Goal: Information Seeking & Learning: Understand process/instructions

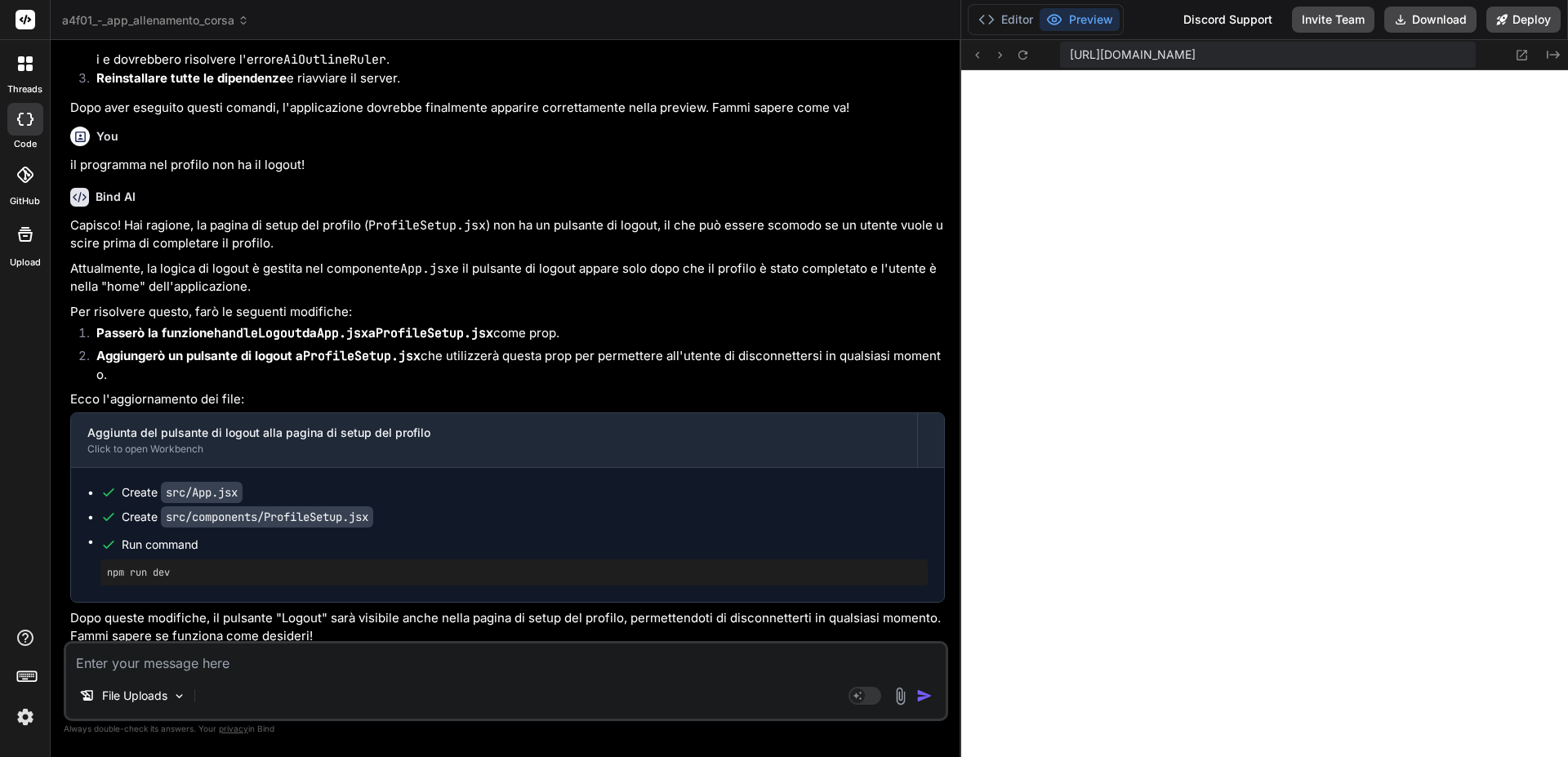
scroll to position [53320, 0]
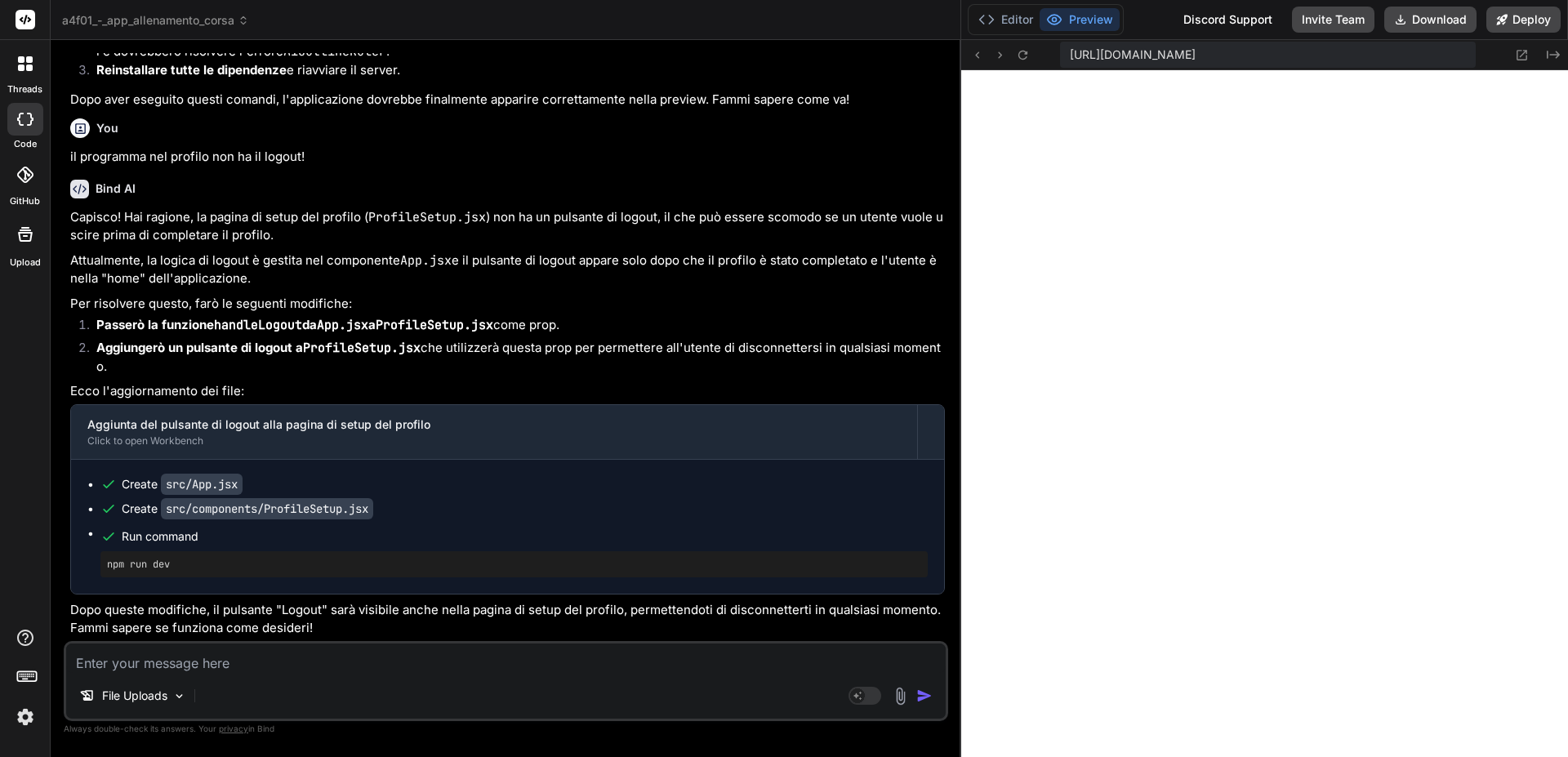
click at [302, 667] on textarea at bounding box center [505, 657] width 879 height 29
type textarea "n"
type textarea "x"
type textarea "no"
type textarea "x"
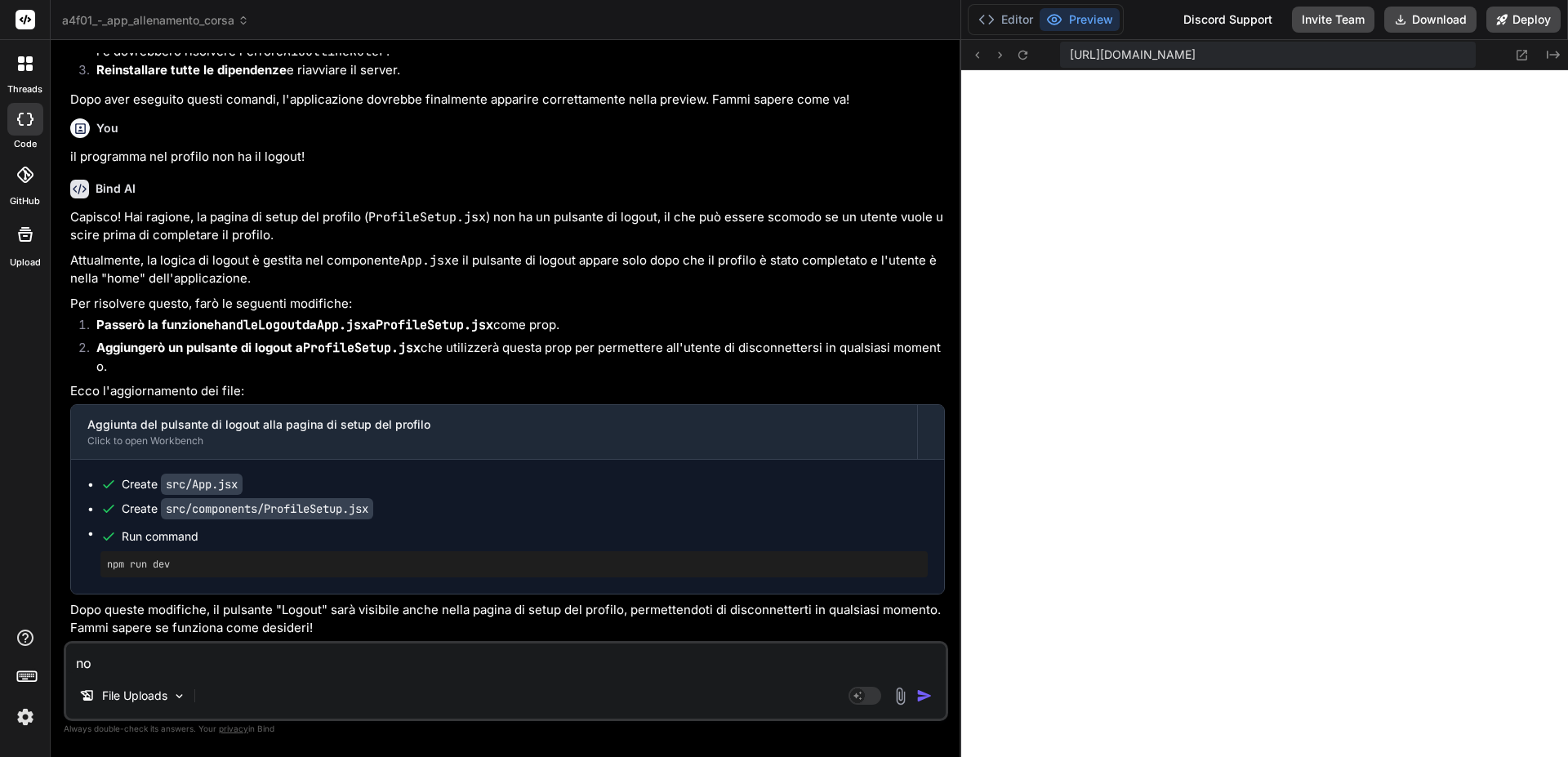
type textarea "non"
type textarea "x"
type textarea "non"
type textarea "x"
type textarea "non h"
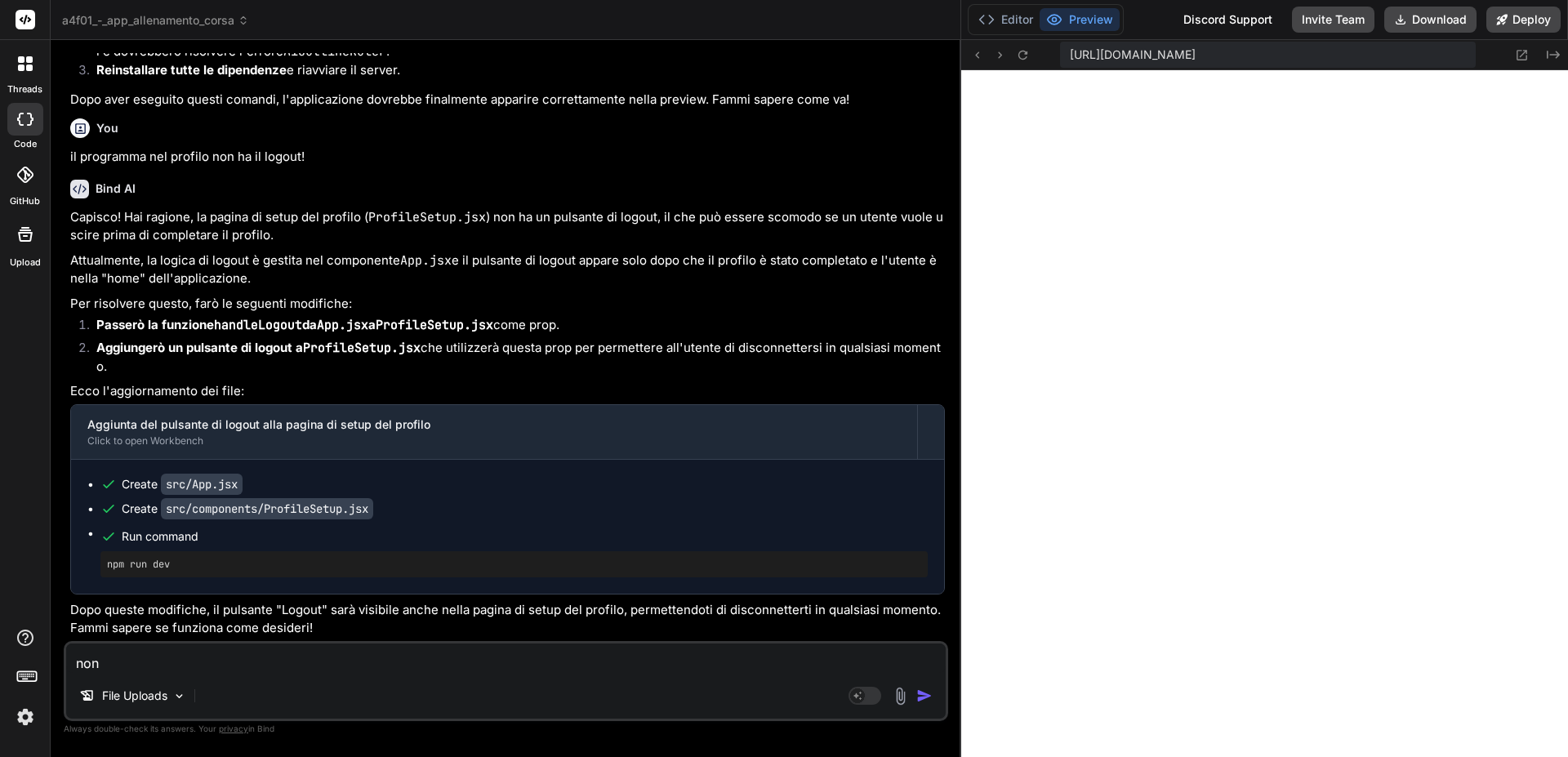
type textarea "x"
type textarea "non ho"
type textarea "x"
type textarea "non ho"
type textarea "x"
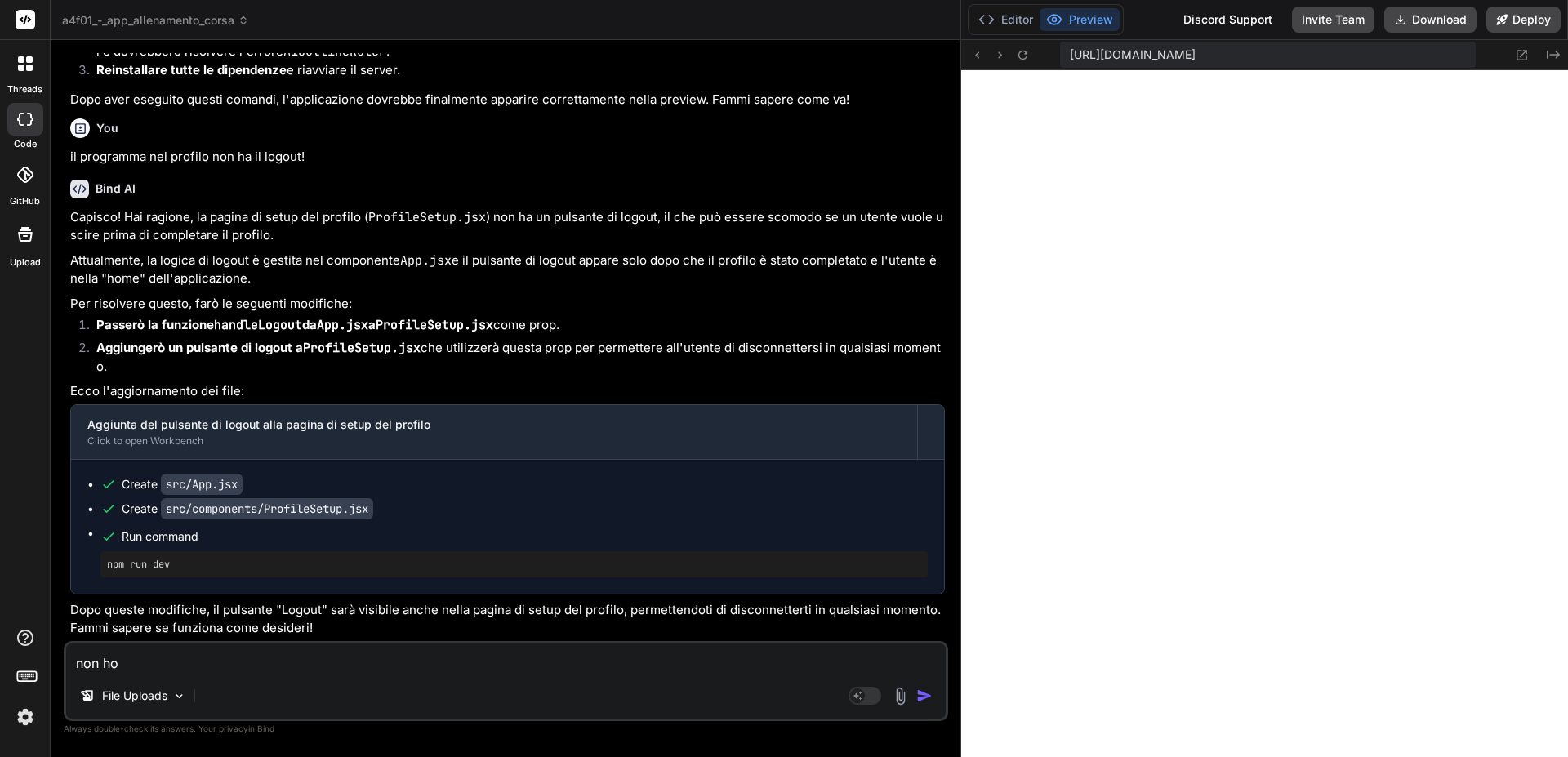
type textarea "non ho c"
type textarea "x"
type textarea "non ho ca"
type textarea "x"
type textarea "non ho cap"
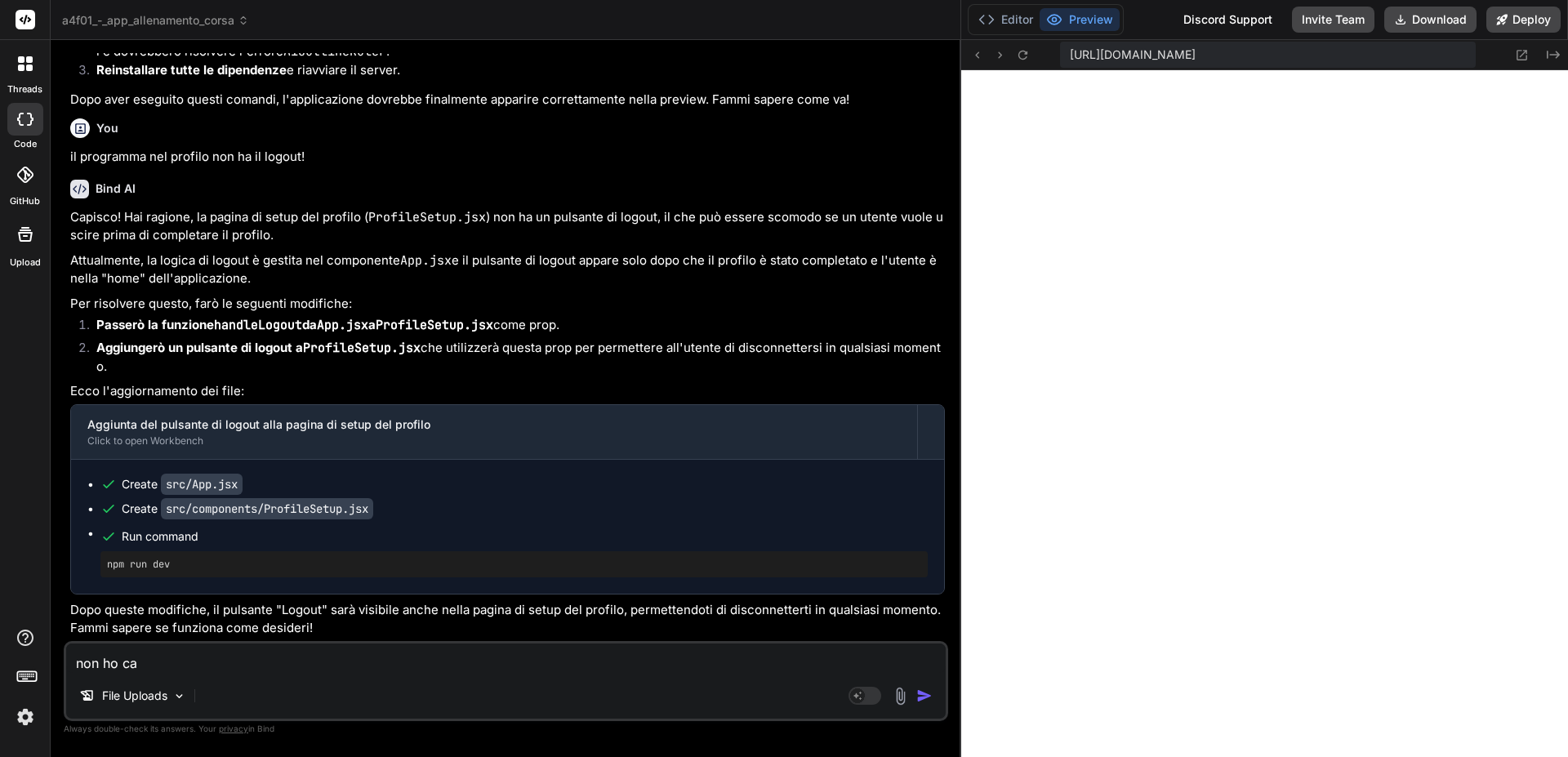
type textarea "x"
type textarea "non ho capi"
type textarea "x"
type textarea "non ho capit"
type textarea "x"
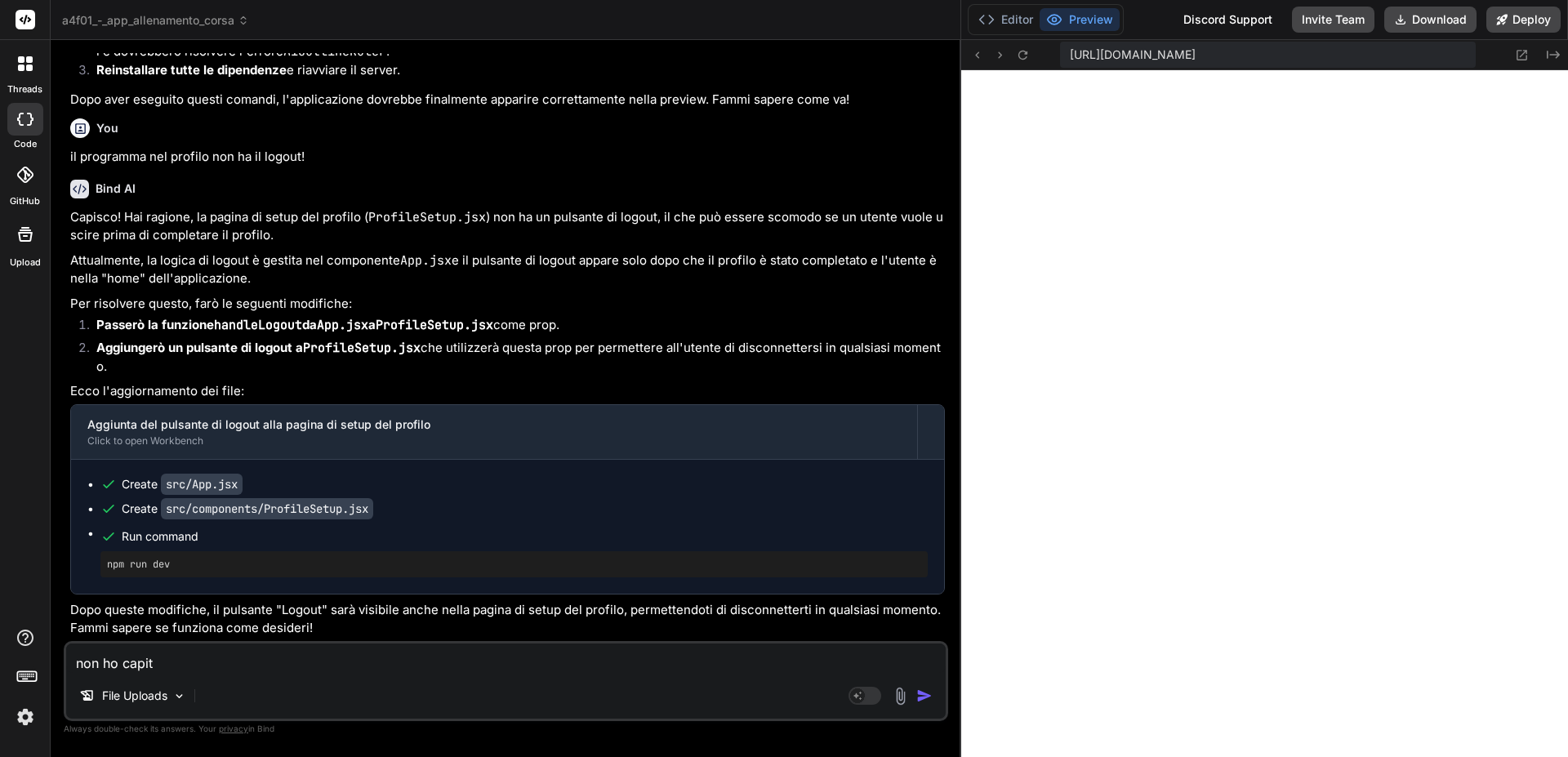
type textarea "non ho capito"
type textarea "x"
type textarea "non ho capito"
type textarea "x"
type textarea "non ho capito c"
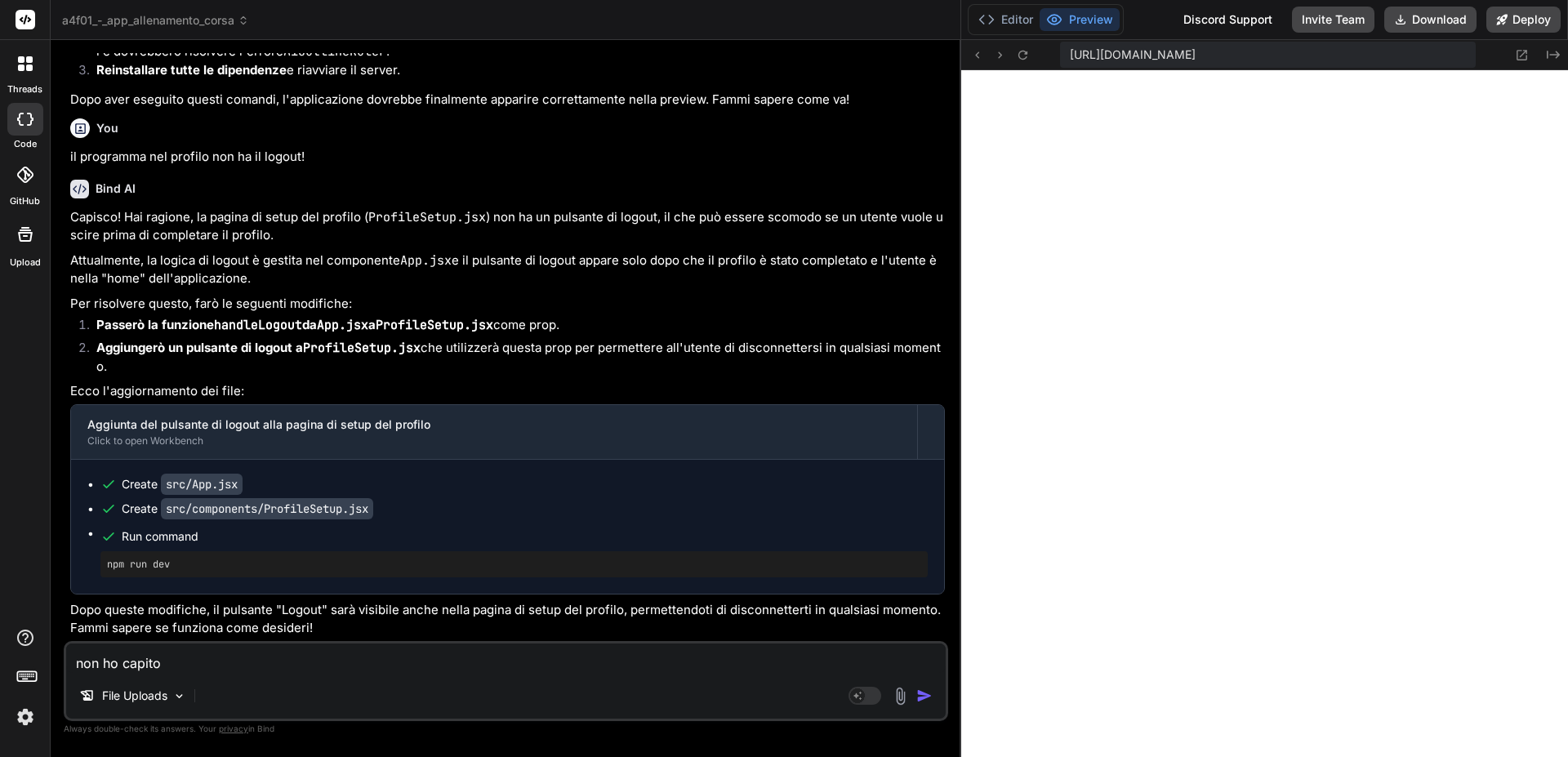
type textarea "x"
type textarea "non ho capito co"
type textarea "x"
type textarea "non ho capito com"
type textarea "x"
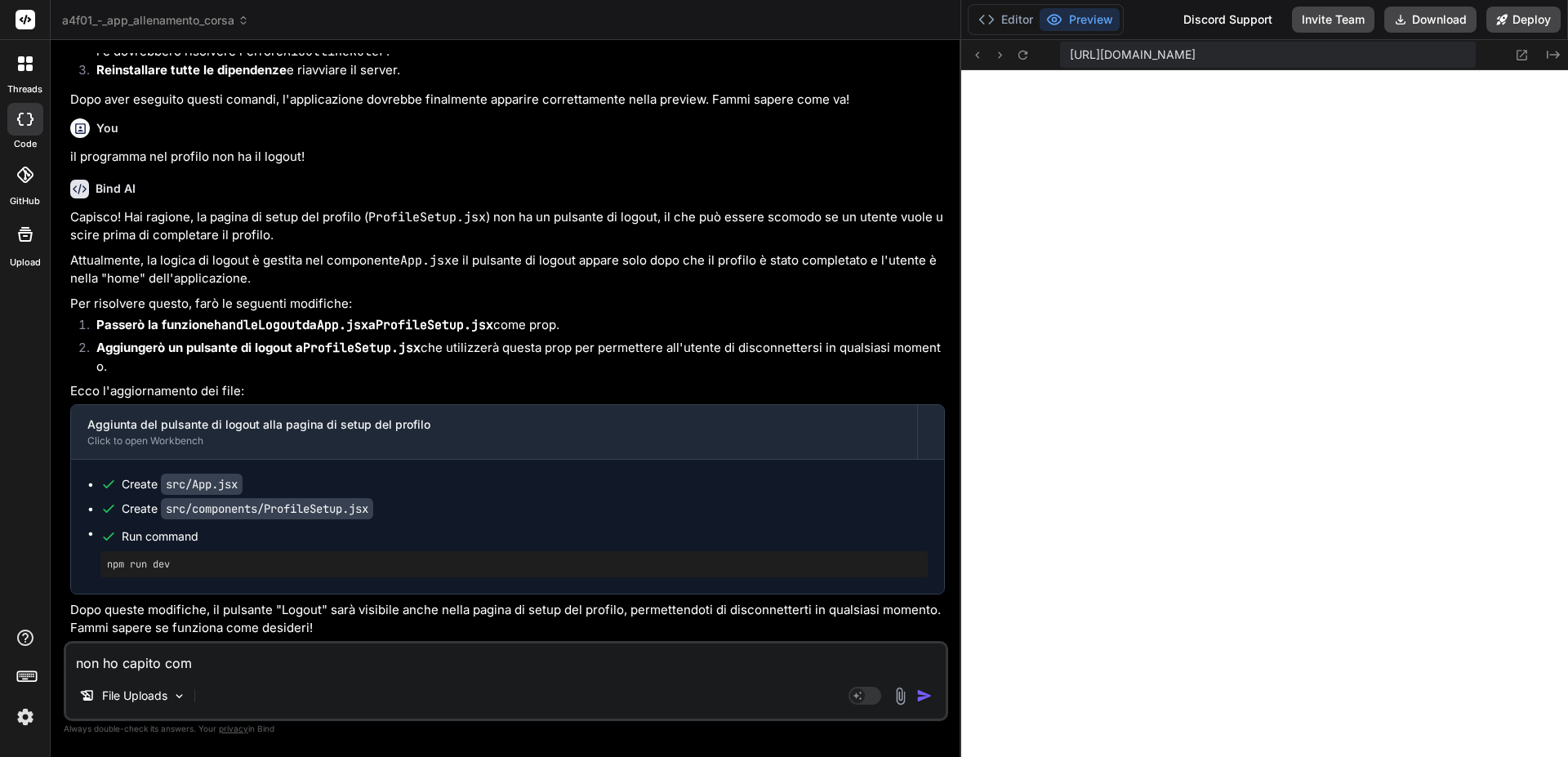
type textarea "non ho capito come"
type textarea "x"
type textarea "non ho capito come"
type textarea "x"
type textarea "non ho capito come i"
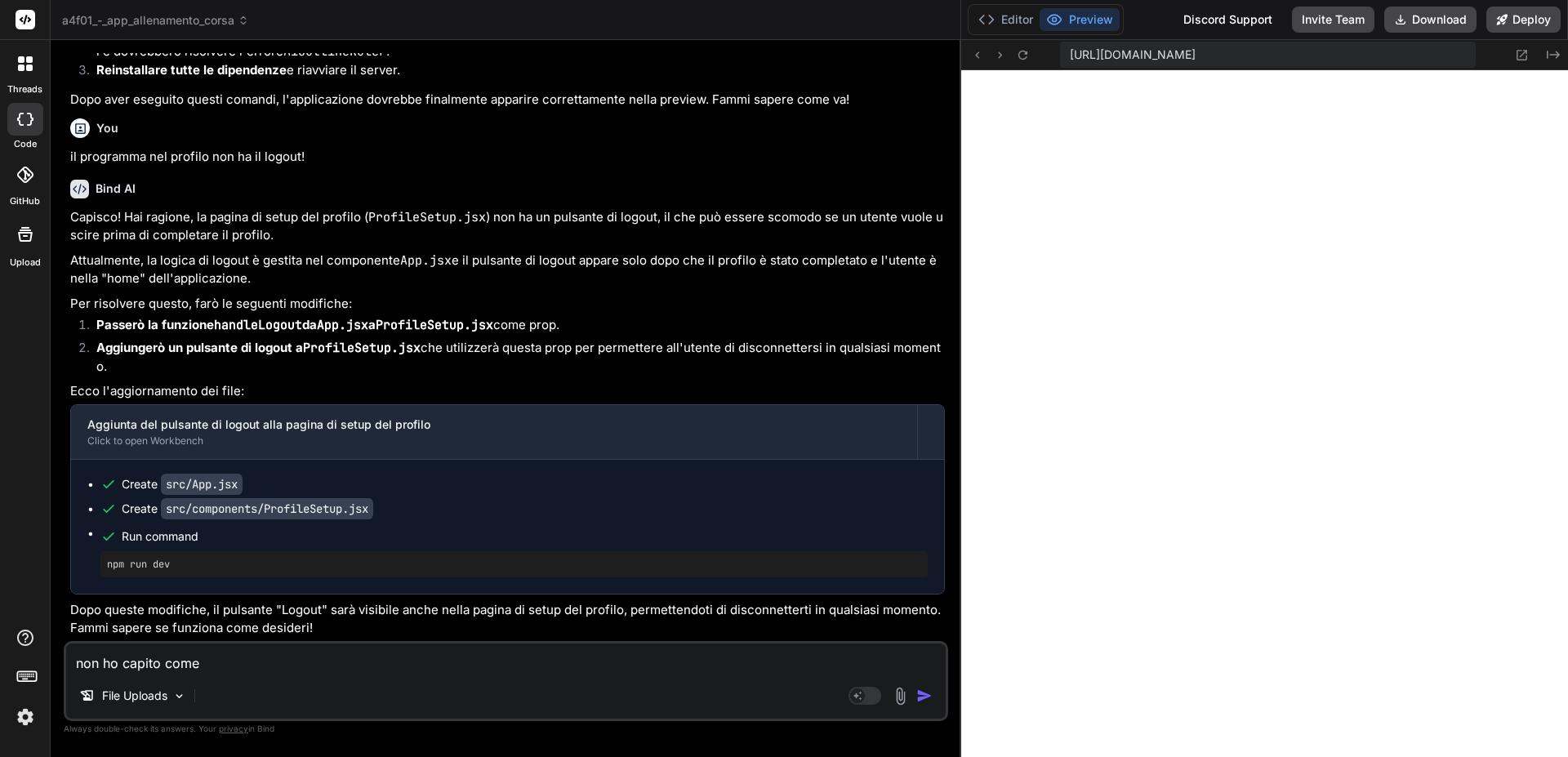
type textarea "x"
type textarea "non ho capito come im"
type textarea "x"
type textarea "non ho capito come imm"
type textarea "x"
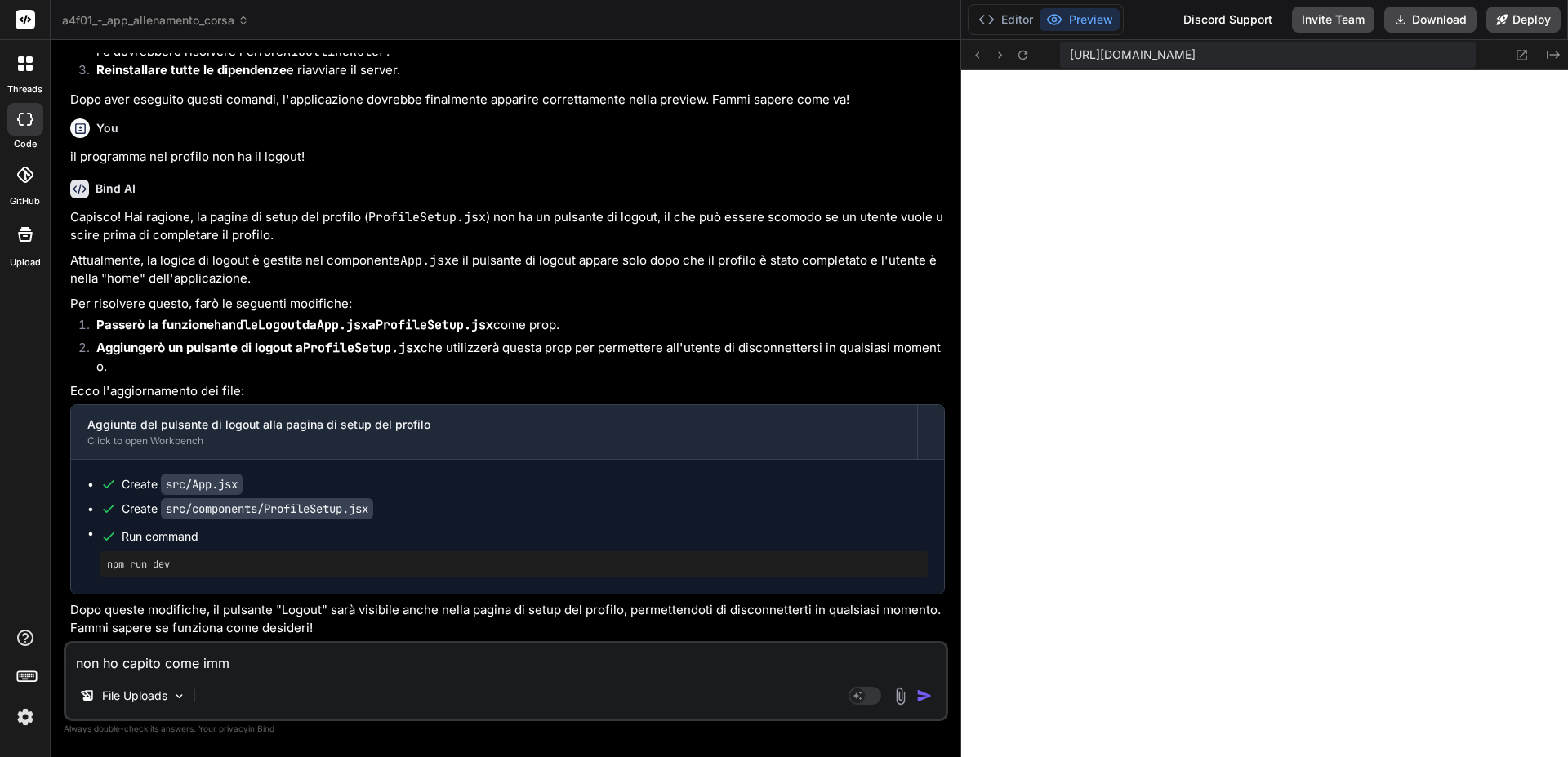
type textarea "non ho capito come imme"
type textarea "x"
type textarea "non ho capito come immet"
type textarea "x"
type textarea "non ho capito come immett"
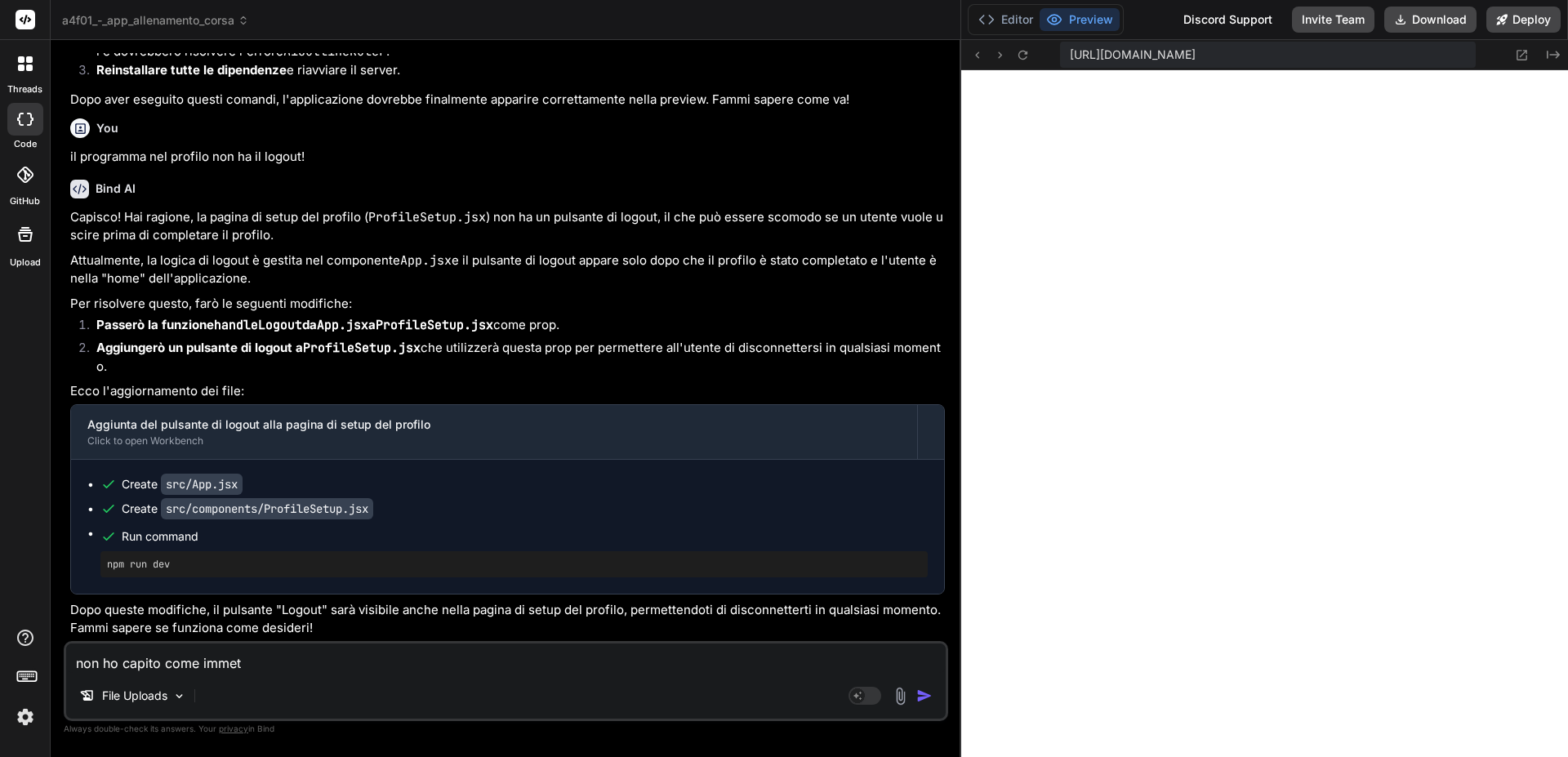
type textarea "x"
type textarea "non ho capito come immette"
type textarea "x"
type textarea "non ho capito come immetter"
type textarea "x"
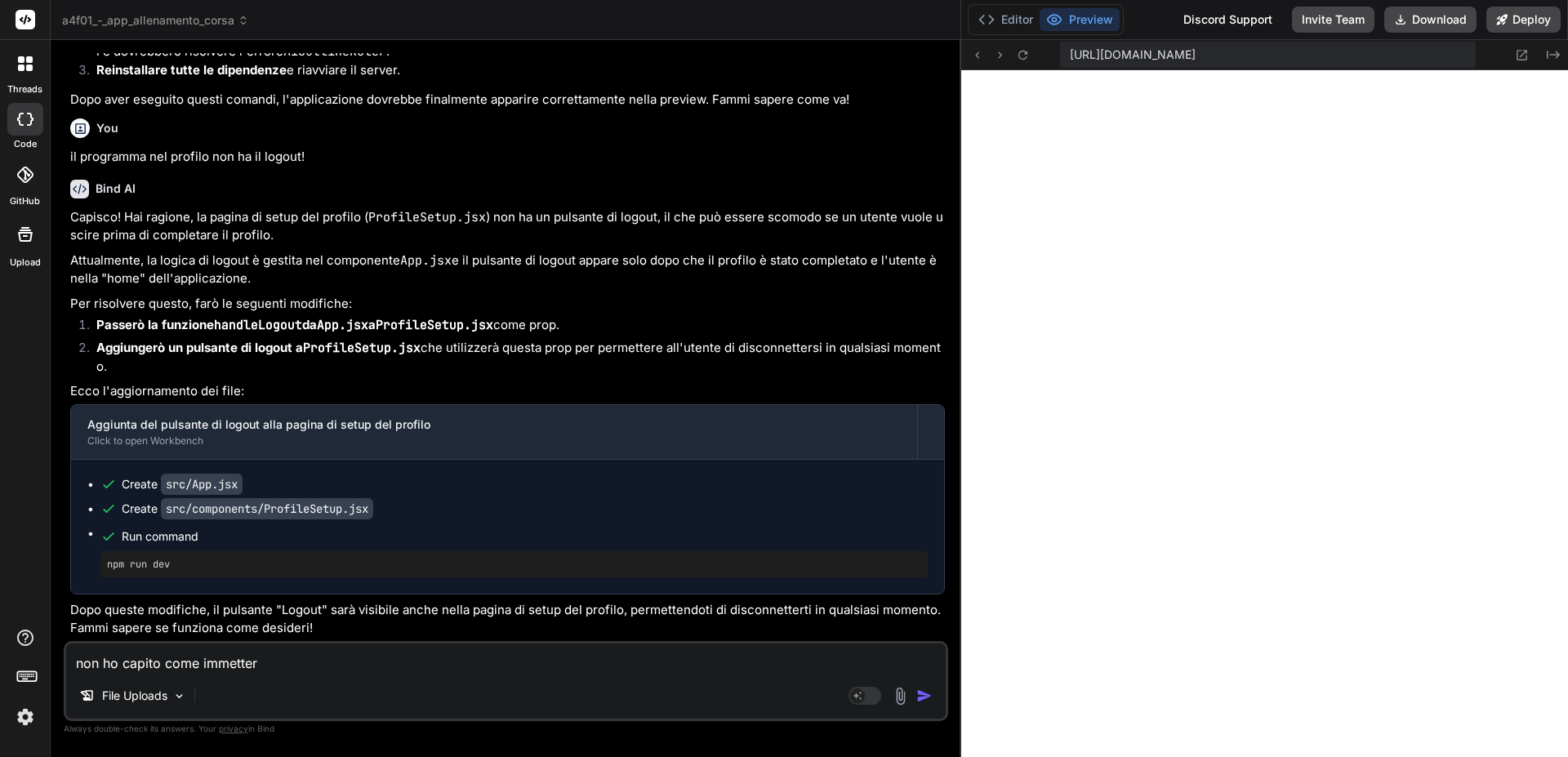
type textarea "non ho capito come immettere"
type textarea "x"
type textarea "non ho capito come immettere"
type textarea "x"
type textarea "non ho capito come immettere i"
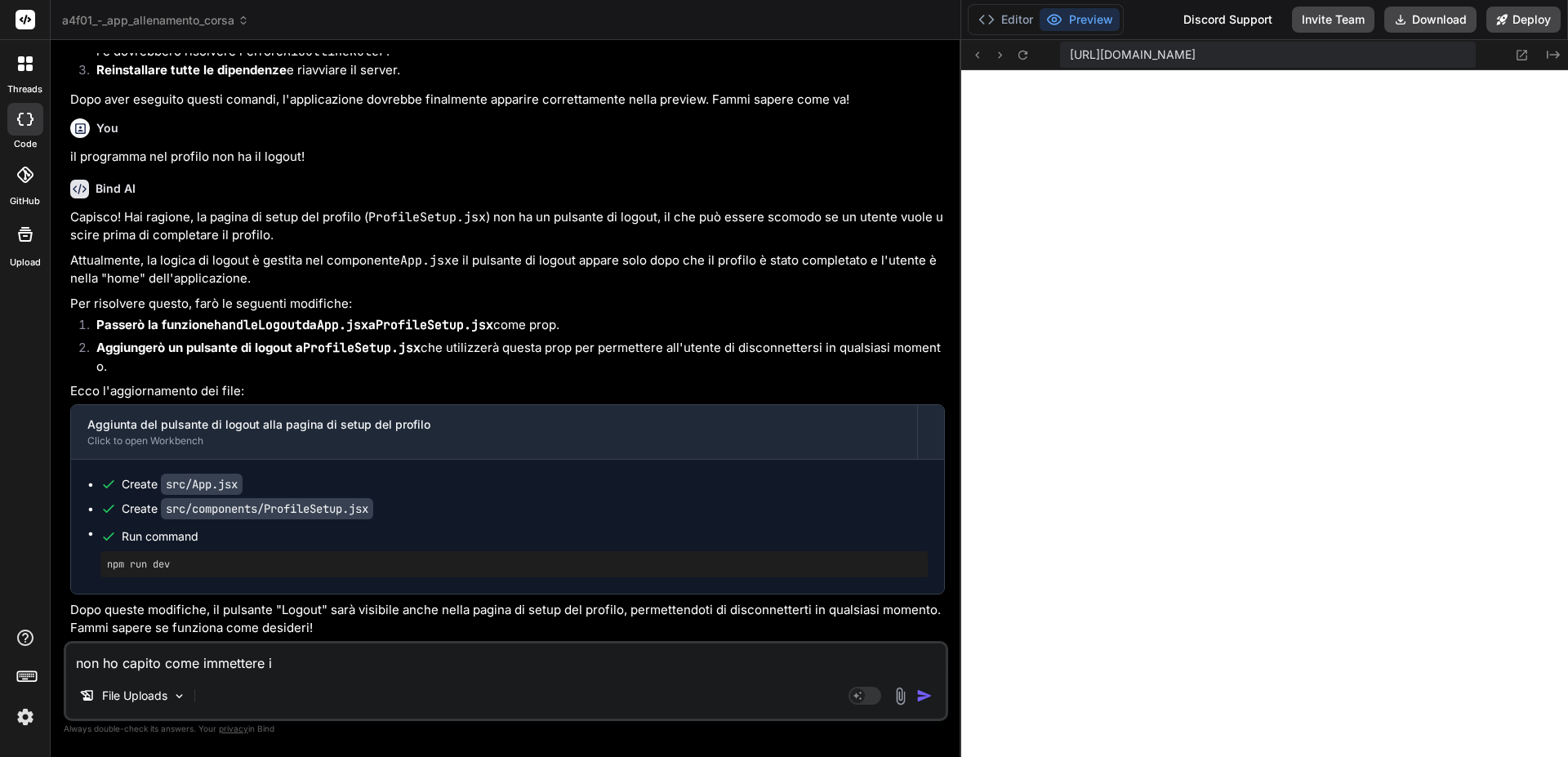
type textarea "x"
type textarea "non ho capito come immettere il"
type textarea "x"
type textarea "non ho capito come immettere il"
type textarea "x"
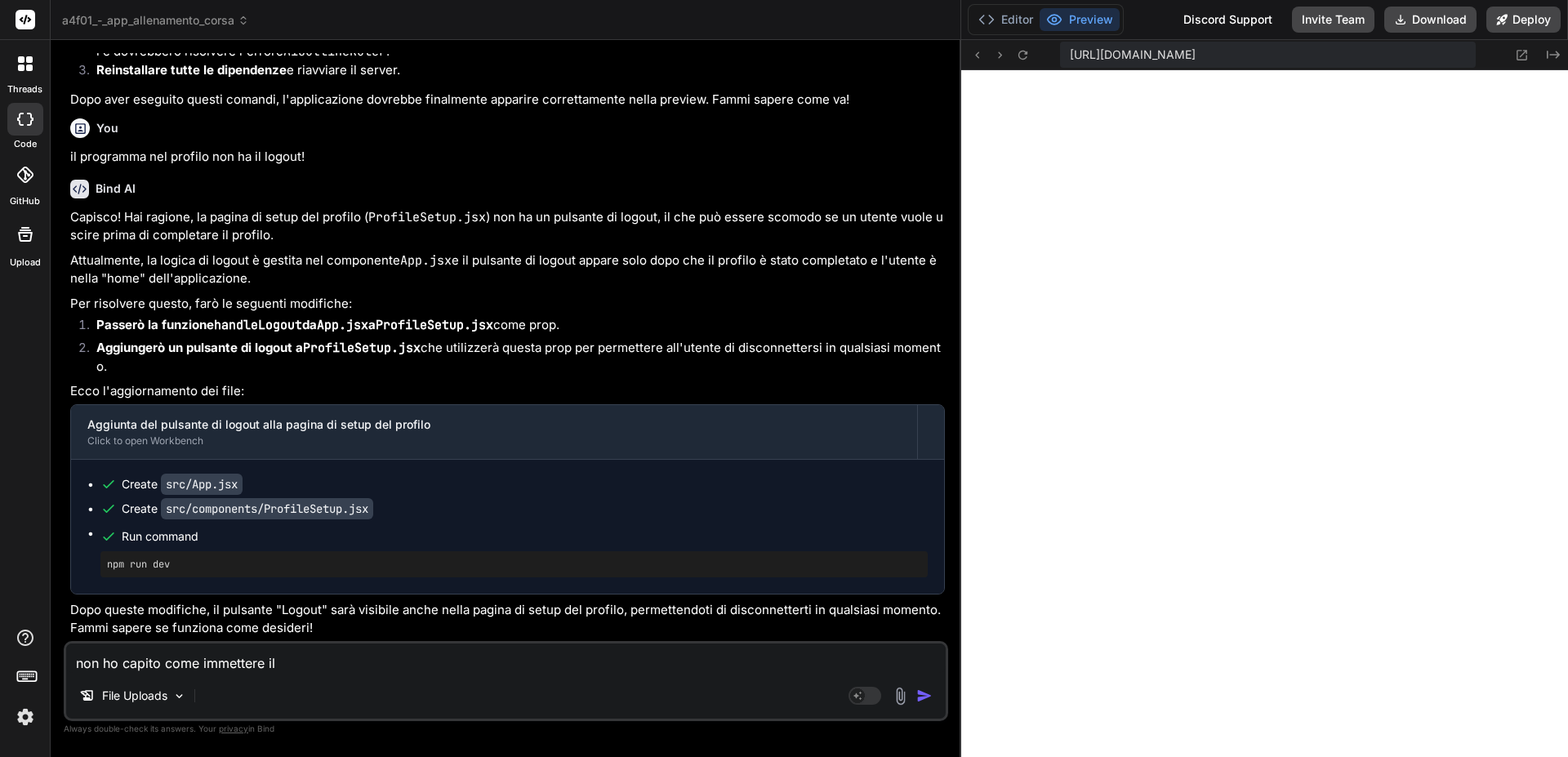
type textarea "non ho capito come immettere il l"
type textarea "x"
type textarea "non ho capito come immettere il lo"
type textarea "x"
type textarea "non ho capito come immettere il log"
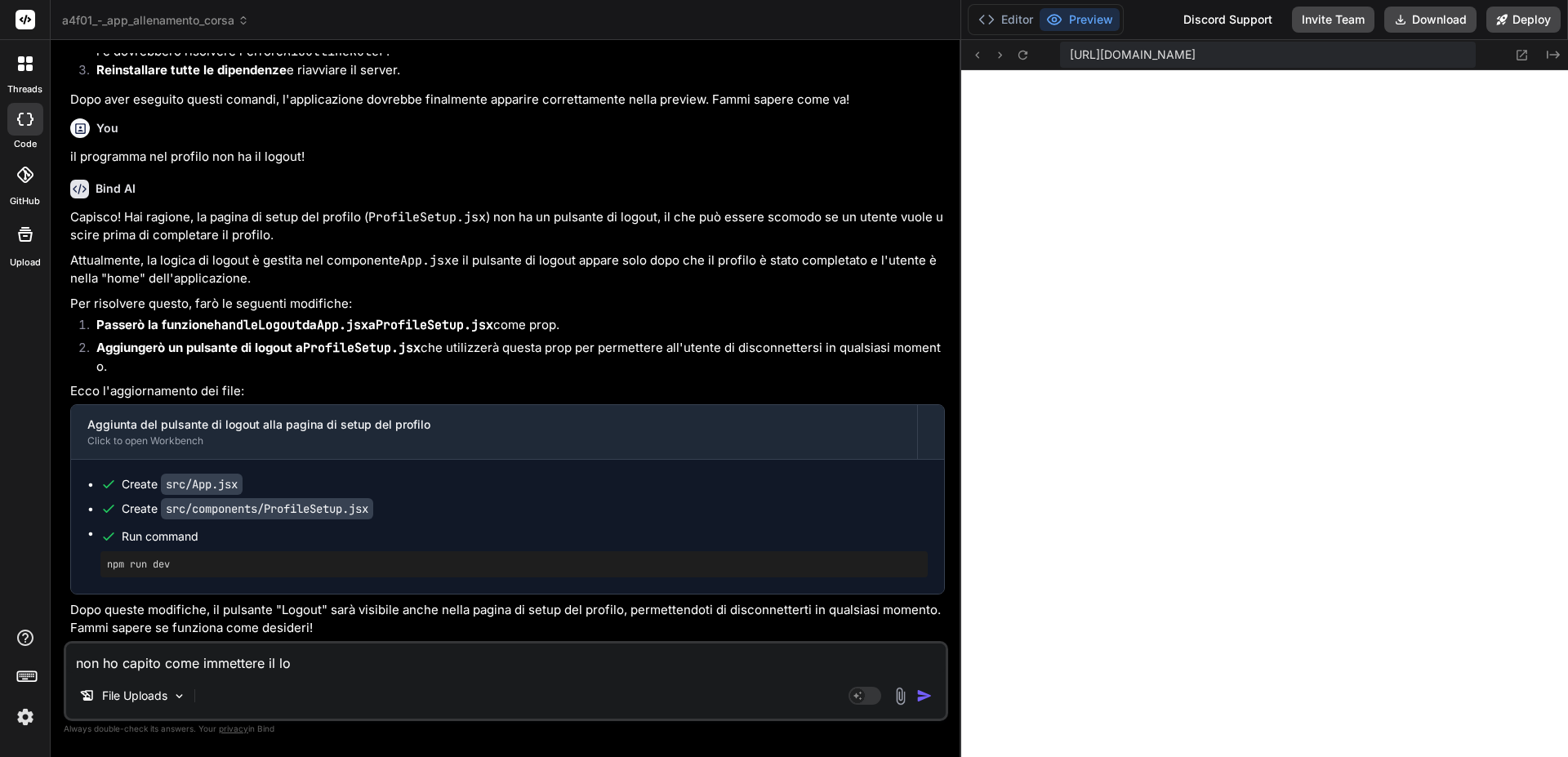
type textarea "x"
type textarea "non ho capito come immettere il logo"
type textarea "x"
type textarea "non ho capito come immettere il logo?"
type textarea "x"
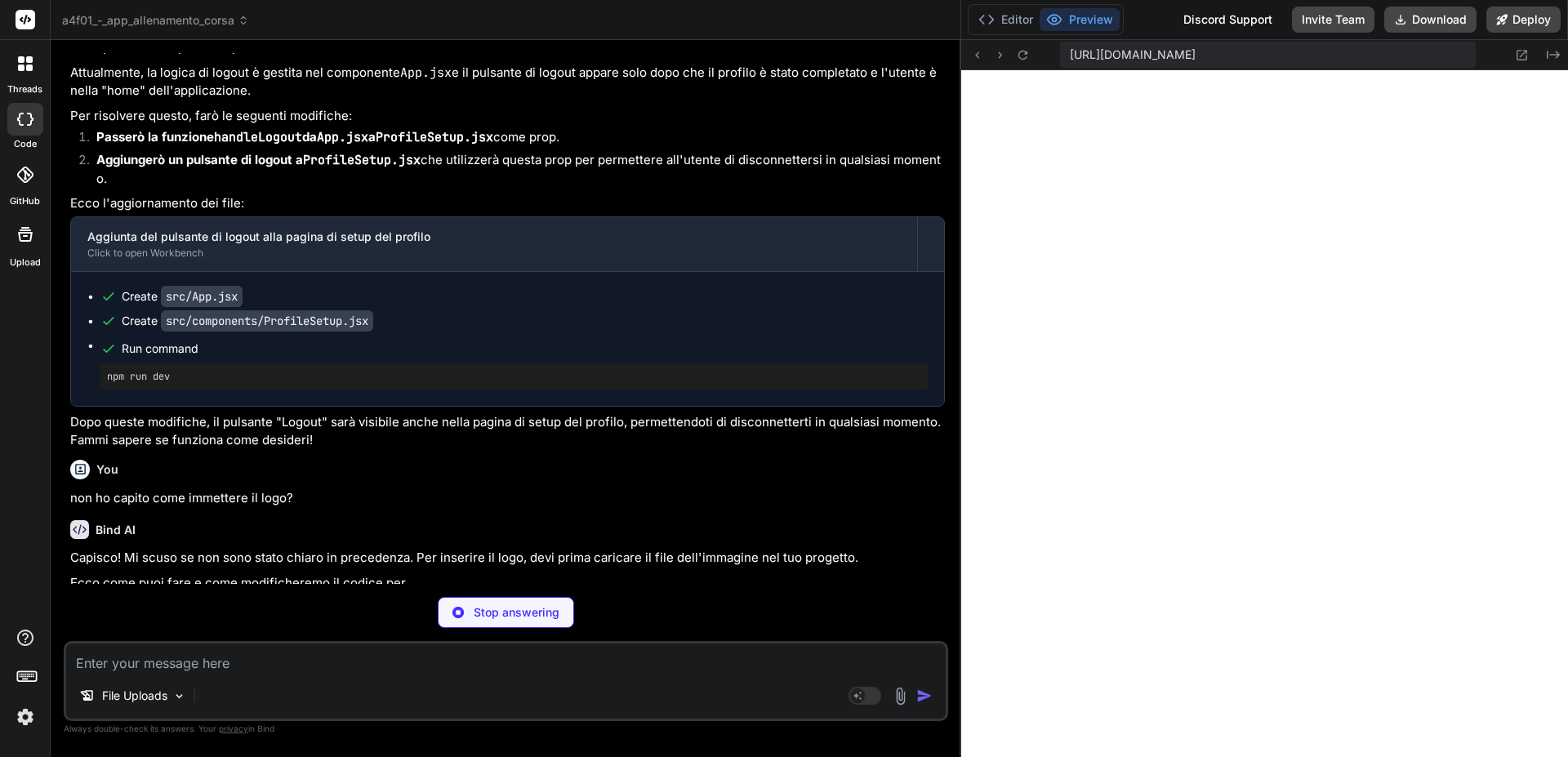
scroll to position [53490, 0]
type textarea "x"
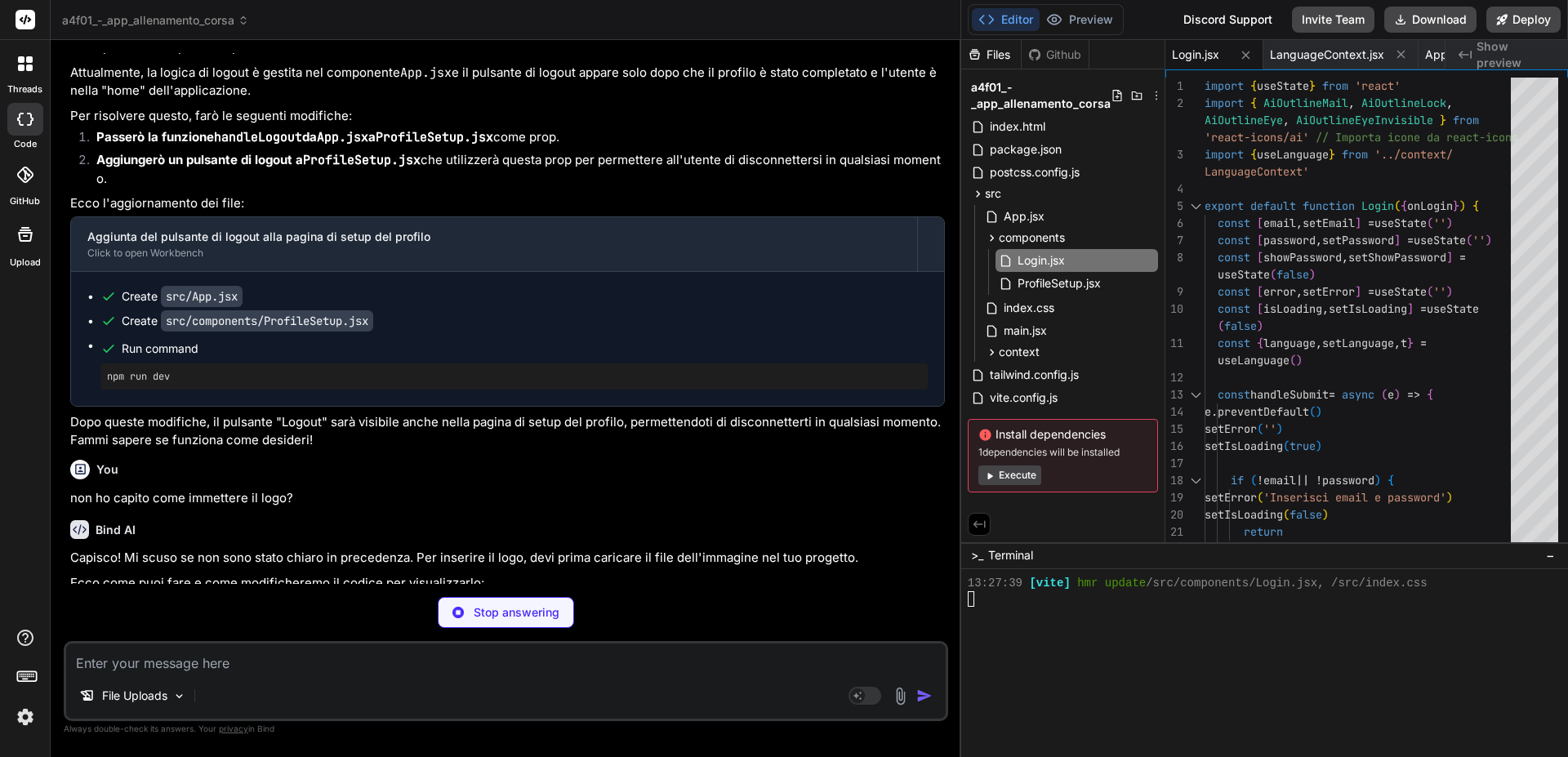
type textarea "x"
type textarea "</button> </form> </div> </div> </div> ) }"
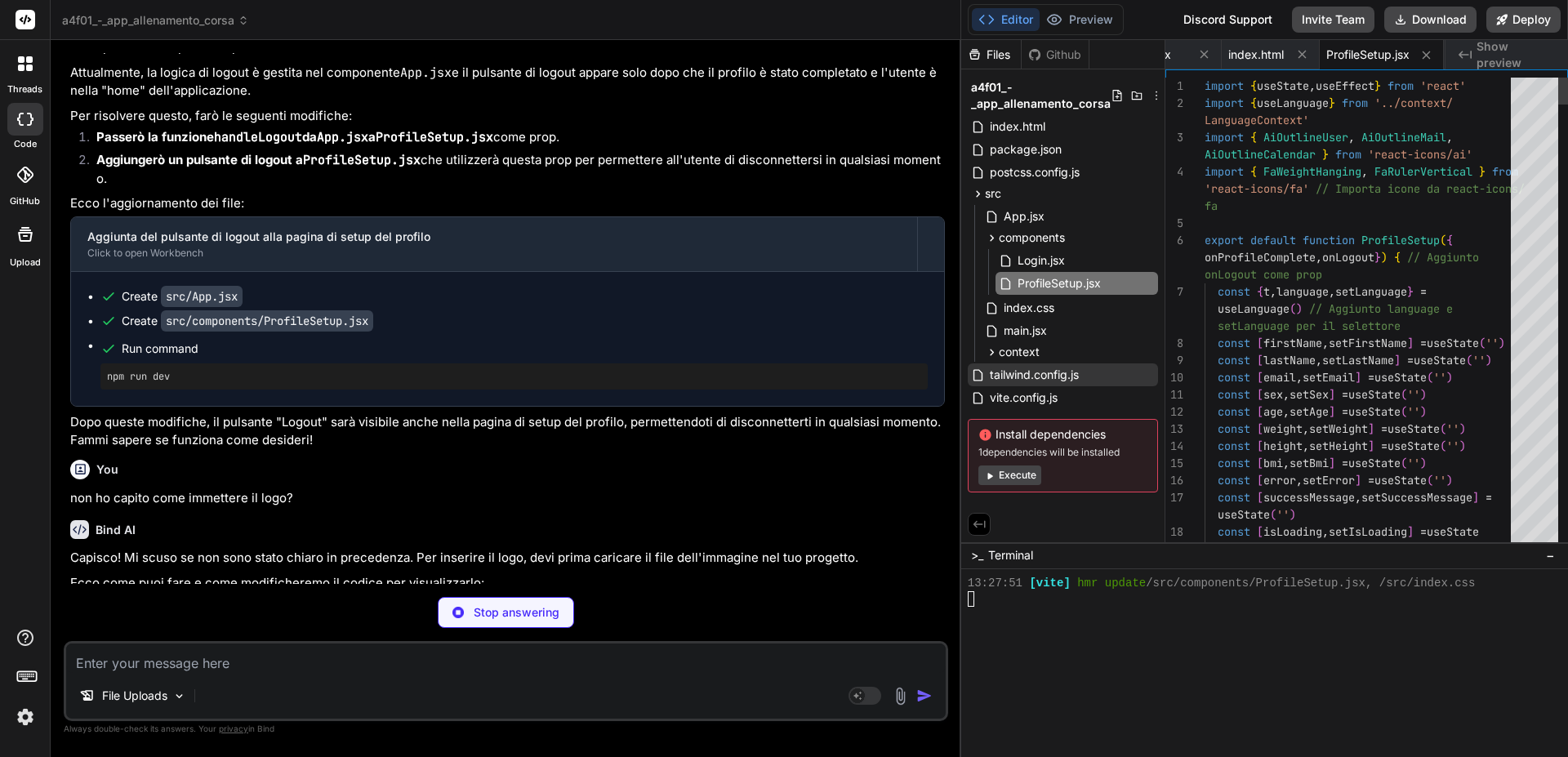
scroll to position [8131, 0]
type textarea "x"
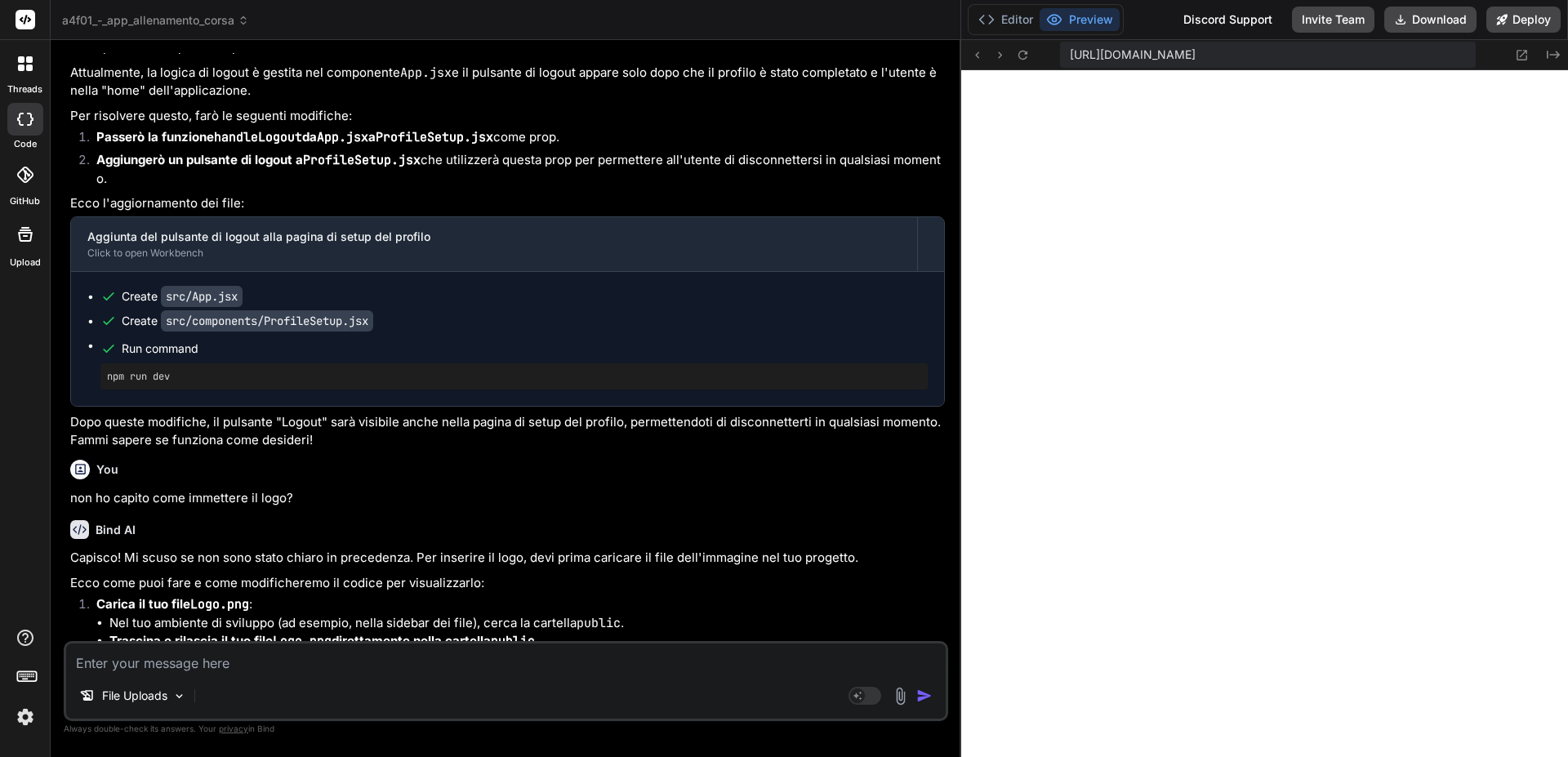
scroll to position [53163, 0]
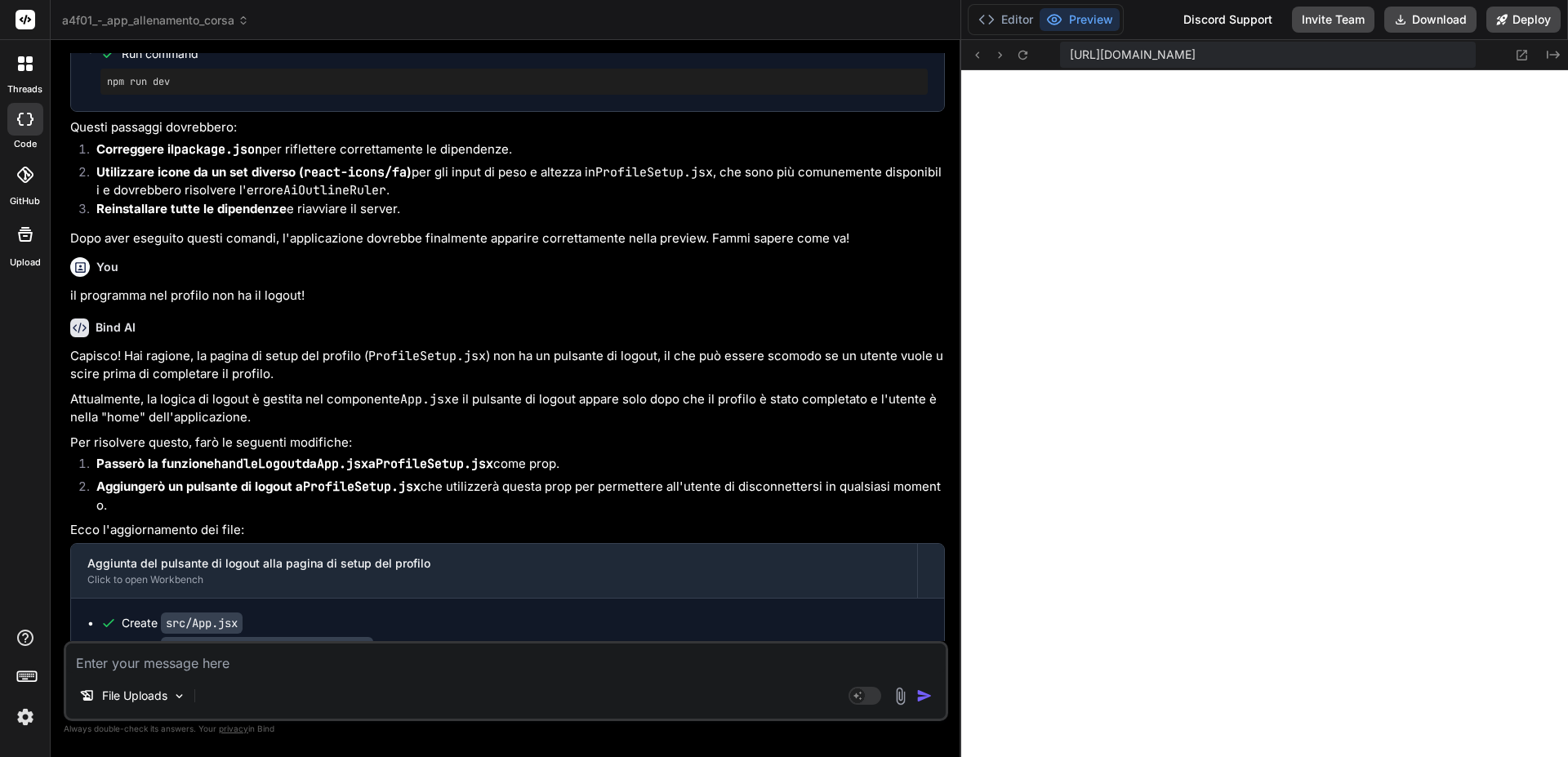
click at [24, 16] on rect at bounding box center [25, 19] width 20 height 20
click at [27, 64] on icon at bounding box center [25, 64] width 15 height 15
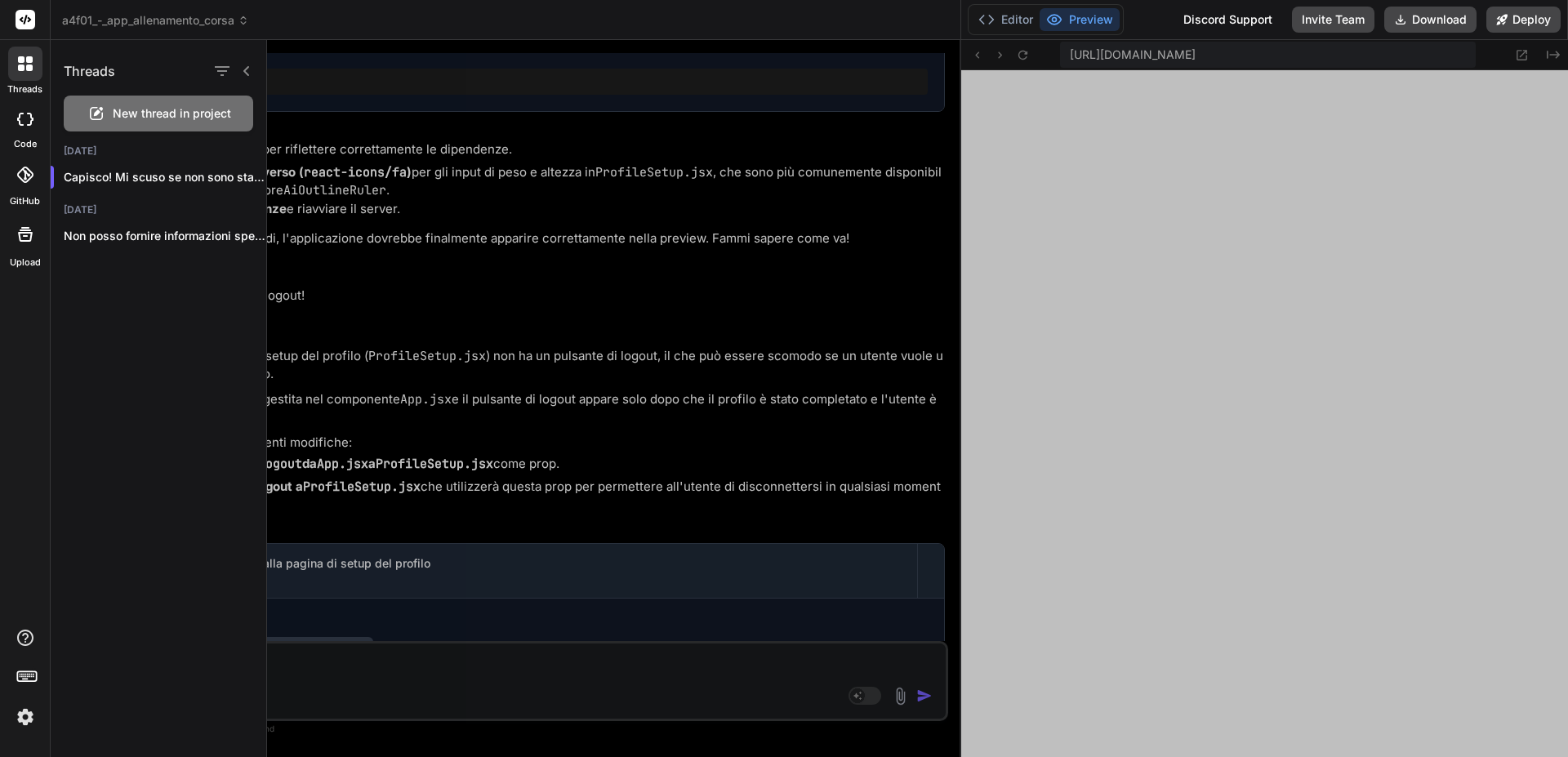
click at [165, 395] on div "Threads New thread in project Today Capisco! Mi scuso se non sono stato chia...…" at bounding box center [159, 399] width 216 height 718
click at [599, 300] on div at bounding box center [917, 399] width 1301 height 718
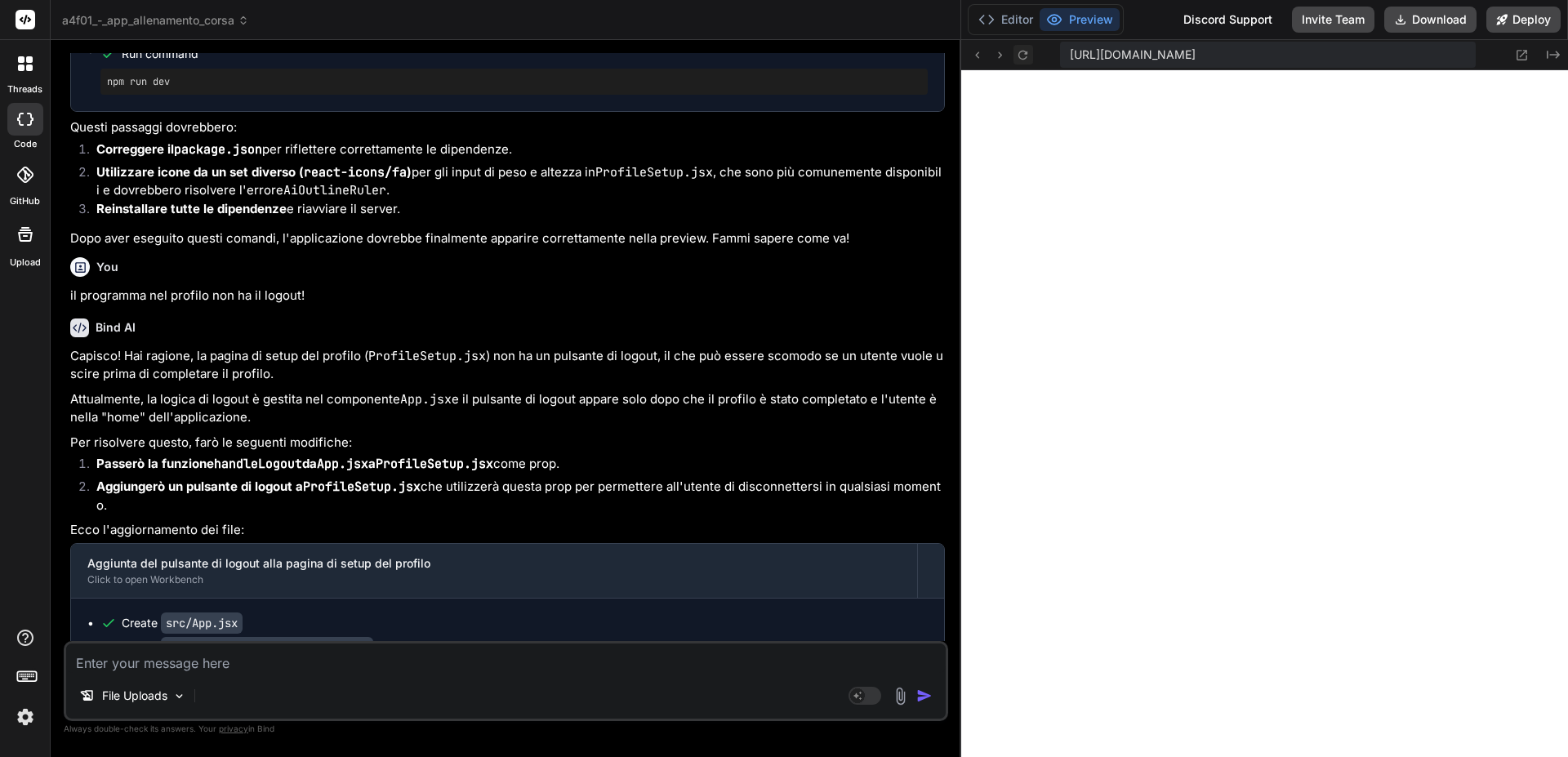
click at [1021, 51] on icon at bounding box center [1022, 55] width 14 height 14
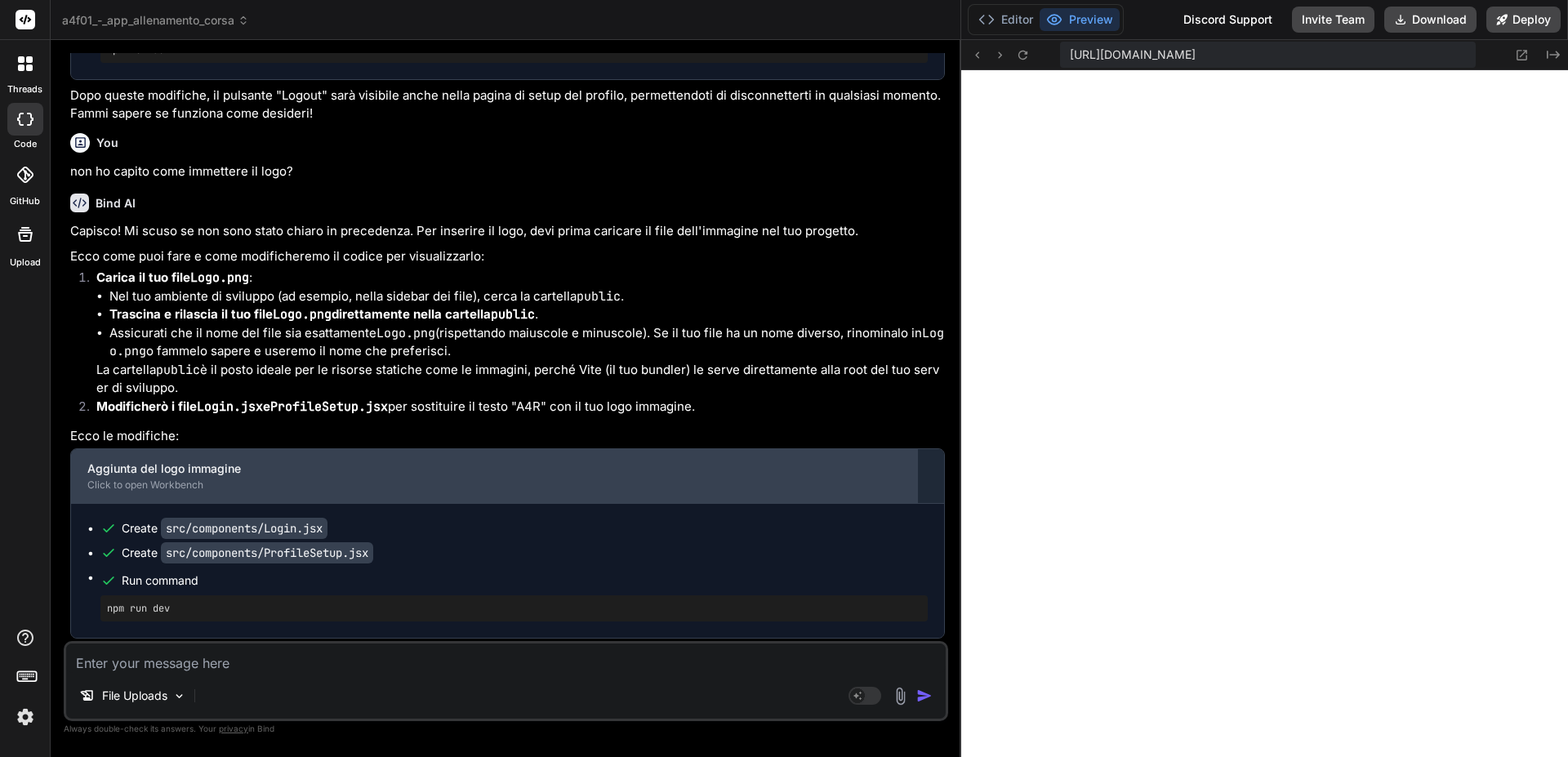
scroll to position [53904, 0]
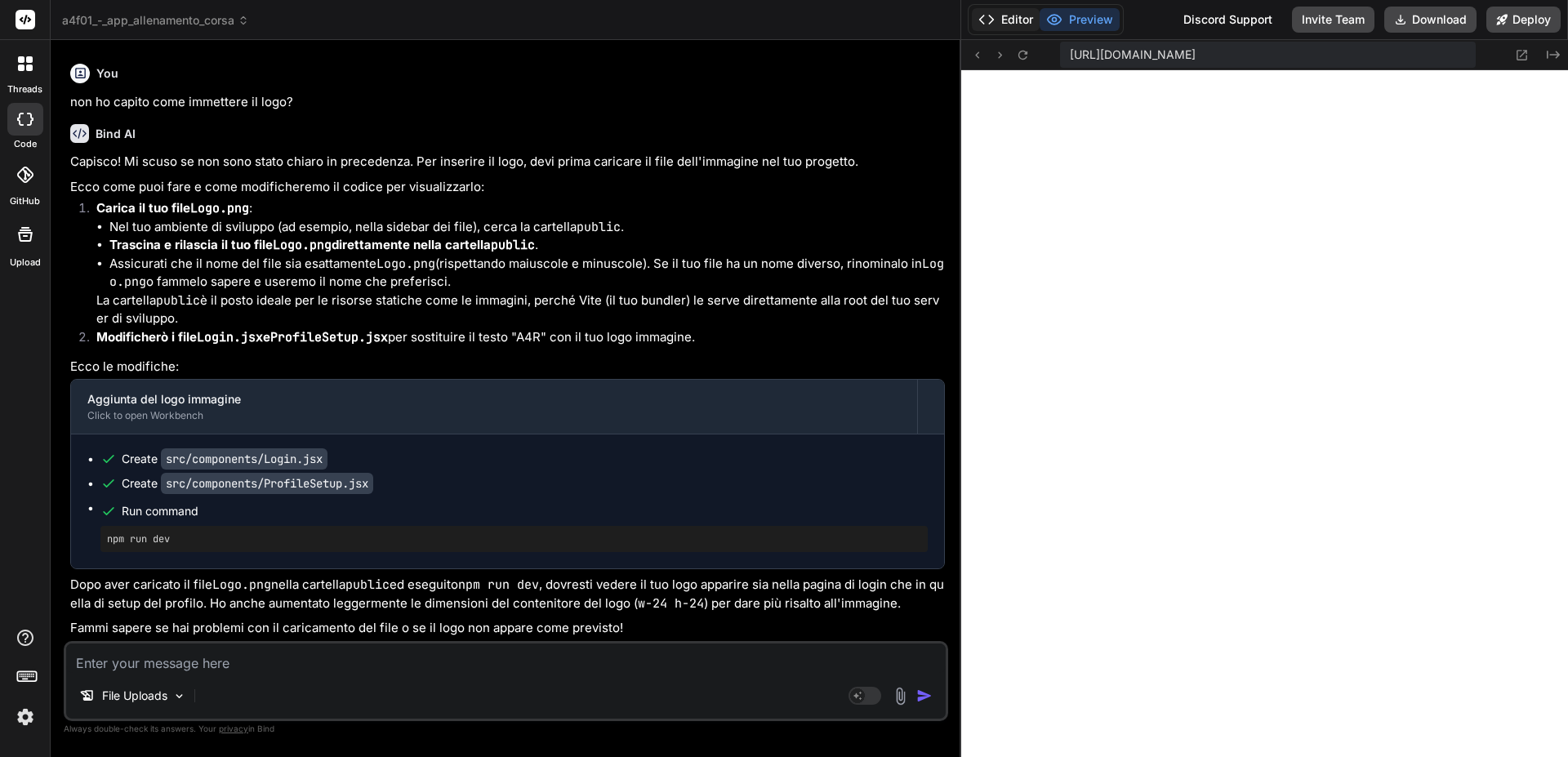
click at [1015, 14] on button "Editor" at bounding box center [1006, 20] width 68 height 23
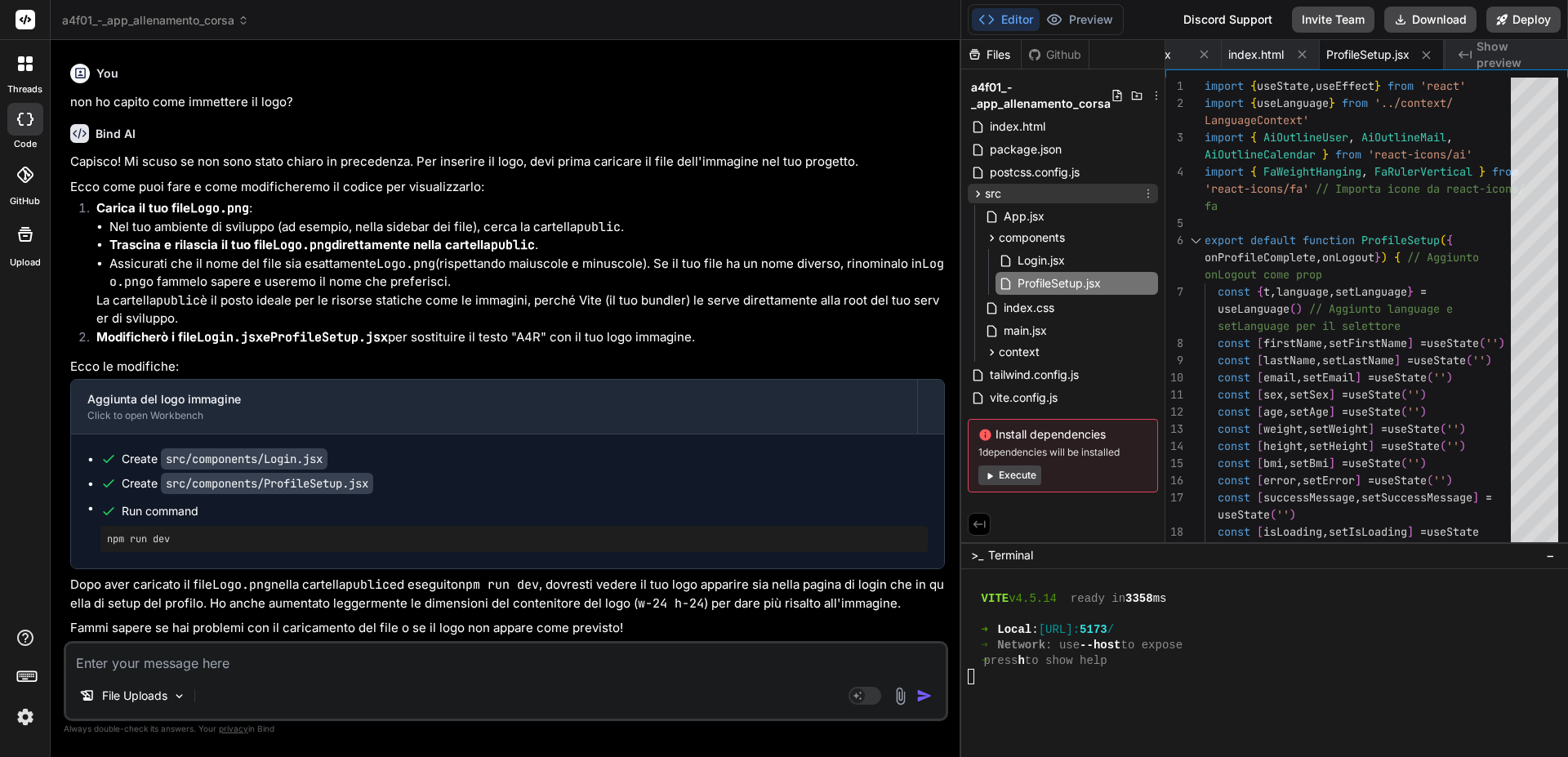
click at [977, 192] on icon at bounding box center [978, 194] width 14 height 14
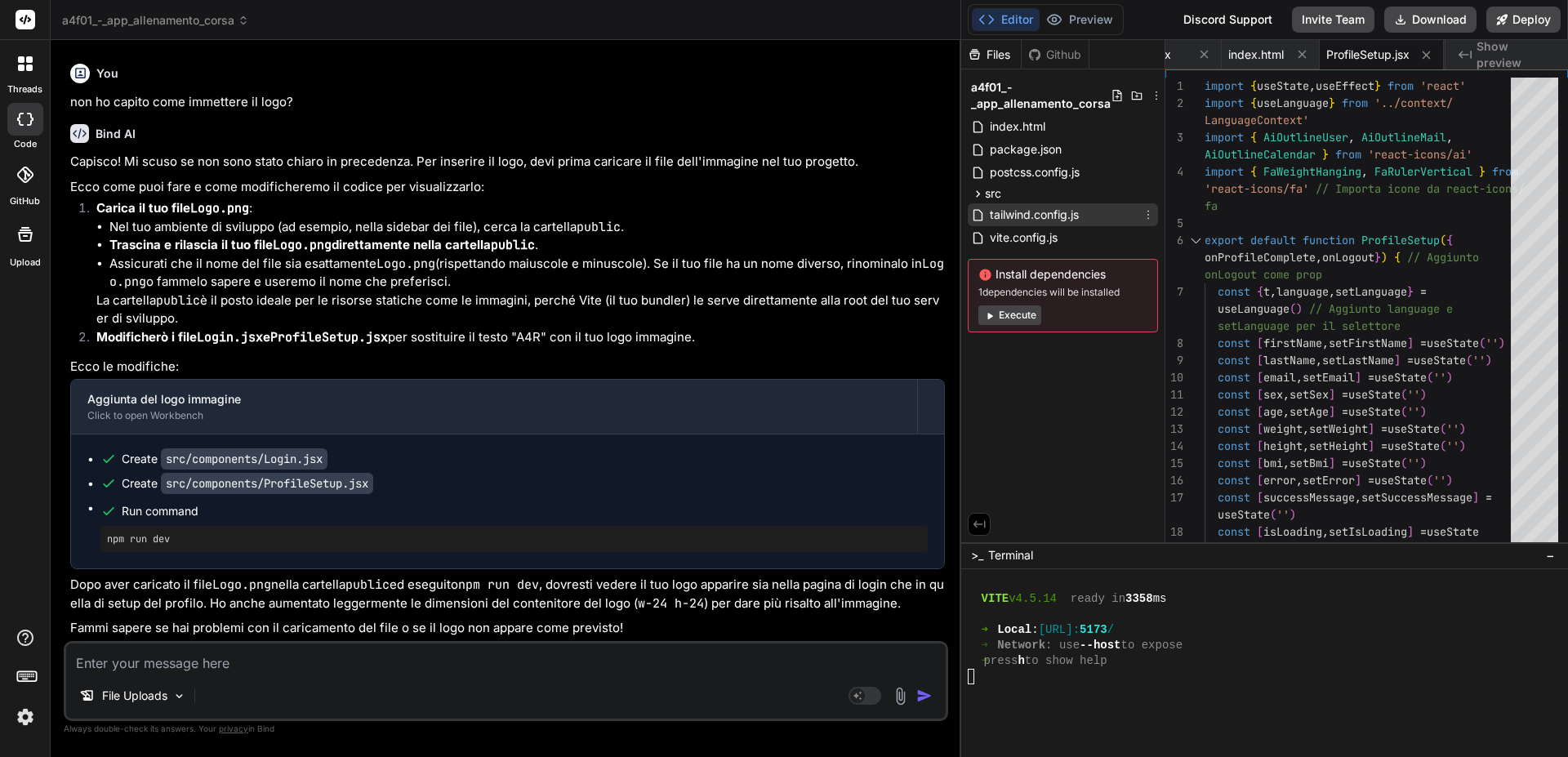
click at [1149, 213] on icon at bounding box center [1148, 214] width 13 height 13
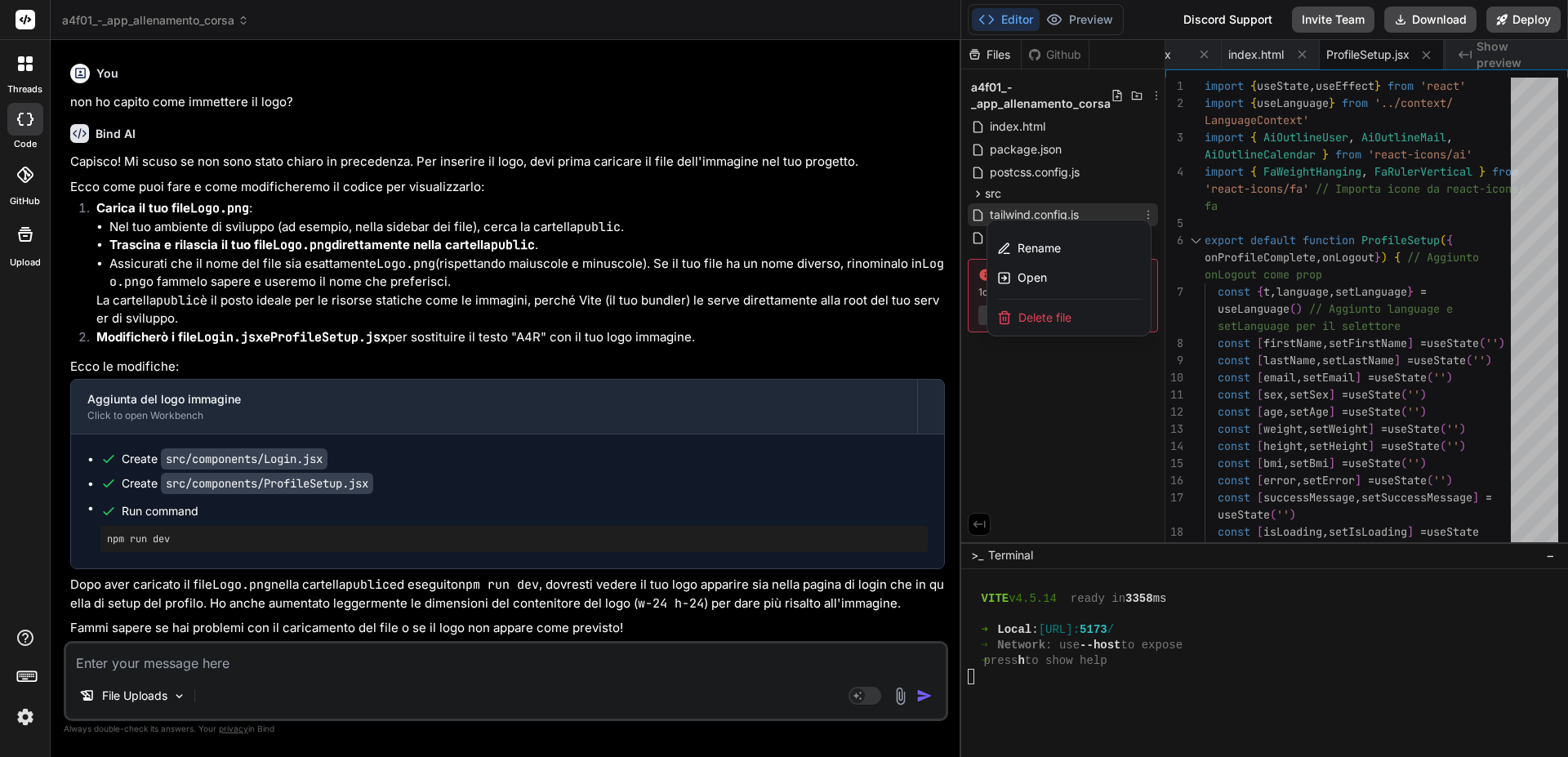
click at [1118, 180] on div at bounding box center [1263, 399] width 606 height 718
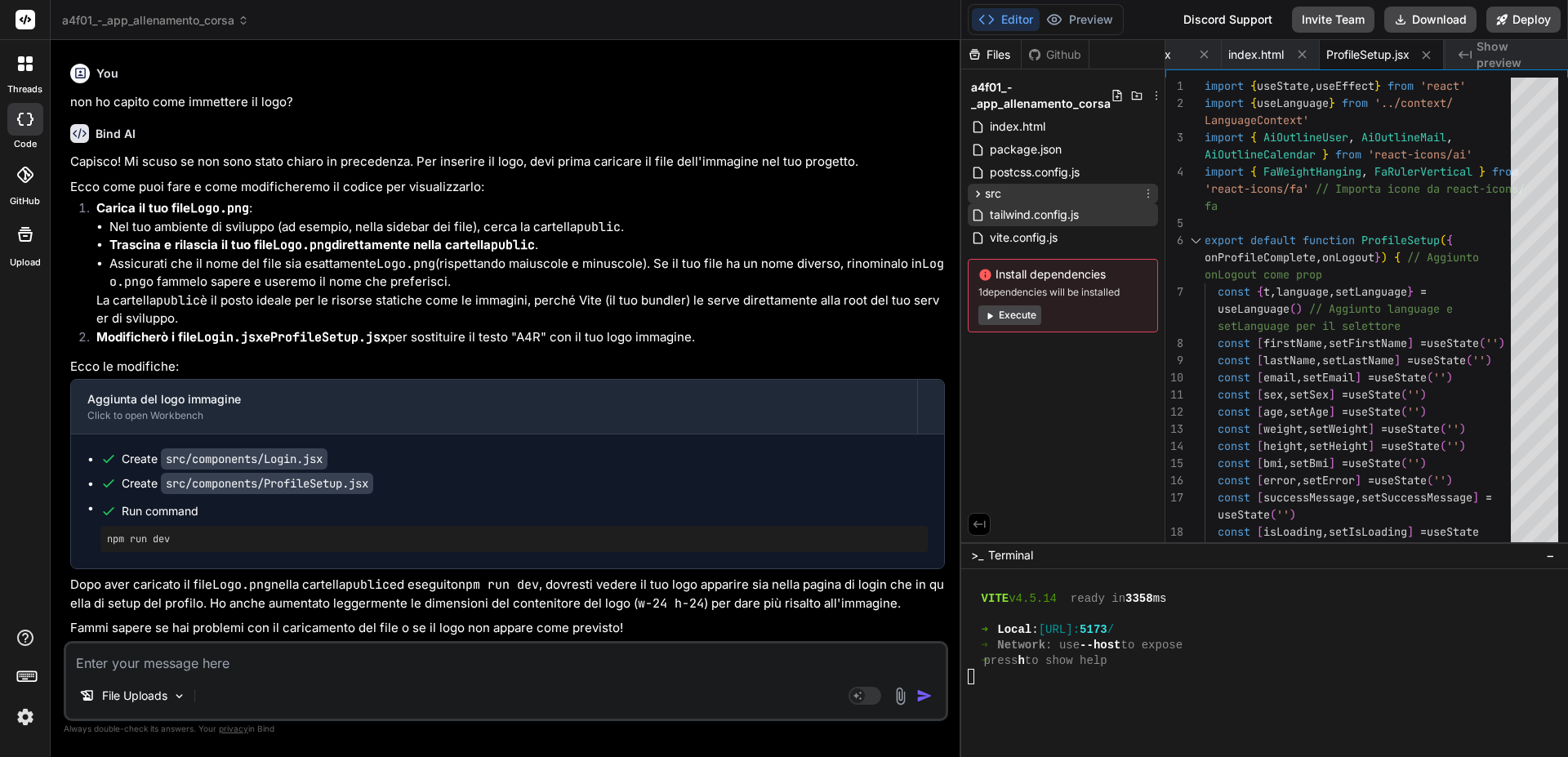
click at [979, 193] on icon at bounding box center [978, 193] width 4 height 7
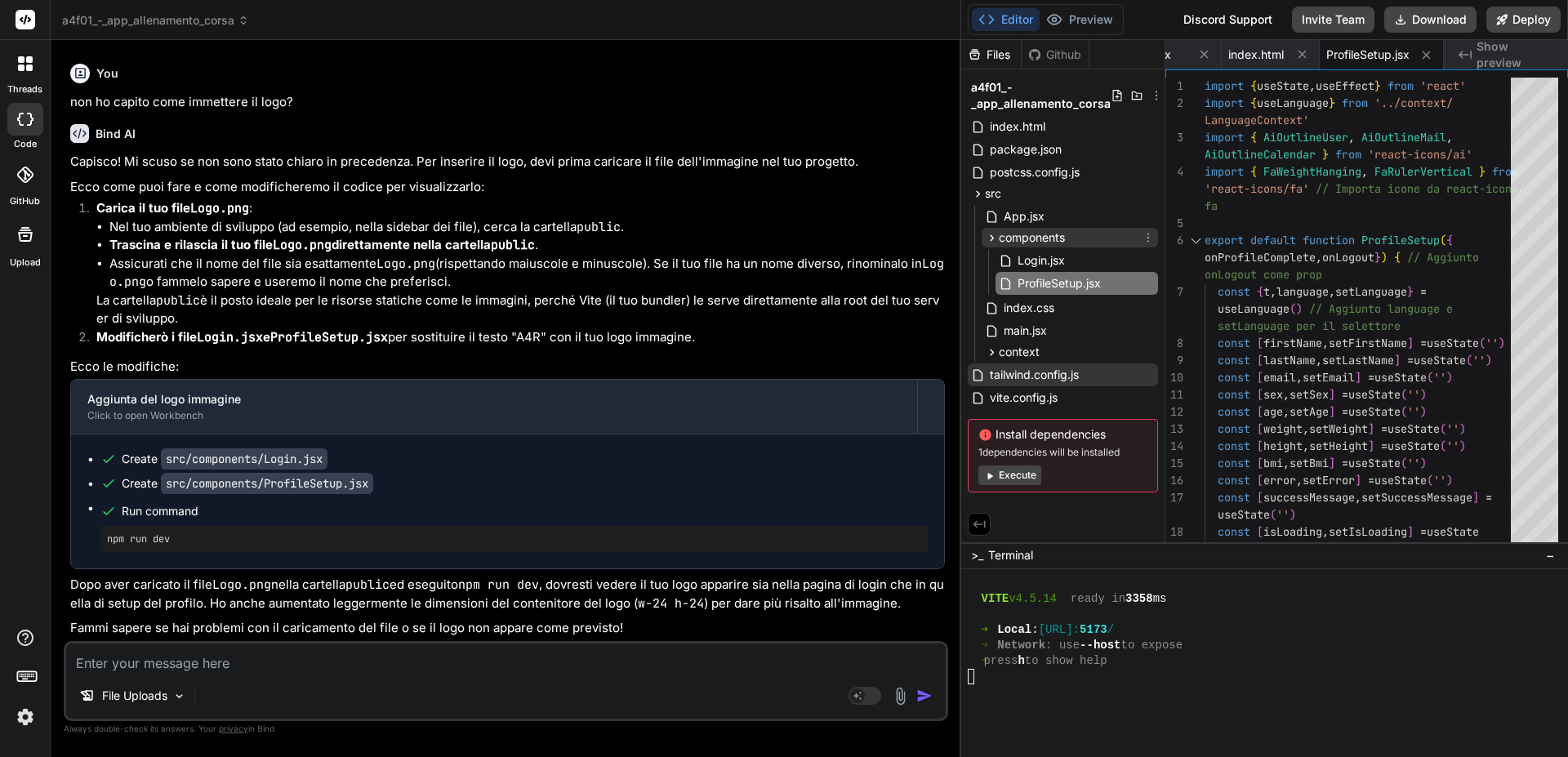
click at [991, 235] on icon at bounding box center [992, 237] width 4 height 7
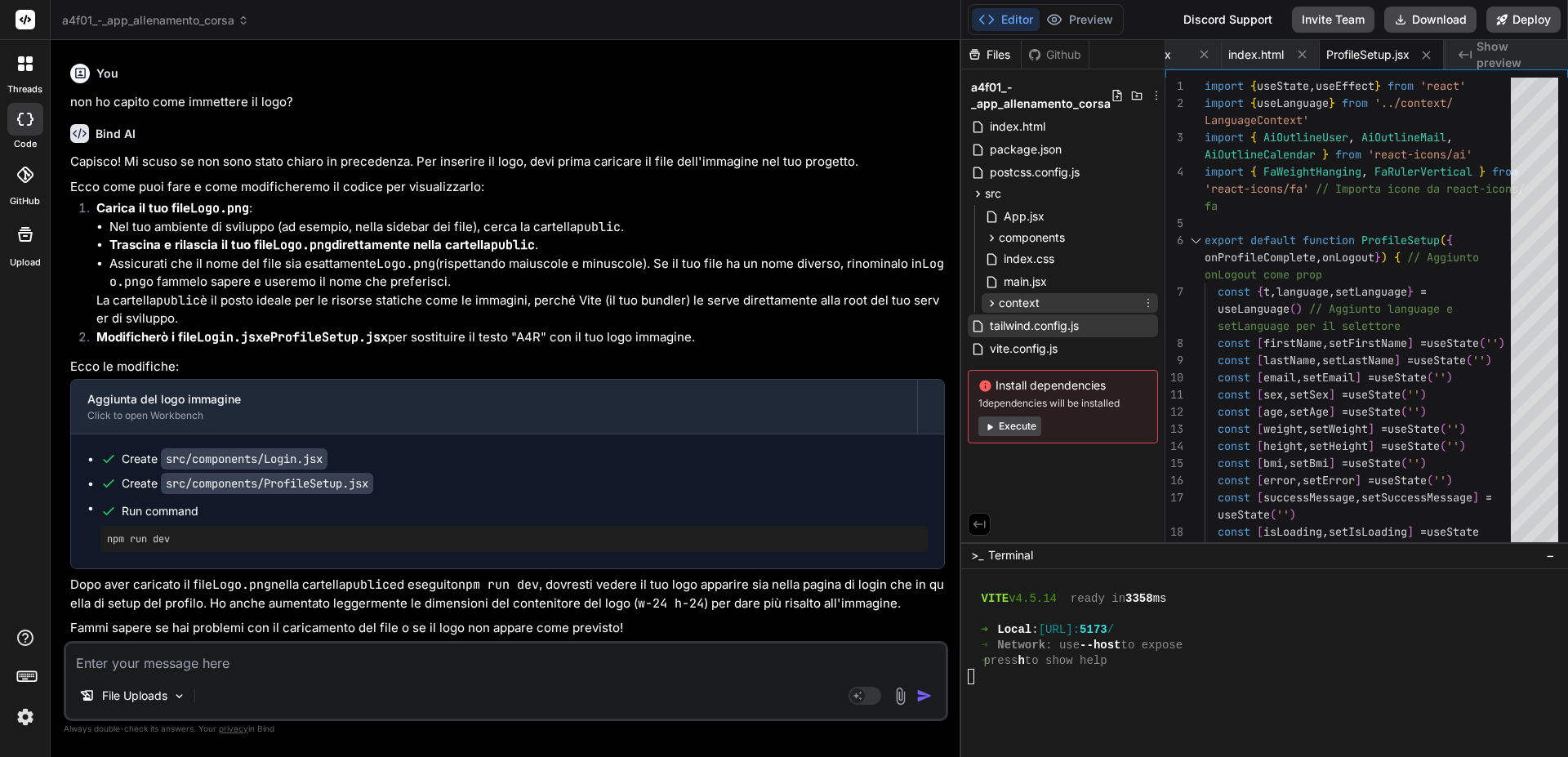
click at [993, 301] on icon at bounding box center [991, 303] width 14 height 14
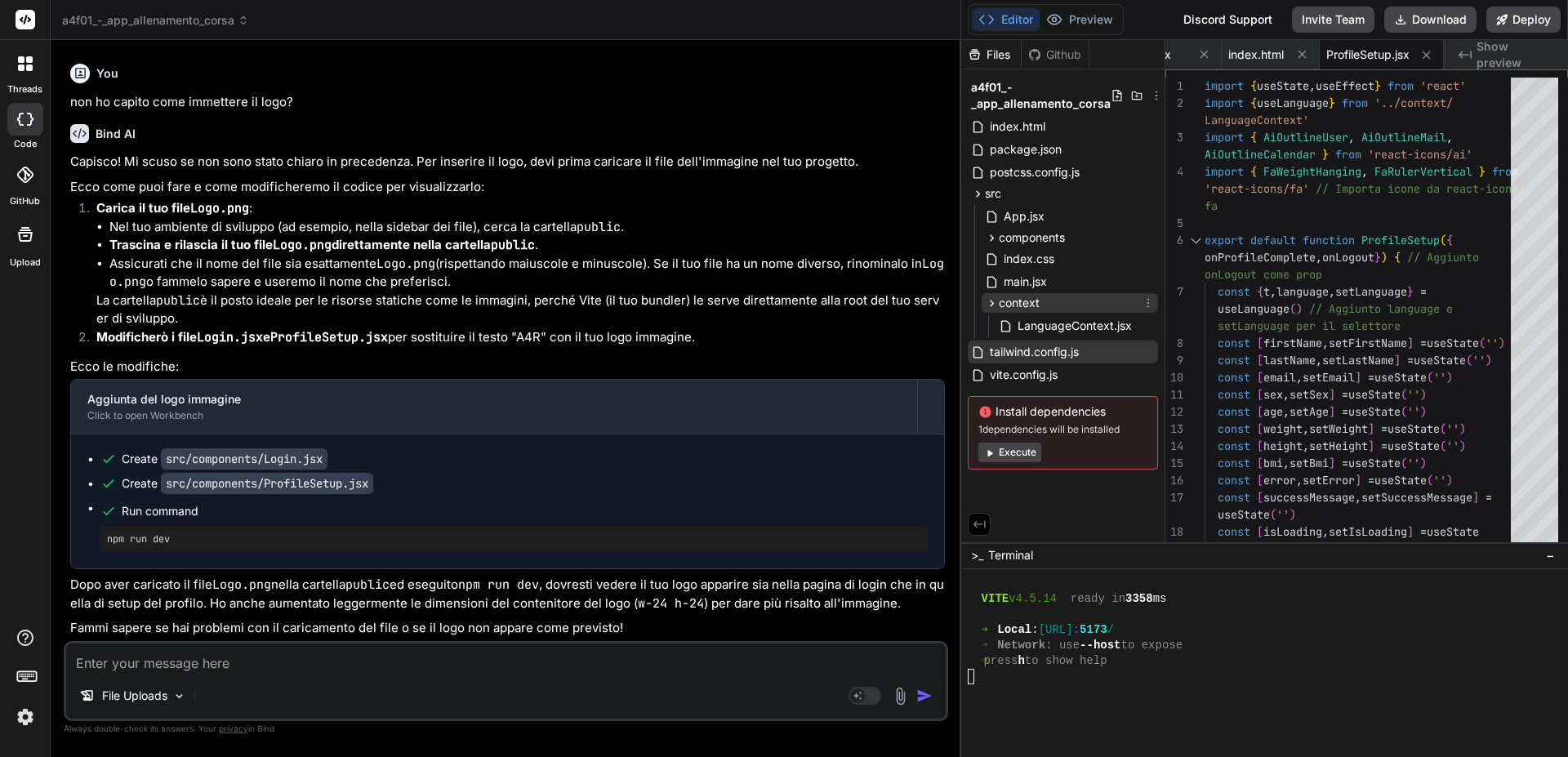
click at [993, 301] on icon at bounding box center [991, 303] width 14 height 14
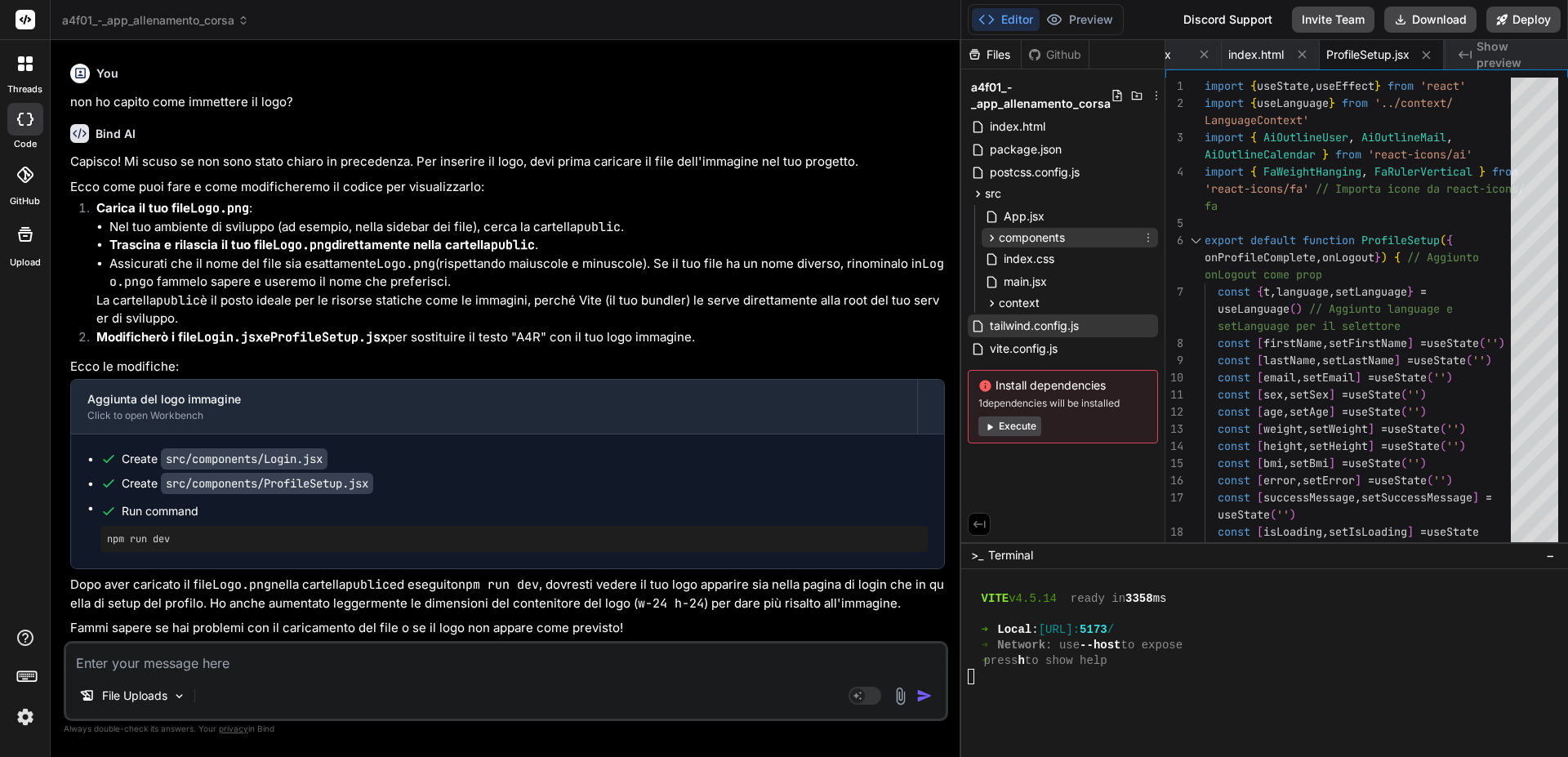
click at [989, 239] on icon at bounding box center [991, 238] width 14 height 14
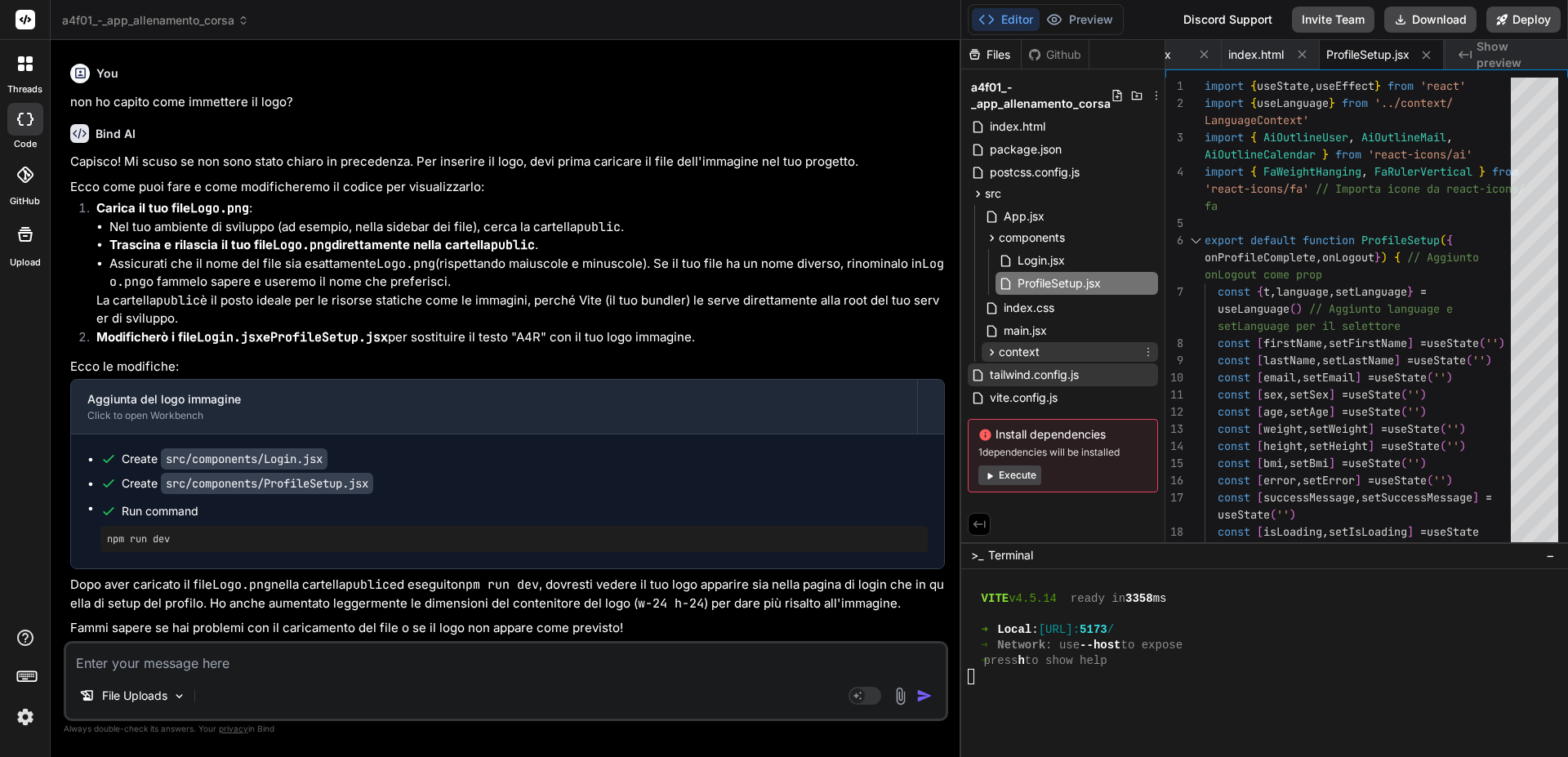
click at [991, 350] on icon at bounding box center [992, 352] width 4 height 7
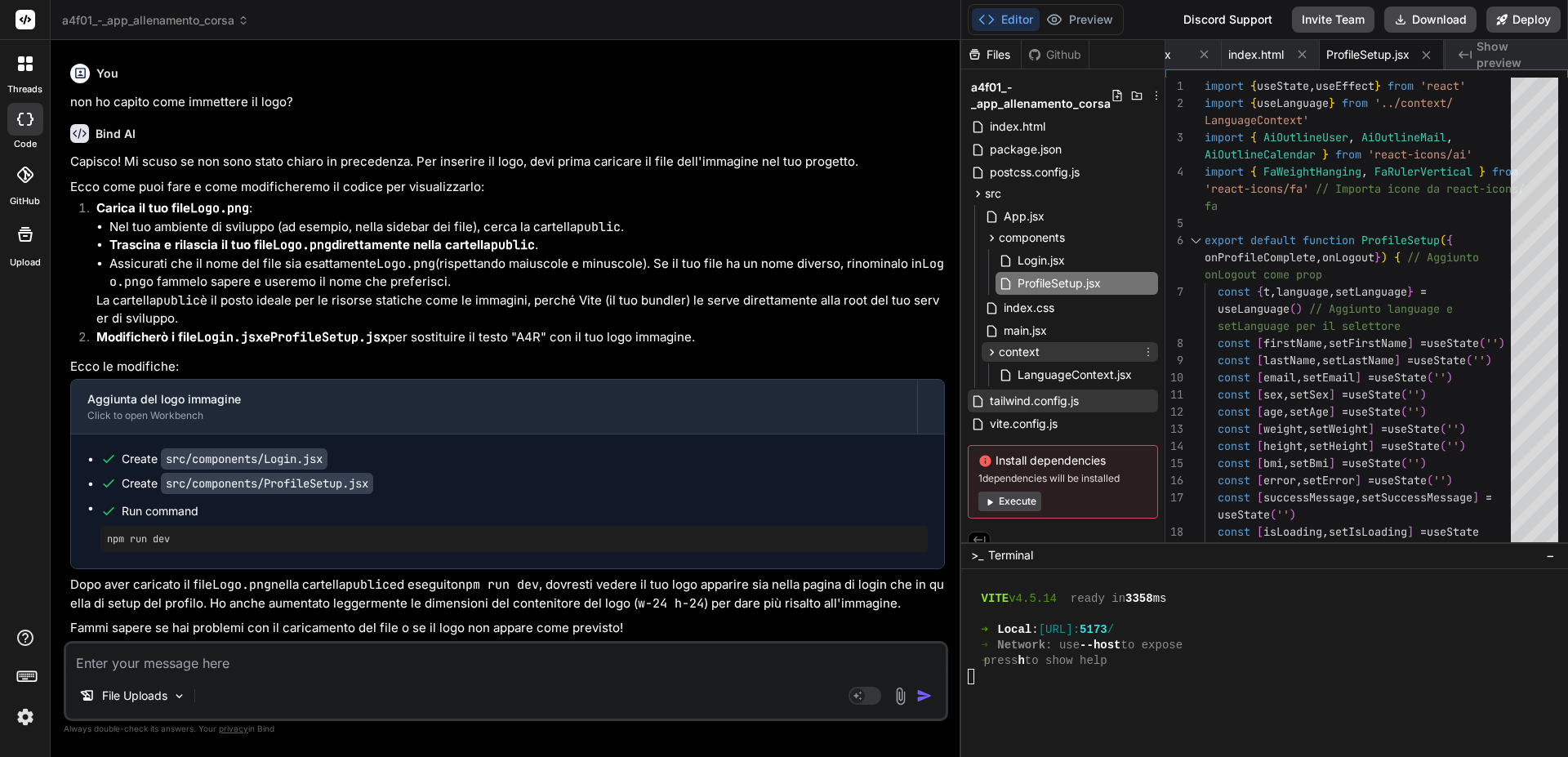
click at [991, 352] on icon at bounding box center [991, 352] width 14 height 14
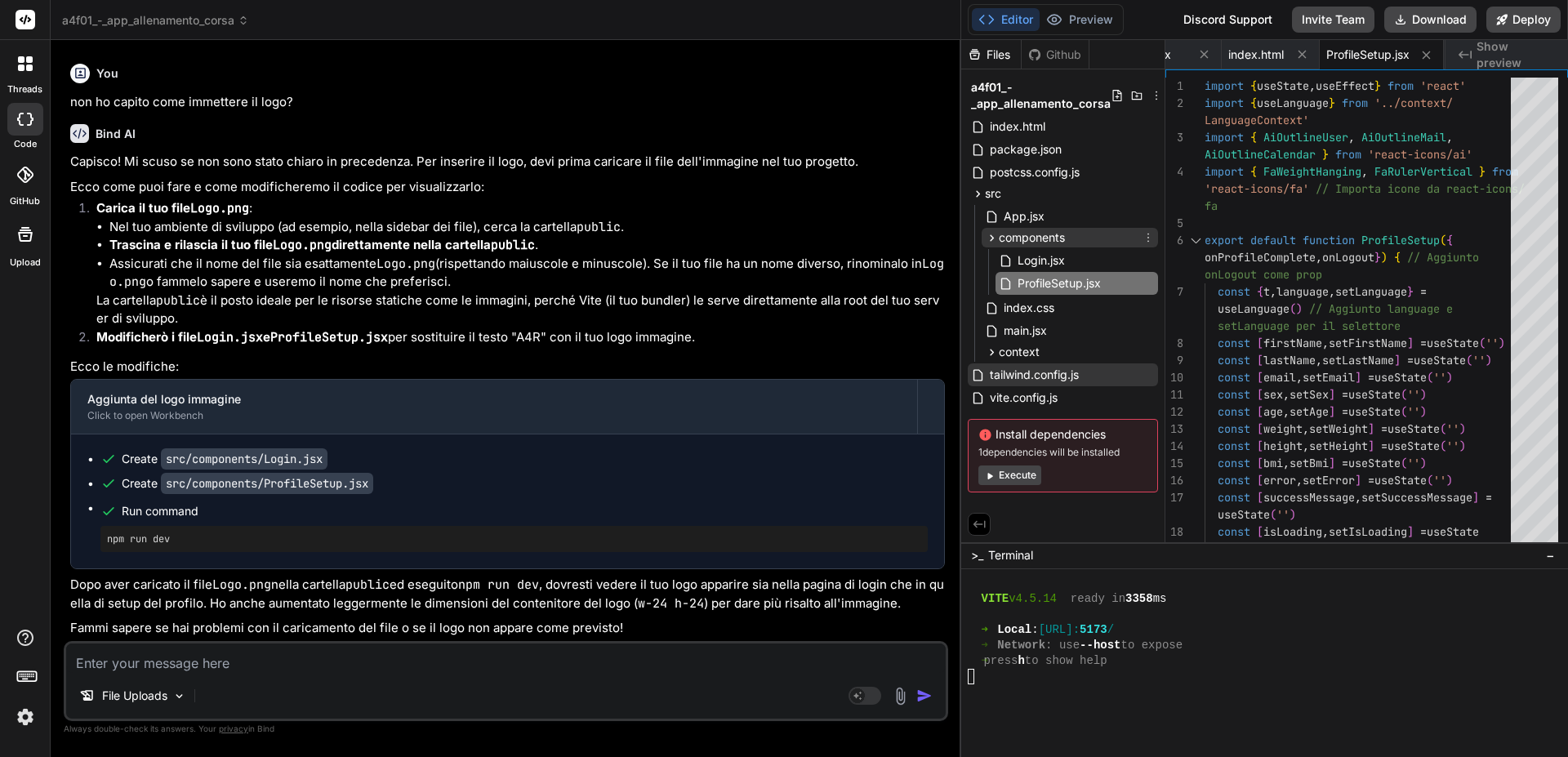
click at [989, 239] on icon at bounding box center [991, 238] width 14 height 14
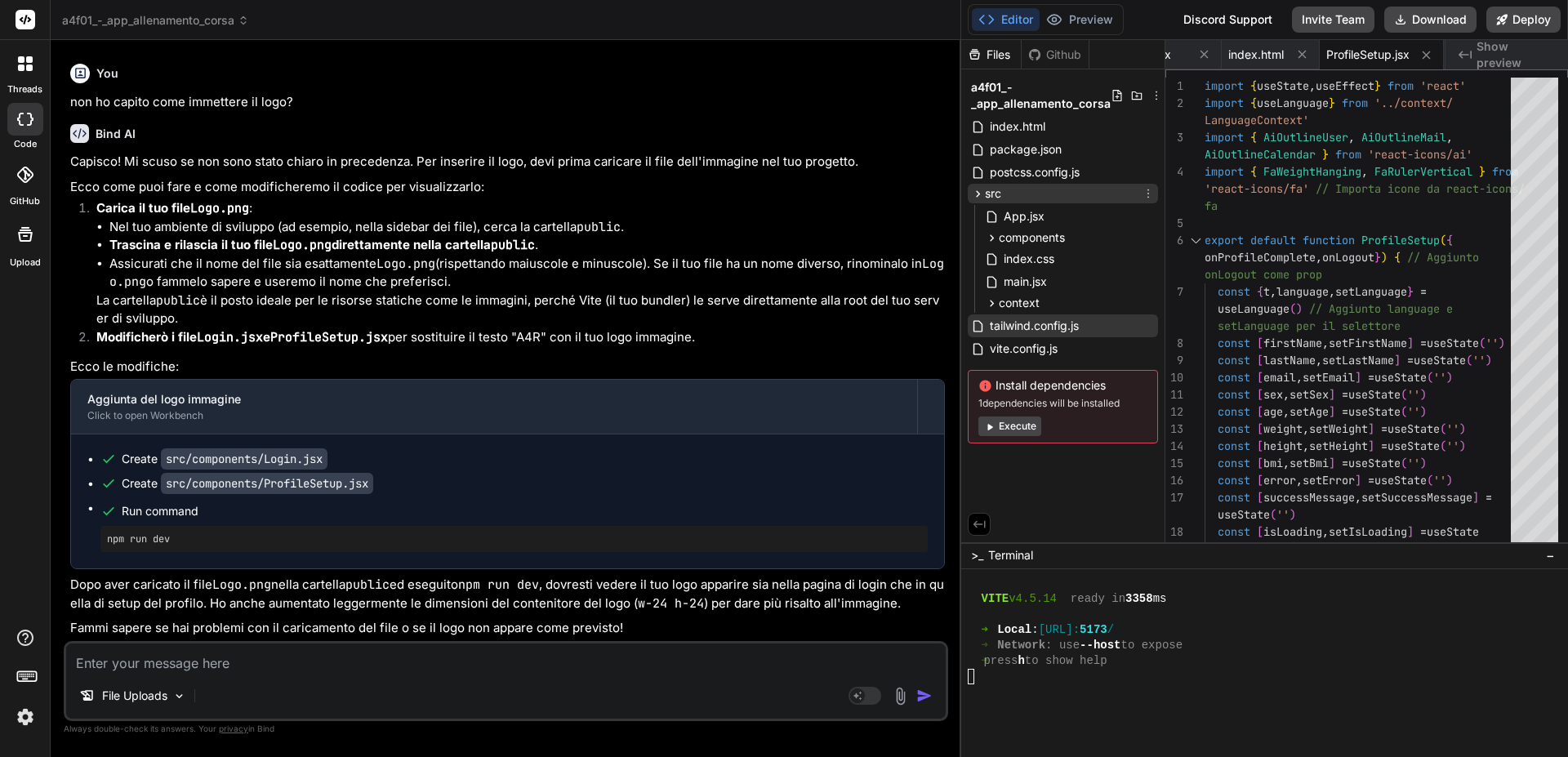
click at [976, 191] on icon at bounding box center [978, 194] width 14 height 14
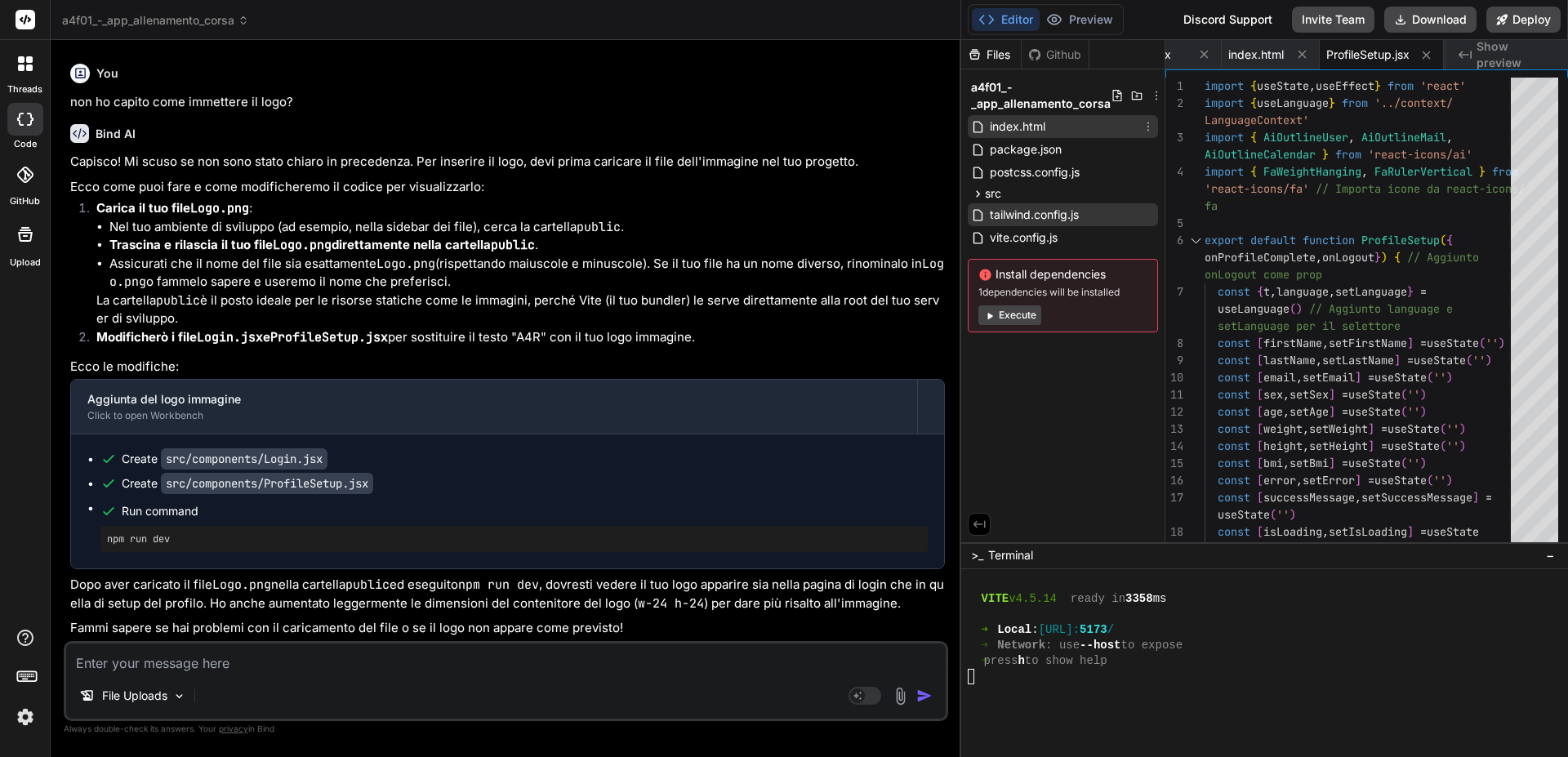
click at [1014, 127] on span "index.html" at bounding box center [1017, 126] width 59 height 20
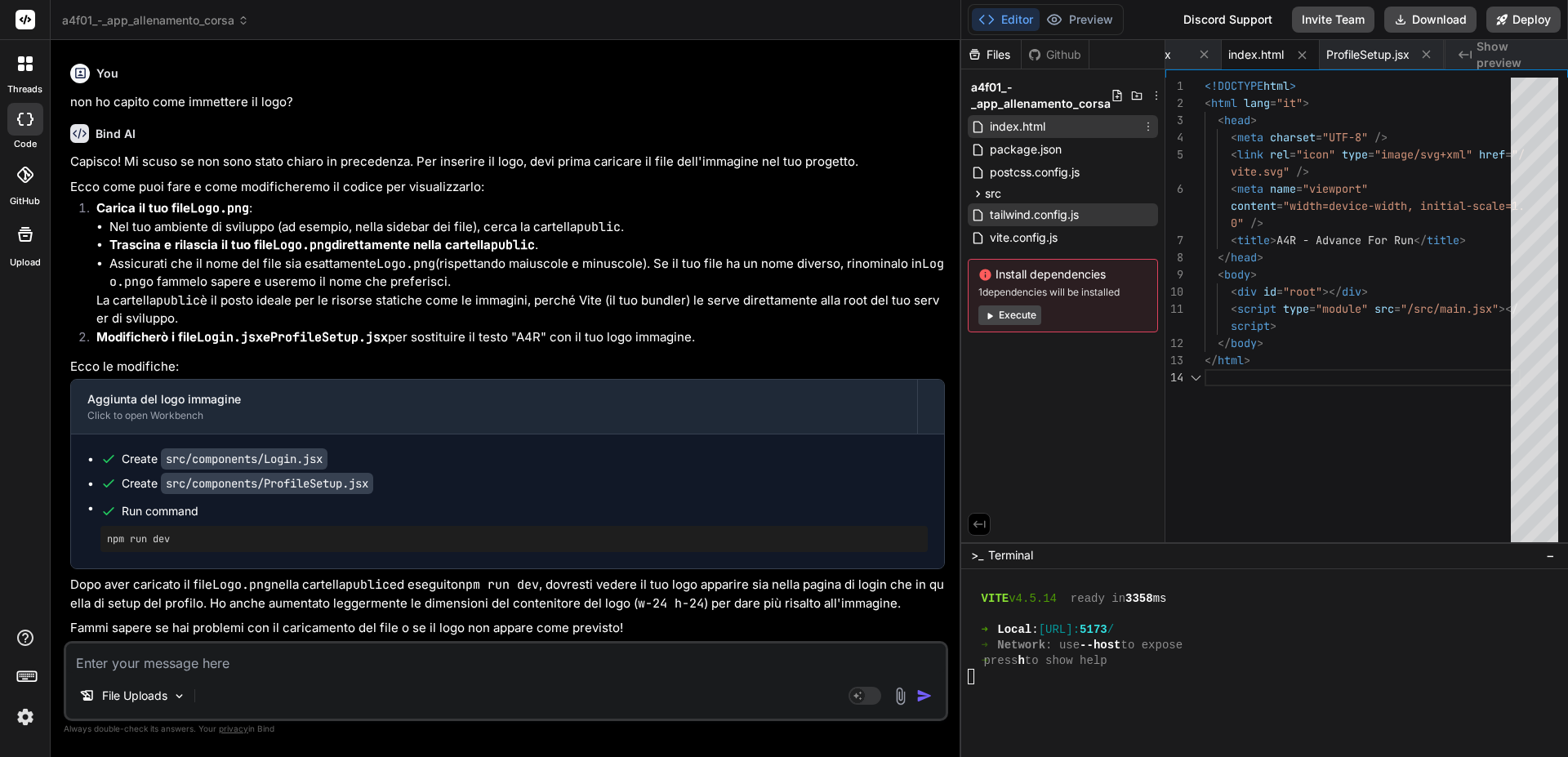
click at [1014, 127] on span "index.html" at bounding box center [1017, 126] width 59 height 20
click at [1010, 157] on span "package.json" at bounding box center [1026, 150] width 75 height 20
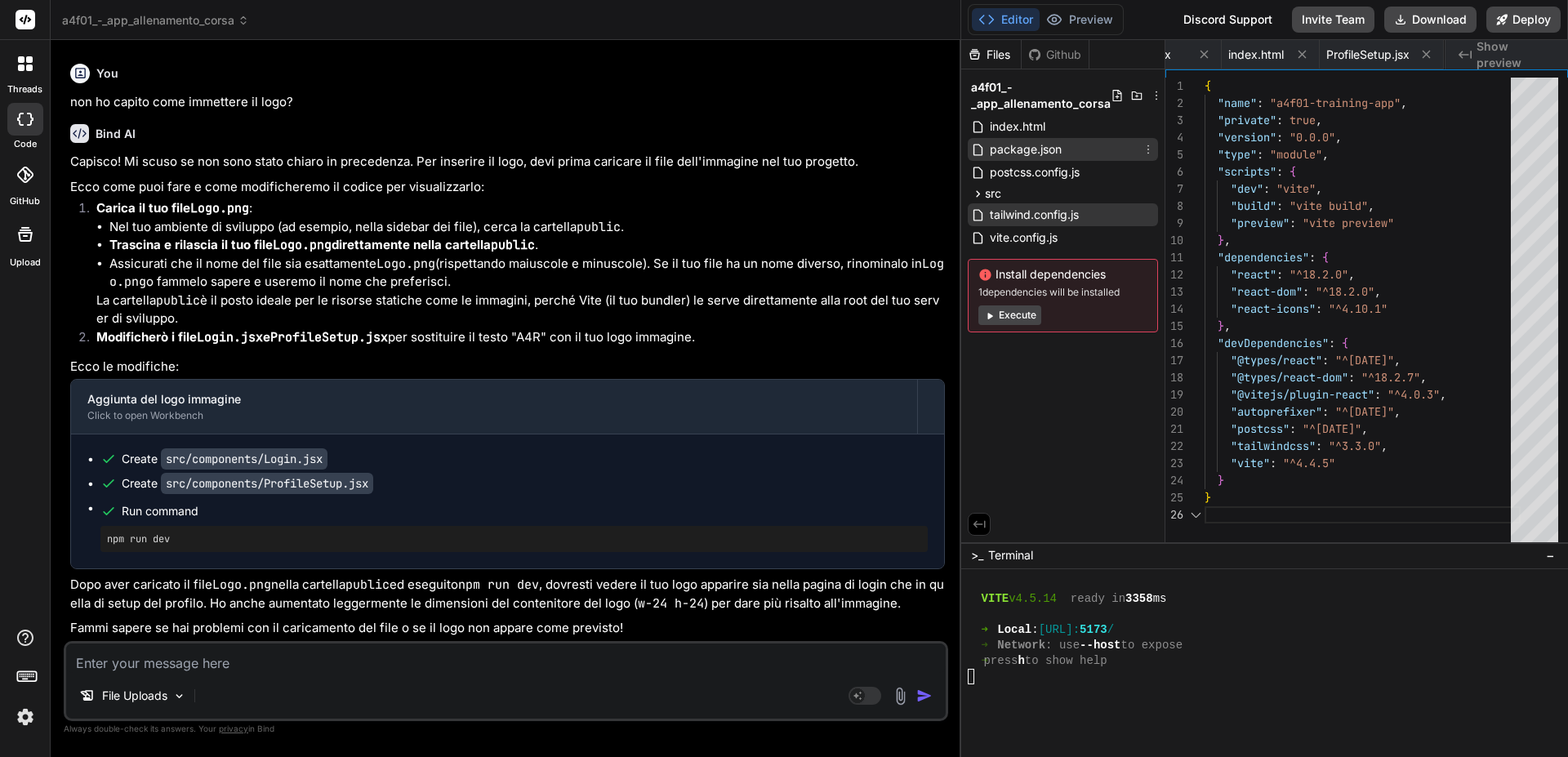
scroll to position [0, 407]
click at [1009, 171] on span "postcss.config.js" at bounding box center [1034, 172] width 93 height 20
type textarea "export default { plugins: { tailwindcss: {}, autoprefixer: {}, }, }"
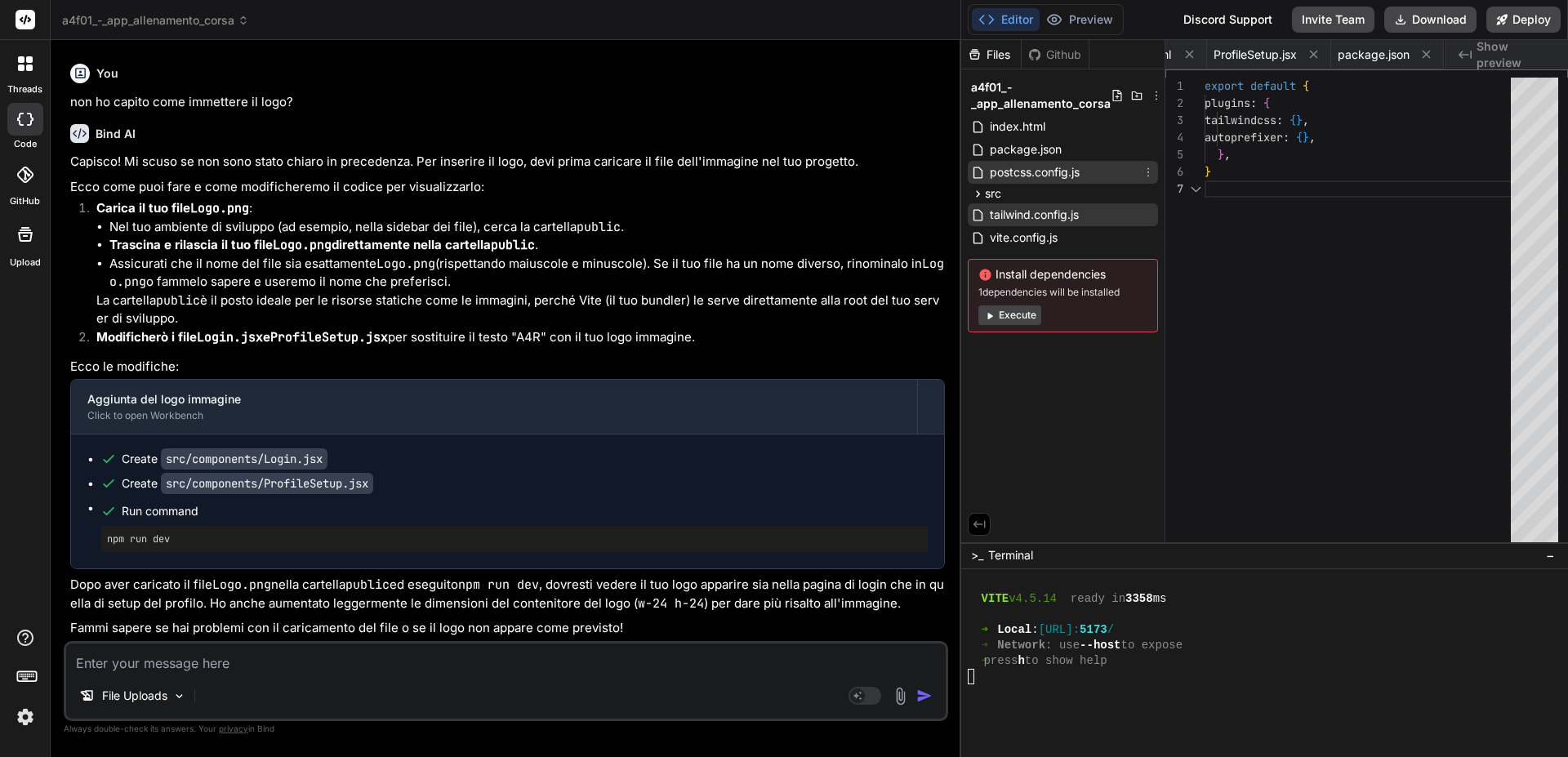
scroll to position [0, 541]
click at [172, 674] on div "File Uploads Agent Mode. When this toggle is activated, AI automatically makes …" at bounding box center [506, 681] width 885 height 80
click at [196, 670] on textarea at bounding box center [505, 657] width 879 height 29
type textarea "n"
type textarea "x"
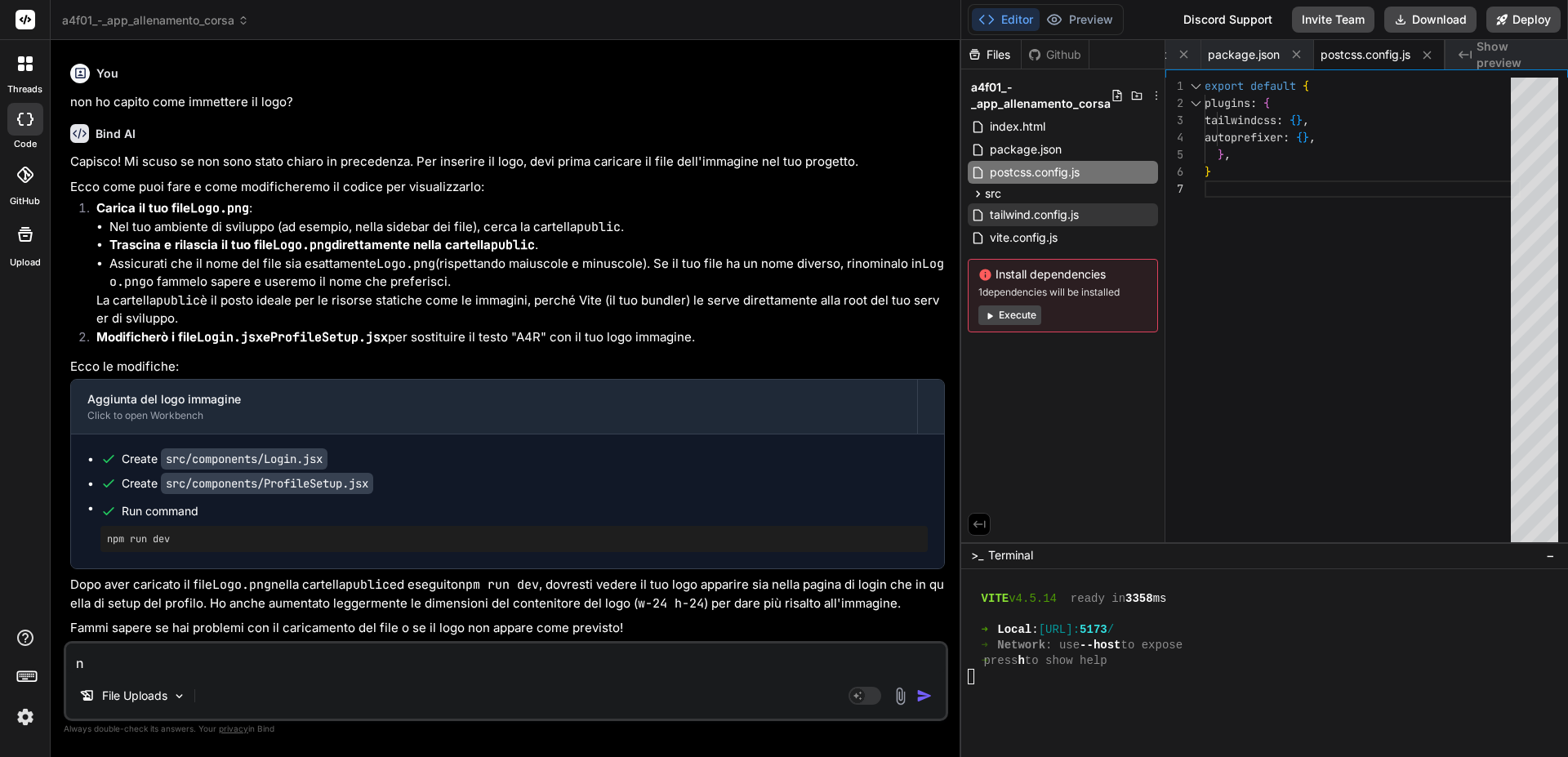
type textarea "no"
type textarea "x"
type textarea "non"
type textarea "x"
type textarea "non"
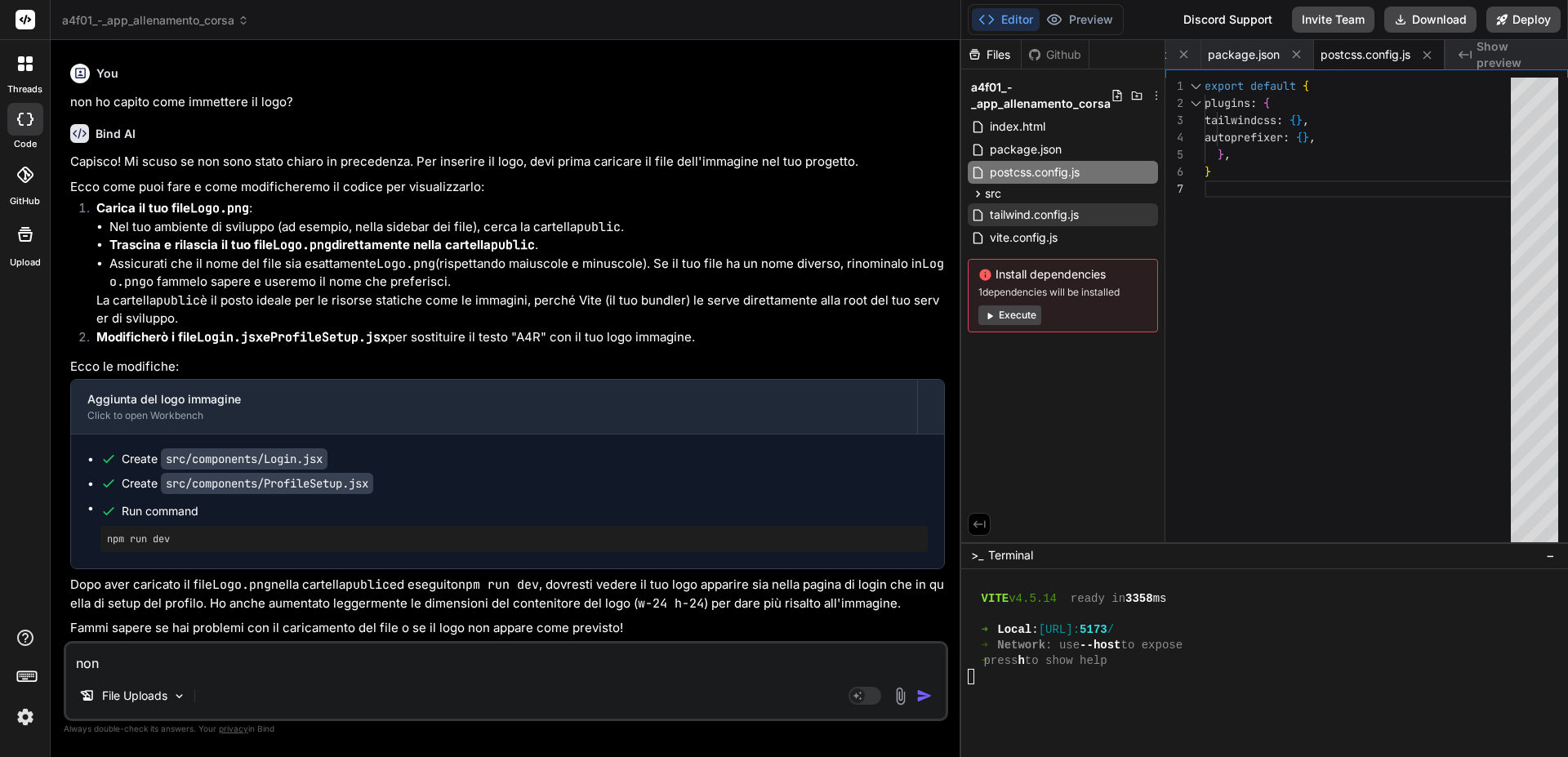
type textarea "x"
type textarea "non v"
type textarea "x"
type textarea "non ve"
type textarea "x"
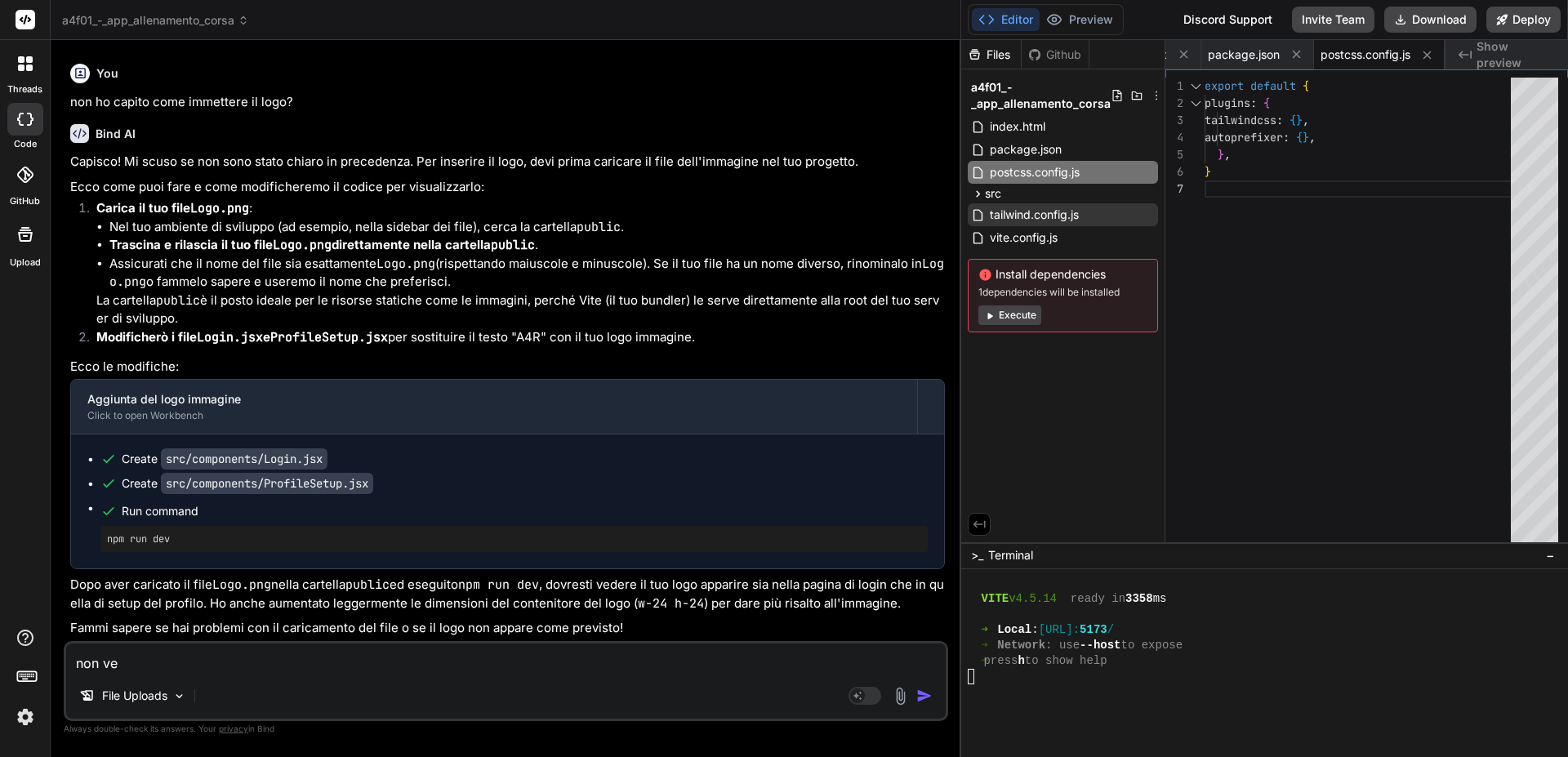
type textarea "non ved"
type textarea "x"
type textarea "non vedo"
type textarea "x"
type textarea "non vedo"
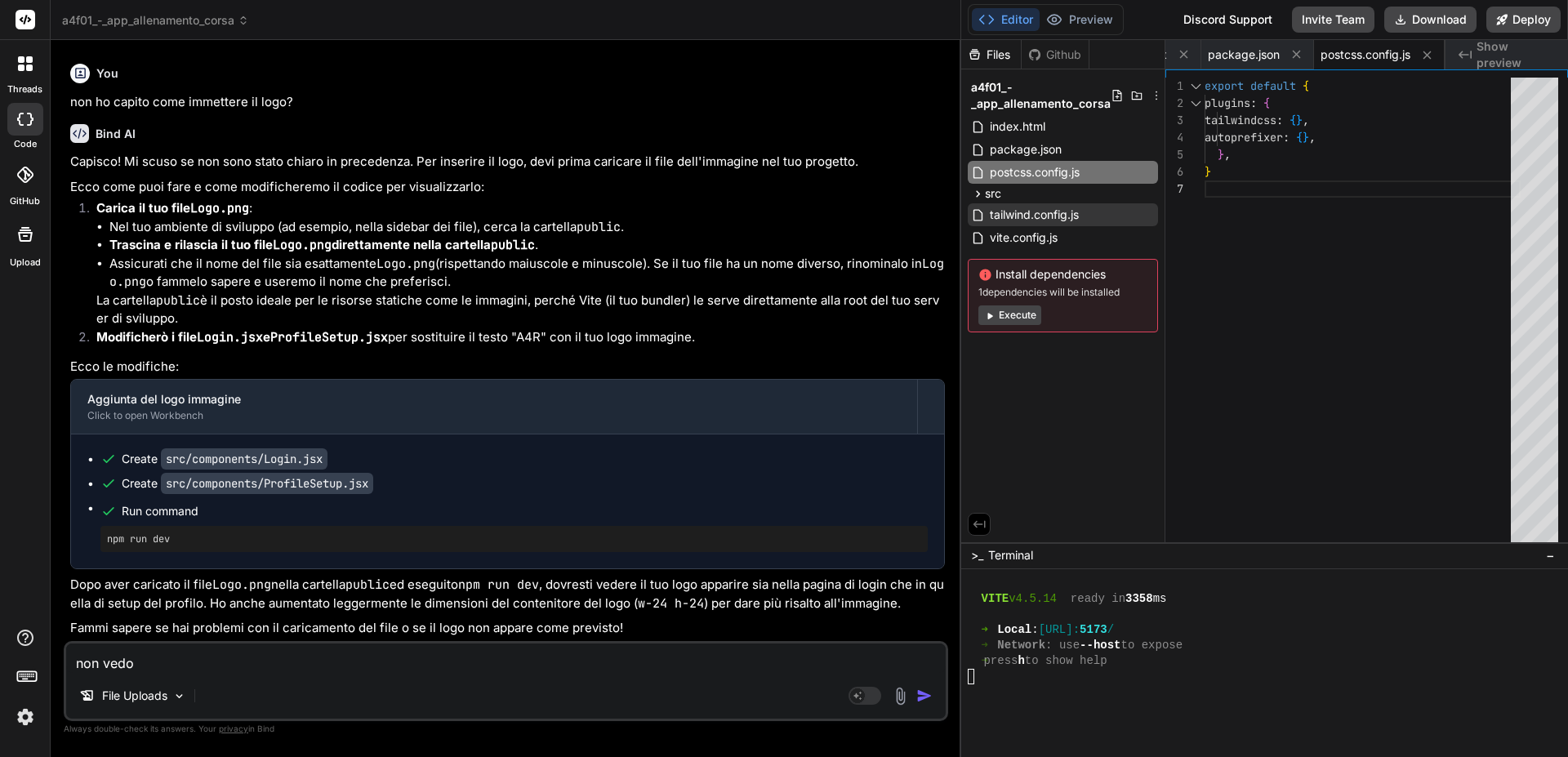
type textarea "x"
type textarea "non vedo l"
type textarea "x"
type textarea "non vedo la"
type textarea "x"
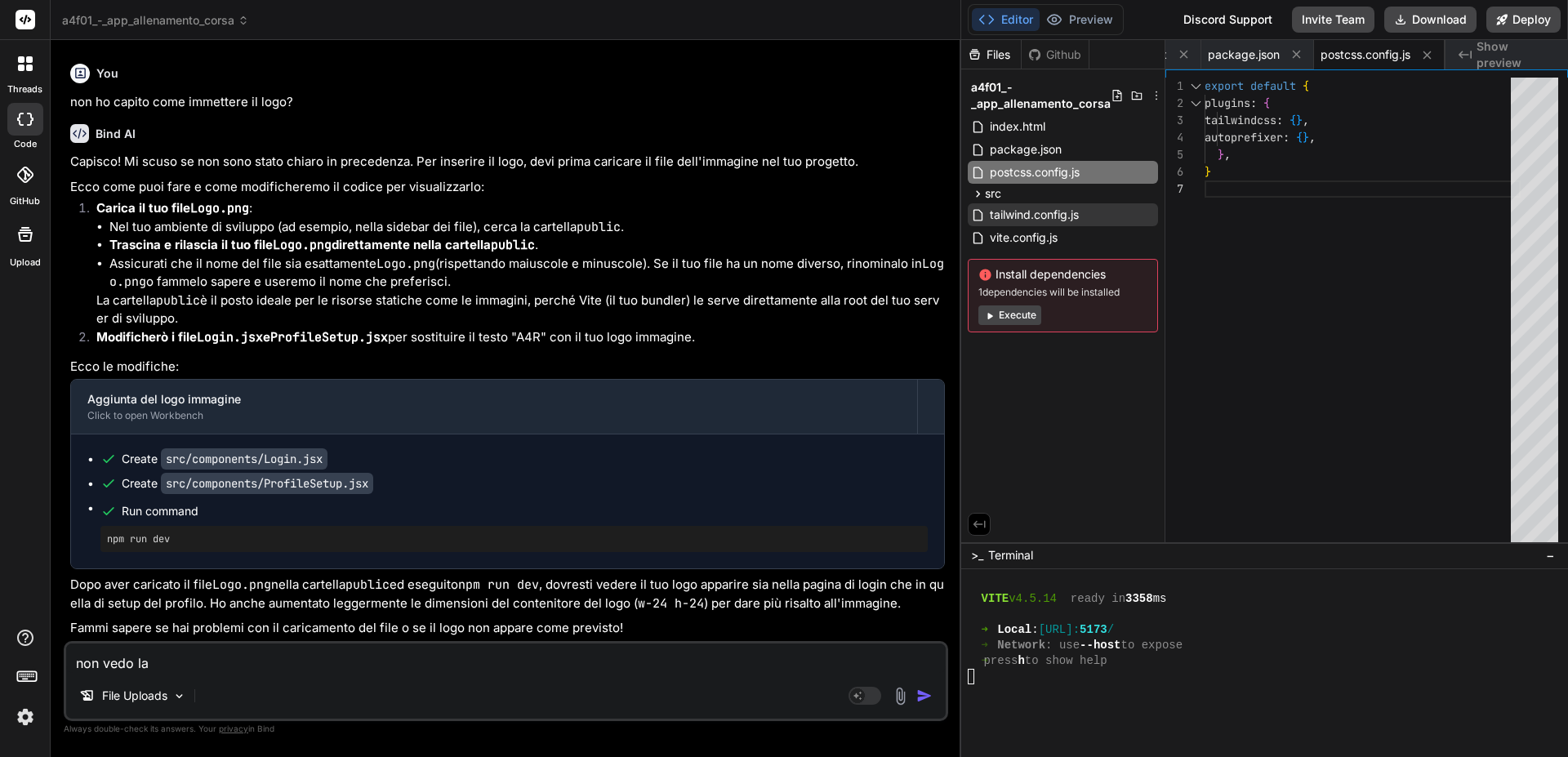
type textarea "non vedo la"
type textarea "x"
type textarea "non vedo la c"
type textarea "x"
type textarea "non vedo la ca"
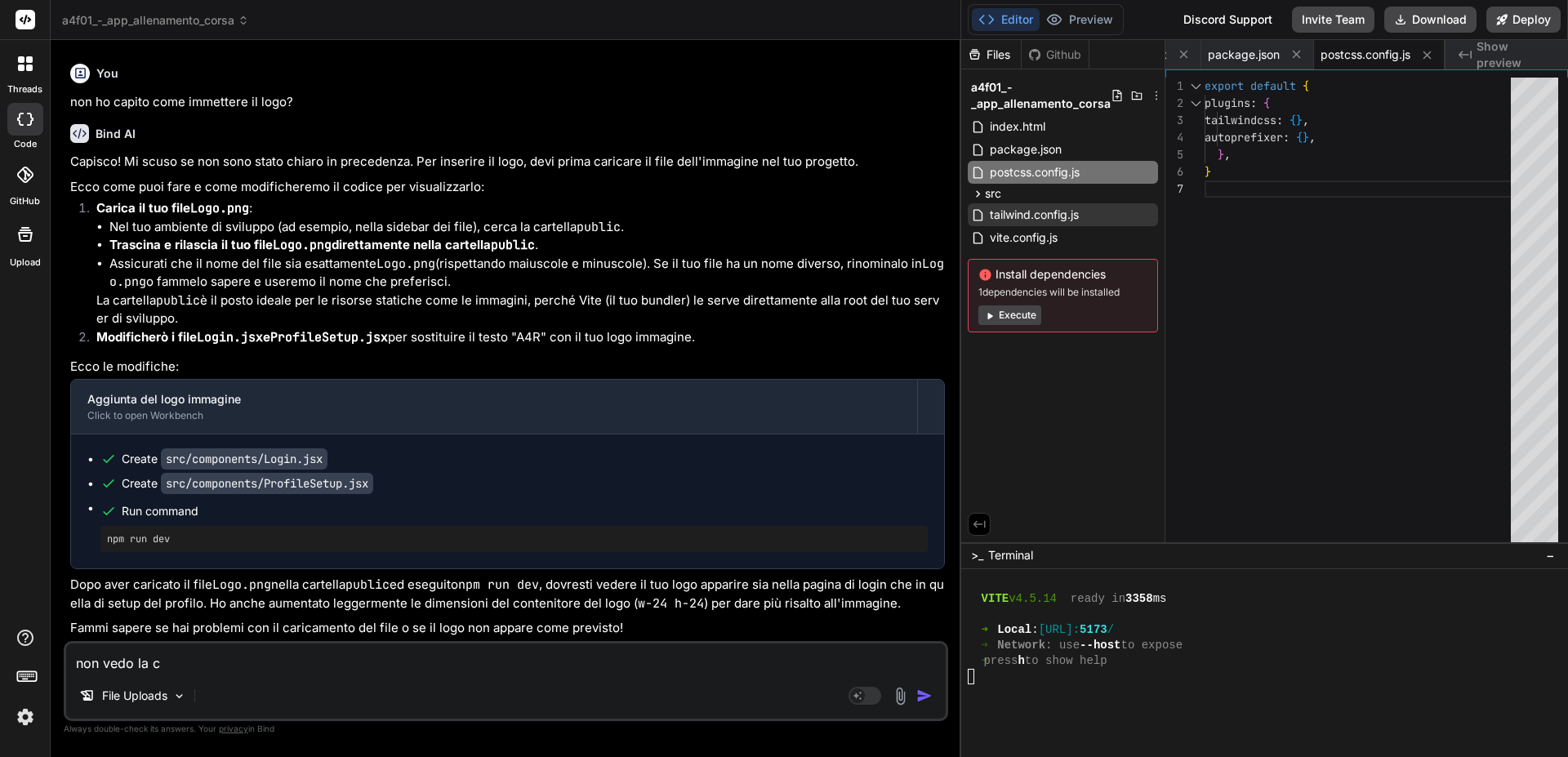
type textarea "x"
type textarea "non vedo la car"
type textarea "x"
type textarea "non vedo la cart"
type textarea "x"
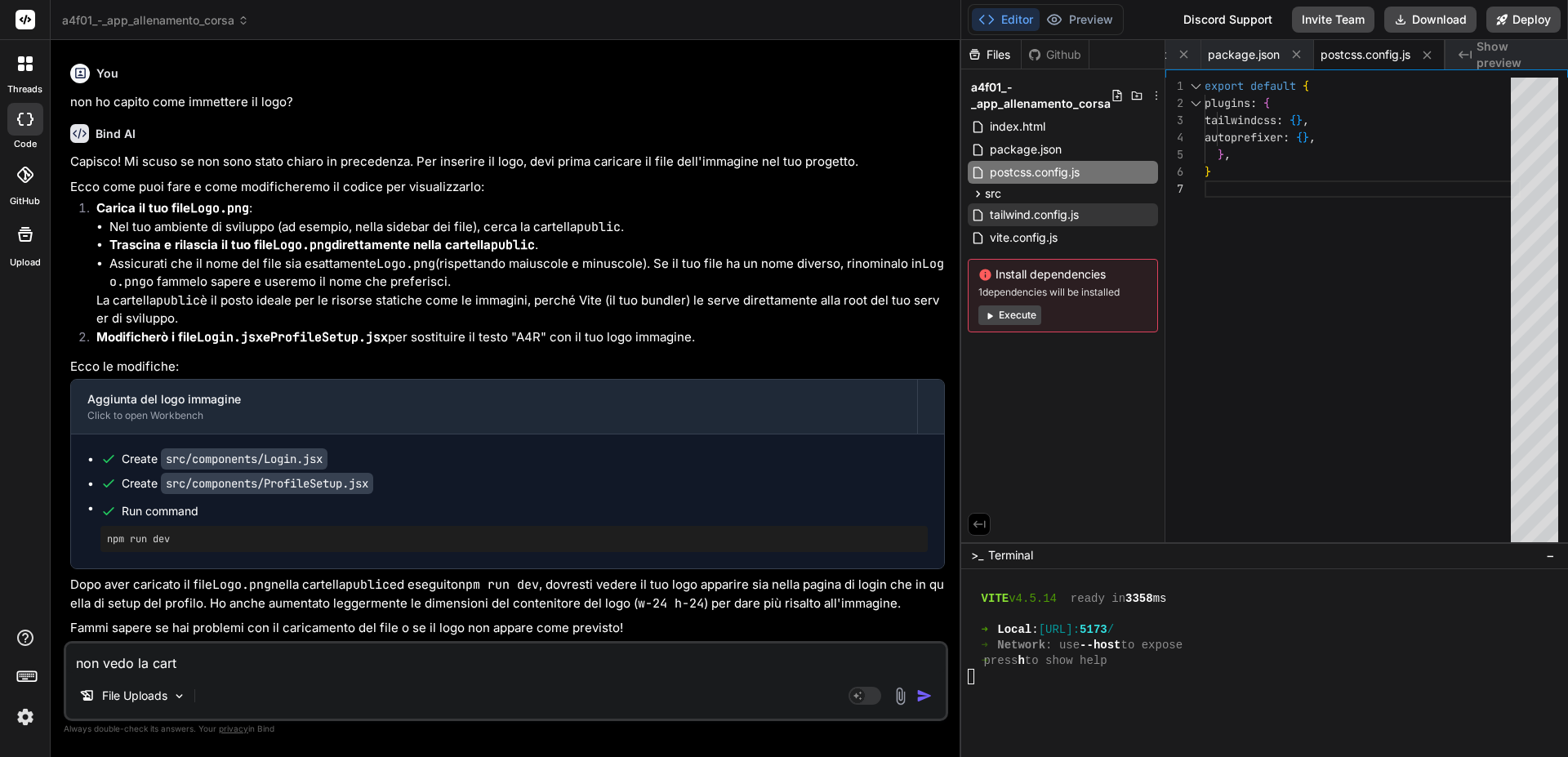
type textarea "non vedo la carte"
type textarea "x"
type textarea "non vedo la cartel"
type textarea "x"
type textarea "non vedo la cartell"
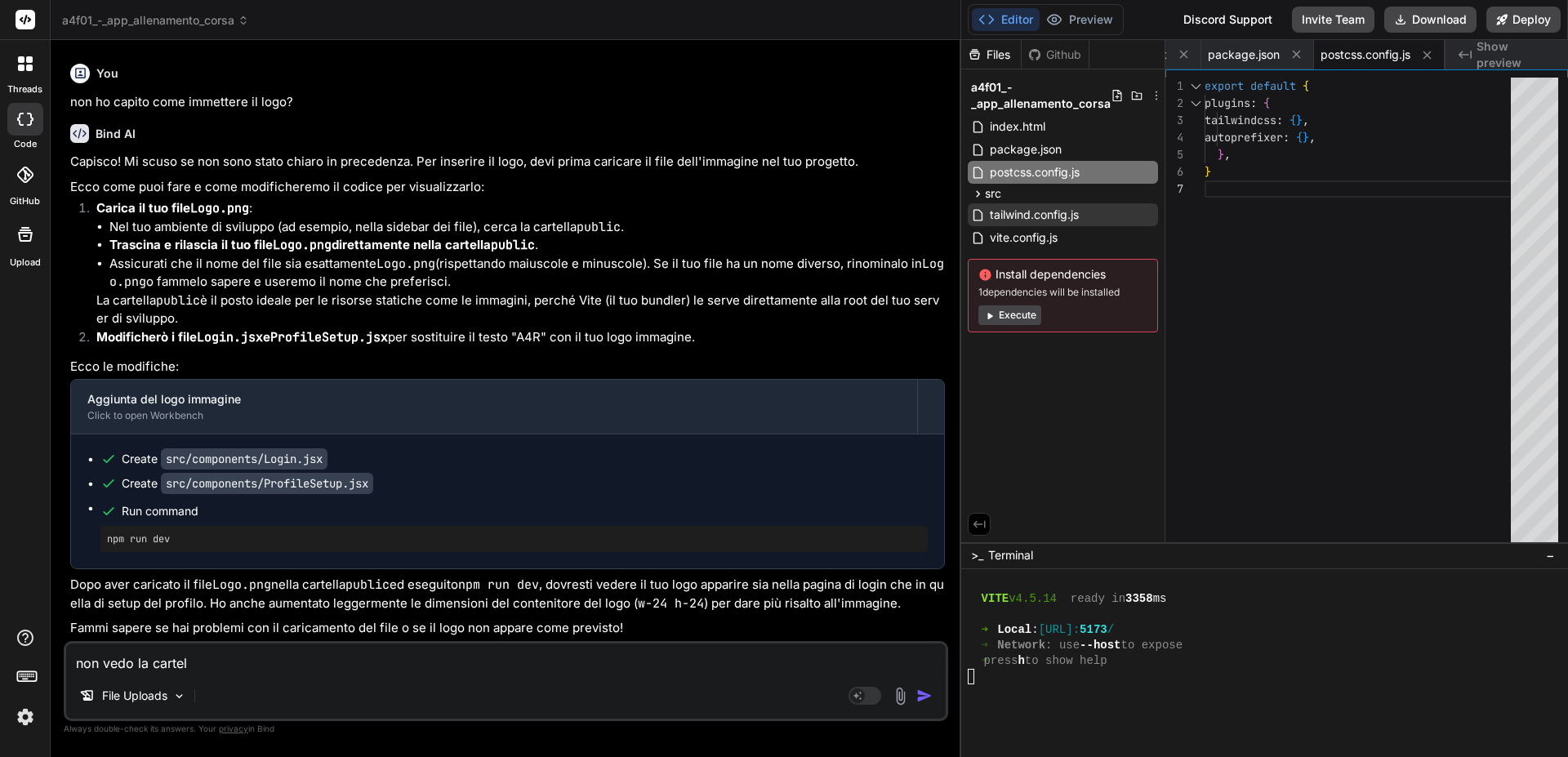
type textarea "x"
type textarea "non vedo la cartella"
type textarea "x"
type textarea "non vedo la cartella"
type textarea "x"
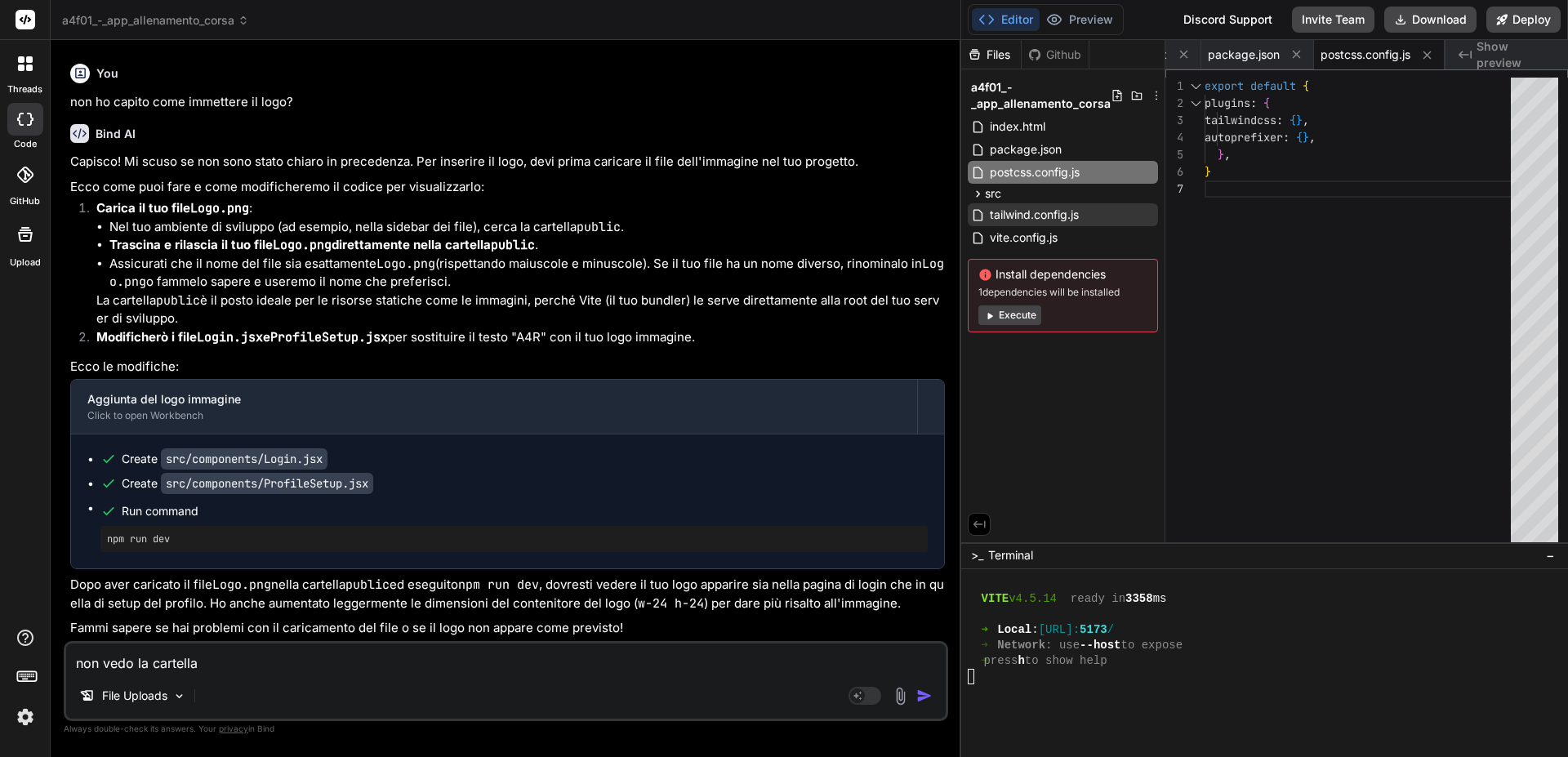
type textarea "non vedo la cartella n"
type textarea "x"
type textarea "non vedo la cartella ne"
type textarea "x"
type textarea "non vedo la cartella nel"
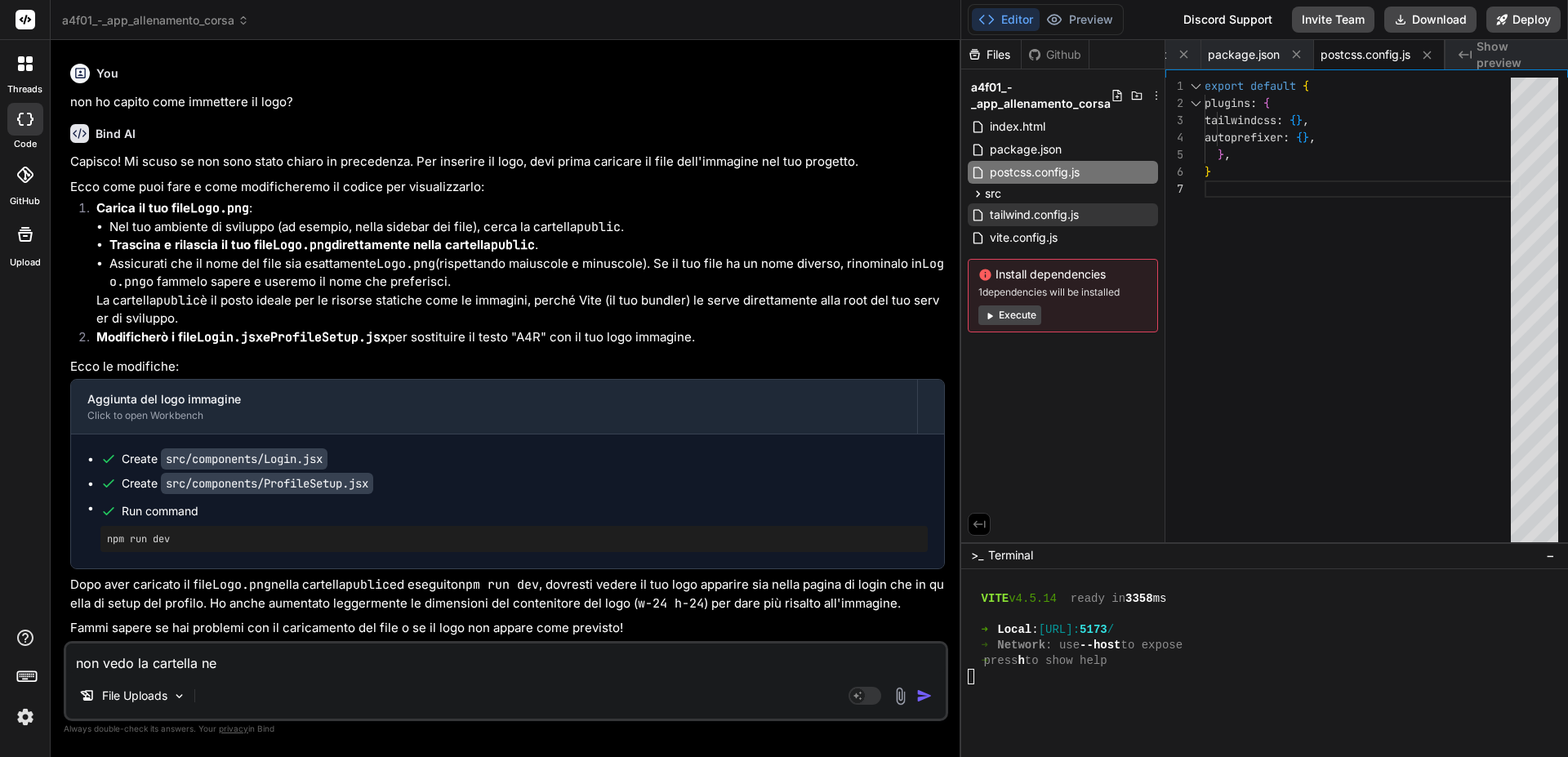
type textarea "x"
type textarea "non vedo la cartella nell"
type textarea "x"
type textarea "non vedo la cartella nell'"
type textarea "x"
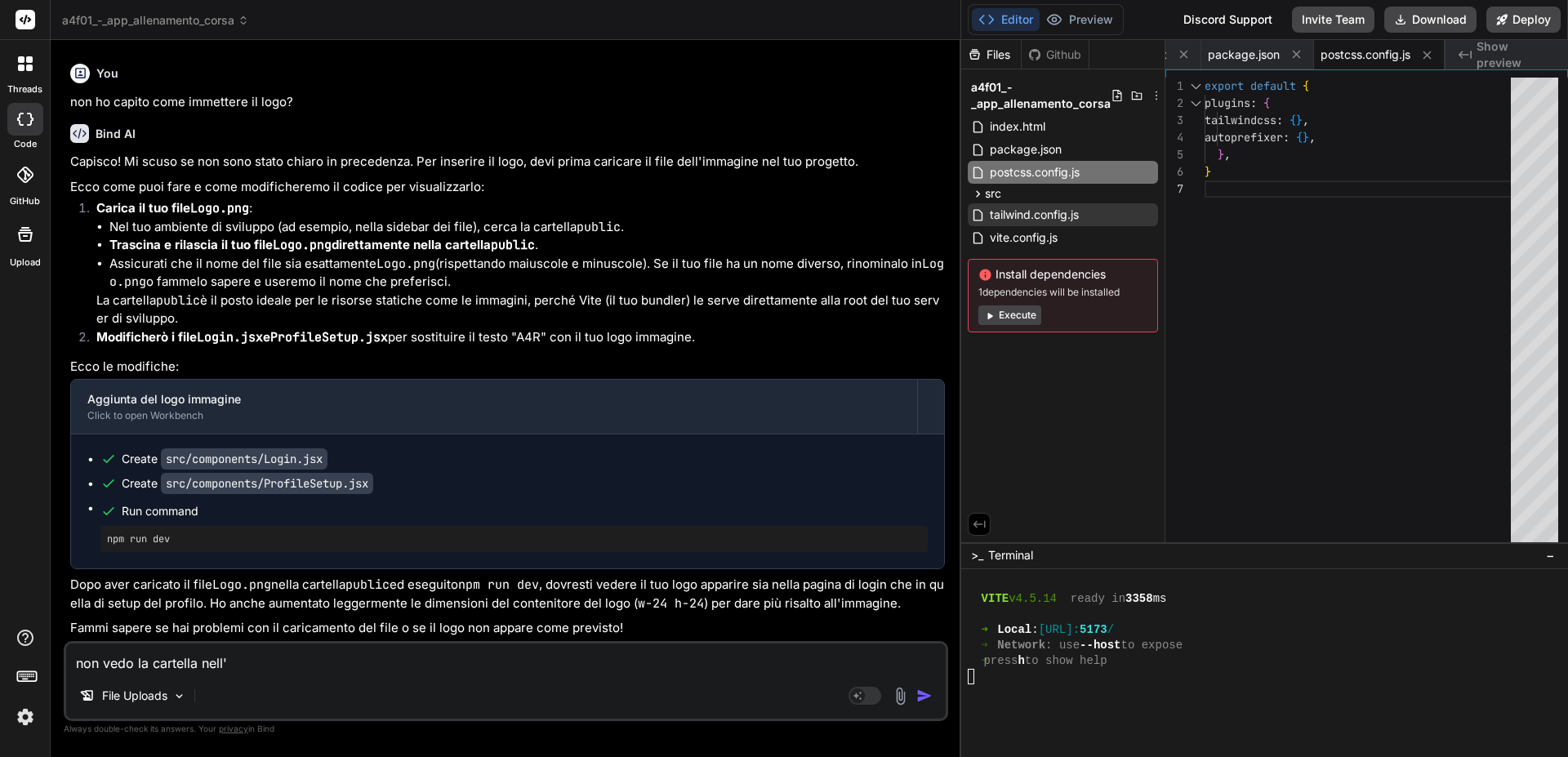
type textarea "non vedo la cartella nell'a"
type textarea "x"
type textarea "non vedo la cartella nell'al"
type textarea "x"
type textarea "non vedo la cartella nell'alb"
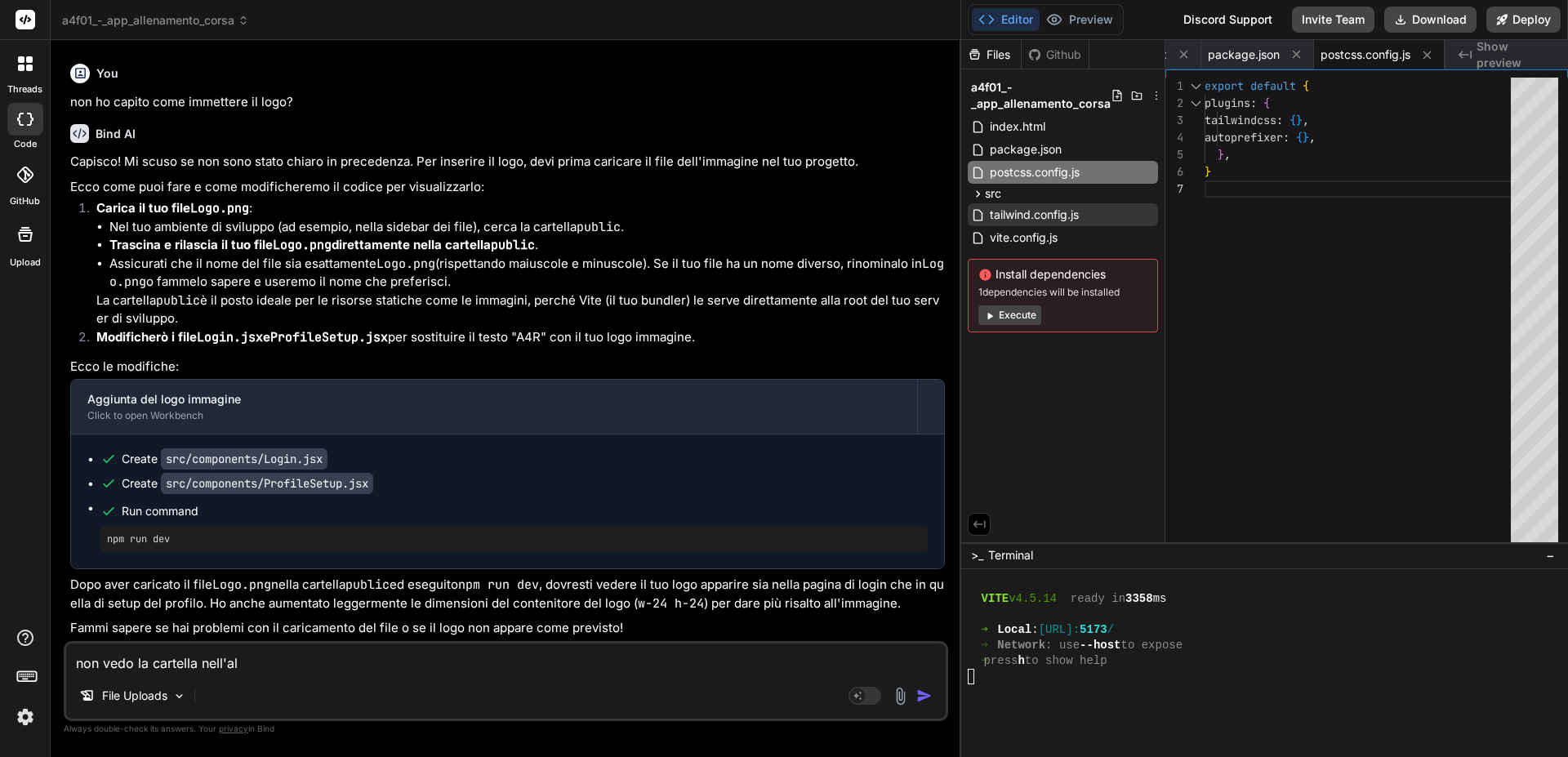
type textarea "x"
type textarea "non vedo la cartella nell'albe"
type textarea "x"
type textarea "non vedo la cartella nell'alber"
type textarea "x"
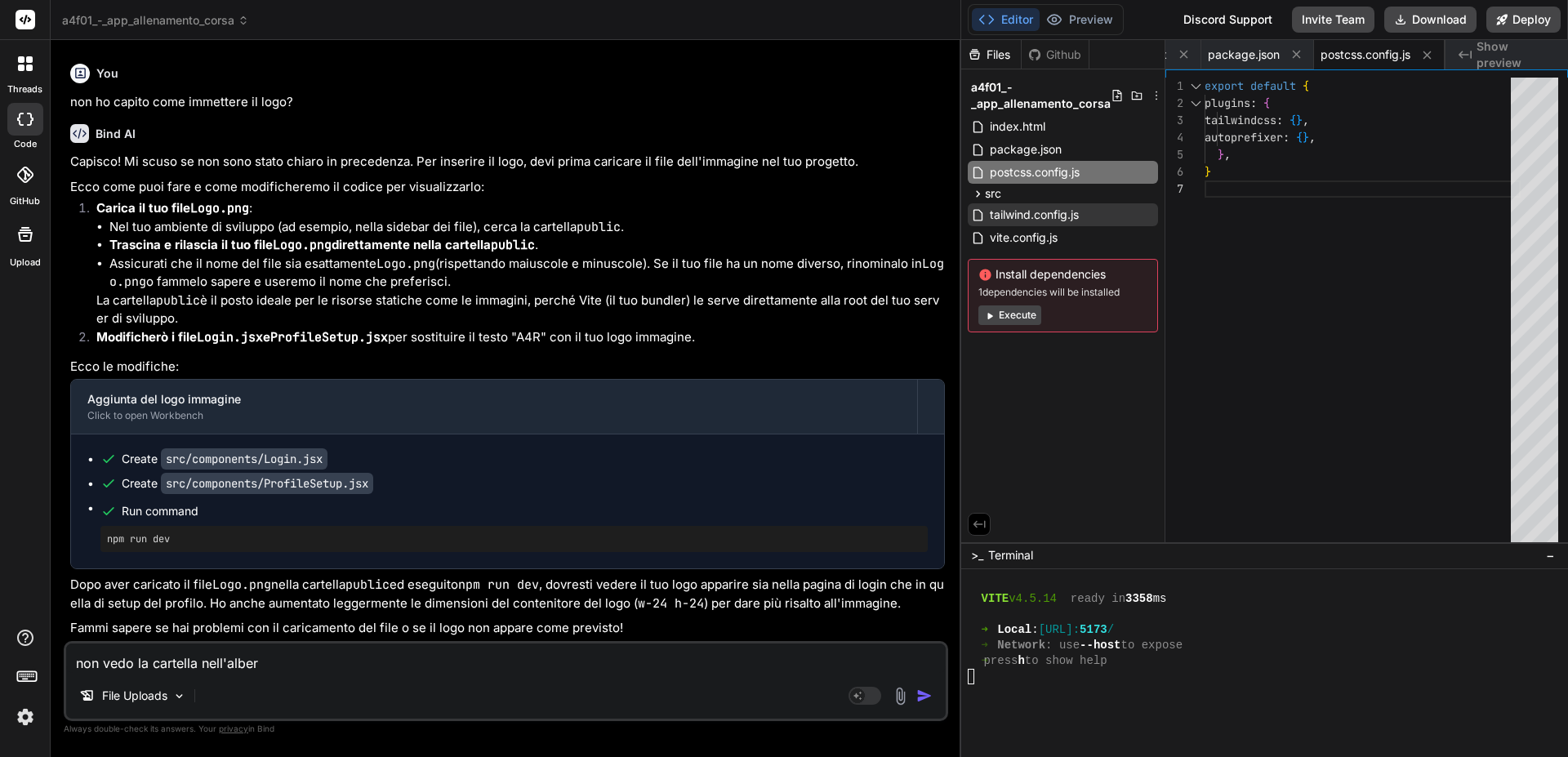
type textarea "non vedo la cartella nell'albero"
type textarea "x"
type textarea "non vedo la cartella nell'albero!"
type textarea "x"
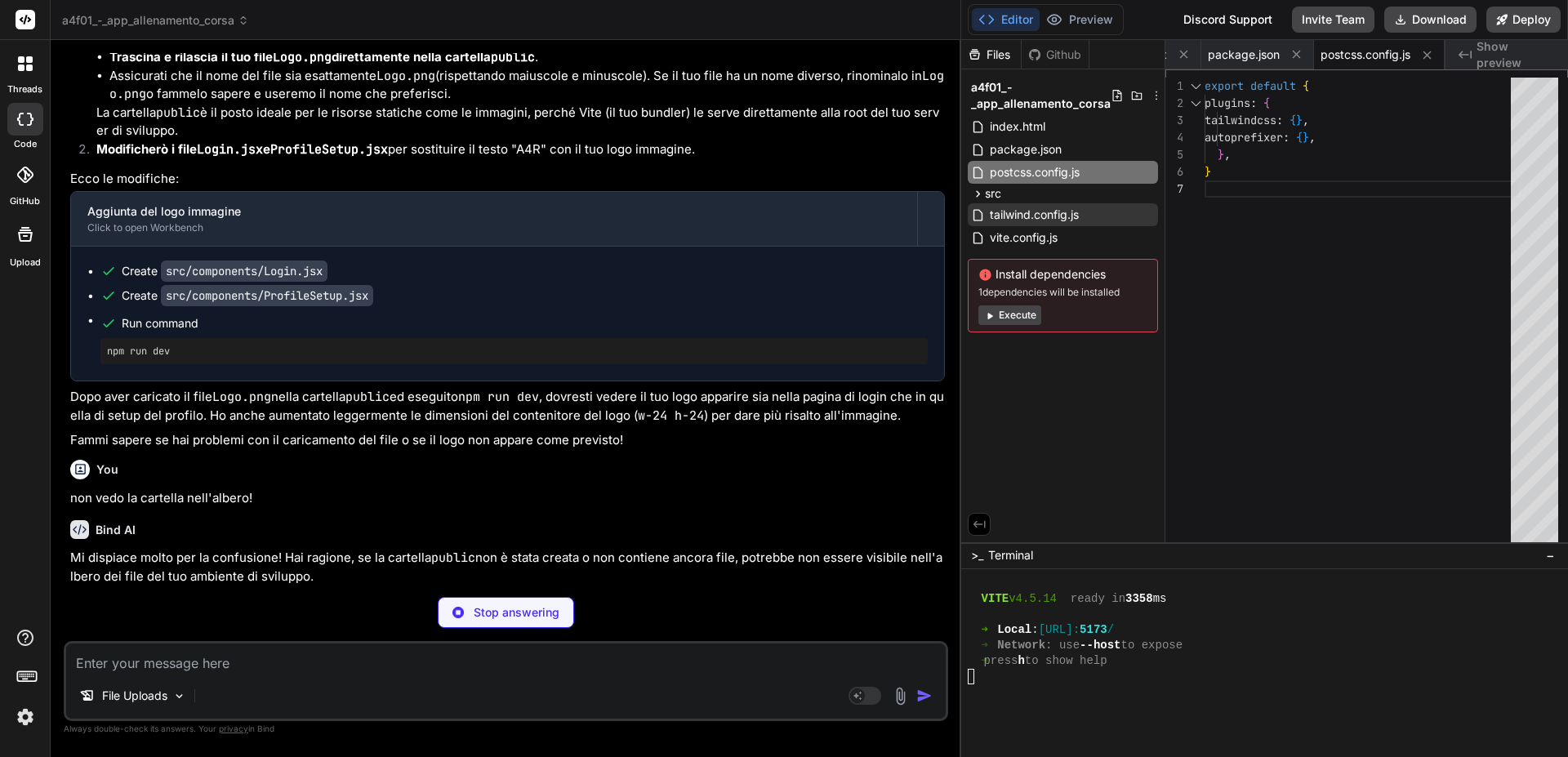
scroll to position [54156, 0]
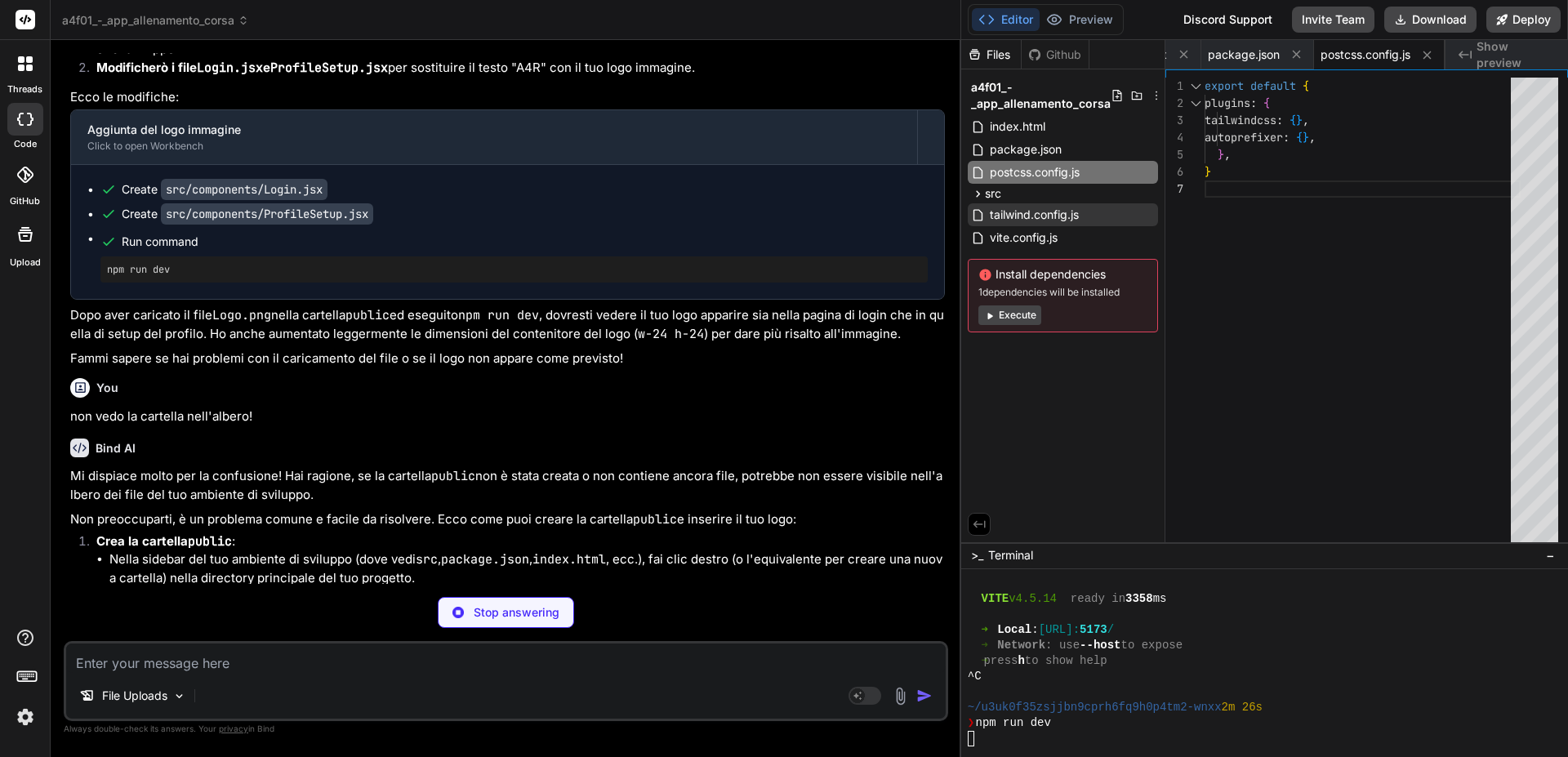
type textarea "x"
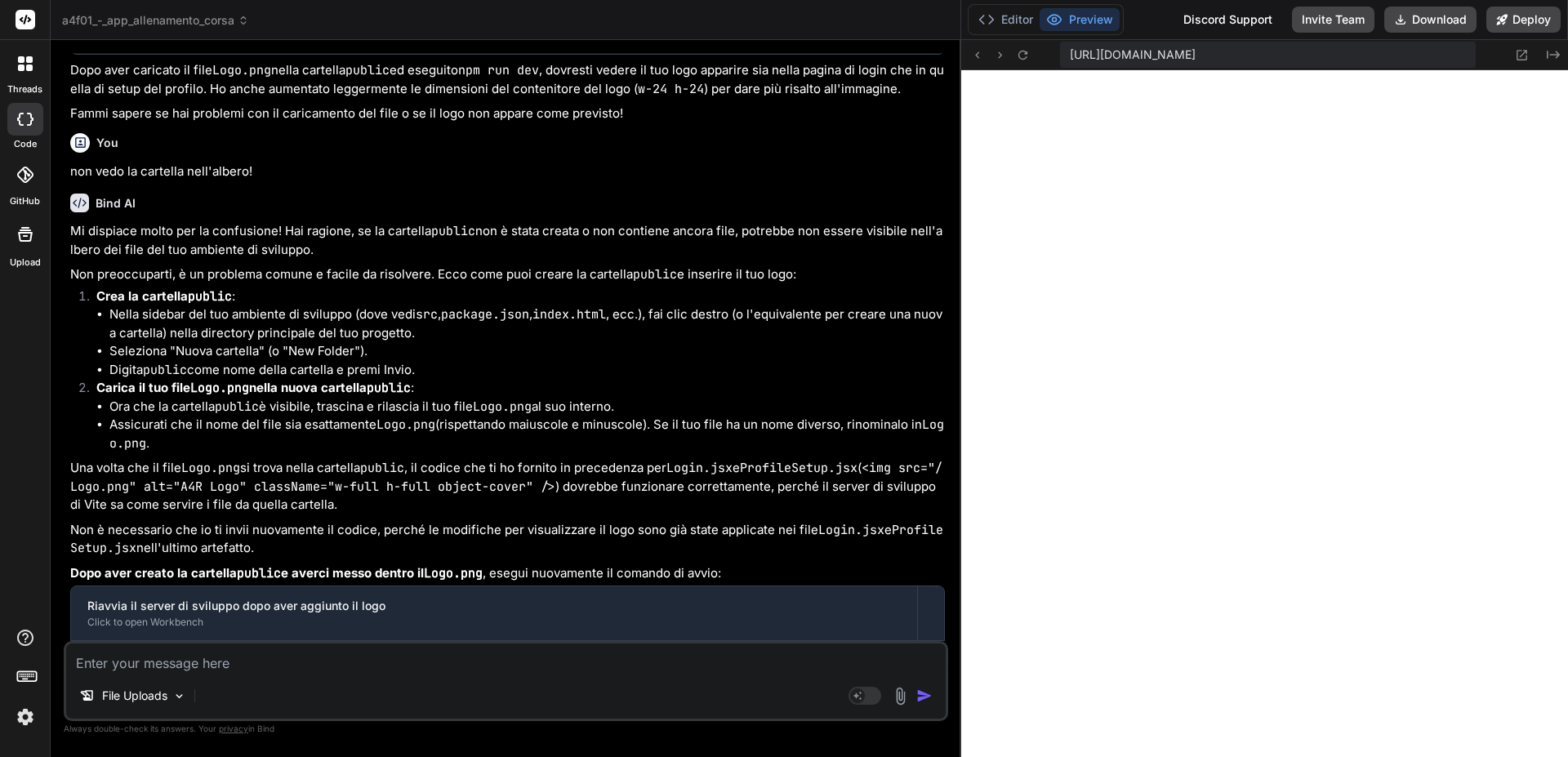
scroll to position [54533, 0]
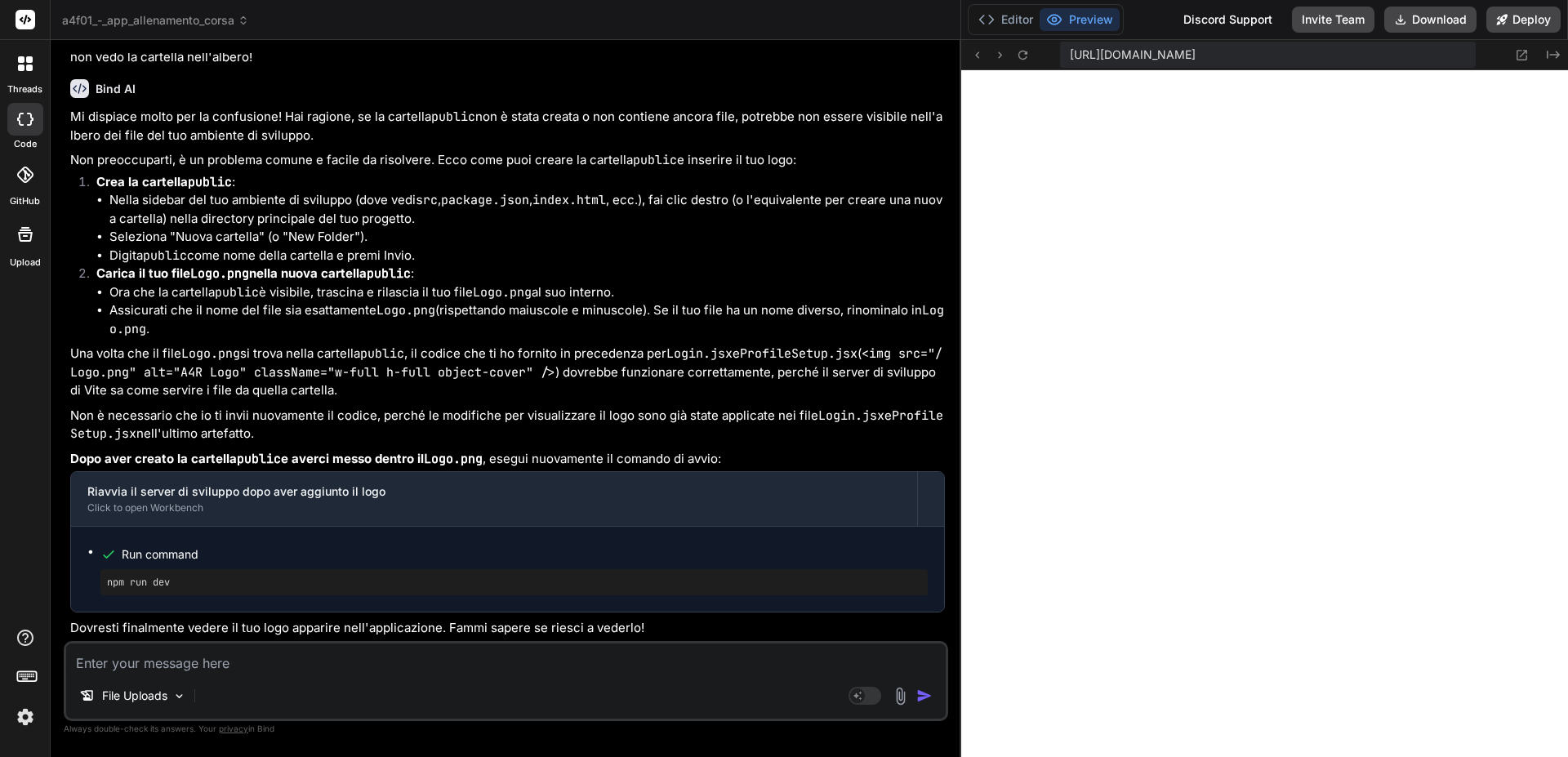
click at [1090, 15] on button "Preview" at bounding box center [1079, 20] width 80 height 23
click at [1005, 15] on button "Editor" at bounding box center [1006, 20] width 68 height 23
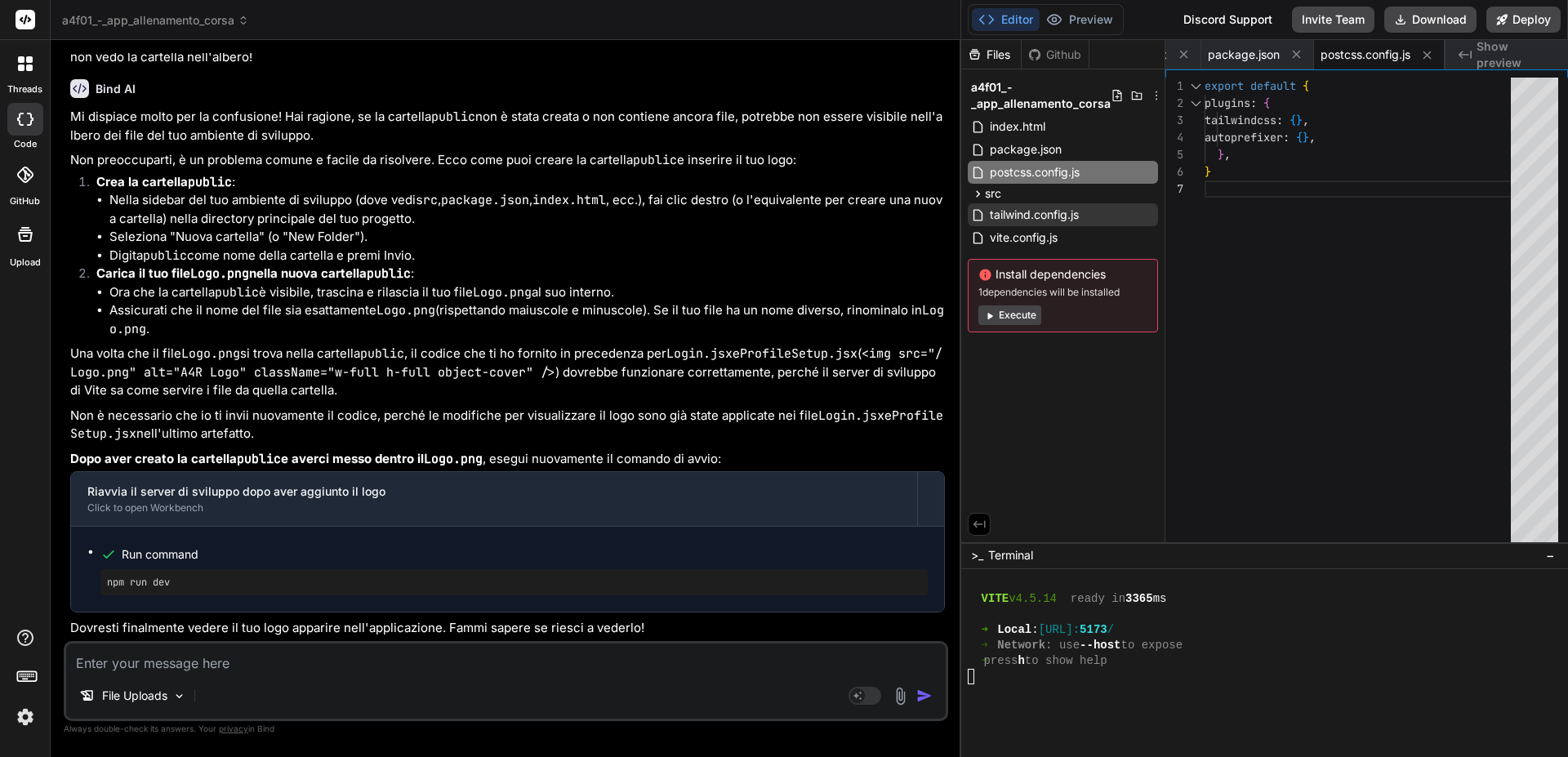
click at [1093, 389] on div "Files Github a4f01_-_app_allenamento_corsa index.html package.json postcss.conf…" at bounding box center [1062, 292] width 204 height 502
click at [1069, 397] on div "Files Github a4f01_-_app_allenamento_corsa index.html package.json postcss.conf…" at bounding box center [1062, 292] width 204 height 502
click at [1132, 95] on icon at bounding box center [1137, 96] width 13 height 13
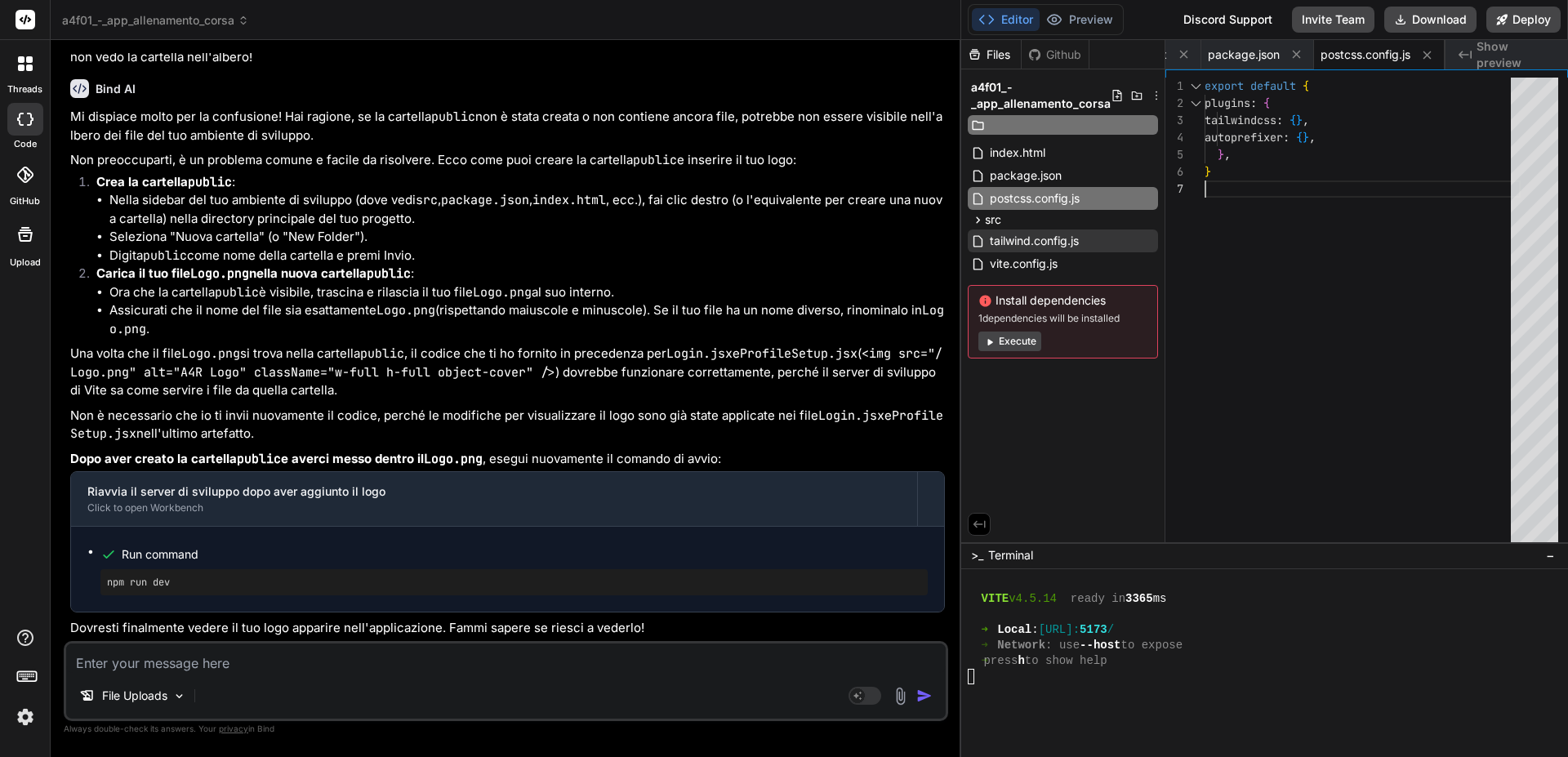
click at [1348, 412] on div "export default { plugins : { tailwindcss : { } , autoprefixer : { } , } , }" at bounding box center [1362, 314] width 316 height 472
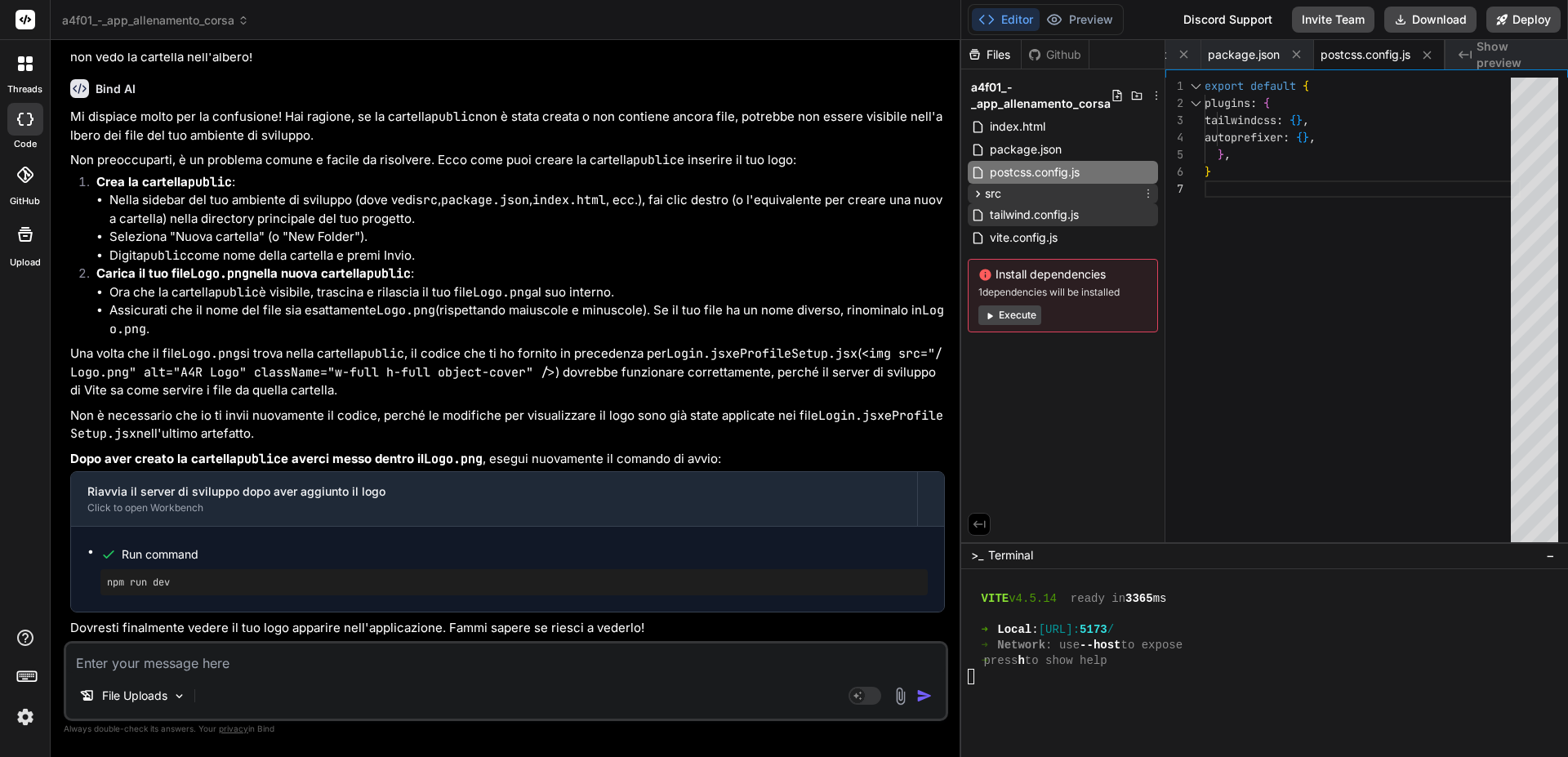
click at [993, 194] on span "src" at bounding box center [992, 193] width 16 height 16
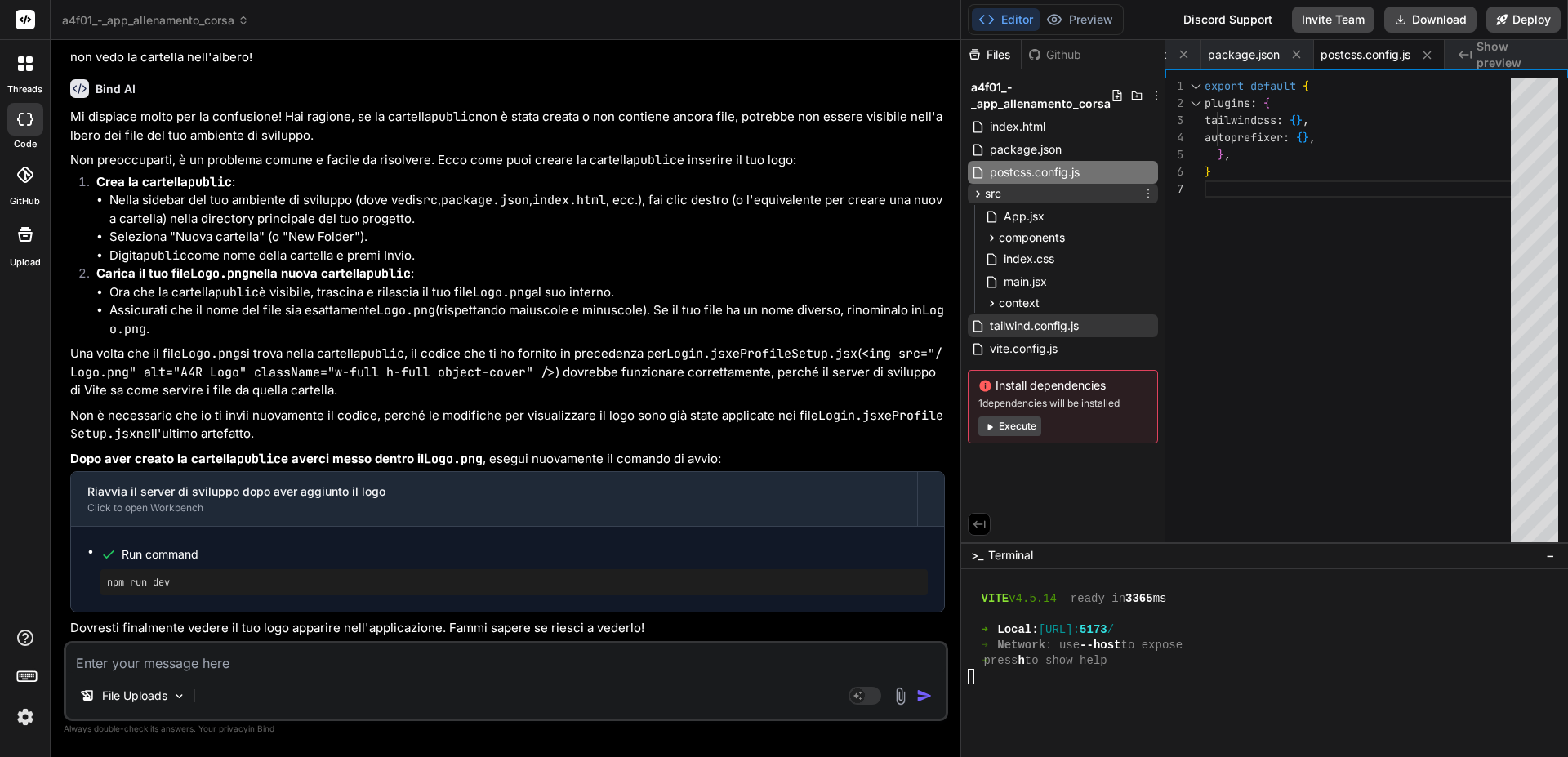
click at [995, 192] on span "src" at bounding box center [992, 193] width 16 height 16
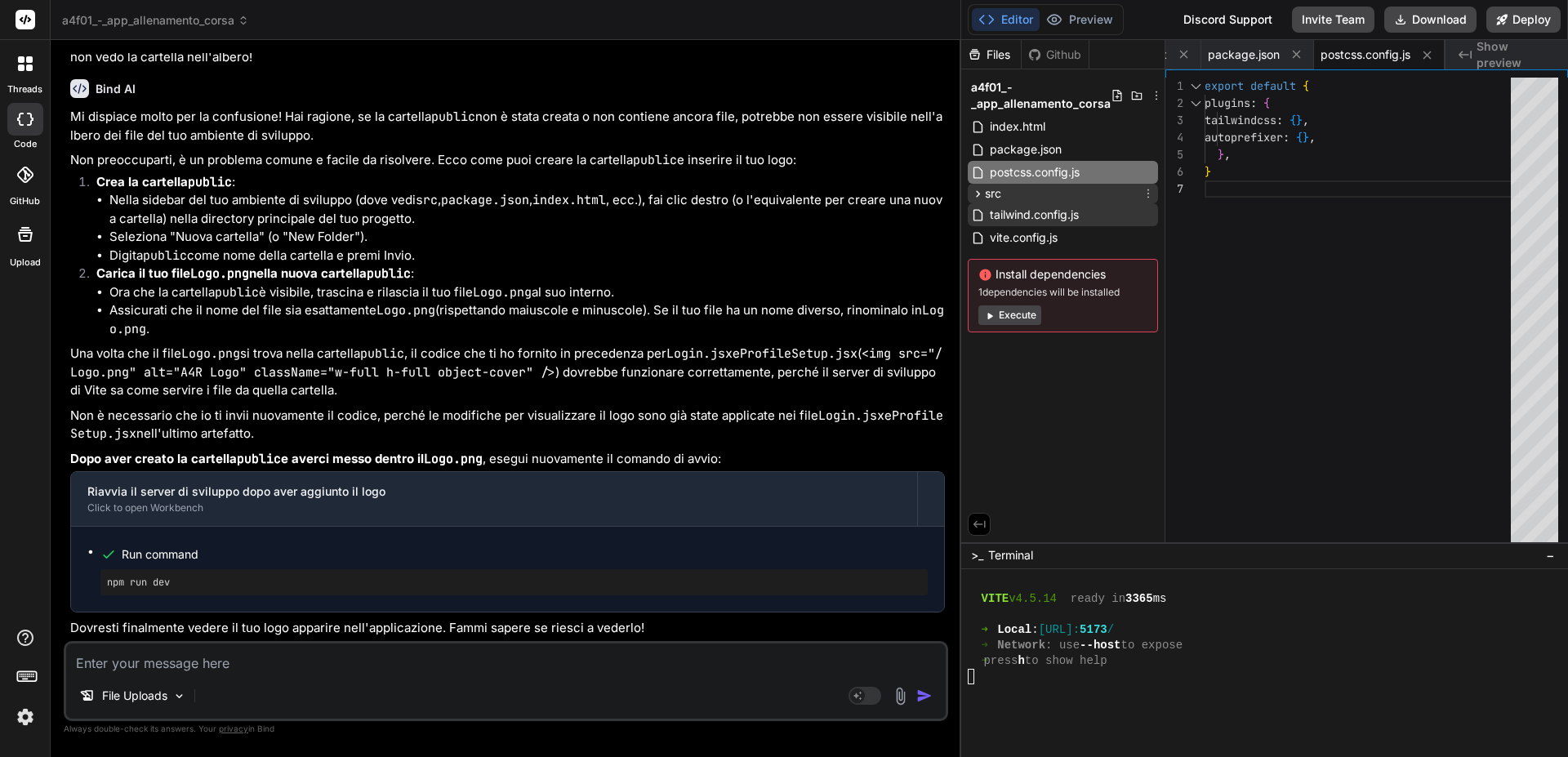
click at [987, 195] on span "src" at bounding box center [992, 193] width 16 height 16
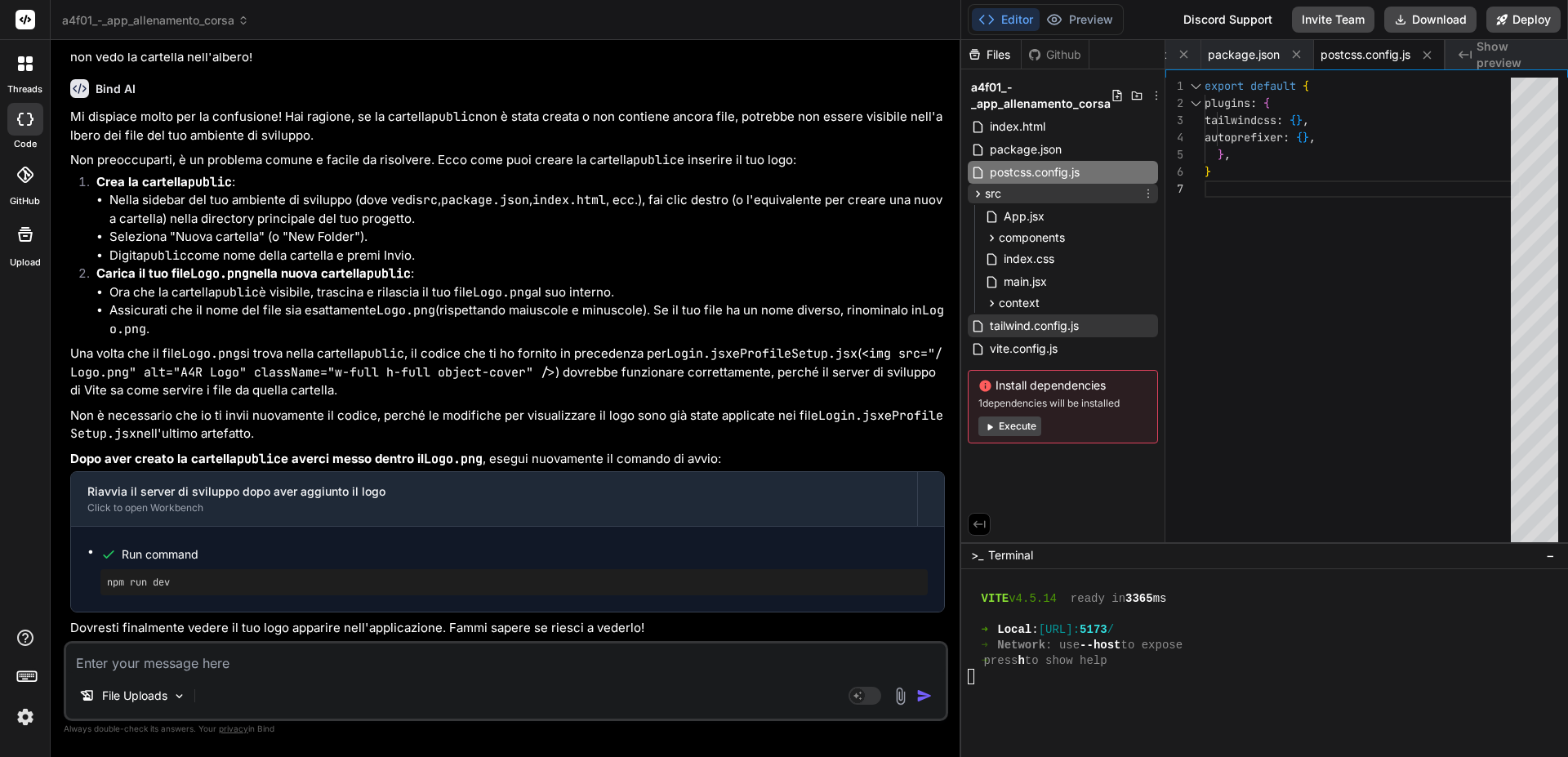
click at [989, 196] on span "src" at bounding box center [992, 193] width 16 height 16
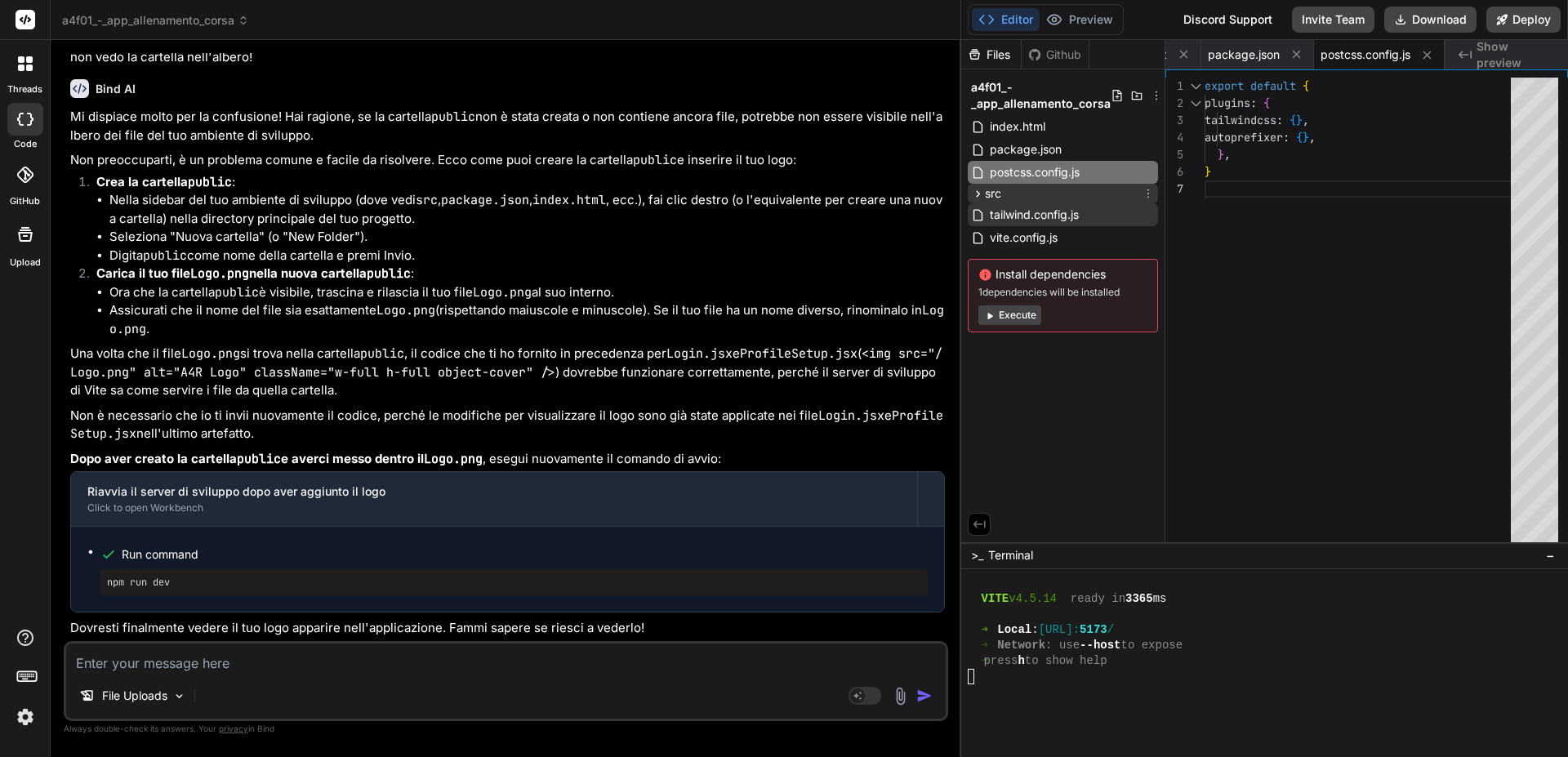
click at [991, 196] on span "src" at bounding box center [992, 193] width 16 height 16
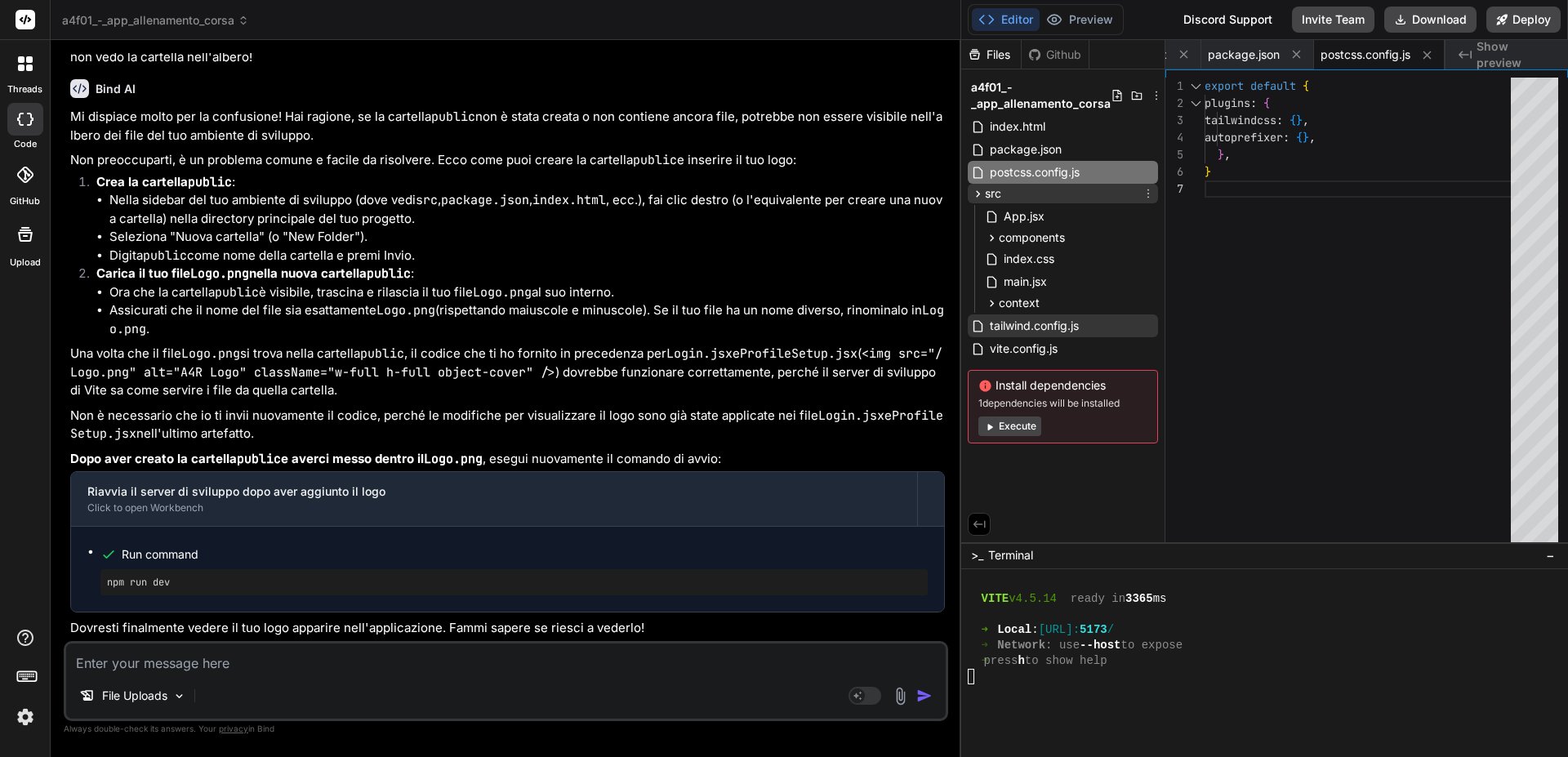
click at [1146, 191] on icon at bounding box center [1148, 194] width 13 height 13
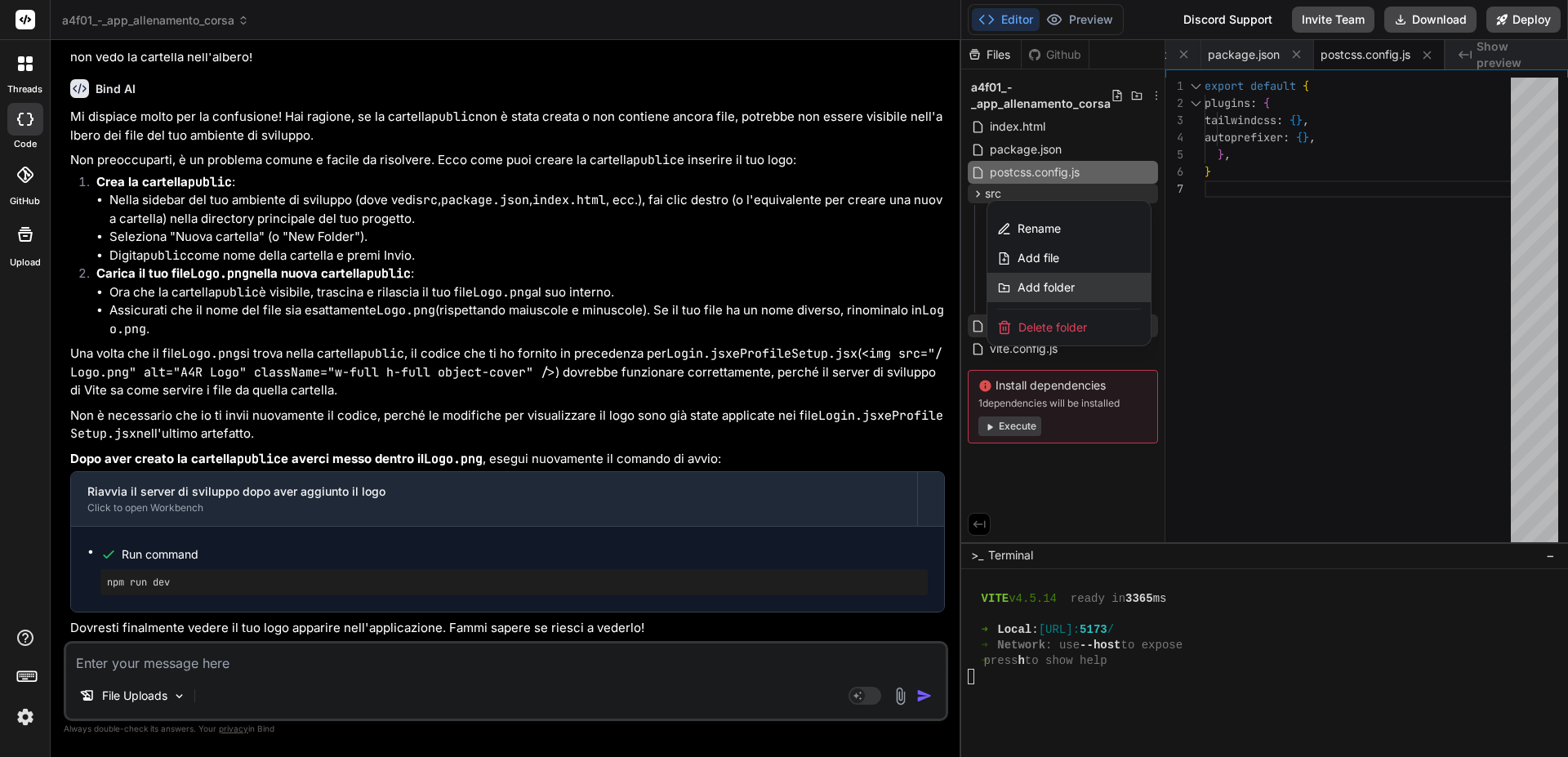
click at [1059, 289] on span "Add folder" at bounding box center [1045, 287] width 57 height 16
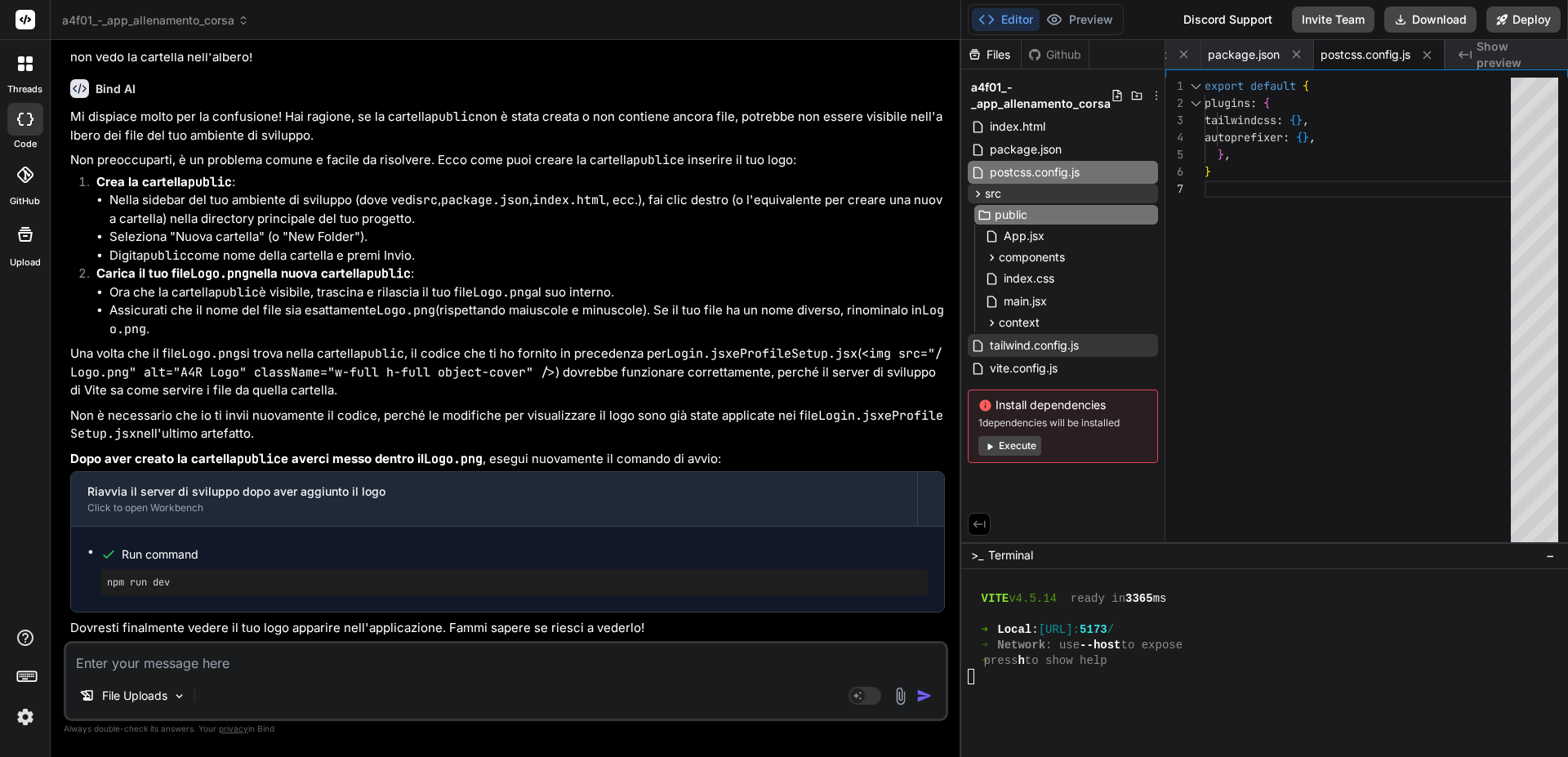
type input "public"
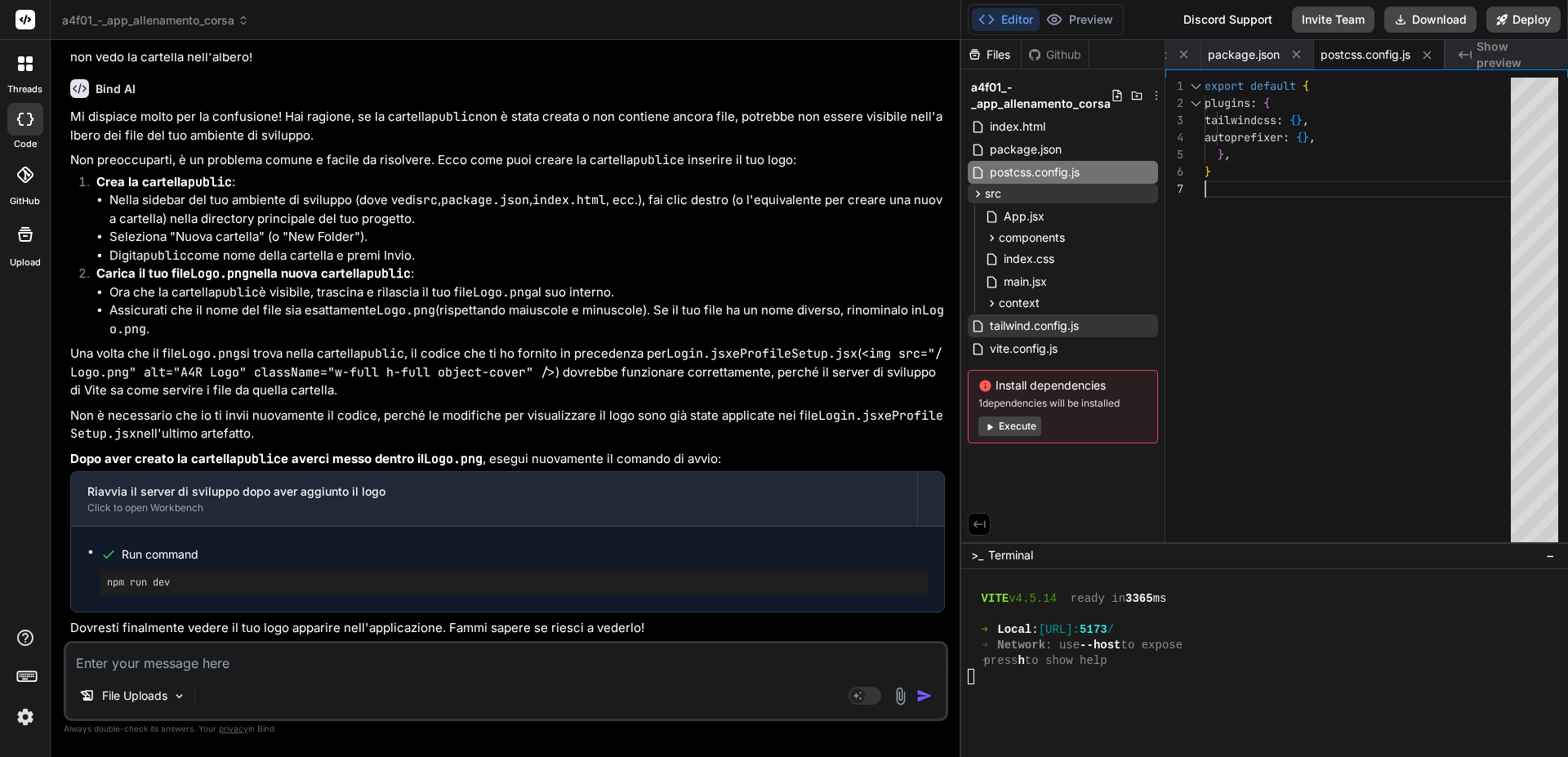
click at [1308, 352] on div "export default { plugins : { tailwindcss : { } , autoprefixer : { } , } , }" at bounding box center [1362, 314] width 316 height 472
click at [982, 190] on icon at bounding box center [978, 194] width 14 height 14
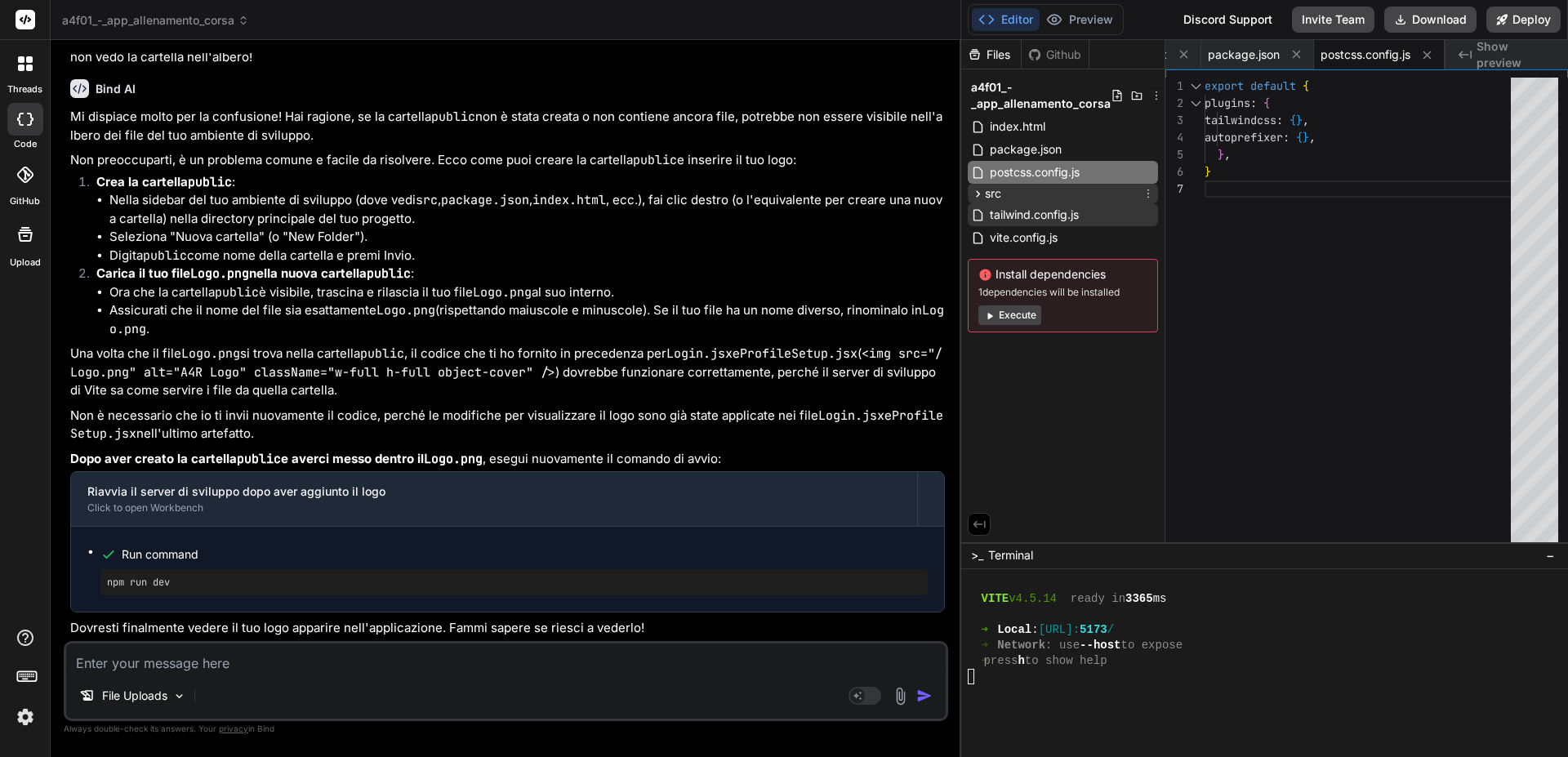
click at [982, 191] on icon at bounding box center [978, 194] width 14 height 14
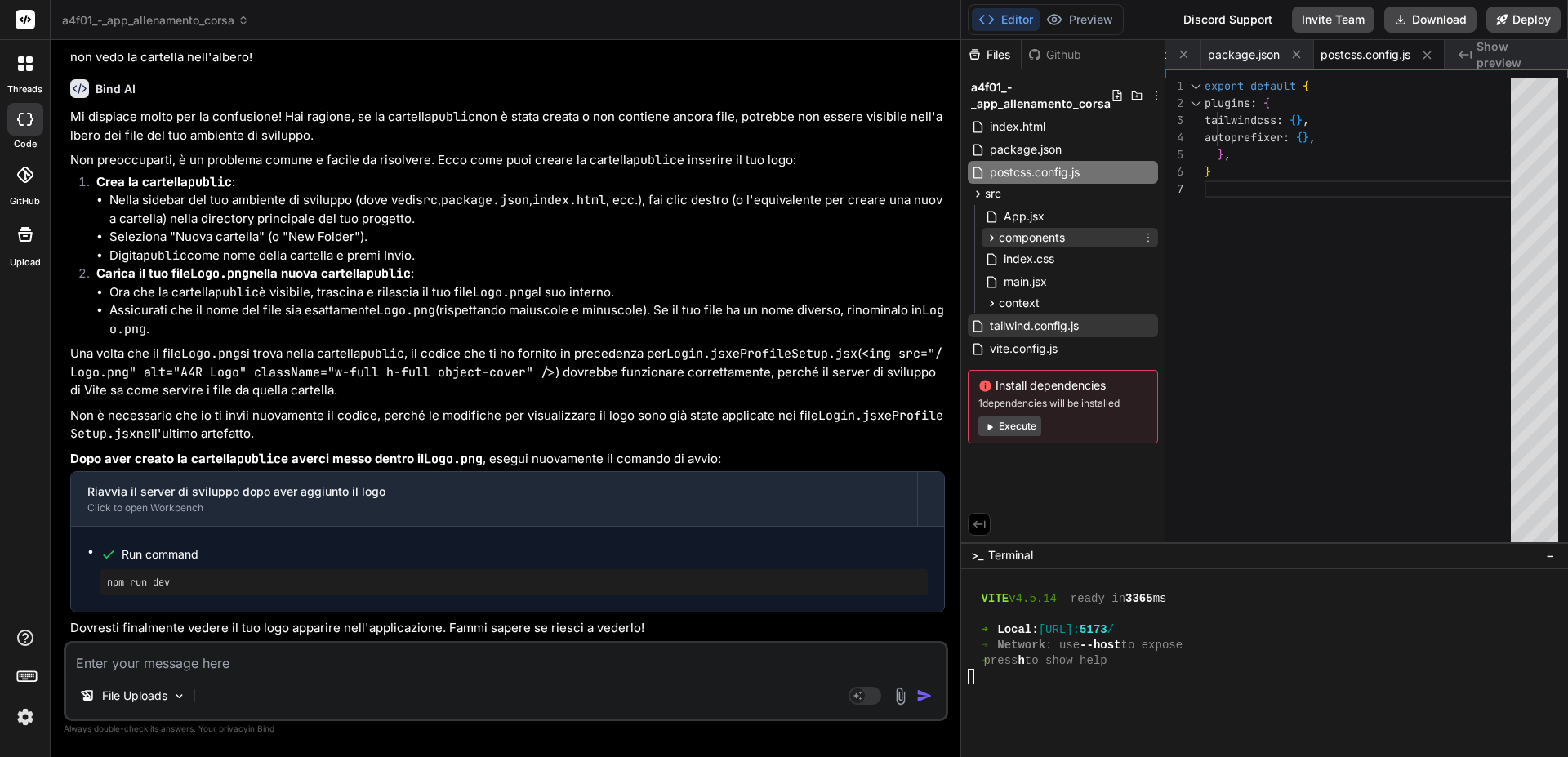
click at [1048, 236] on span "components" at bounding box center [1031, 237] width 66 height 16
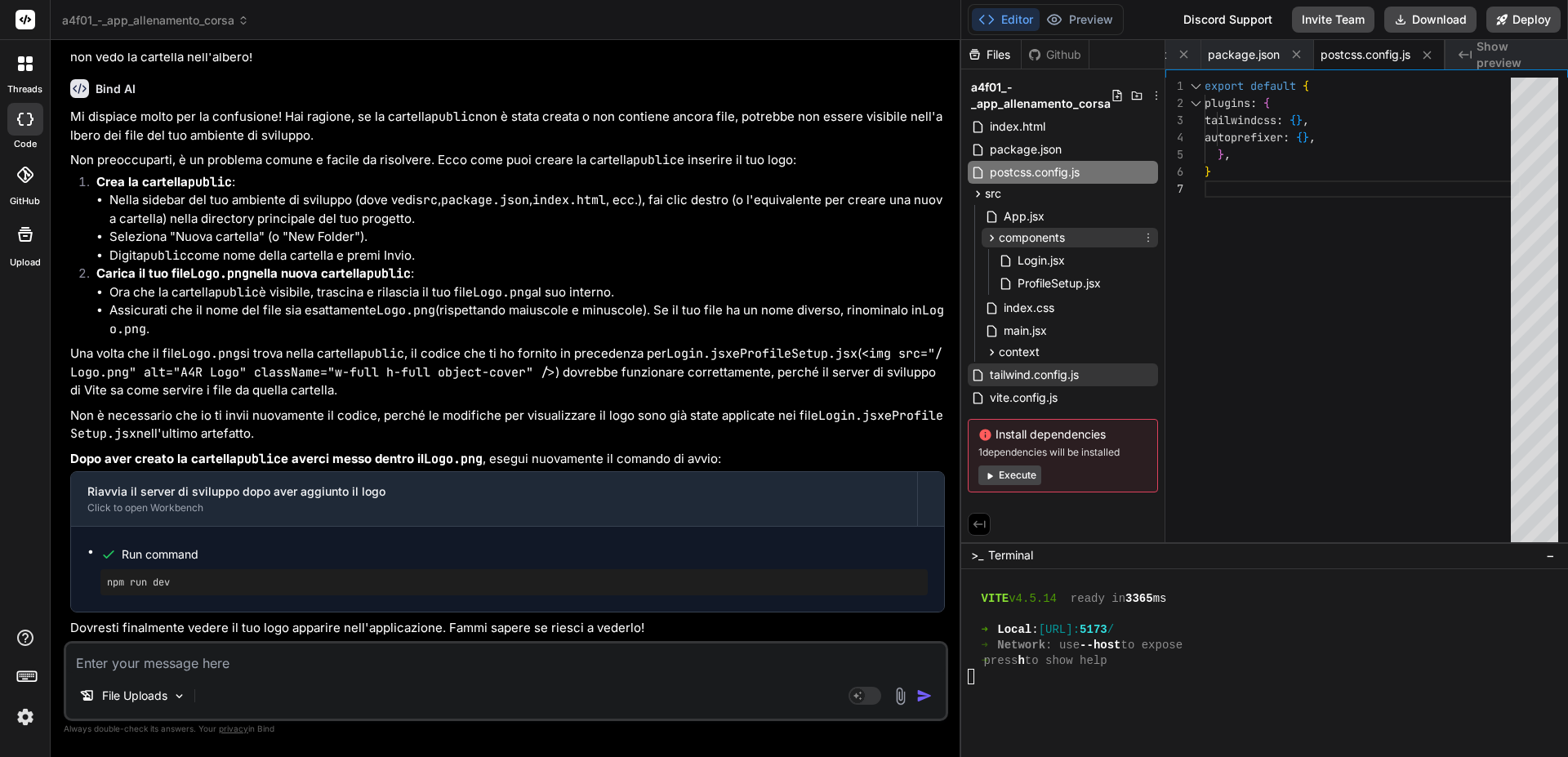
click at [1048, 236] on span "components" at bounding box center [1031, 237] width 66 height 16
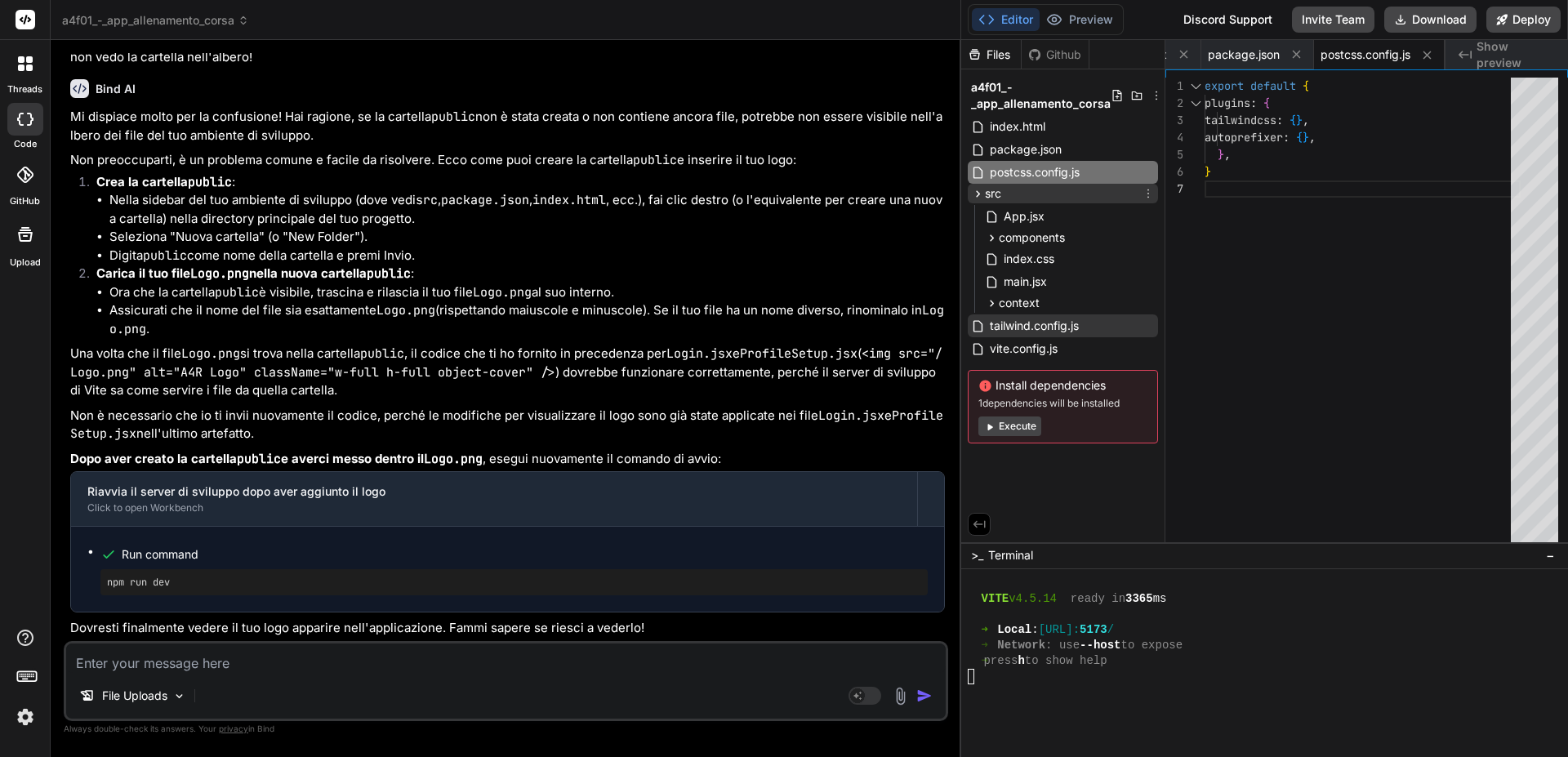
click at [1011, 196] on div "src" at bounding box center [1062, 193] width 190 height 20
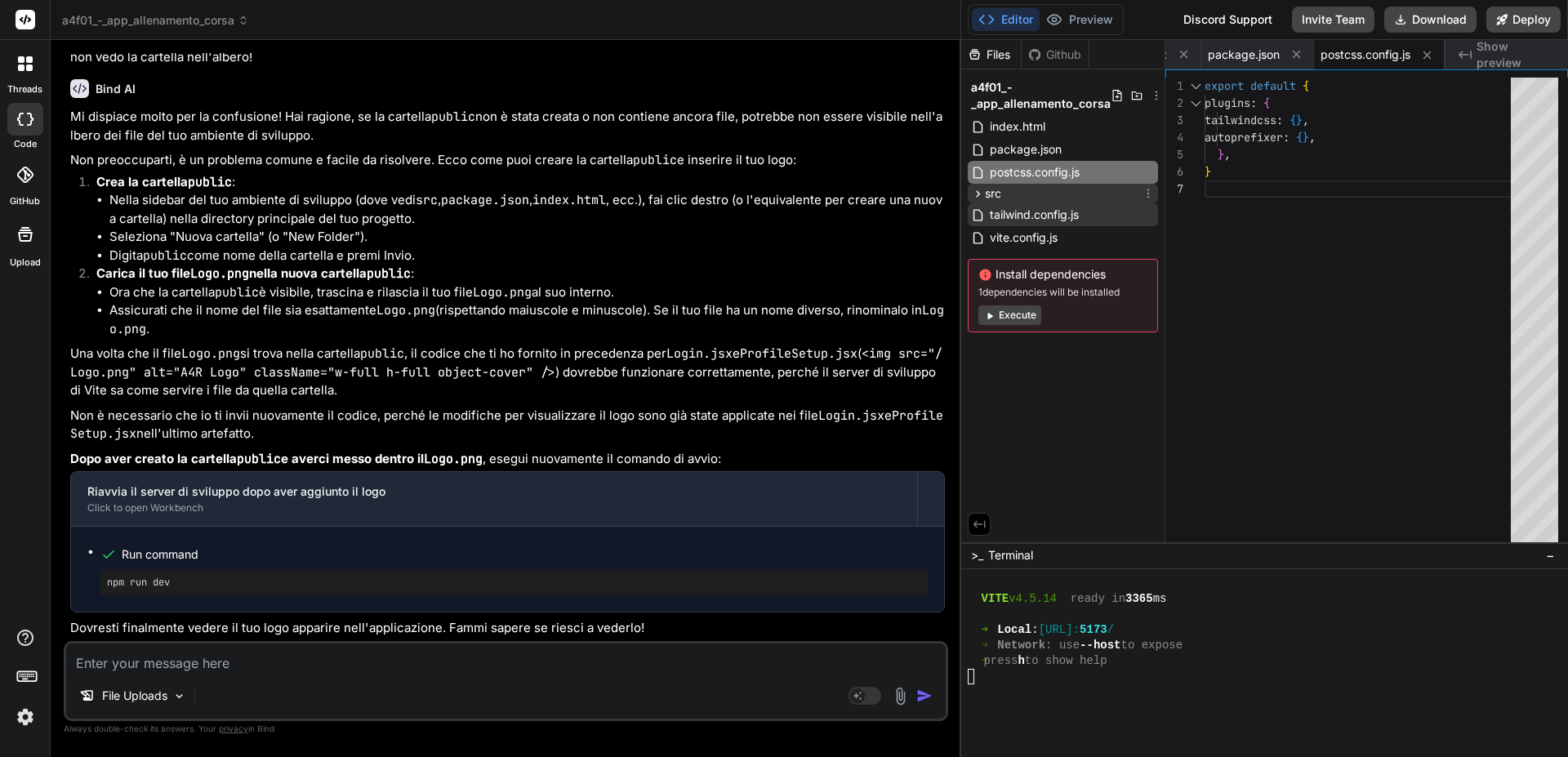
click at [1011, 196] on div "src" at bounding box center [1062, 193] width 190 height 20
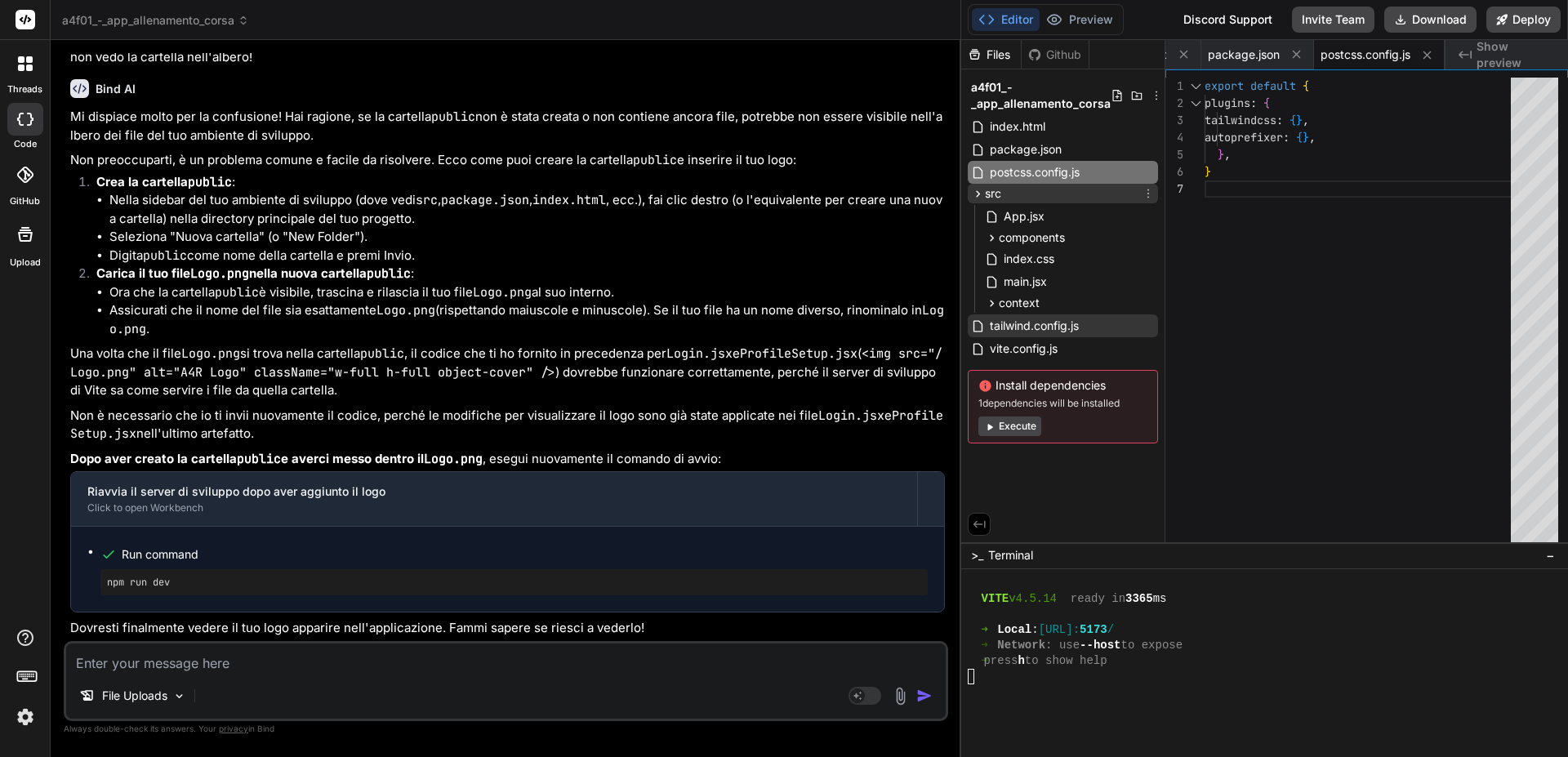
click at [1071, 190] on div "src" at bounding box center [1062, 193] width 190 height 20
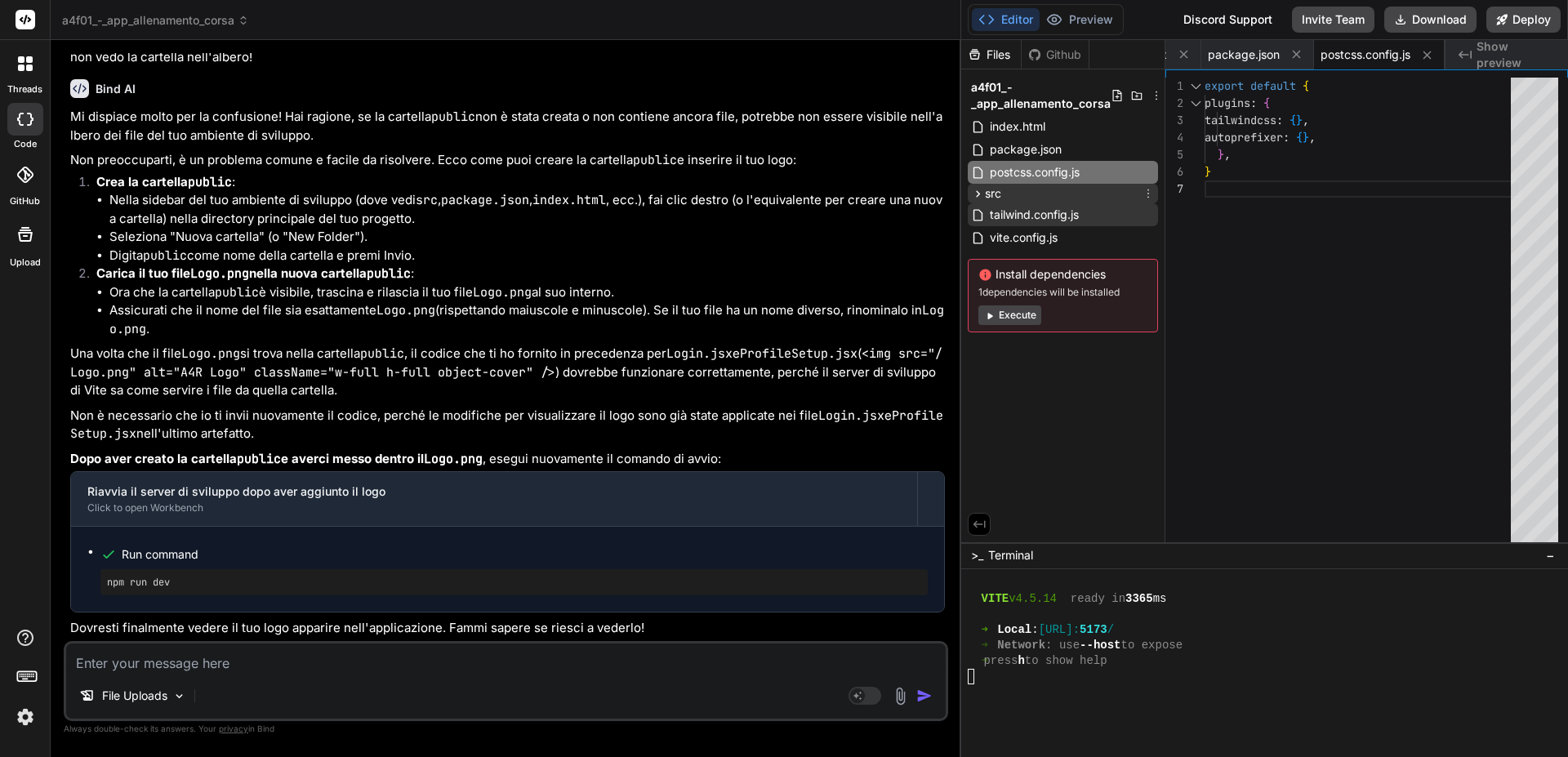
click at [1066, 191] on div "src" at bounding box center [1062, 193] width 190 height 20
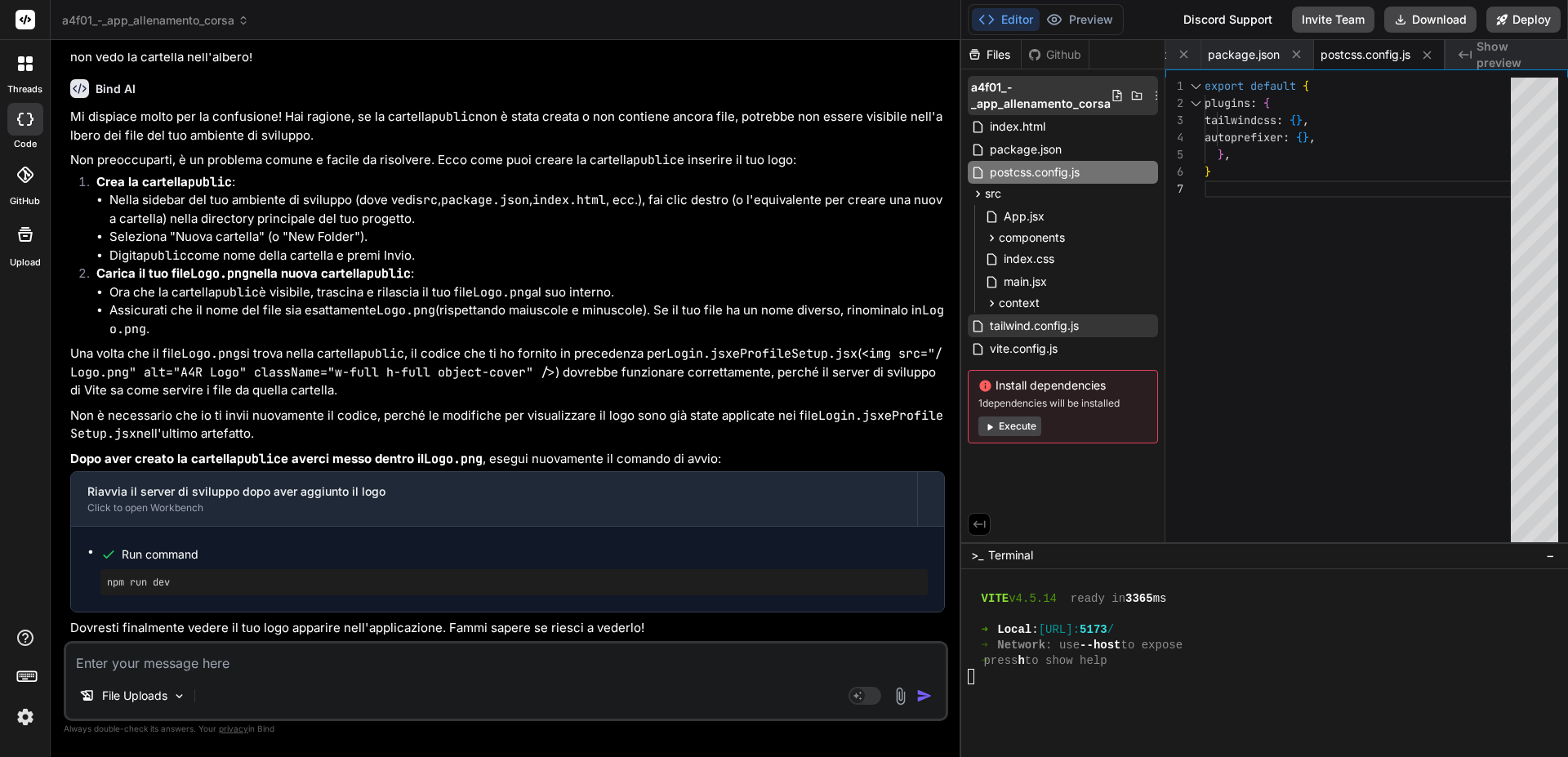
click at [1132, 95] on icon at bounding box center [1137, 96] width 13 height 13
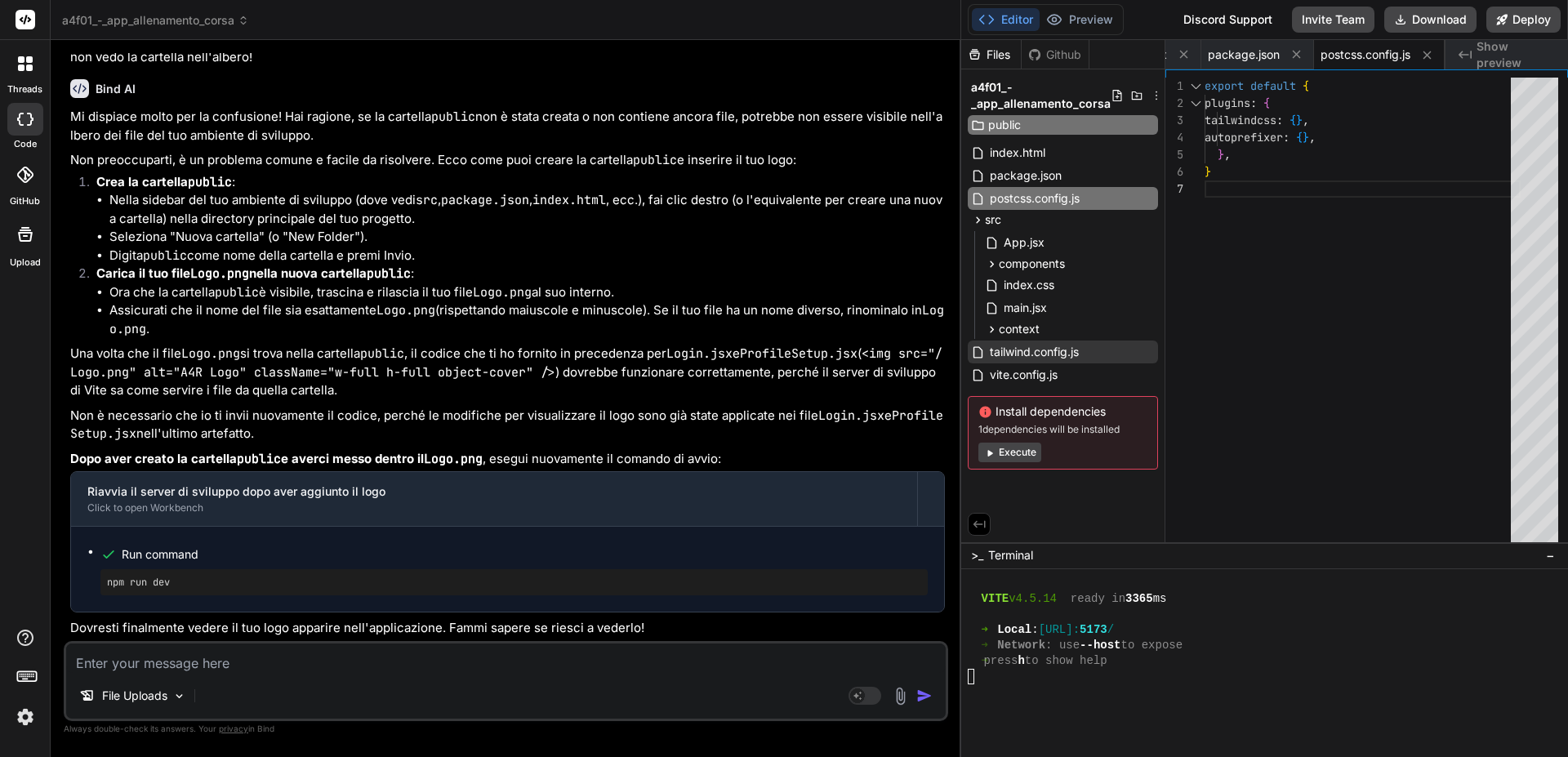
type input "public"
click at [1296, 338] on div "export default { plugins : { tailwindcss : { } , autoprefixer : { } , } , }" at bounding box center [1362, 314] width 316 height 472
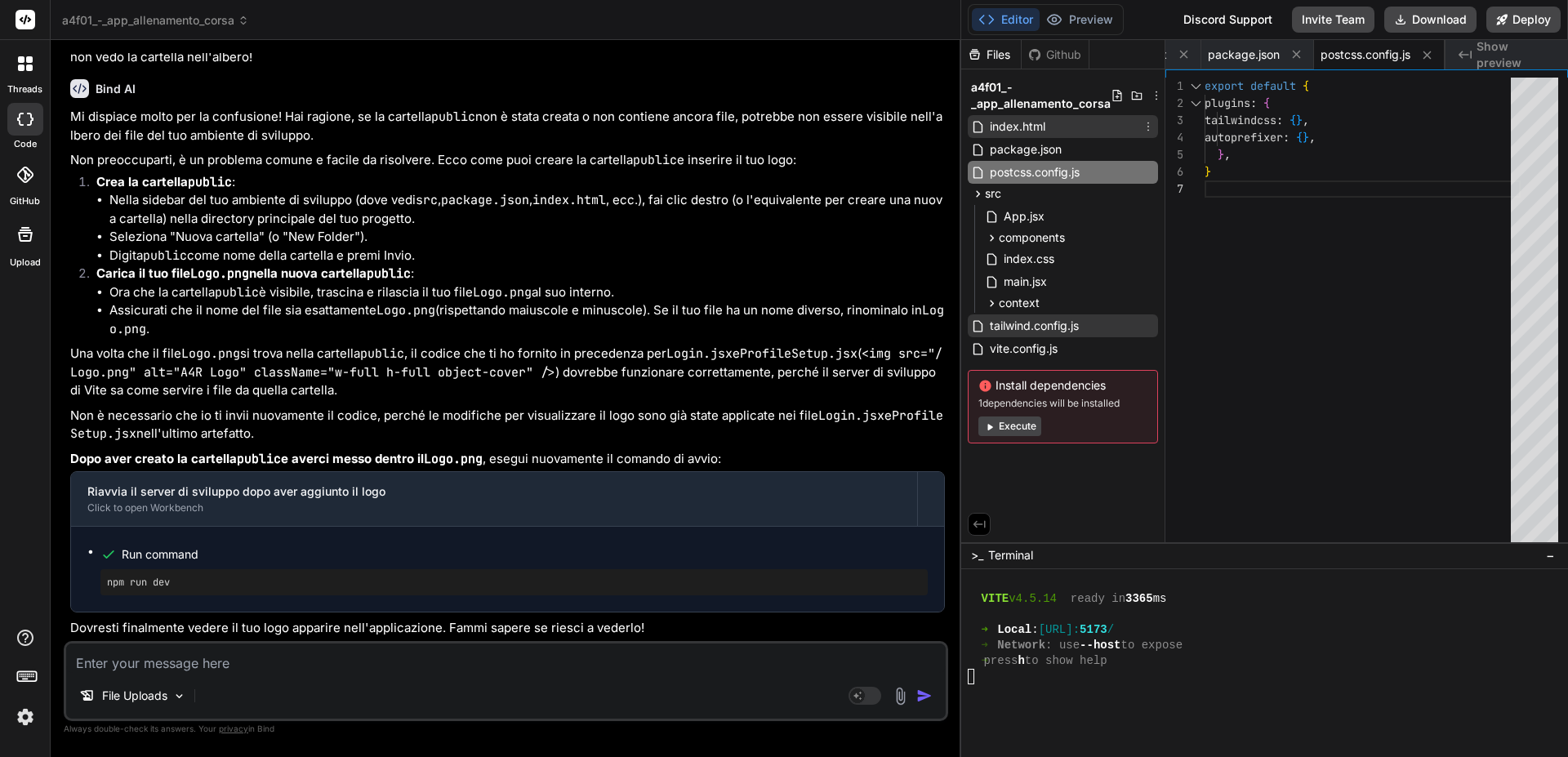
click at [1018, 129] on span "index.html" at bounding box center [1017, 126] width 59 height 20
type textarea "</head> <body> <div id="root"></div> <script type="module" src="/src/main.jsx">…"
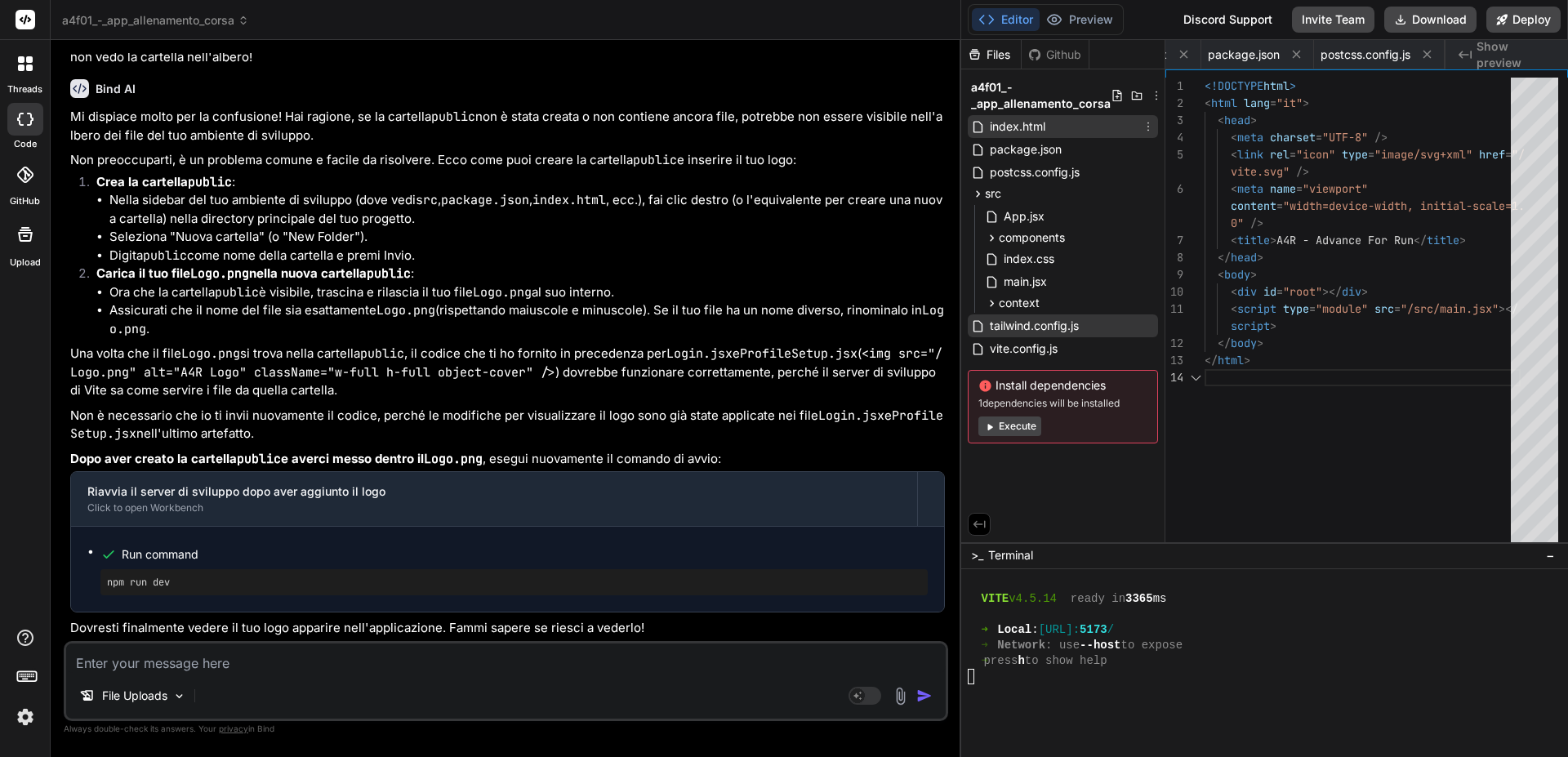
scroll to position [0, 351]
click at [1306, 430] on div "<!DOCTYPE html > < html lang = "it" > < head > < meta charset = "UTF-8" /> < li…" at bounding box center [1362, 314] width 316 height 472
click at [978, 196] on icon at bounding box center [978, 193] width 4 height 7
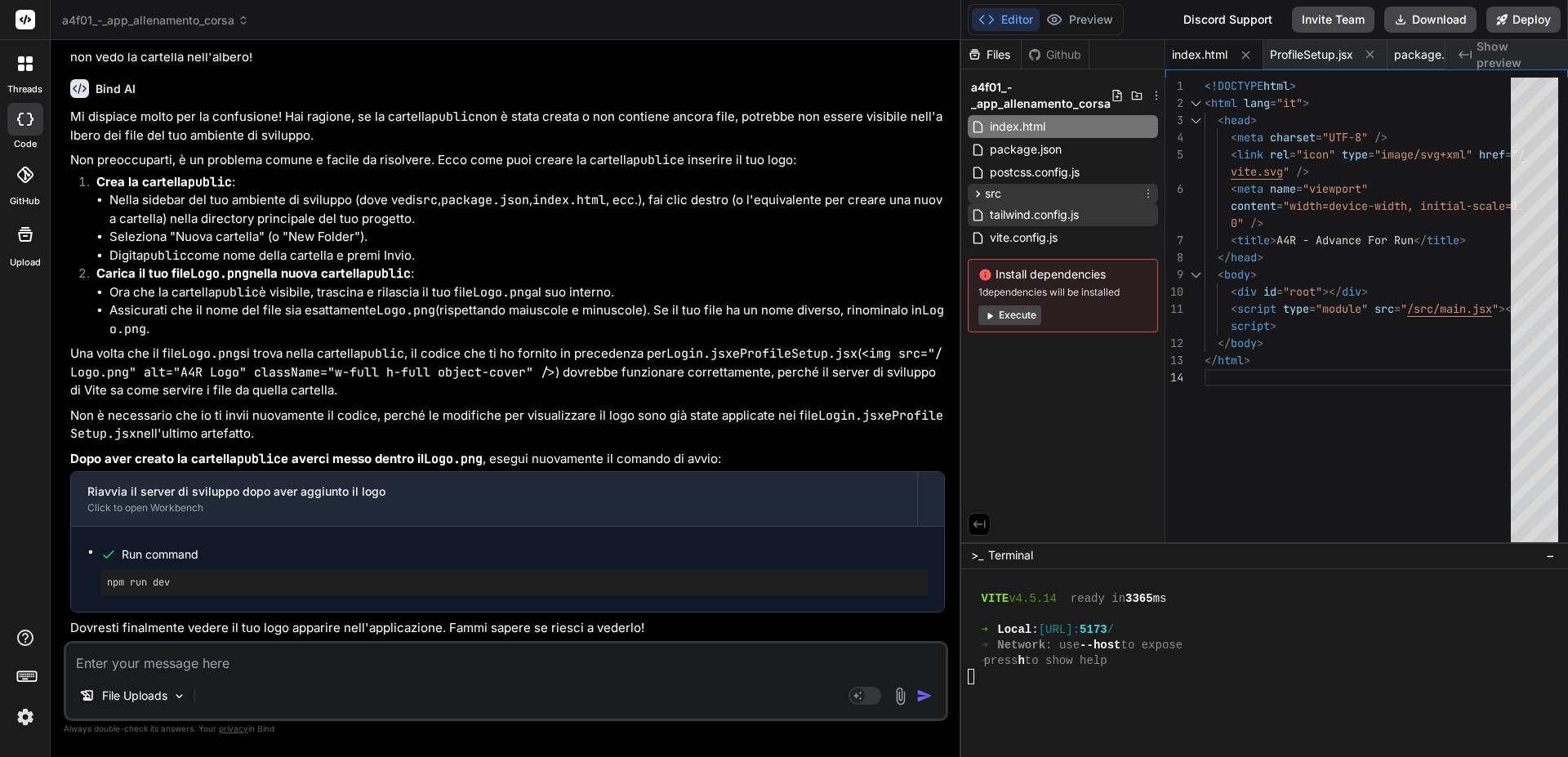
click at [978, 196] on icon at bounding box center [978, 193] width 4 height 7
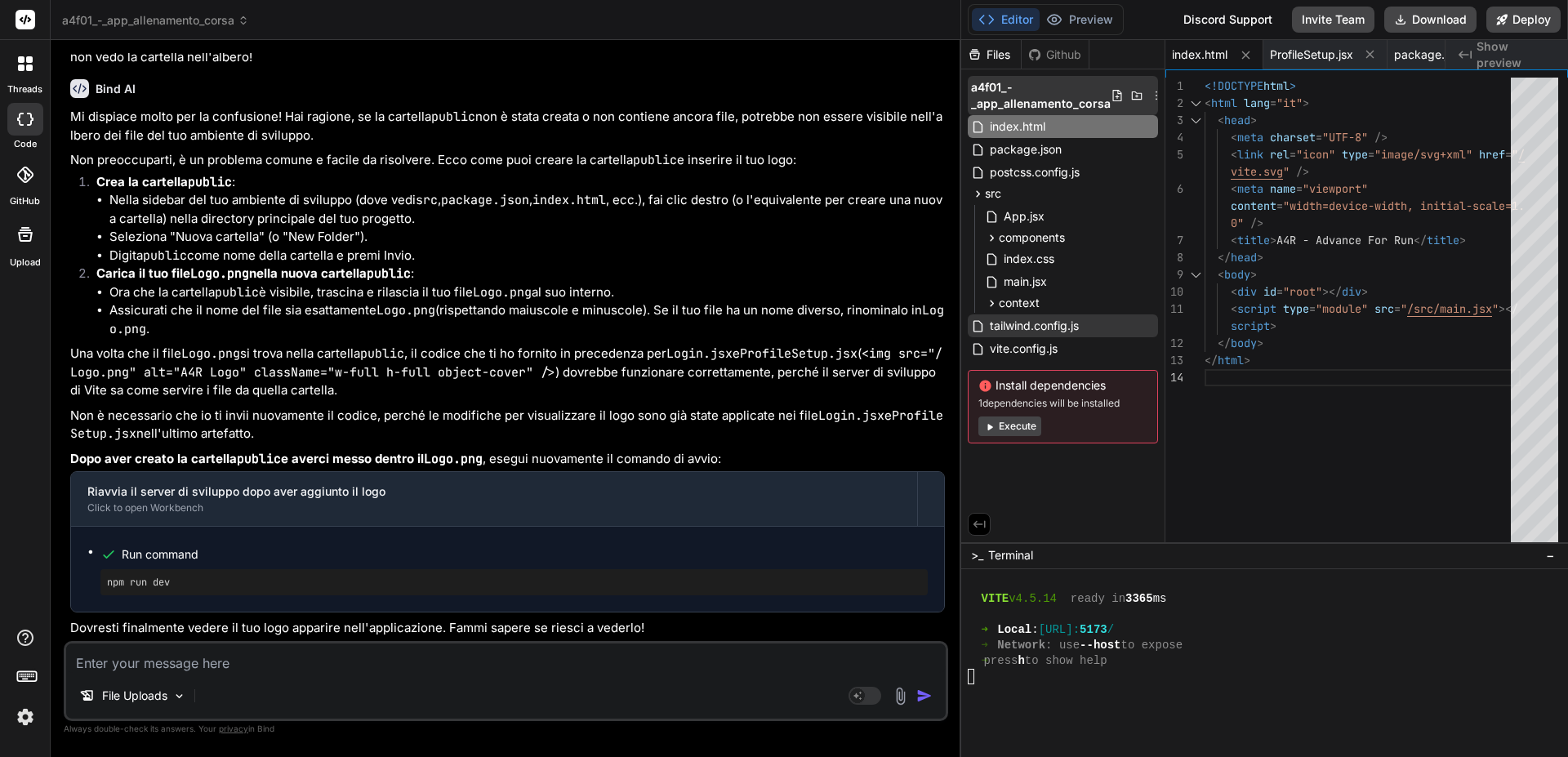
click at [1132, 92] on icon at bounding box center [1137, 95] width 10 height 8
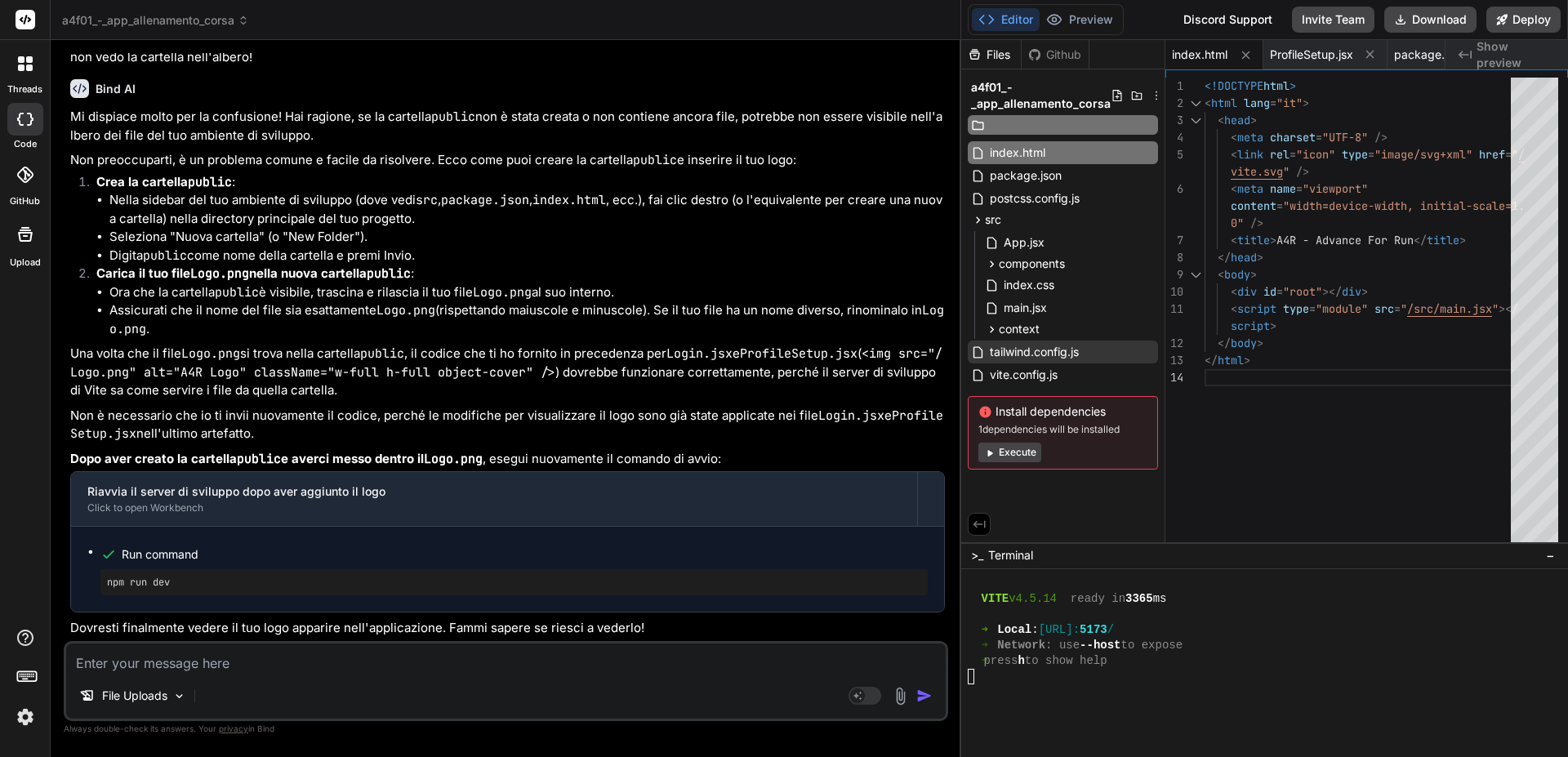
click at [1094, 121] on input "text" at bounding box center [1077, 124] width 179 height 20
click at [1078, 127] on input "public" at bounding box center [1077, 124] width 179 height 20
type input "public"
drag, startPoint x: 1074, startPoint y: 127, endPoint x: 1032, endPoint y: 134, distance: 42.6
click at [1032, 134] on div "a4f01_-_app_allenamento_corsa public index.html package.json postcss.config.js …" at bounding box center [1062, 273] width 203 height 407
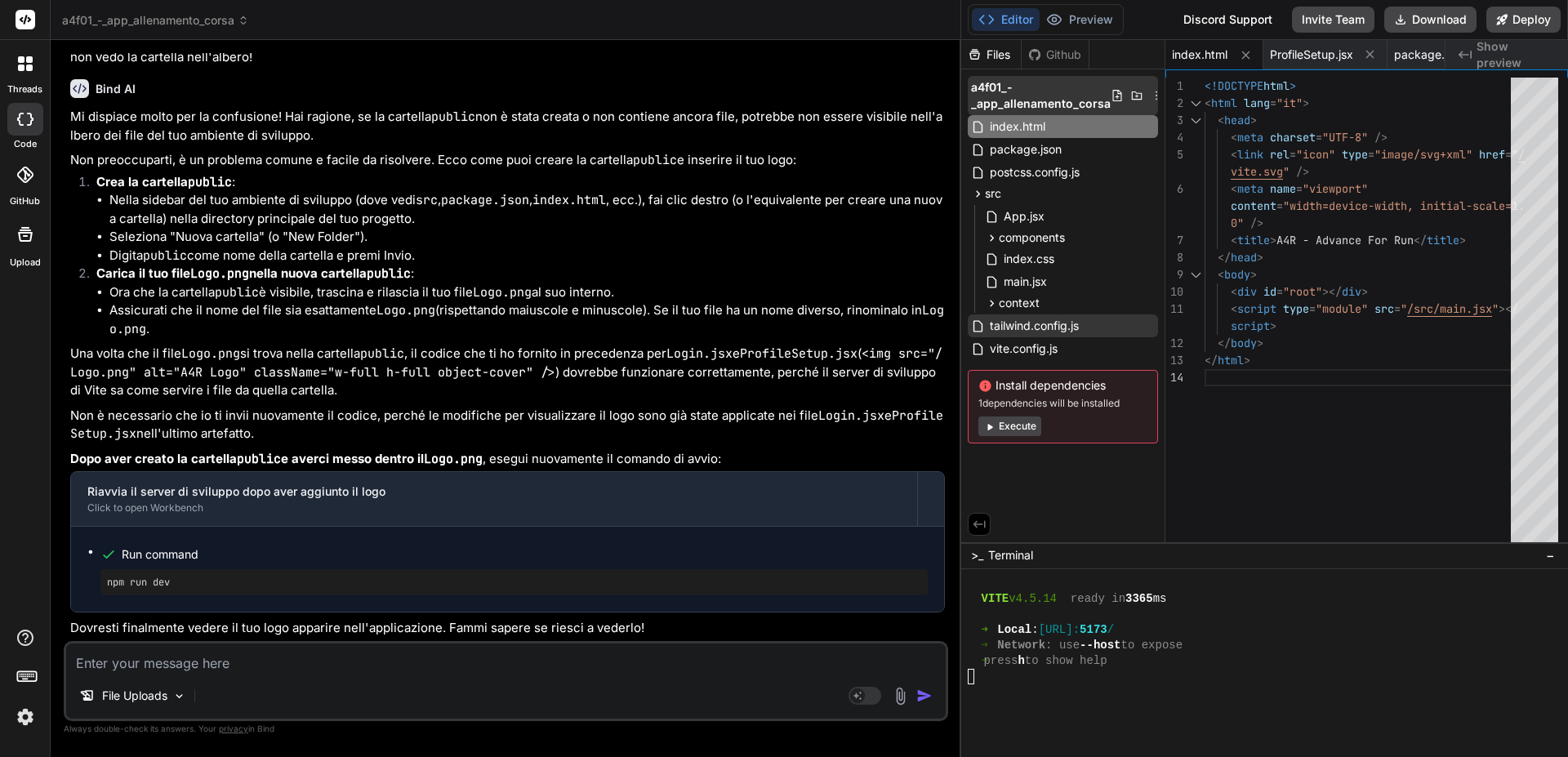
click at [1133, 90] on icon at bounding box center [1137, 96] width 13 height 13
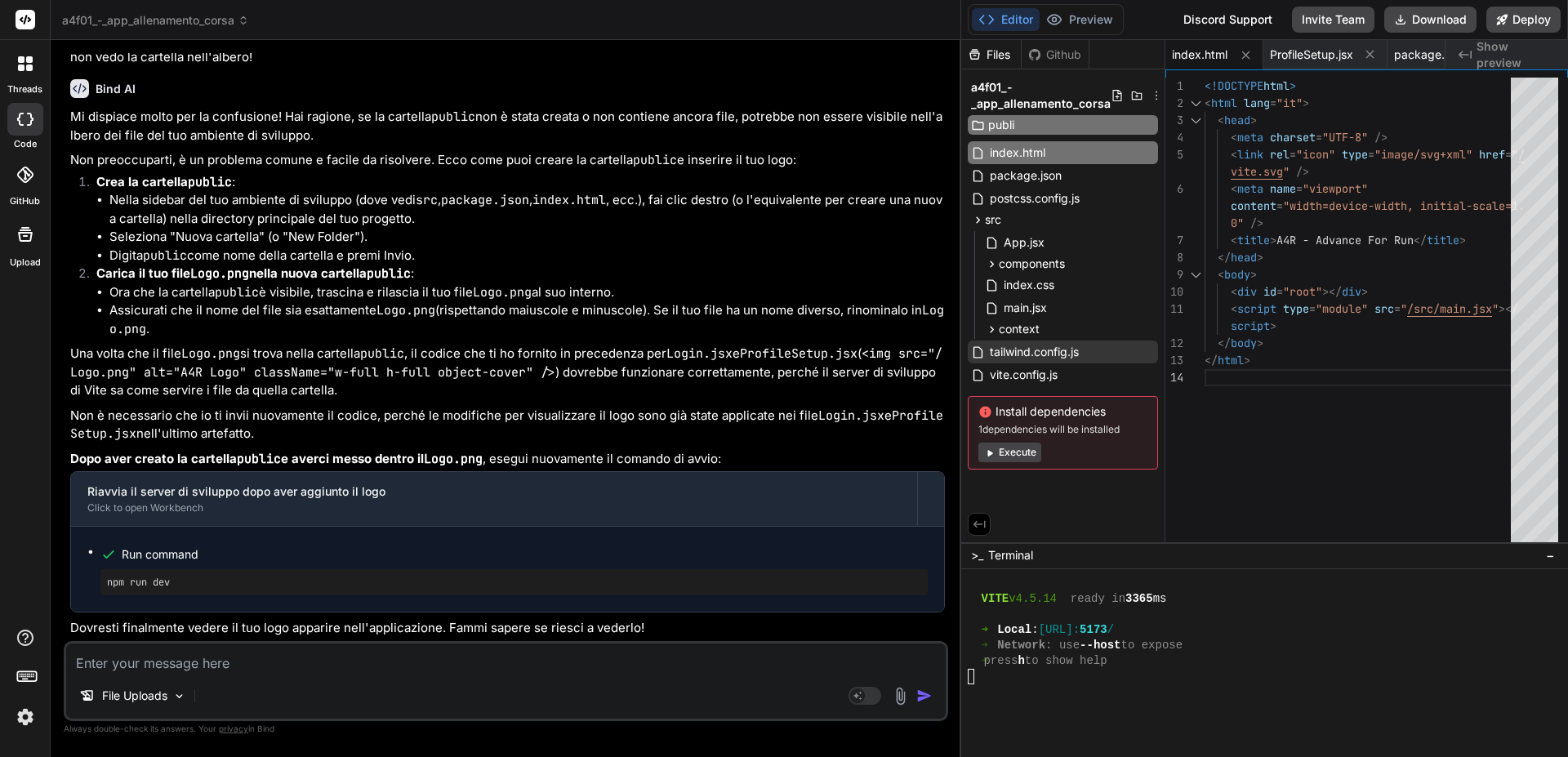
type input "public"
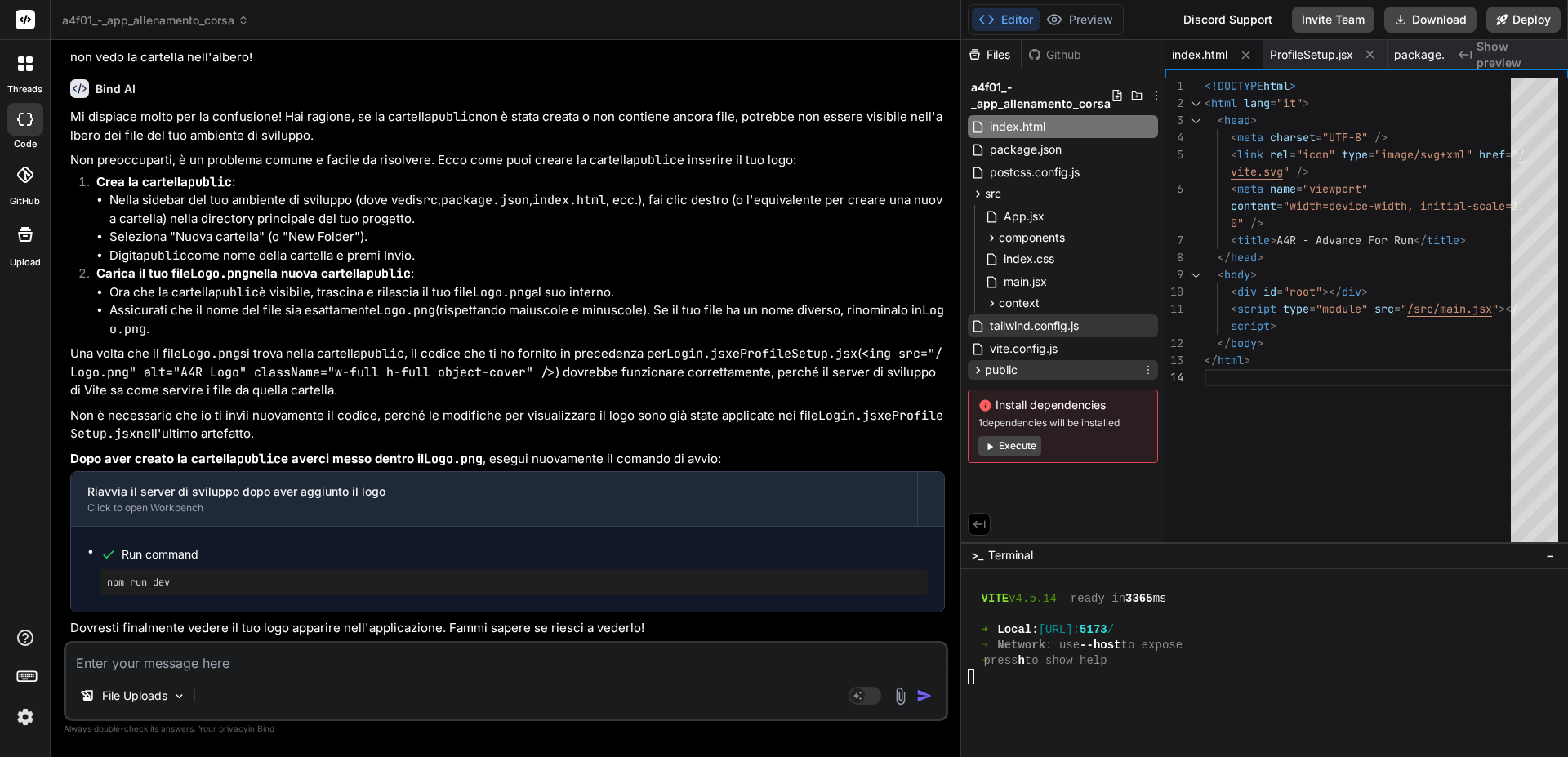
click at [999, 371] on span "public" at bounding box center [1000, 370] width 33 height 16
click at [1008, 371] on span "public" at bounding box center [1000, 370] width 33 height 16
click at [1010, 371] on span "public" at bounding box center [1000, 370] width 33 height 16
drag, startPoint x: 994, startPoint y: 367, endPoint x: 1005, endPoint y: 192, distance: 175.3
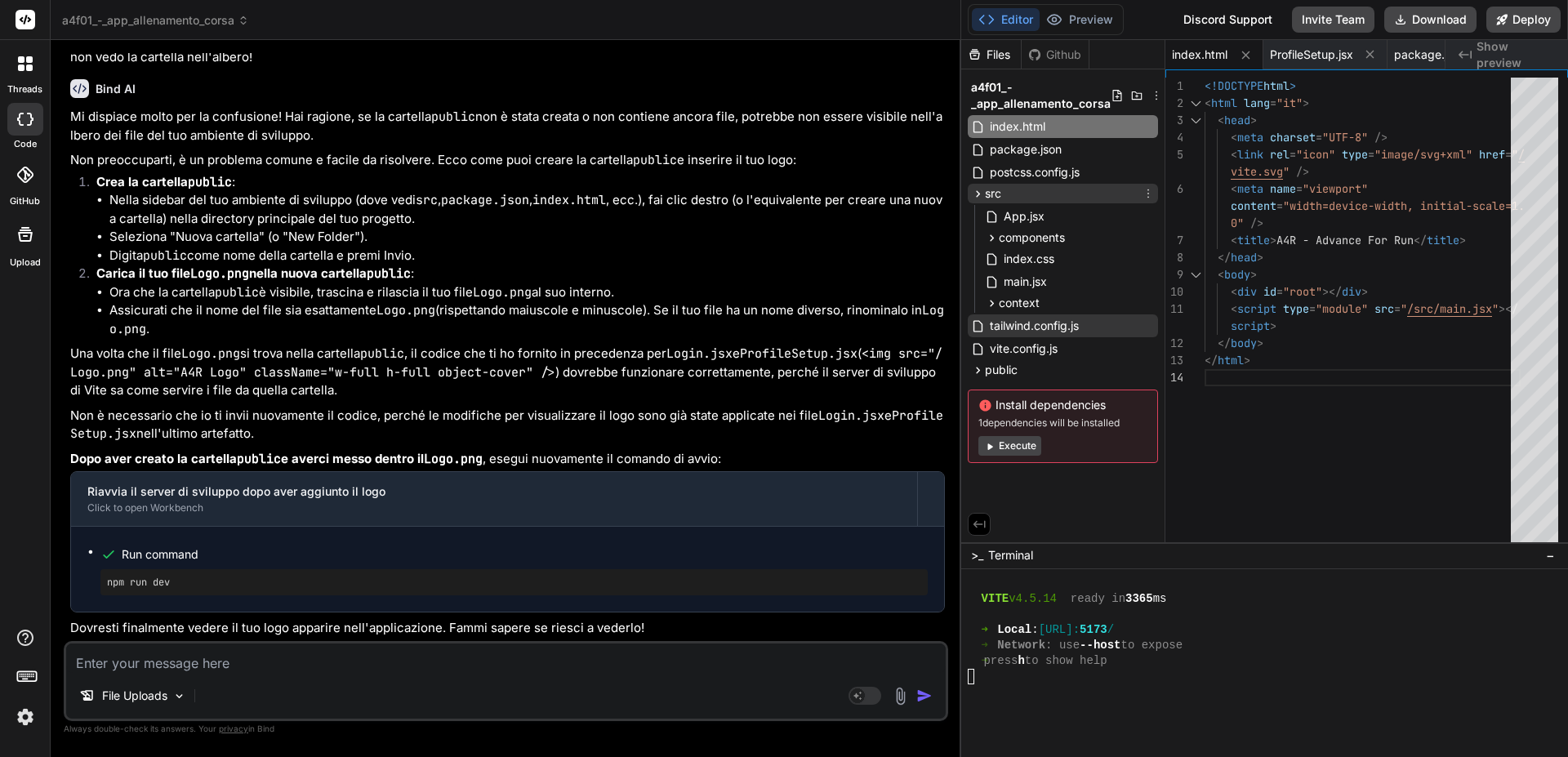
click at [1005, 192] on div "a4f01_-_app_allenamento_corsa index.html package.json postcss.config.js src App…" at bounding box center [1062, 270] width 203 height 401
click at [999, 368] on span "public" at bounding box center [1000, 370] width 33 height 16
click at [1007, 369] on span "public" at bounding box center [1000, 370] width 33 height 16
click at [1019, 369] on div "public" at bounding box center [1062, 370] width 190 height 20
click at [990, 370] on span "public" at bounding box center [1000, 370] width 33 height 16
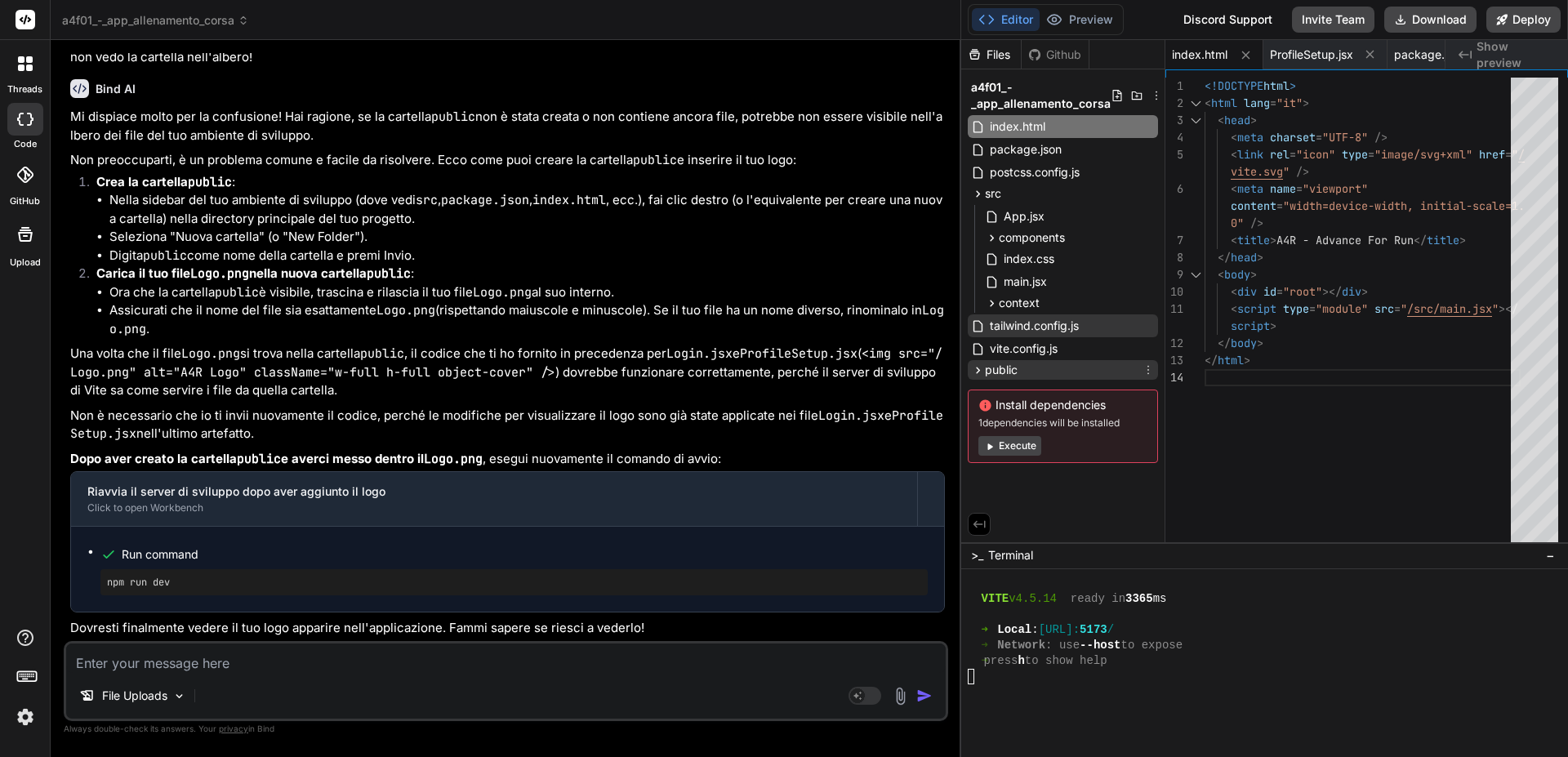
click at [990, 370] on span "public" at bounding box center [1000, 370] width 33 height 16
click at [1023, 374] on div "public" at bounding box center [1062, 370] width 190 height 20
click at [1146, 370] on icon at bounding box center [1148, 371] width 13 height 13
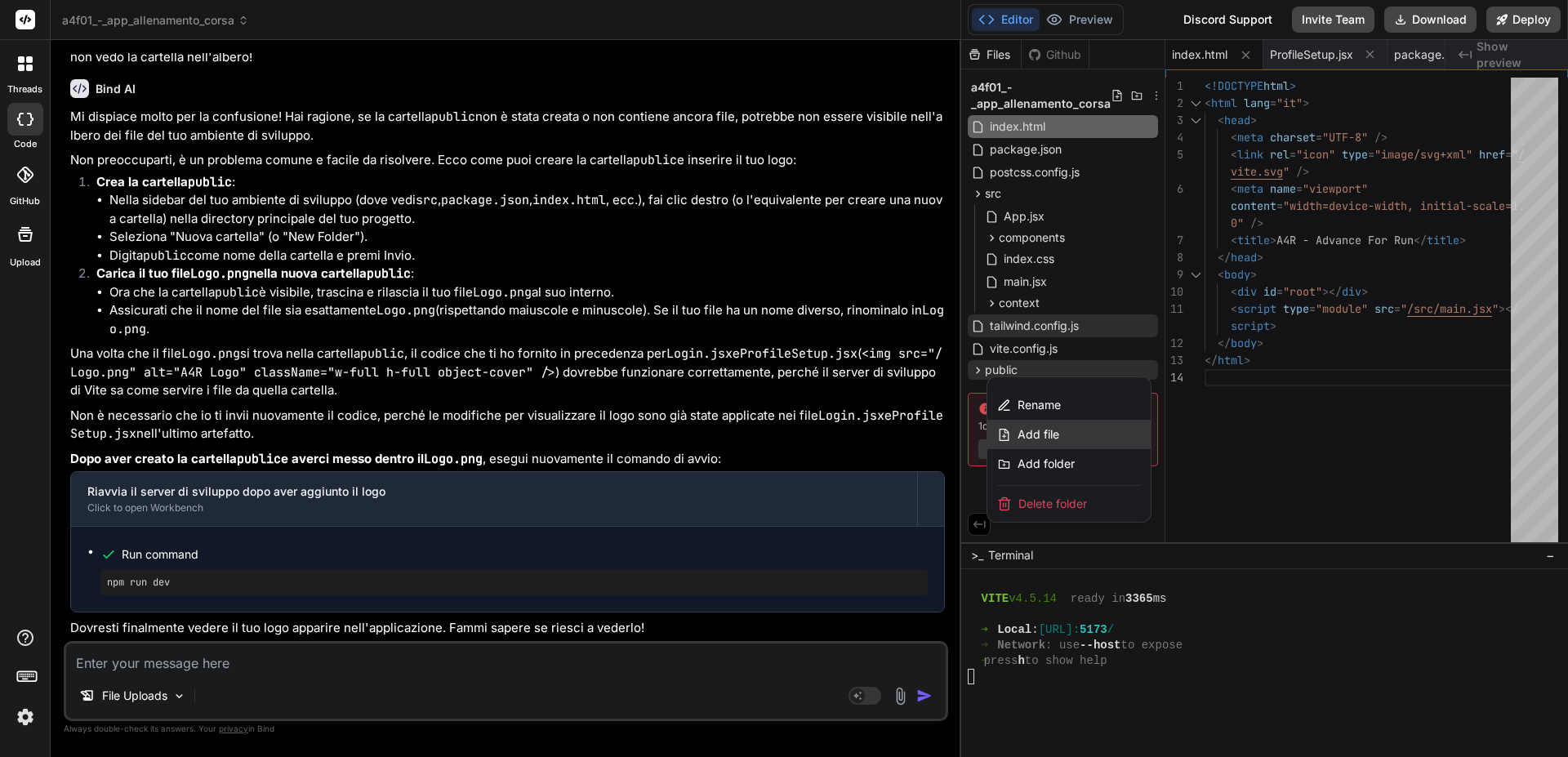
click at [1068, 429] on div "Add file" at bounding box center [1069, 434] width 164 height 29
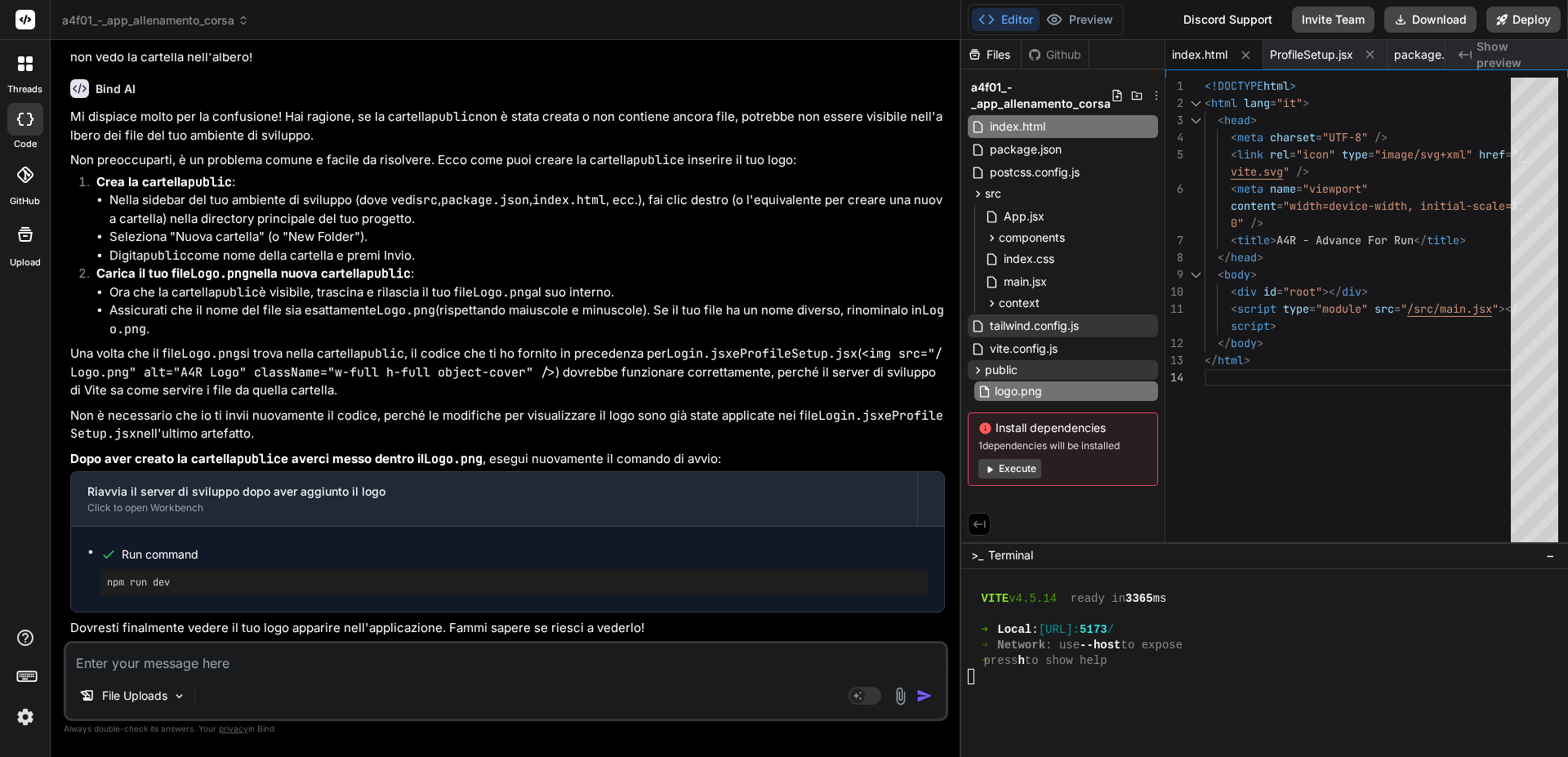
type input "logo.png"
click at [1472, 443] on div "<!DOCTYPE html > < html lang = "it" > < head > < meta charset = "UTF-8" /> < li…" at bounding box center [1362, 314] width 316 height 472
click at [983, 370] on icon at bounding box center [978, 371] width 14 height 14
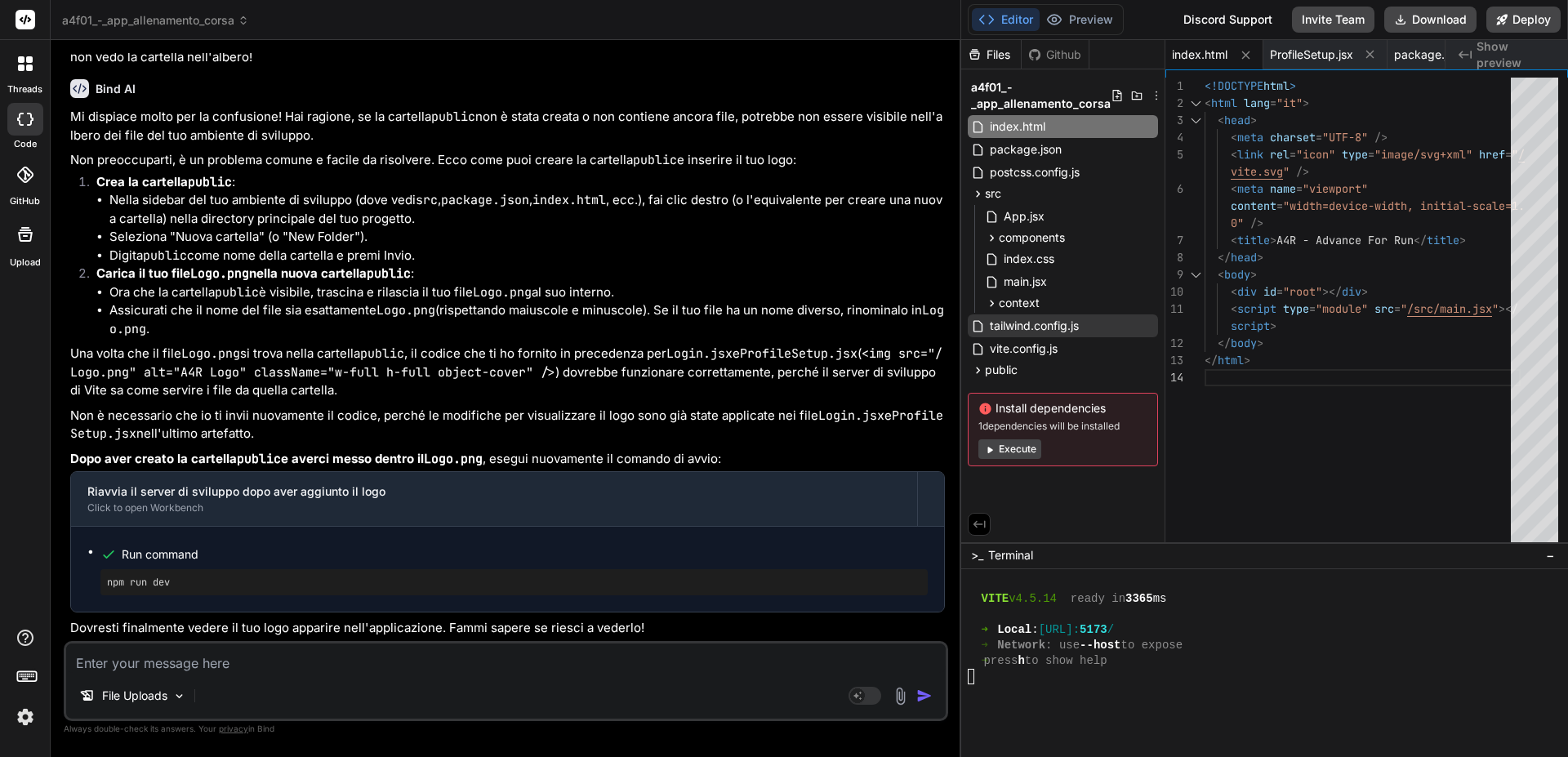
click at [1252, 466] on div "<!DOCTYPE html > < html lang = "it" > < head > < meta charset = "UTF-8" /> < li…" at bounding box center [1362, 314] width 316 height 472
click at [1011, 372] on span "public" at bounding box center [1000, 370] width 33 height 16
click at [1011, 371] on span "public" at bounding box center [1000, 370] width 33 height 16
click at [1148, 370] on icon at bounding box center [1148, 371] width 13 height 13
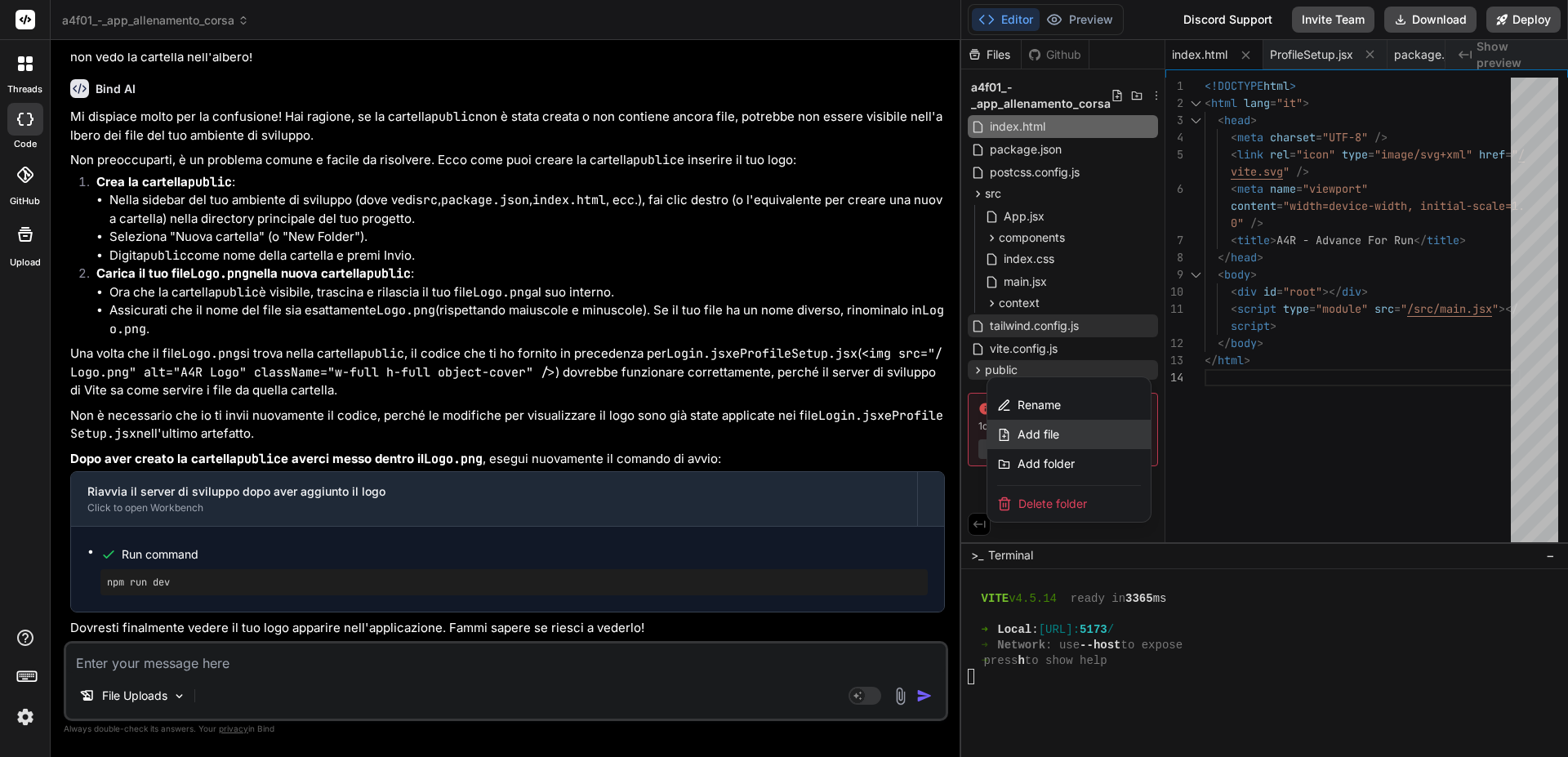
click at [1065, 431] on div "Add file" at bounding box center [1069, 434] width 164 height 29
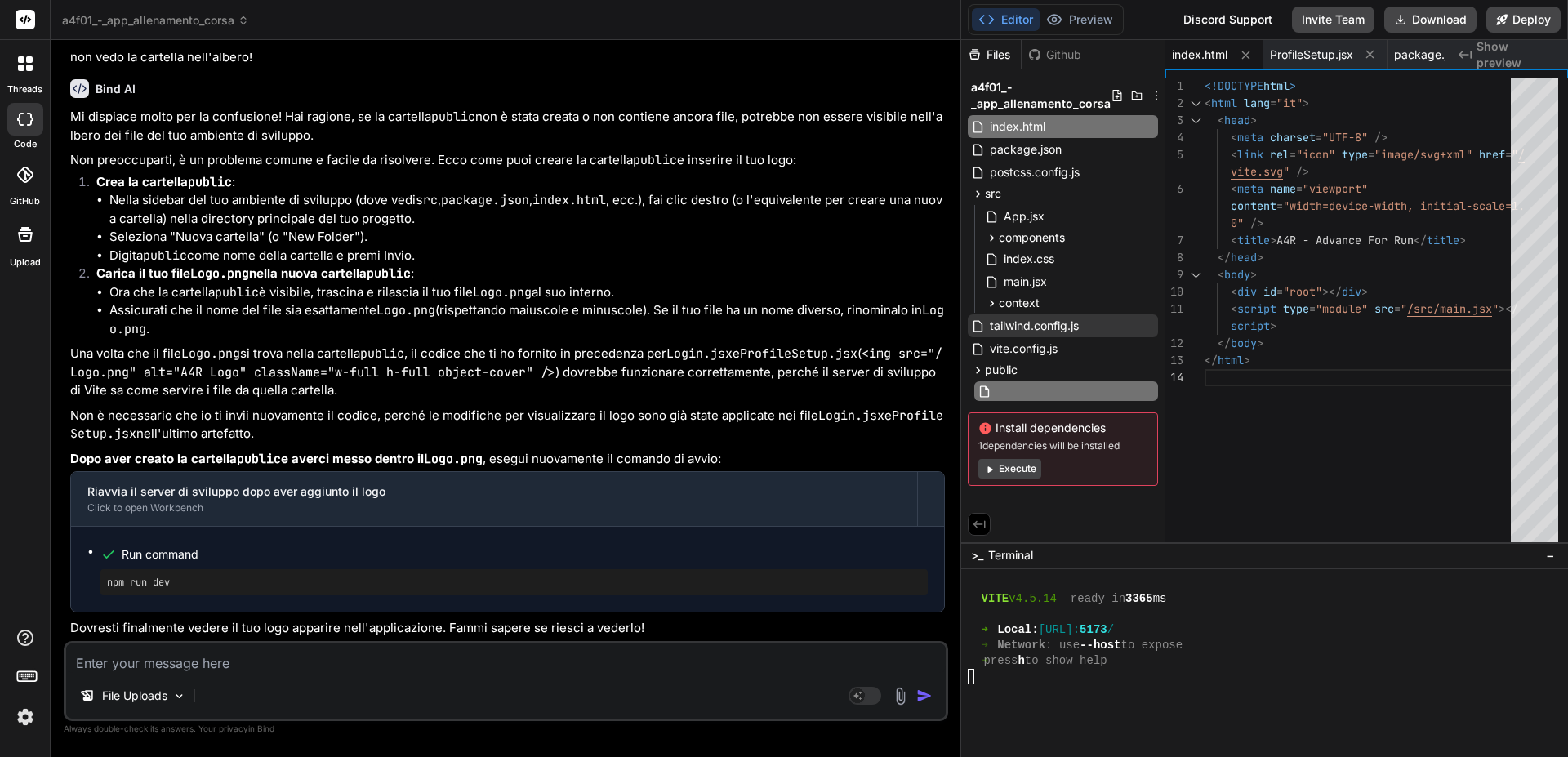
click at [1051, 391] on input "text" at bounding box center [1084, 391] width 179 height 20
click at [1299, 467] on div "<!DOCTYPE html > < html lang = "it" > < head > < meta charset = "UTF-8" /> < li…" at bounding box center [1362, 314] width 316 height 472
click at [1010, 369] on span "public" at bounding box center [1000, 370] width 33 height 16
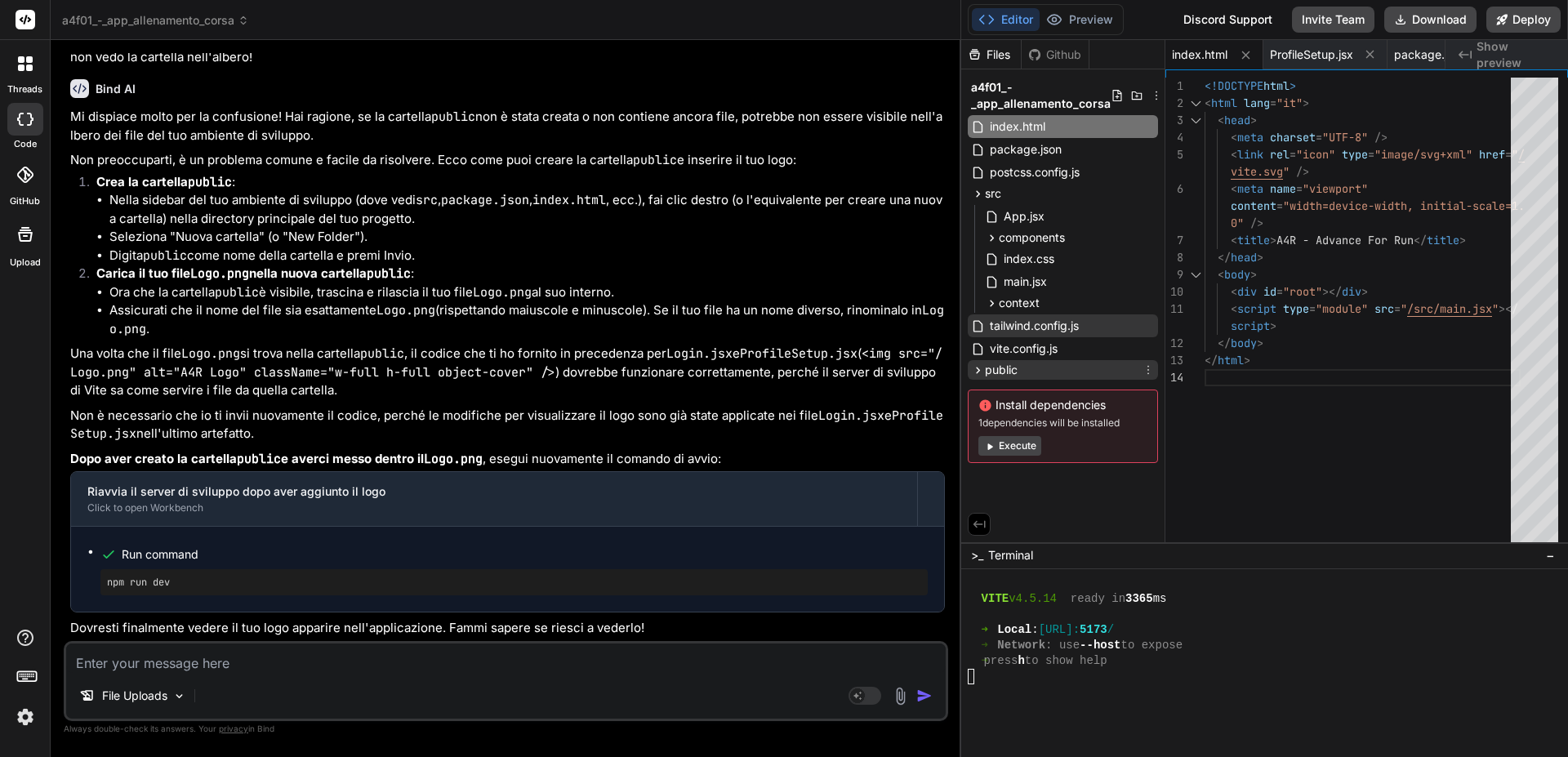
click at [1010, 369] on span "public" at bounding box center [1000, 370] width 33 height 16
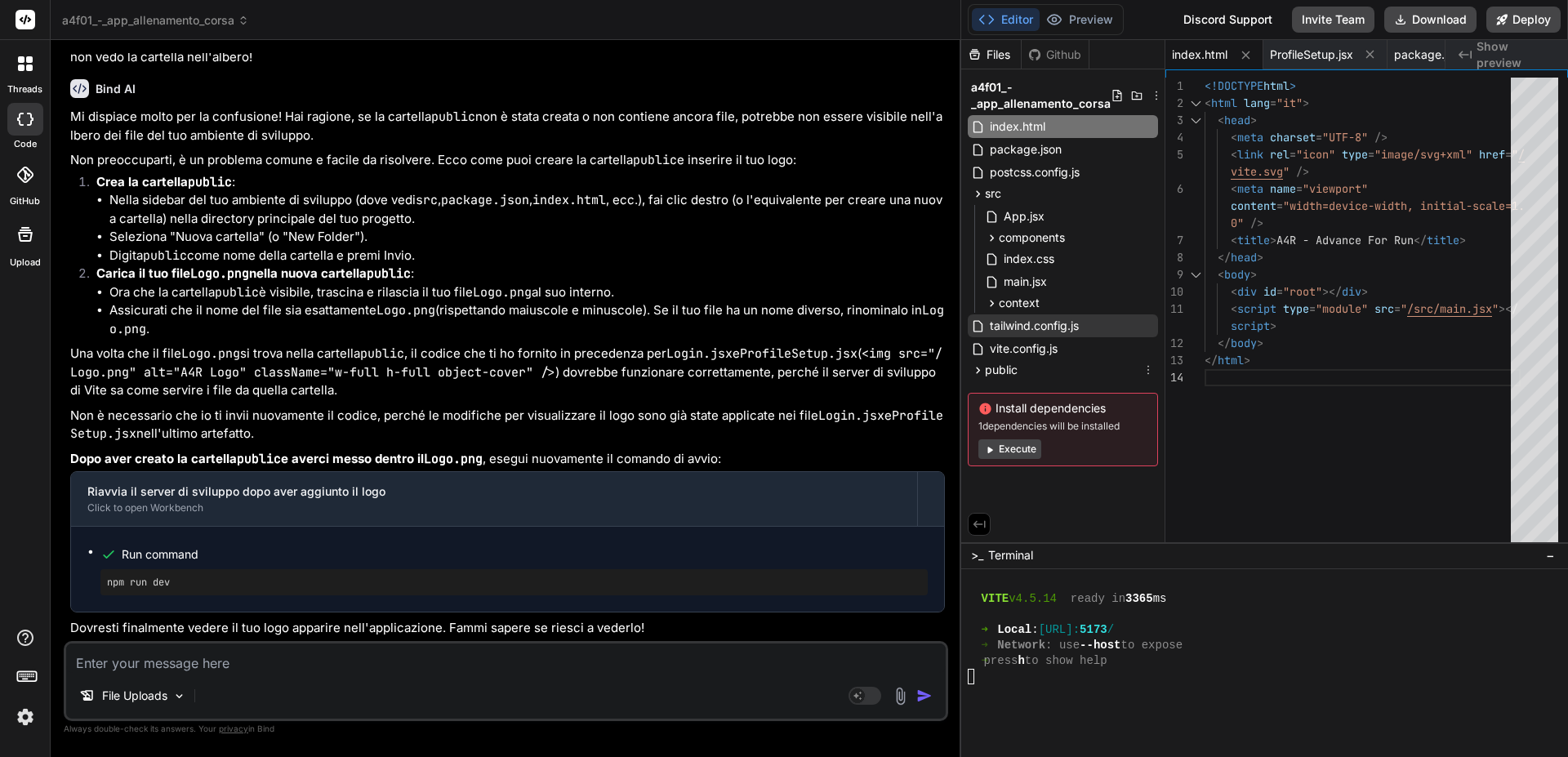
drag, startPoint x: 1010, startPoint y: 369, endPoint x: 1342, endPoint y: 434, distance: 338.3
click at [1381, 432] on div "<!DOCTYPE html > < html lang = "it" > < head > < meta charset = "UTF-8" /> < li…" at bounding box center [1362, 314] width 316 height 472
click at [1002, 371] on span "public" at bounding box center [1000, 370] width 33 height 16
click at [1095, 371] on div "public" at bounding box center [1062, 370] width 190 height 20
click at [1146, 366] on icon at bounding box center [1148, 371] width 13 height 13
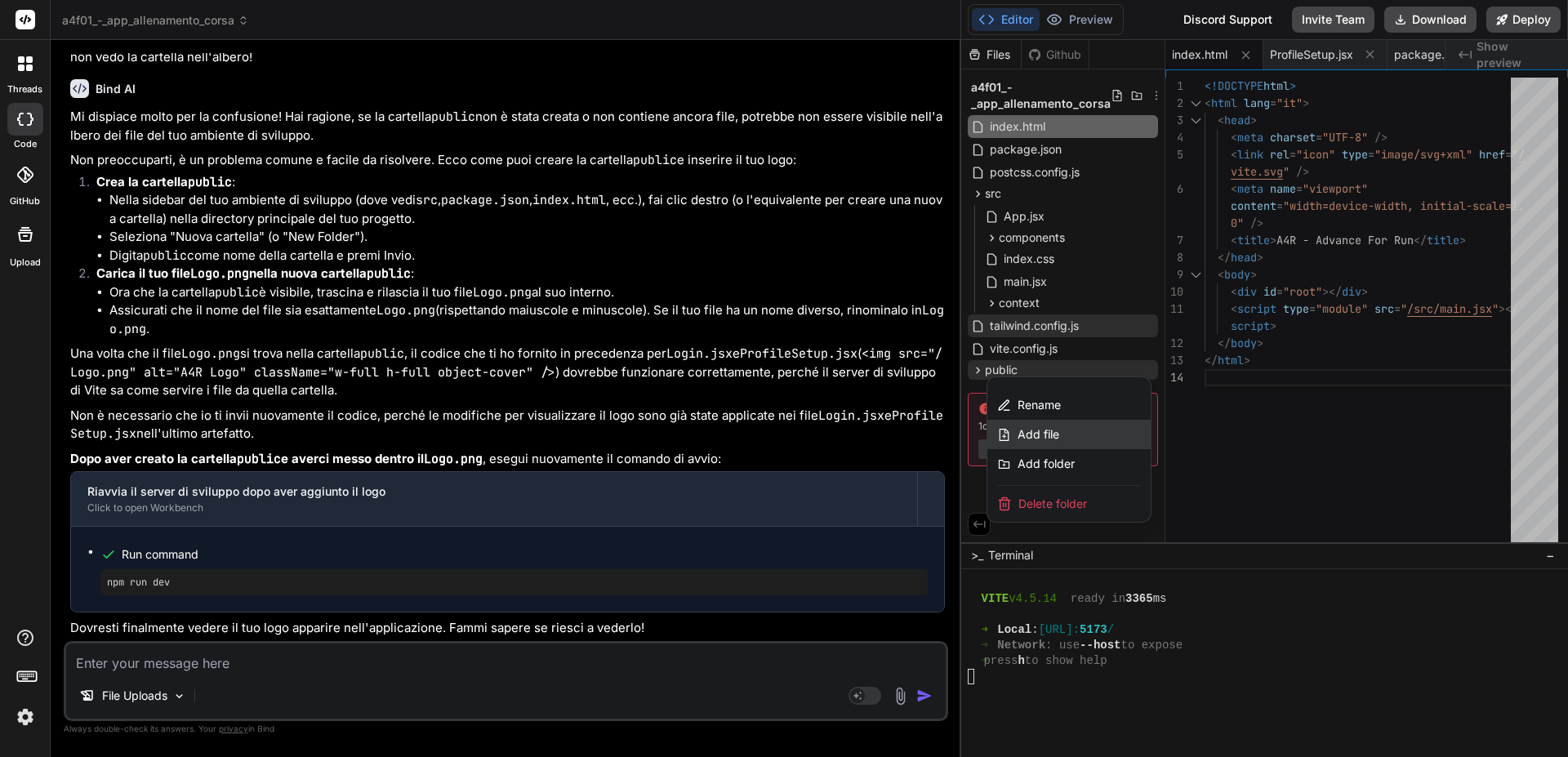
click at [1065, 434] on div "Add file" at bounding box center [1069, 434] width 164 height 29
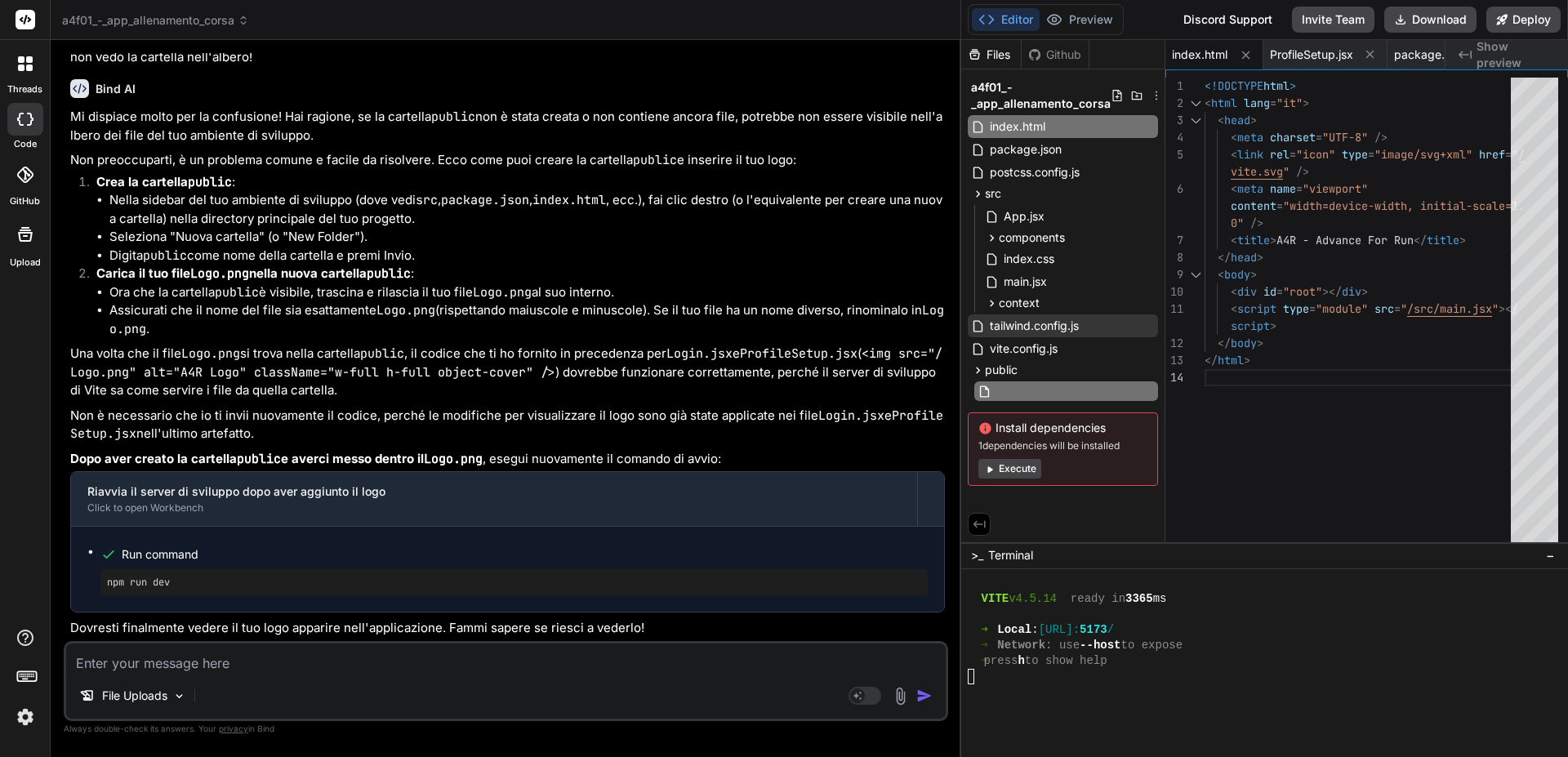
click at [1273, 418] on div "<!DOCTYPE html > < html lang = "it" > < head > < meta charset = "UTF-8" /> < li…" at bounding box center [1362, 314] width 316 height 472
click at [900, 698] on img at bounding box center [901, 696] width 19 height 19
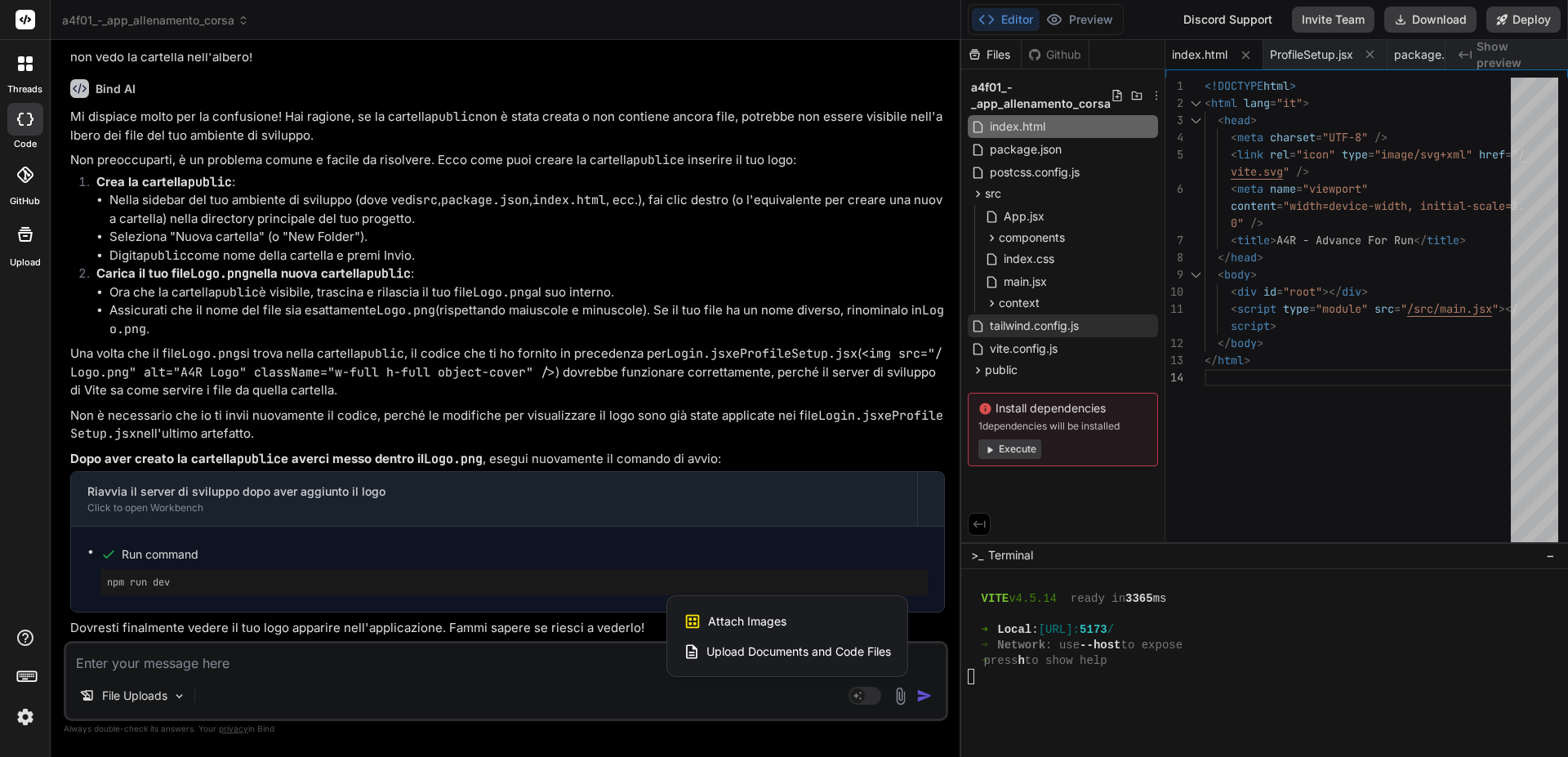
click at [760, 650] on span "Upload Documents and Code Files" at bounding box center [798, 651] width 184 height 16
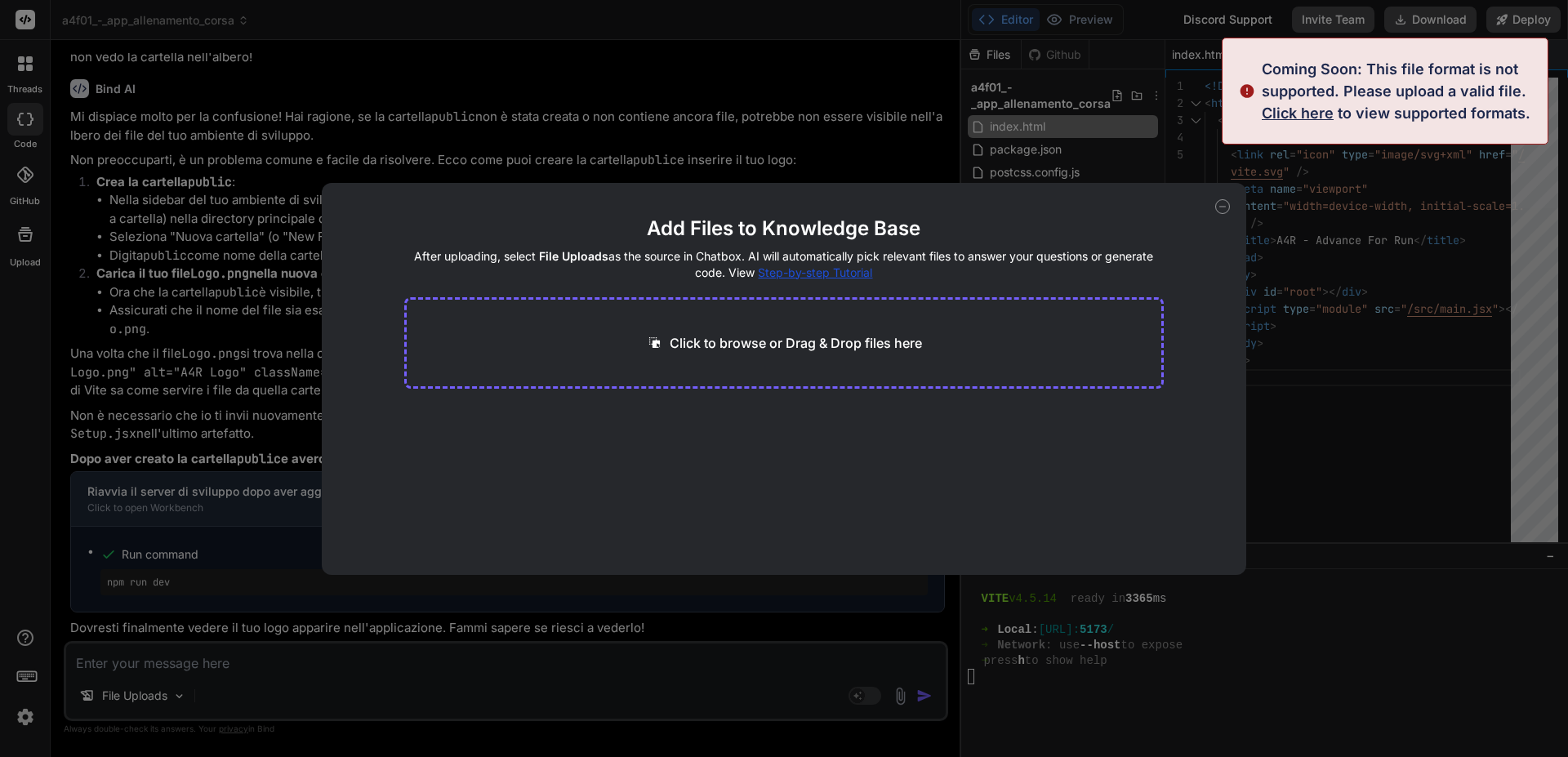
click at [872, 485] on main "Add Files to Knowledge Base After uploading, select File Uploads as the source …" at bounding box center [784, 395] width 760 height 359
click at [1222, 207] on icon at bounding box center [1223, 207] width 6 height 0
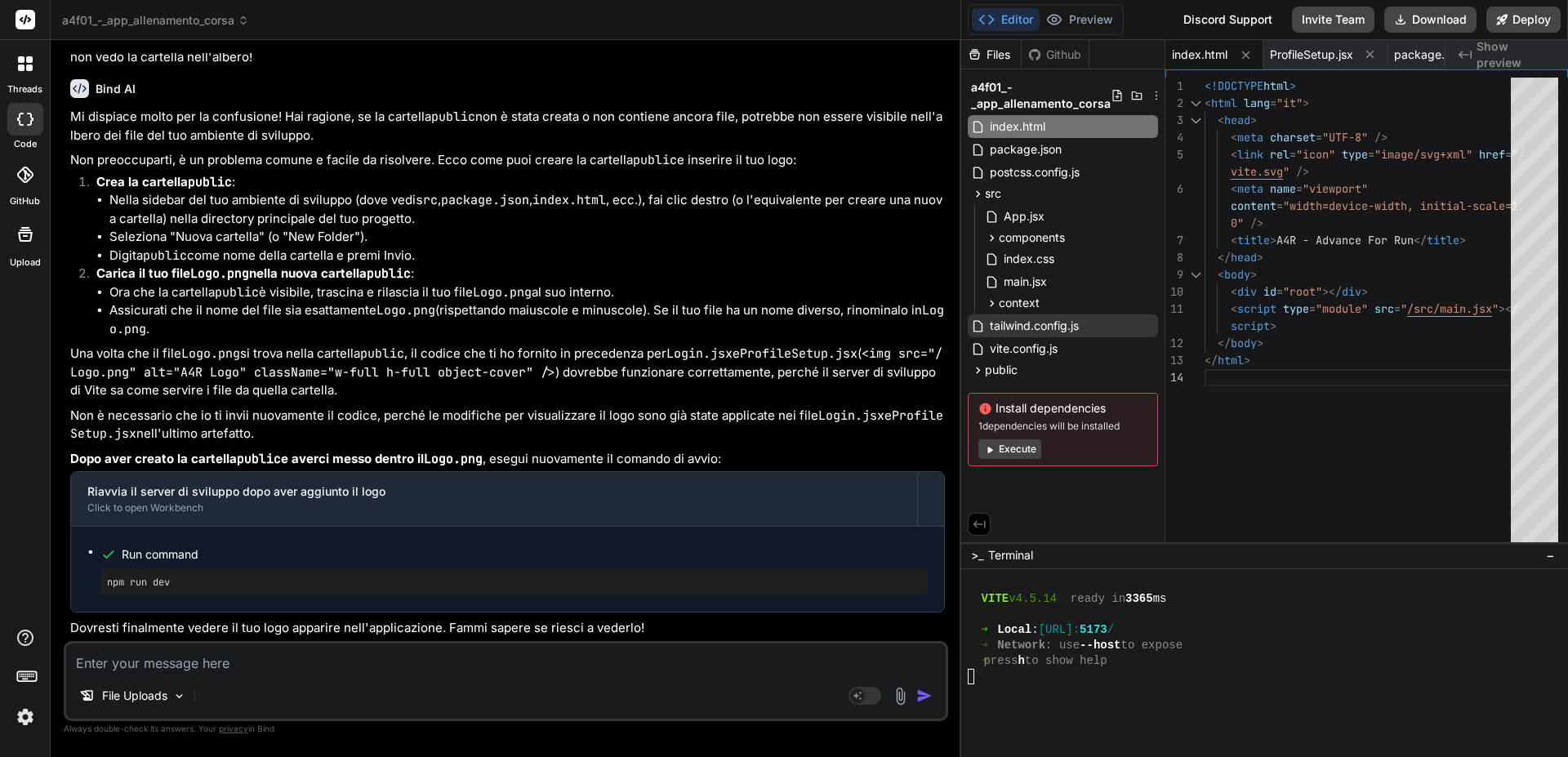
click at [902, 696] on img at bounding box center [901, 696] width 19 height 19
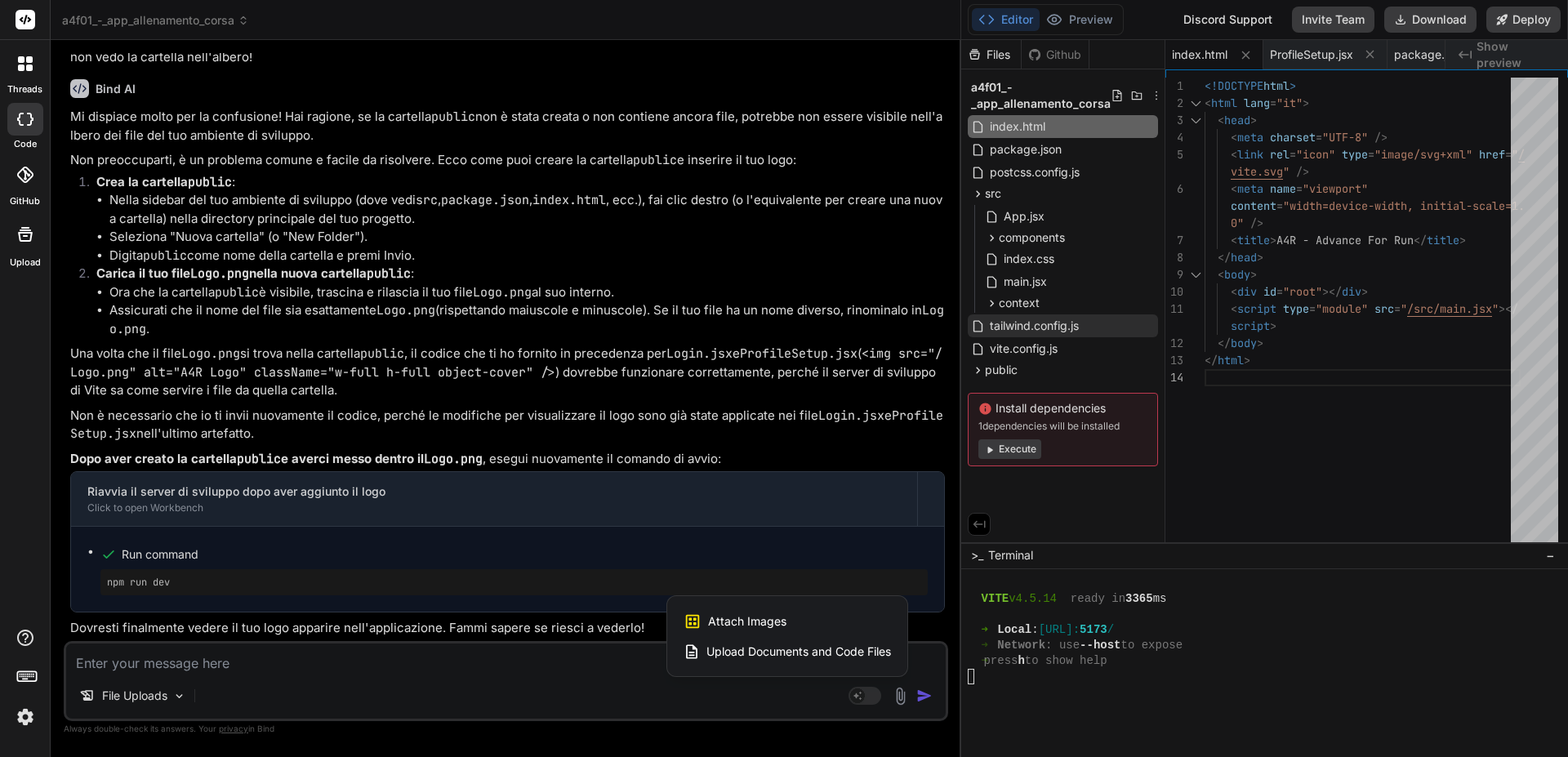
click at [1343, 507] on div at bounding box center [784, 378] width 1568 height 757
type textarea "x"
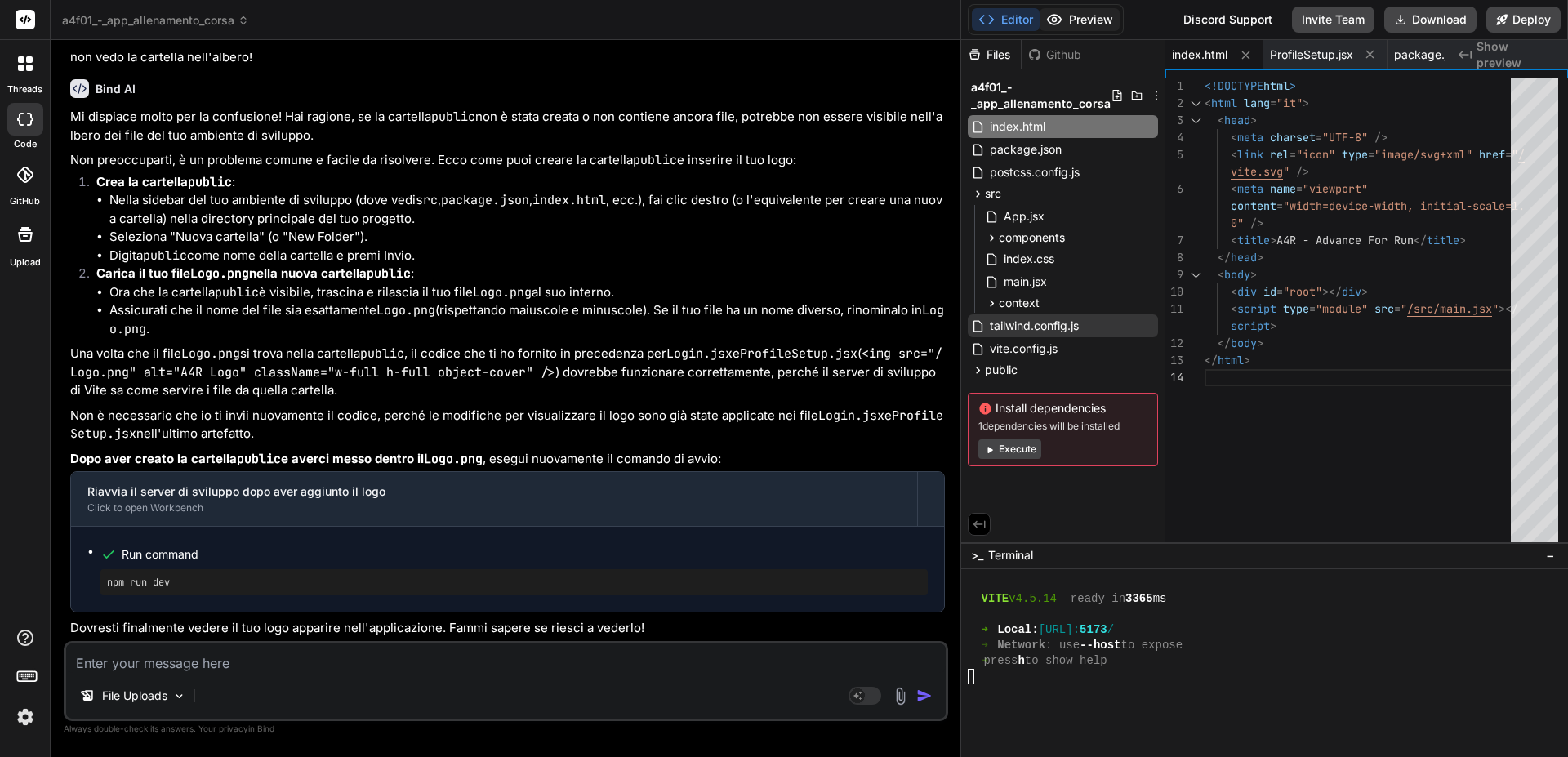
click at [1080, 24] on button "Preview" at bounding box center [1079, 20] width 80 height 23
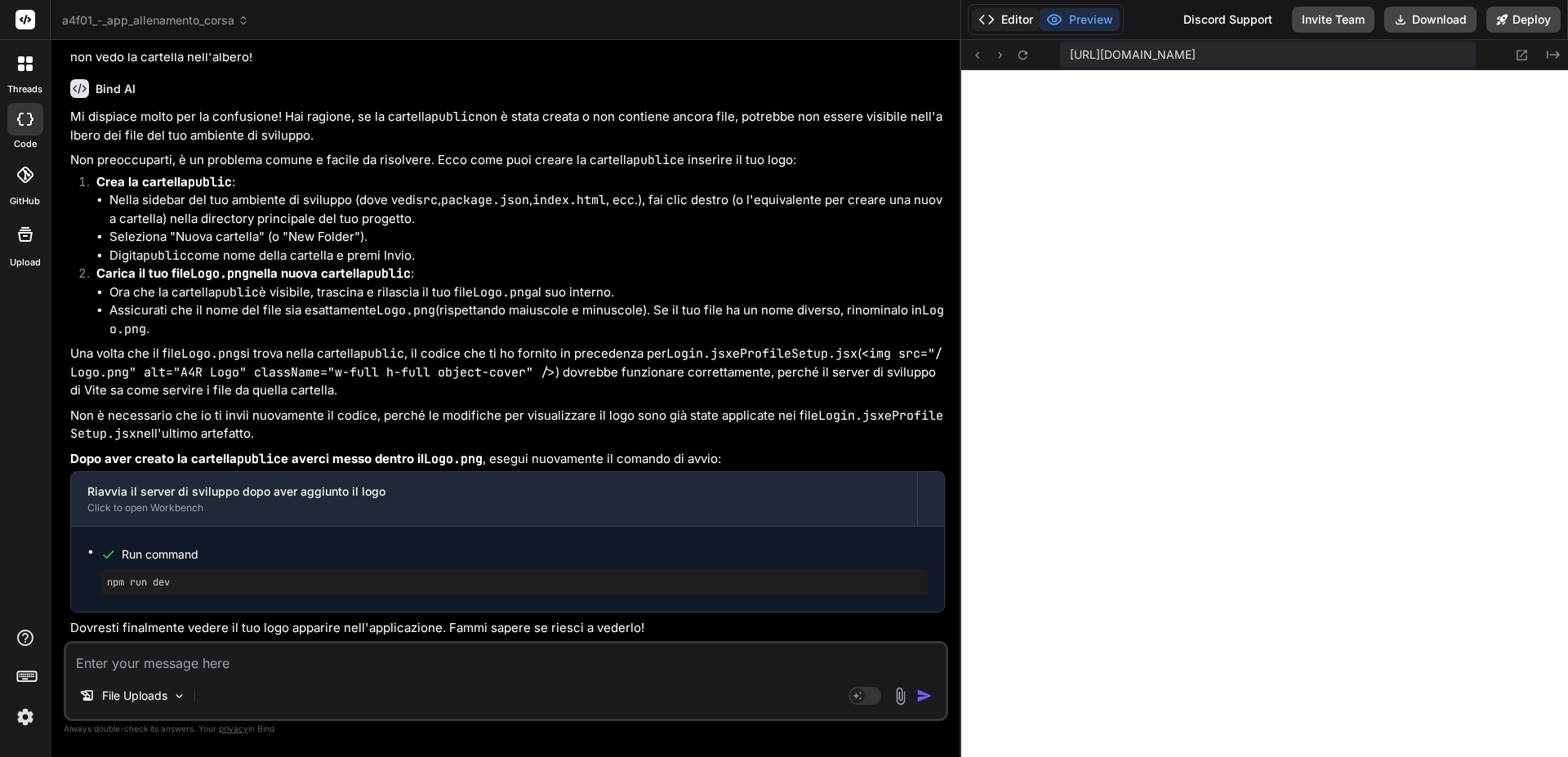
click at [1018, 15] on button "Editor" at bounding box center [1006, 20] width 68 height 23
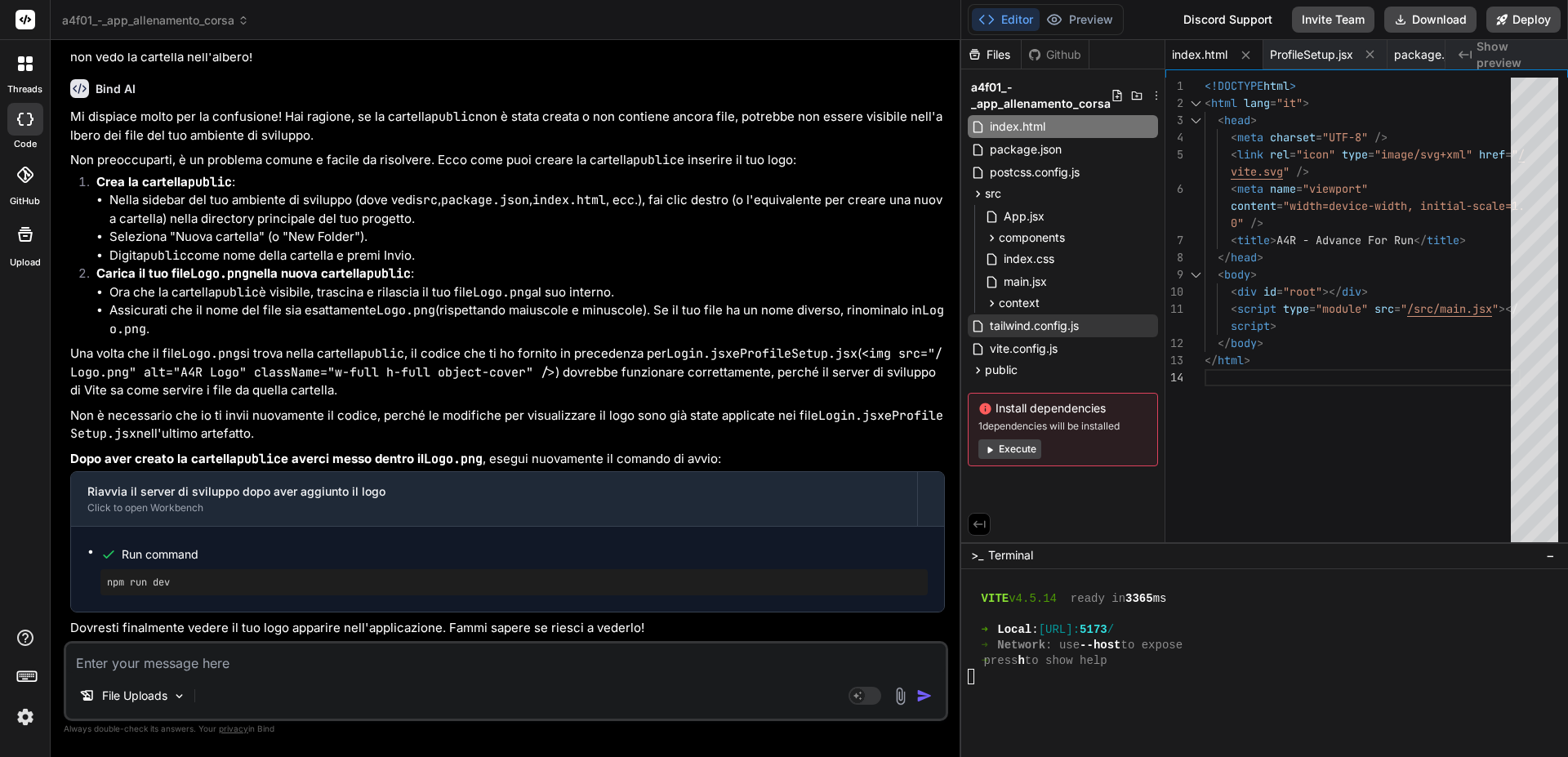
click at [208, 671] on textarea at bounding box center [505, 657] width 879 height 29
type textarea "n"
type textarea "x"
type textarea "no"
type textarea "x"
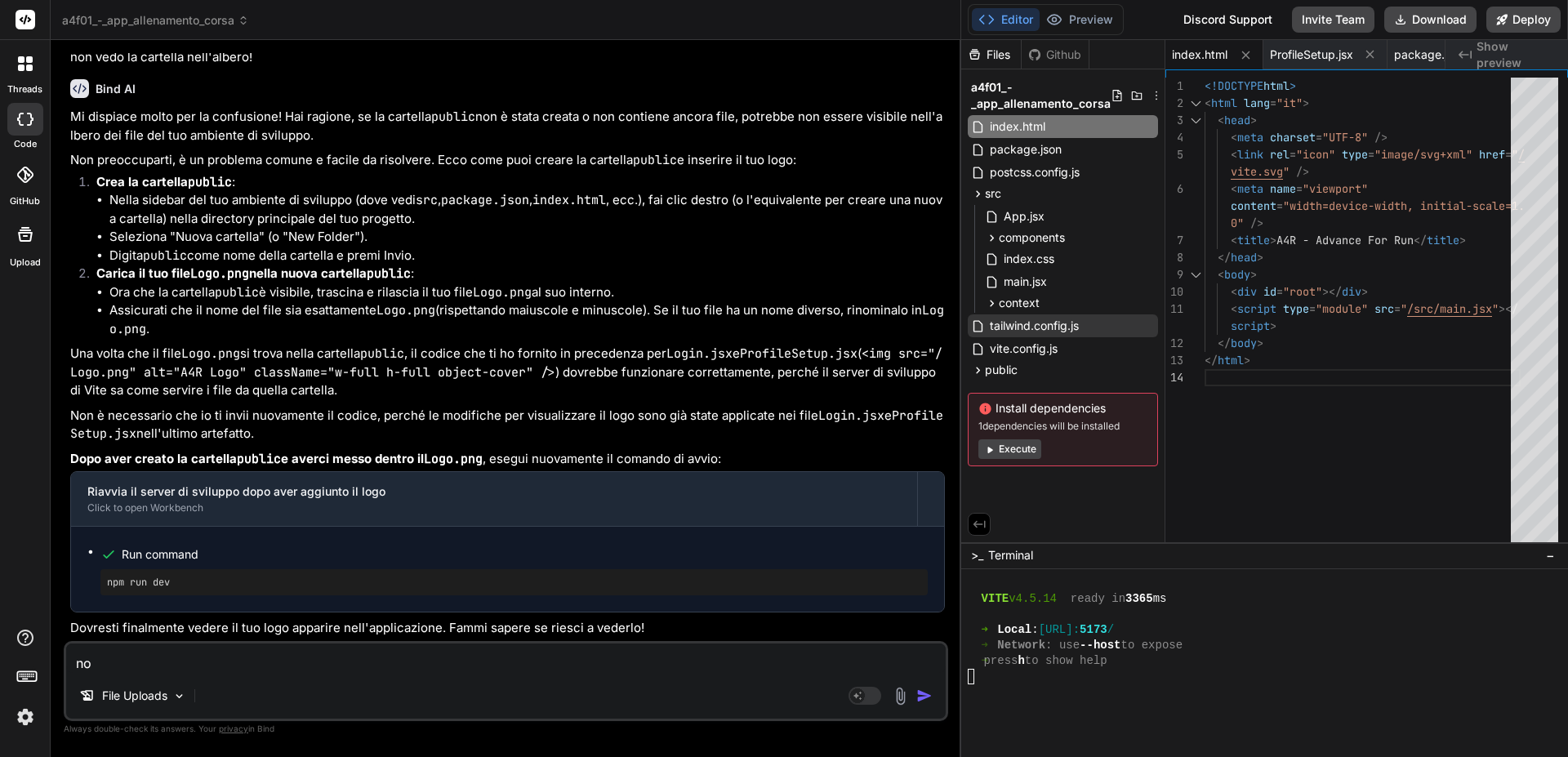
type textarea "non"
type textarea "x"
type textarea "non"
type textarea "x"
type textarea "non r"
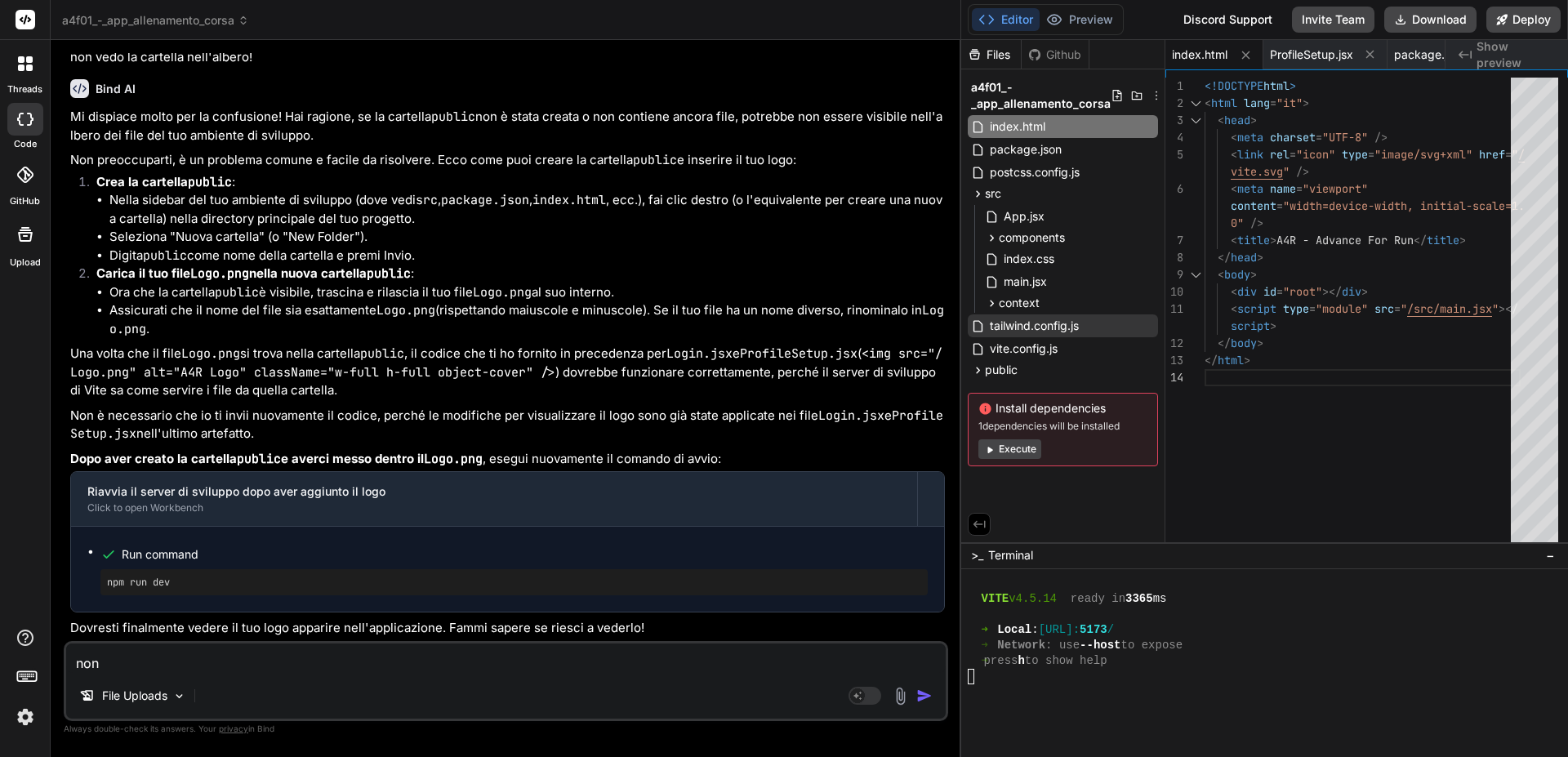
type textarea "x"
type textarea "non ri"
type textarea "x"
type textarea "non rie"
type textarea "x"
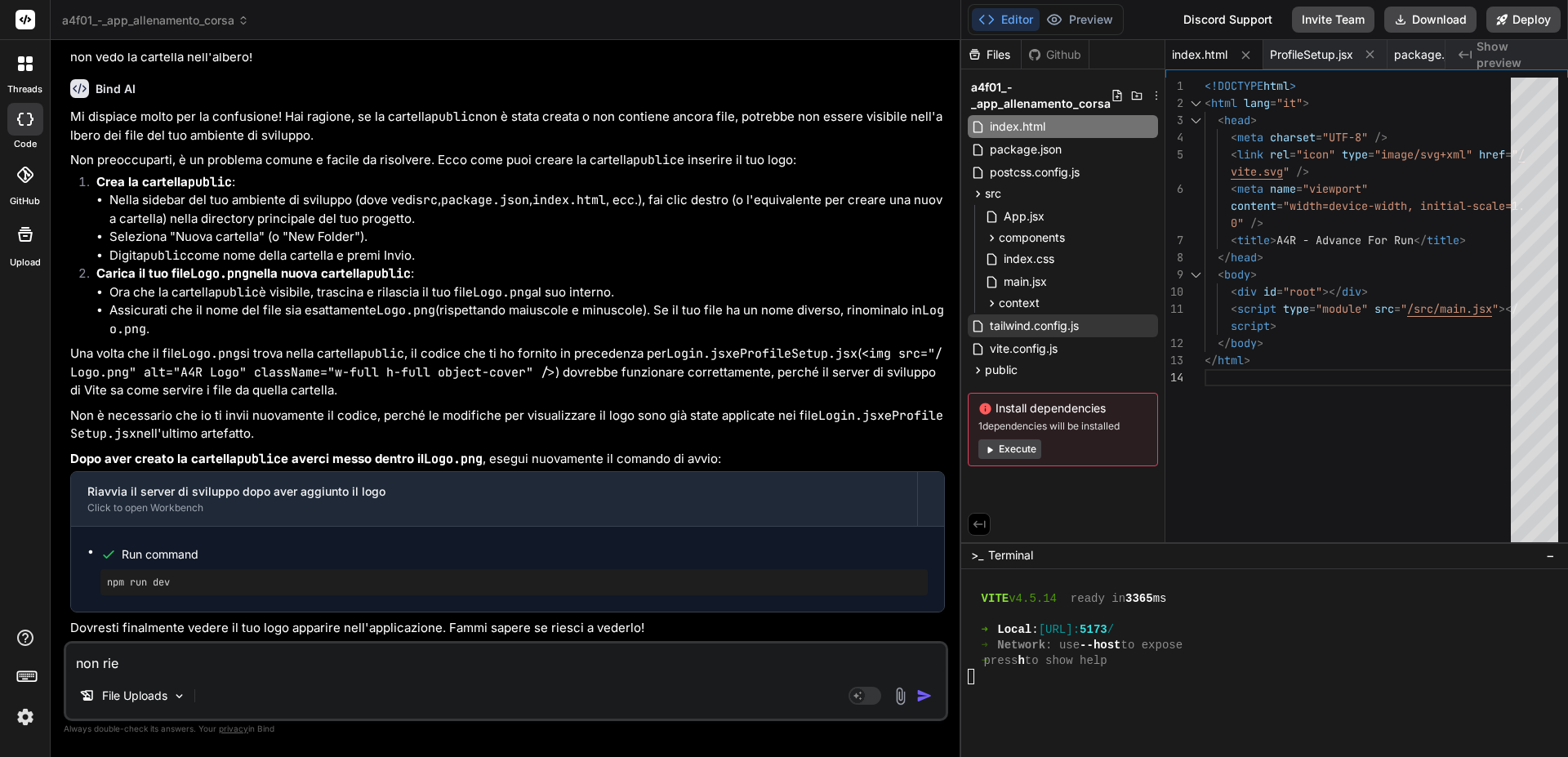
type textarea "non ries"
type textarea "x"
type textarea "non riesc"
type textarea "x"
type textarea "non riesco"
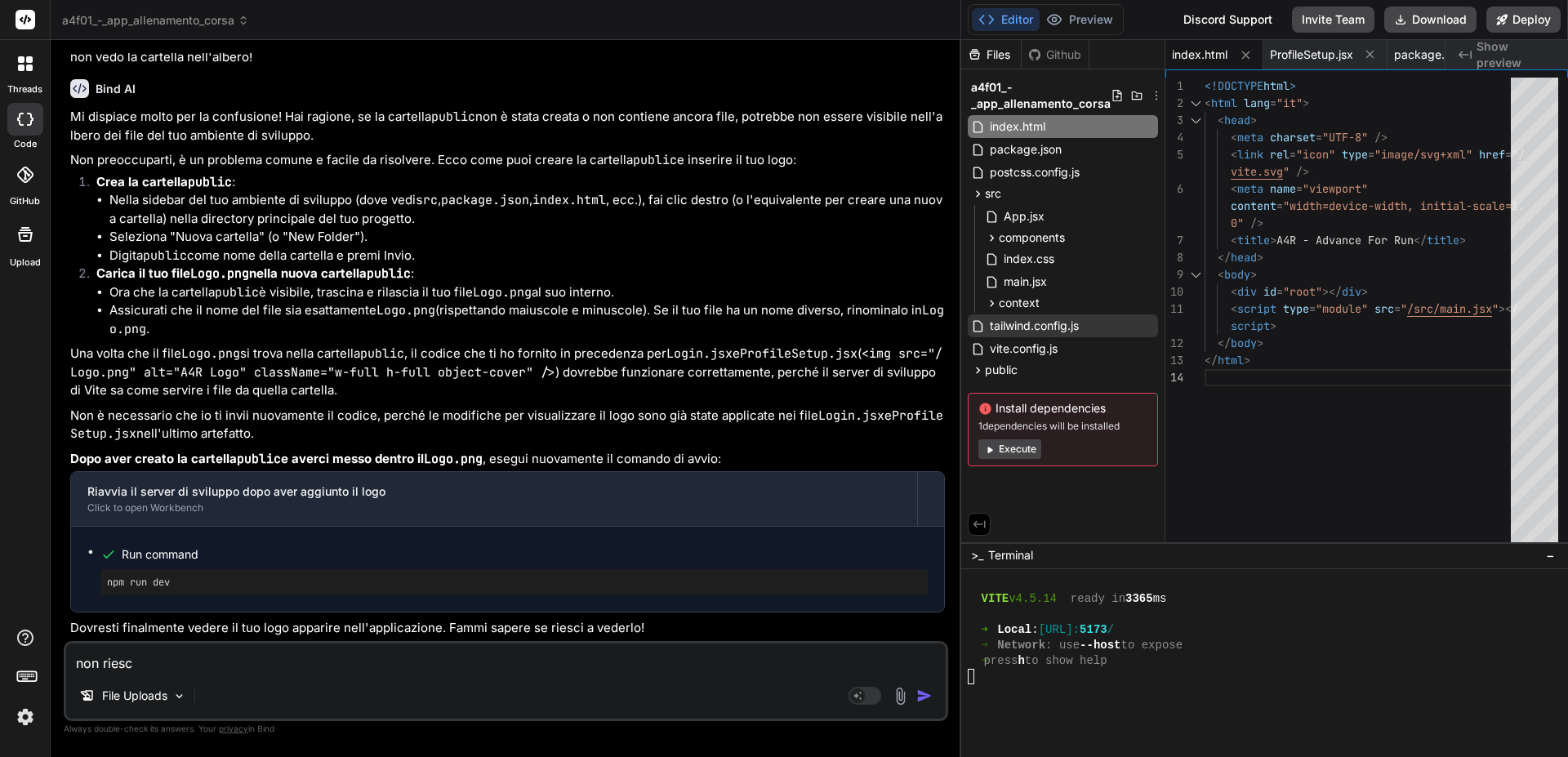
type textarea "x"
type textarea "non riesco"
type textarea "x"
type textarea "non riesco a"
type textarea "x"
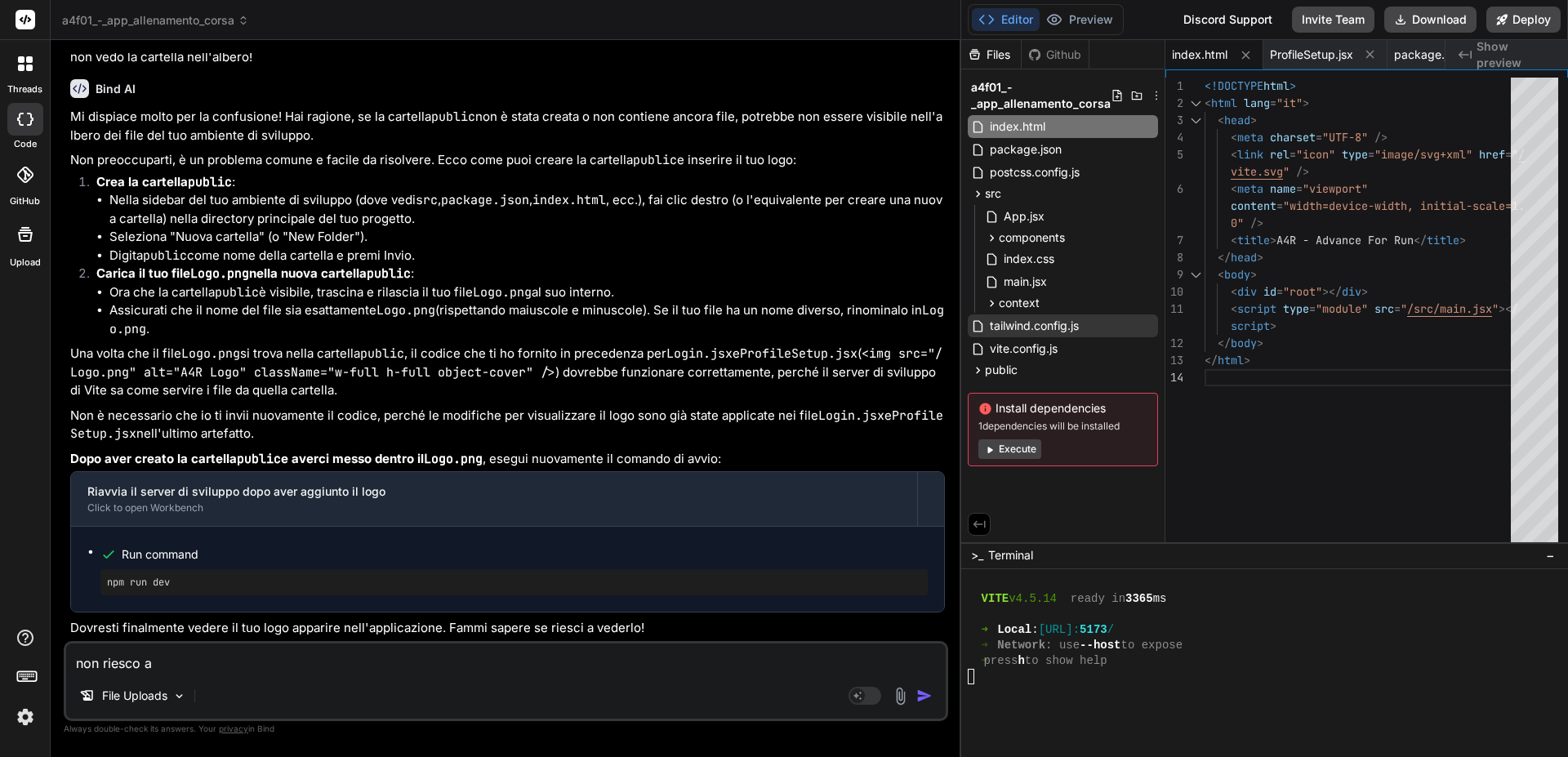
type textarea "non riesco a"
type textarea "x"
type textarea "non riesco a i"
type textarea "x"
type textarea "non riesco a im"
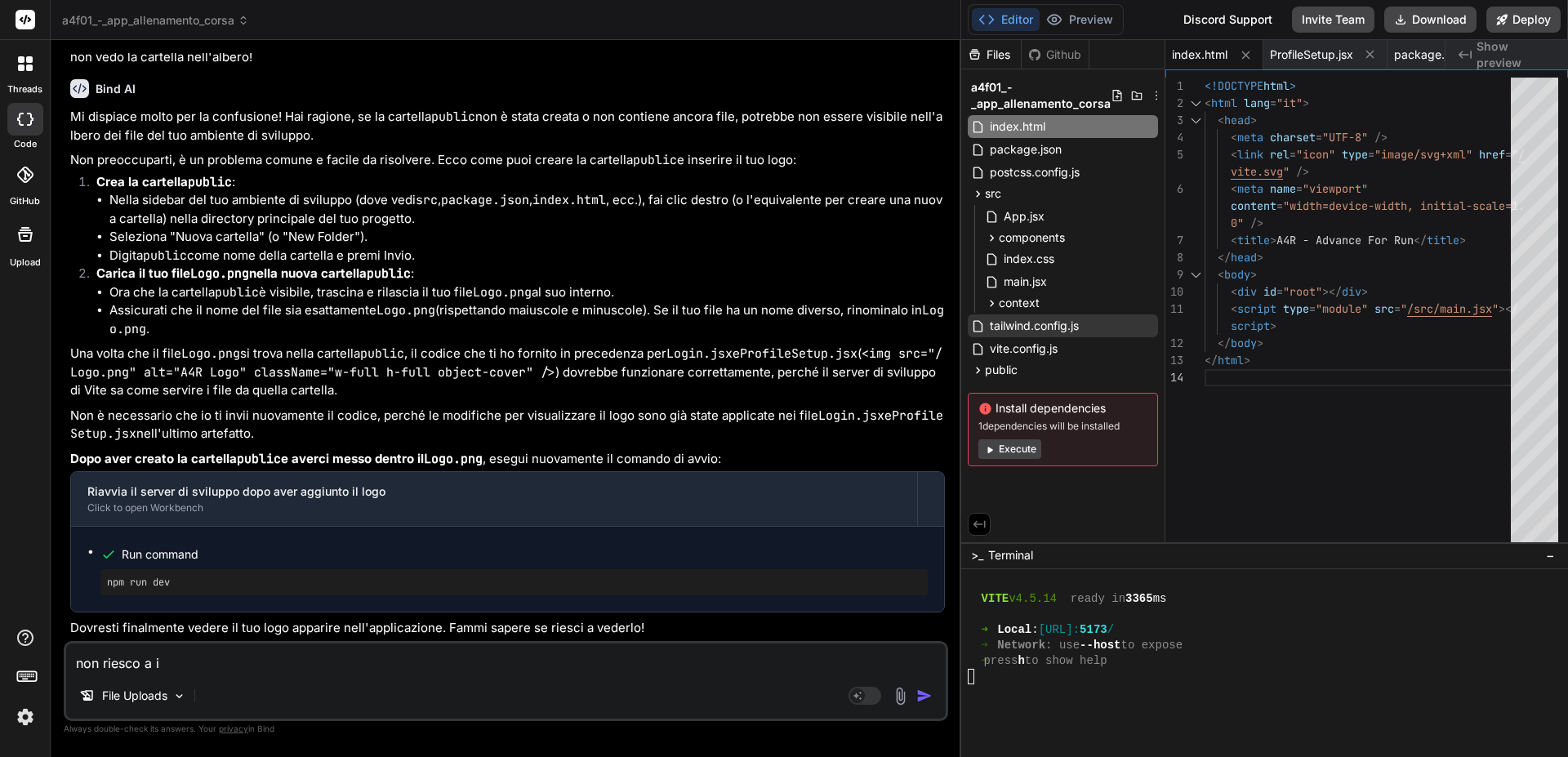
type textarea "x"
type textarea "non riesco a imm"
type textarea "x"
type textarea "non riesco a imme"
type textarea "x"
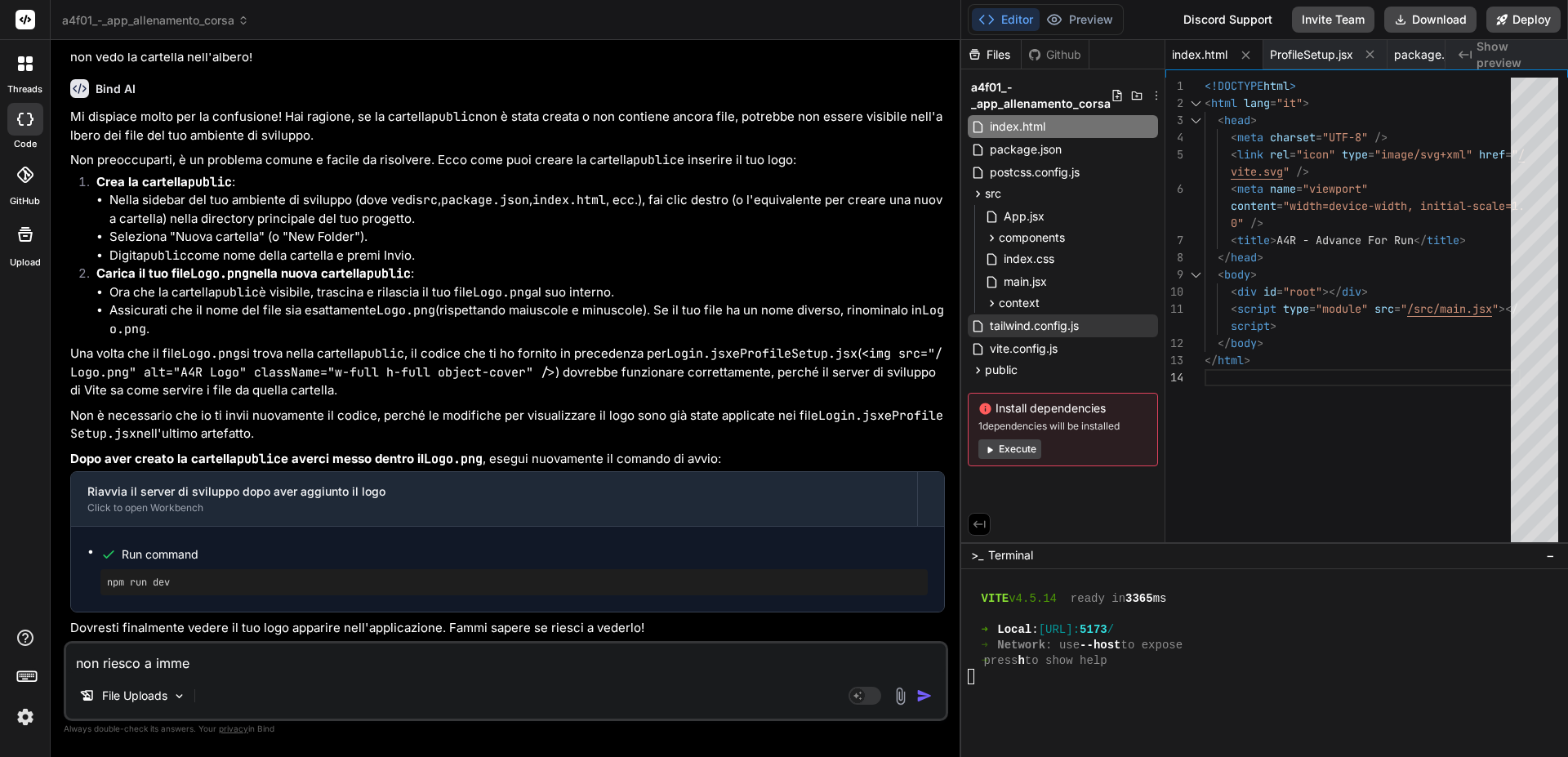
type textarea "non riesco a immet"
type textarea "x"
type textarea "non riesco a immett"
type textarea "x"
type textarea "non riesco a immette"
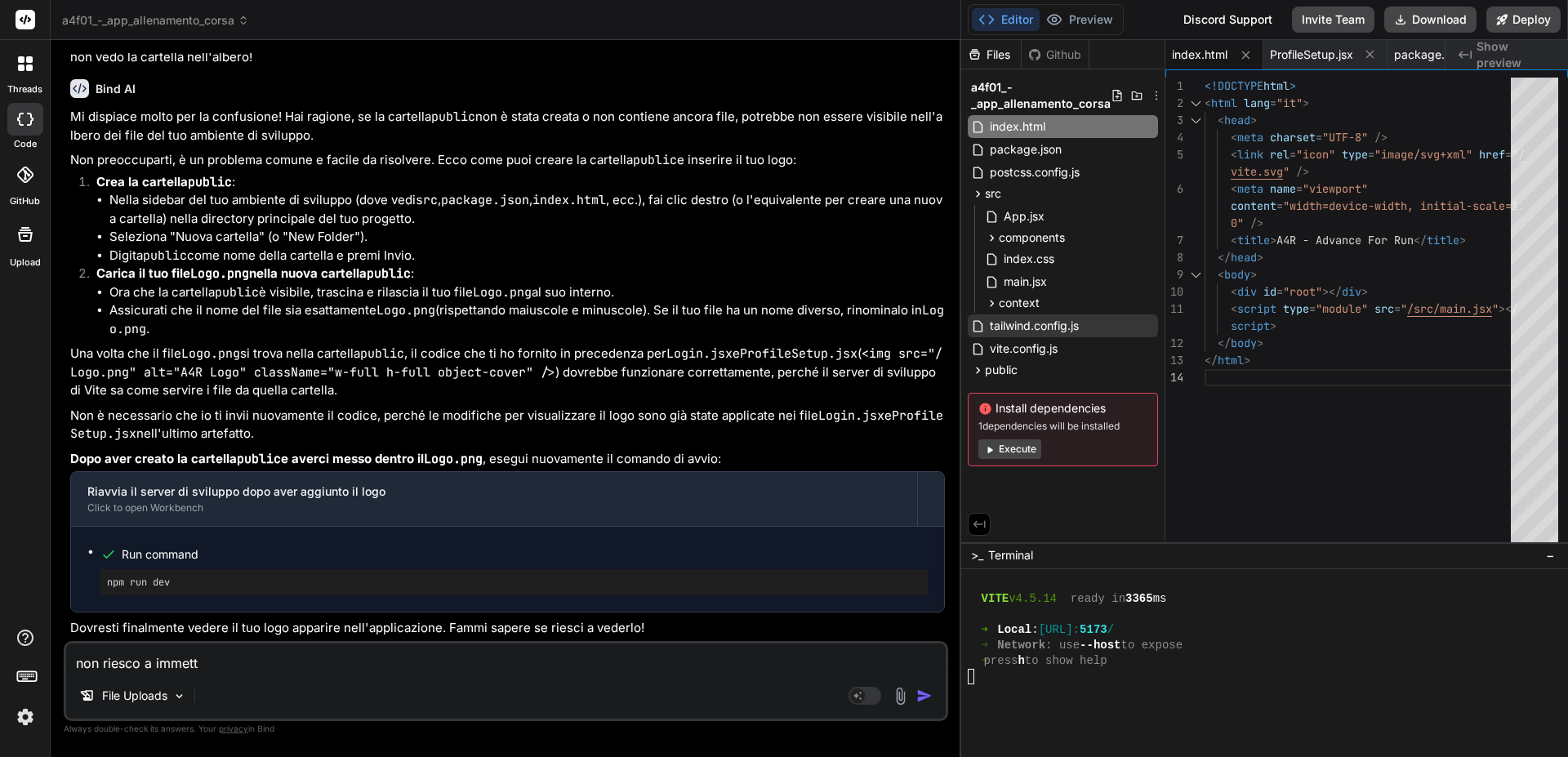
type textarea "x"
type textarea "non riesco a immetter"
type textarea "x"
type textarea "non riesco a immettere"
type textarea "x"
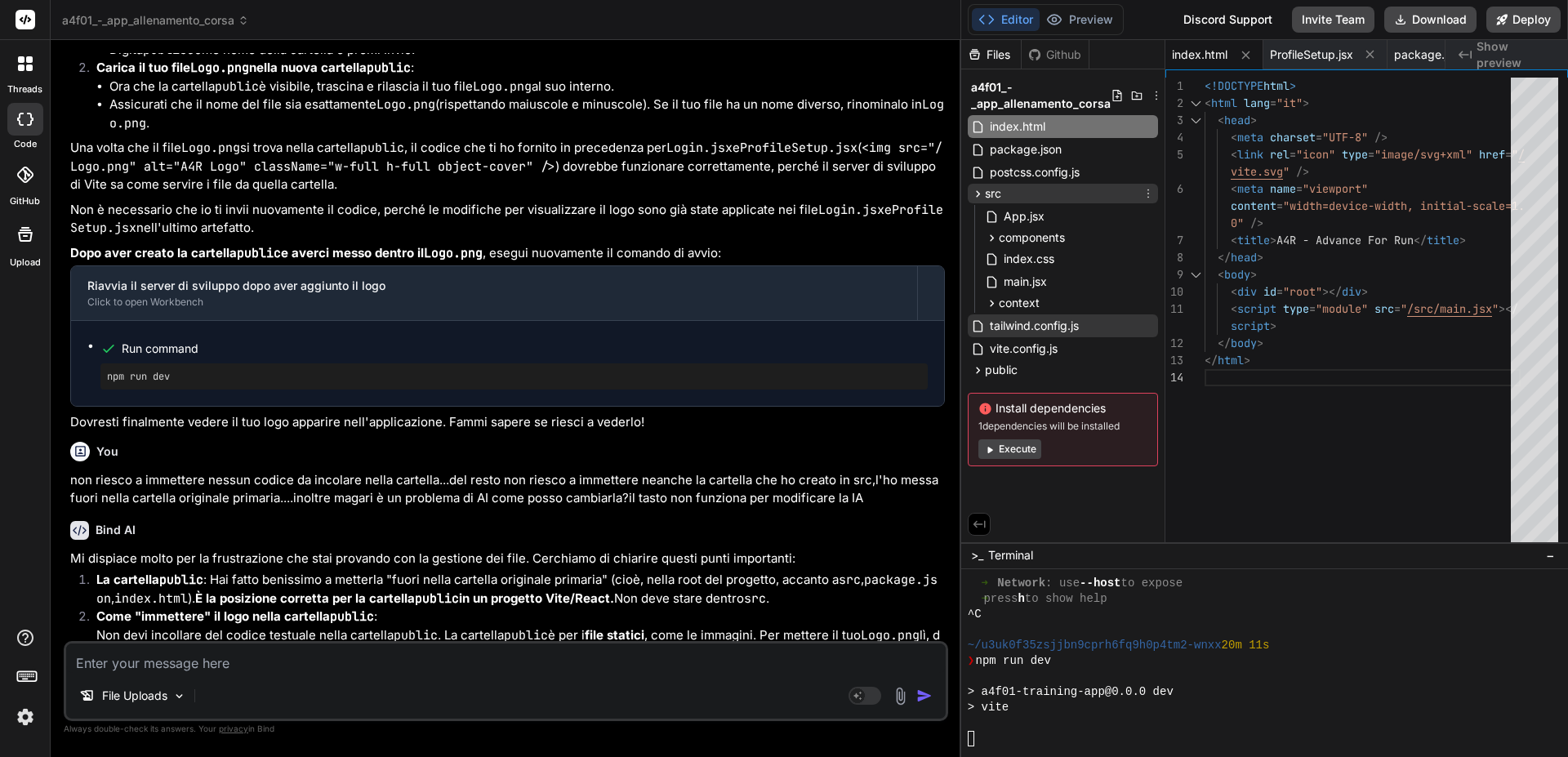
scroll to position [8551, 0]
drag, startPoint x: 996, startPoint y: 368, endPoint x: 1004, endPoint y: 197, distance: 171.2
click at [1004, 197] on div "a4f01_-_app_allenamento_corsa index.html package.json postcss.config.js src App…" at bounding box center [1062, 271] width 203 height 403
drag, startPoint x: 1005, startPoint y: 371, endPoint x: 1027, endPoint y: 366, distance: 22.6
click at [1027, 366] on div "public" at bounding box center [1062, 370] width 190 height 20
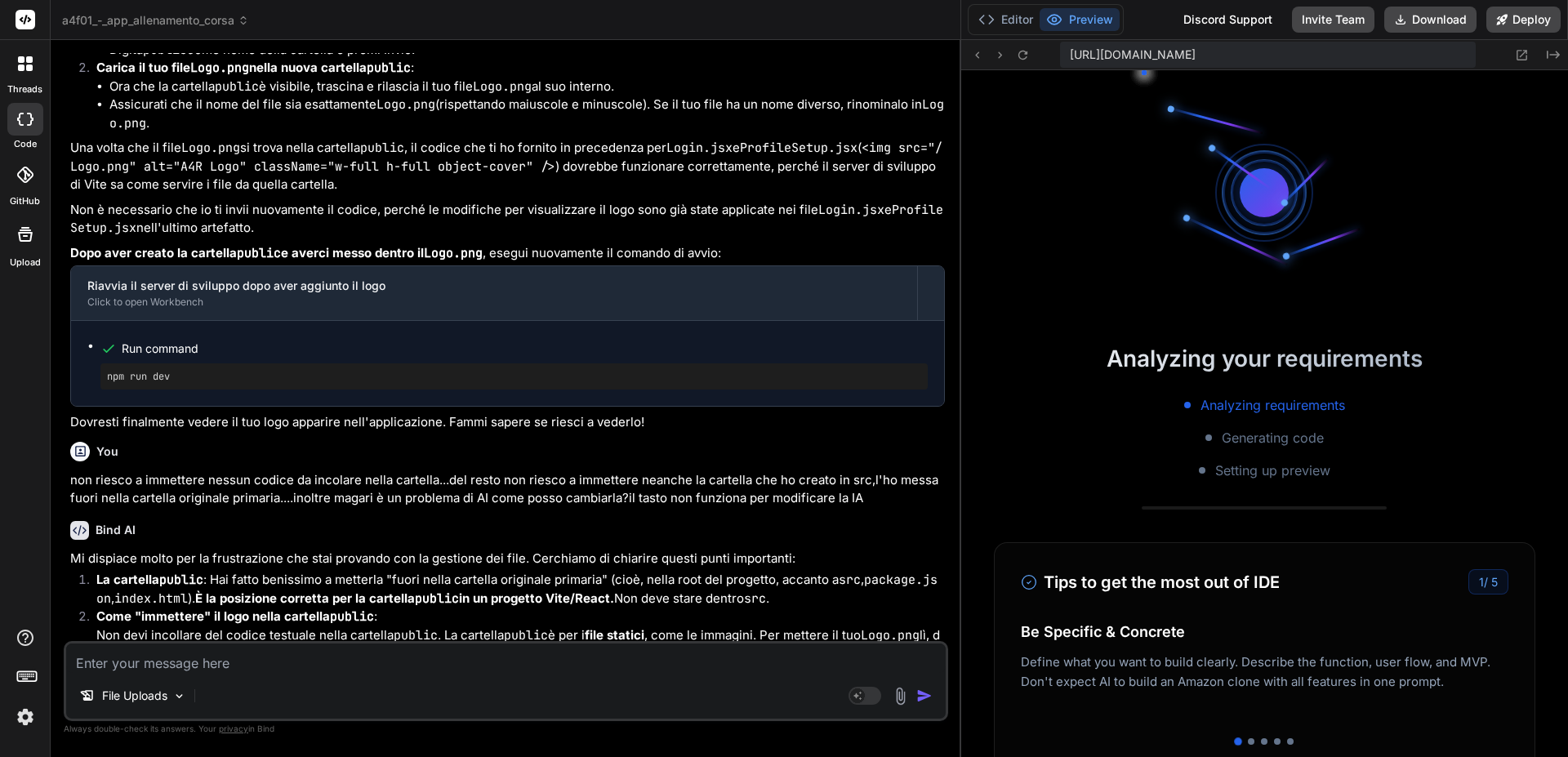
scroll to position [8706, 0]
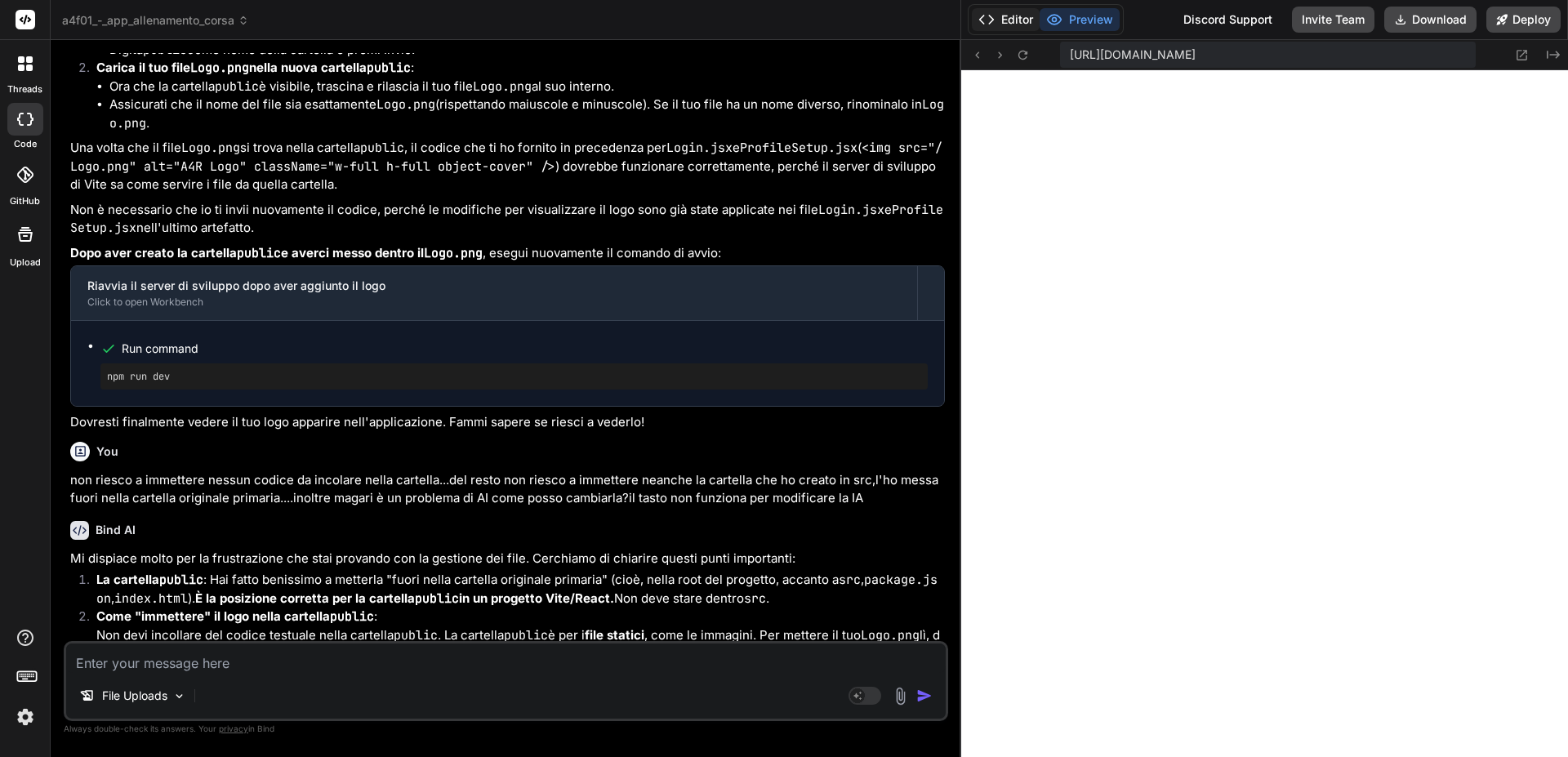
drag, startPoint x: 1022, startPoint y: 368, endPoint x: 996, endPoint y: 22, distance: 347.0
click at [996, 22] on button "Editor" at bounding box center [1006, 20] width 68 height 23
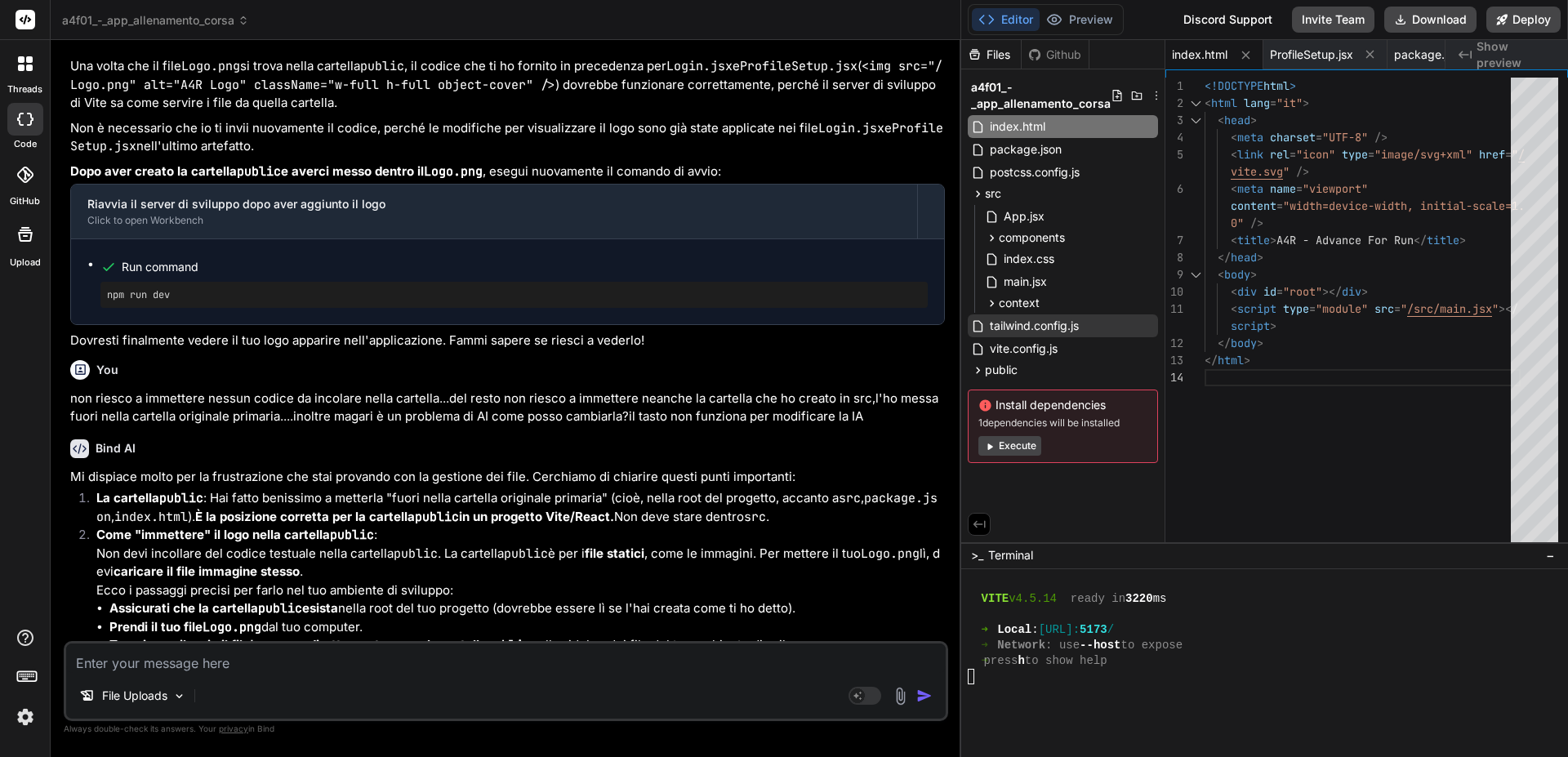
scroll to position [54884, 0]
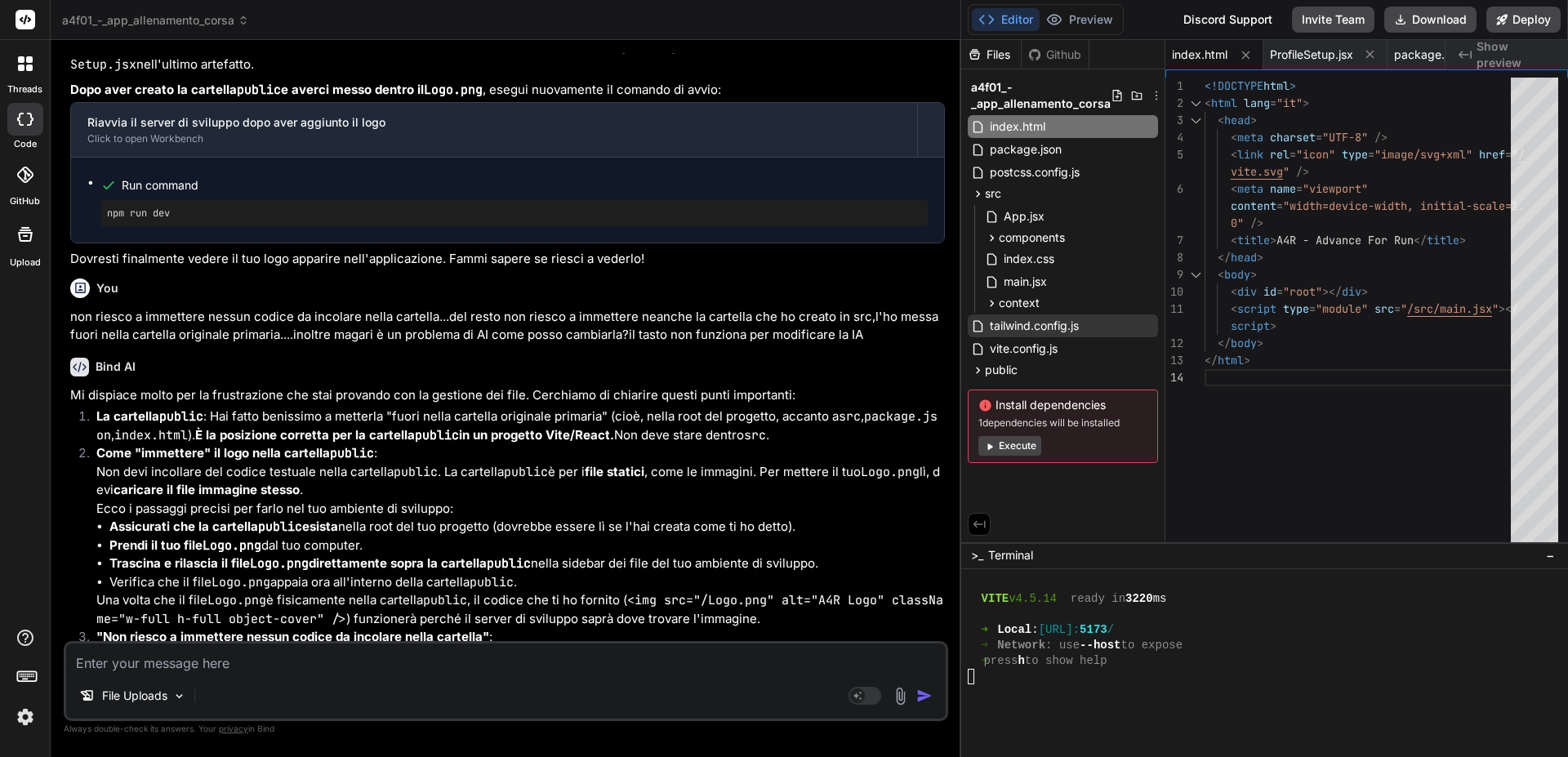
click at [28, 124] on icon at bounding box center [30, 119] width 7 height 13
click at [1268, 669] on div at bounding box center [1255, 676] width 576 height 16
click at [979, 519] on icon at bounding box center [980, 525] width 15 height 15
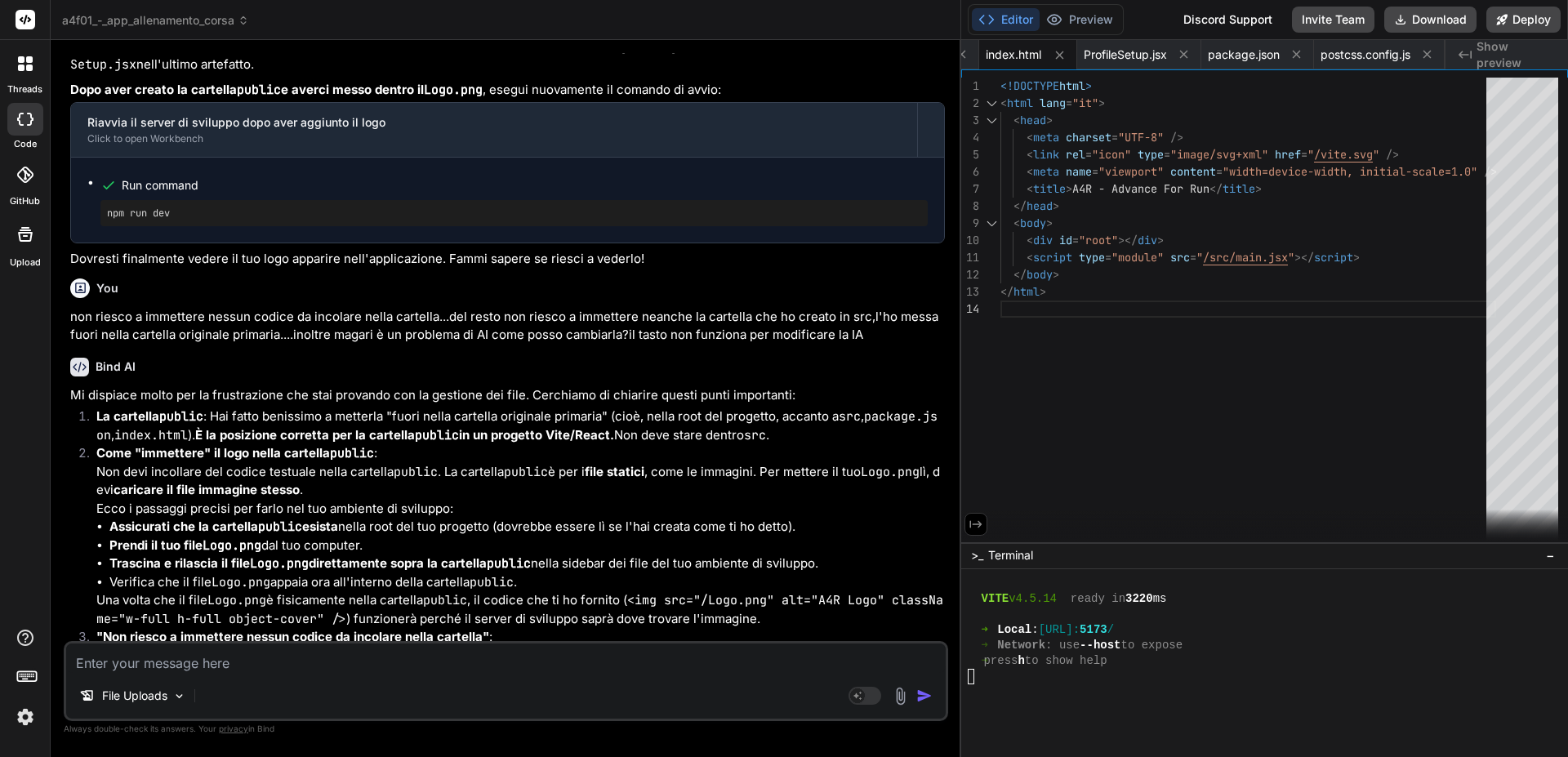
click at [978, 521] on icon at bounding box center [976, 525] width 15 height 15
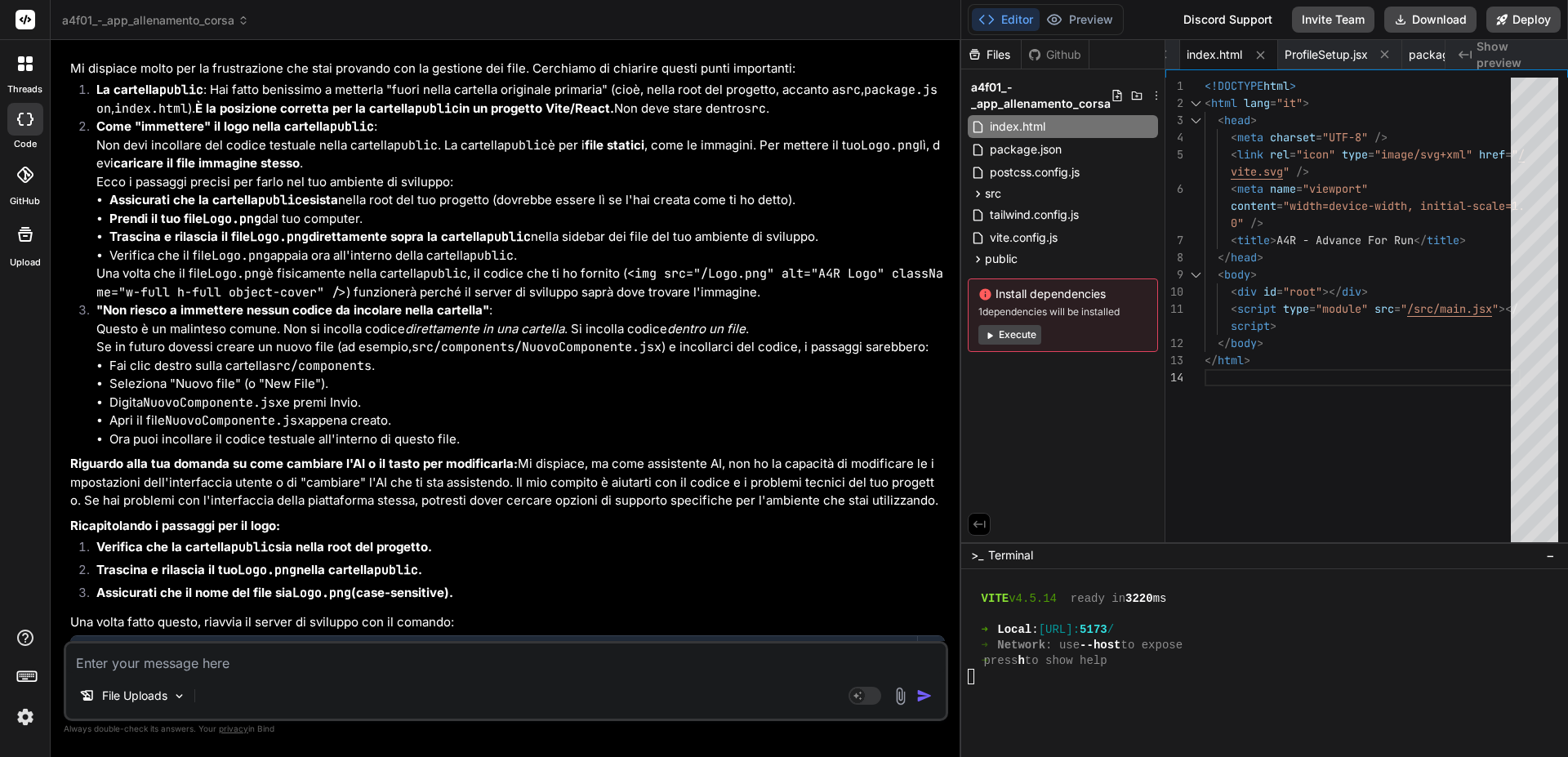
scroll to position [55293, 0]
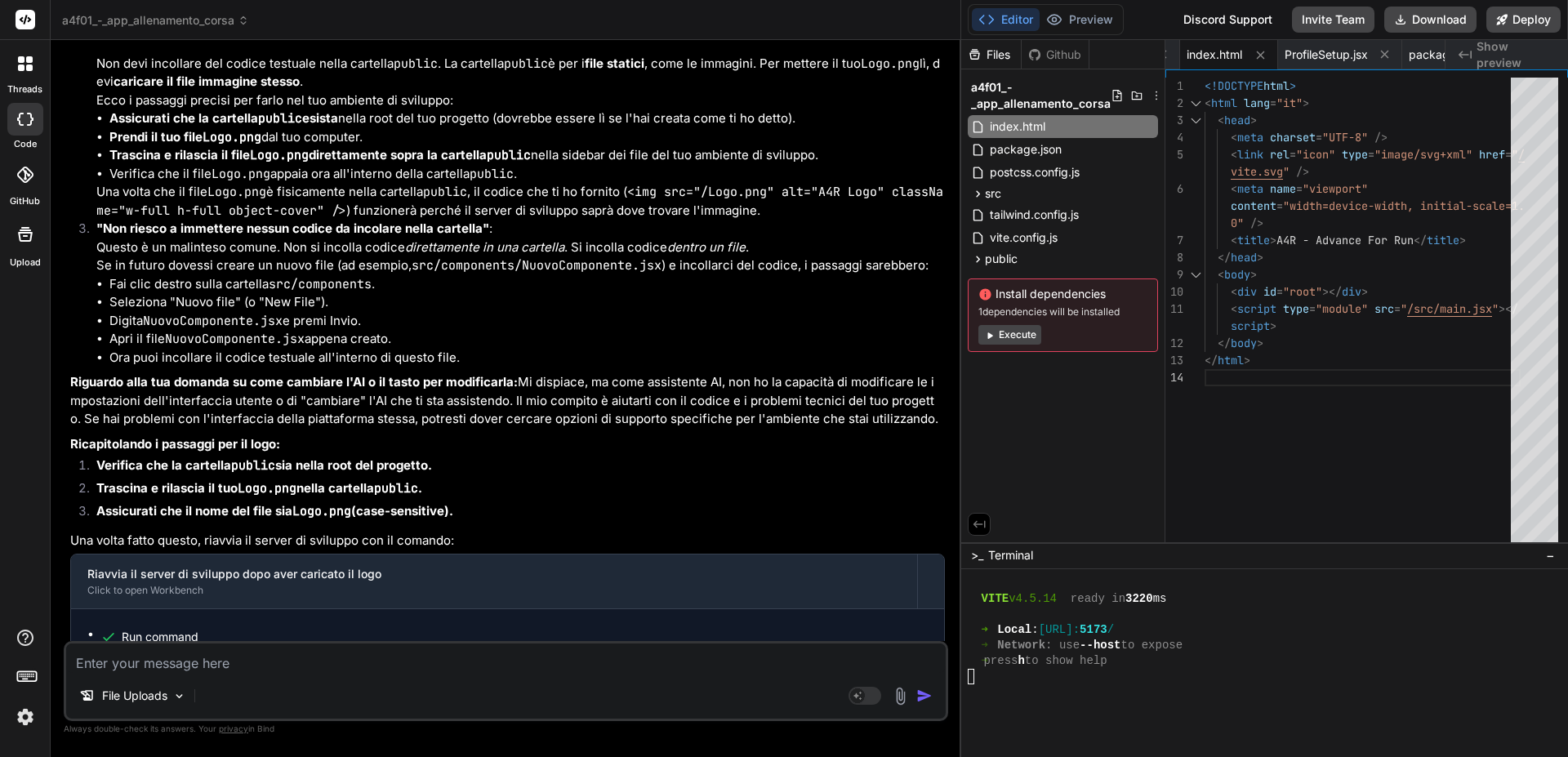
click at [1085, 426] on div "Files Github a4f01_-_app_allenamento_corsa index.html package.json postcss.conf…" at bounding box center [1062, 292] width 204 height 502
click at [1022, 330] on button "Execute" at bounding box center [1010, 335] width 63 height 20
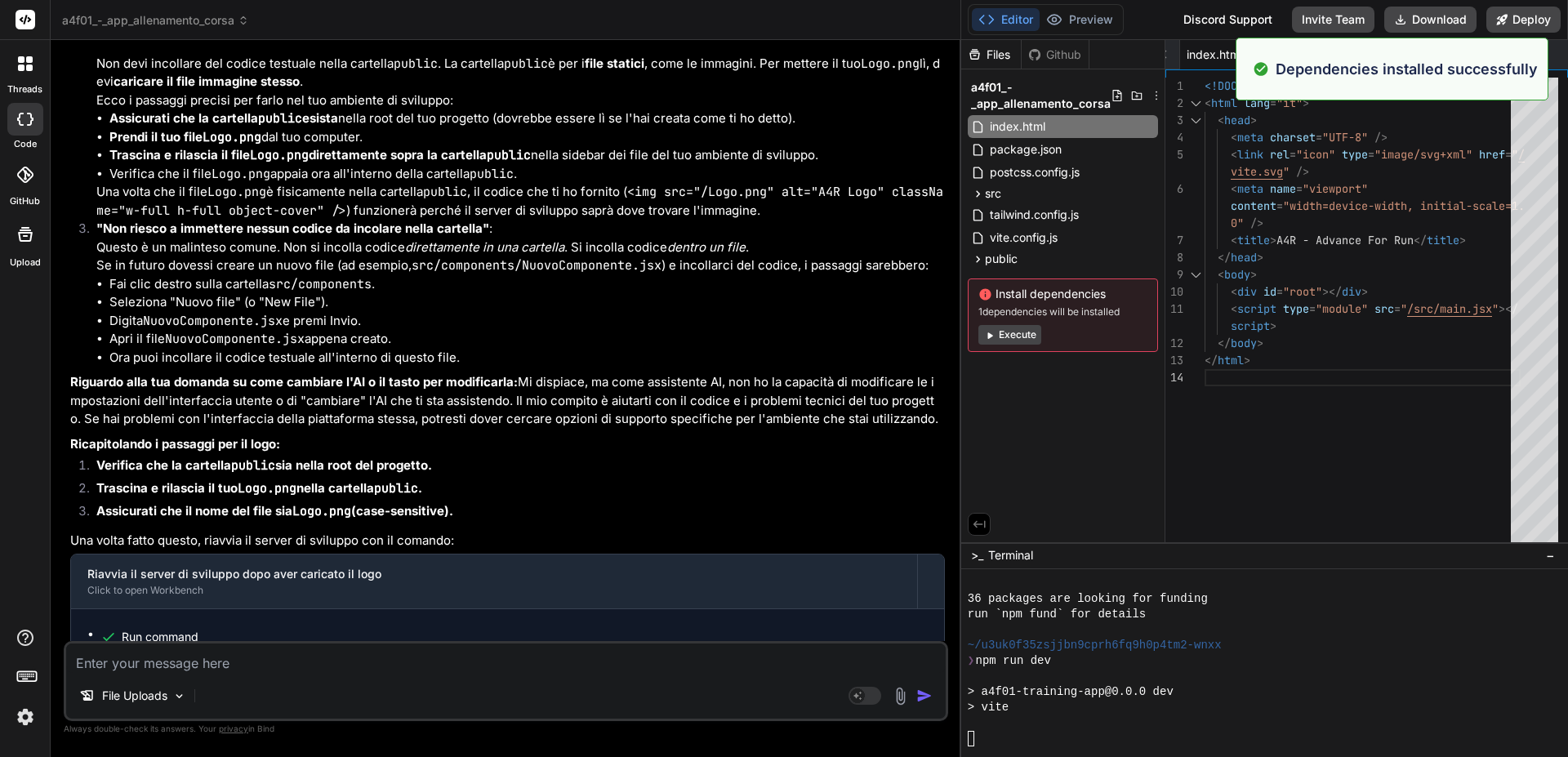
scroll to position [8907, 0]
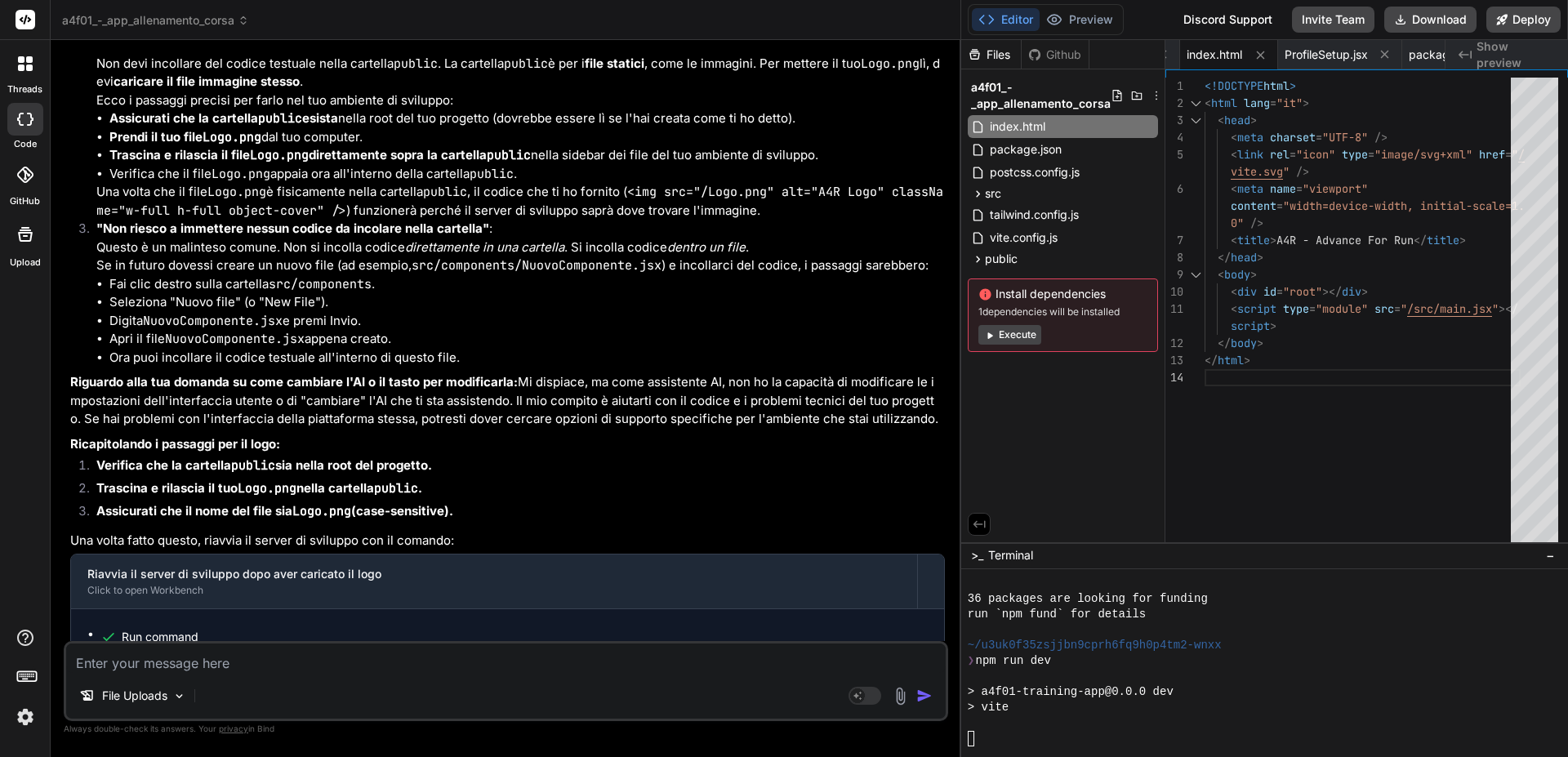
click at [1011, 333] on button "Execute" at bounding box center [1010, 335] width 63 height 20
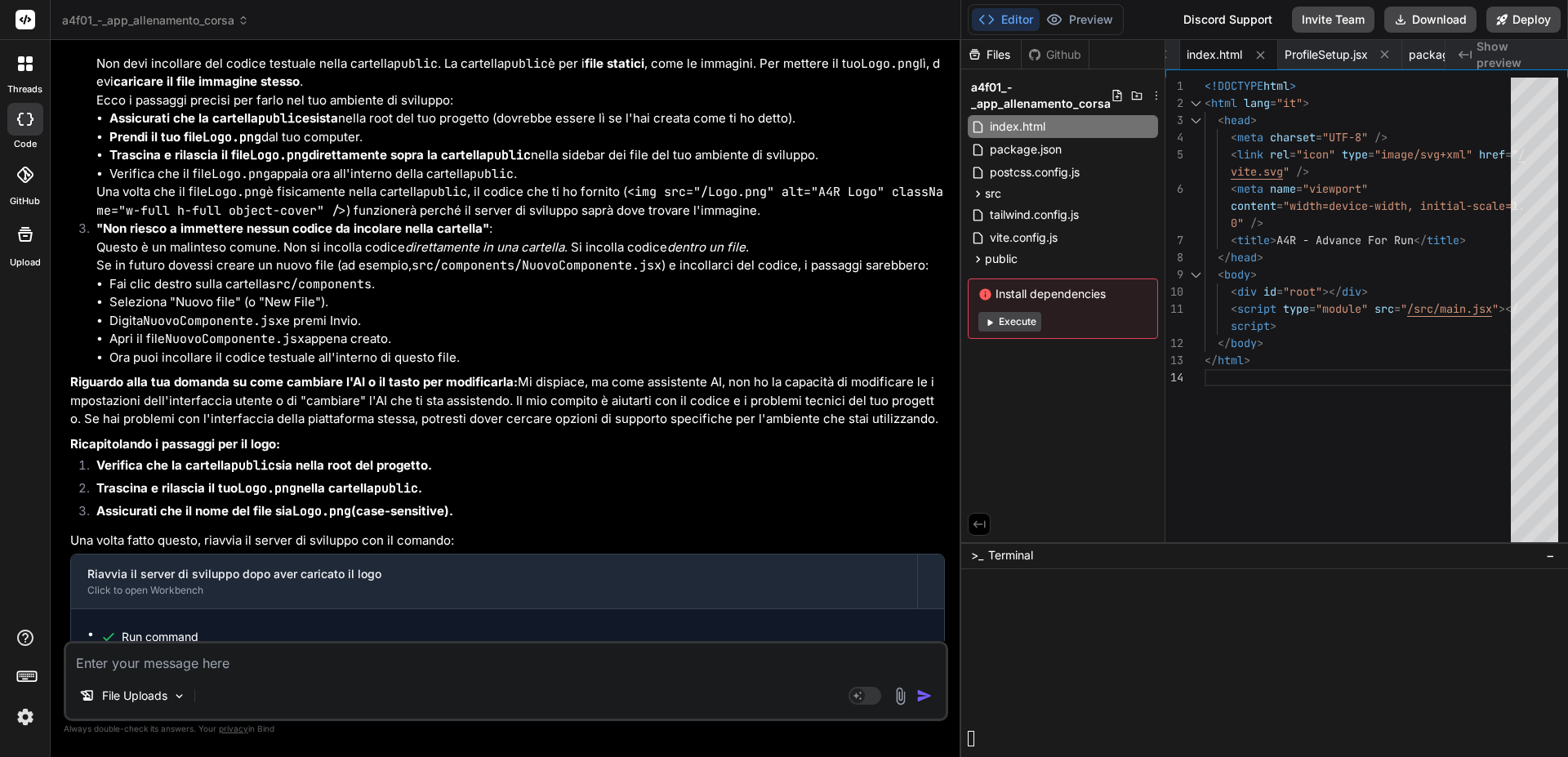
scroll to position [9327, 0]
drag, startPoint x: 1010, startPoint y: 324, endPoint x: 990, endPoint y: 320, distance: 20.4
click at [990, 320] on icon at bounding box center [989, 323] width 5 height 7
click at [1079, 698] on div at bounding box center [1255, 692] width 576 height 16
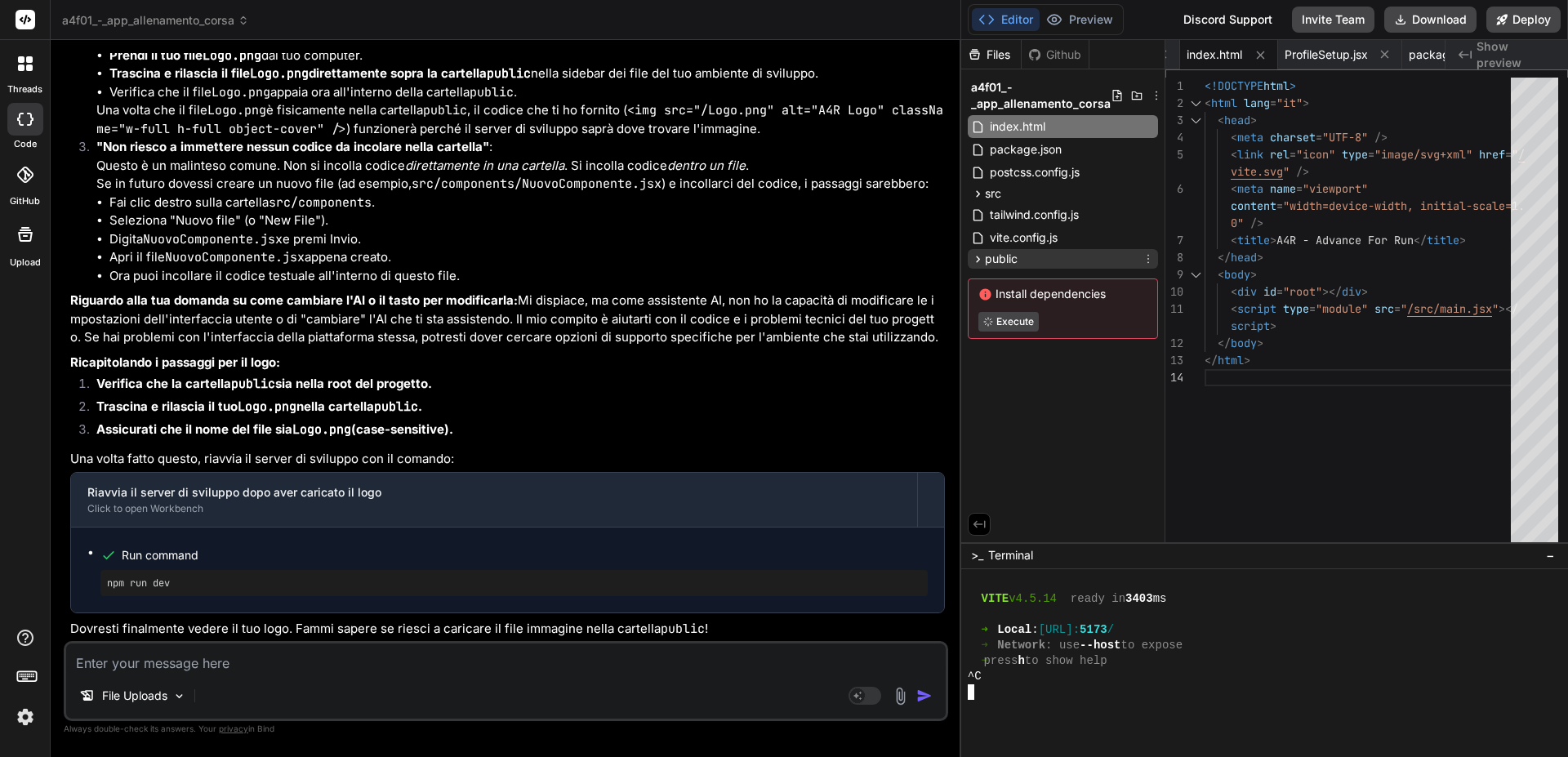
click at [979, 258] on icon at bounding box center [978, 259] width 4 height 7
click at [1068, 27] on button "Preview" at bounding box center [1079, 20] width 80 height 23
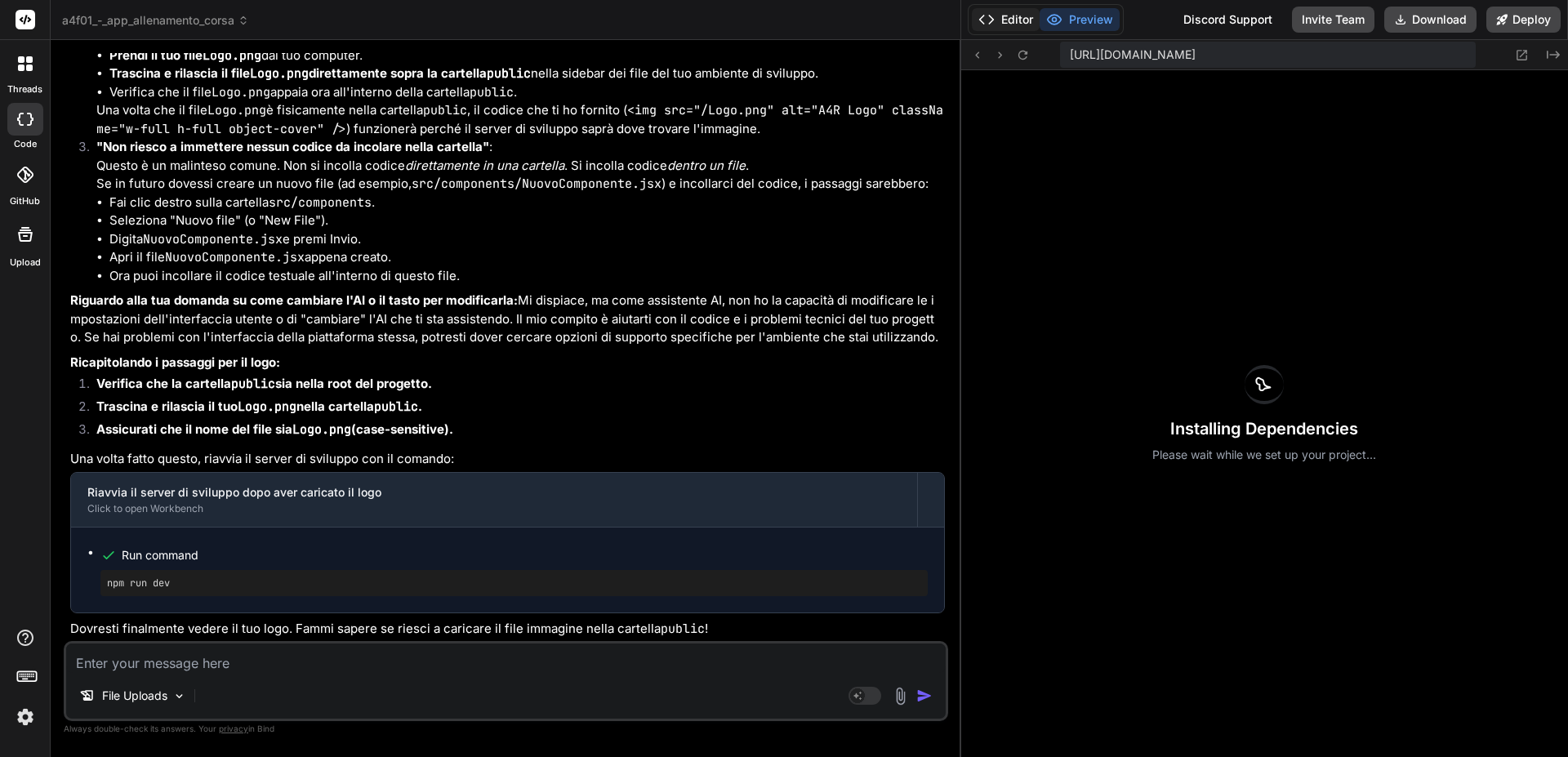
click at [1006, 22] on button "Editor" at bounding box center [1006, 20] width 68 height 23
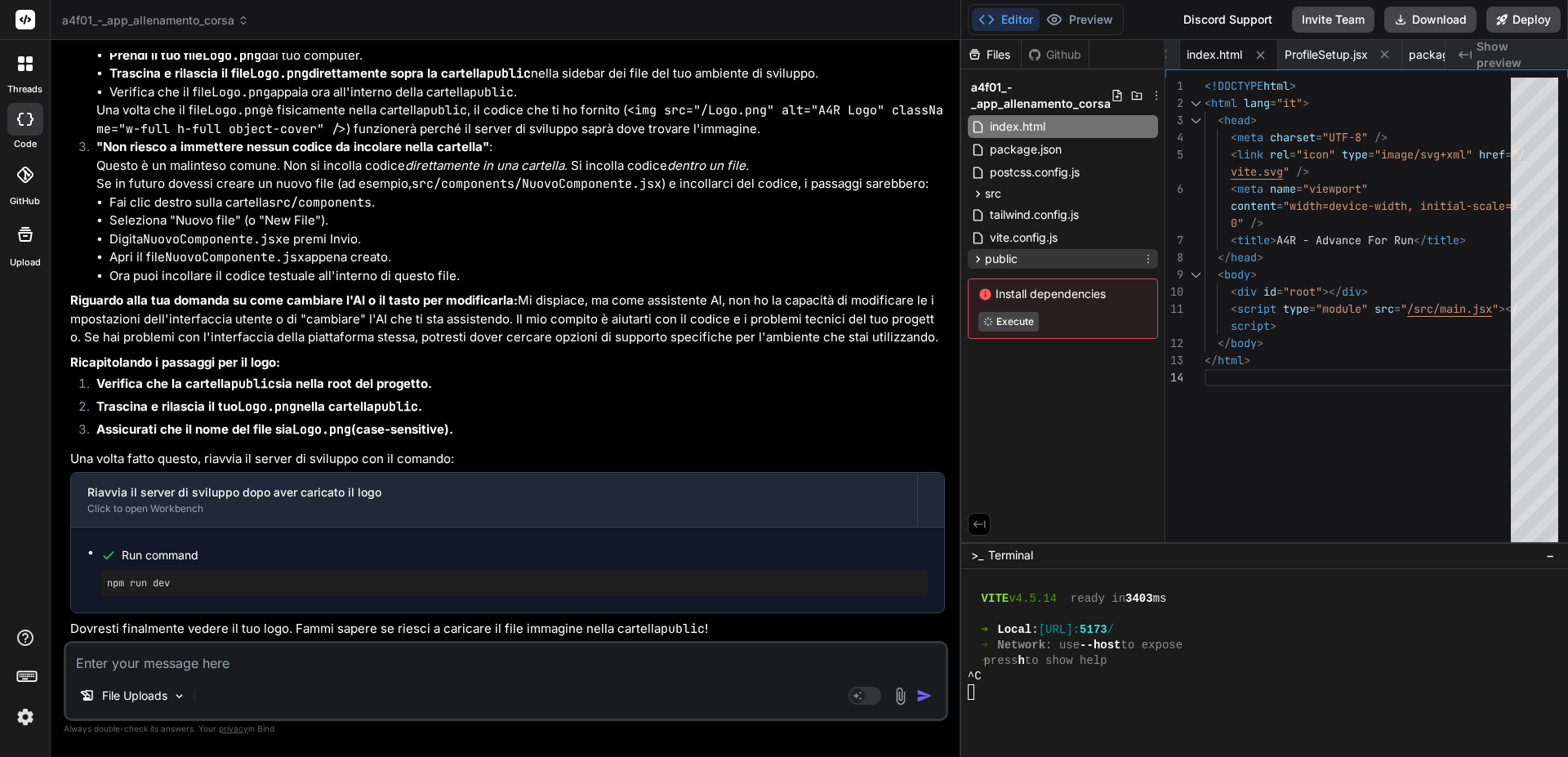
click at [996, 261] on span "public" at bounding box center [1000, 259] width 33 height 16
drag, startPoint x: 51, startPoint y: 232, endPoint x: 22, endPoint y: 246, distance: 32.2
click at [48, 239] on div "threads code GitHub Upload a4f01_-_app_allenamento_corsa Created with Pixso. Bi…" at bounding box center [784, 378] width 1568 height 757
click at [22, 246] on div at bounding box center [25, 234] width 39 height 39
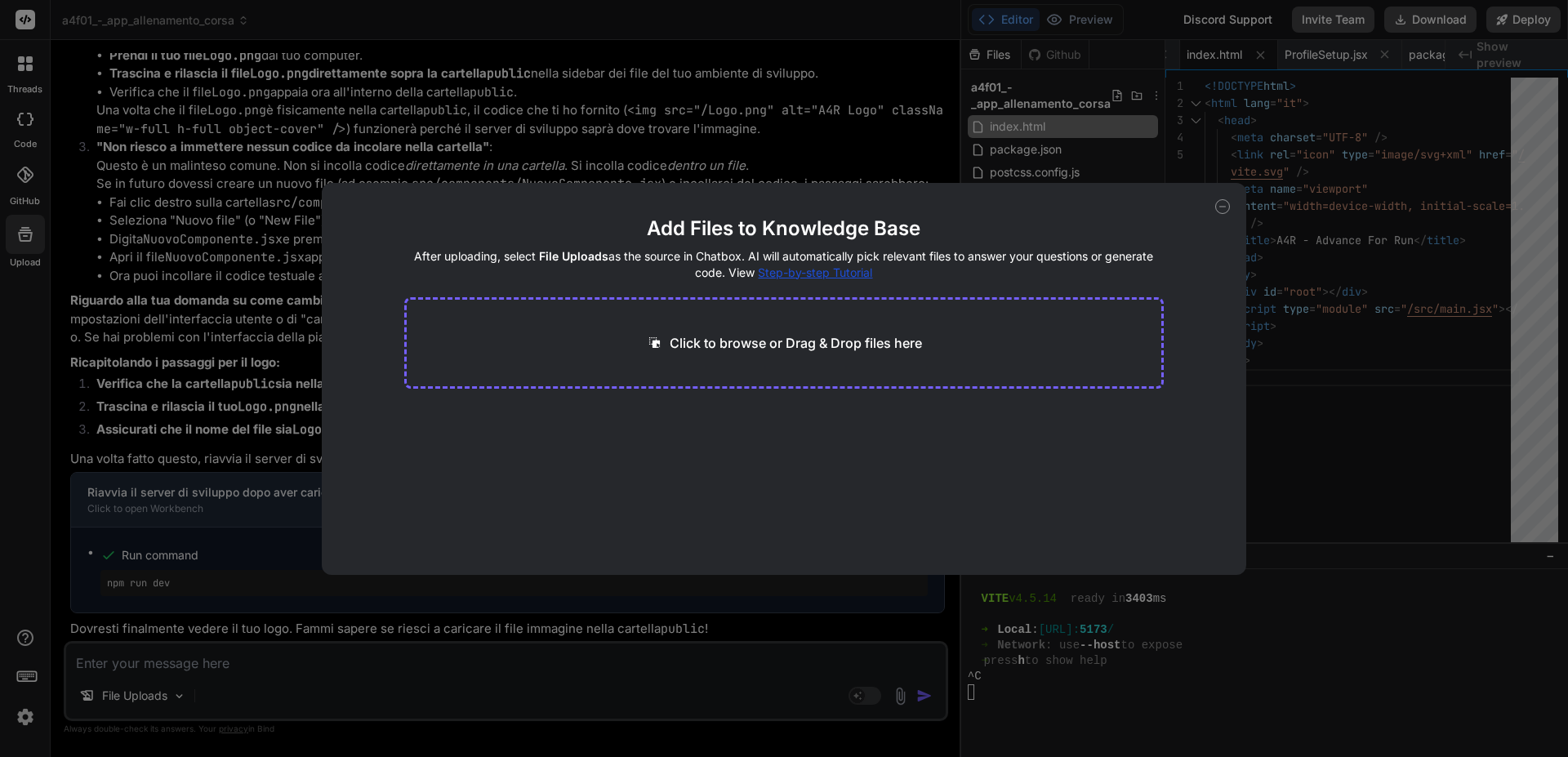
click at [1220, 202] on icon at bounding box center [1222, 207] width 15 height 15
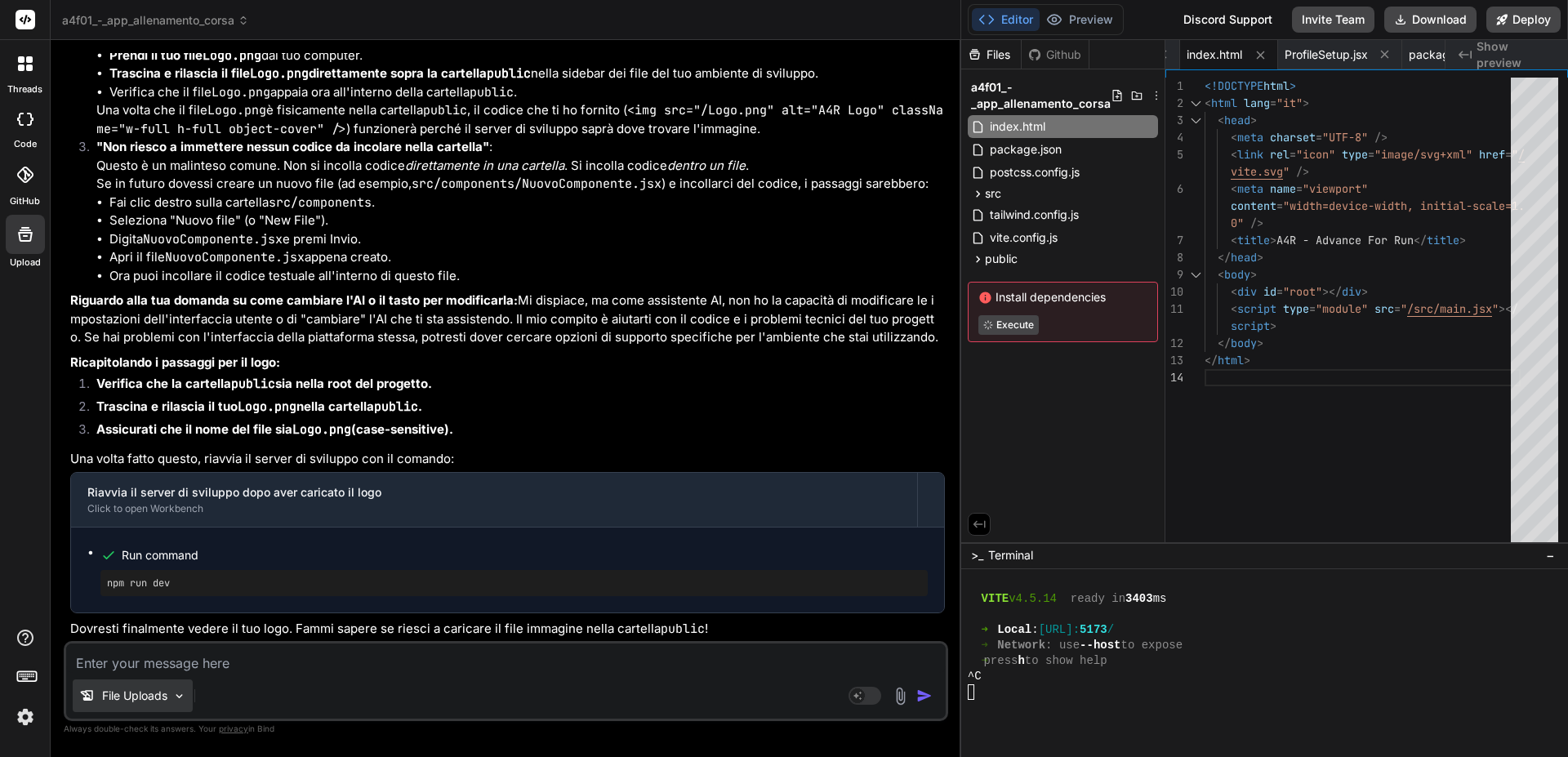
click at [141, 696] on p "File Uploads" at bounding box center [134, 695] width 65 height 16
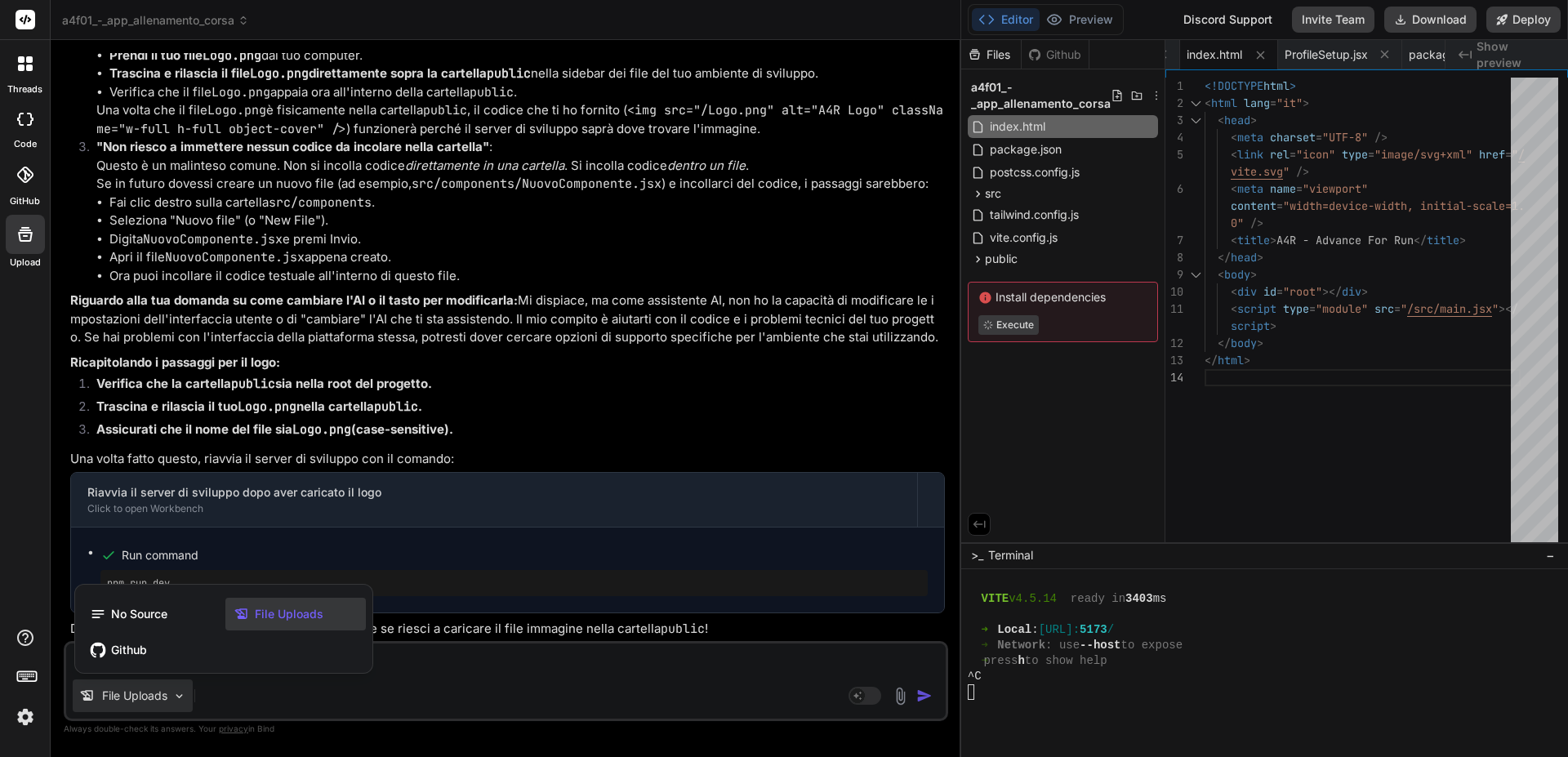
click at [273, 611] on span "File Uploads" at bounding box center [289, 613] width 69 height 16
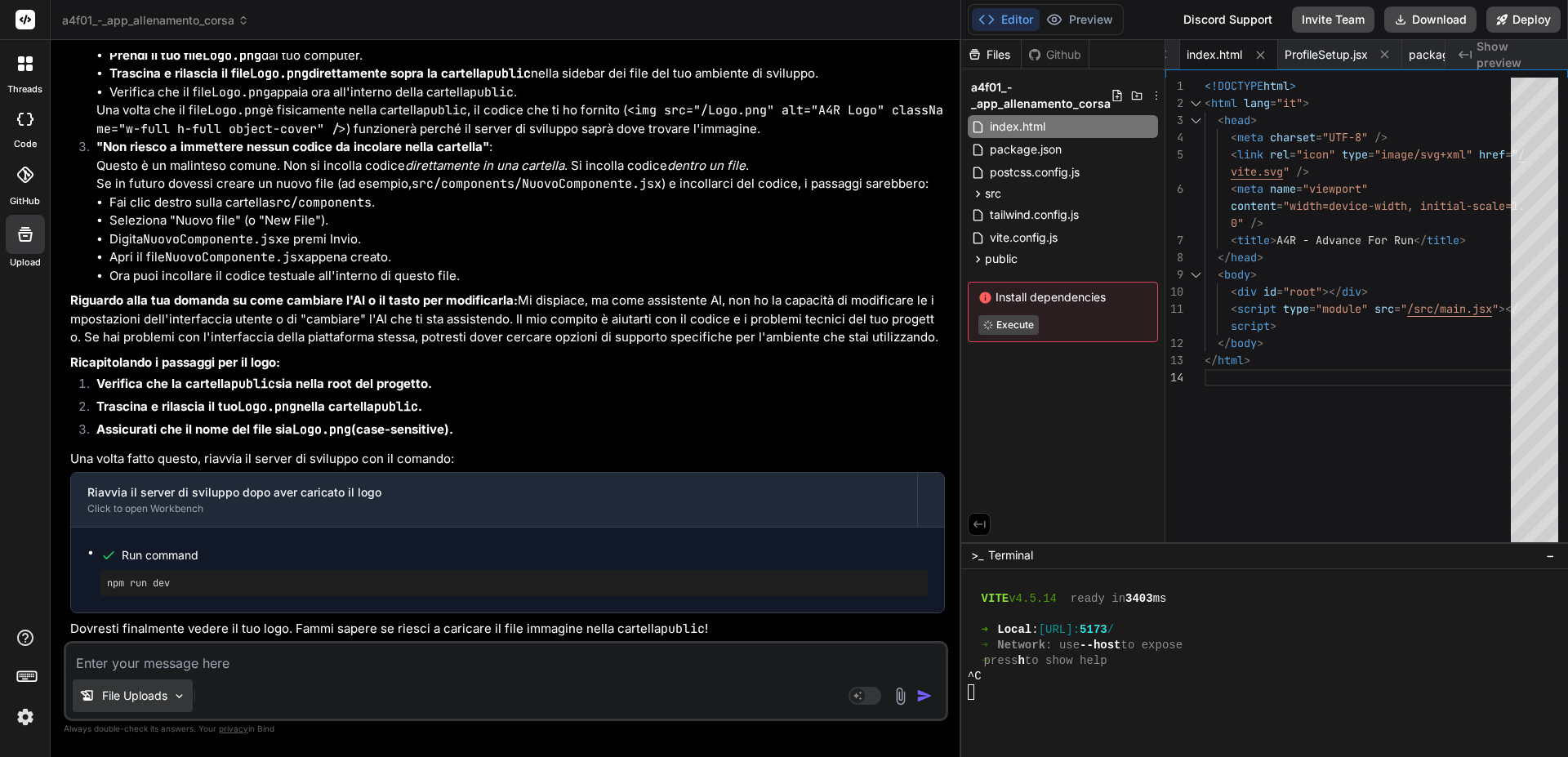
click at [177, 696] on img at bounding box center [179, 696] width 14 height 14
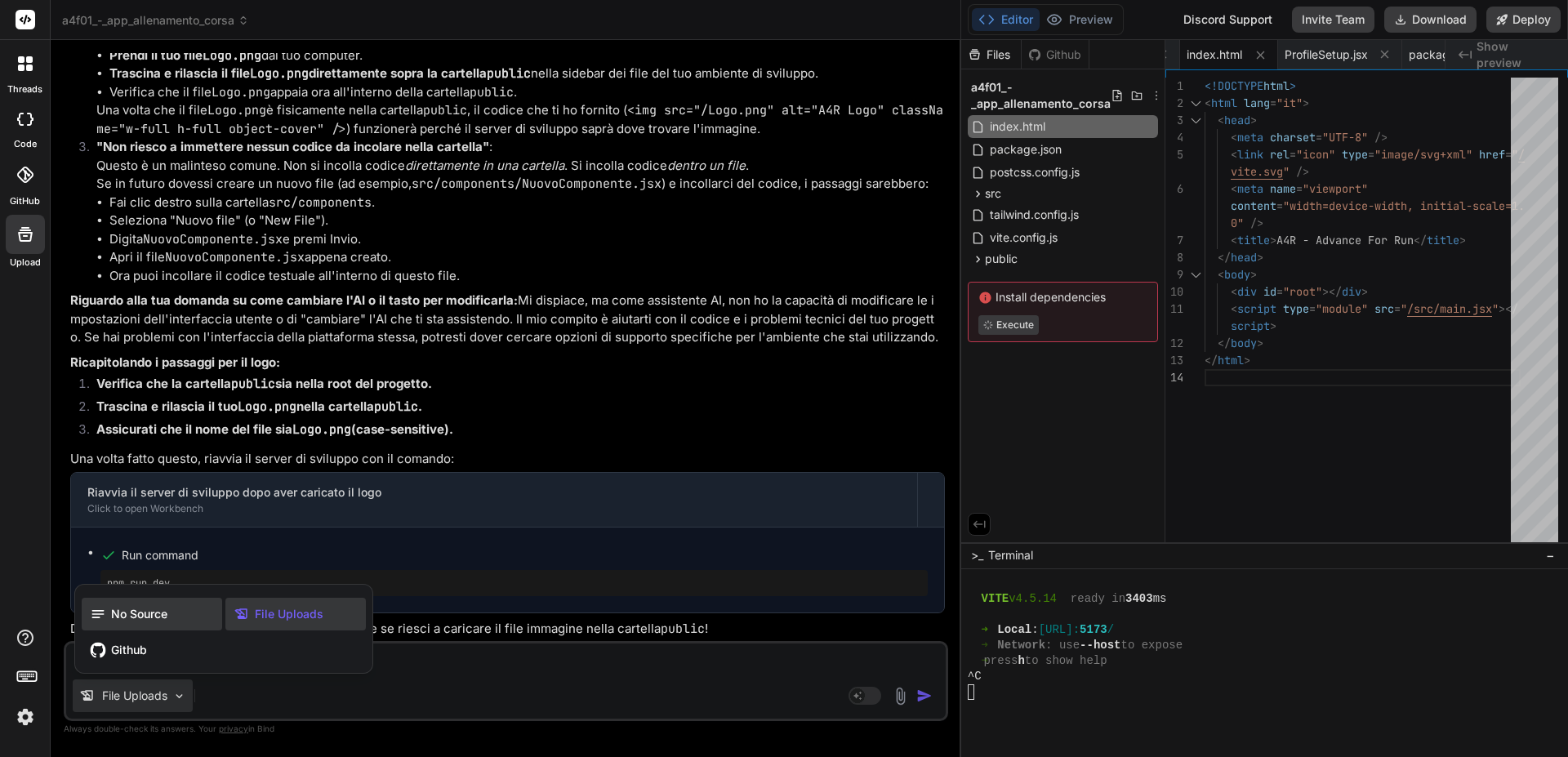
click at [133, 616] on span "No Source" at bounding box center [139, 613] width 56 height 16
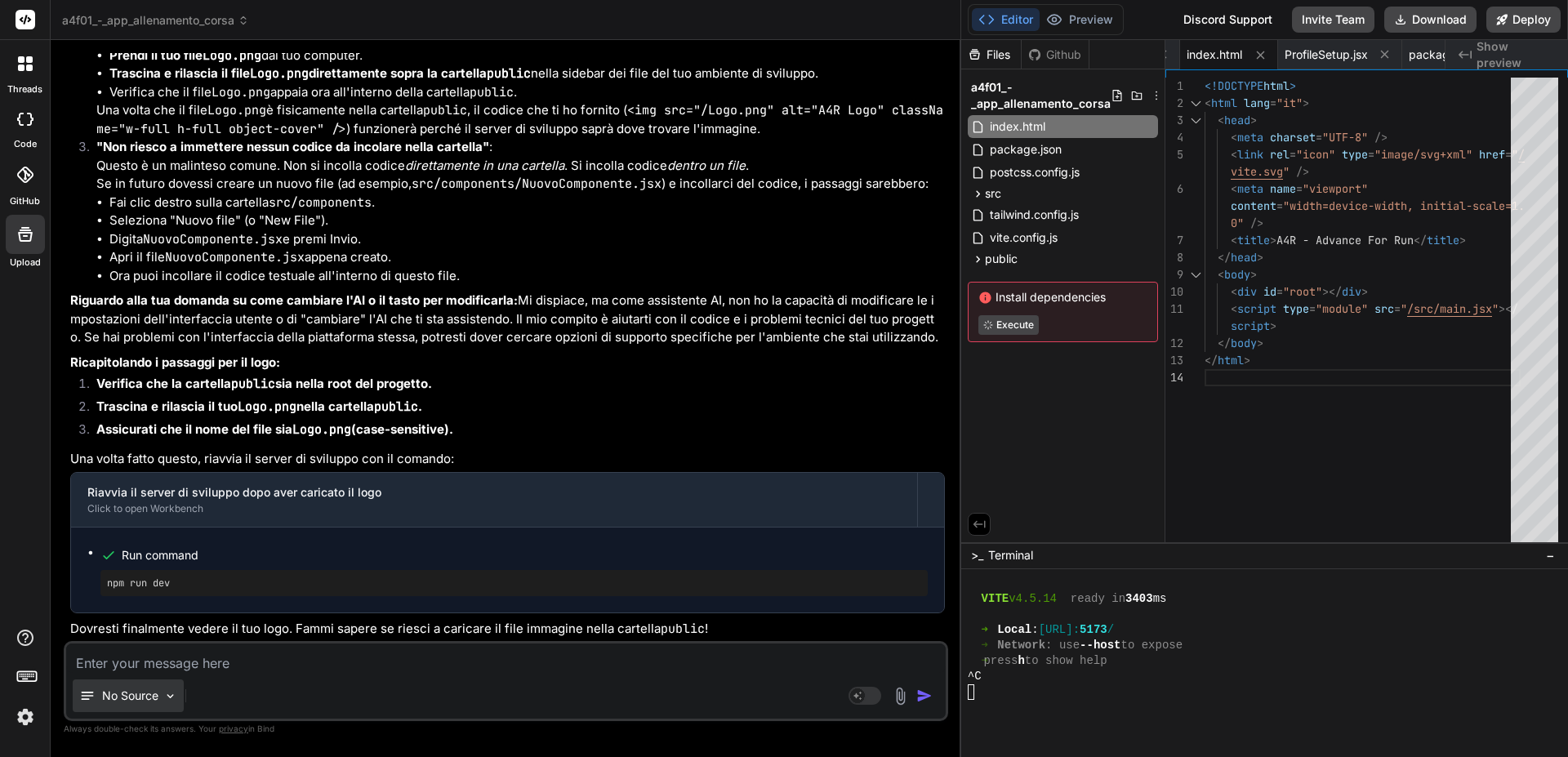
click at [168, 695] on img at bounding box center [170, 696] width 14 height 14
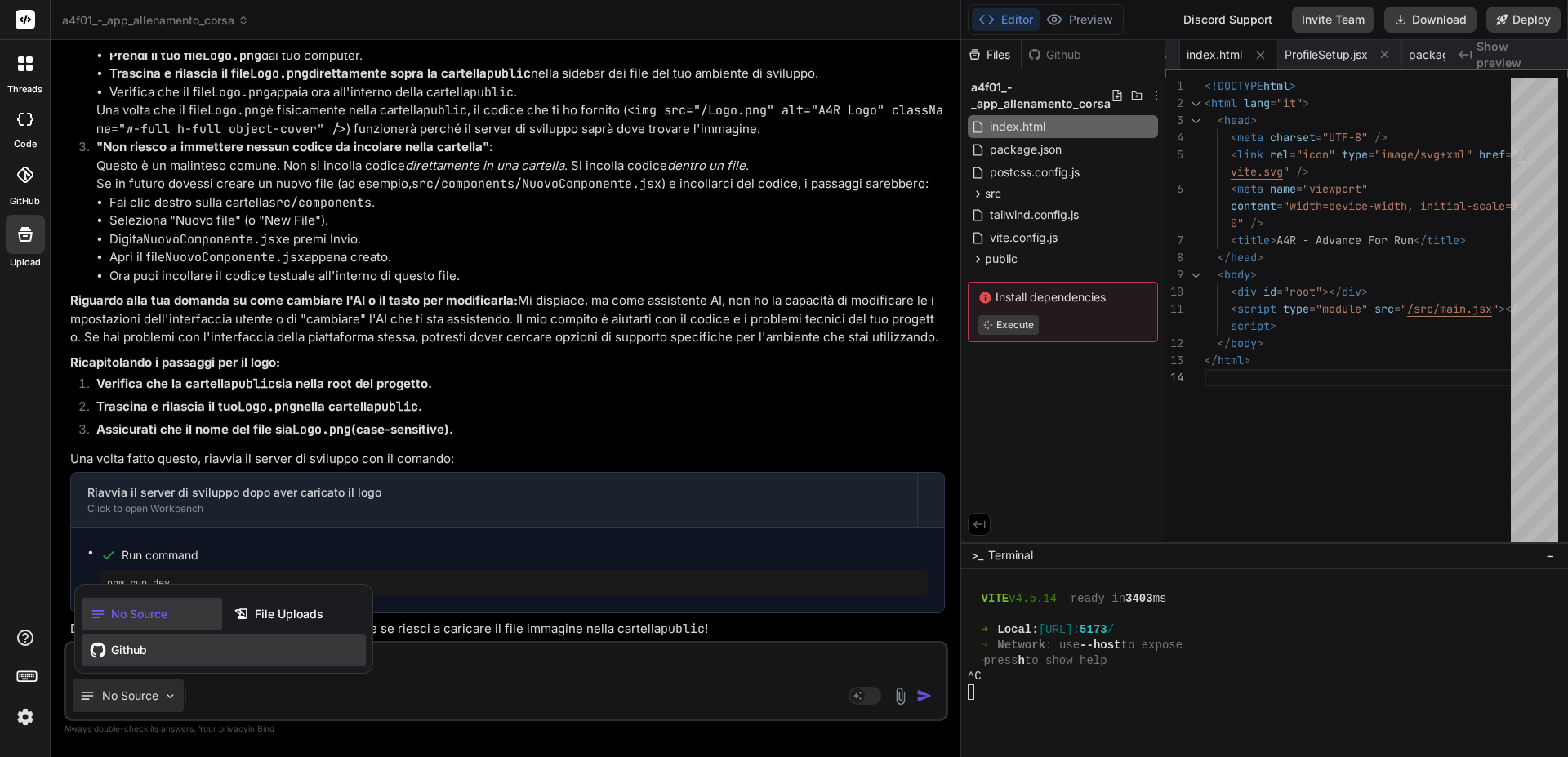
click at [141, 656] on span "Github" at bounding box center [129, 650] width 36 height 16
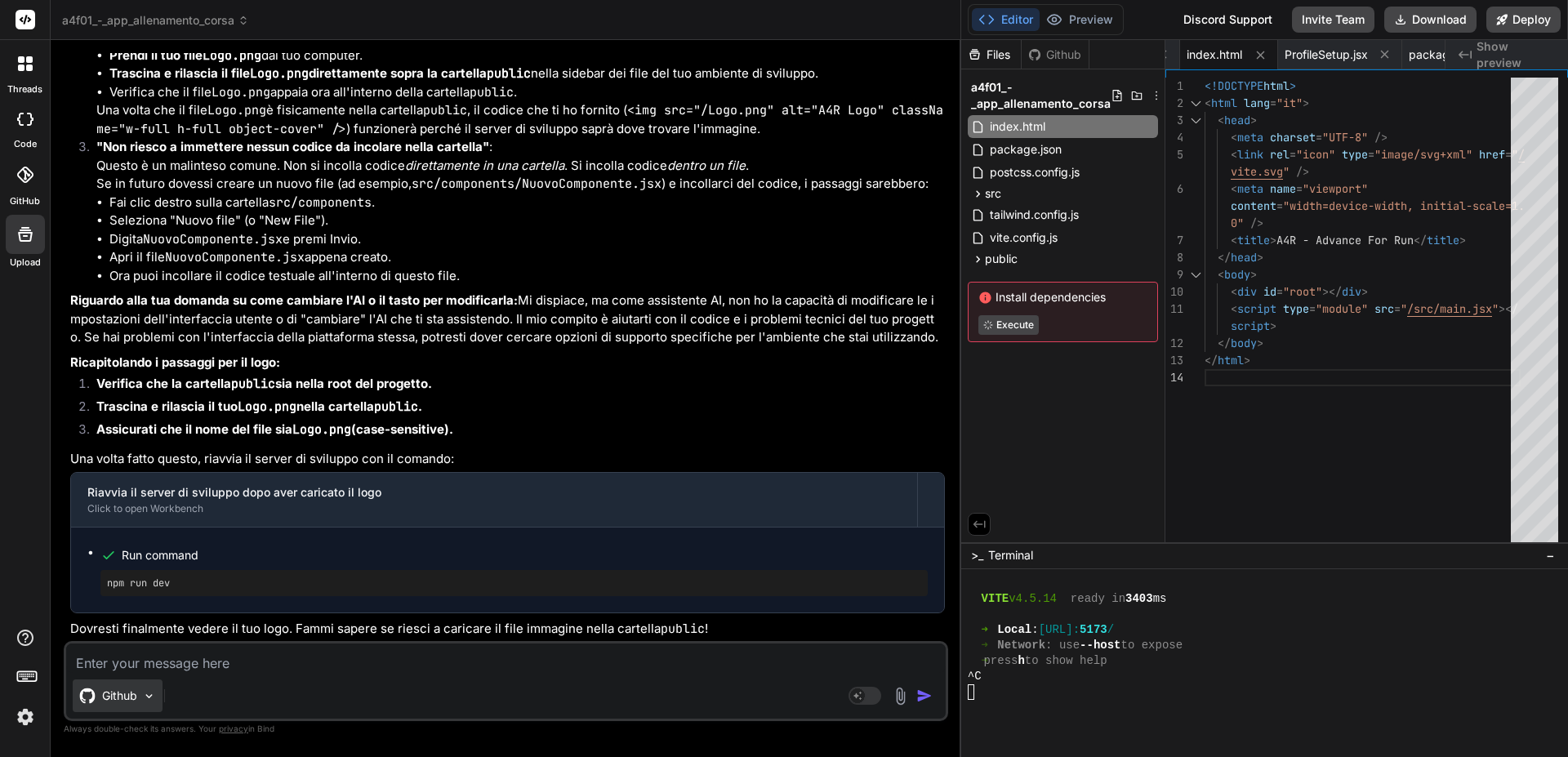
click at [149, 694] on img at bounding box center [149, 696] width 14 height 14
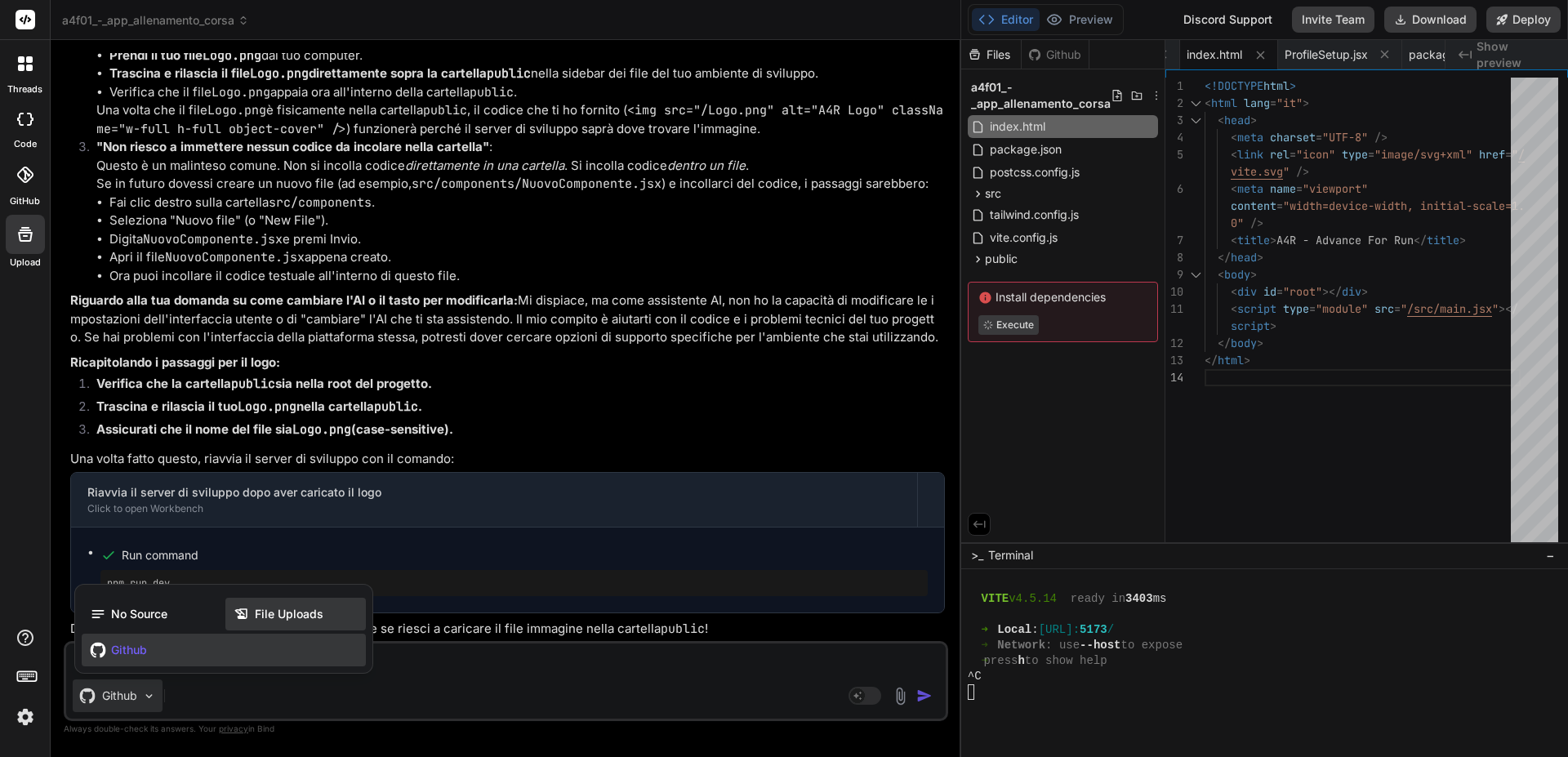
click at [262, 615] on span "File Uploads" at bounding box center [289, 613] width 69 height 16
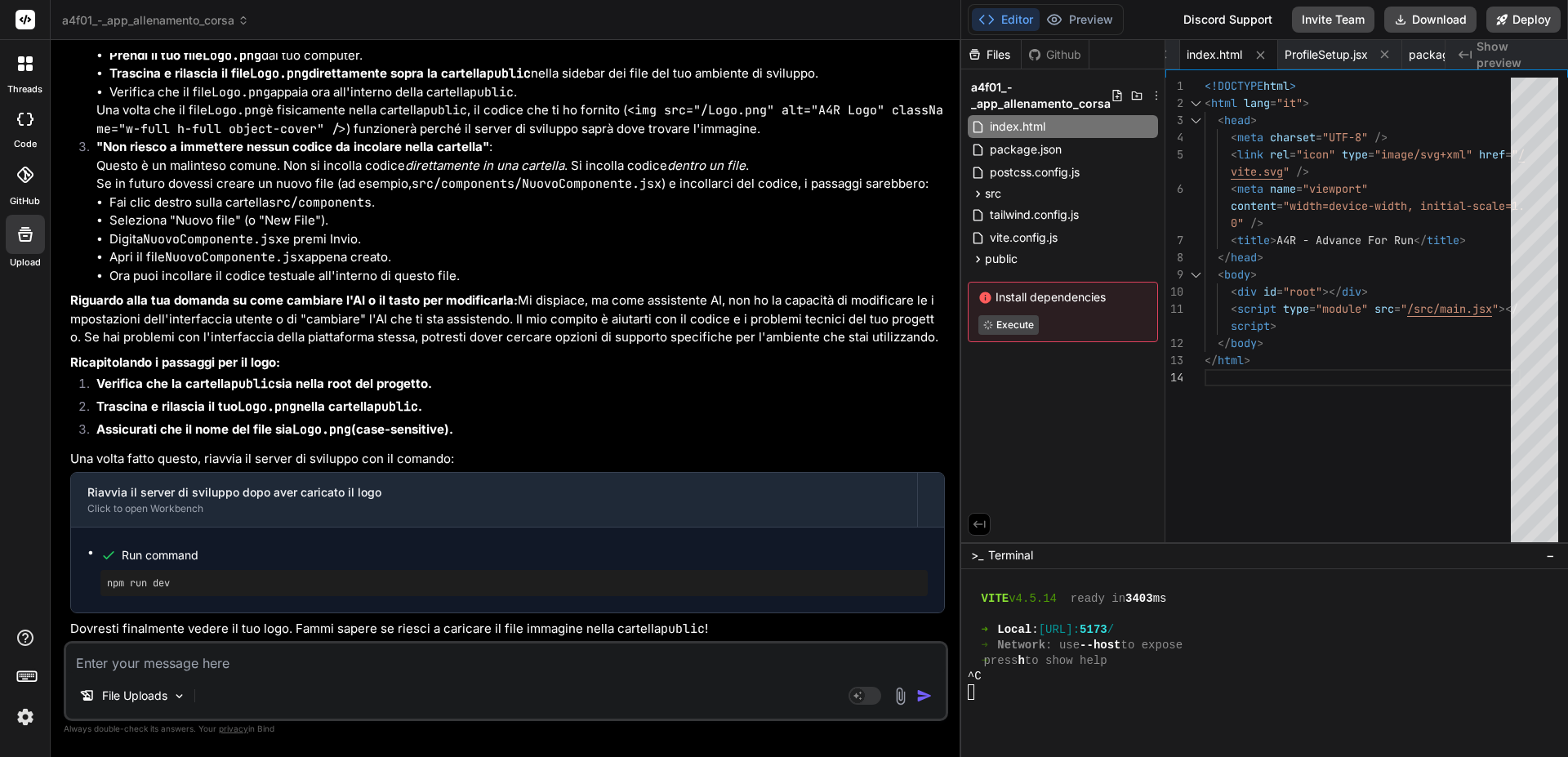
click at [229, 695] on div "File Uploads" at bounding box center [505, 700] width 879 height 39
click at [167, 699] on p "File Uploads" at bounding box center [134, 695] width 65 height 16
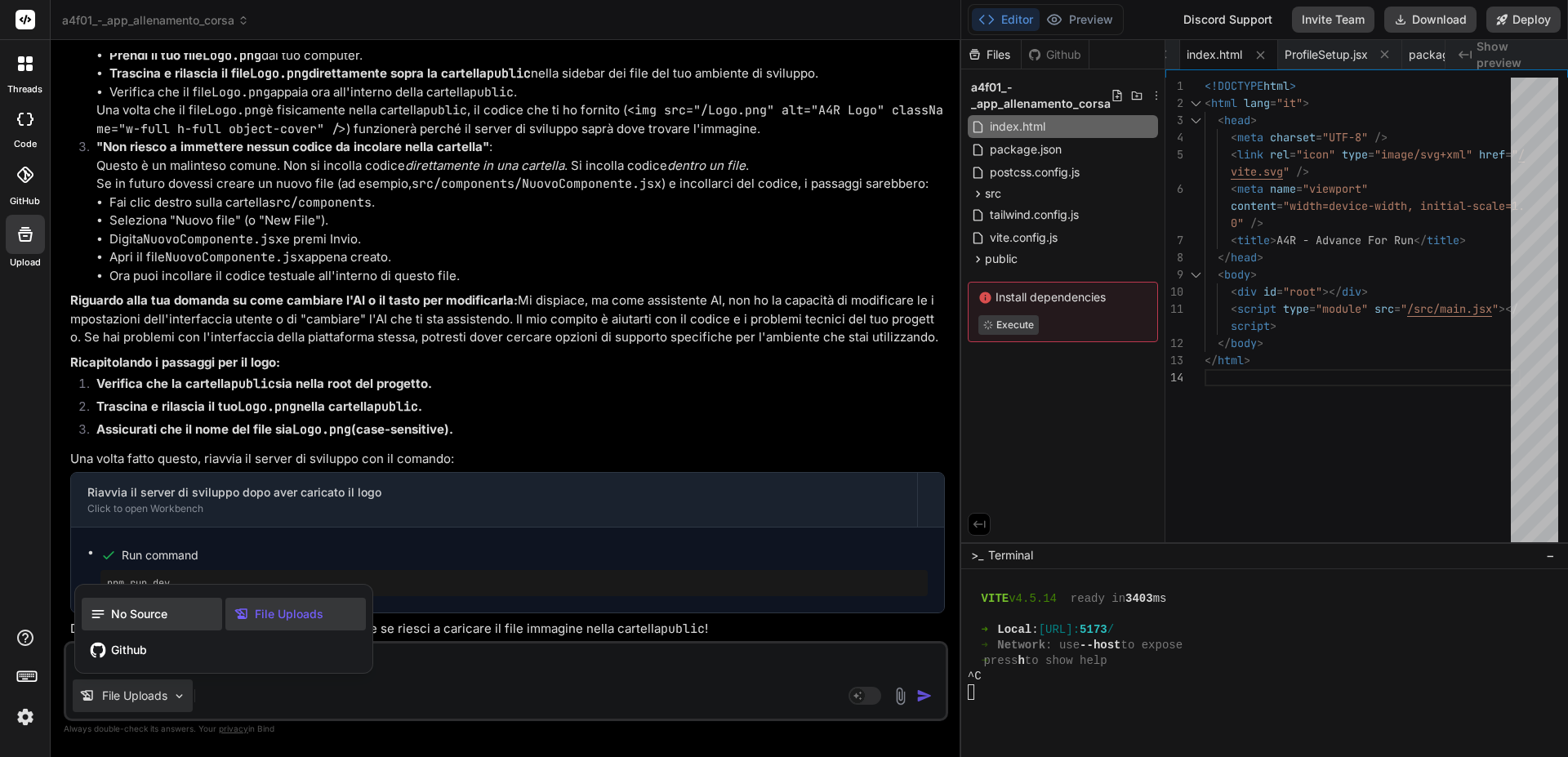
click at [126, 612] on span "No Source" at bounding box center [139, 613] width 56 height 16
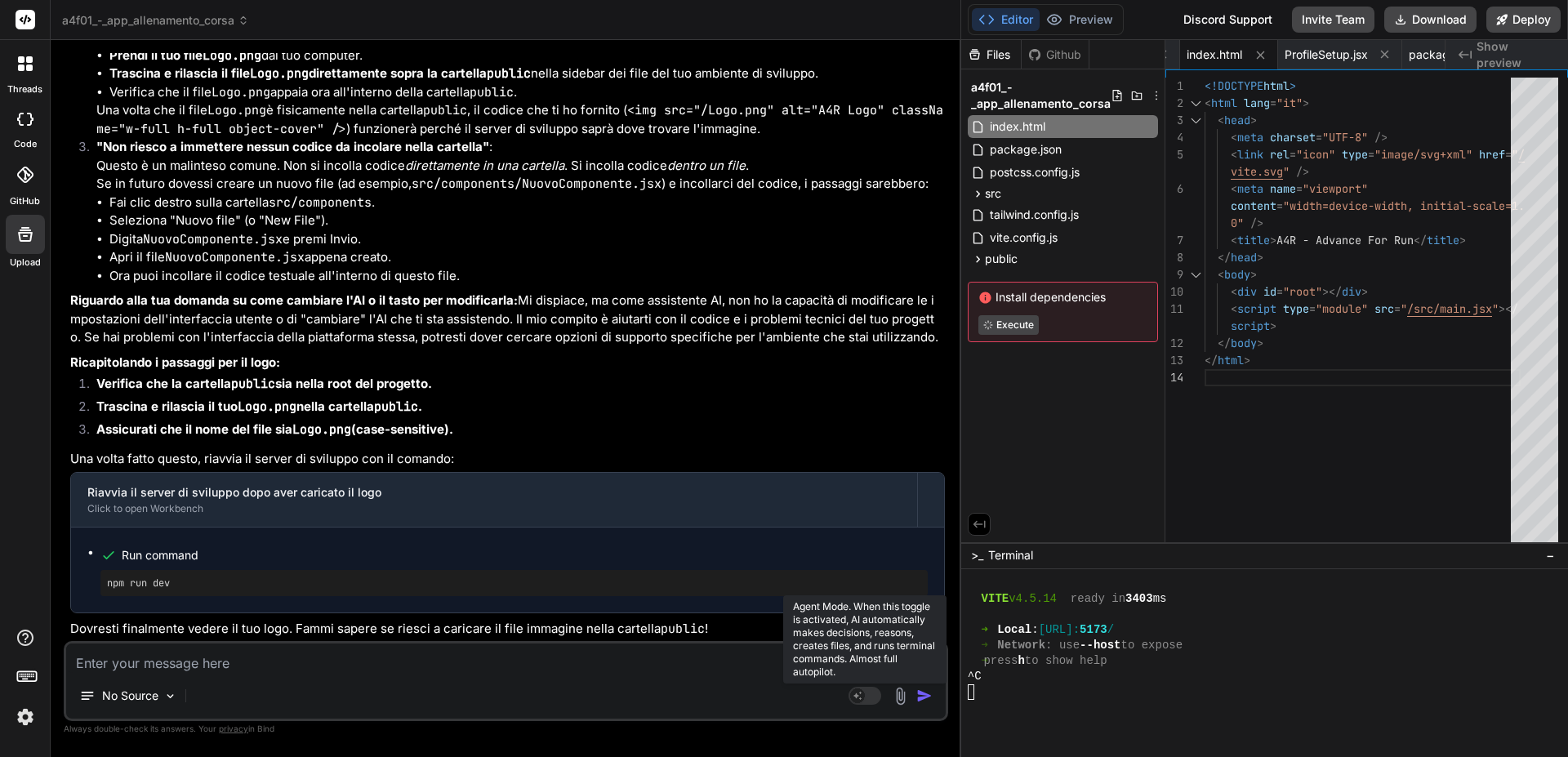
click at [859, 691] on rect at bounding box center [857, 696] width 15 height 15
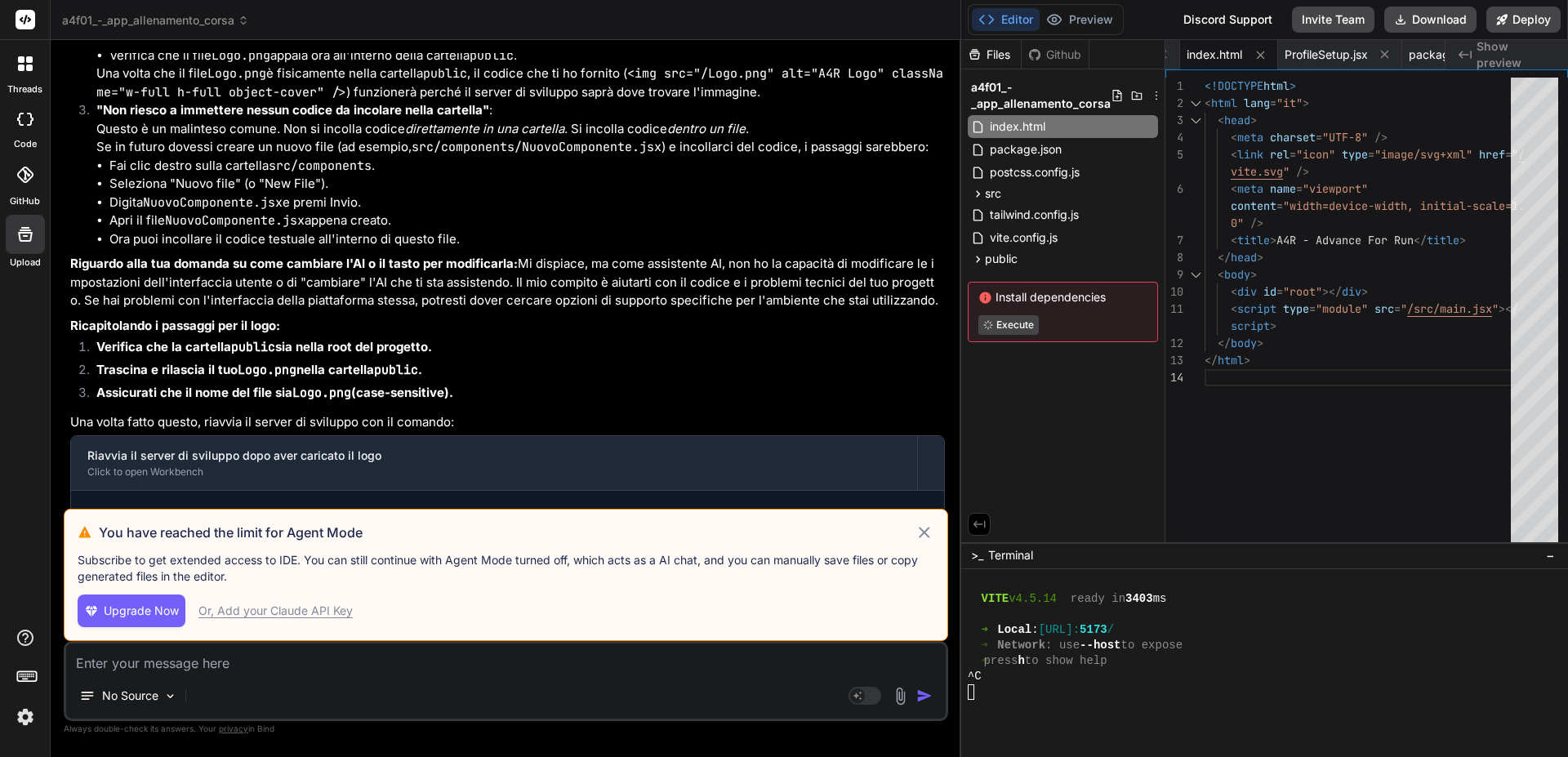
click at [146, 609] on span "Upgrade Now" at bounding box center [141, 610] width 75 height 16
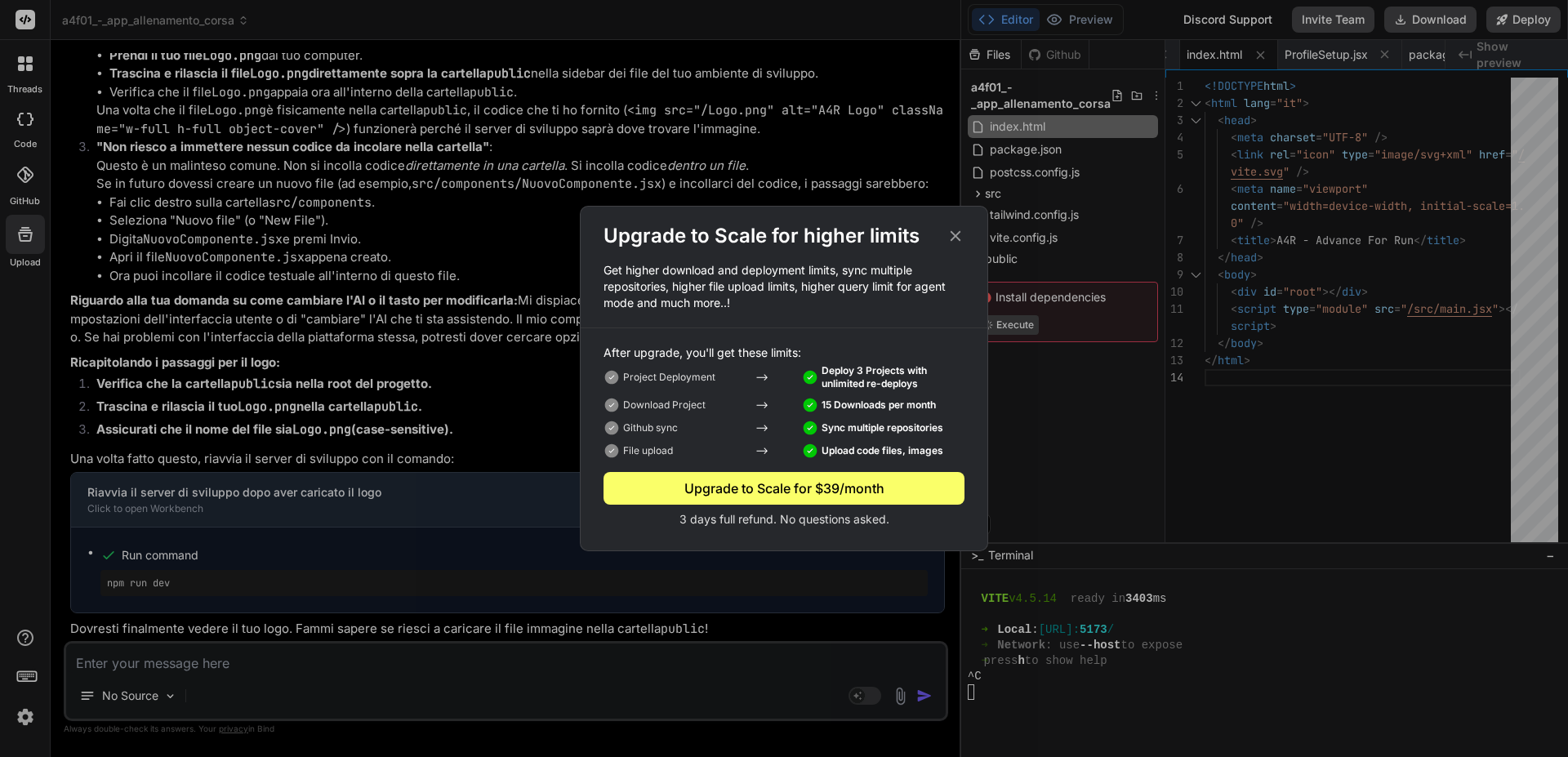
click at [955, 236] on icon at bounding box center [955, 236] width 10 height 10
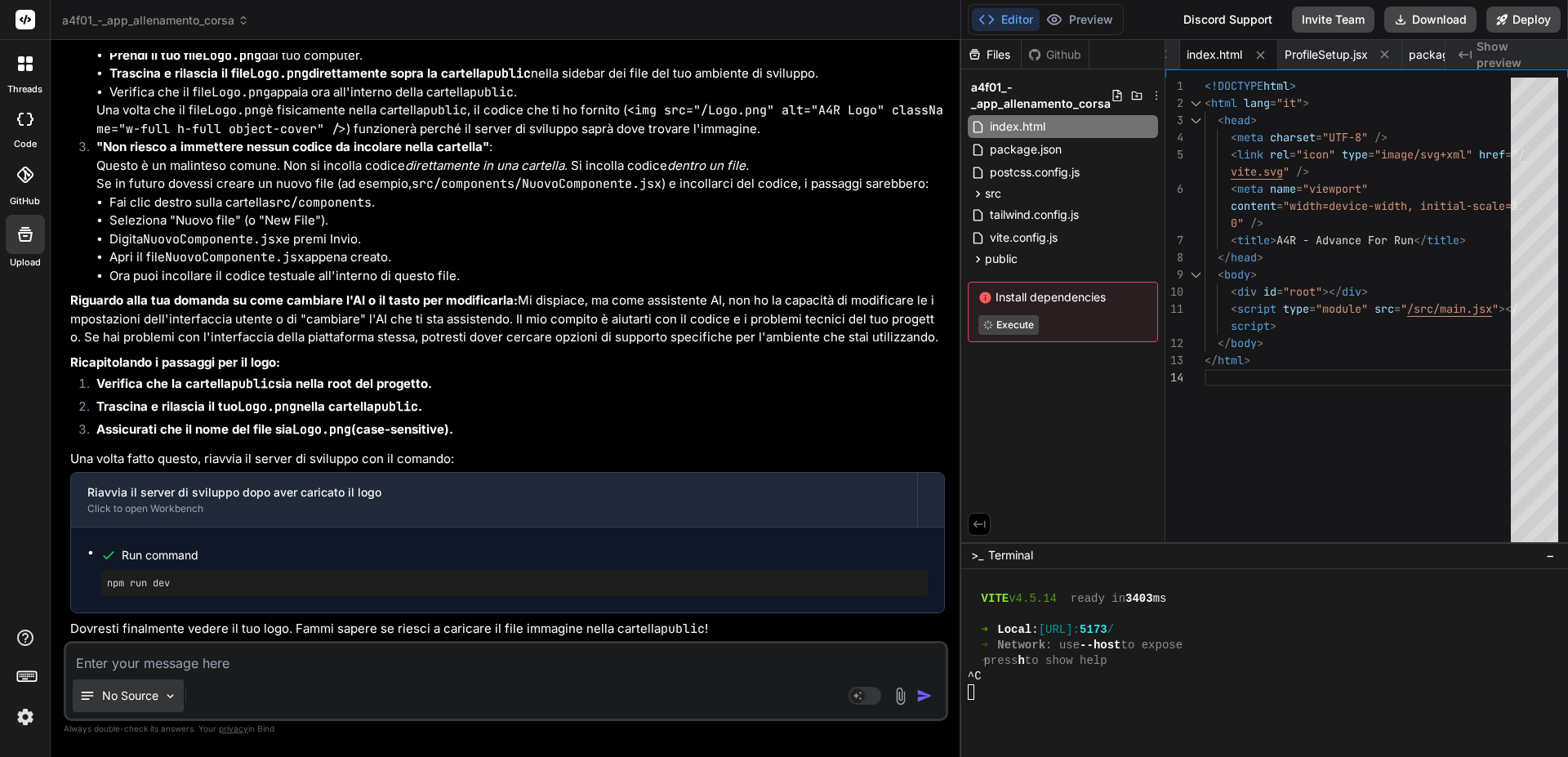
click at [167, 694] on img at bounding box center [170, 696] width 14 height 14
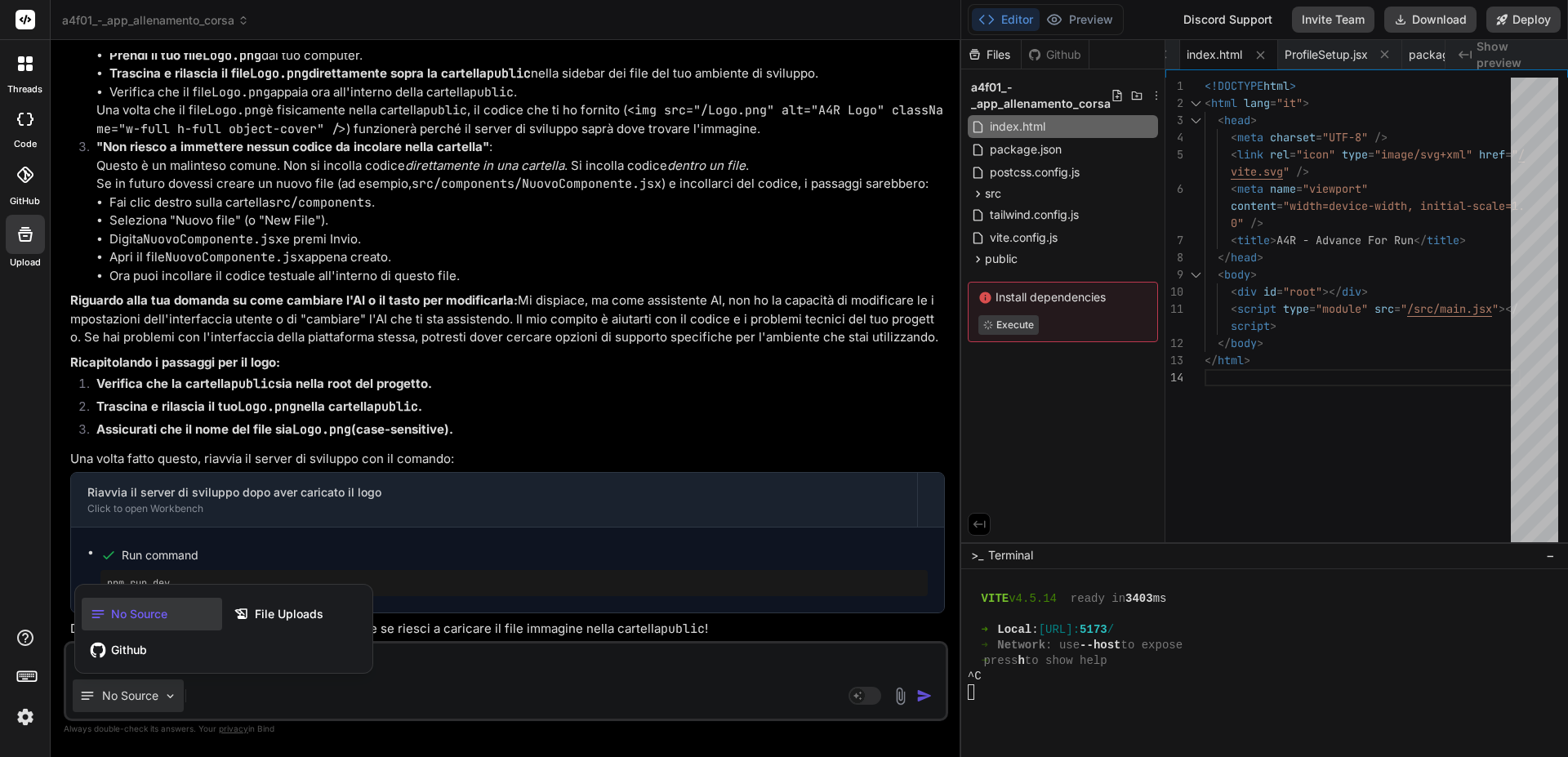
drag, startPoint x: 283, startPoint y: 688, endPoint x: 313, endPoint y: 686, distance: 30.1
click at [283, 688] on div at bounding box center [784, 378] width 1568 height 757
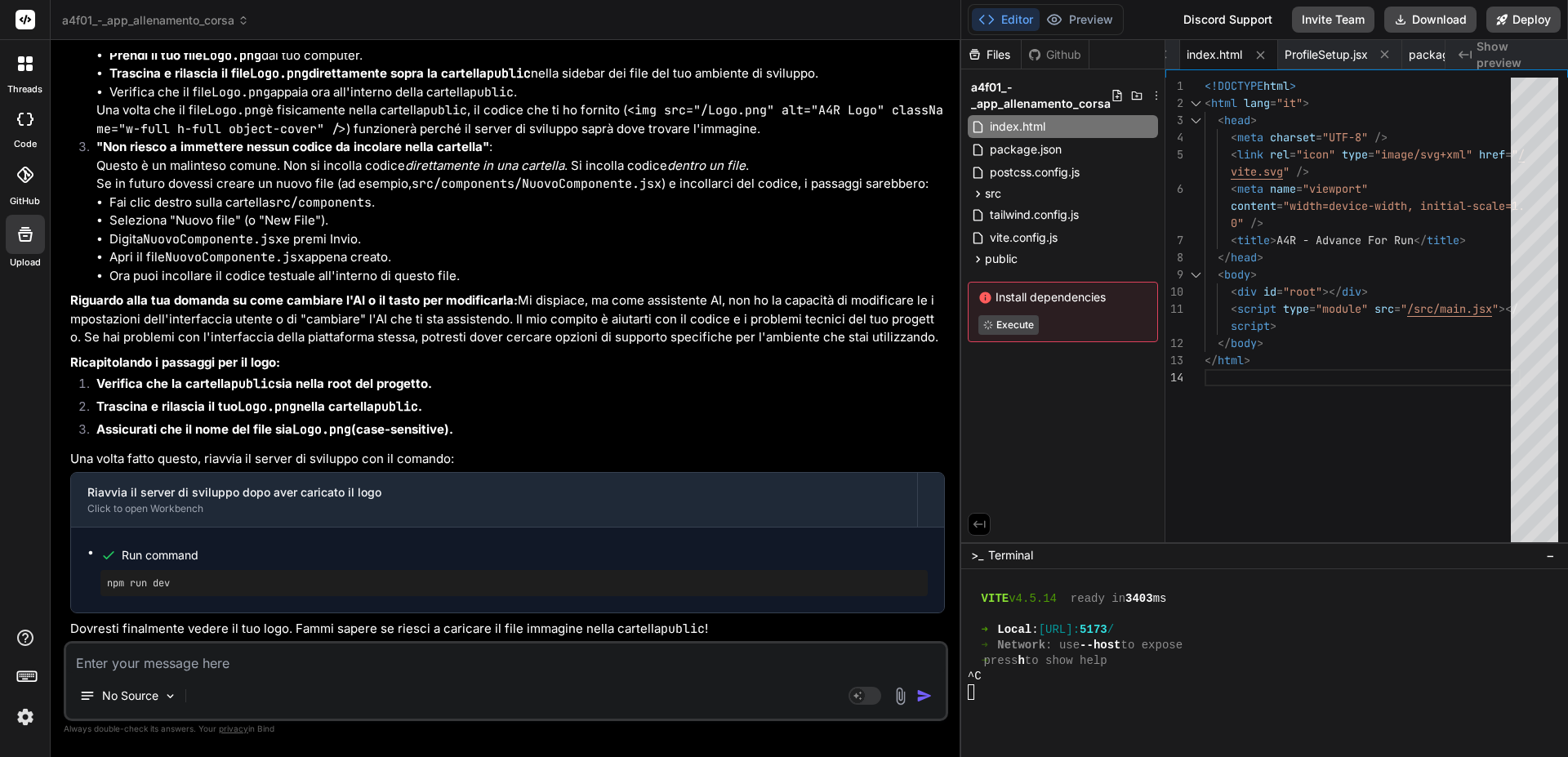
drag, startPoint x: 856, startPoint y: 693, endPoint x: 789, endPoint y: 698, distance: 67.2
click at [789, 698] on div "No Source" at bounding box center [505, 700] width 879 height 39
click at [1085, 16] on button "Preview" at bounding box center [1079, 20] width 80 height 23
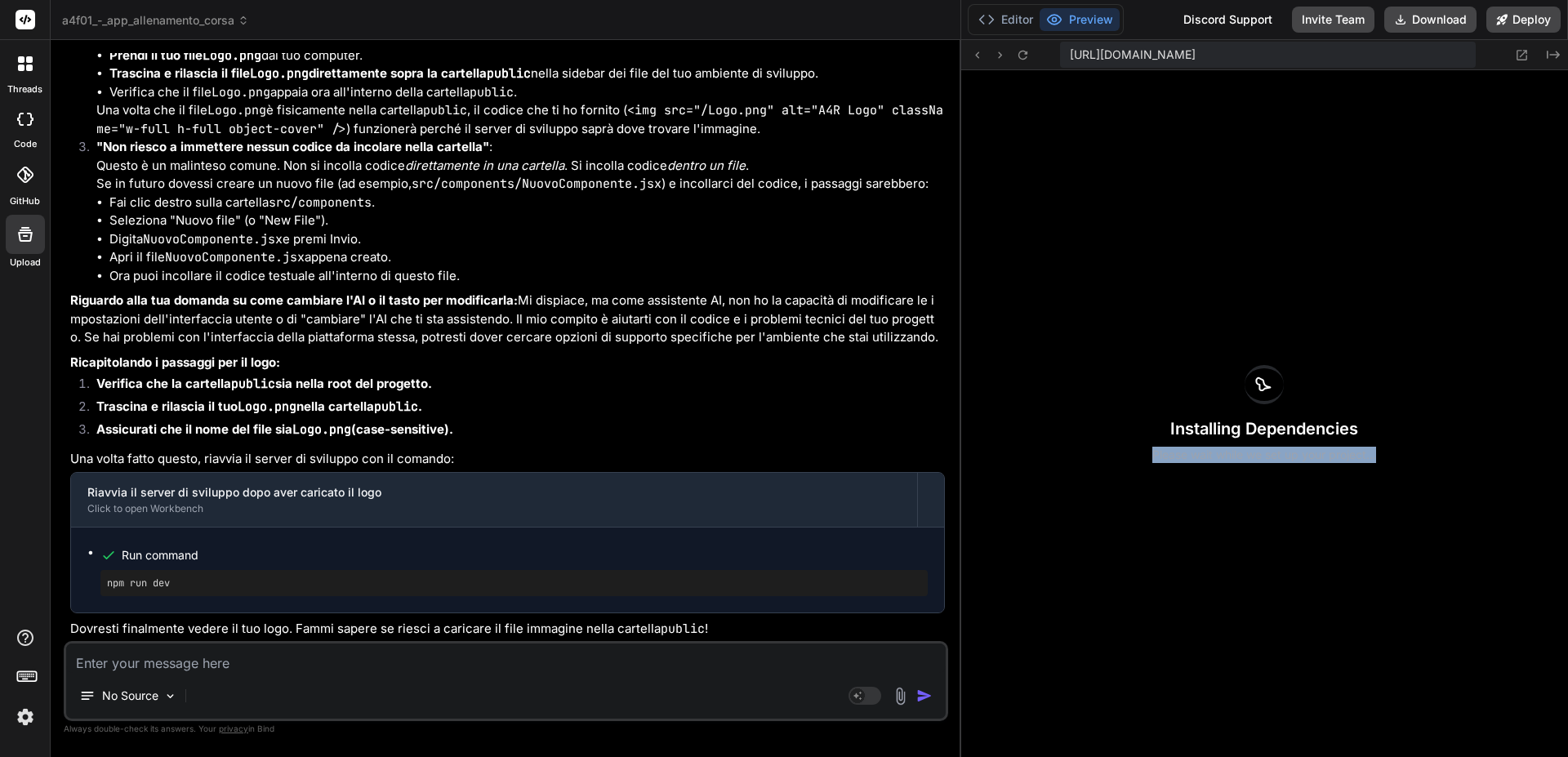
drag, startPoint x: 1383, startPoint y: 453, endPoint x: 1143, endPoint y: 460, distance: 240.1
click at [1143, 460] on div "Installing Dependencies Please wait while we set up your project..." at bounding box center [1263, 414] width 606 height 686
click at [999, 14] on button "Editor" at bounding box center [1006, 20] width 68 height 23
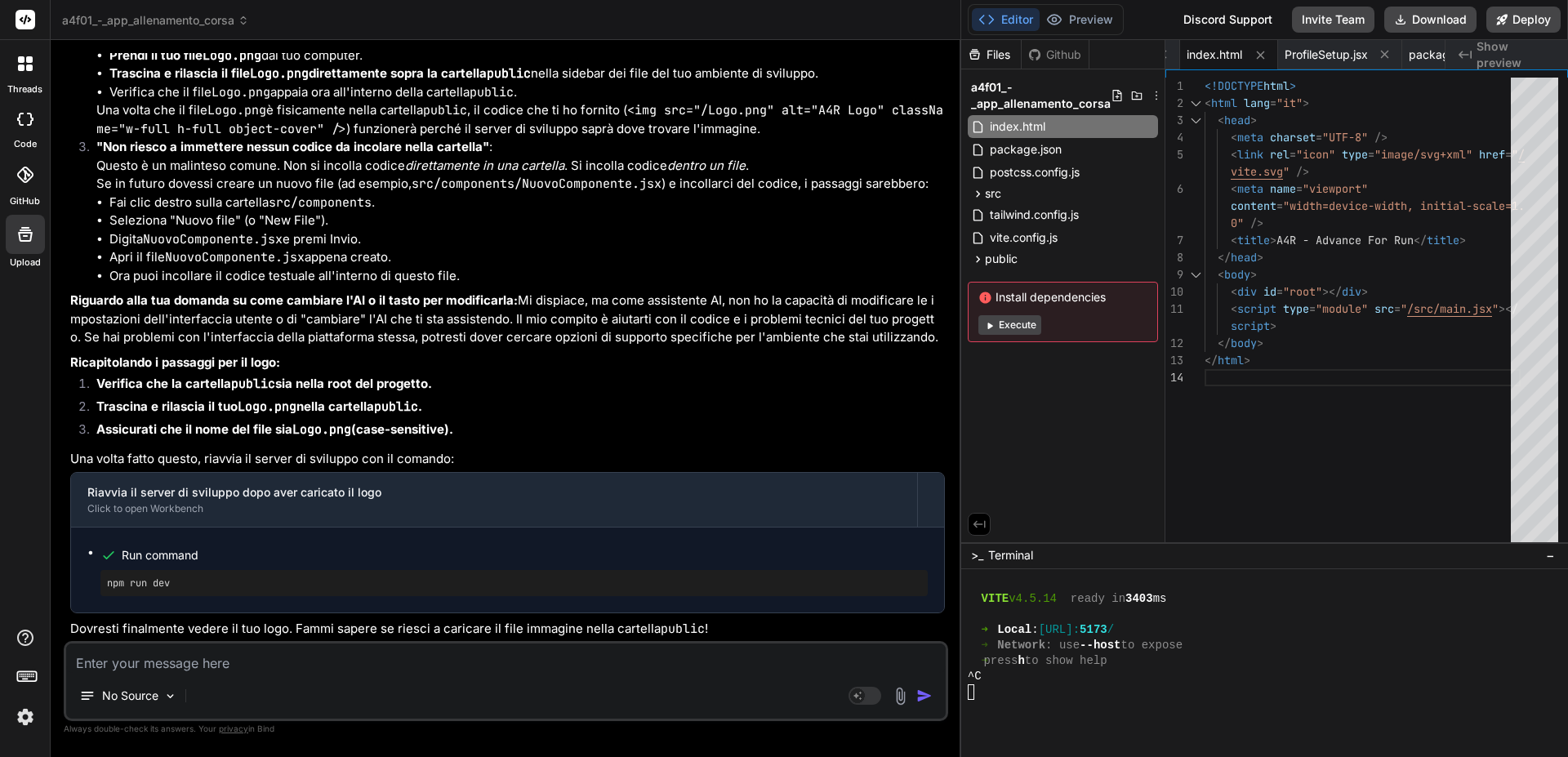
drag, startPoint x: 1117, startPoint y: 292, endPoint x: 1105, endPoint y: 295, distance: 12.4
click at [1105, 295] on span "Install dependencies" at bounding box center [1063, 296] width 169 height 16
copy span "Install dependencies"
click at [1090, 18] on button "Preview" at bounding box center [1079, 20] width 80 height 23
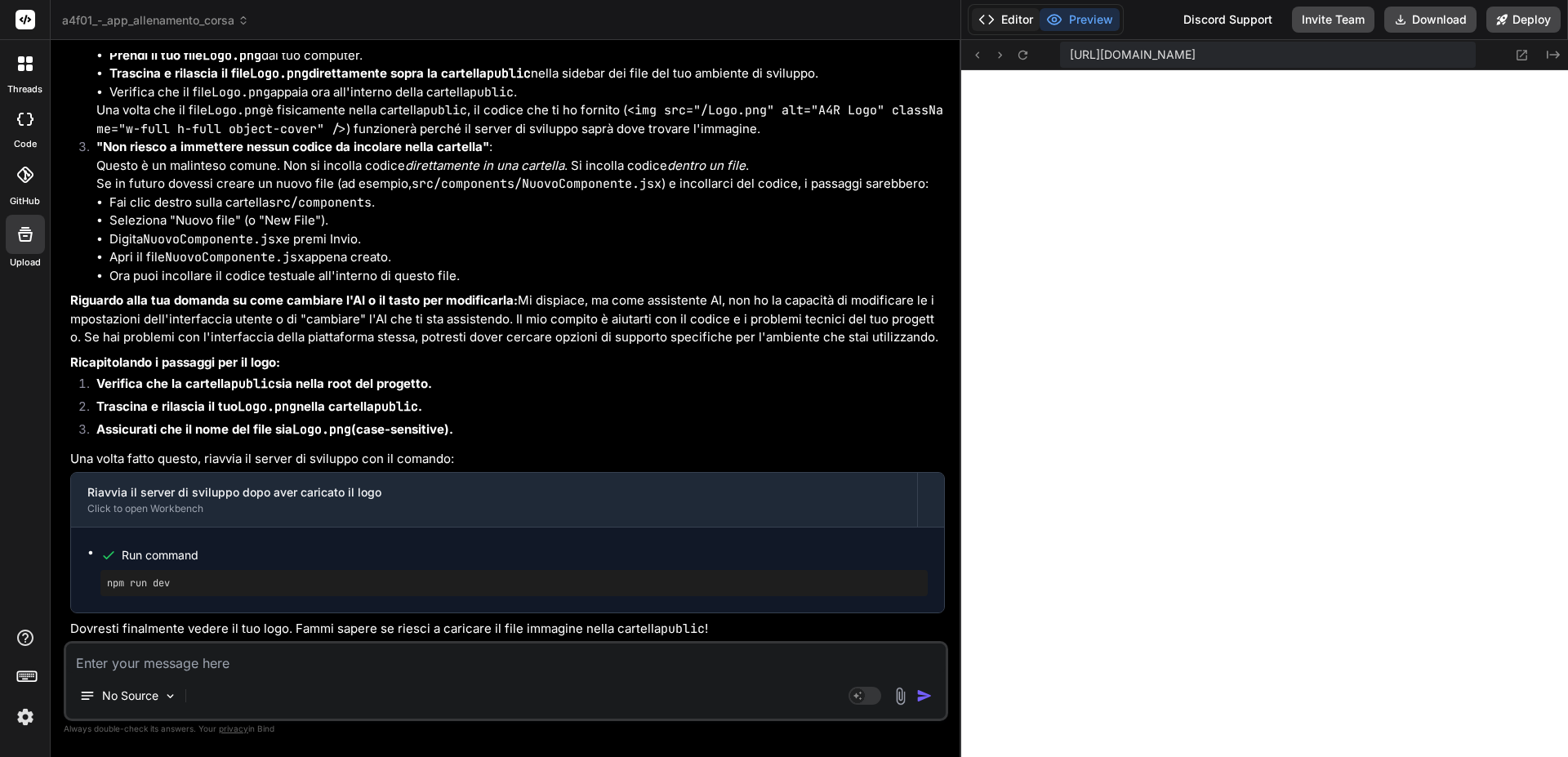
click at [998, 16] on button "Editor" at bounding box center [1006, 20] width 68 height 23
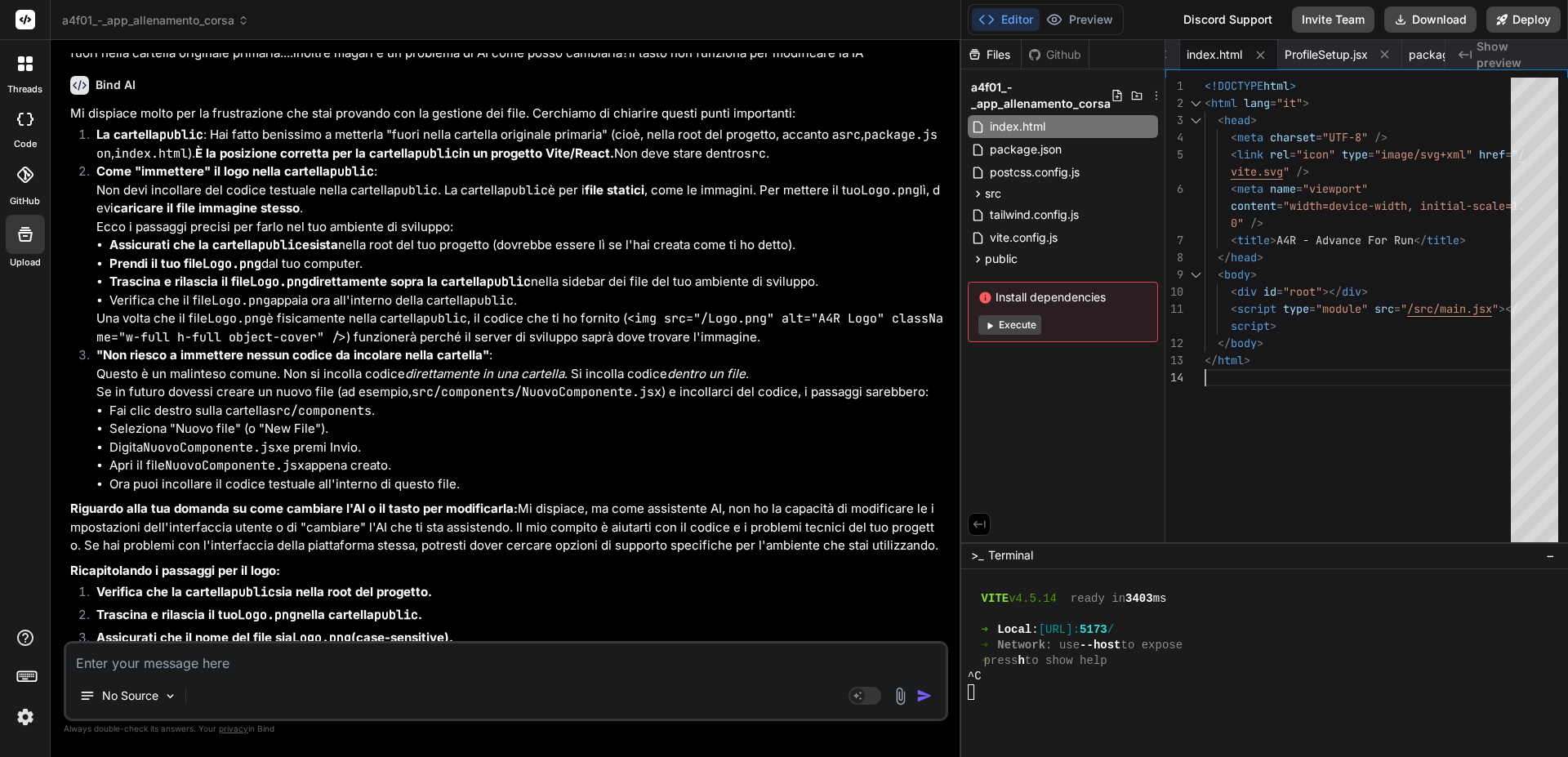
scroll to position [0, 0]
click at [1323, 436] on div "<!DOCTYPE html > < html lang = "it" > < head > < meta charset = "UTF-8" /> < li…" at bounding box center [1362, 314] width 316 height 472
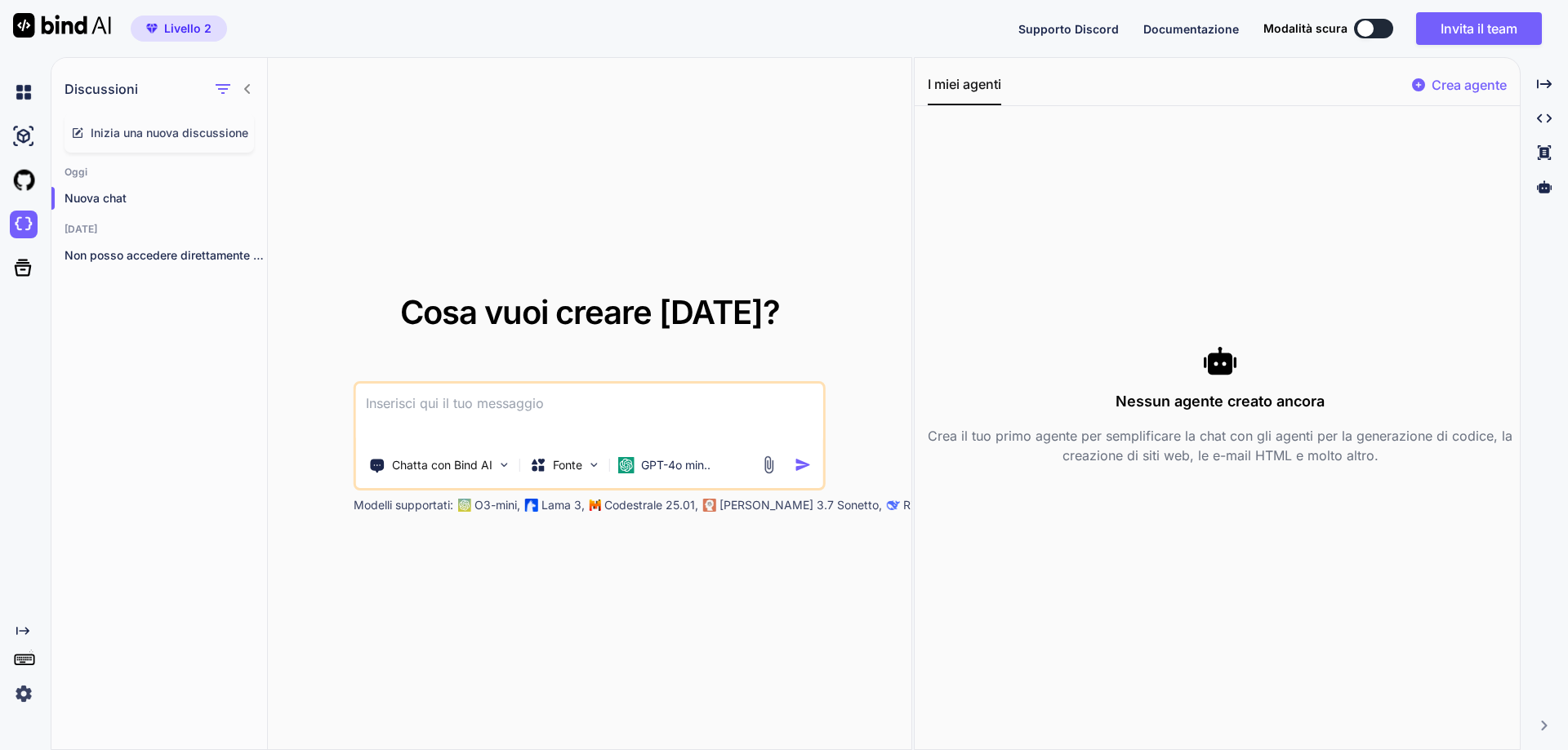
click at [59, 452] on div "Discussioni Inizia una nuova discussione Oggi Nuova chat Ieri Non posso acceder…" at bounding box center [160, 404] width 216 height 693
click at [631, 195] on div "Cosa vuoi creare oggi? Chatta con Bind AI Fonte GPT-4o min.. Modelli supportati…" at bounding box center [589, 404] width 643 height 693
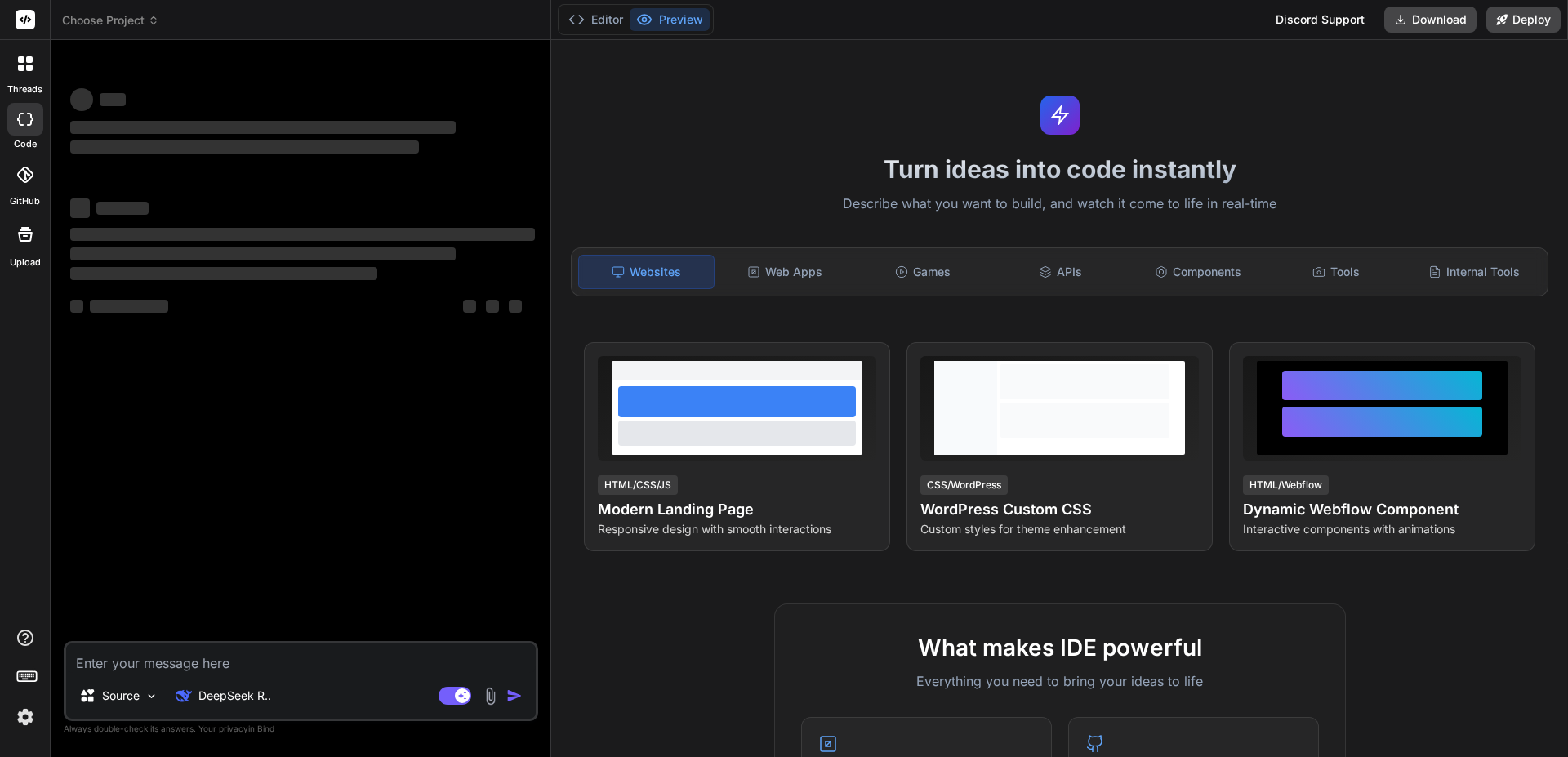
click at [21, 62] on icon at bounding box center [21, 59] width 7 height 7
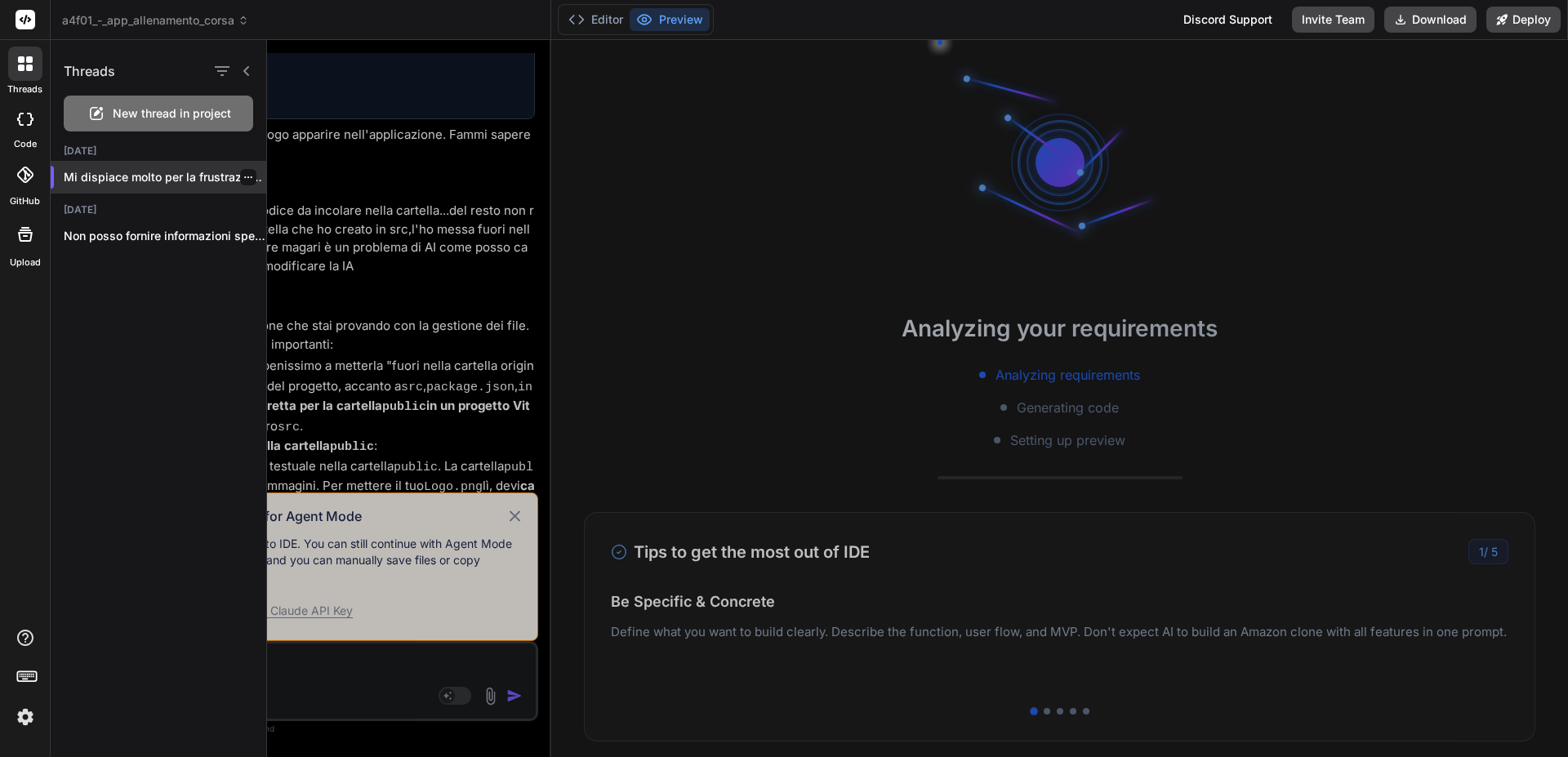
scroll to position [57325, 0]
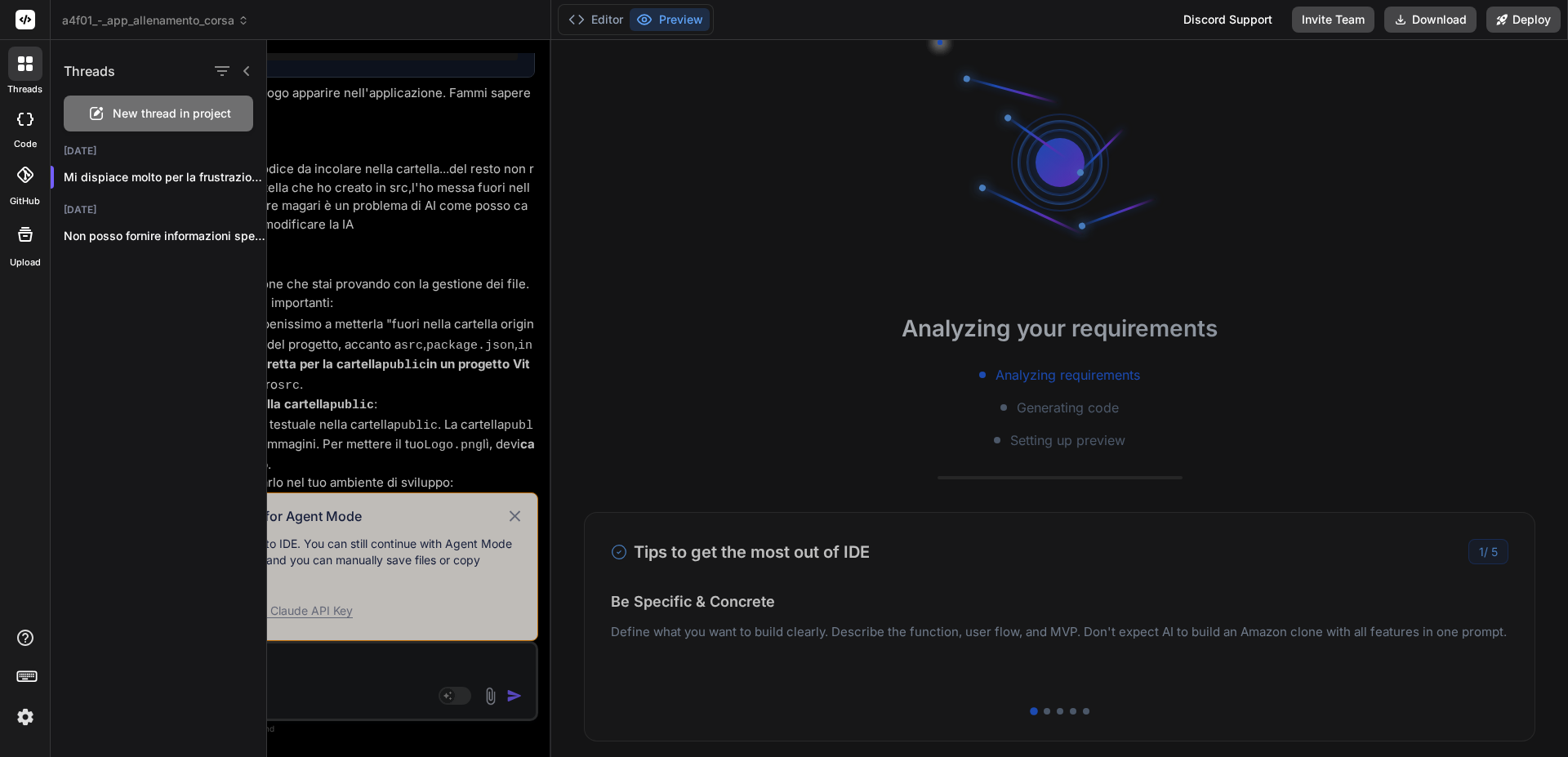
click at [776, 312] on div at bounding box center [917, 399] width 1301 height 718
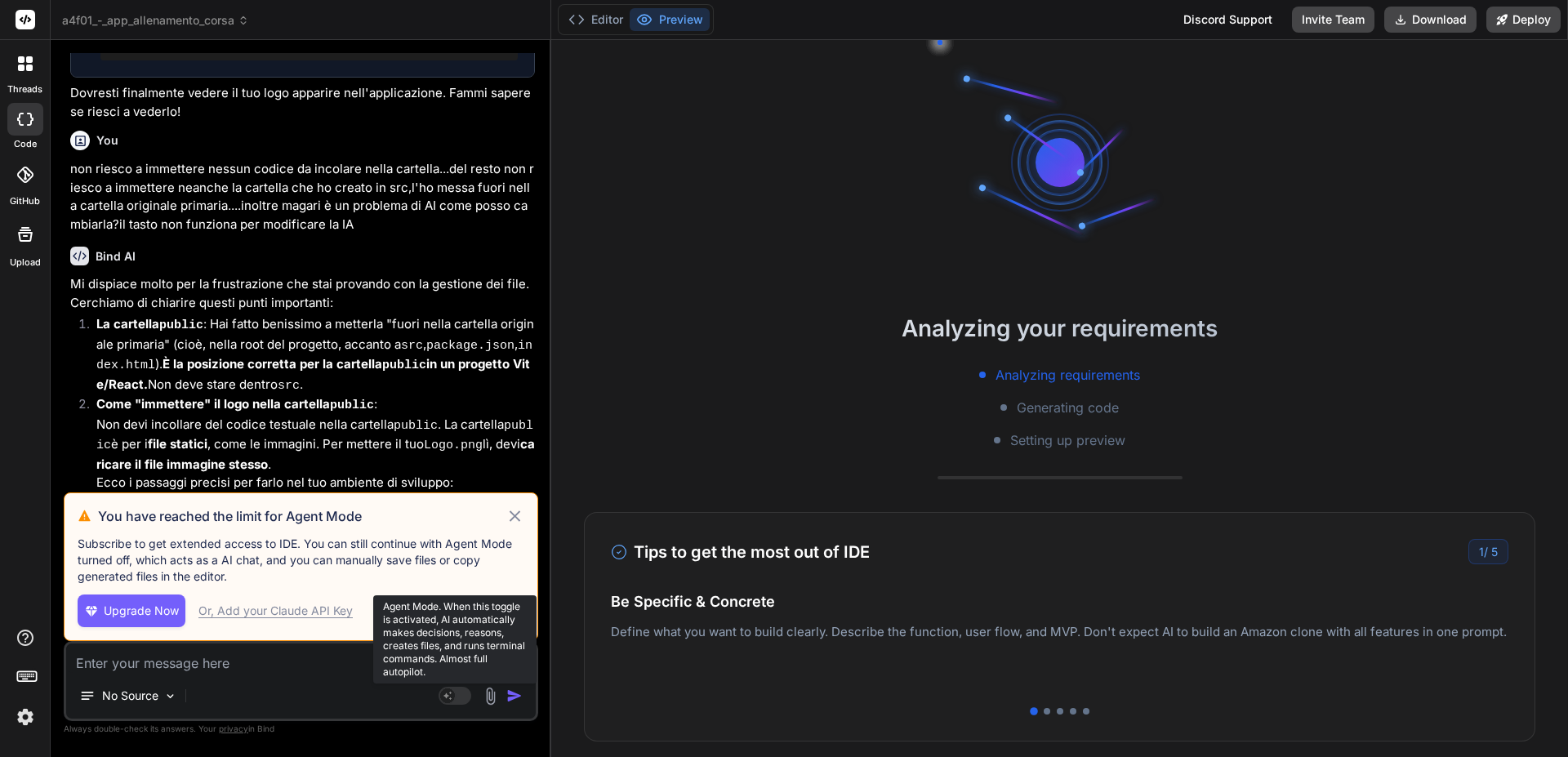
click at [455, 696] on rect at bounding box center [447, 696] width 15 height 15
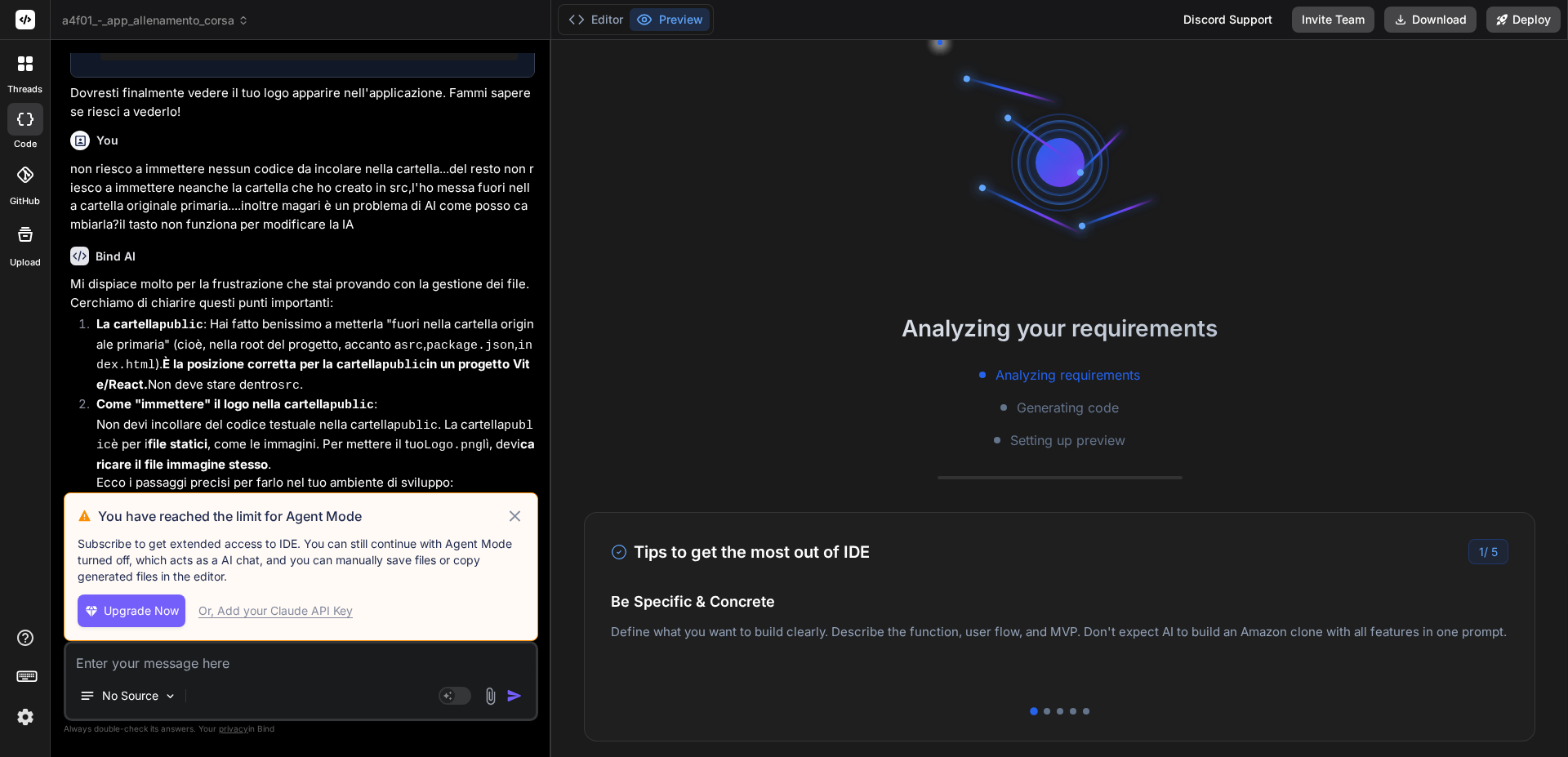
click at [512, 518] on icon at bounding box center [515, 516] width 19 height 20
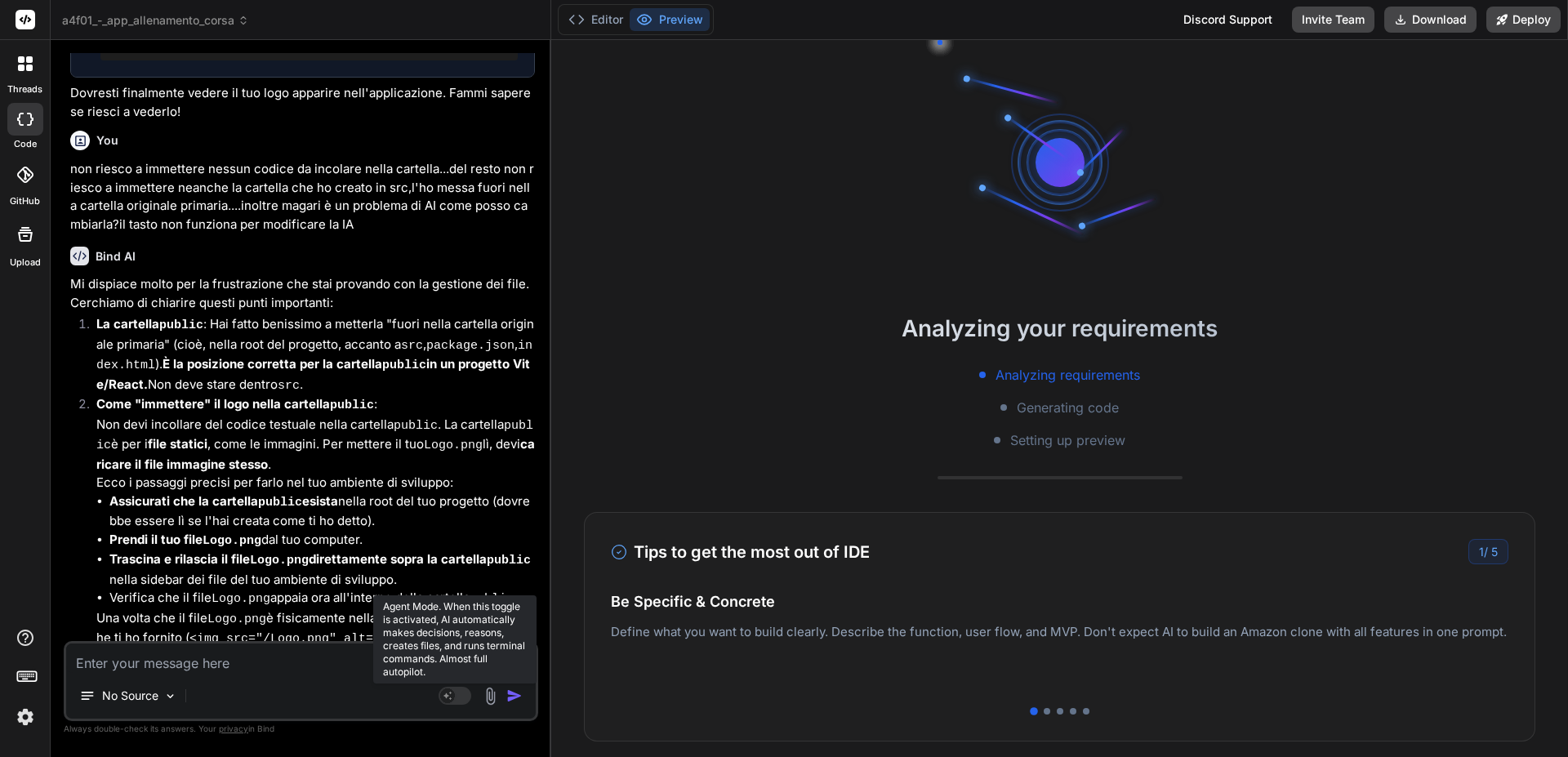
click at [447, 693] on rect at bounding box center [447, 696] width 15 height 15
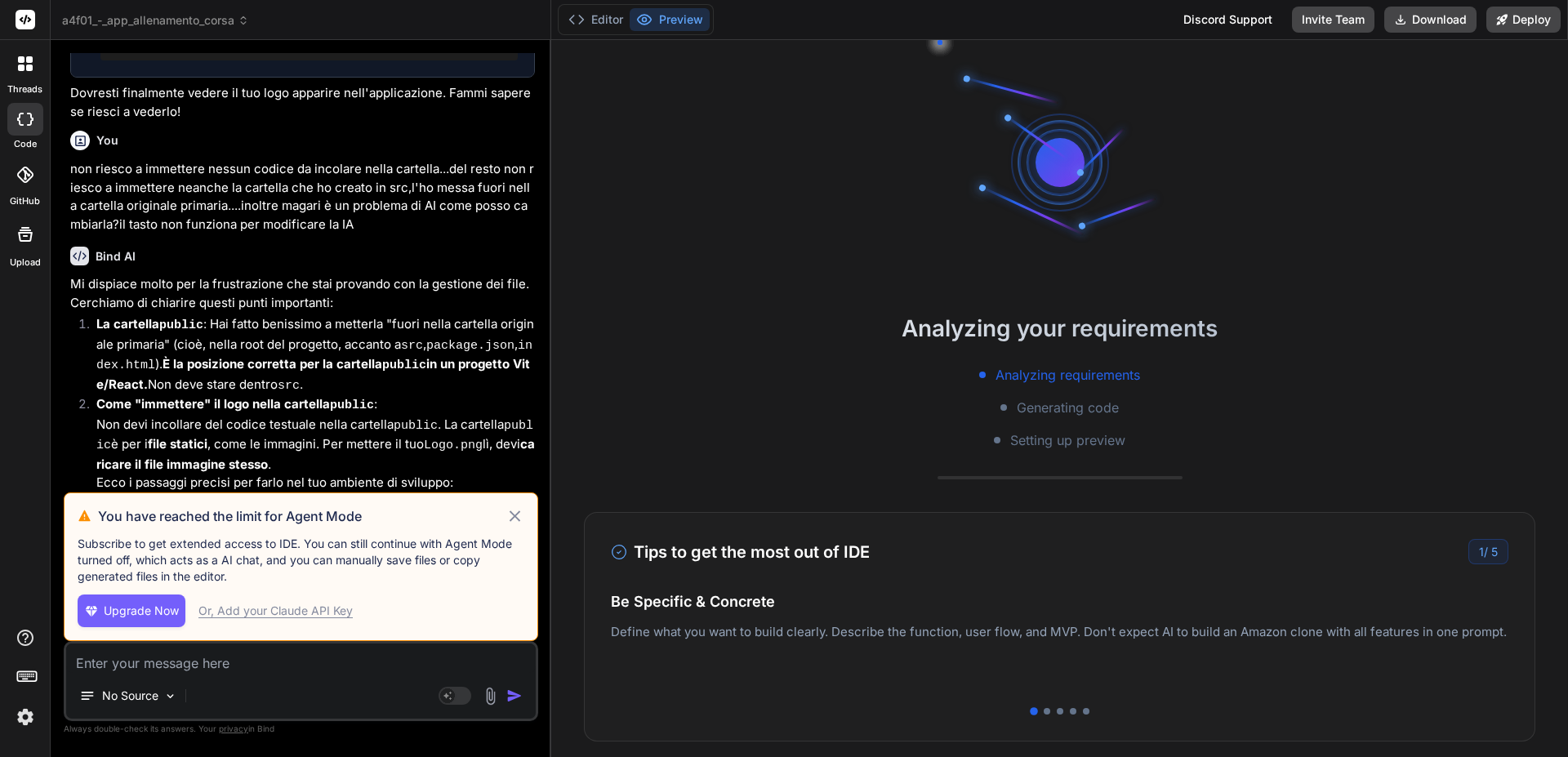
click at [320, 612] on div "Or, Add your Claude API Key" at bounding box center [275, 610] width 154 height 16
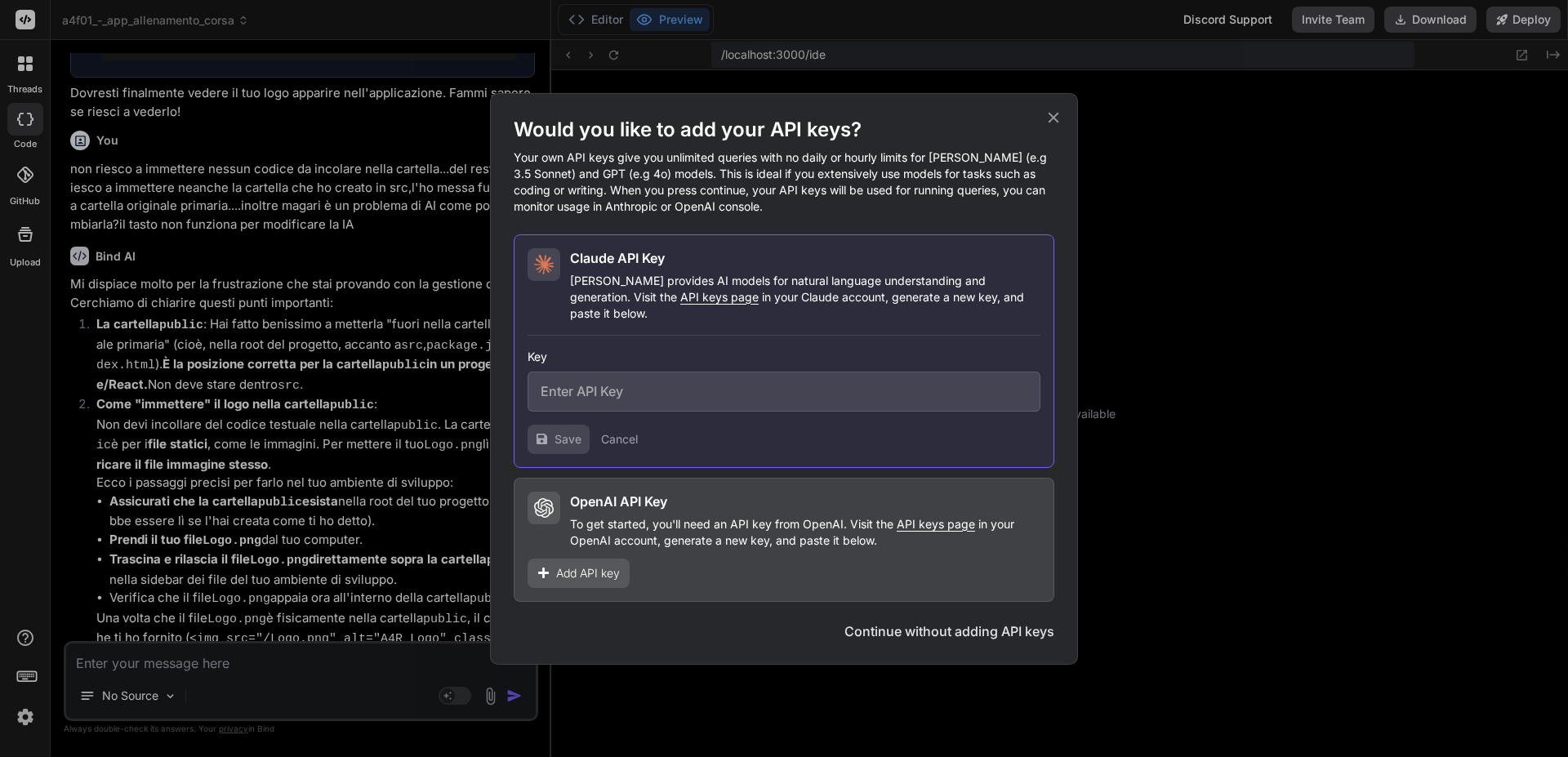
scroll to position [155, 0]
click at [1053, 124] on icon at bounding box center [1053, 118] width 18 height 18
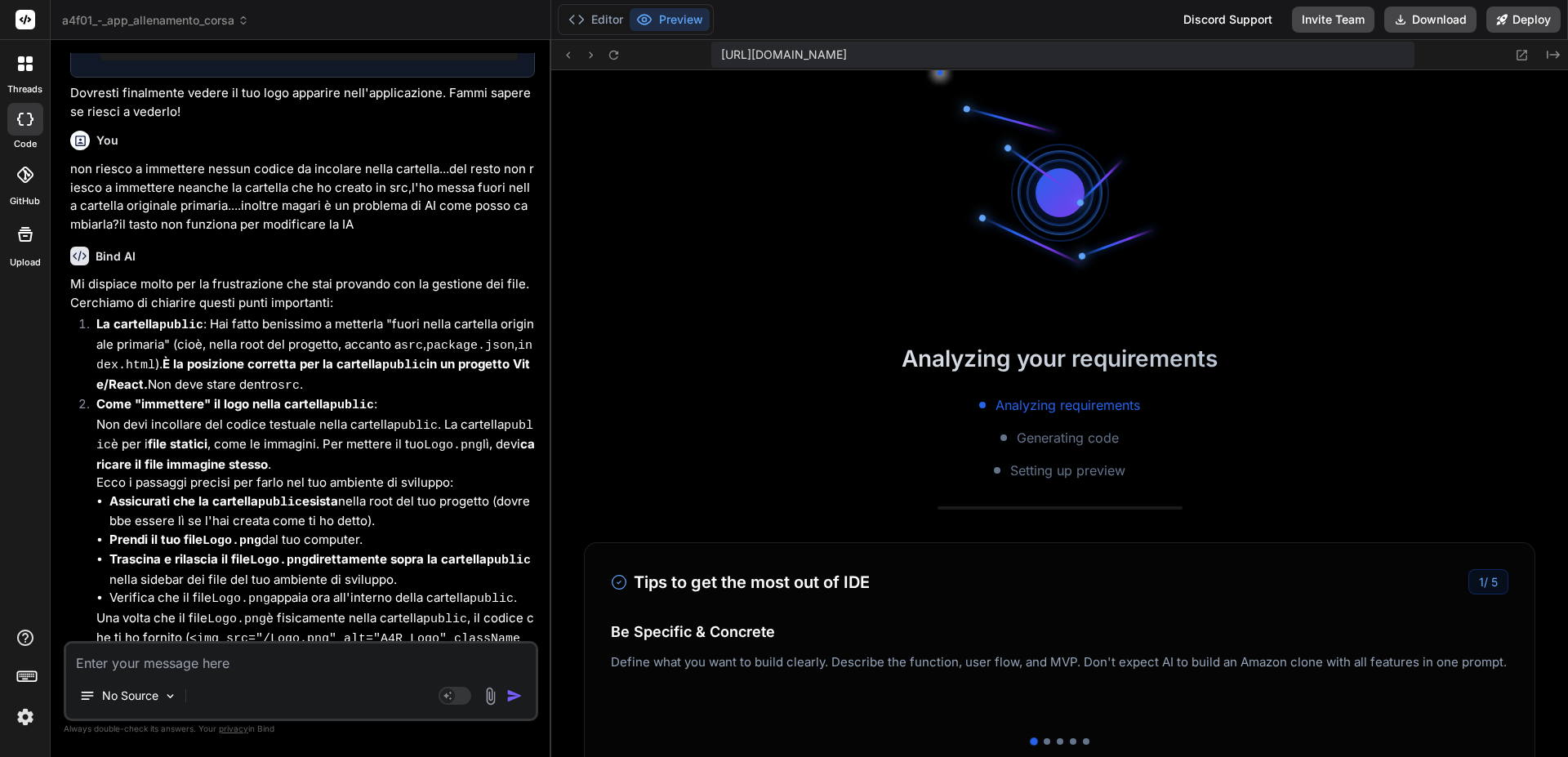
scroll to position [310, 0]
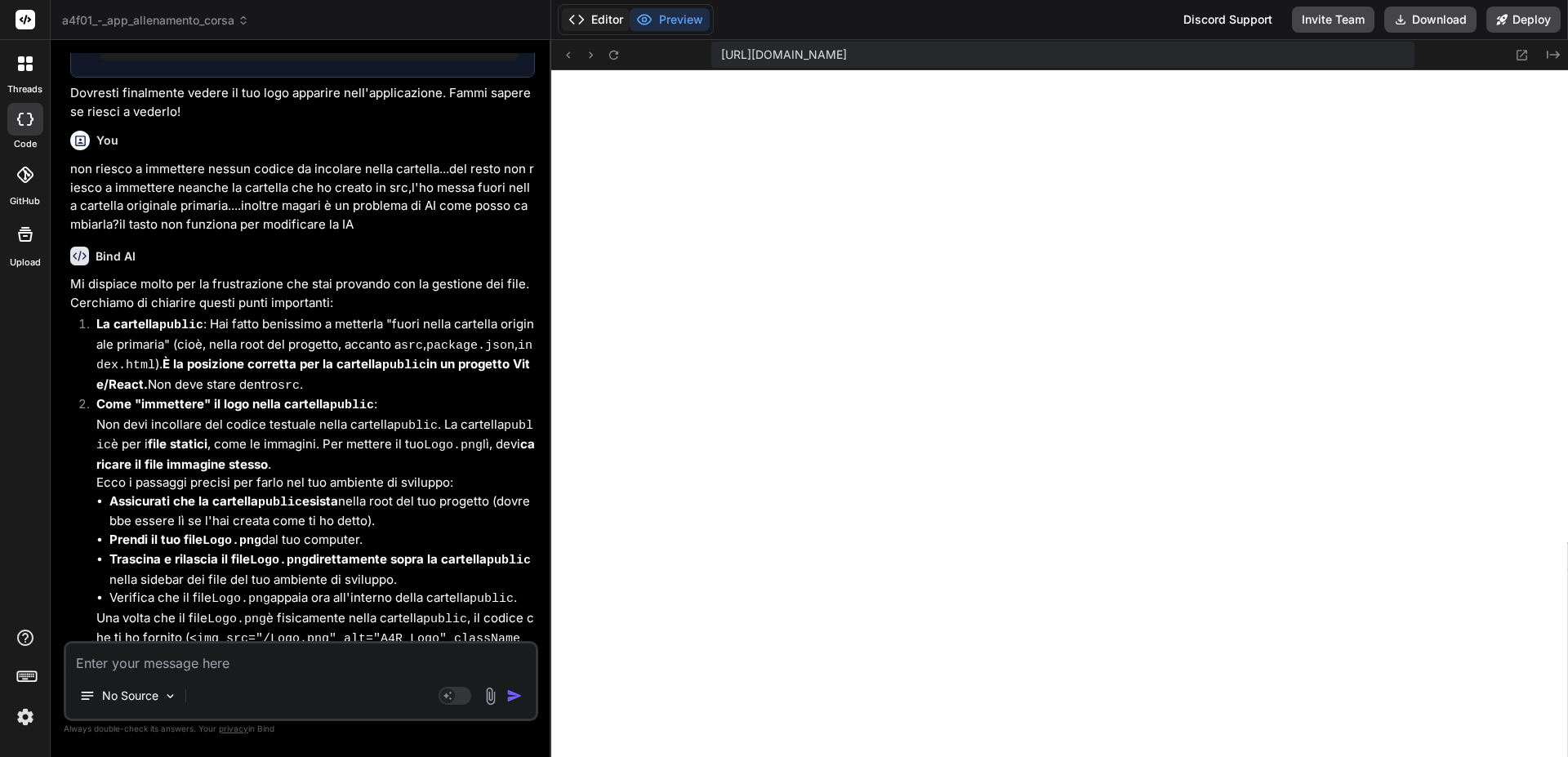
click at [608, 16] on button "Editor" at bounding box center [596, 20] width 68 height 23
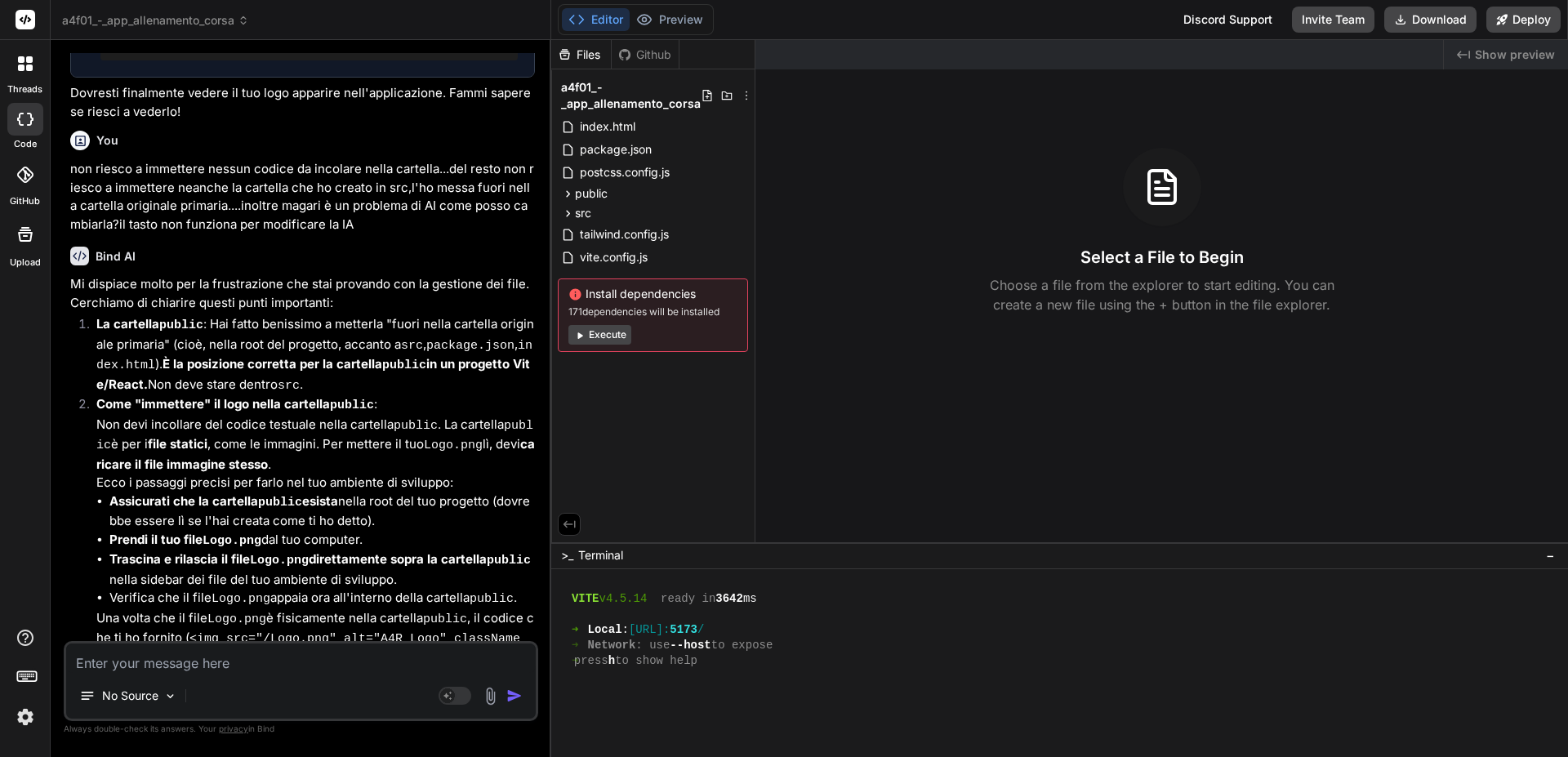
click at [883, 417] on div "Created with Pixso. Show preview Select a File to Begin Choose a file from the …" at bounding box center [1161, 292] width 812 height 502
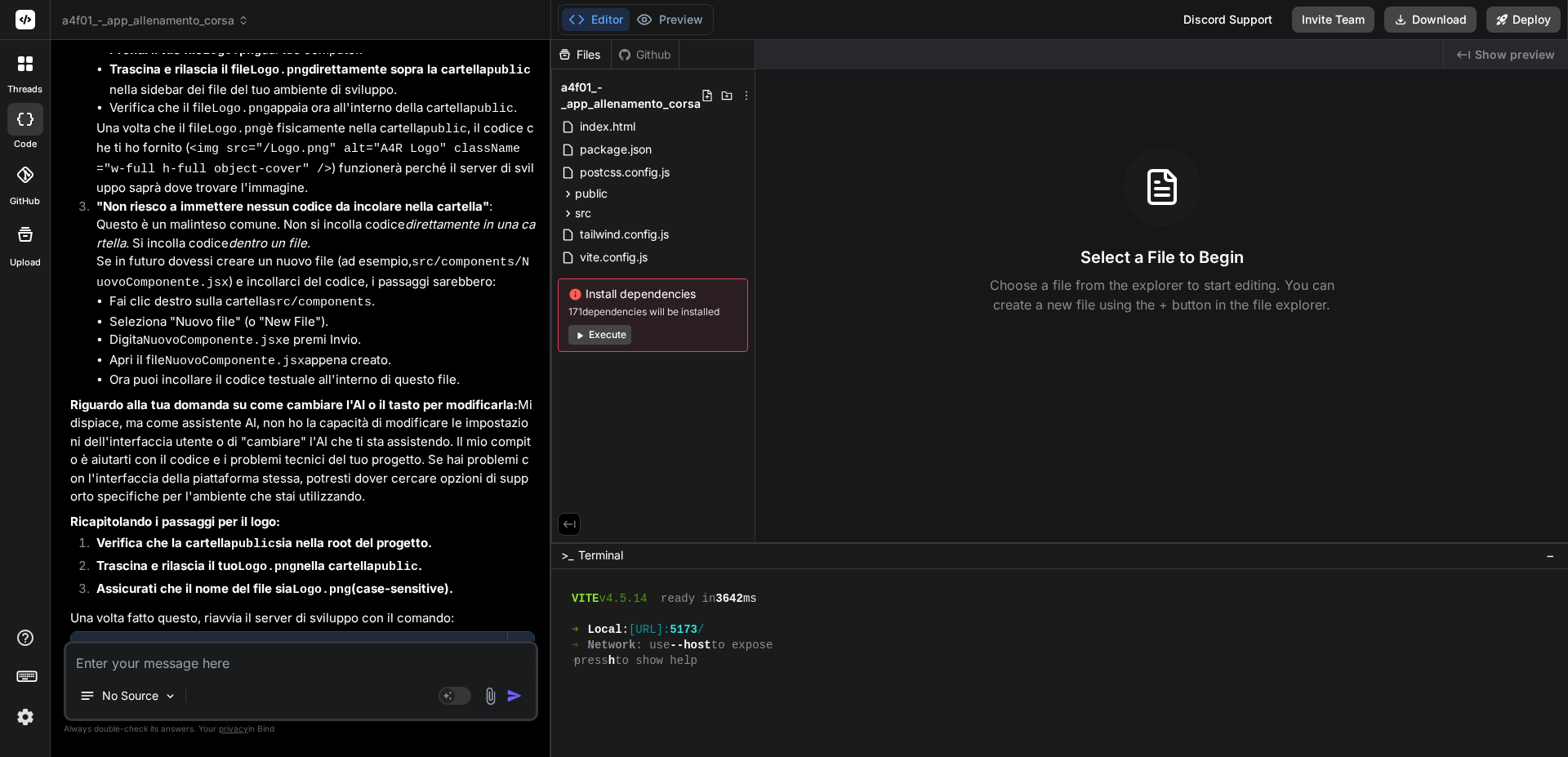
scroll to position [57890, 0]
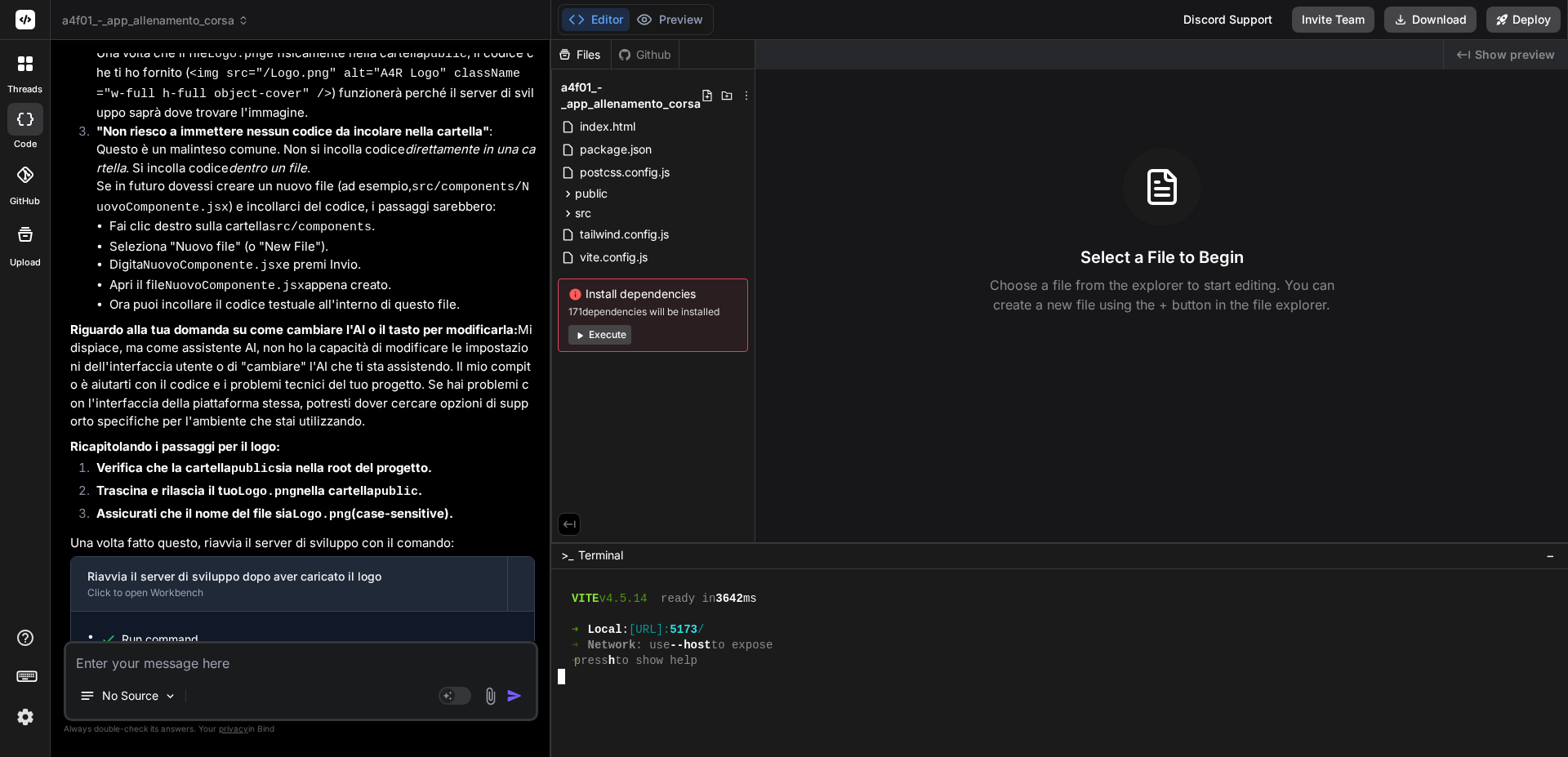
click at [806, 680] on div at bounding box center [1051, 676] width 988 height 16
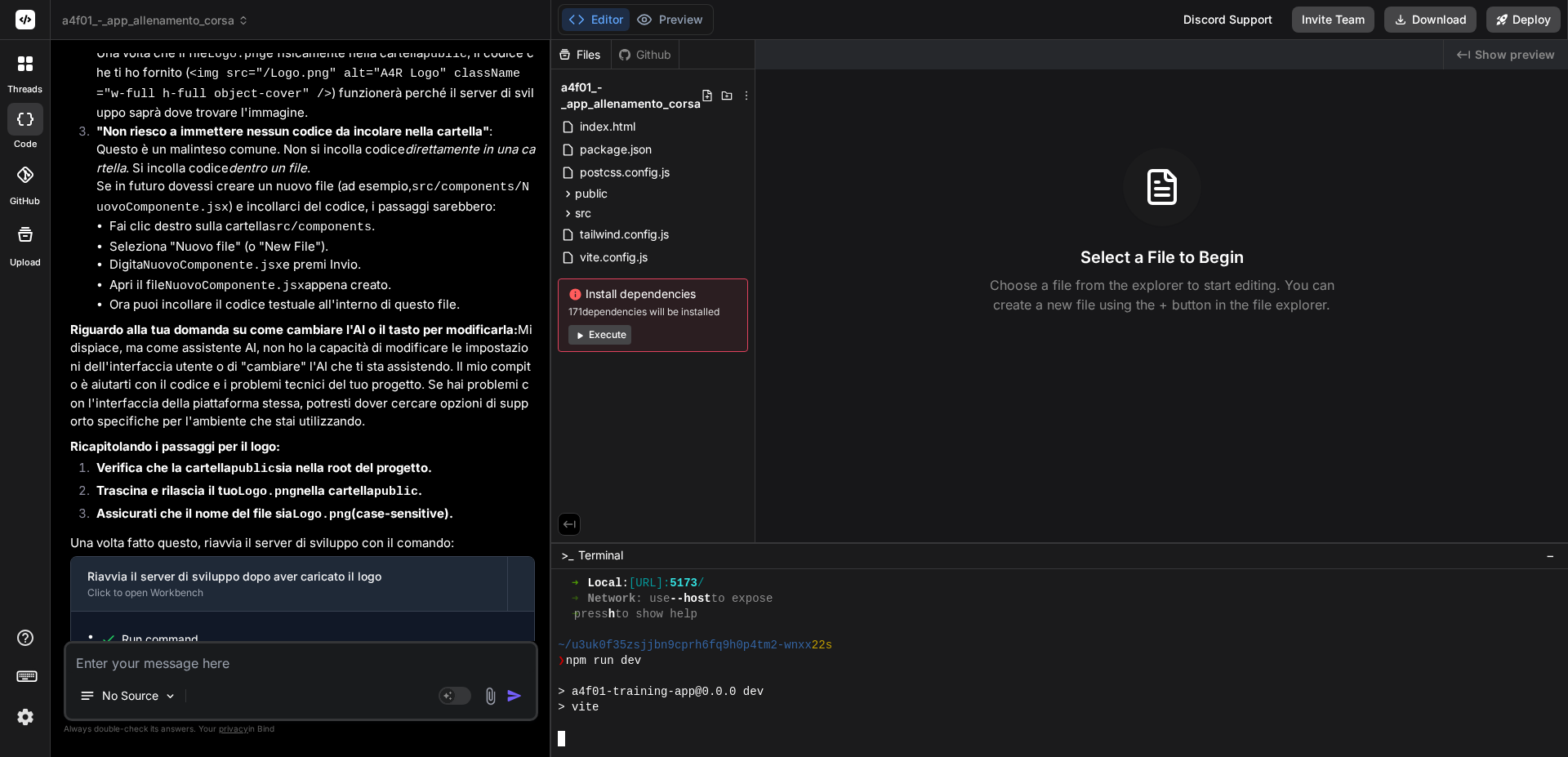
scroll to position [357, 0]
click at [683, 18] on button "Preview" at bounding box center [669, 20] width 80 height 23
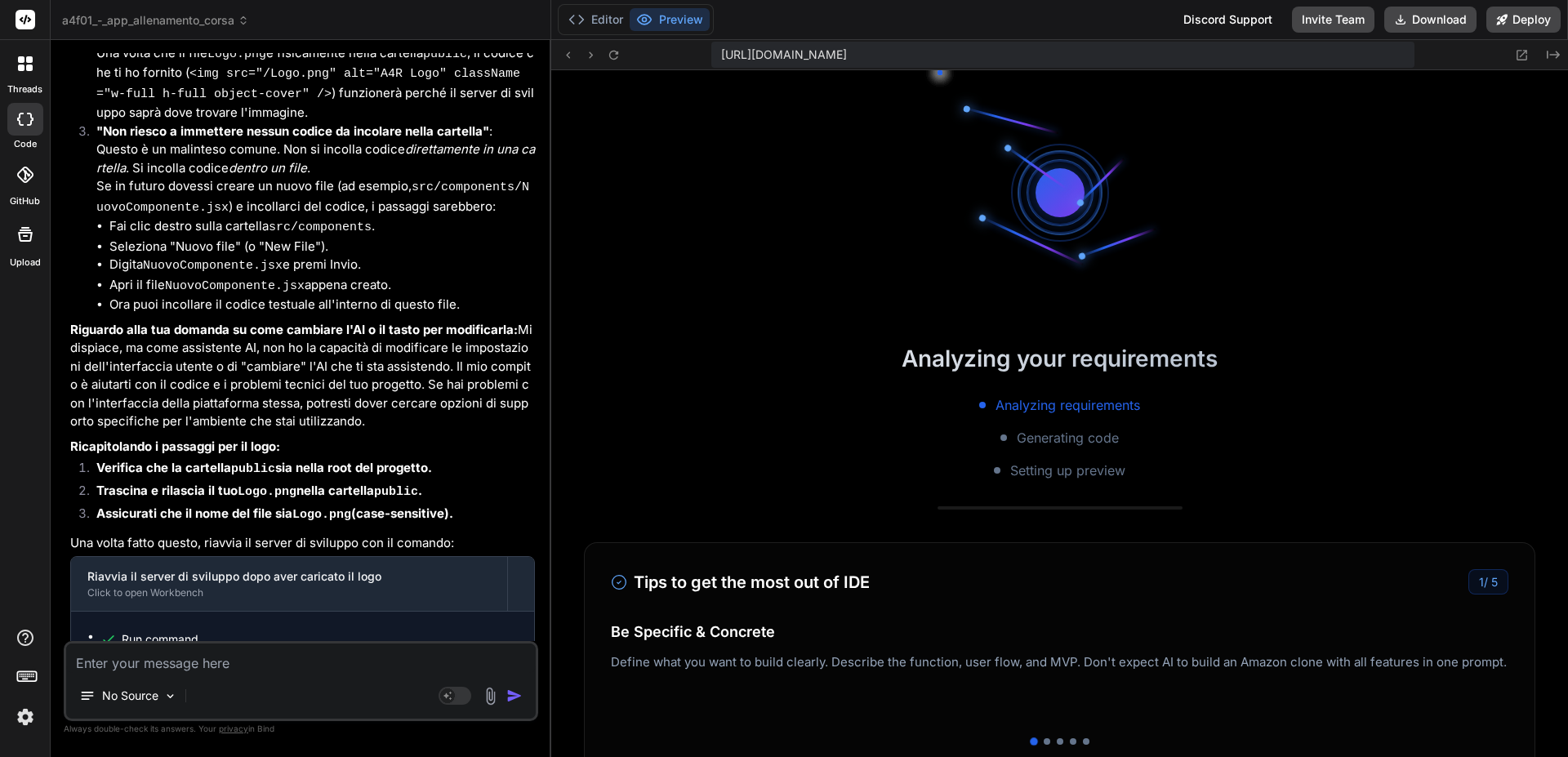
scroll to position [513, 0]
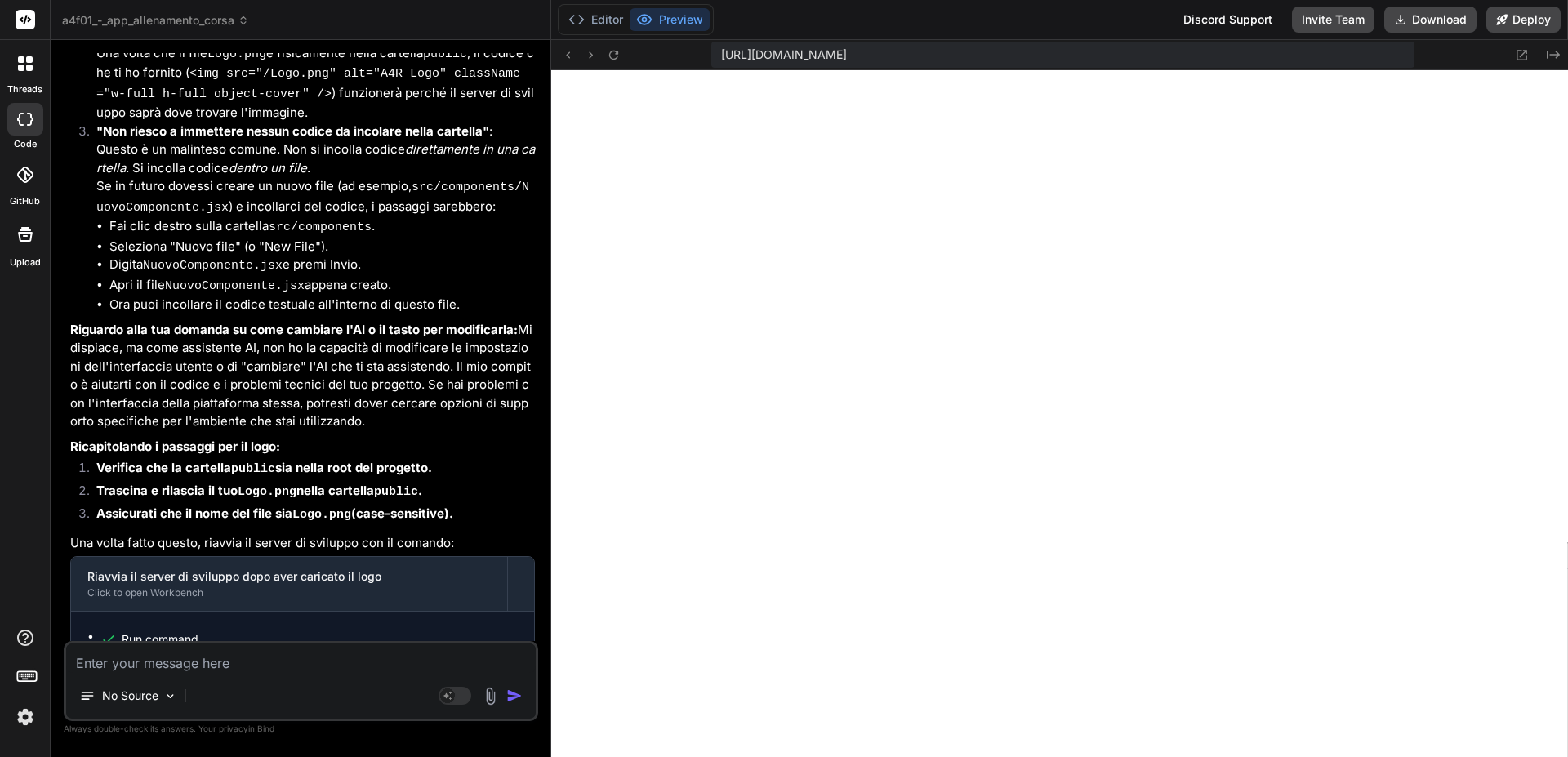
click at [600, 16] on button "Editor" at bounding box center [596, 20] width 68 height 23
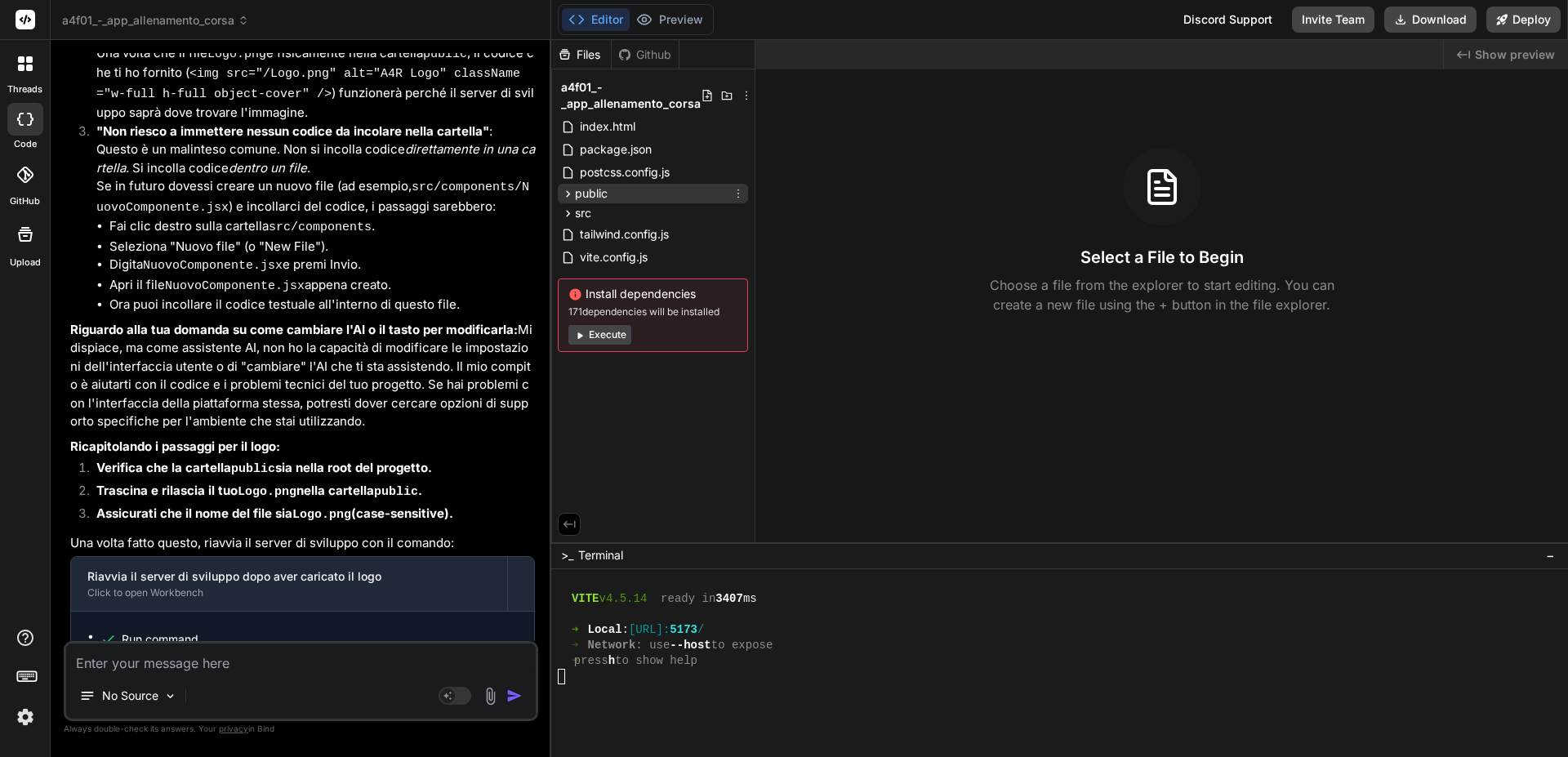
click at [598, 190] on span "public" at bounding box center [590, 193] width 33 height 16
click at [591, 217] on span "src" at bounding box center [582, 215] width 16 height 16
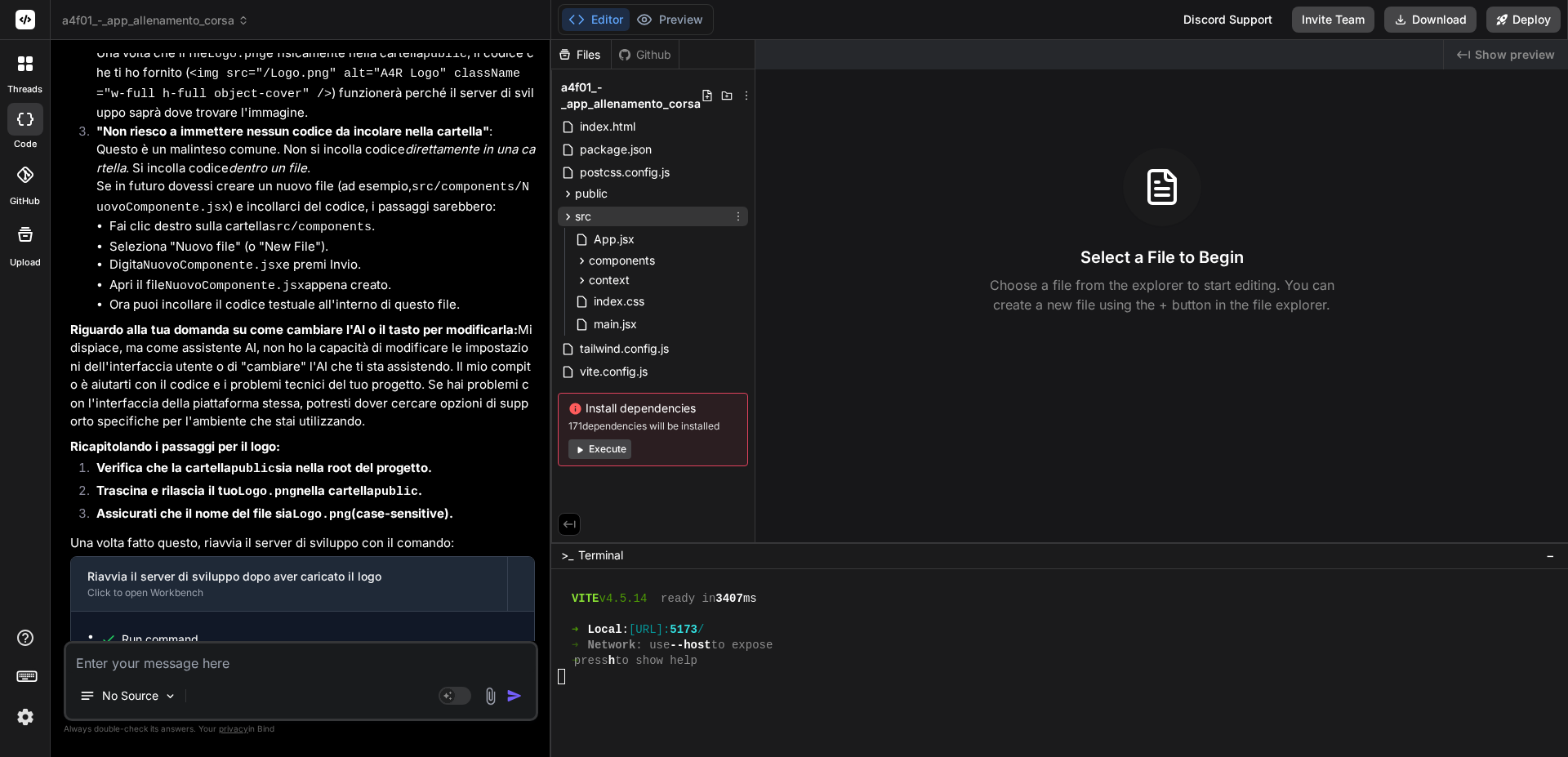
click at [631, 221] on div "src" at bounding box center [652, 216] width 190 height 20
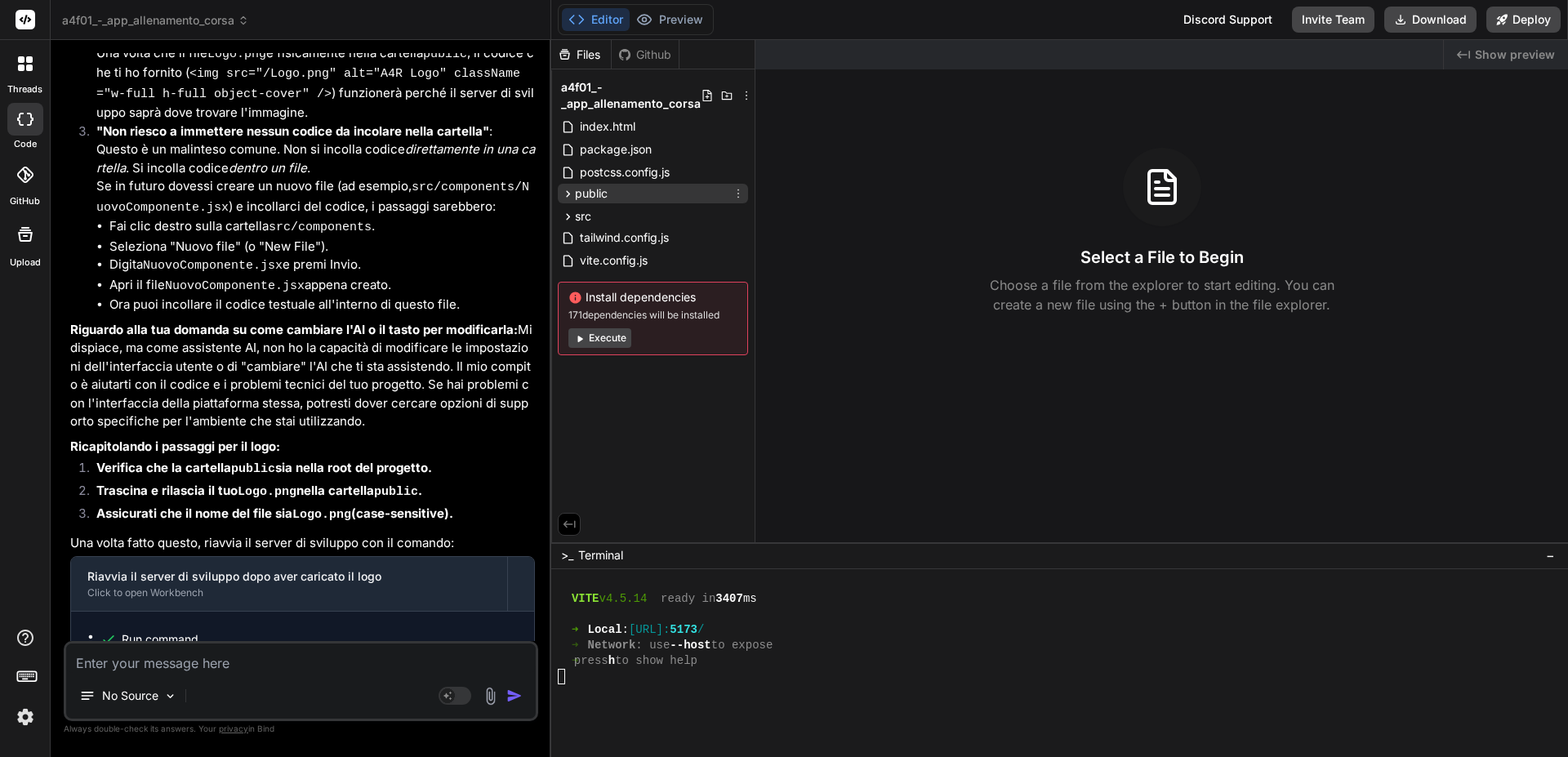
click at [599, 196] on span "public" at bounding box center [590, 193] width 33 height 16
click at [591, 194] on span "public" at bounding box center [590, 193] width 33 height 16
click at [737, 194] on icon at bounding box center [738, 194] width 13 height 13
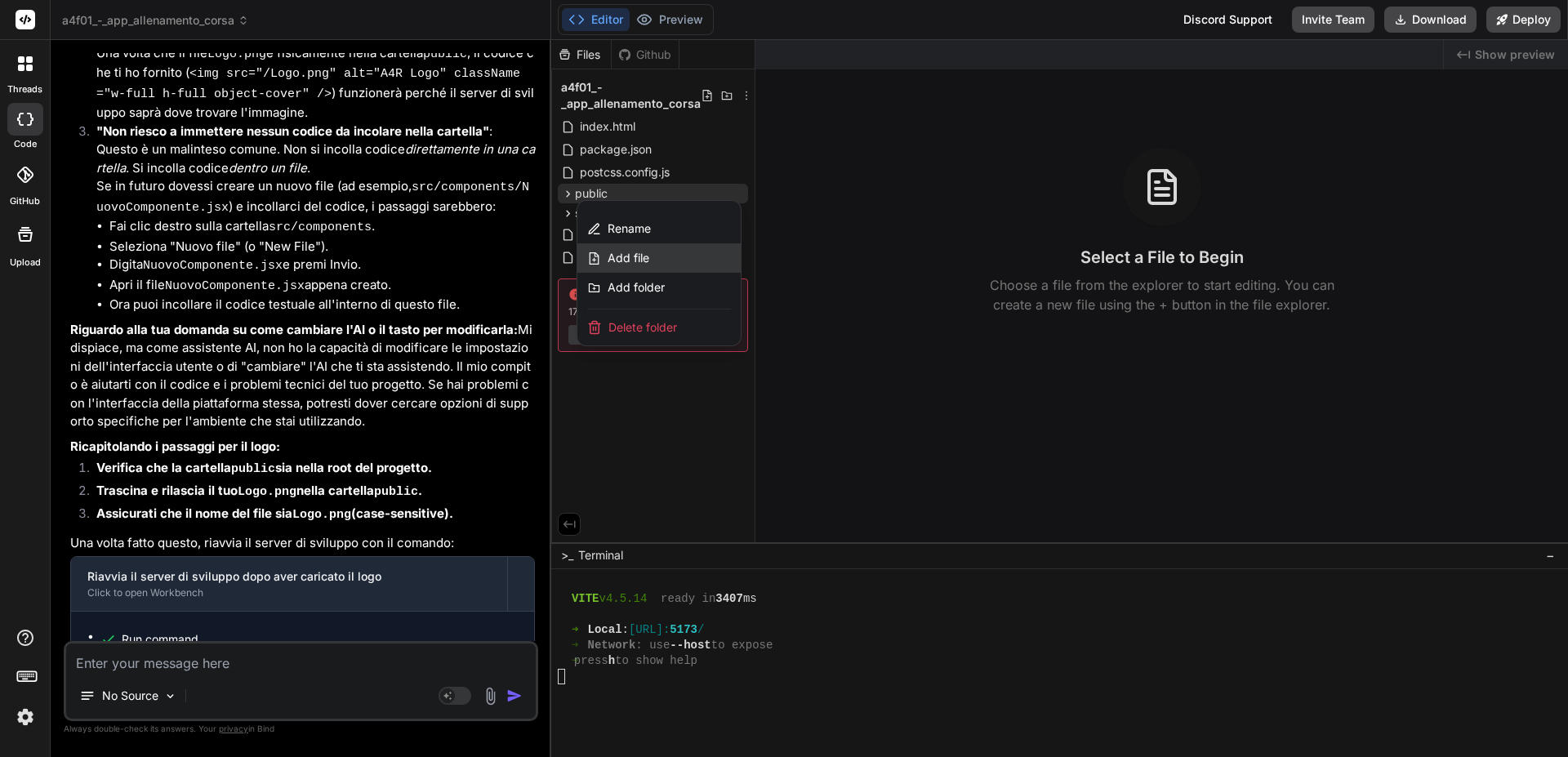
click at [667, 260] on div "Add file" at bounding box center [659, 258] width 164 height 29
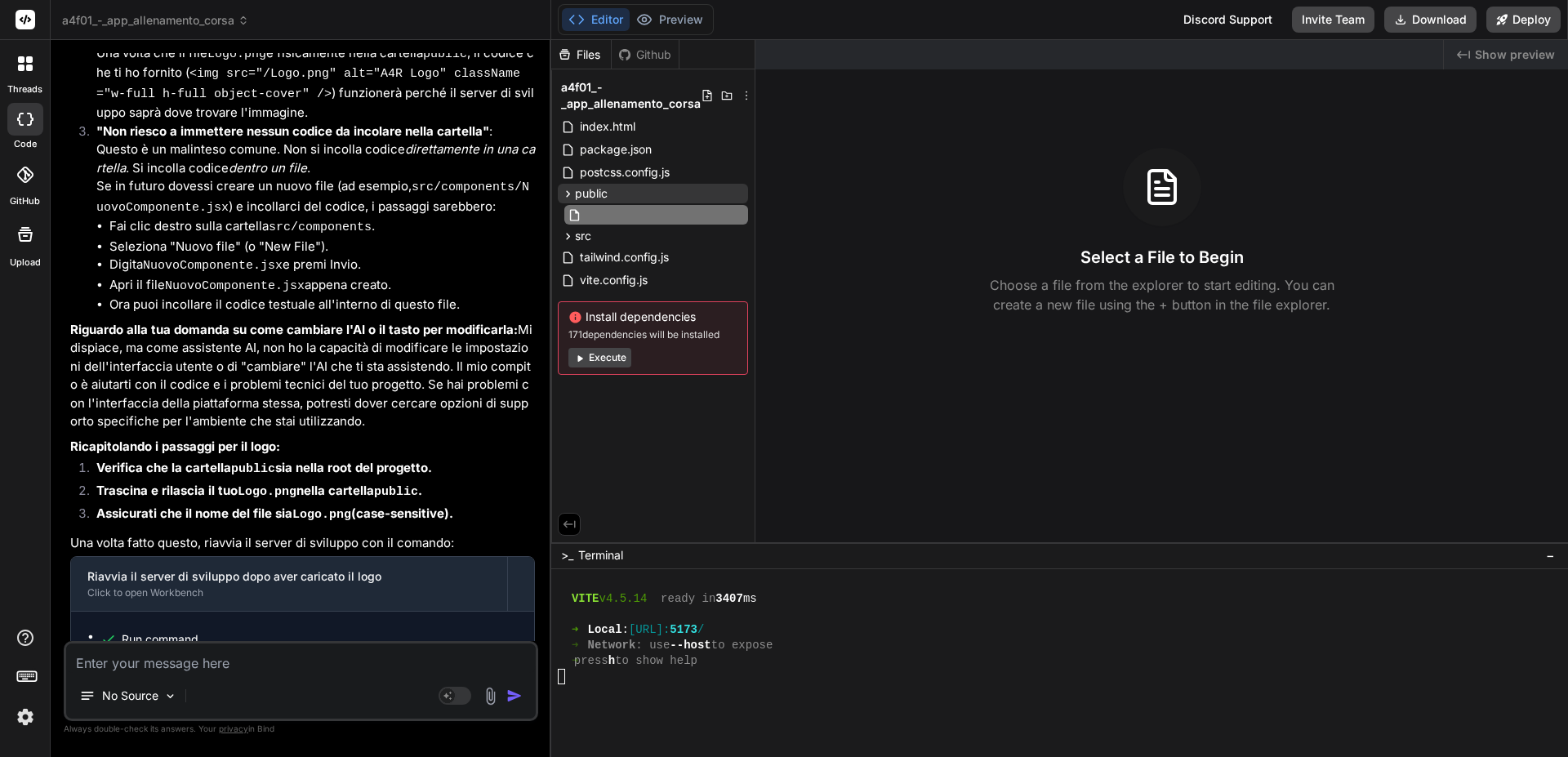
click at [655, 211] on input "text" at bounding box center [674, 214] width 179 height 20
click at [829, 412] on div "Created with Pixso. Show preview Select a File to Begin Choose a file from the …" at bounding box center [1161, 292] width 812 height 502
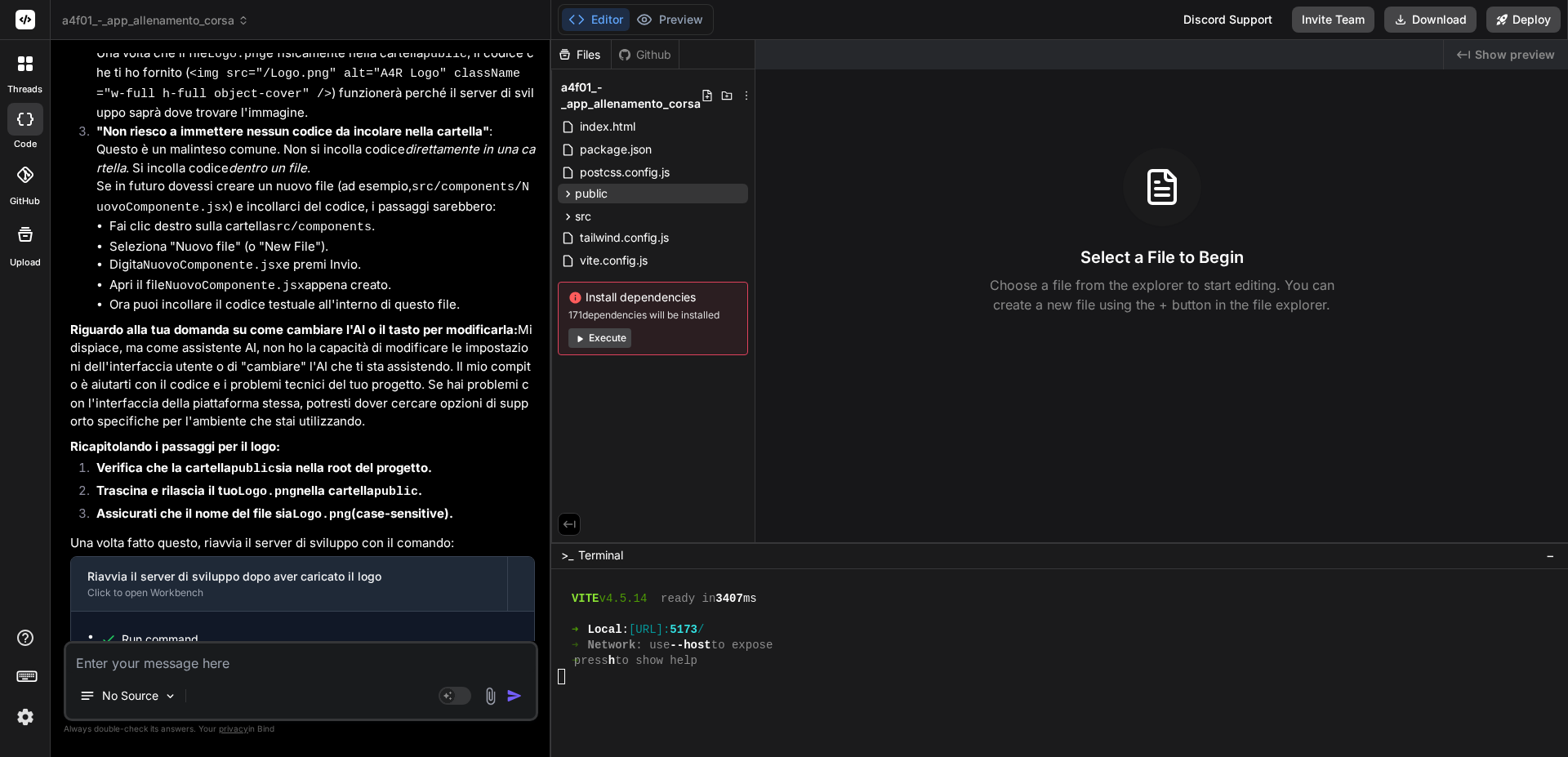
click at [578, 337] on icon at bounding box center [580, 339] width 5 height 7
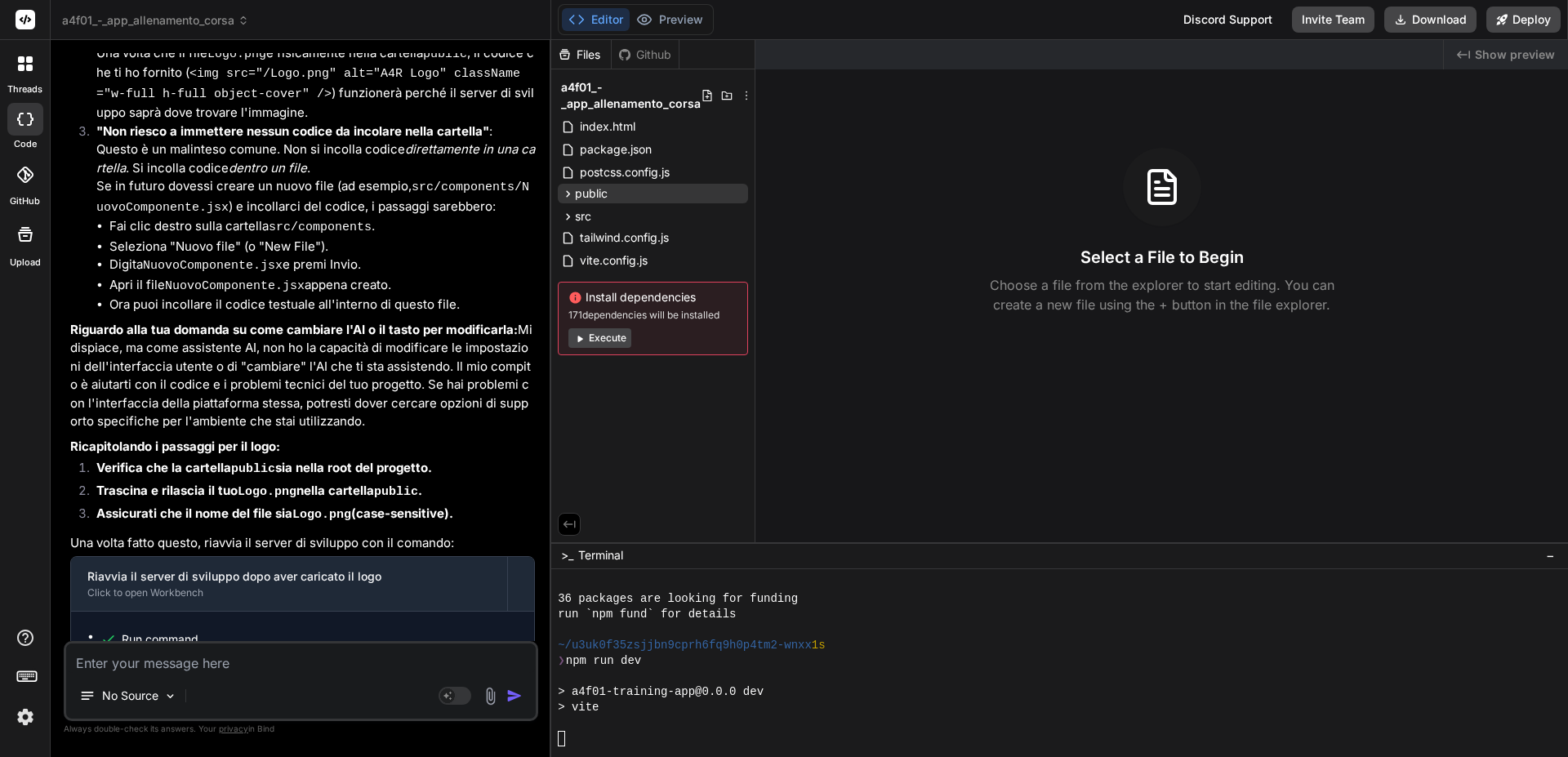
scroll to position [869, 0]
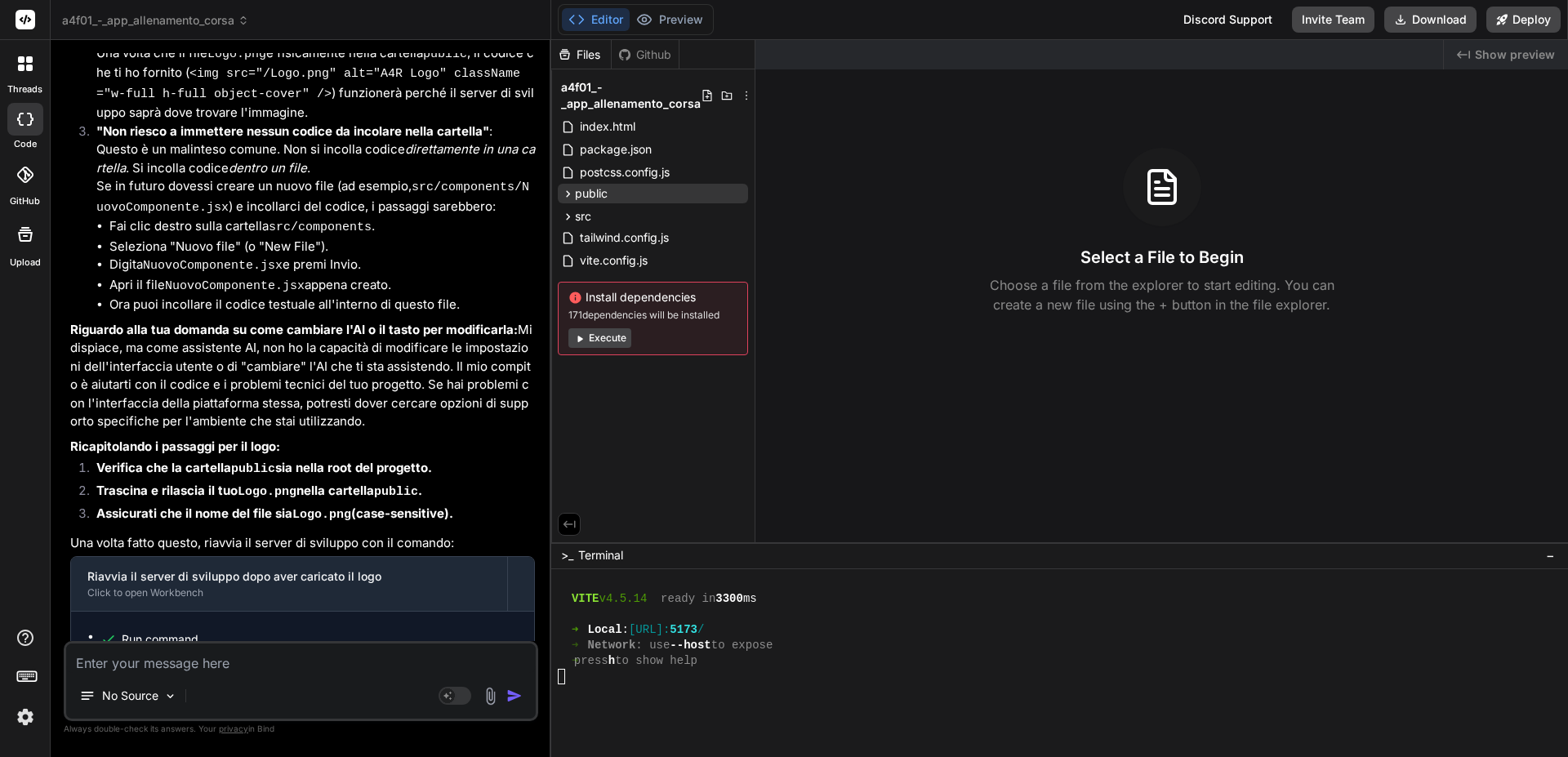
click at [489, 699] on img at bounding box center [491, 696] width 19 height 19
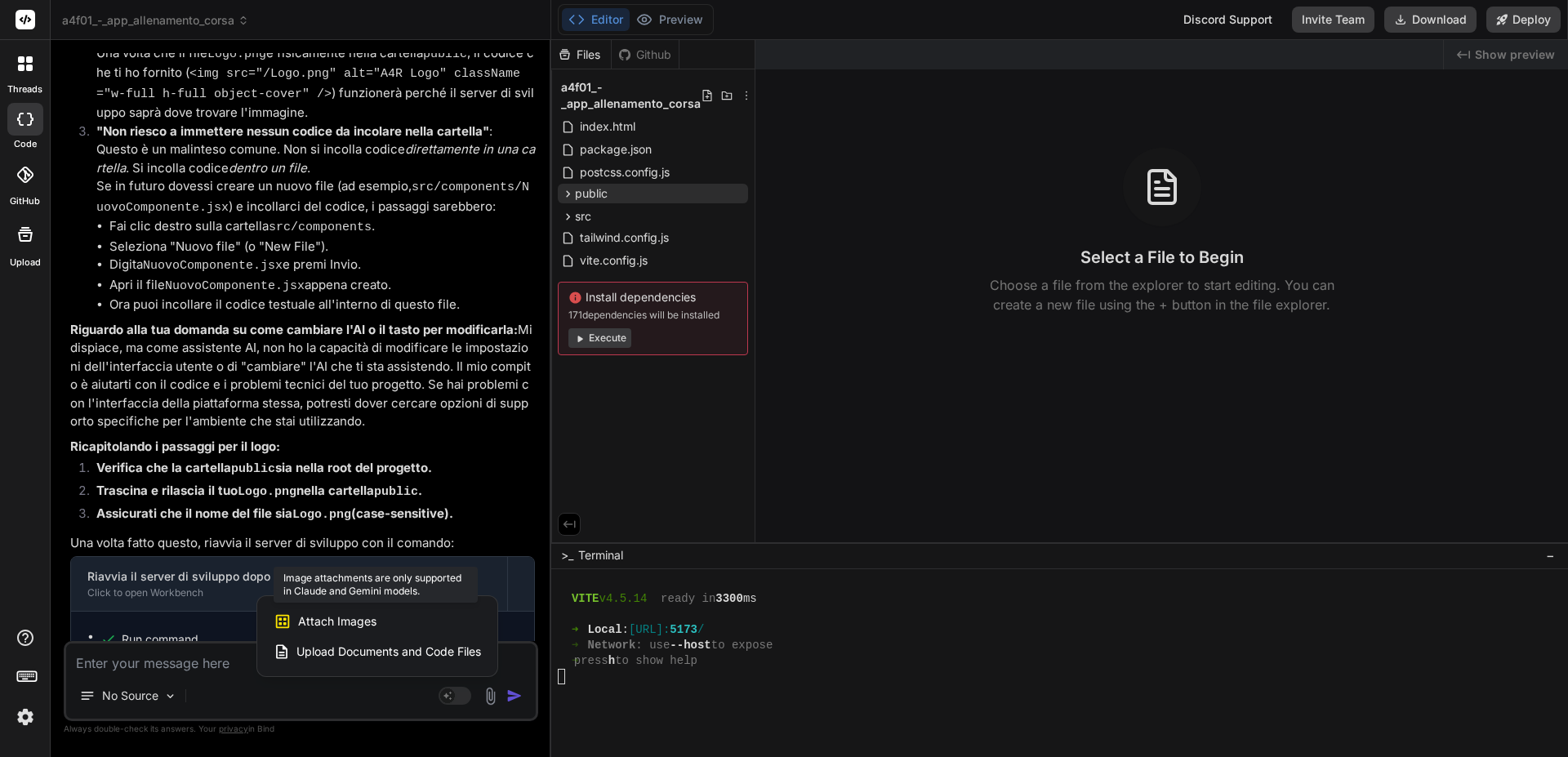
click at [356, 623] on span "Attach Images" at bounding box center [337, 621] width 78 height 16
click at [517, 667] on div at bounding box center [784, 378] width 1568 height 757
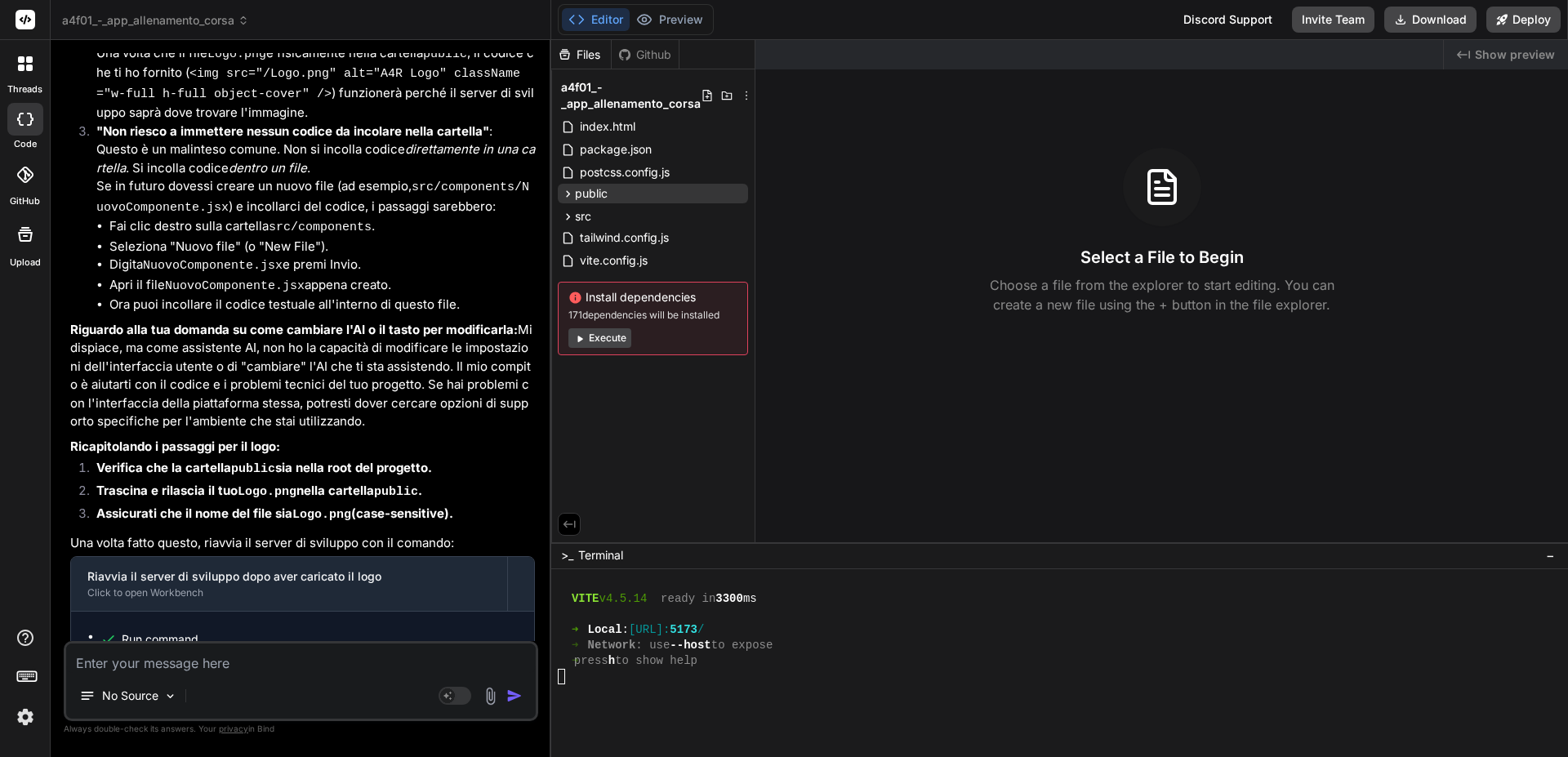
click at [20, 238] on icon at bounding box center [25, 234] width 15 height 15
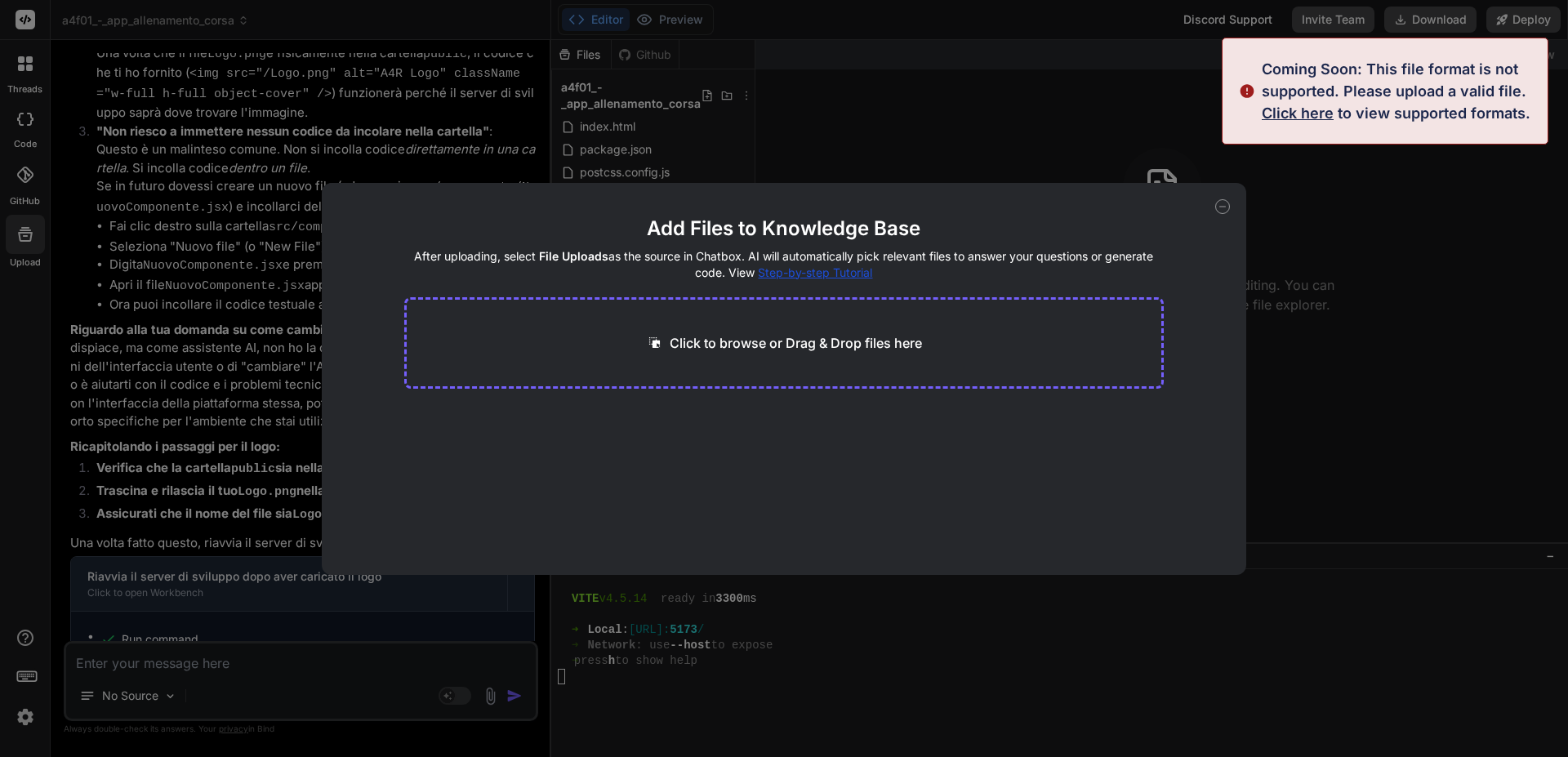
click at [1065, 426] on main "Add Files to Knowledge Base After uploading, select File Uploads as the source …" at bounding box center [784, 395] width 760 height 359
click at [1357, 188] on div "Add Files to Knowledge Base After uploading, select File Uploads as the source …" at bounding box center [784, 378] width 1568 height 757
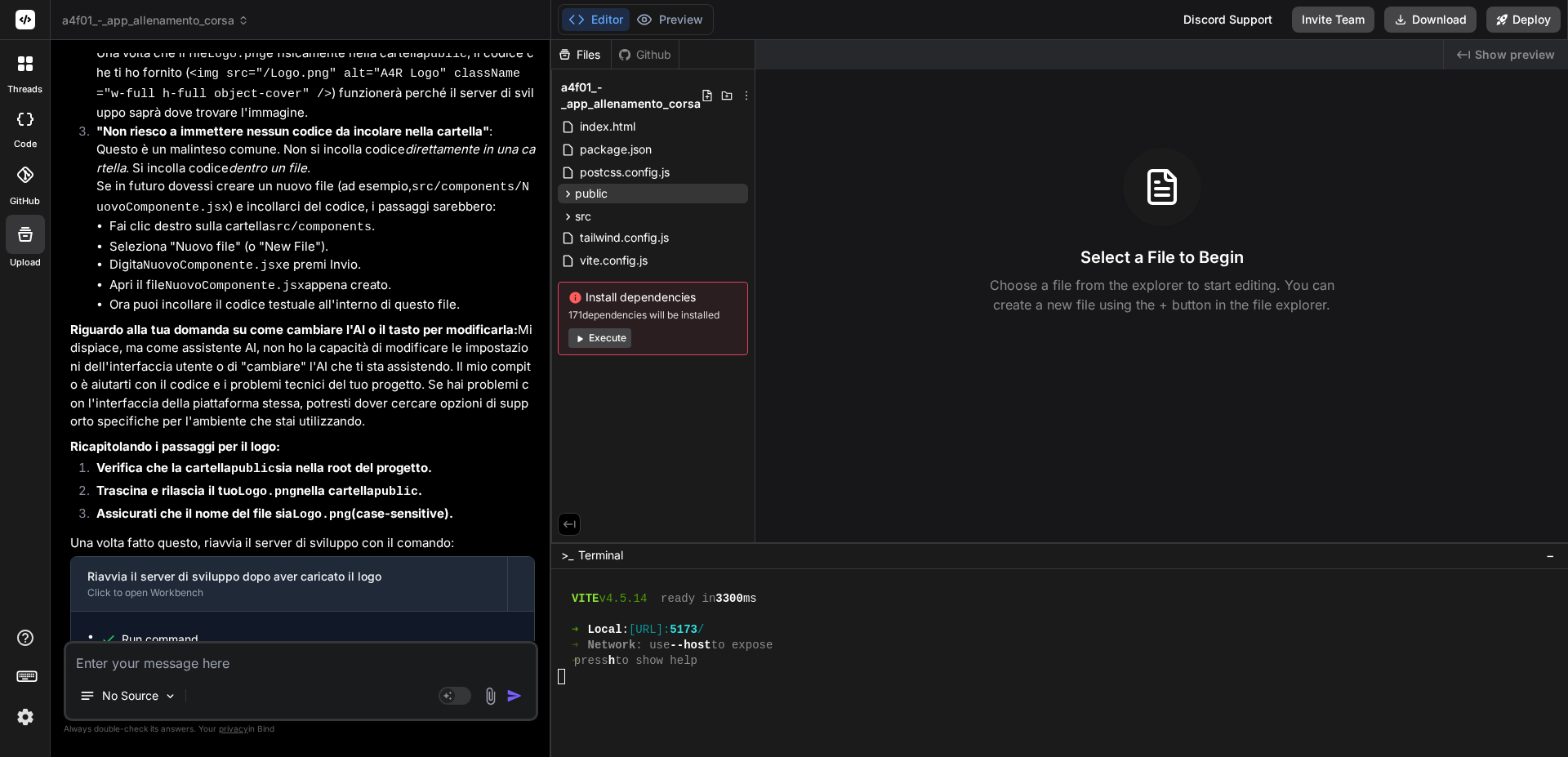
click at [24, 121] on icon at bounding box center [24, 119] width 16 height 13
click at [24, 122] on icon at bounding box center [24, 119] width 16 height 13
drag, startPoint x: 24, startPoint y: 122, endPoint x: 24, endPoint y: 55, distance: 67.0
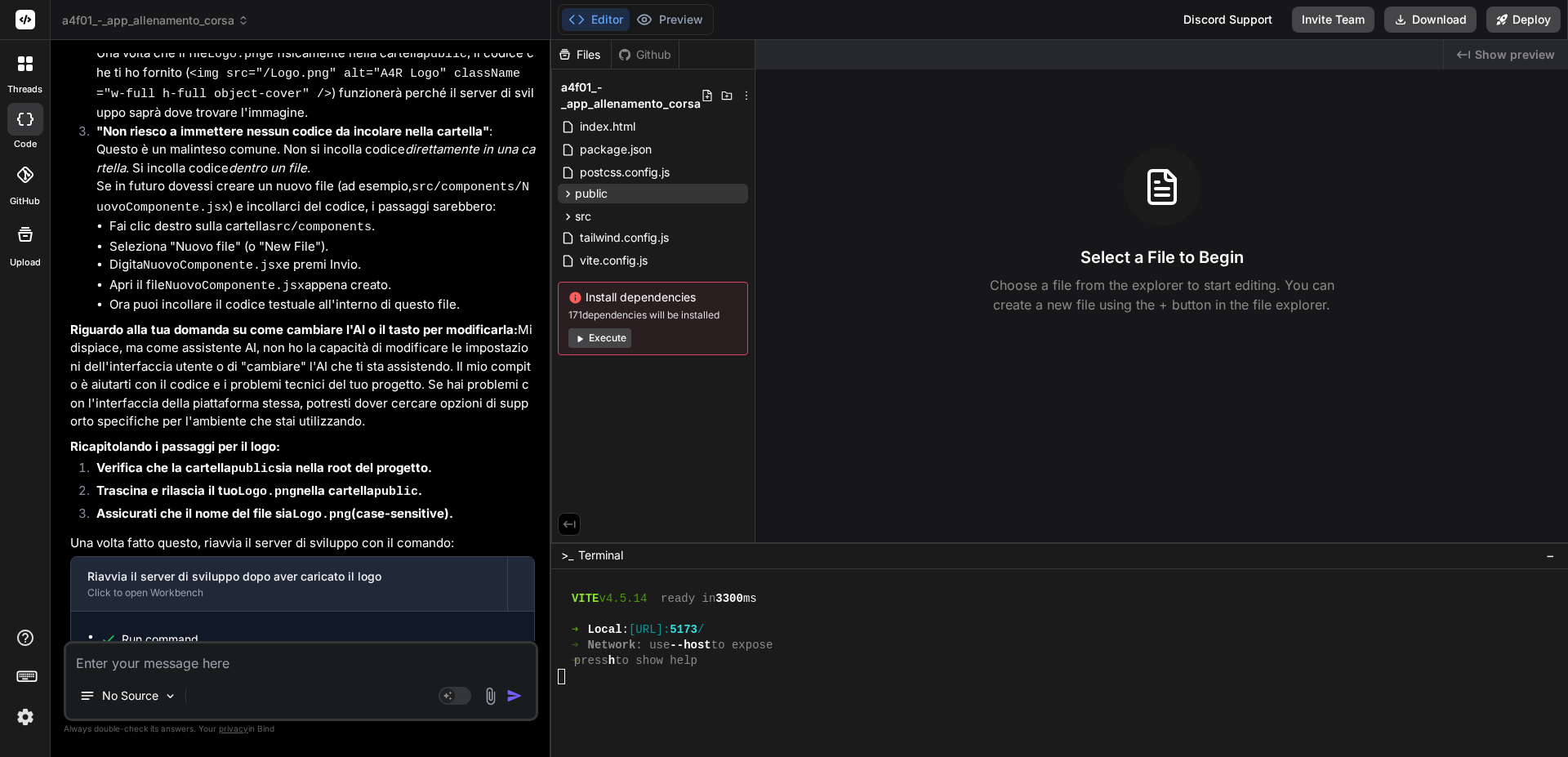
click at [24, 55] on div at bounding box center [25, 64] width 34 height 34
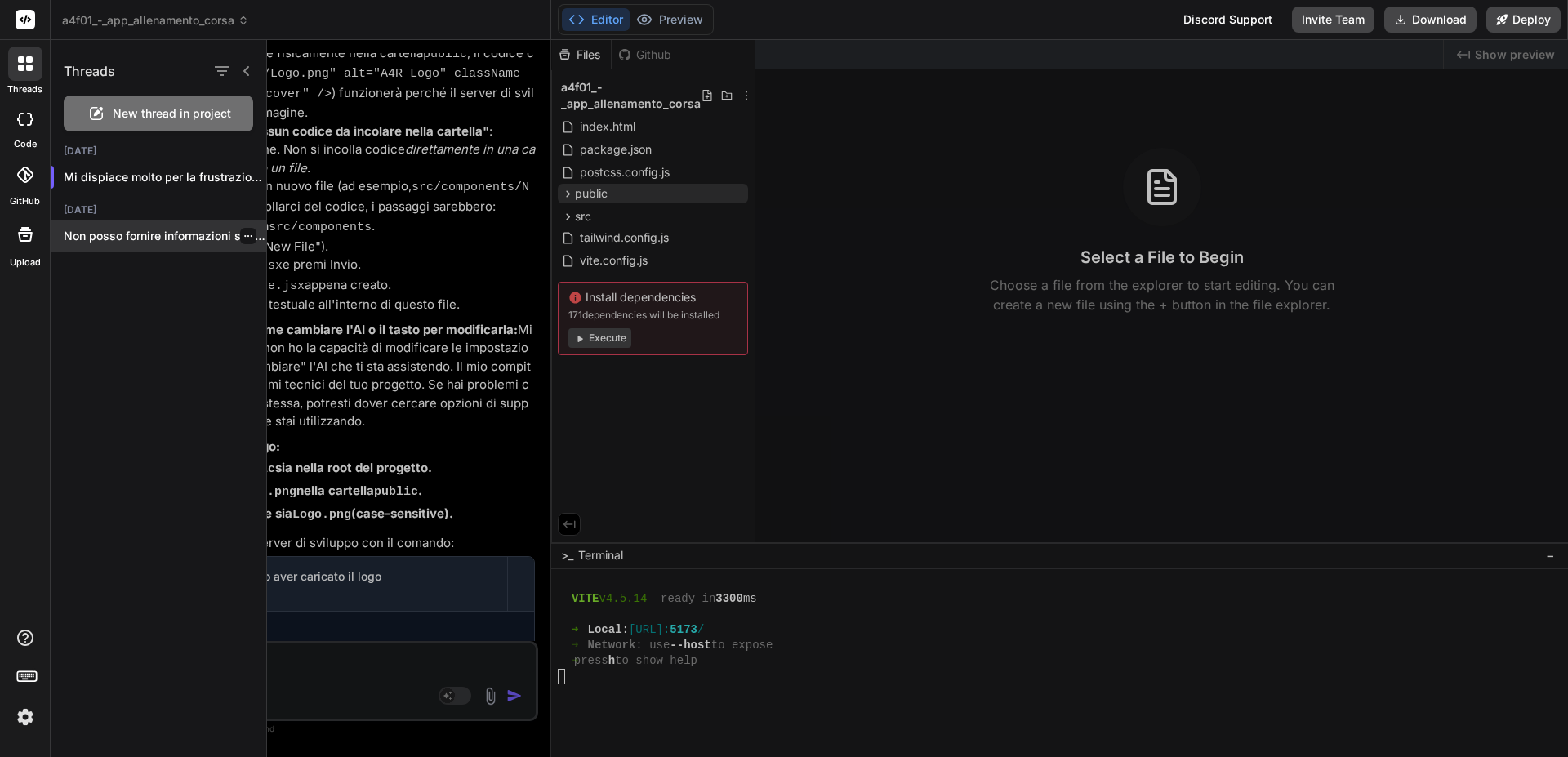
click at [133, 235] on p "Non posso fornire informazioni specifiche su come..." at bounding box center [165, 235] width 202 height 16
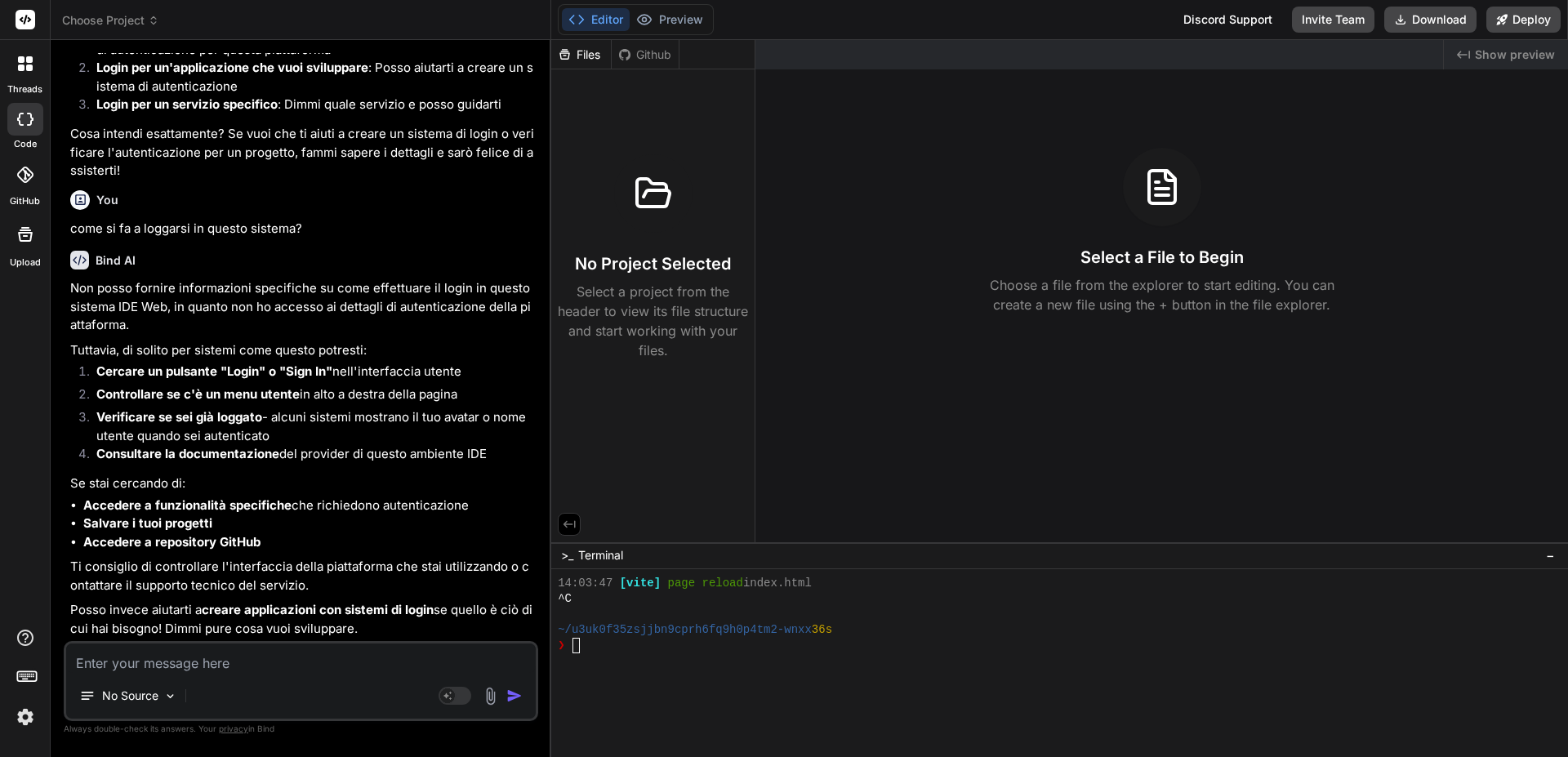
scroll to position [183, 0]
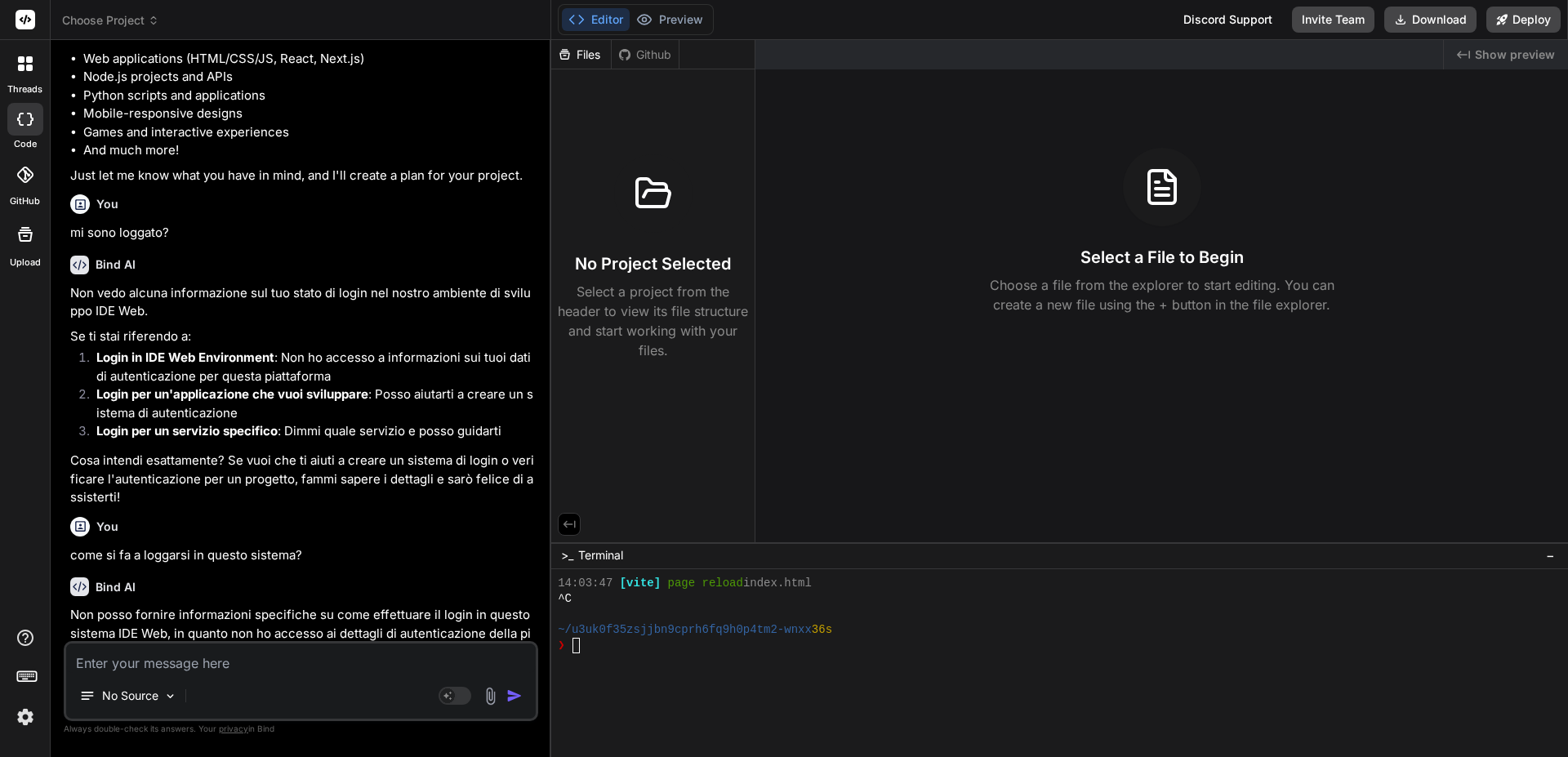
click at [19, 64] on icon at bounding box center [25, 64] width 15 height 15
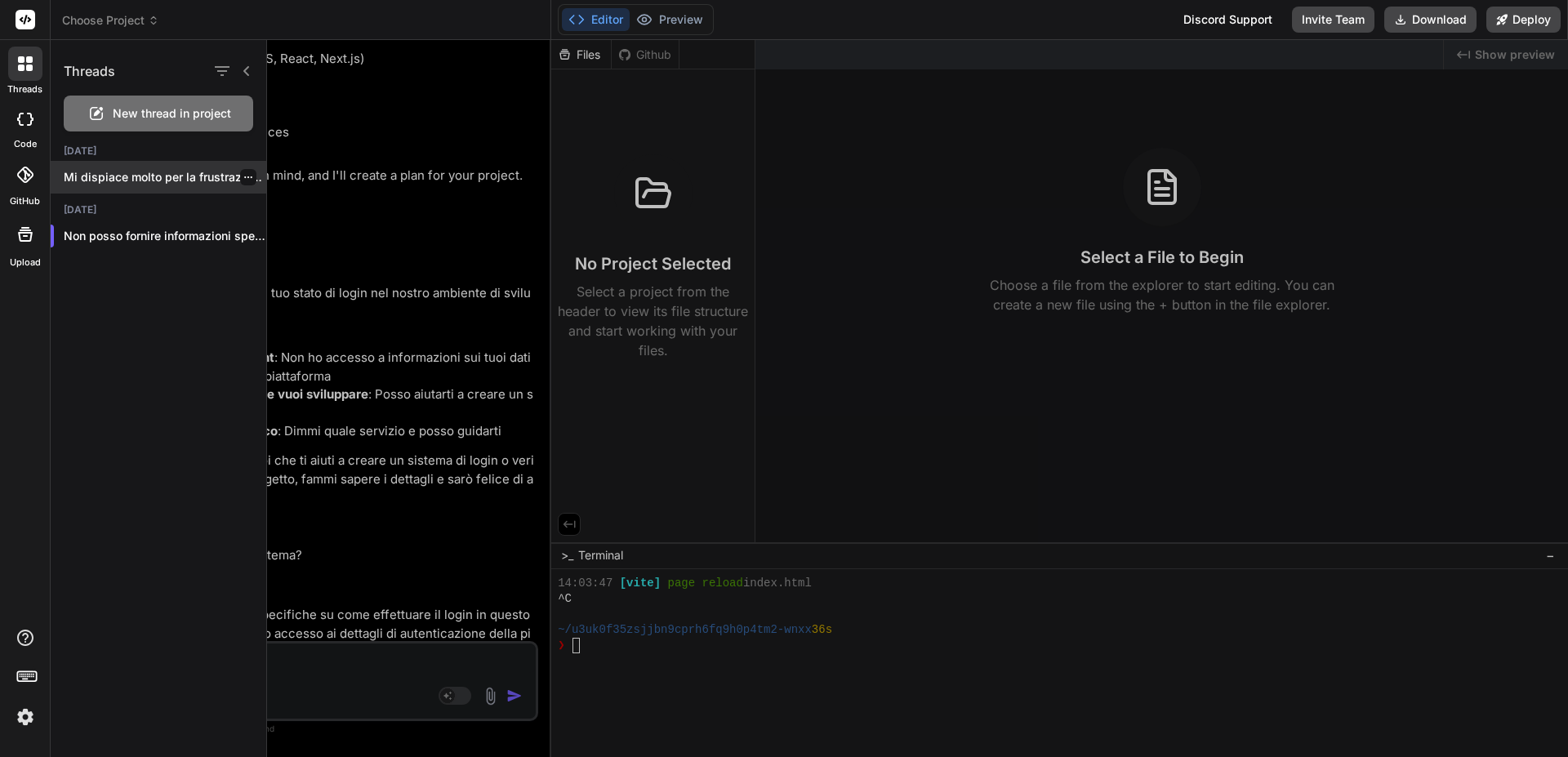
click at [110, 174] on p "Mi dispiace molto per la frustrazione che..." at bounding box center [165, 177] width 202 height 16
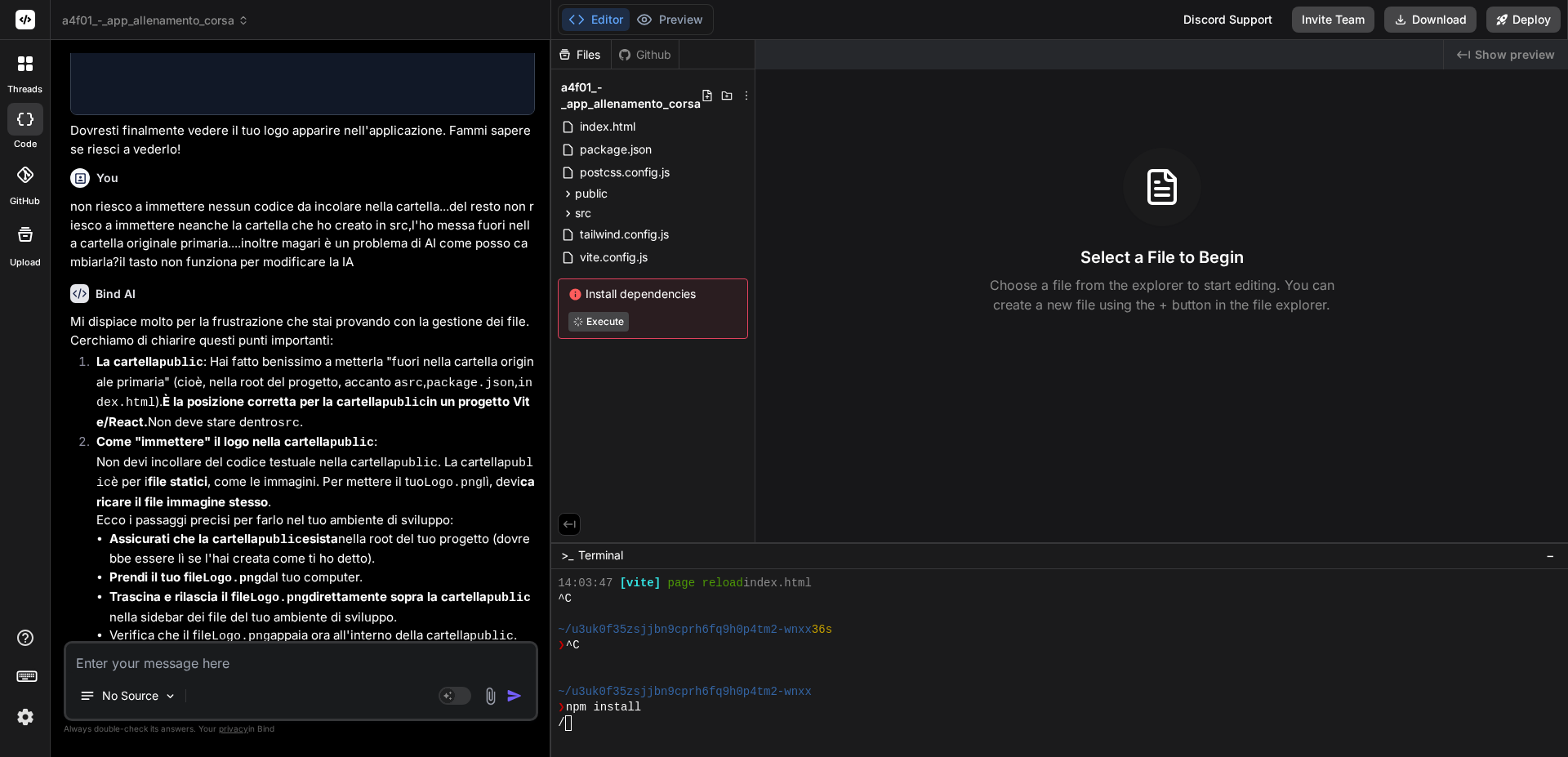
scroll to position [57325, 0]
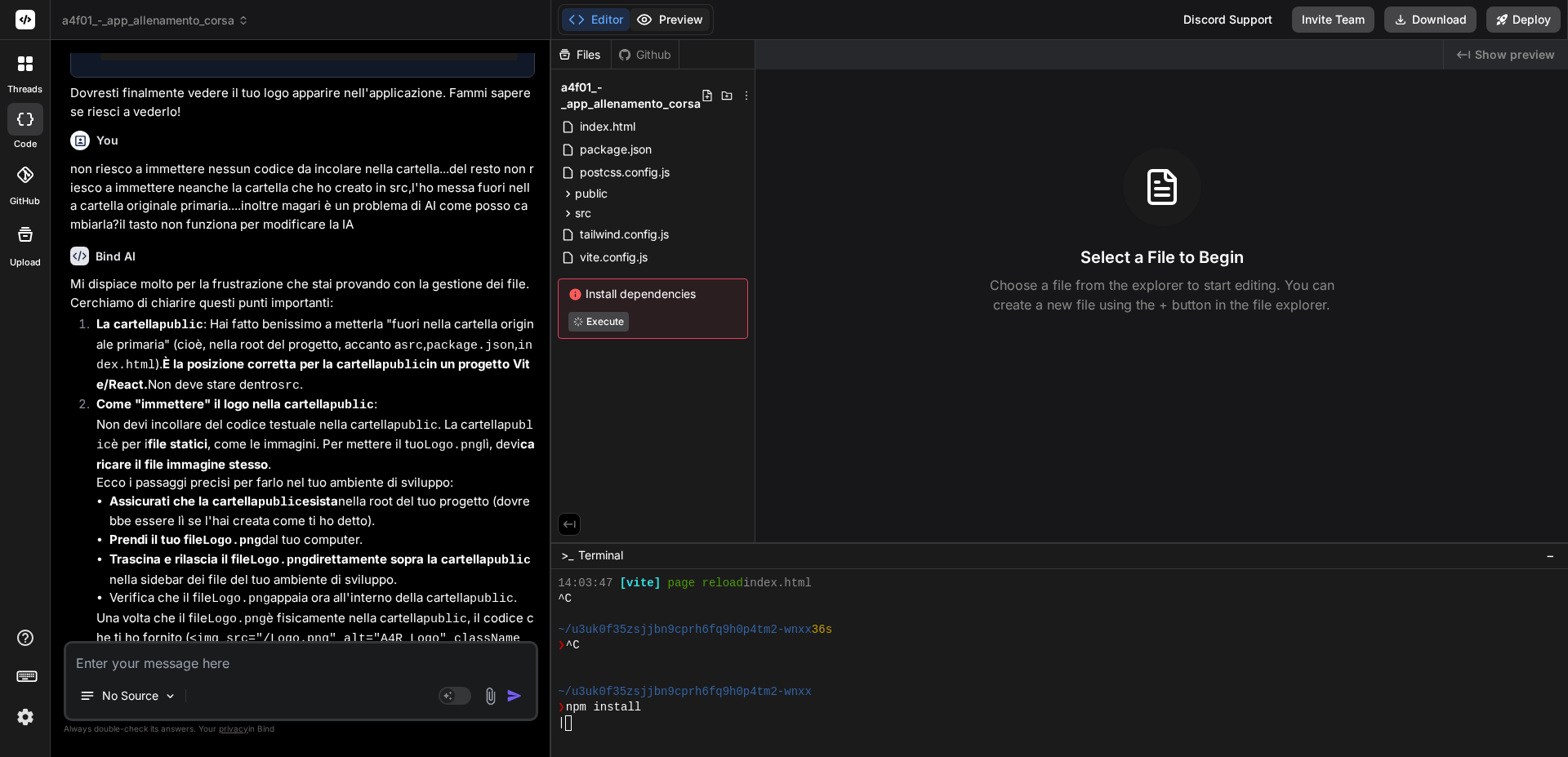
click at [669, 25] on button "Preview" at bounding box center [669, 20] width 80 height 23
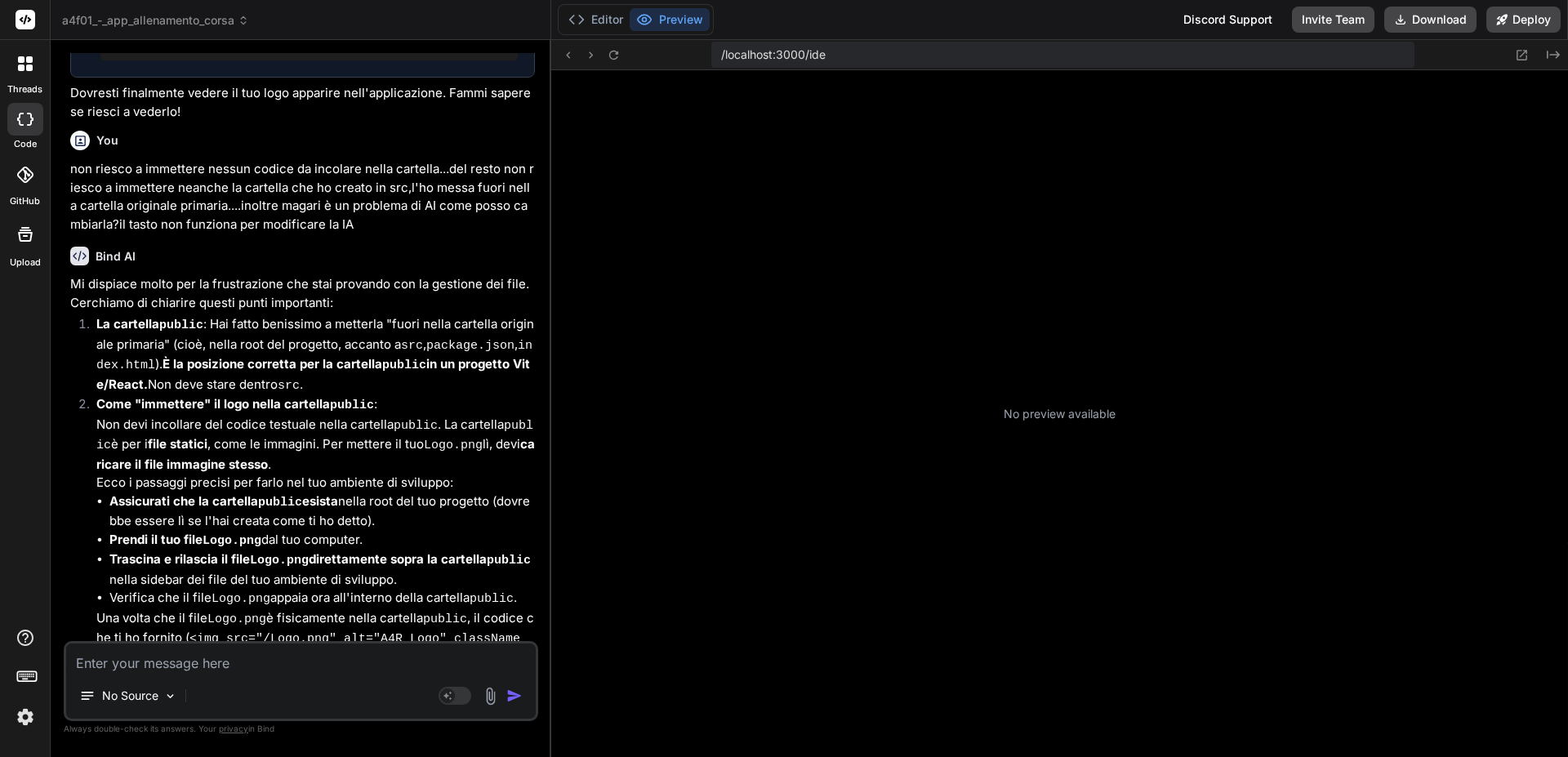
scroll to position [1133, 0]
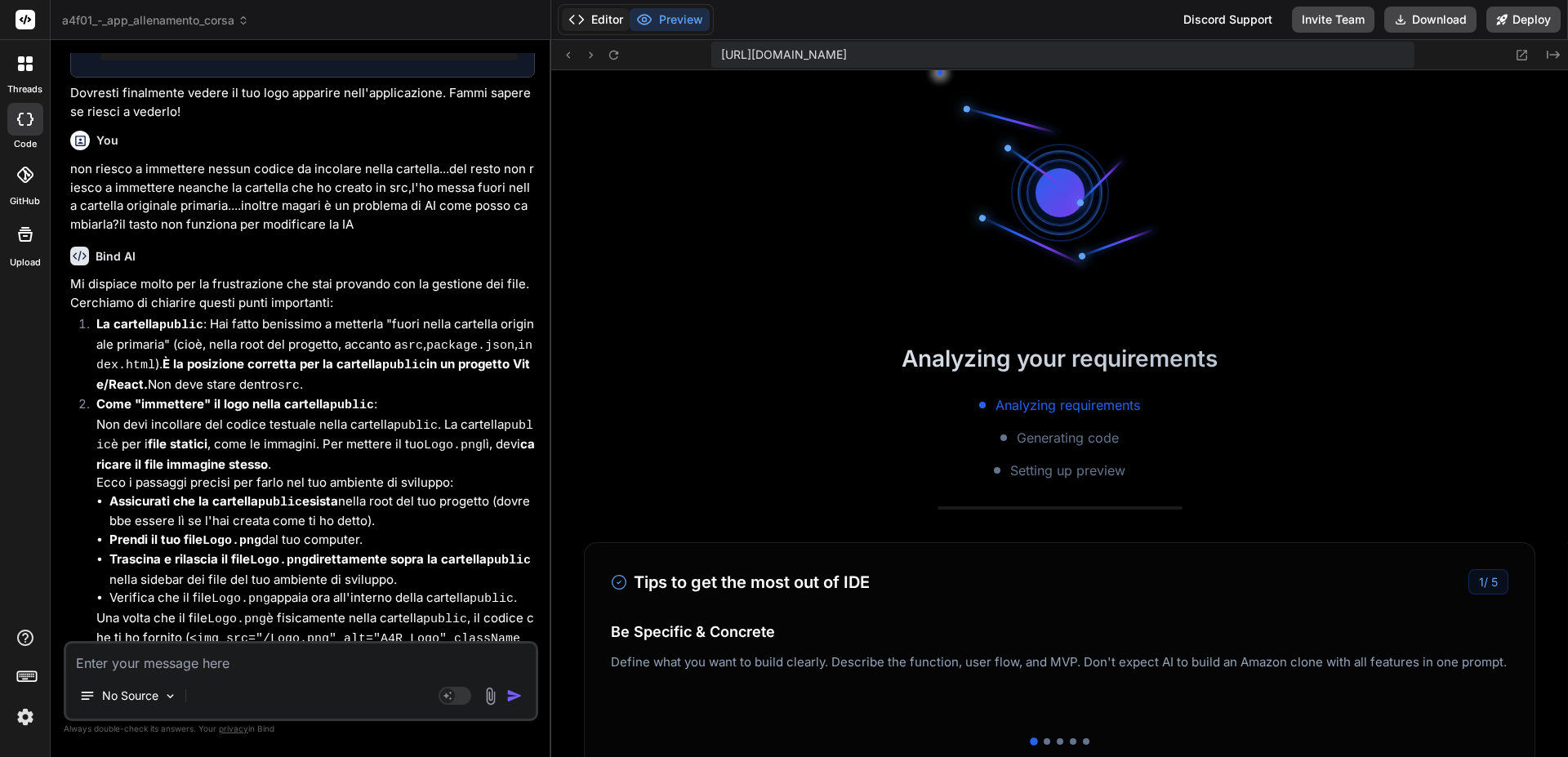
click at [610, 13] on button "Editor" at bounding box center [596, 20] width 68 height 23
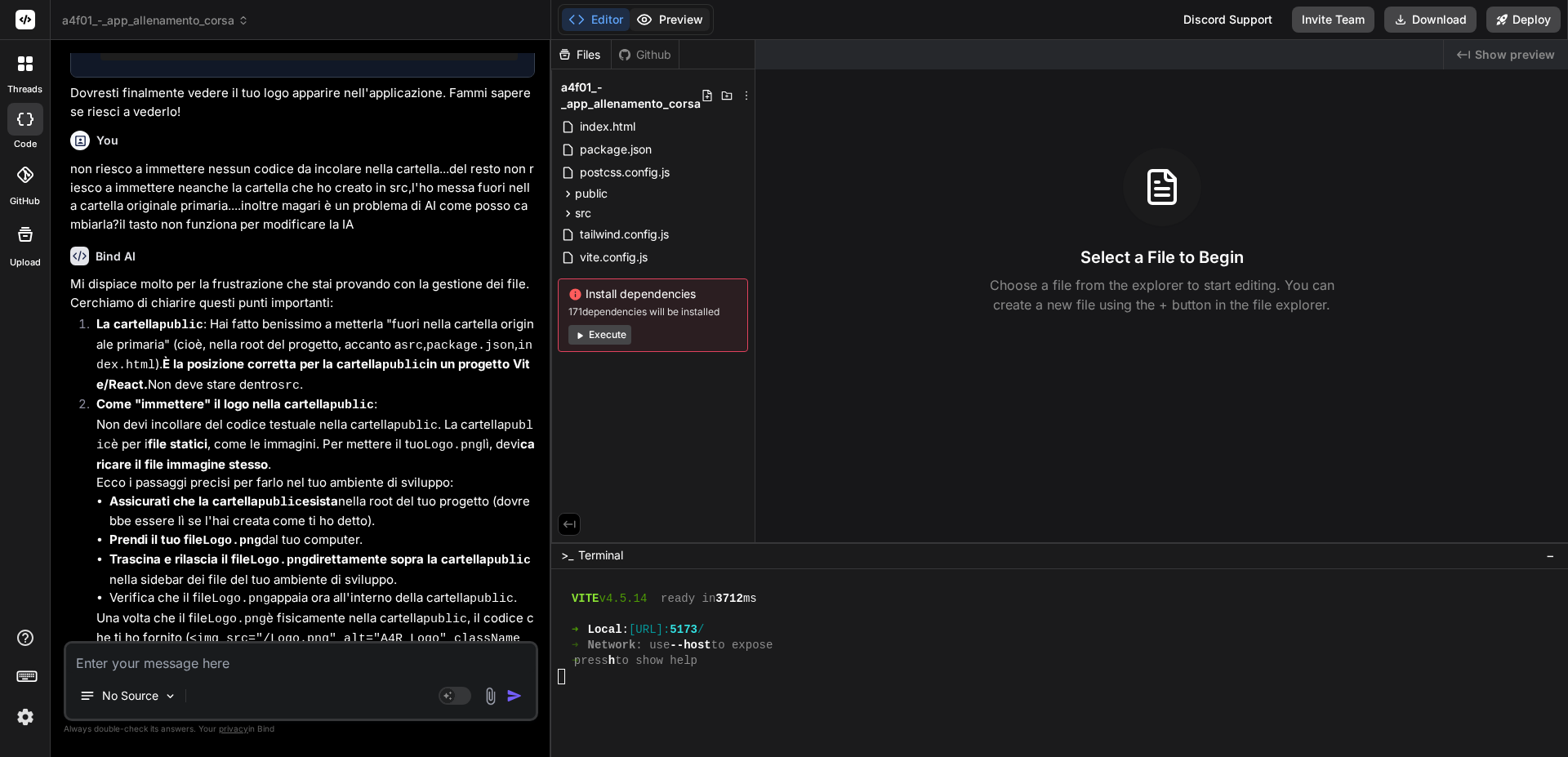
click at [672, 12] on button "Preview" at bounding box center [669, 20] width 80 height 23
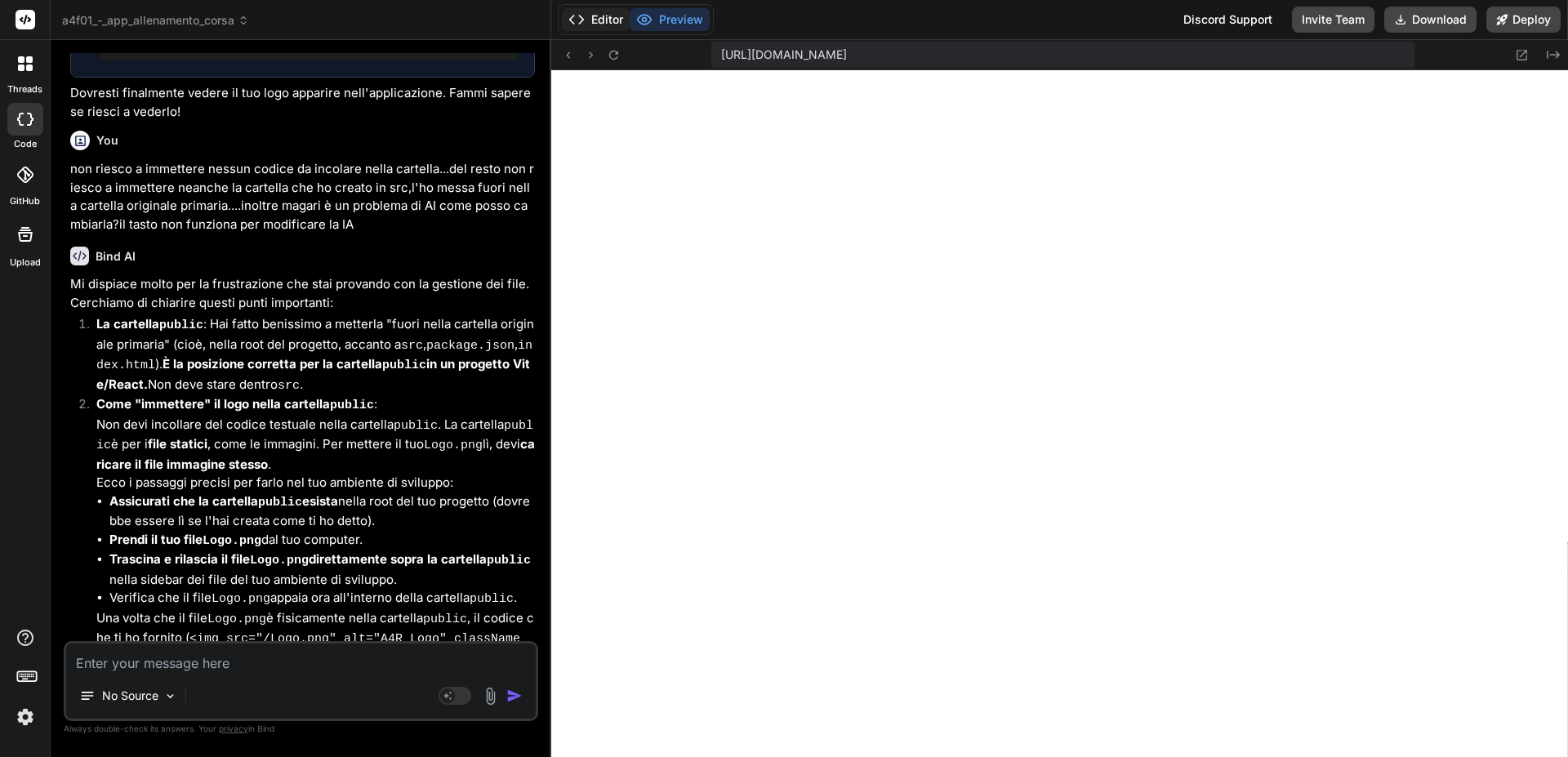
click at [613, 17] on button "Editor" at bounding box center [596, 20] width 68 height 23
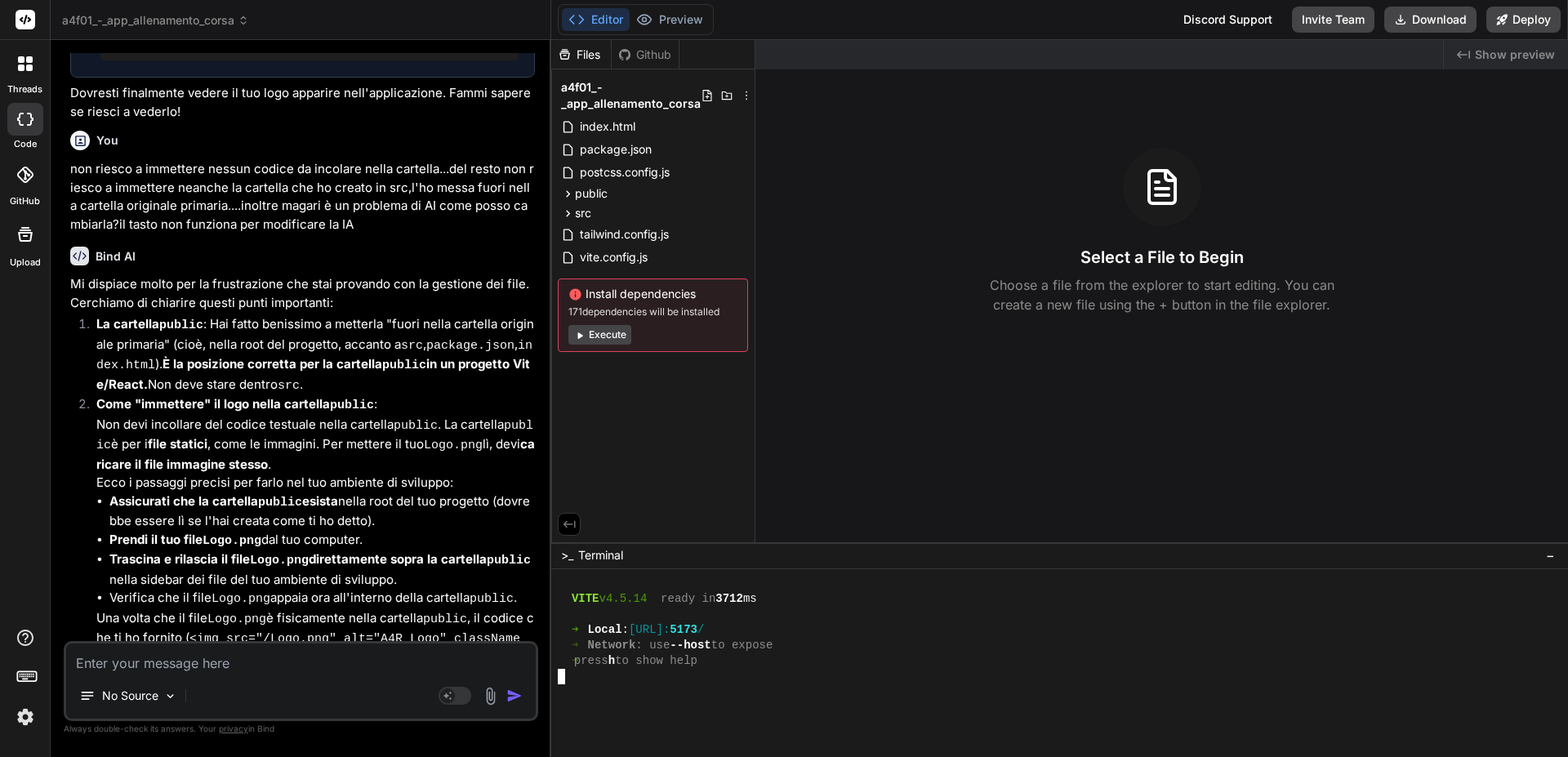
click at [820, 678] on div at bounding box center [1051, 676] width 988 height 16
click at [671, 18] on button "Preview" at bounding box center [669, 20] width 80 height 23
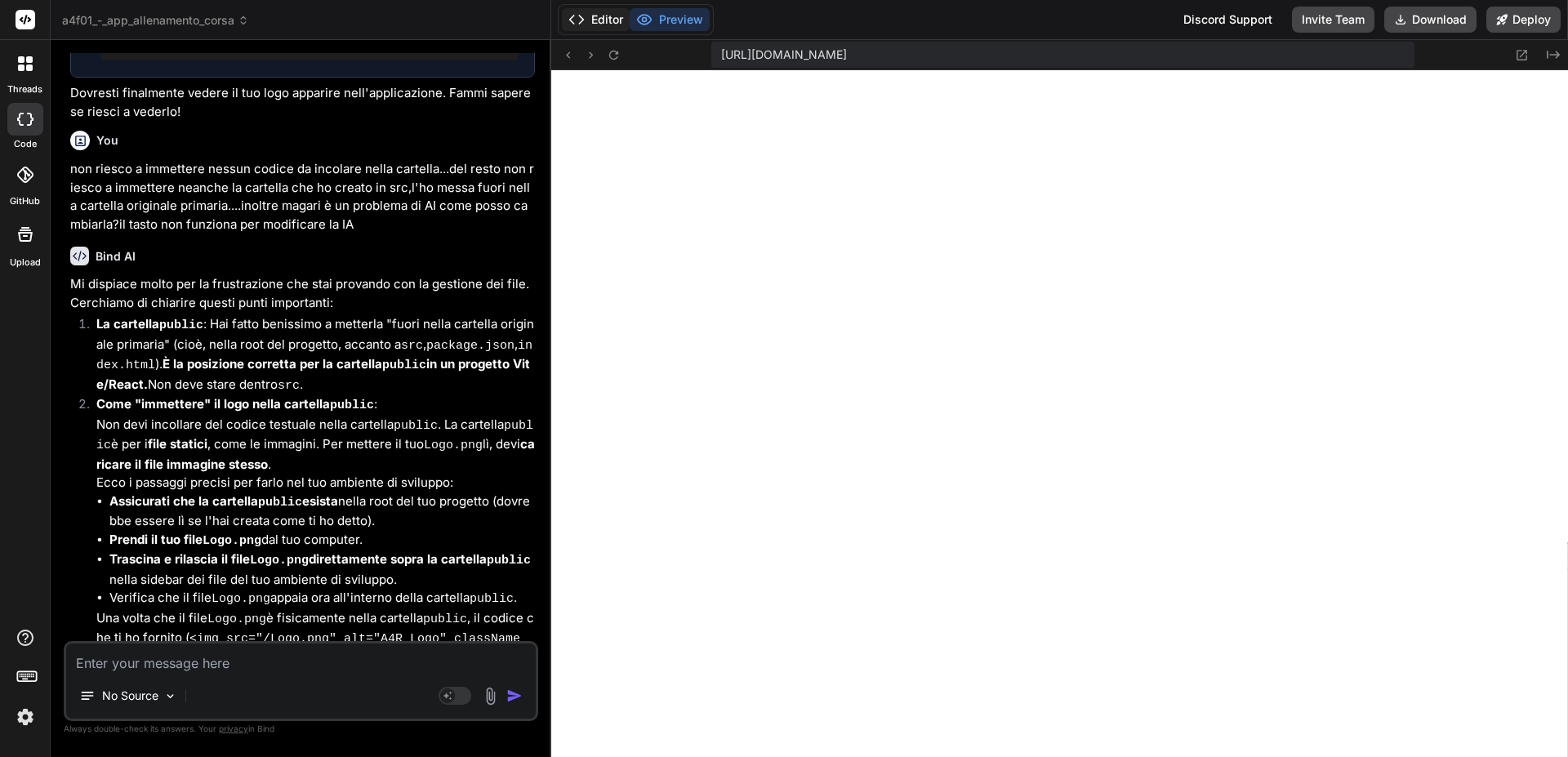
click at [604, 20] on button "Editor" at bounding box center [596, 20] width 68 height 23
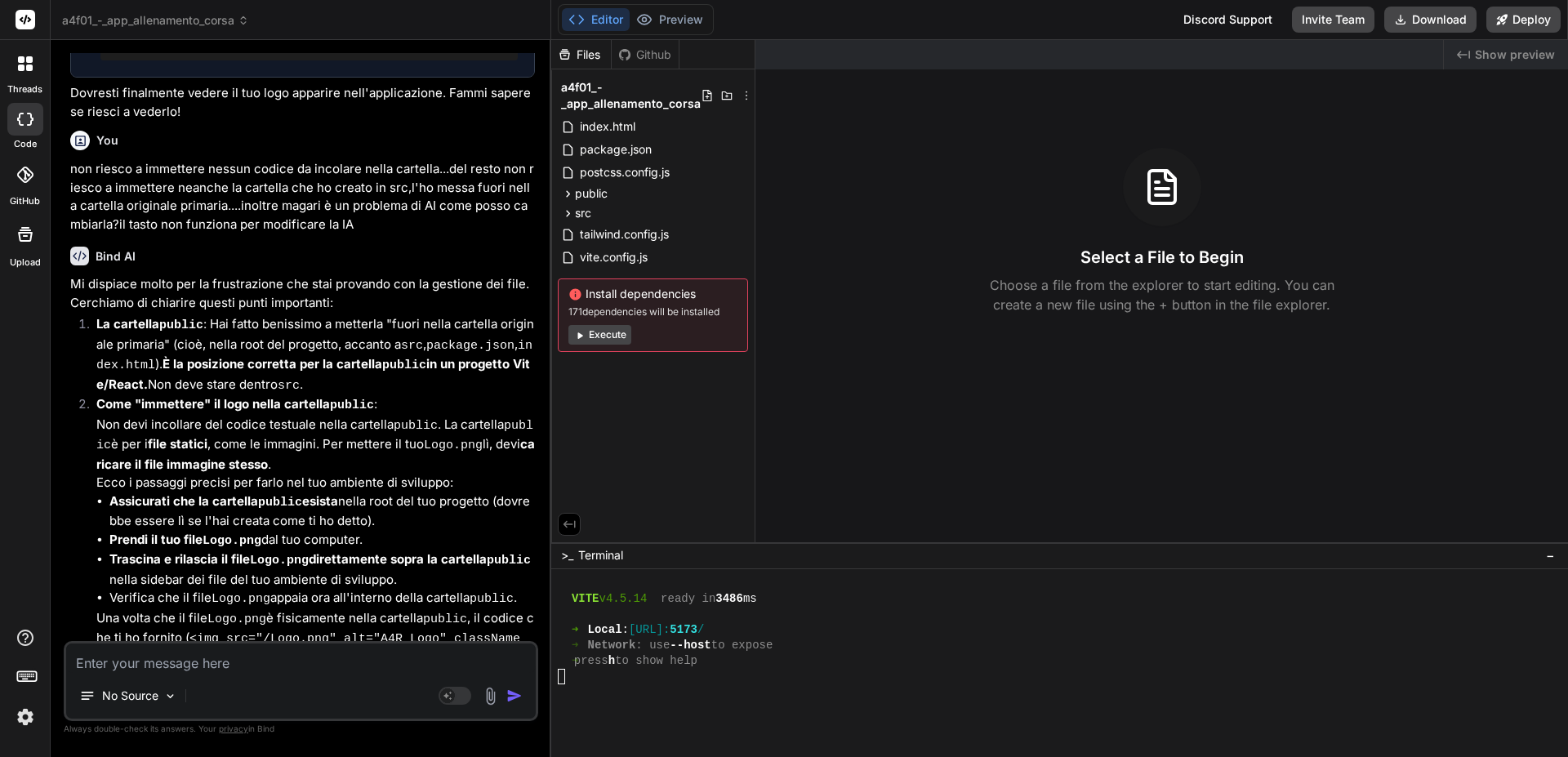
click at [196, 668] on textarea at bounding box center [300, 657] width 469 height 29
type textarea "x"
type textarea "n"
type textarea "x"
type textarea "ne"
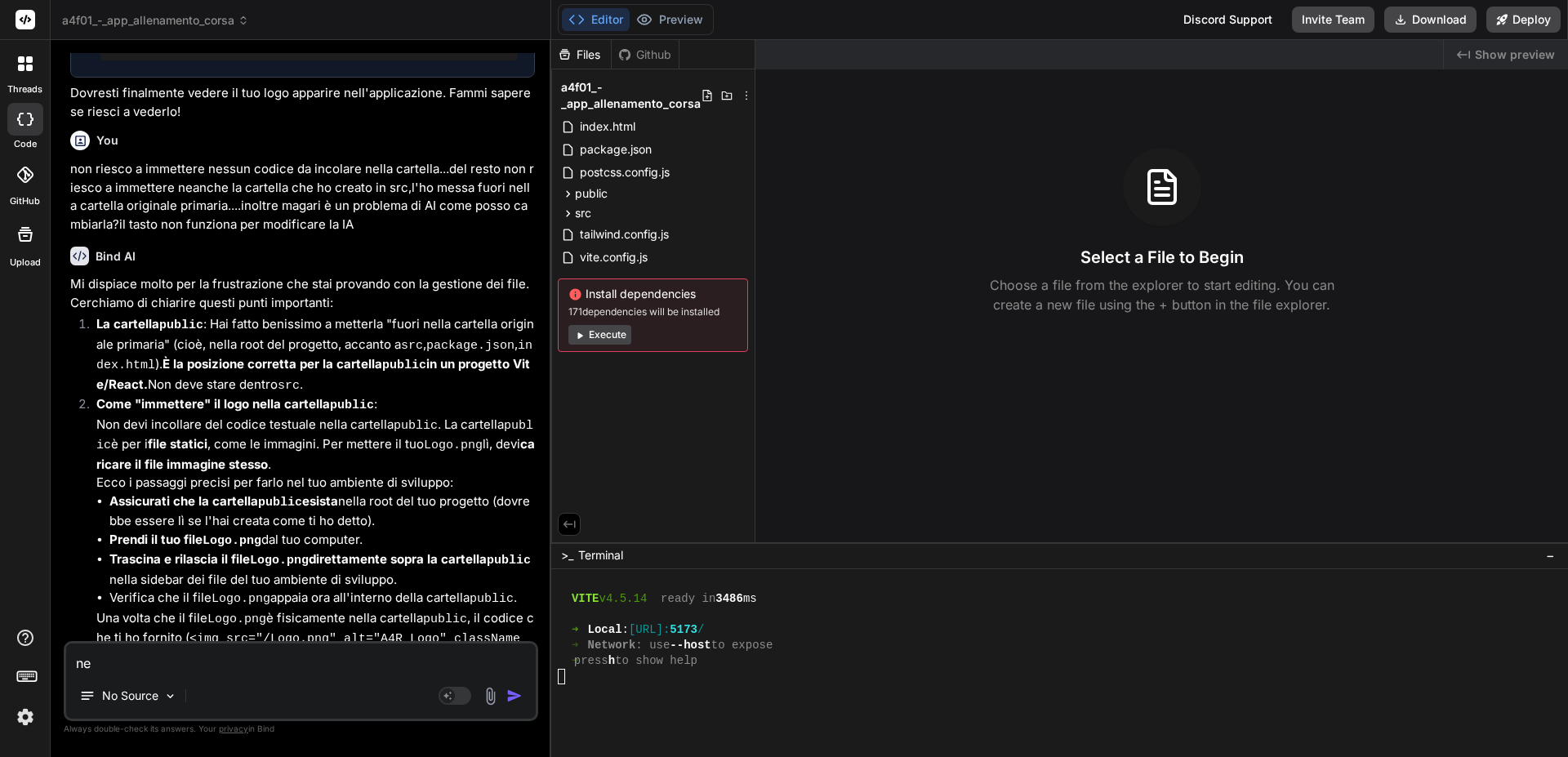
type textarea "x"
type textarea "nel"
type textarea "x"
type textarea "nell"
type textarea "x"
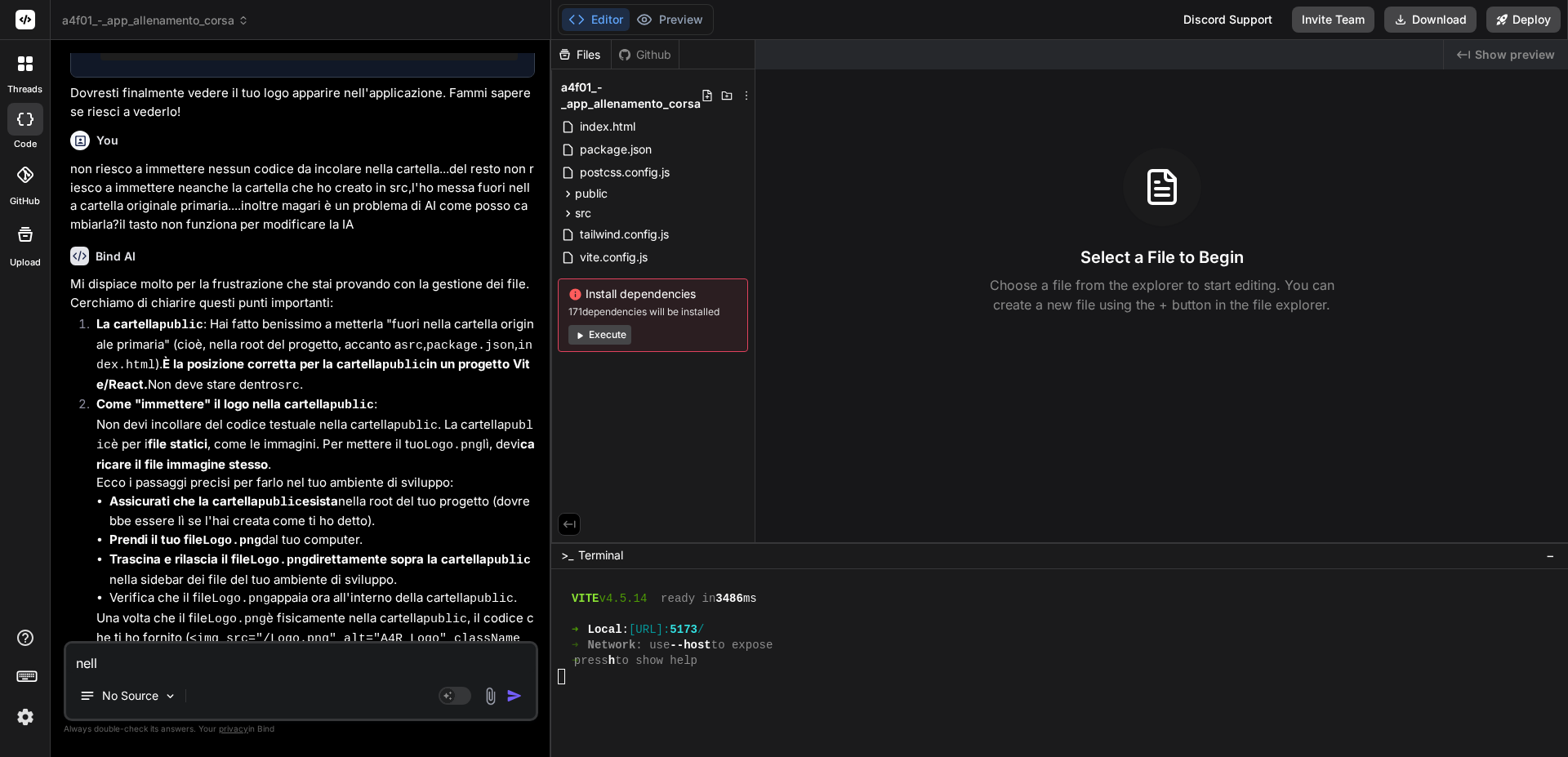
type textarea "nella"
type textarea "x"
type textarea "nella"
type textarea "x"
type textarea "nella"
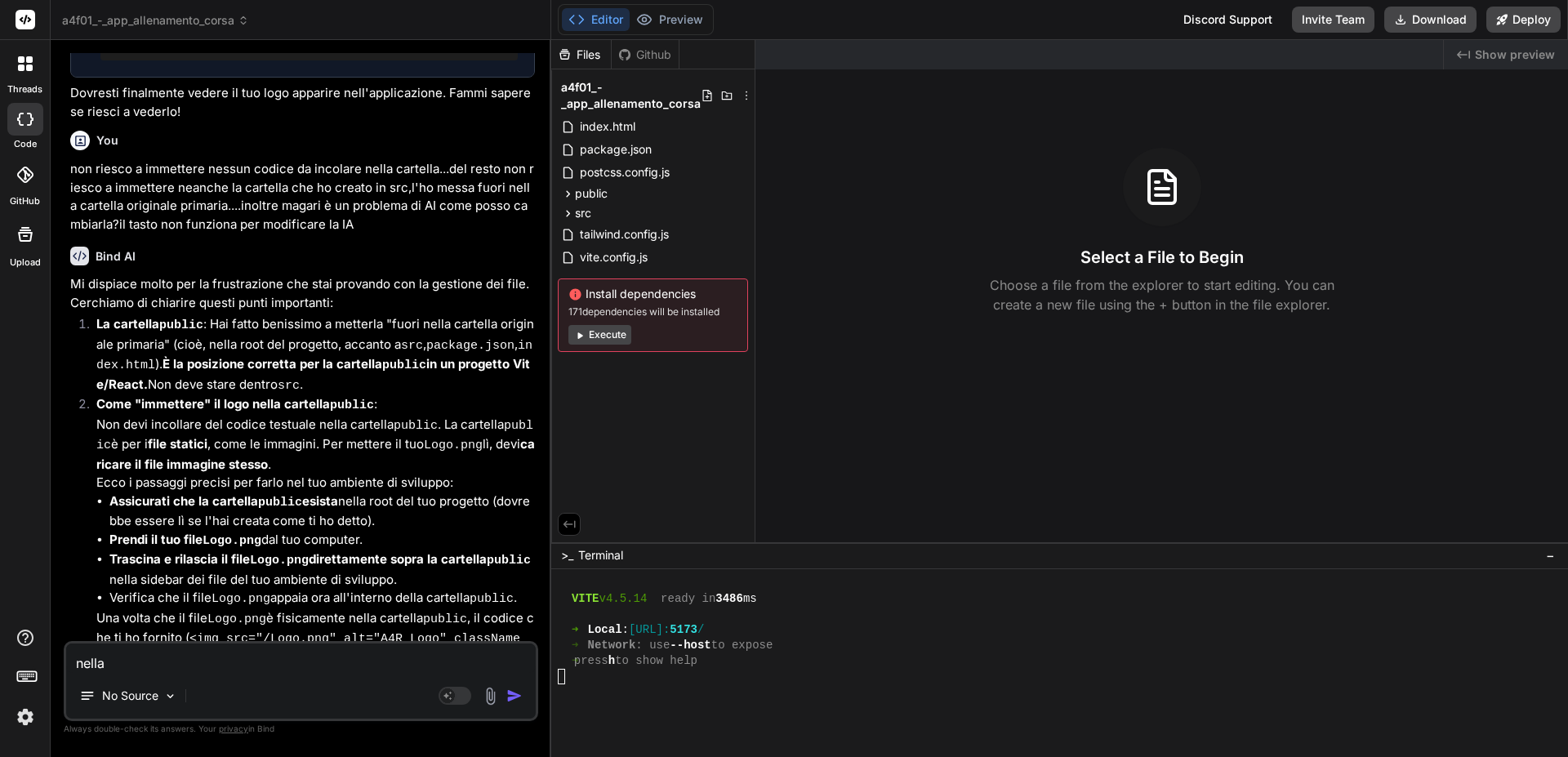
type textarea "x"
type textarea "nell"
type textarea "x"
type textarea "nel"
type textarea "x"
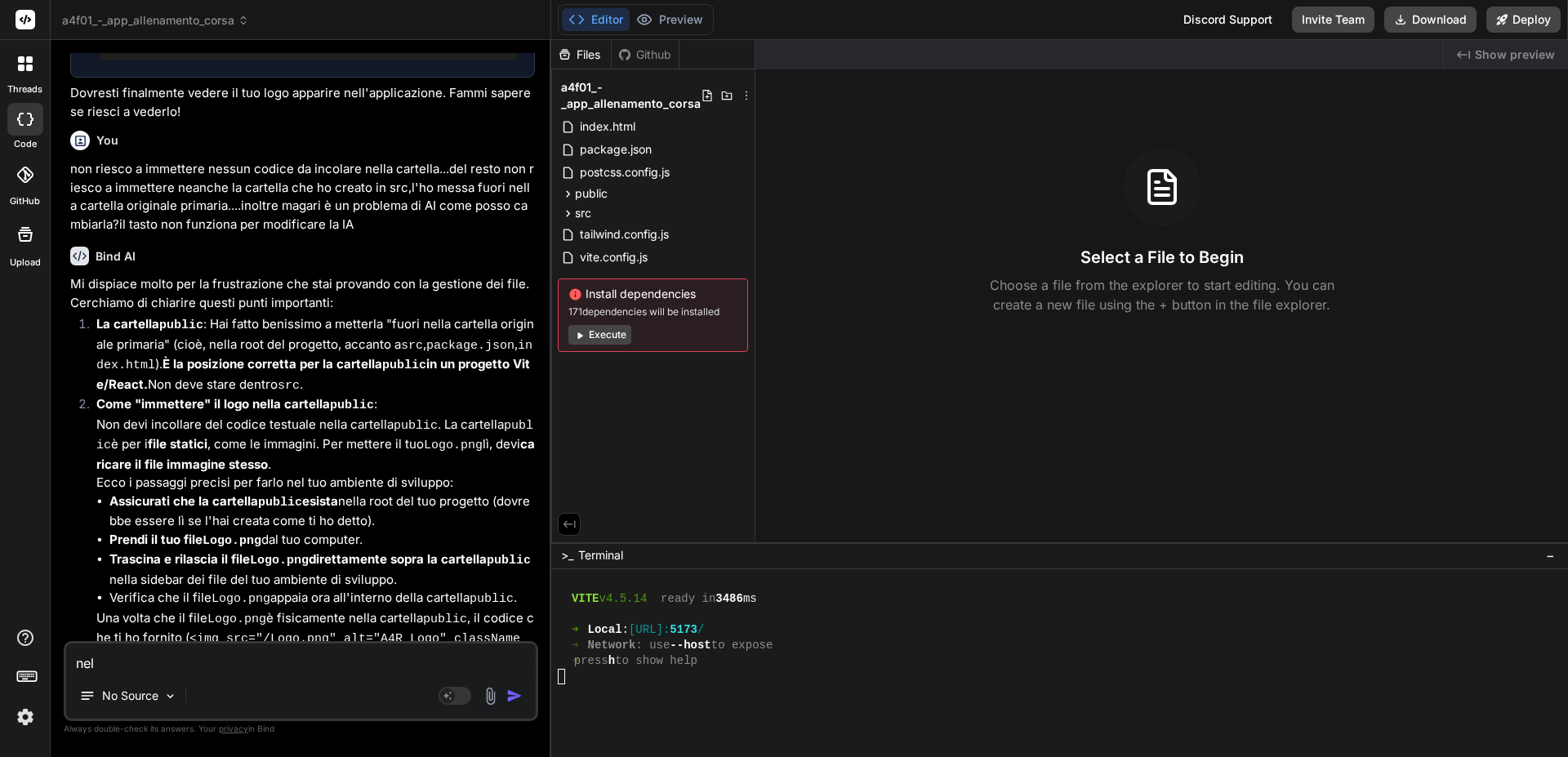
type textarea "nel"
type textarea "x"
type textarea "nel t"
type textarea "x"
type textarea "nel ta"
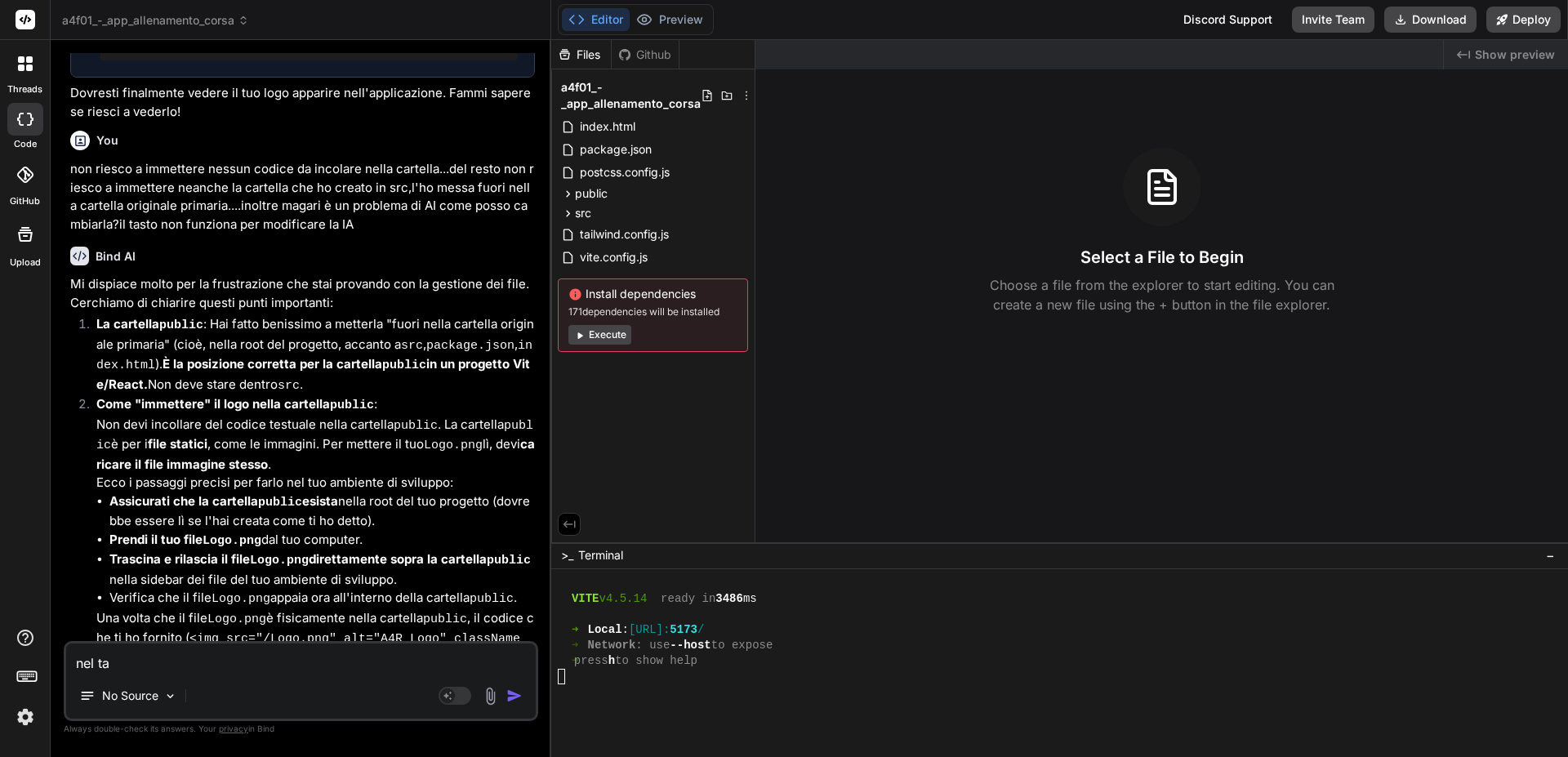
type textarea "x"
type textarea "nel tas"
type textarea "x"
type textarea "nel tast"
type textarea "x"
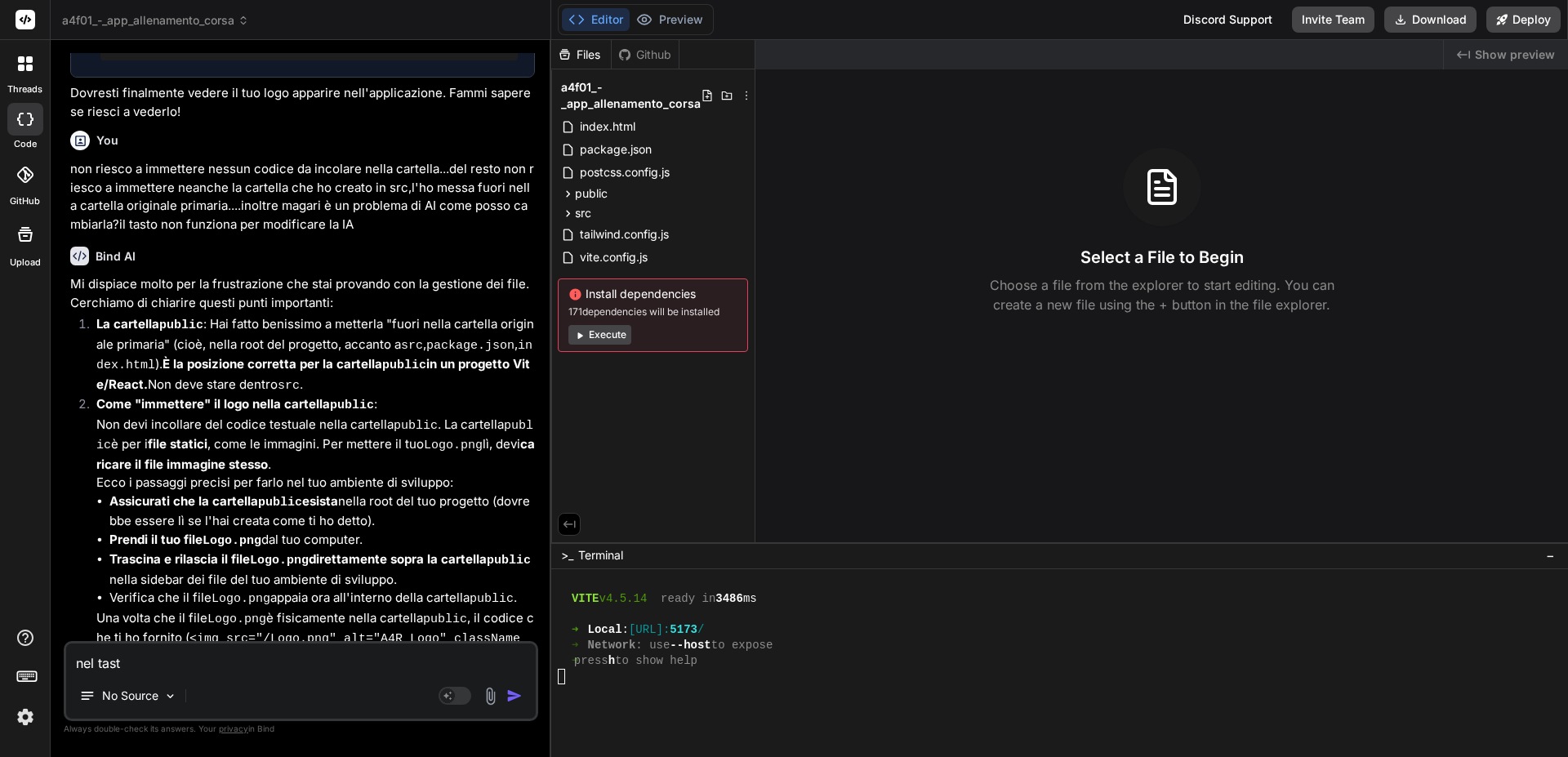
type textarea "nel tasti"
type textarea "x"
type textarea "nel tastin"
type textarea "x"
type textarea "nel tastino"
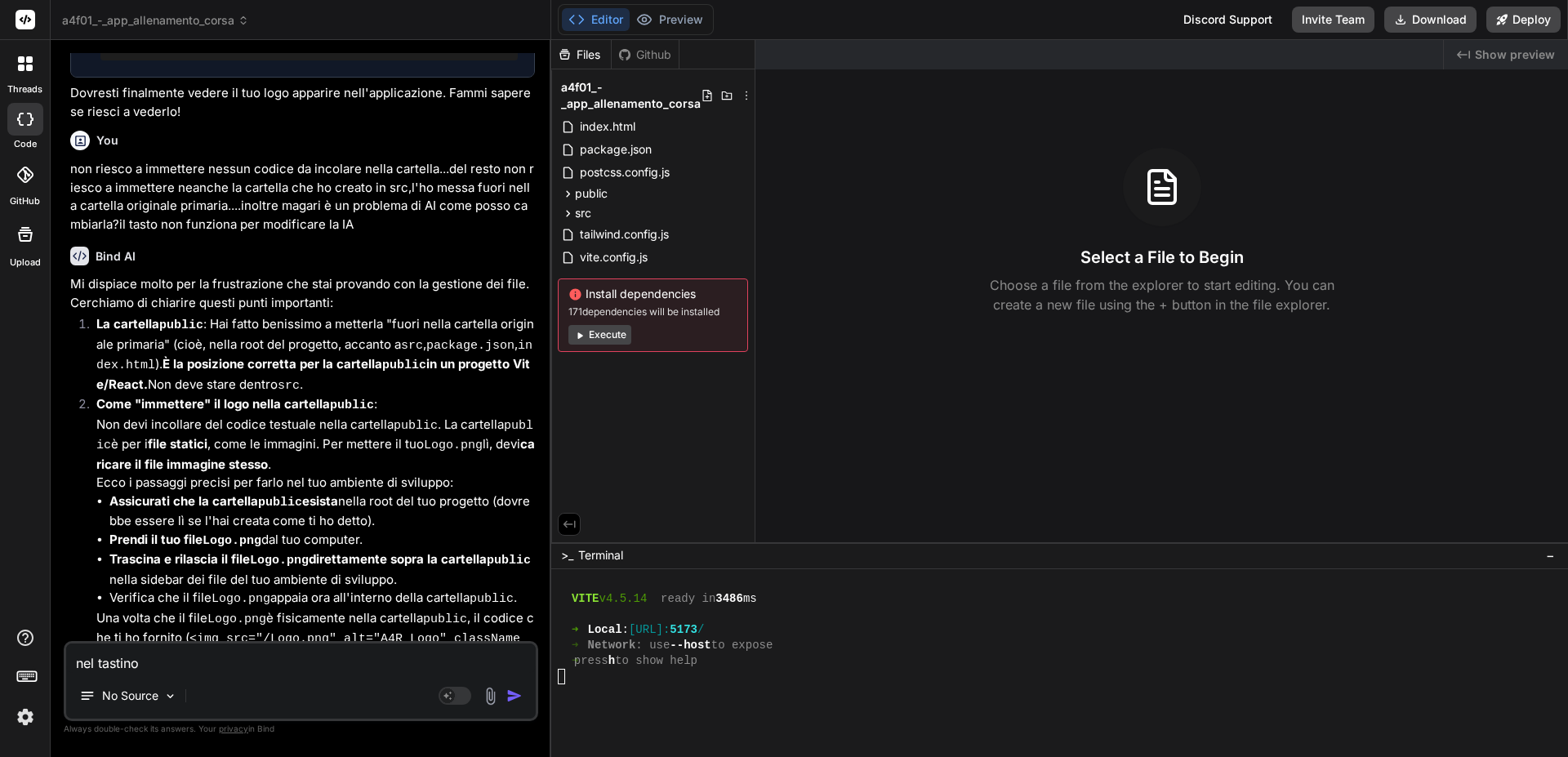
type textarea "x"
type textarea "nel tastino"
type textarea "x"
type textarea "nel tastino p"
type textarea "x"
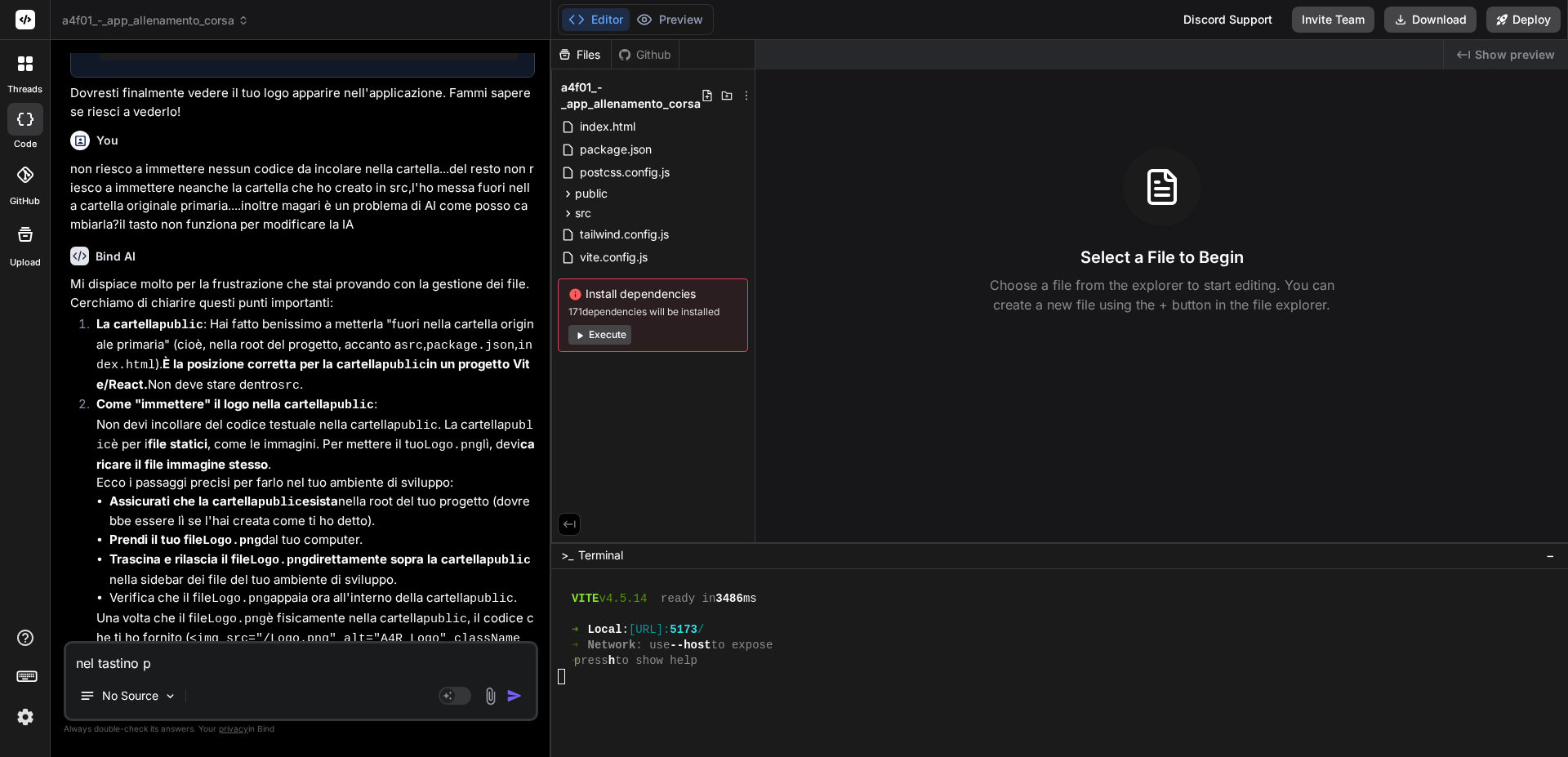
type textarea "nel tastino pe"
type textarea "x"
type textarea "nel tastino per"
type textarea "x"
type textarea "nel tastino per"
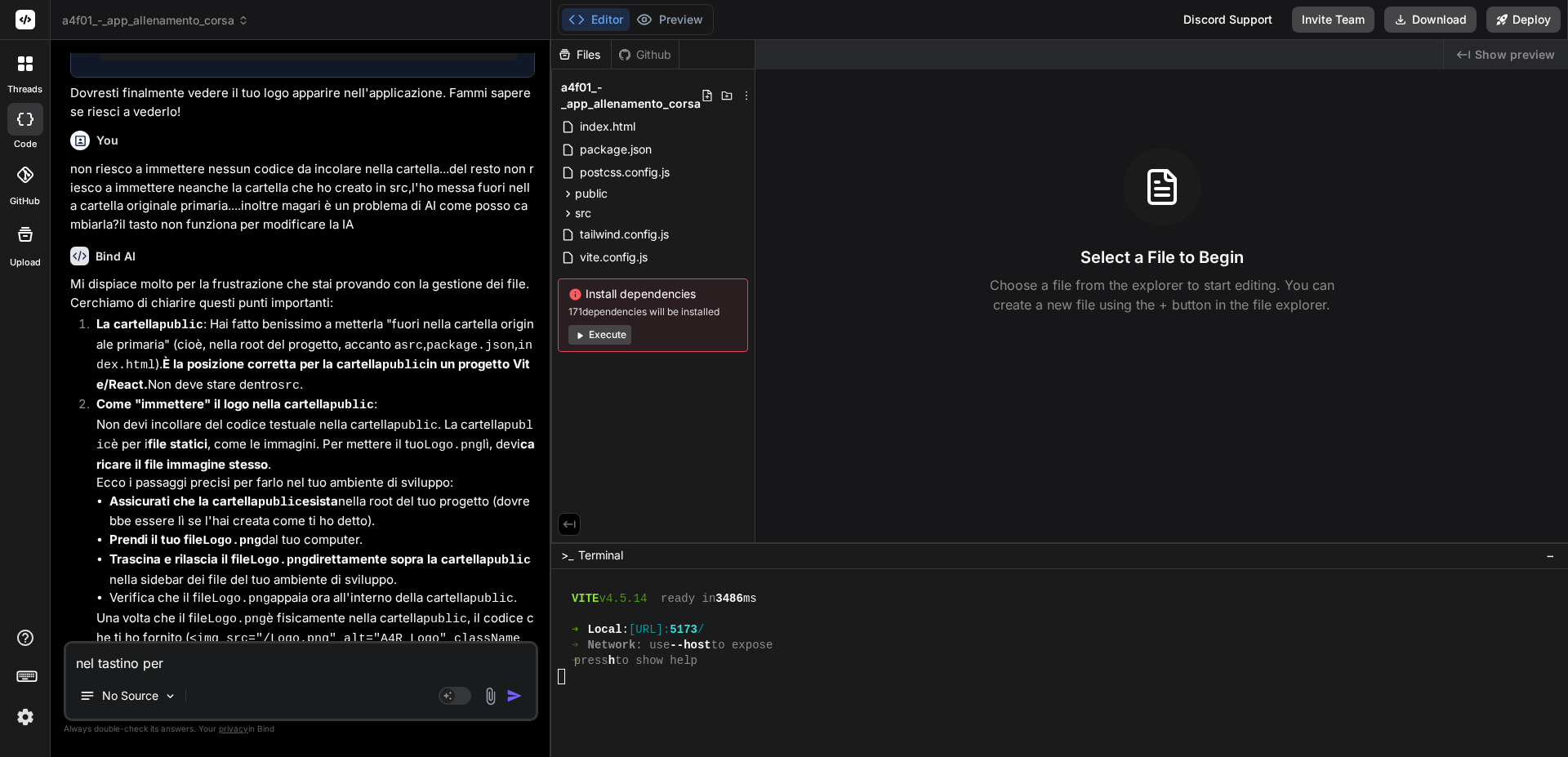
type textarea "x"
type textarea "nel tastino per c"
type textarea "x"
type textarea "nel tastino per ca"
type textarea "x"
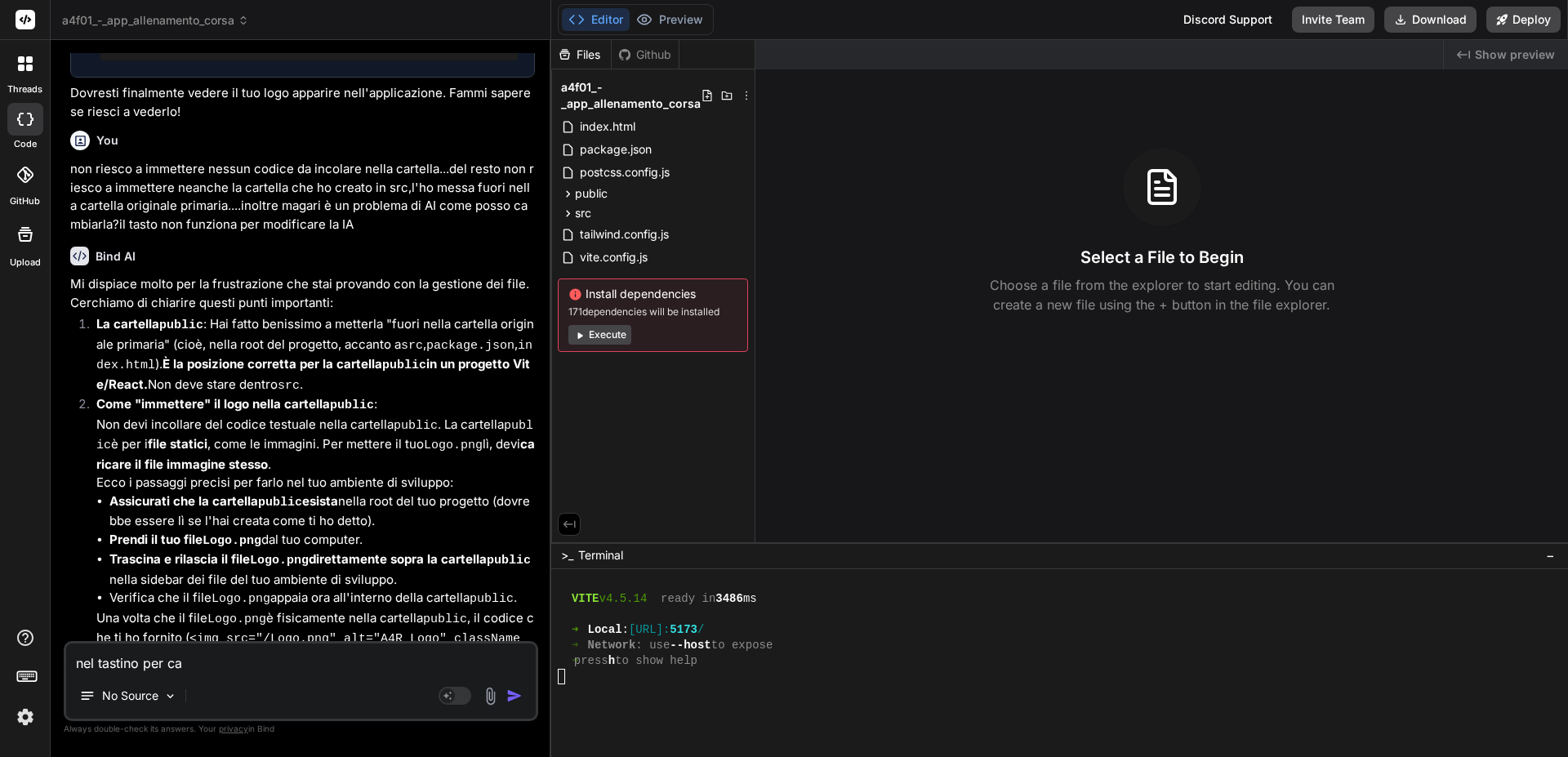
type textarea "nel tastino per cam"
type textarea "x"
type textarea "nel tastino per camb"
type textarea "x"
type textarea "nel tastino per cambi"
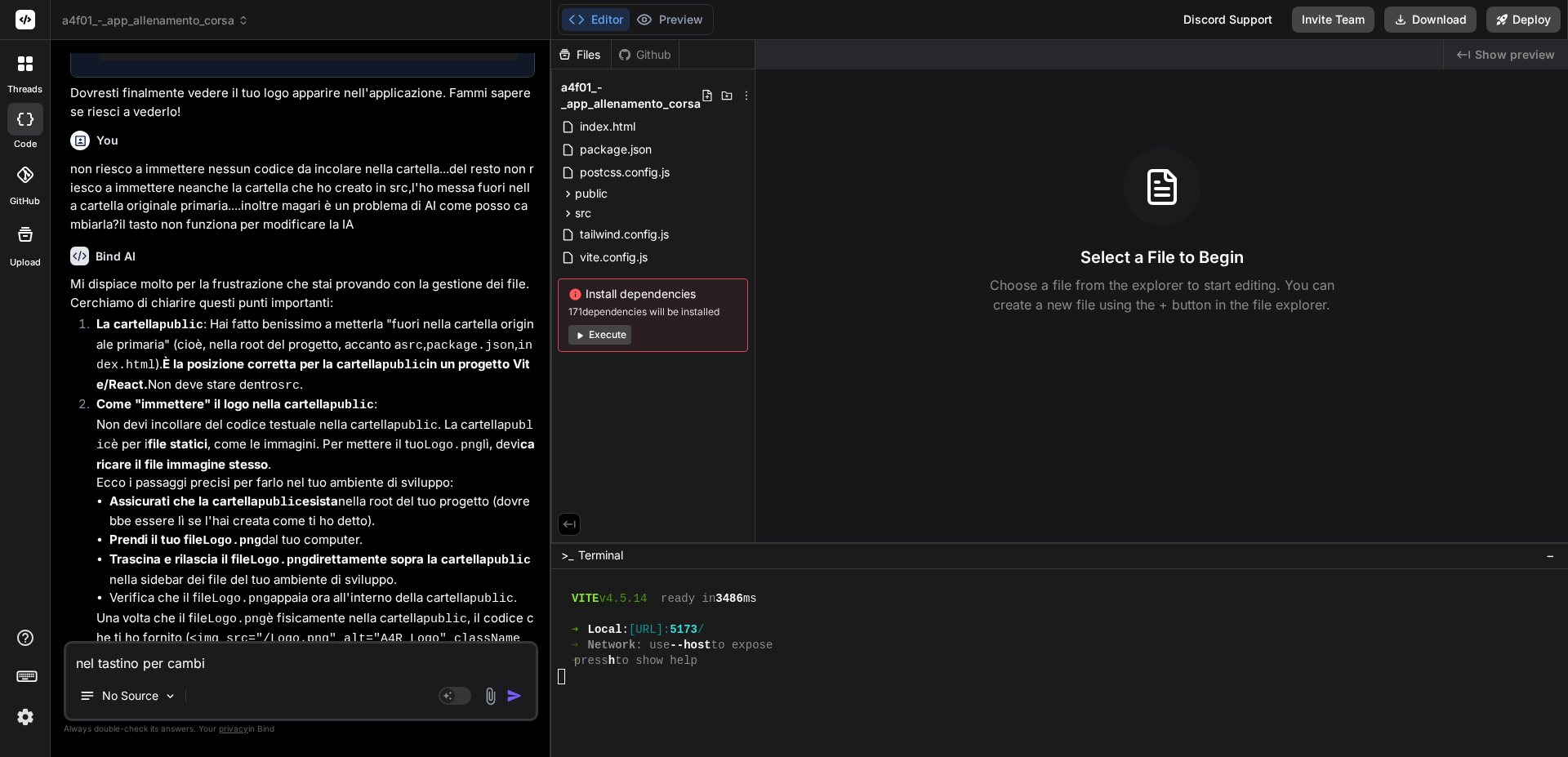
type textarea "x"
type textarea "nel tastino per cambia"
type textarea "x"
type textarea "nel tastino per cambiar"
type textarea "x"
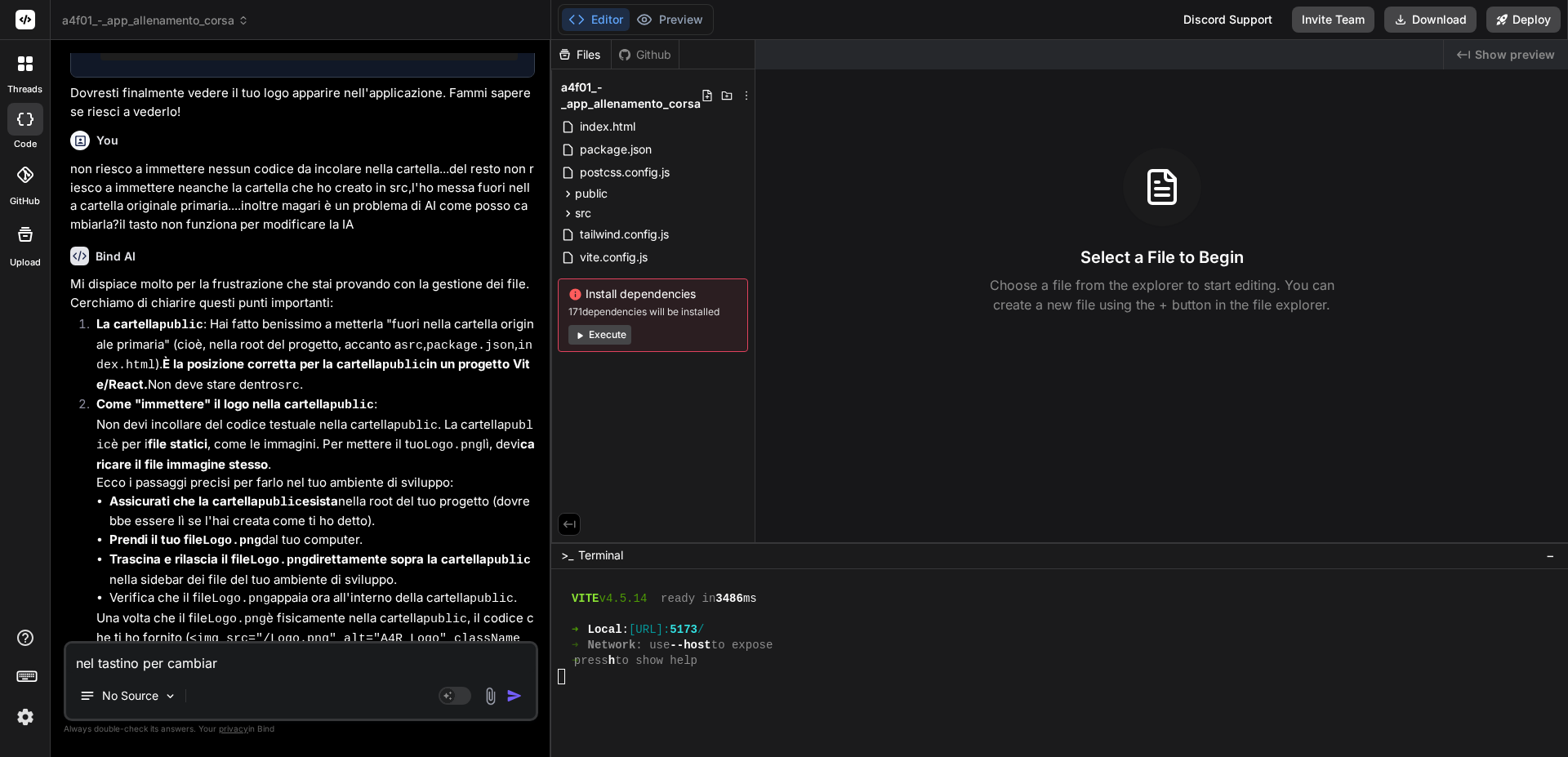
type textarea "nel tastino per cambiare"
type textarea "x"
type textarea "nel tastino per cambiare"
type textarea "x"
type textarea "nel tastino per cambiare l"
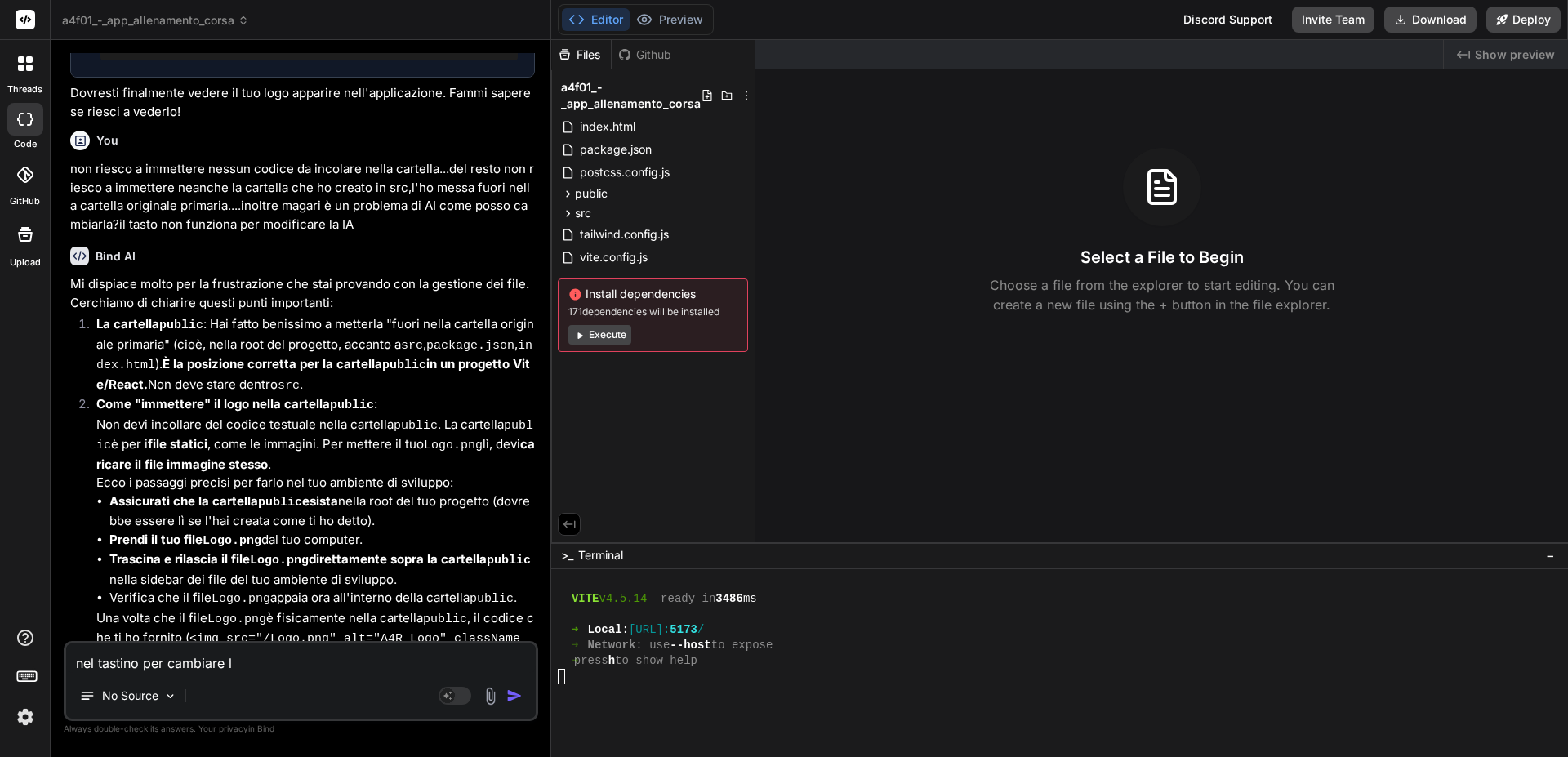
type textarea "x"
type textarea "nel tastino per cambiare la"
type textarea "x"
type textarea "nel tastino per cambiare la"
type textarea "x"
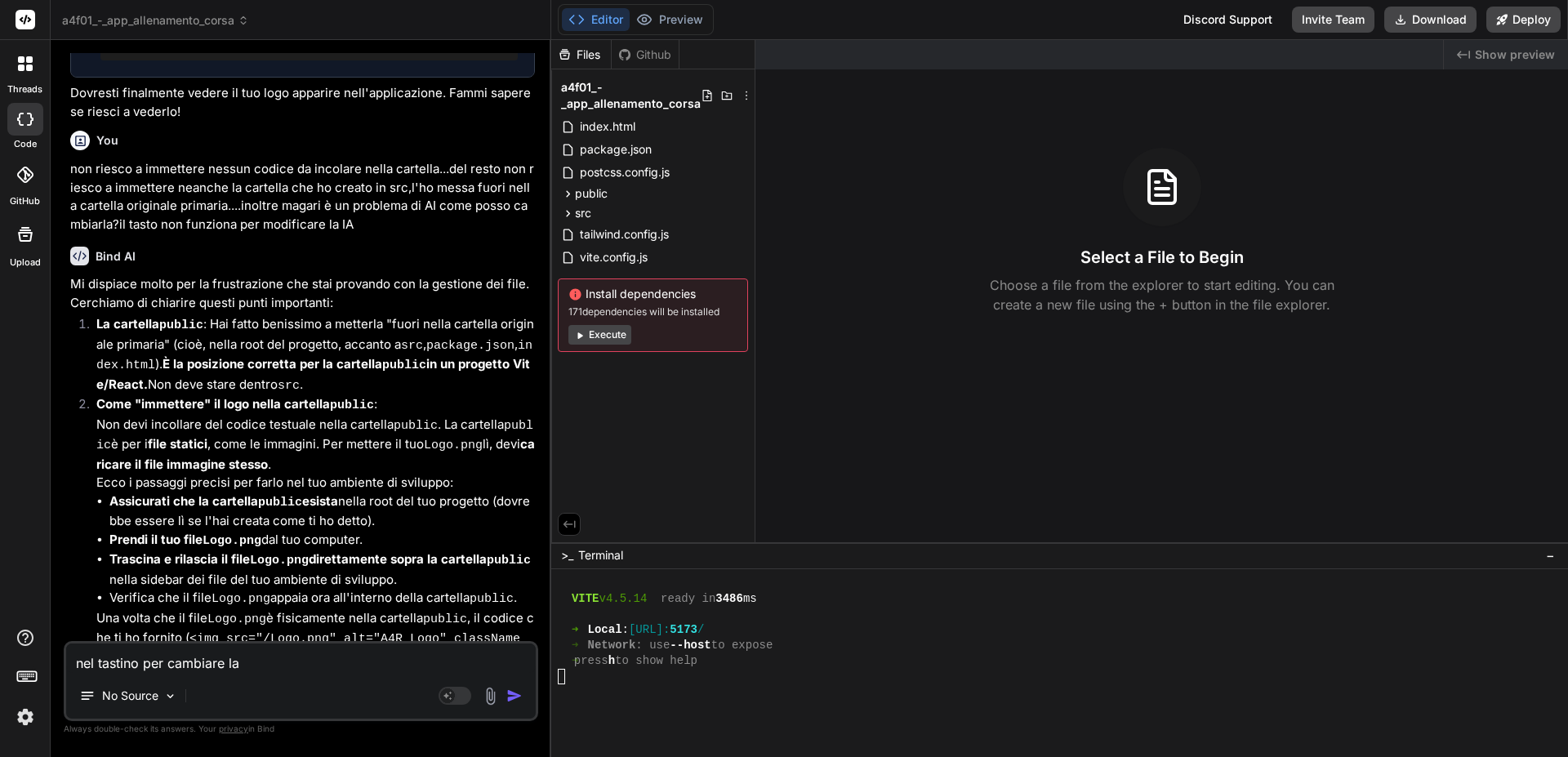
type textarea "nel tastino per cambiare la l"
type textarea "x"
type textarea "nel tastino per cambiare la li"
type textarea "x"
type textarea "nel tastino per cambiare la lin"
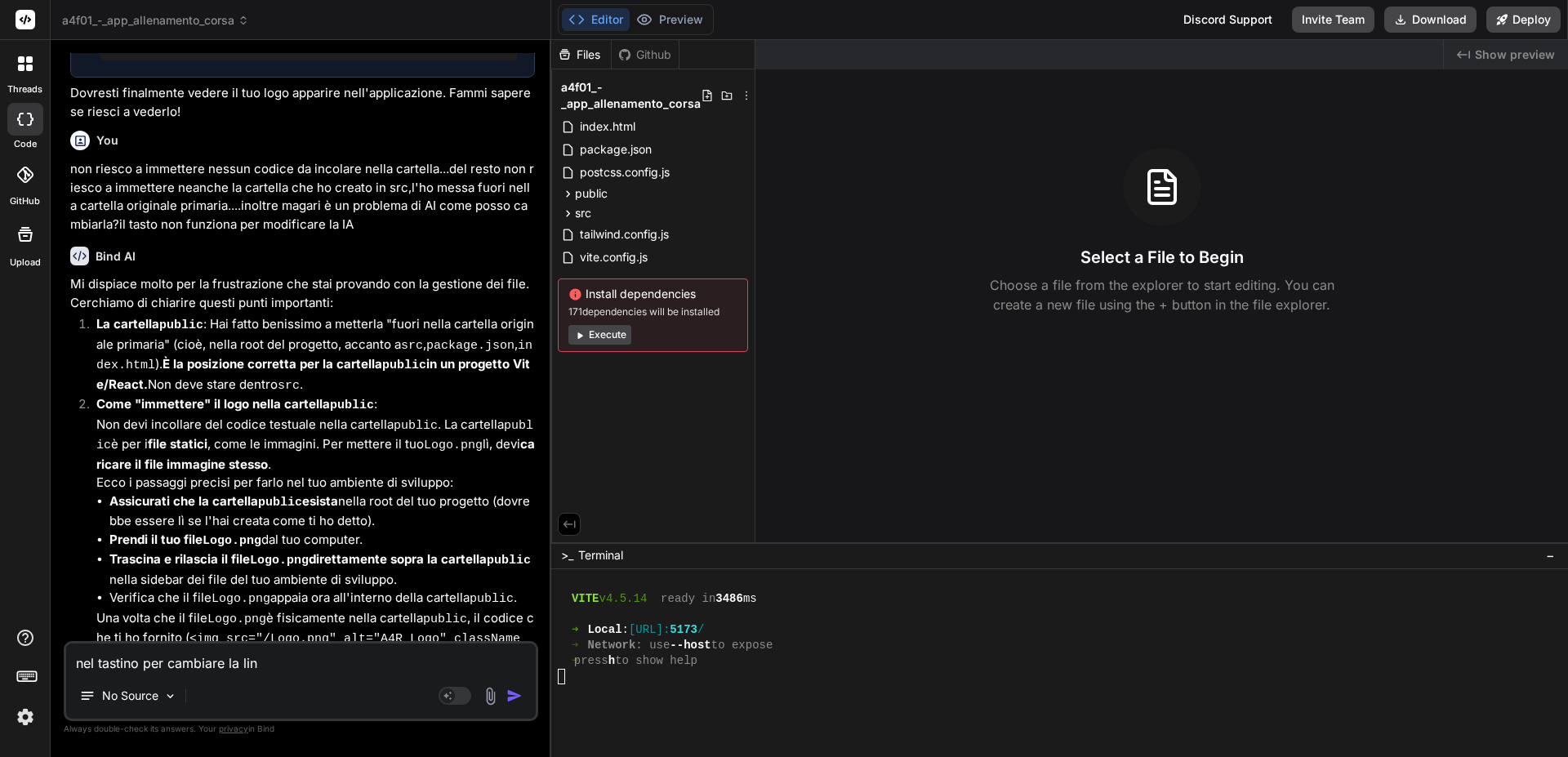
type textarea "x"
type textarea "nel tastino per cambiare la ling"
type textarea "x"
type textarea "nel tastino per cambiare la lingu"
type textarea "x"
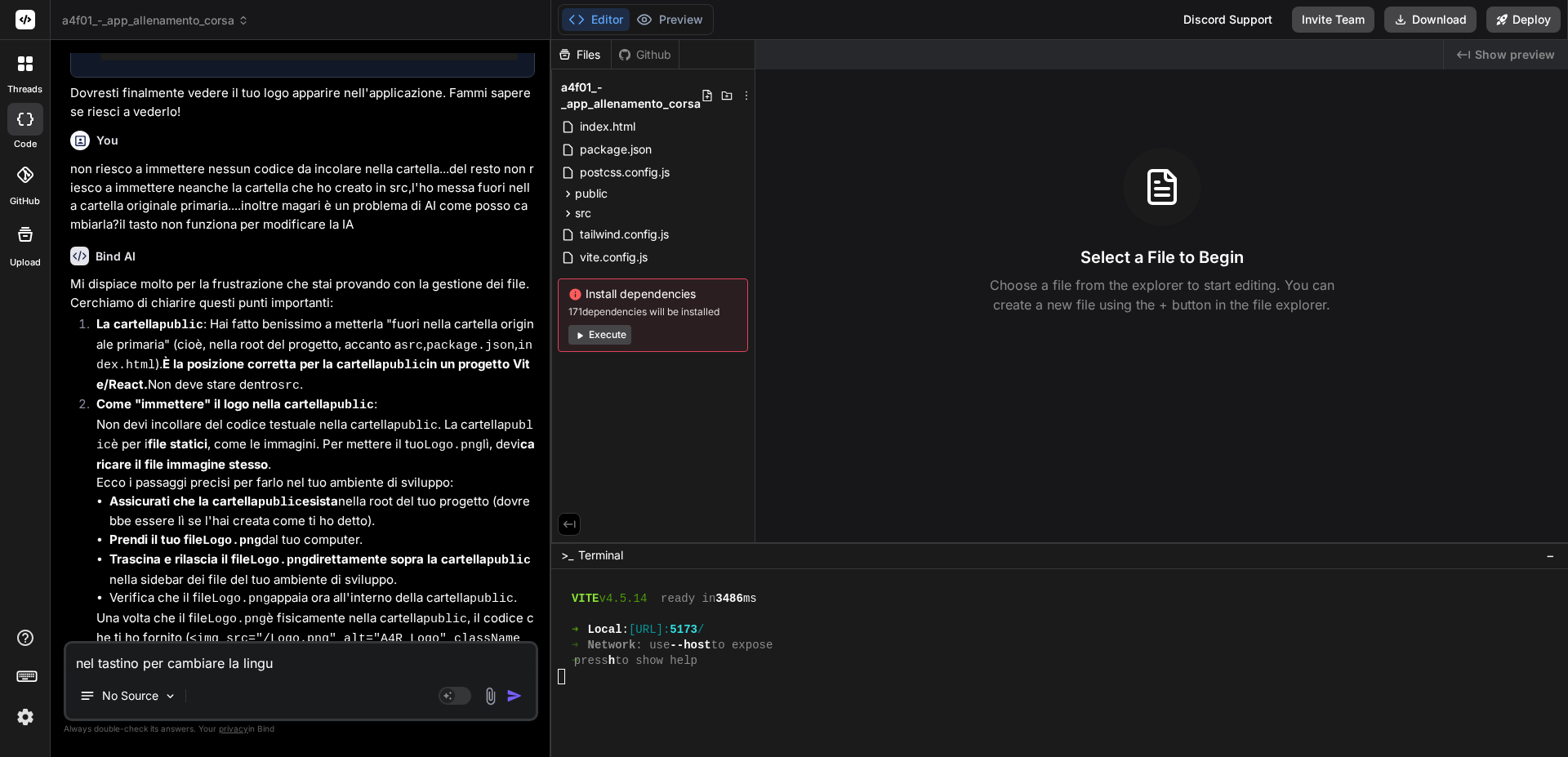
type textarea "nel tastino per cambiare la lingua"
type textarea "x"
type textarea "nel tastino per cambiare la lingua"
type textarea "x"
type textarea "nel tastino per cambiare la lingua m"
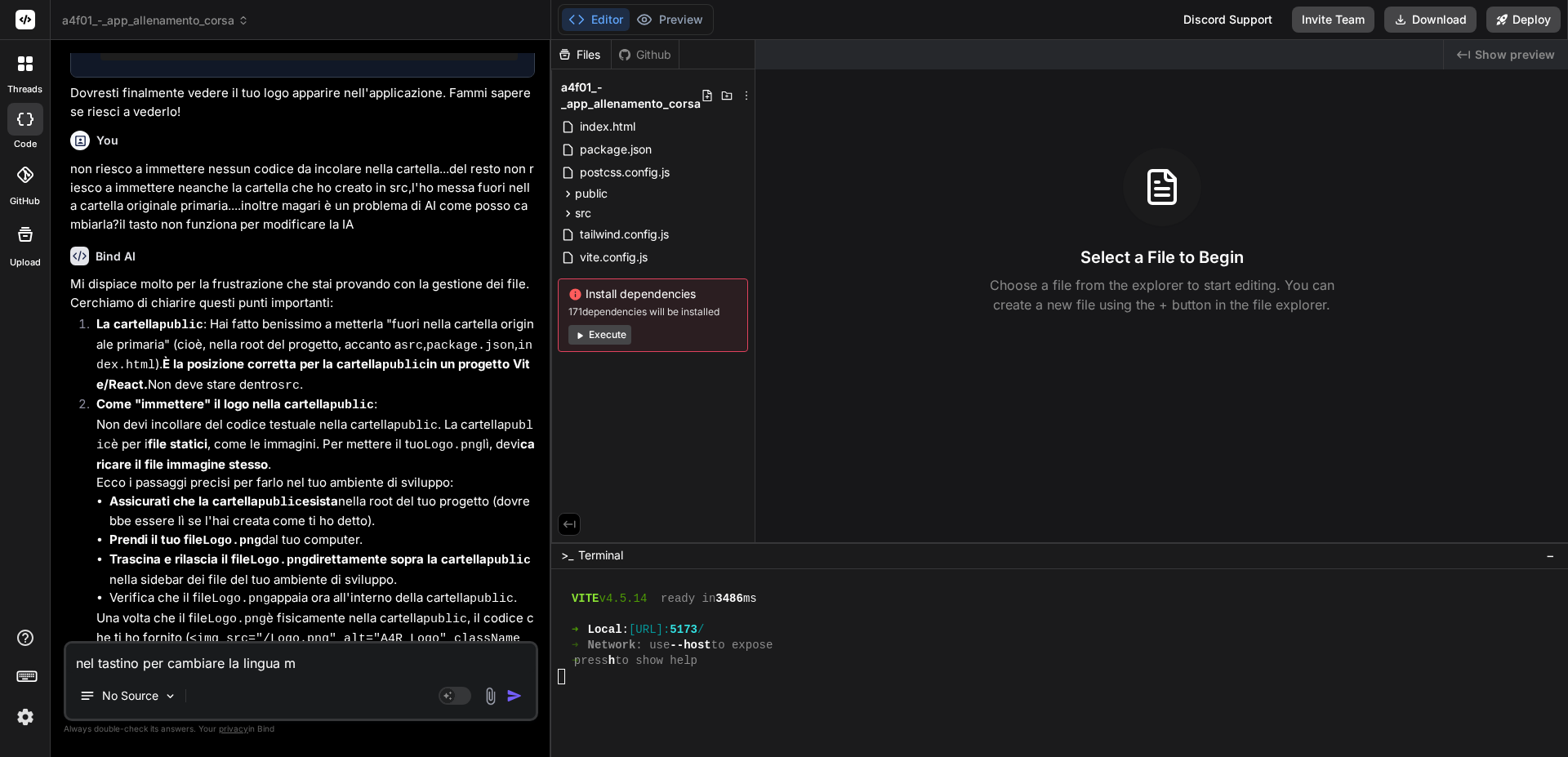
type textarea "x"
type textarea "nel tastino per cambiare la lingua me"
type textarea "x"
type textarea "nel tastino per cambiare la lingua met"
type textarea "x"
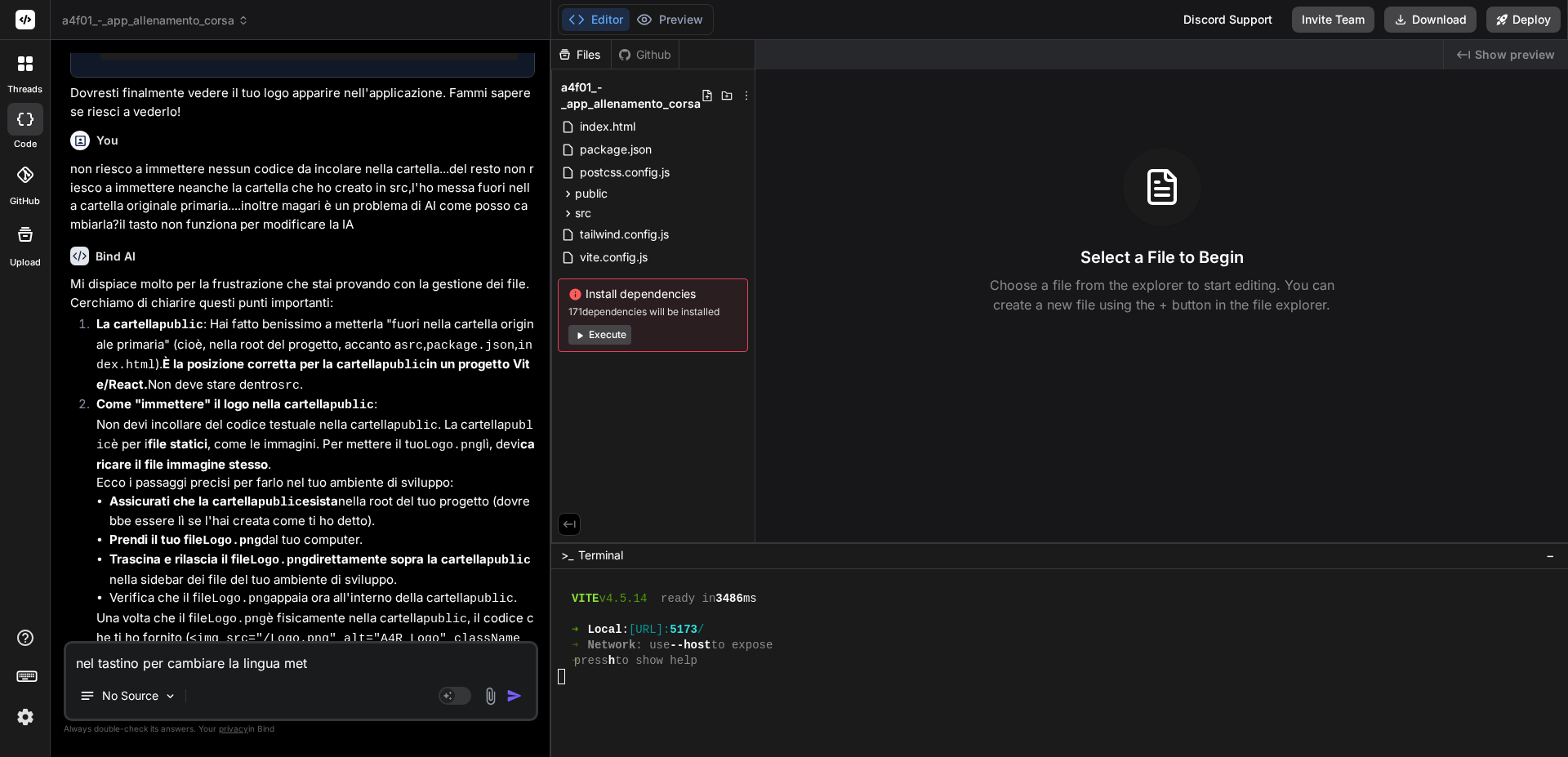
type textarea "nel tastino per cambiare la lingua mett"
type textarea "x"
type textarea "nel tastino per cambiare la lingua mette"
type textarea "x"
type textarea "nel tastino per cambiare la lingua metter"
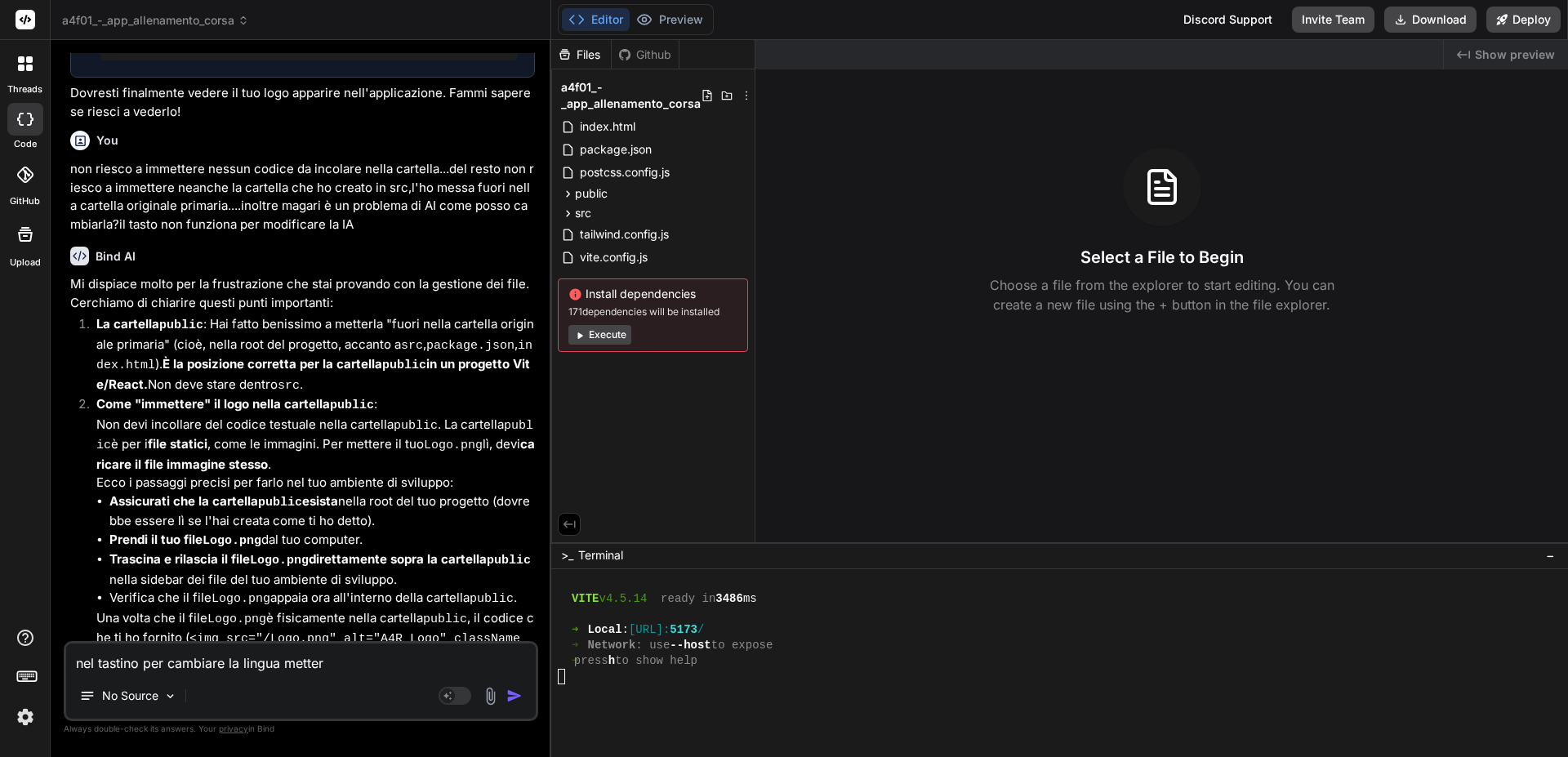
type textarea "x"
type textarea "nel tastino per cambiare la lingua mettere"
type textarea "x"
type textarea "nel tastino per cambiare la lingua metterei"
type textarea "x"
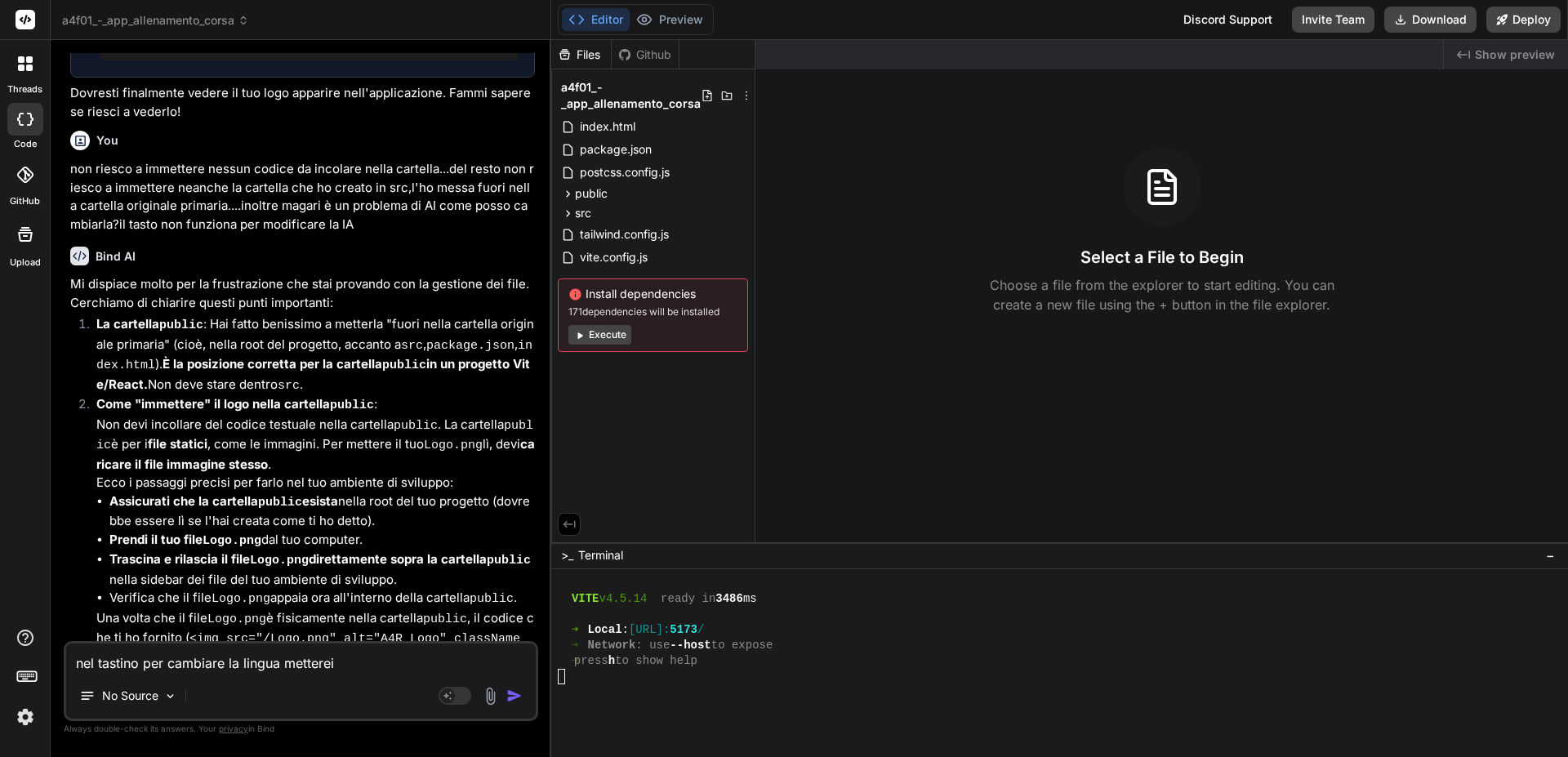
type textarea "nel tastino per cambiare la lingua metterei"
type textarea "x"
type textarea "nel tastino per cambiare la lingua metterei i"
type textarea "x"
type textarea "nel tastino per cambiare la lingua metterei il"
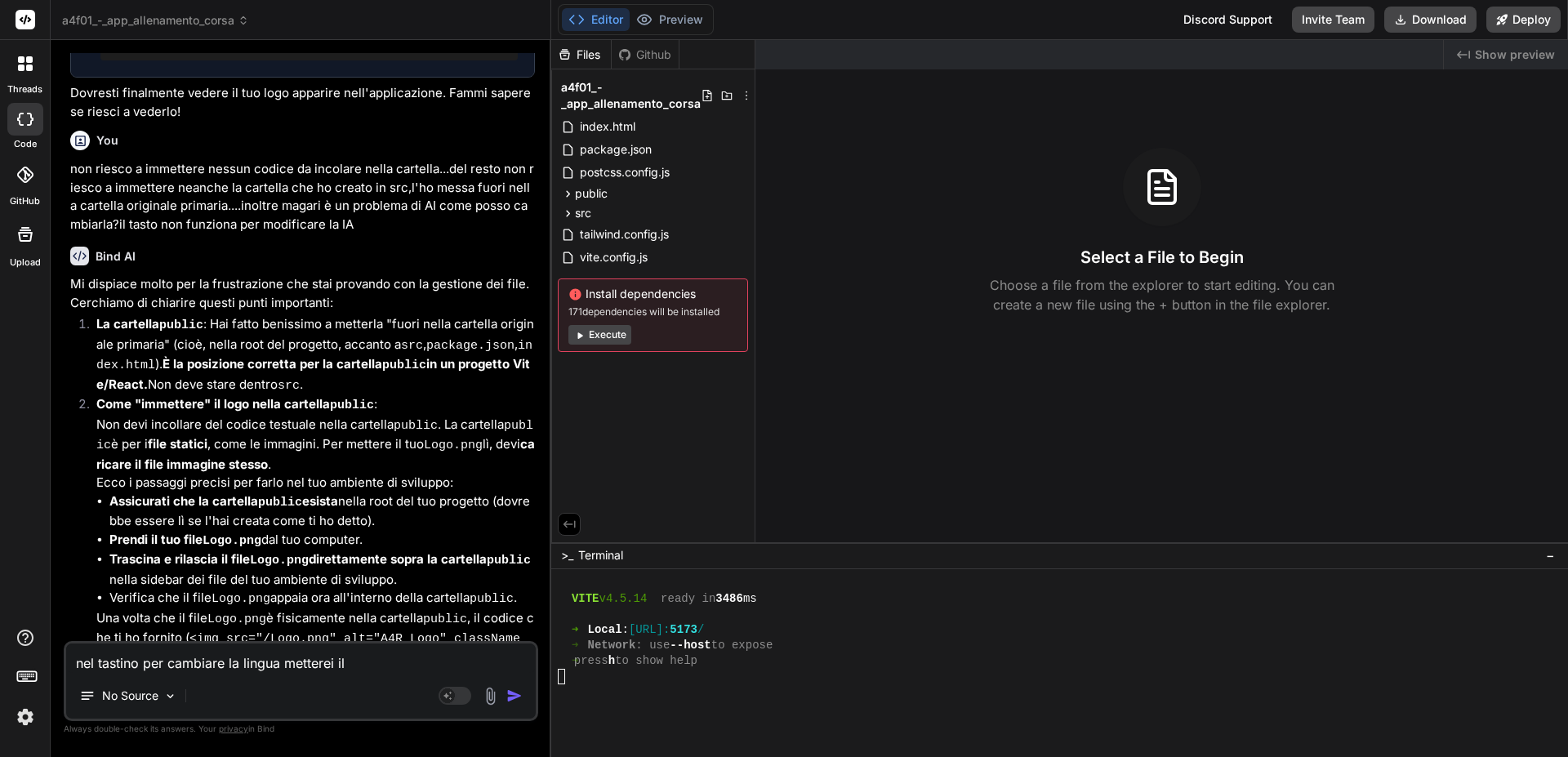
type textarea "x"
type textarea "nel tastino per cambiare la lingua metterei il"
type textarea "x"
type textarea "nel tastino per cambiare la lingua metterei il c"
type textarea "x"
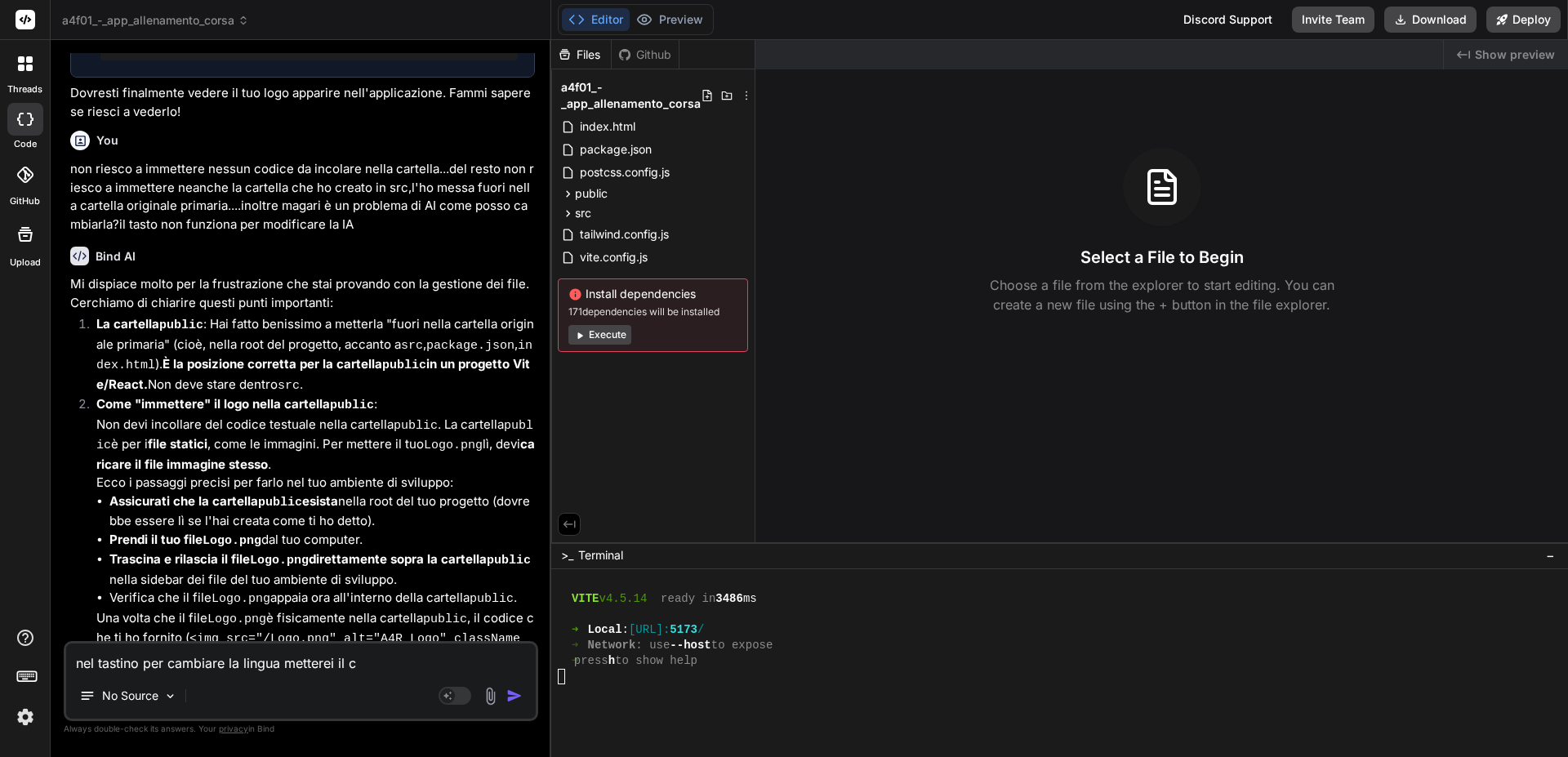
type textarea "nel tastino per cambiare la lingua metterei il cl"
type textarea "x"
type textarea "nel tastino per cambiare la lingua metterei il cla"
type textarea "x"
type textarea "nel tastino per cambiare la lingua metterei il clas"
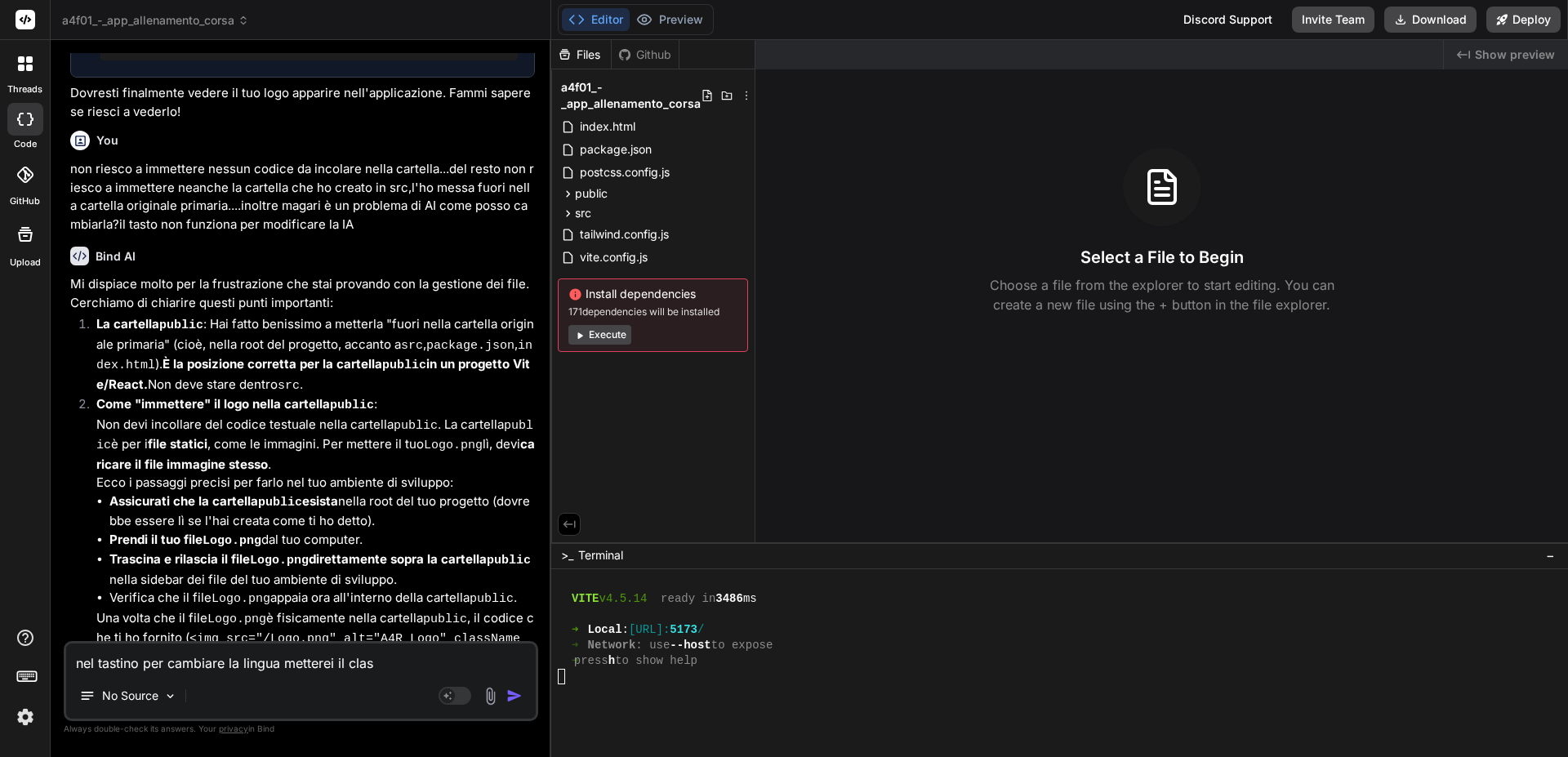
type textarea "x"
type textarea "nel tastino per cambiare la lingua metterei il class"
type textarea "x"
type textarea "nel tastino per cambiare la lingua metterei il classi"
type textarea "x"
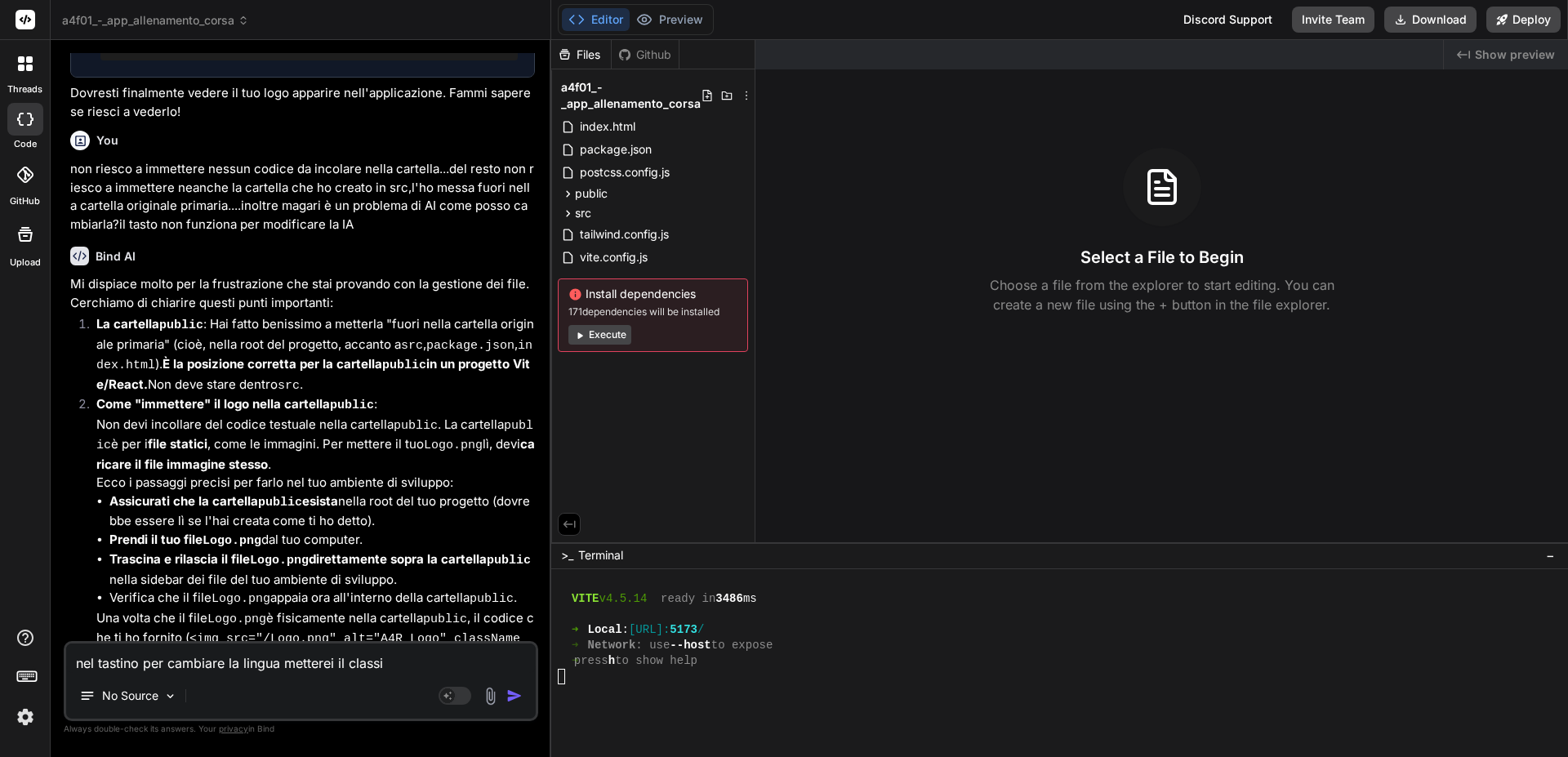
type textarea "nel tastino per cambiare la lingua metterei il classic"
type textarea "x"
type textarea "nel tastino per cambiare la lingua metterei il classico"
type textarea "x"
type textarea "nel tastino per cambiare la lingua metterei il classicol"
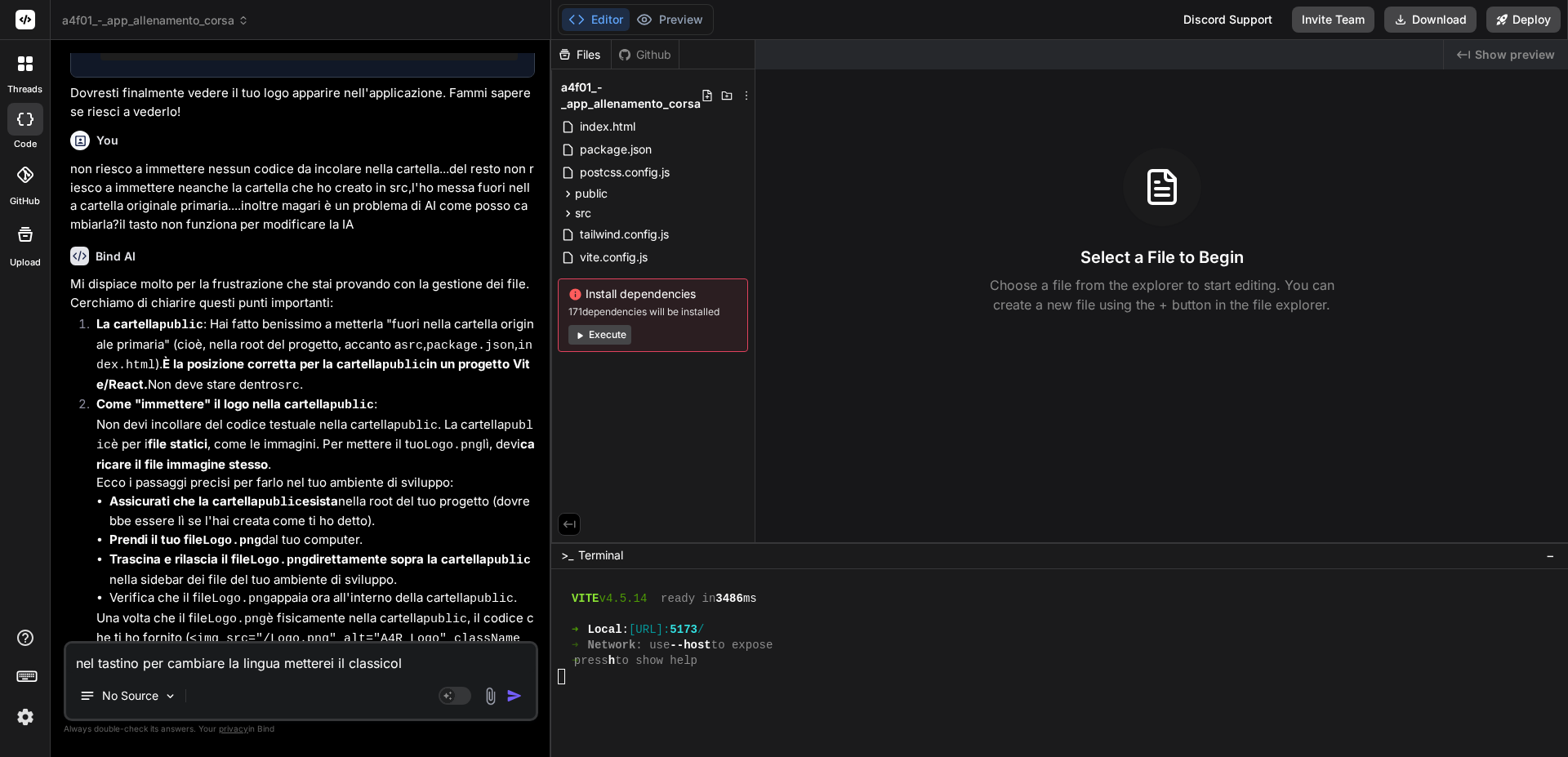
type textarea "x"
type textarea "nel tastino per cambiare la lingua metterei il classicolo"
type textarea "x"
type textarea "nel tastino per cambiare la lingua metterei il classicolo"
type textarea "x"
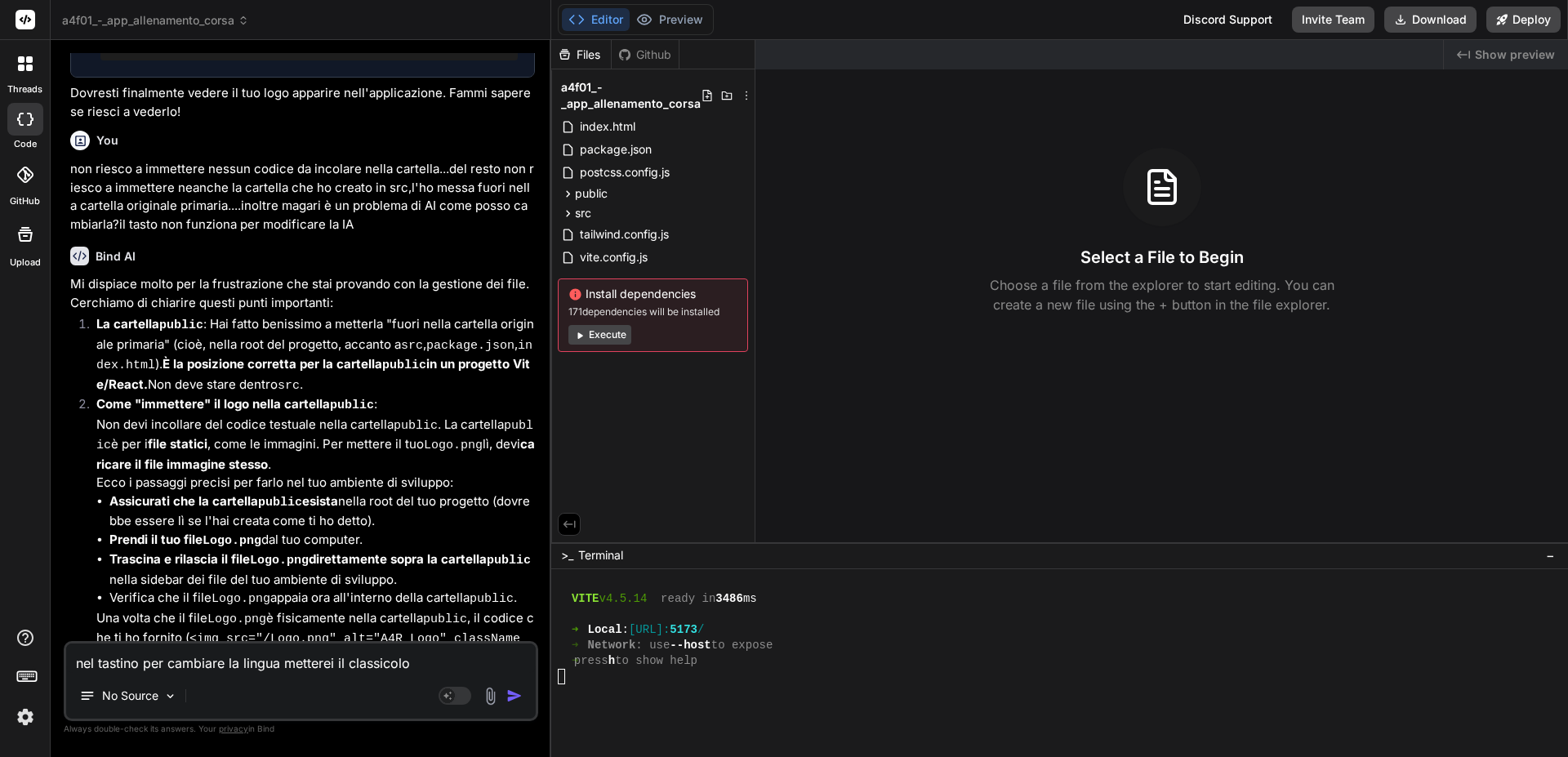
type textarea "nel tastino per cambiare la lingua metterei il classicolo l"
type textarea "x"
type textarea "nel tastino per cambiare la lingua metterei il classicolo lo"
type textarea "x"
type textarea "nel tastino per cambiare la lingua metterei il classicolo log"
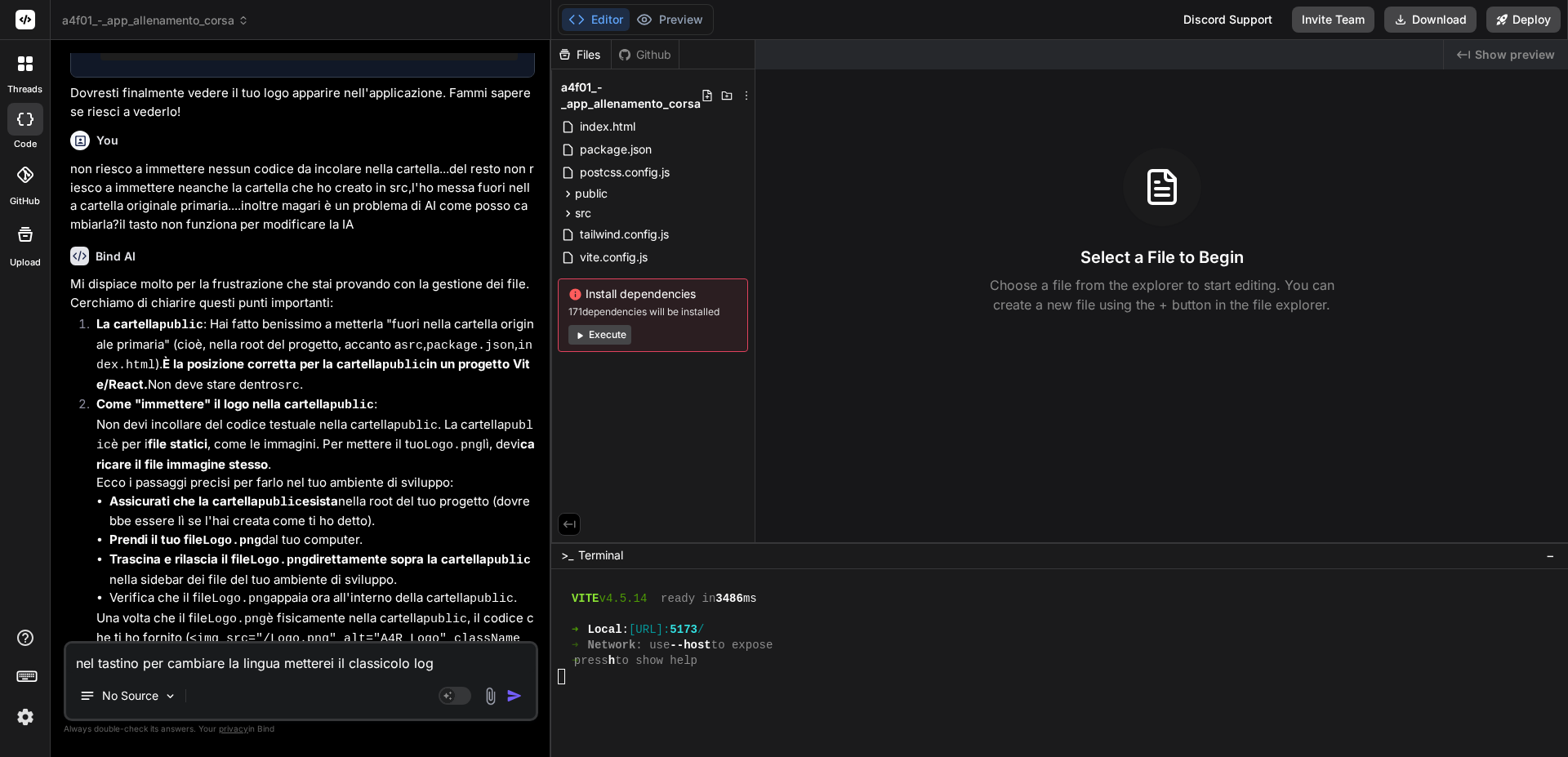
type textarea "x"
type textarea "nel tastino per cambiare la lingua metterei il classicolo logo"
type textarea "x"
type textarea "nel tastino per cambiare la lingua metterei il classicolo logo"
type textarea "x"
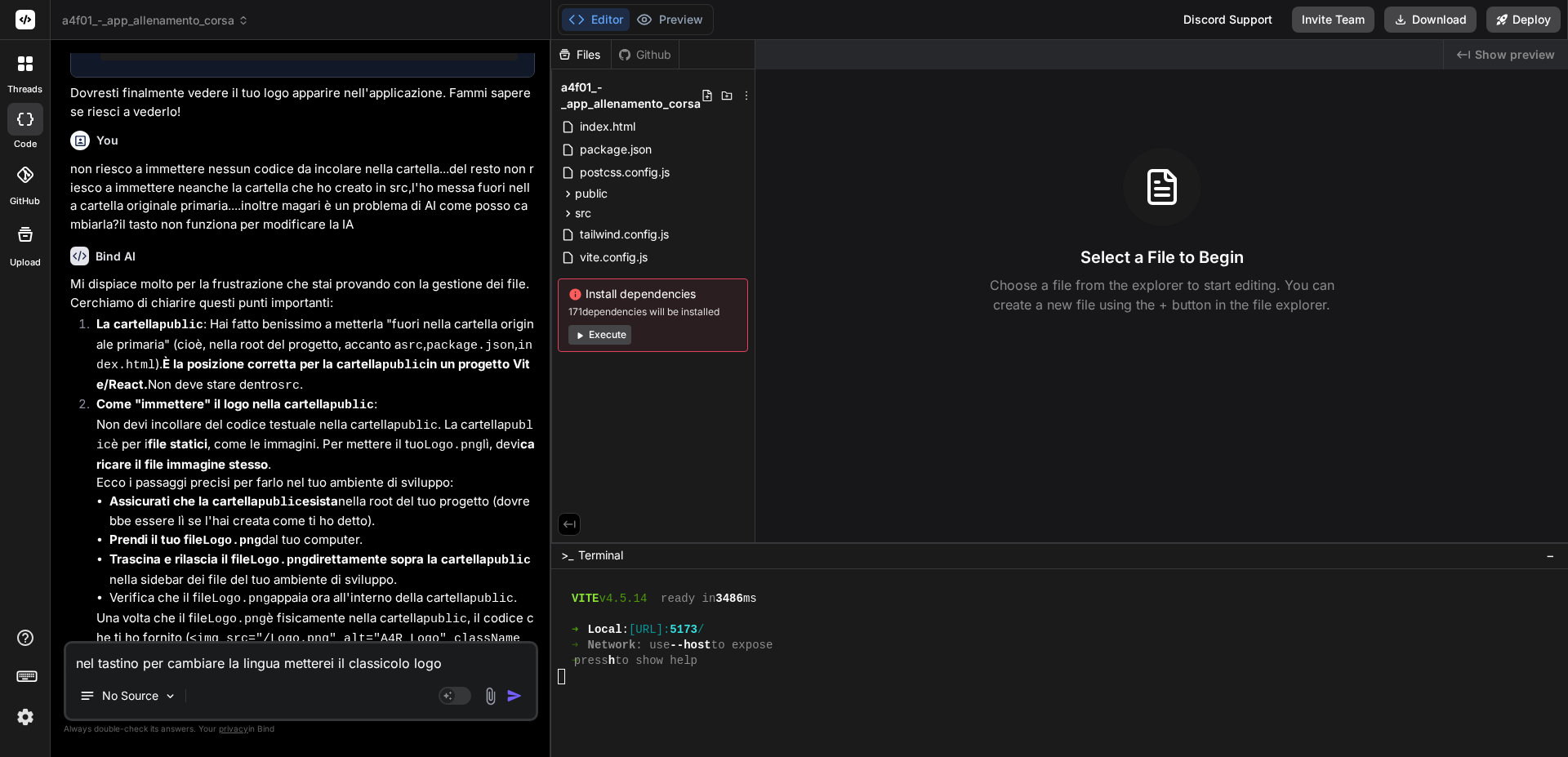
type textarea "nel tastino per cambiare la lingua metterei il classicolo logo d"
type textarea "x"
type textarea "nel tastino per cambiare la lingua metterei il classicolo logo de"
type textarea "x"
type textarea "nel tastino per cambiare la lingua metterei il classicolo logo del"
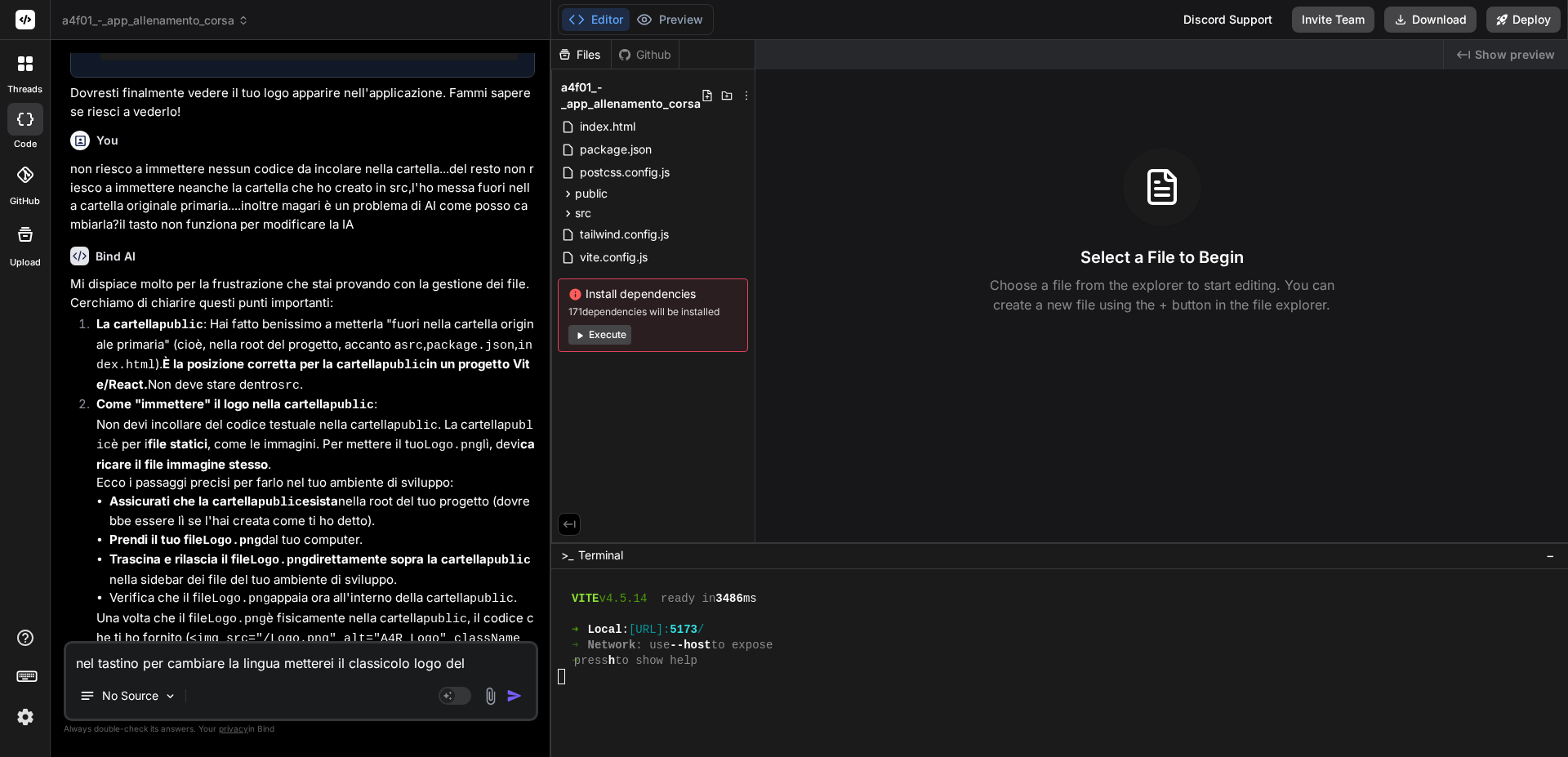
type textarea "x"
type textarea "nel tastino per cambiare la lingua metterei il classicolo logo del"
type textarea "x"
type textarea "nel tastino per cambiare la lingua metterei il classicolo logo del m"
type textarea "x"
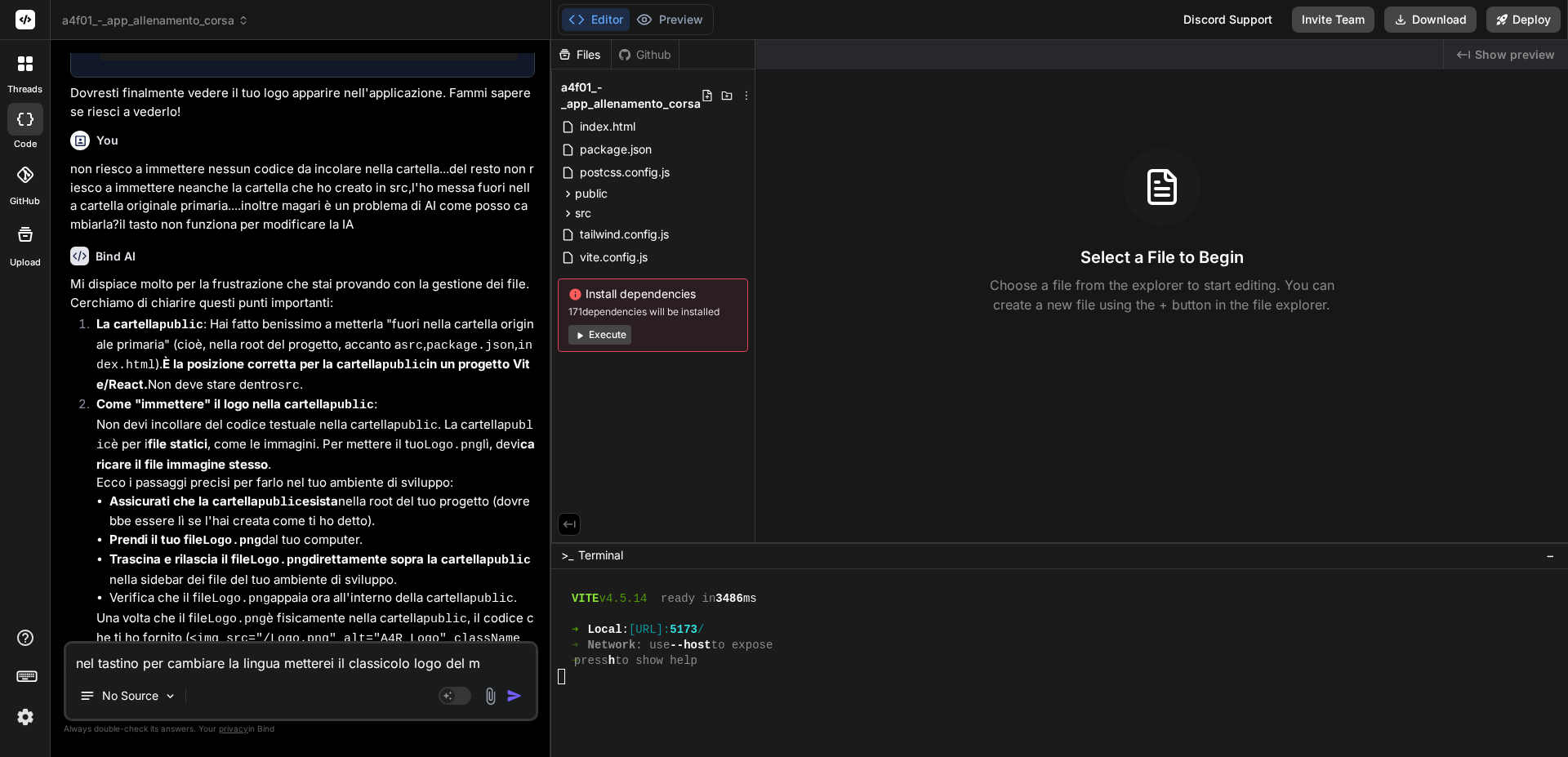
type textarea "nel tastino per cambiare la lingua metterei il classicolo logo del ma"
type textarea "x"
type textarea "nel tastino per cambiare la lingua metterei il classicolo logo del map"
type textarea "x"
type textarea "nel tastino per cambiare la lingua metterei il classicolo logo del mapp"
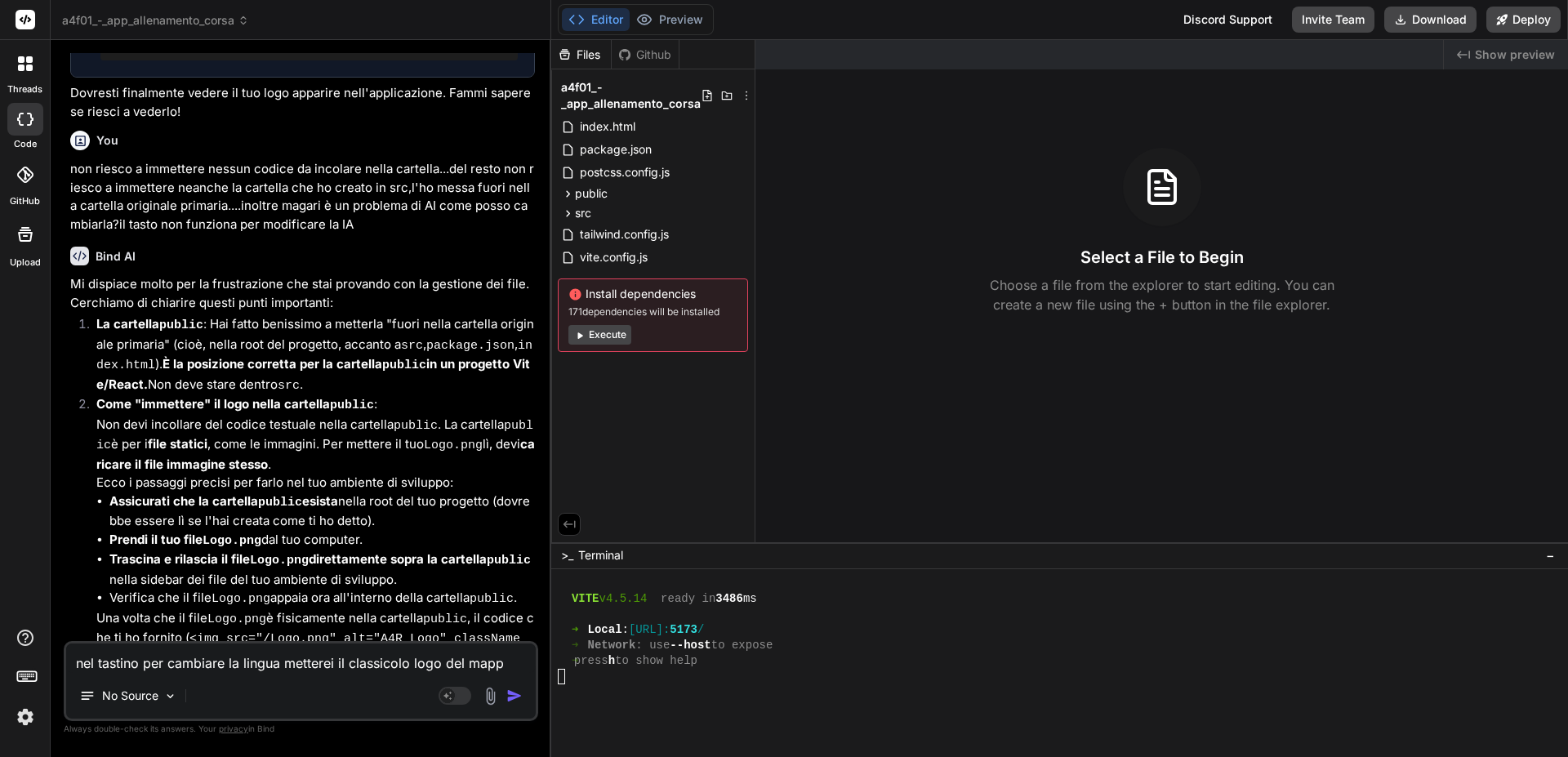
type textarea "x"
type textarea "nel tastino per cambiare la lingua metterei il classicolo logo del mappa"
type textarea "x"
type textarea "nel tastino per cambiare la lingua metterei il classicolo logo del mappam"
type textarea "x"
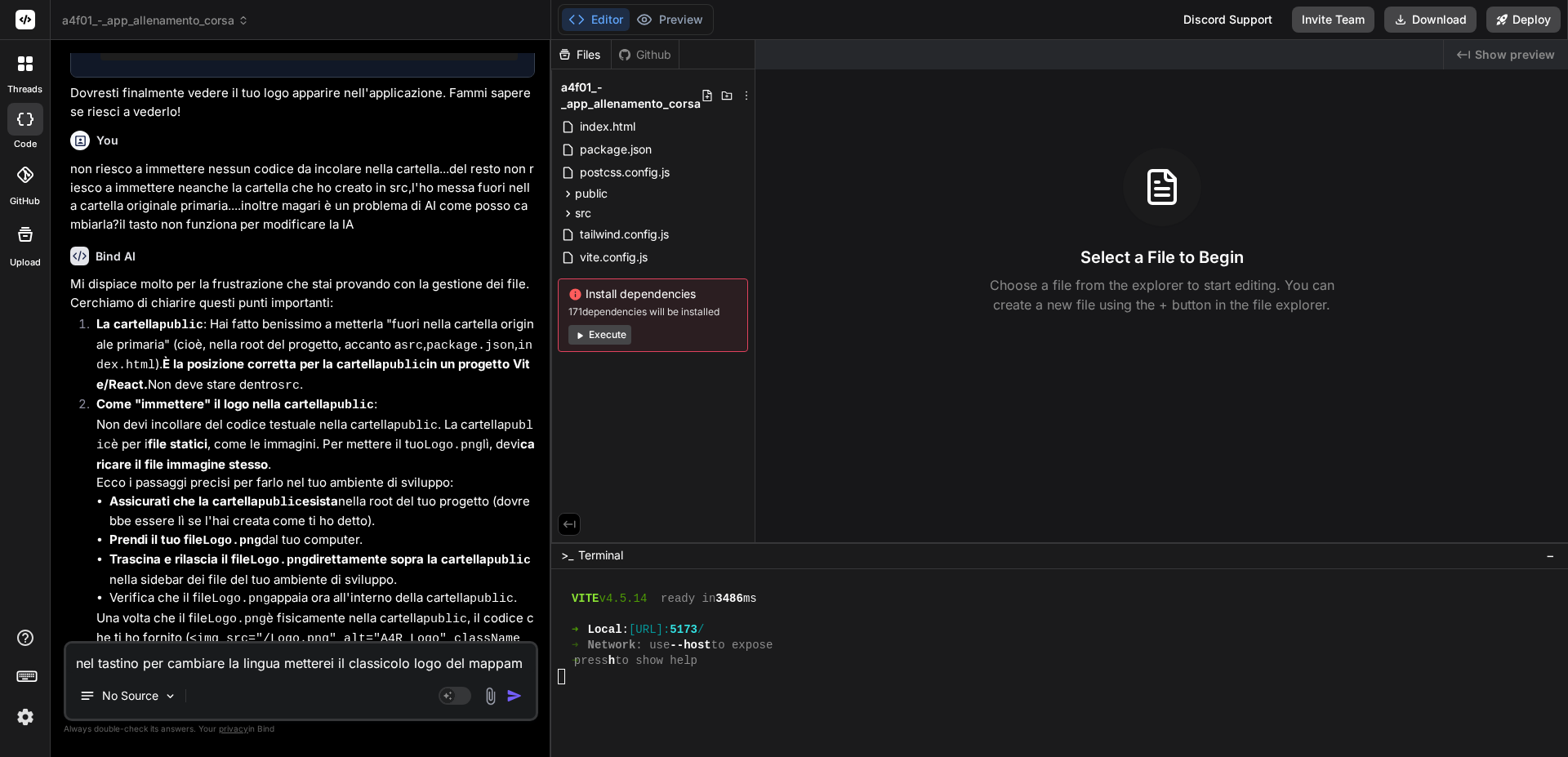
type textarea "nel tastino per cambiare la lingua metterei il classicolo logo del mappamo"
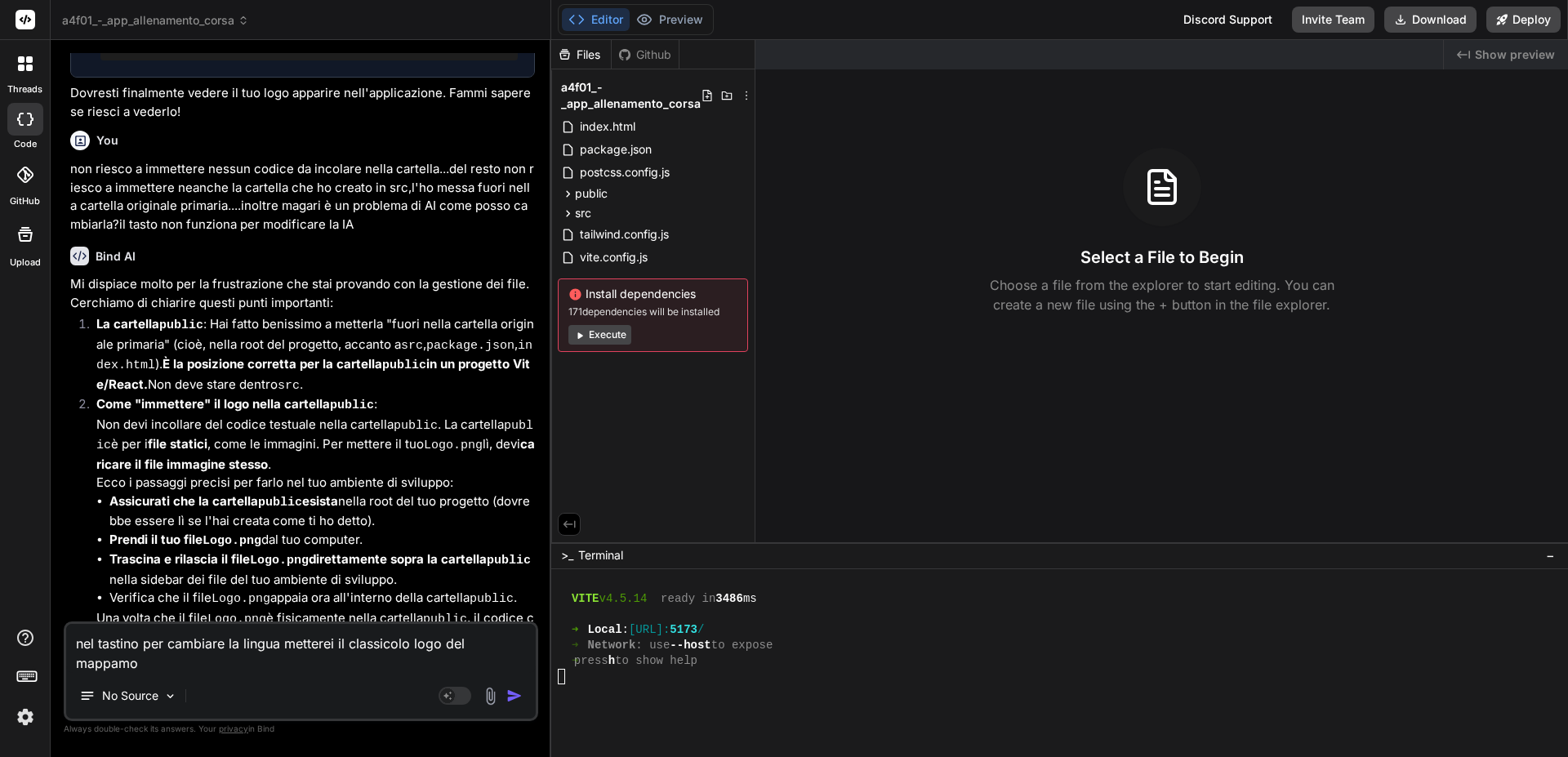
type textarea "x"
type textarea "nel tastino per cambiare la lingua metterei il classicolo logo del mappamon"
type textarea "x"
type textarea "nel tastino per cambiare la lingua metterei il classicolo logo del mappamond"
type textarea "x"
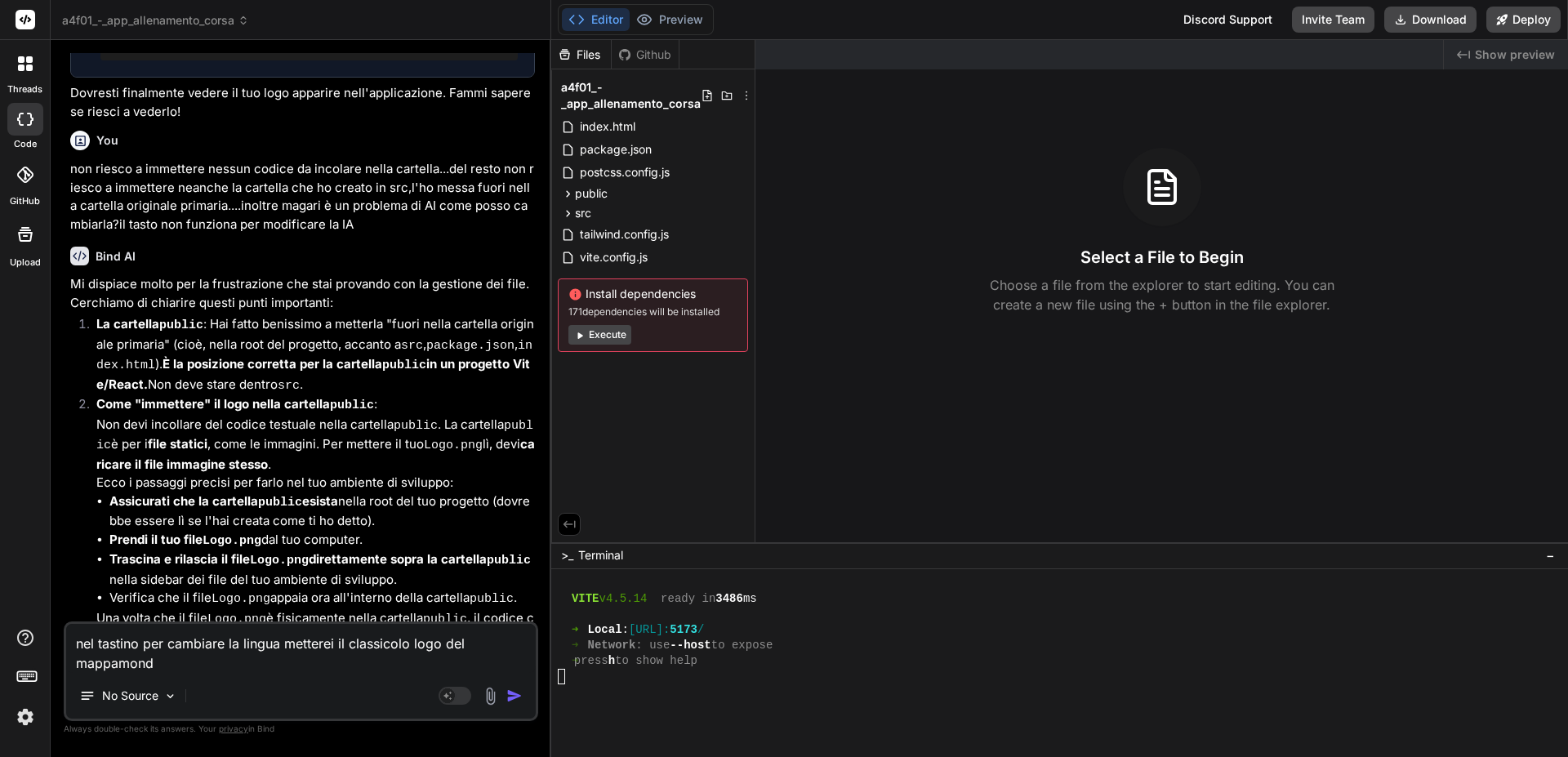
type textarea "nel tastino per cambiare la lingua metterei il classicolo logo del mappamondo"
type textarea "x"
type textarea "nel tastino per cambiare la lingua metterei il classicolo logo del mappamondo"
type textarea "x"
type textarea "nel tastino per cambiare la lingua metterei il classicolo logo del mappamondo q"
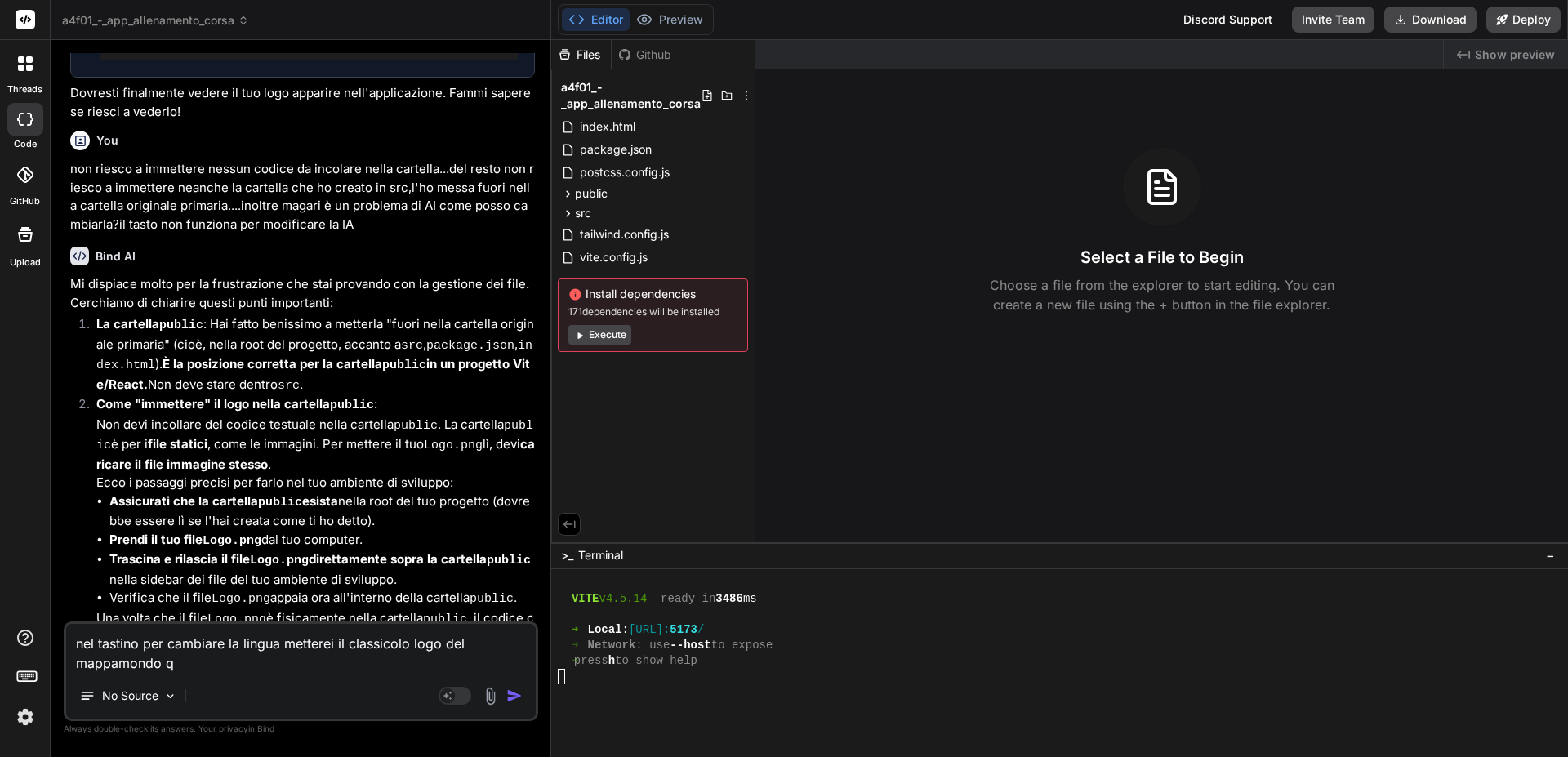
type textarea "x"
type textarea "nel tastino per cambiare la lingua metterei il classicolo logo del mappamondo qu"
type textarea "x"
type textarea "nel tastino per cambiare la lingua metterei il classicolo logo del mappamondo q…"
type textarea "x"
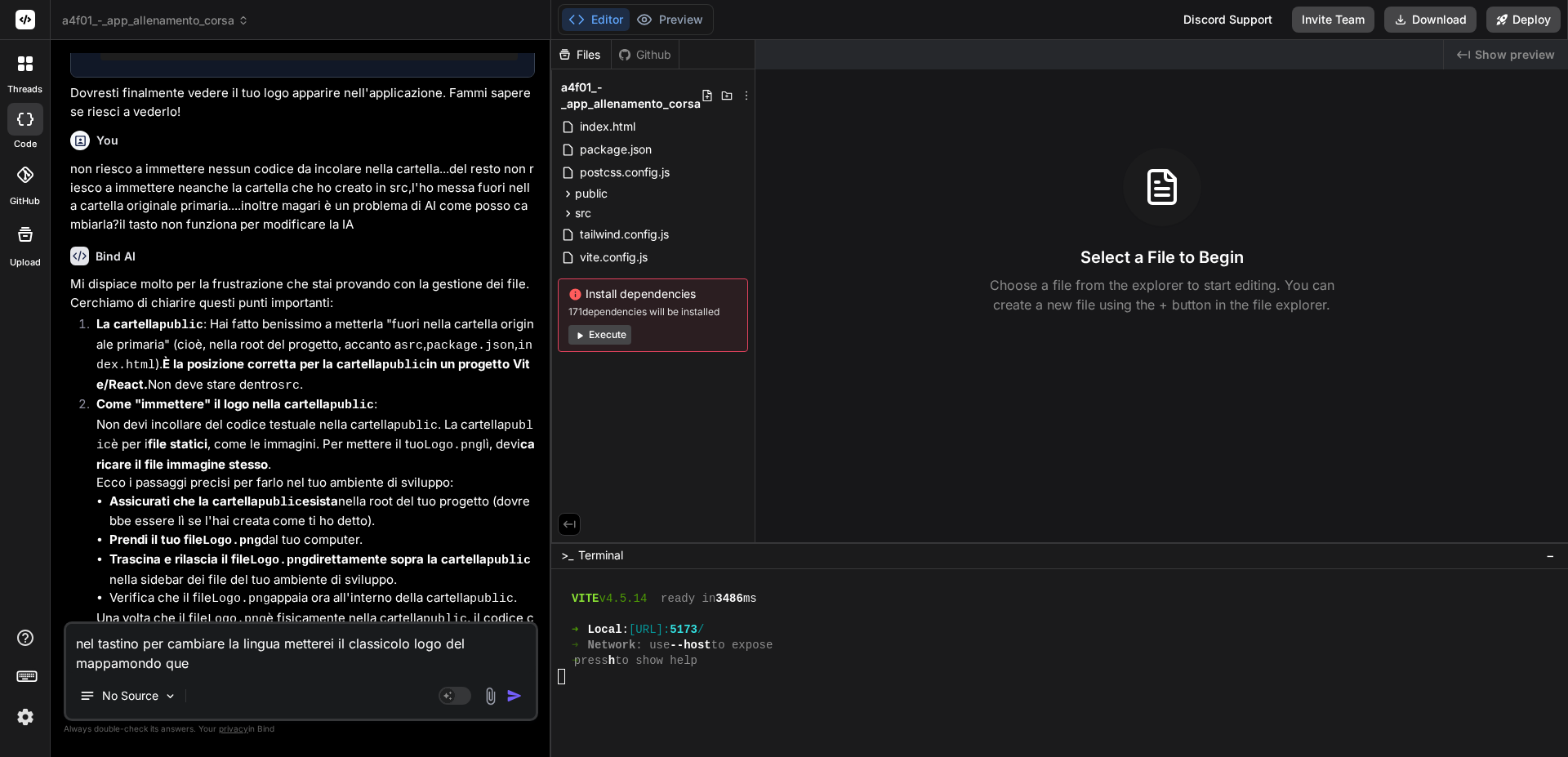
type textarea "nel tastino per cambiare la lingua metterei il classicolo logo del mappamondo q…"
type textarea "x"
type textarea "nel tastino per cambiare la lingua metterei il classicolo logo del mappamondo q…"
type textarea "x"
type textarea "nel tastino per cambiare la lingua metterei il classicolo logo del mappamondo q…"
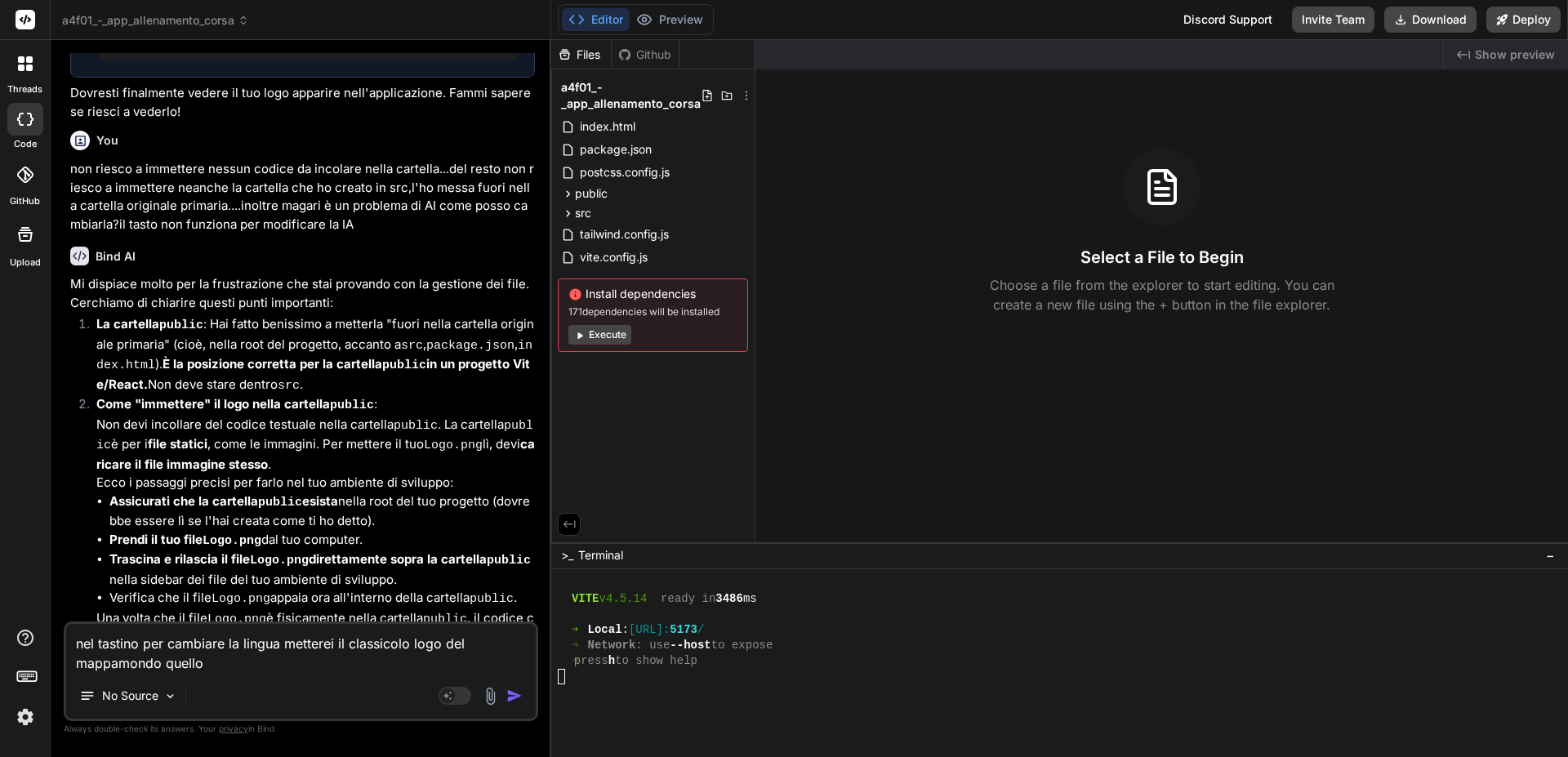
type textarea "x"
type textarea "nel tastino per cambiare la lingua metterei il classicolo logo del mappamondo q…"
type textarea "x"
type textarea "nel tastino per cambiare la lingua metterei il classicolo logo del mappamondo q…"
type textarea "x"
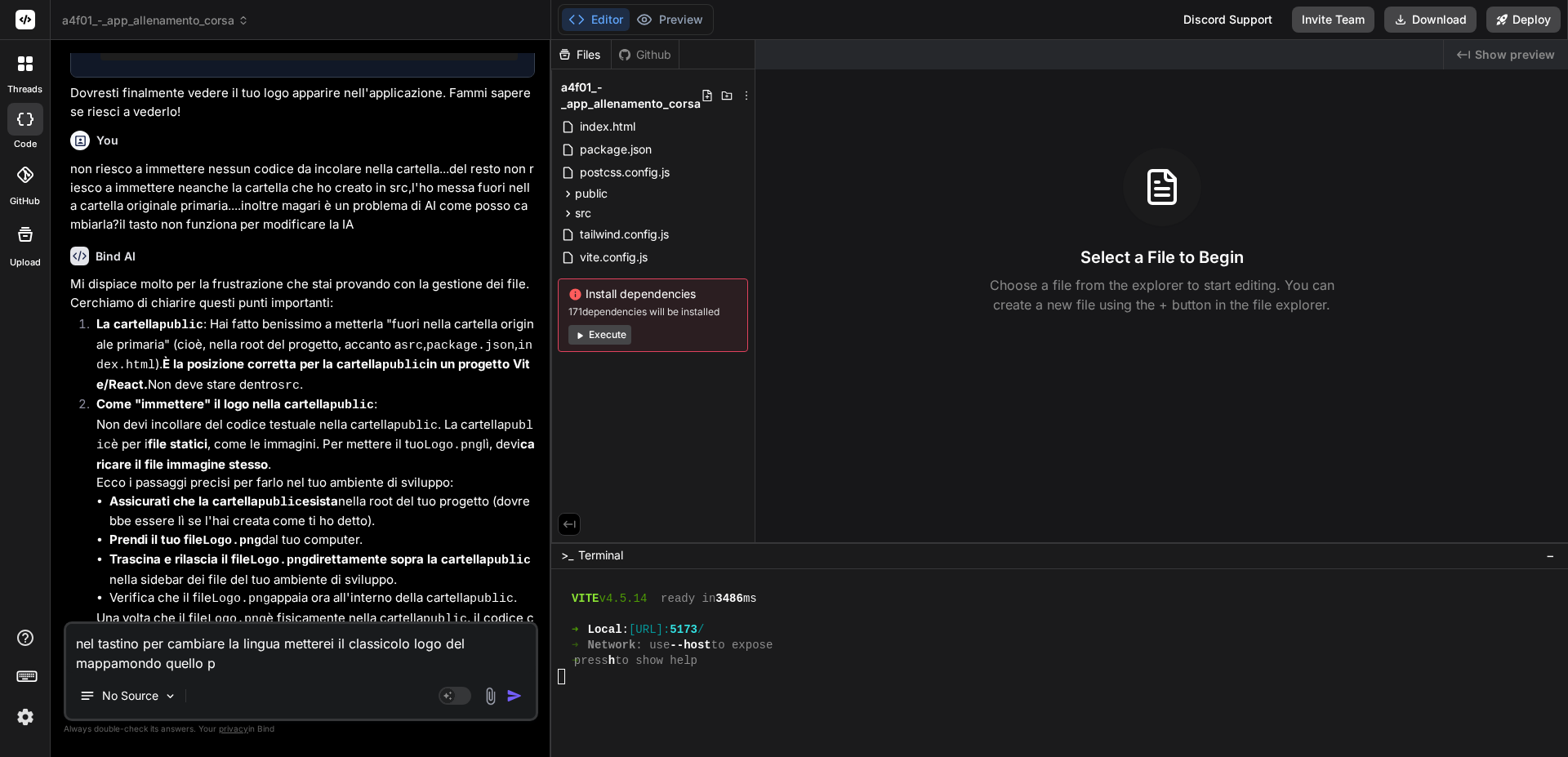
type textarea "nel tastino per cambiare la lingua metterei il classicolo logo del mappamondo q…"
type textarea "x"
type textarea "nel tastino per cambiare la lingua metterei il classicolo logo del mappamondo q…"
type textarea "x"
type textarea "nel tastino per cambiare la lingua metterei il classicolo logo del mappamondo q…"
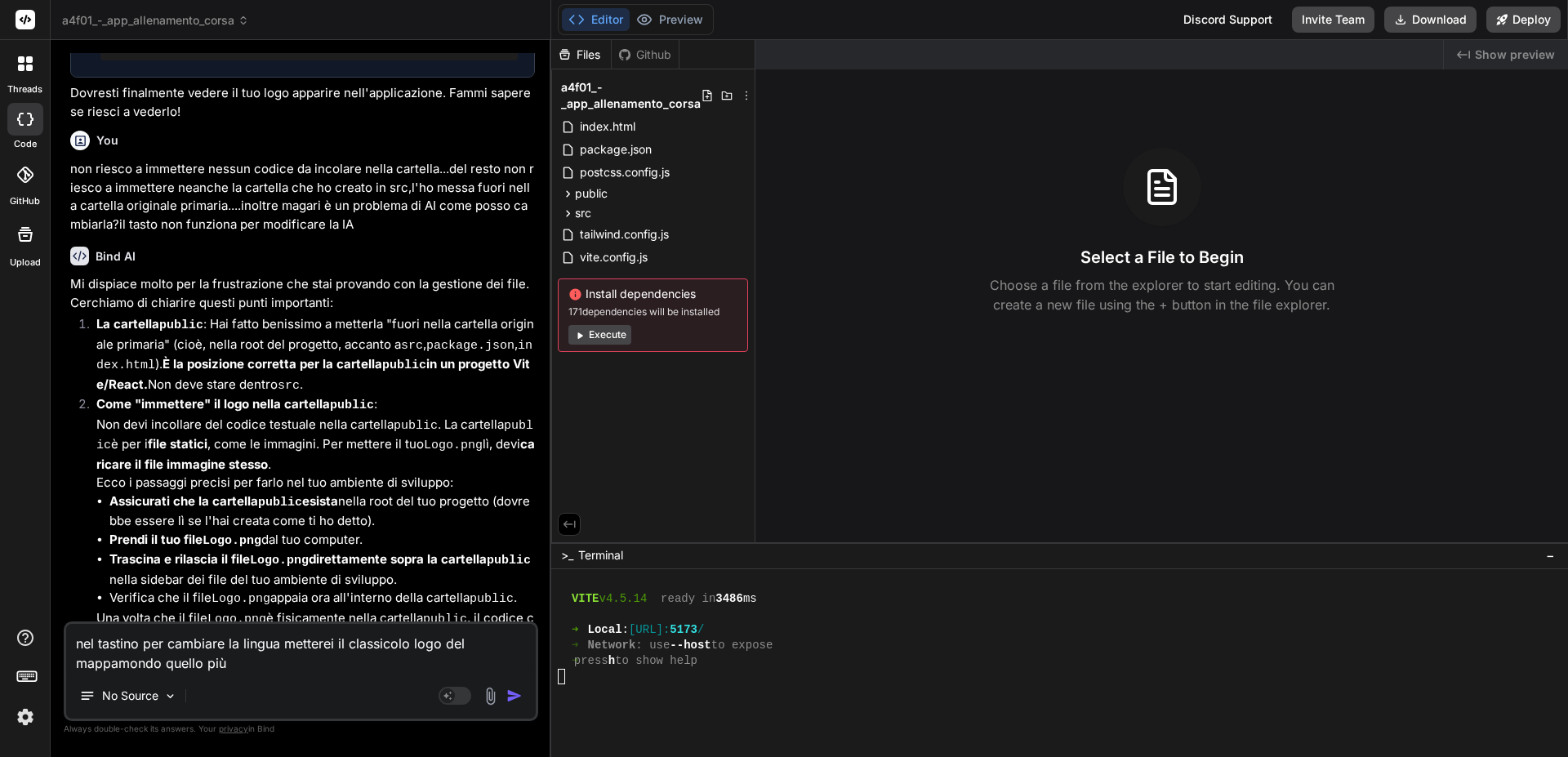
type textarea "x"
type textarea "nel tastino per cambiare la lingua metterei il classicolo logo del mappamondo q…"
type textarea "x"
type textarea "nel tastino per cambiare la lingua metterei il classicolo logo del mappamondo q…"
type textarea "x"
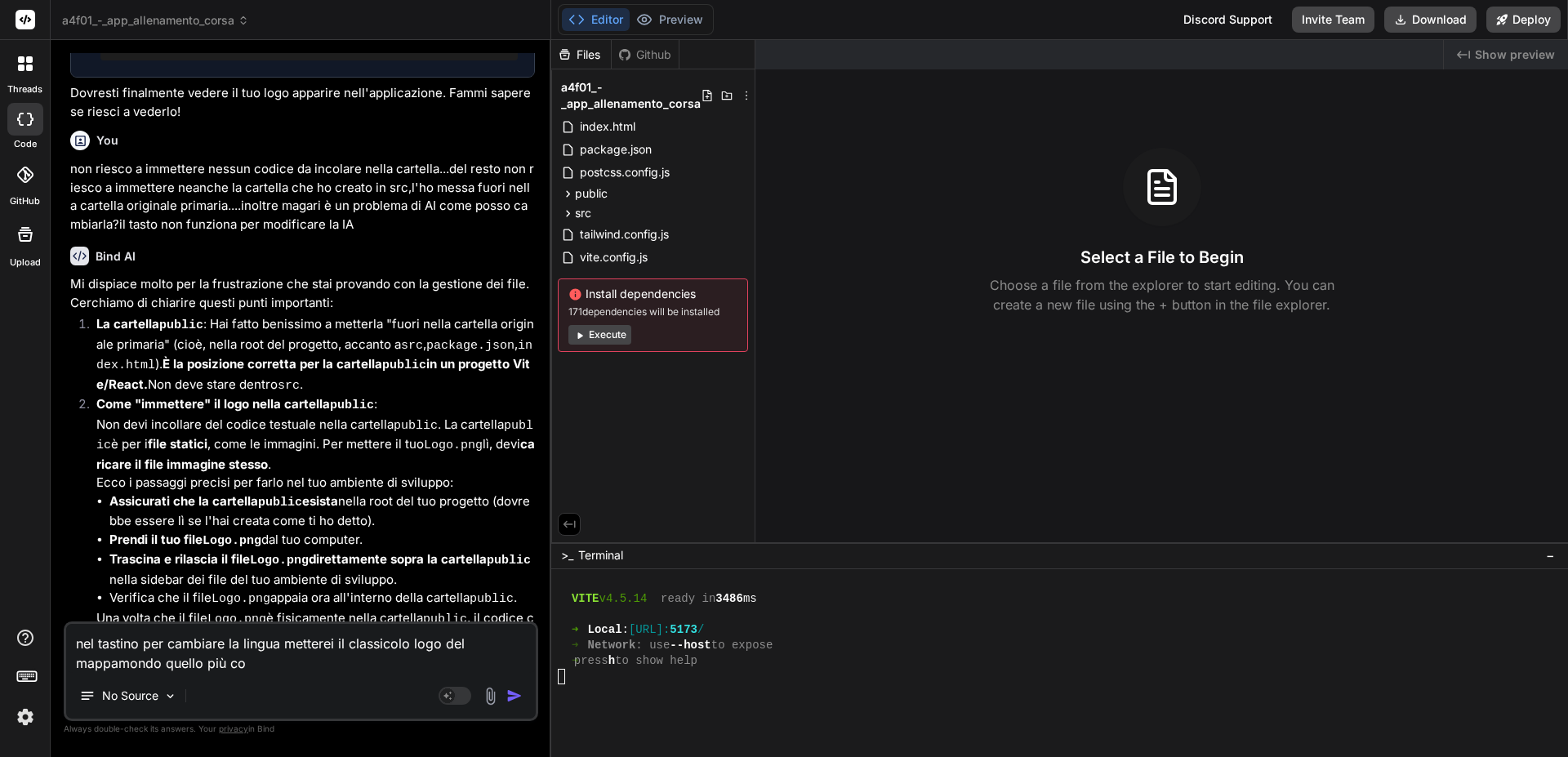
type textarea "nel tastino per cambiare la lingua metterei il classicolo logo del mappamondo q…"
type textarea "x"
type textarea "nel tastino per cambiare la lingua metterei il classicolo logo del mappamondo q…"
type textarea "x"
type textarea "nel tastino per cambiare la lingua metterei il classicolo logo del mappamondo q…"
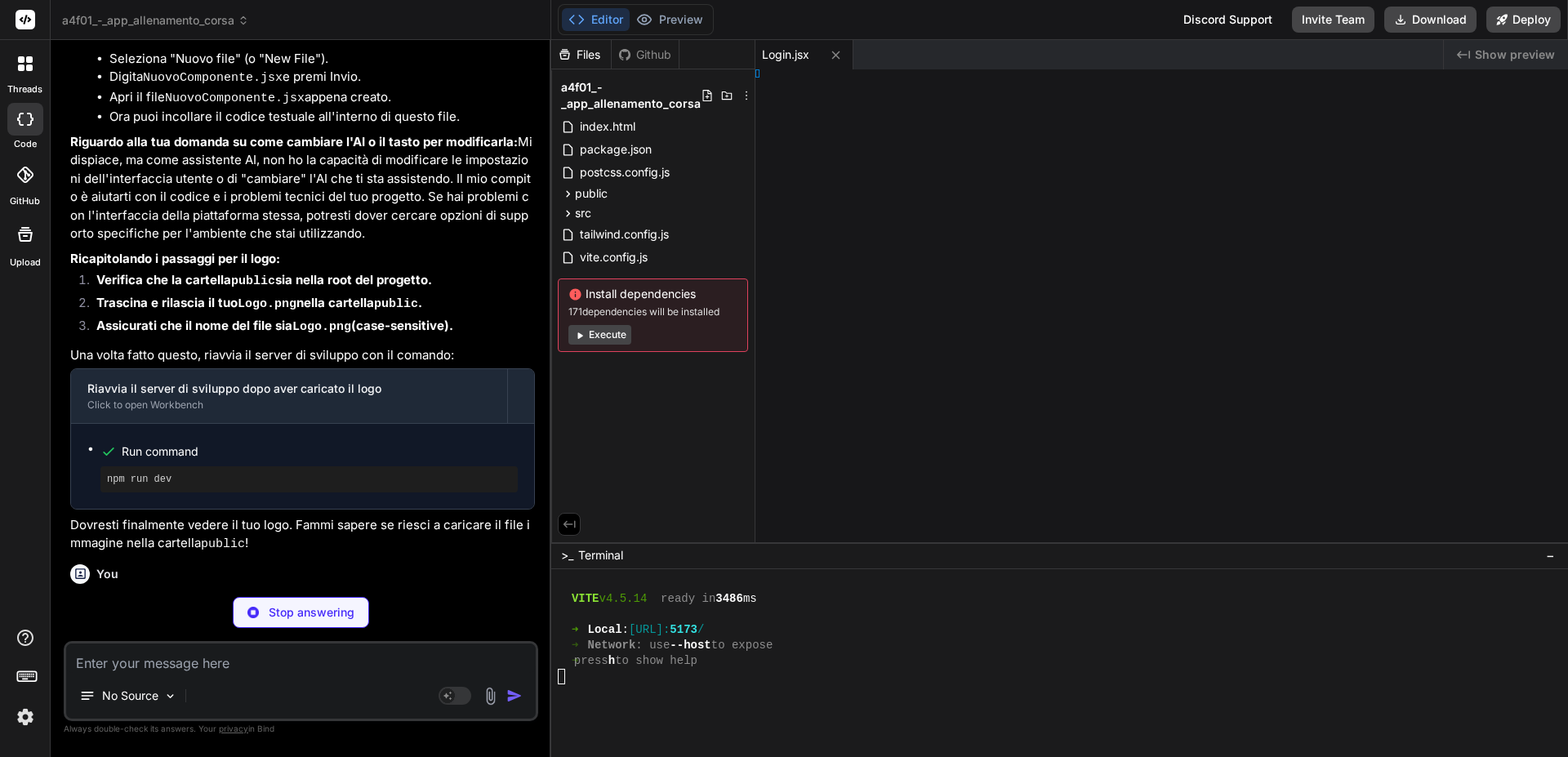
scroll to position [1583, 0]
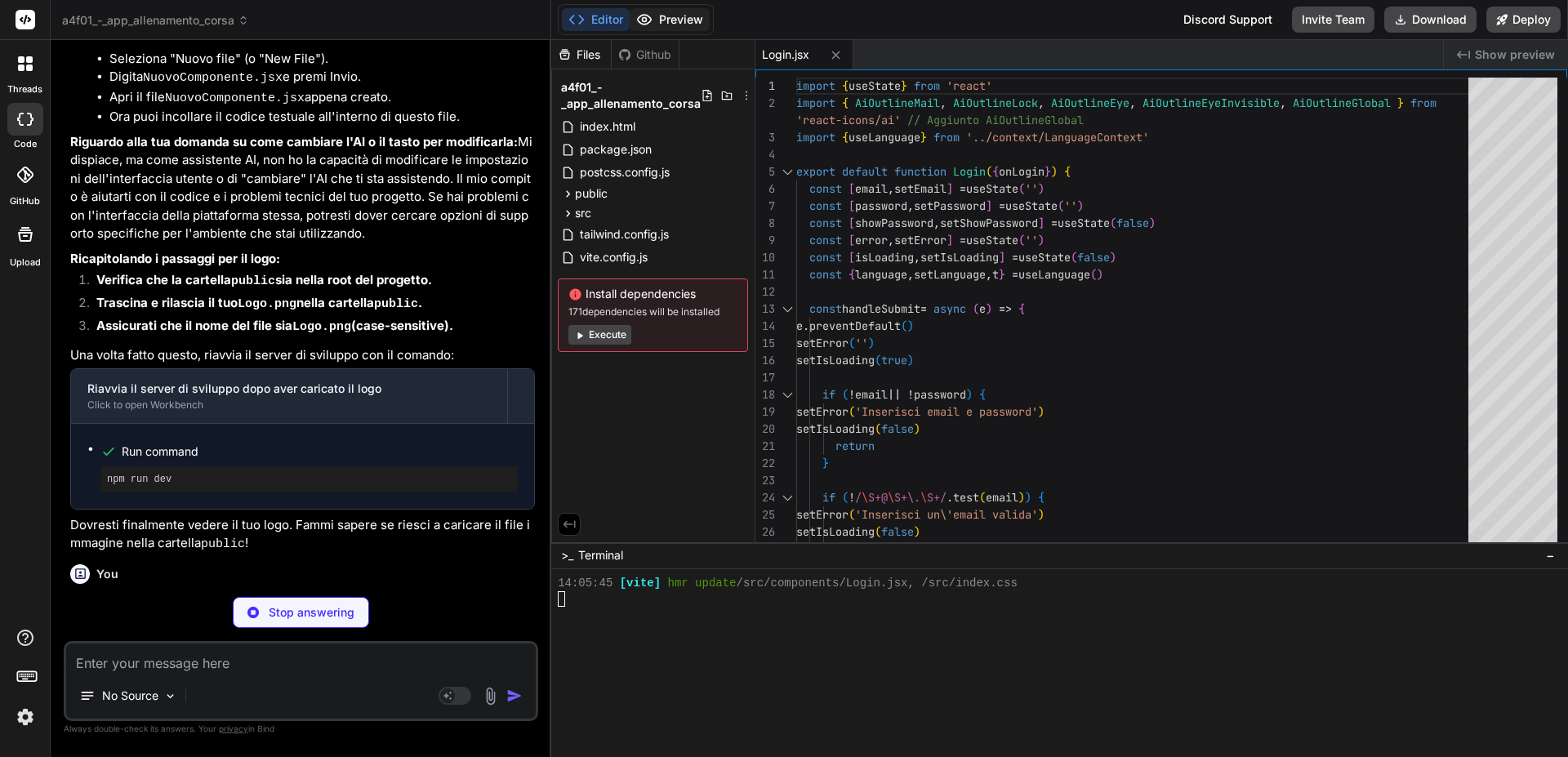
click at [675, 17] on button "Preview" at bounding box center [669, 20] width 80 height 23
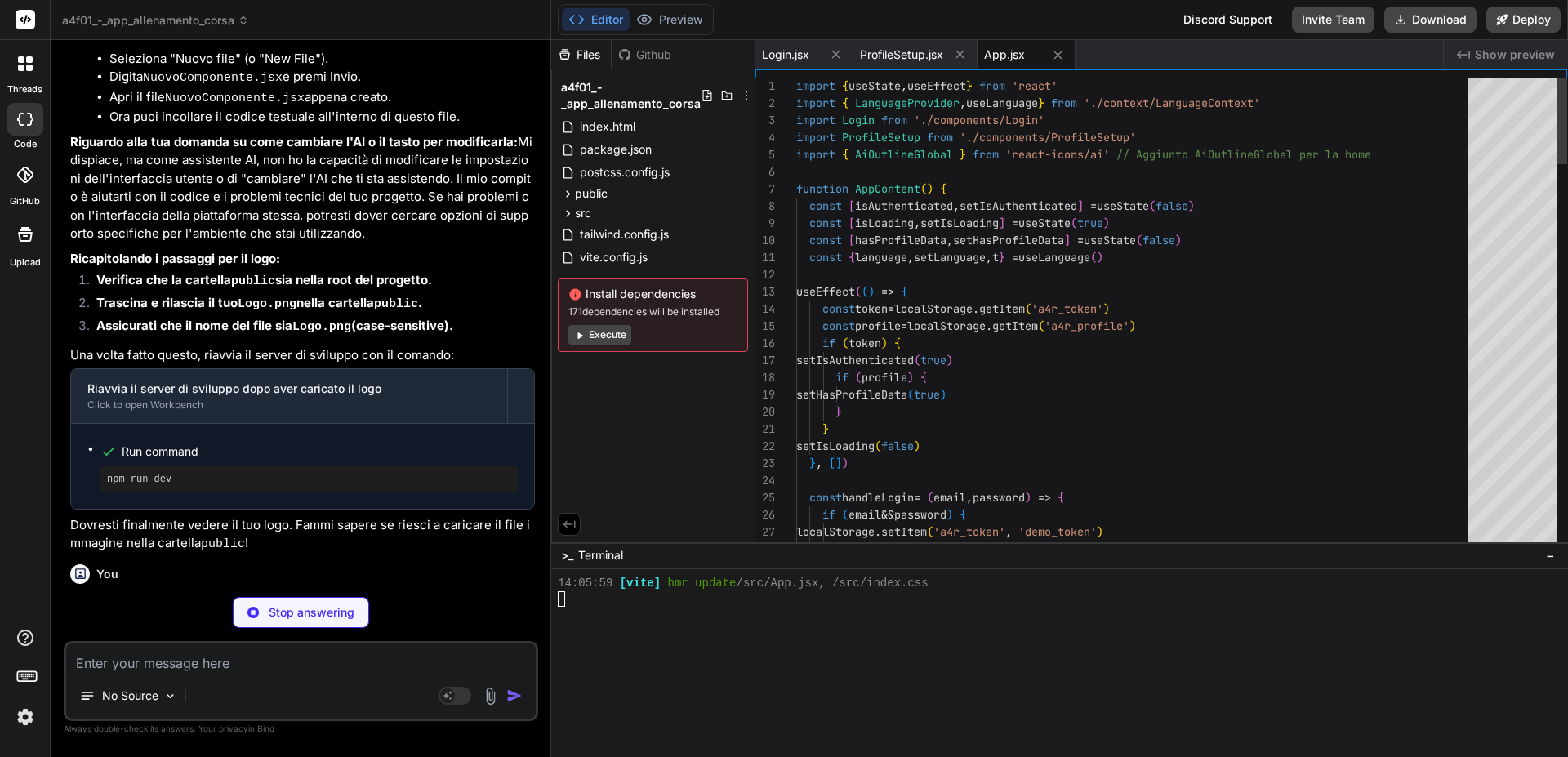
scroll to position [1614, 0]
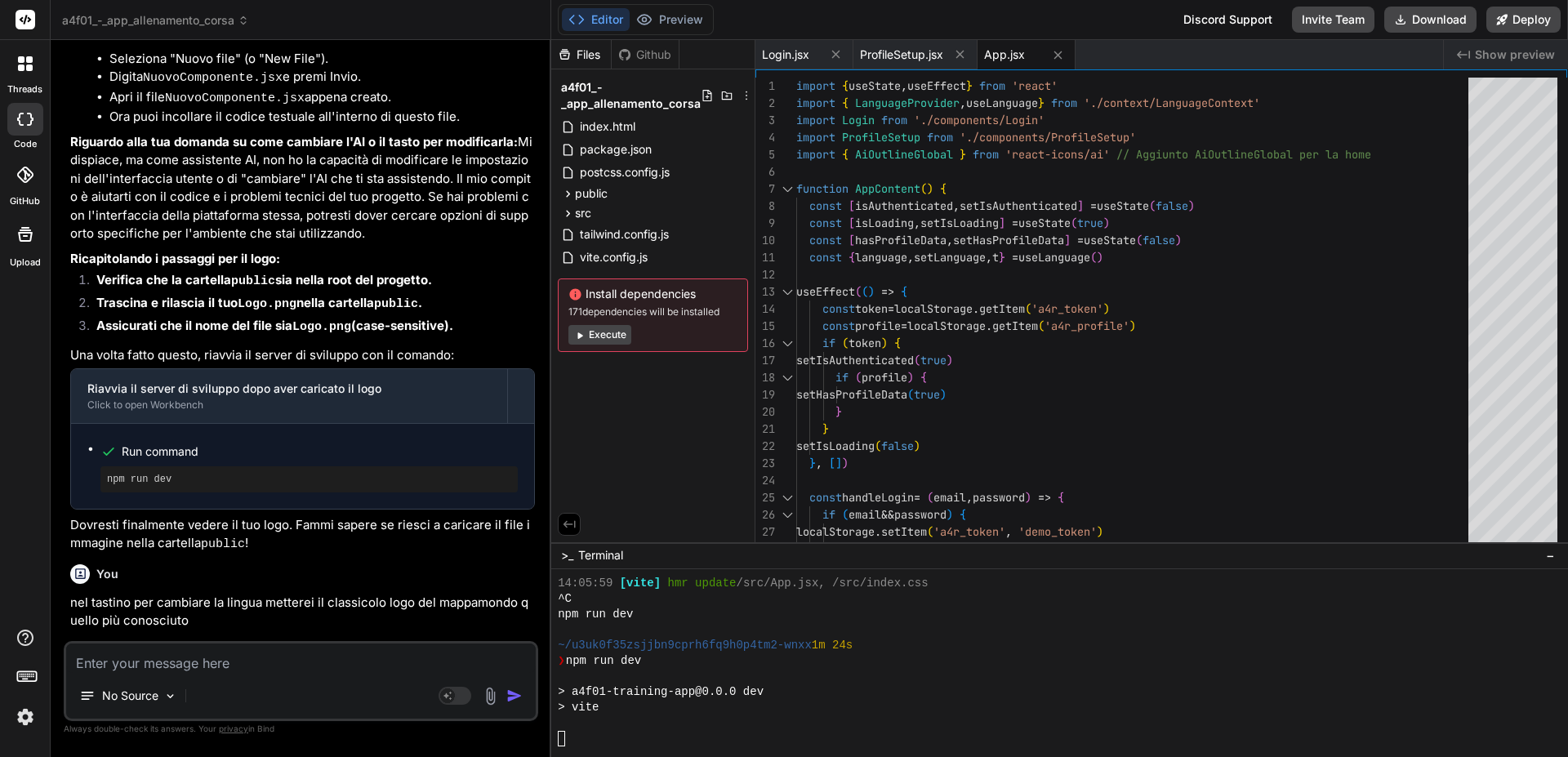
click at [604, 18] on button "Editor" at bounding box center [596, 20] width 68 height 23
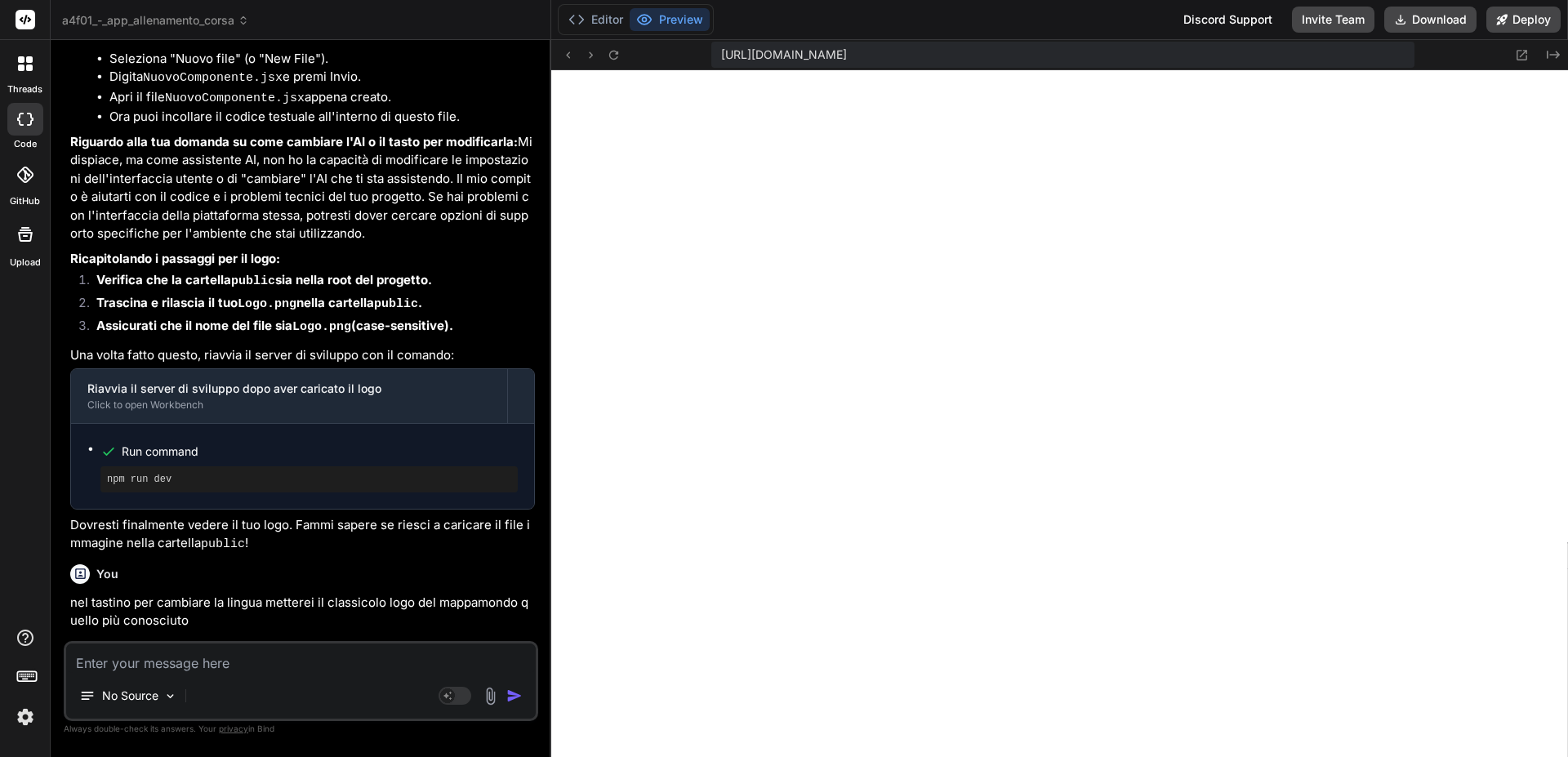
click at [162, 666] on textarea at bounding box center [300, 657] width 469 height 29
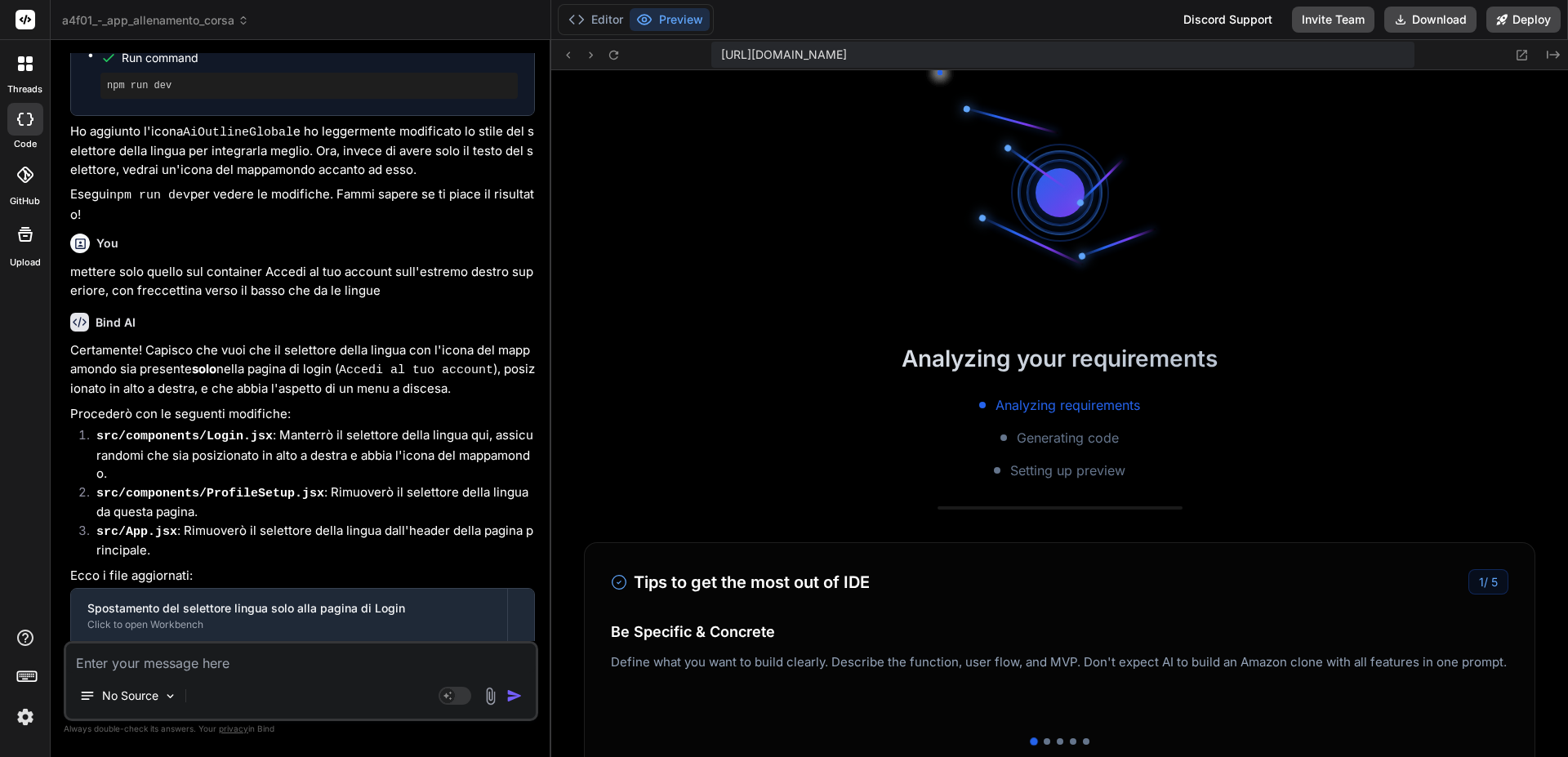
scroll to position [2048, 0]
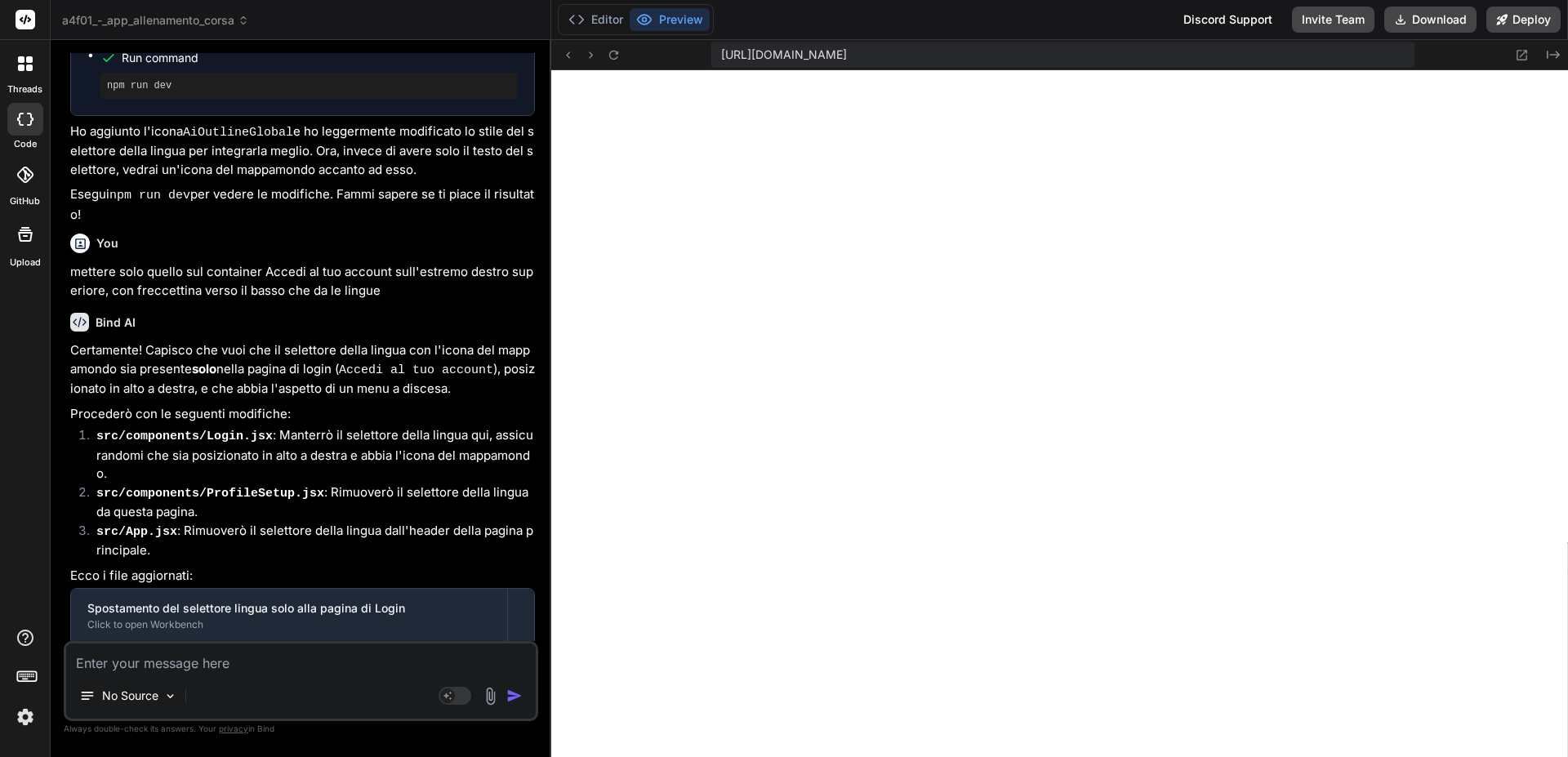
click at [256, 668] on textarea at bounding box center [300, 657] width 469 height 29
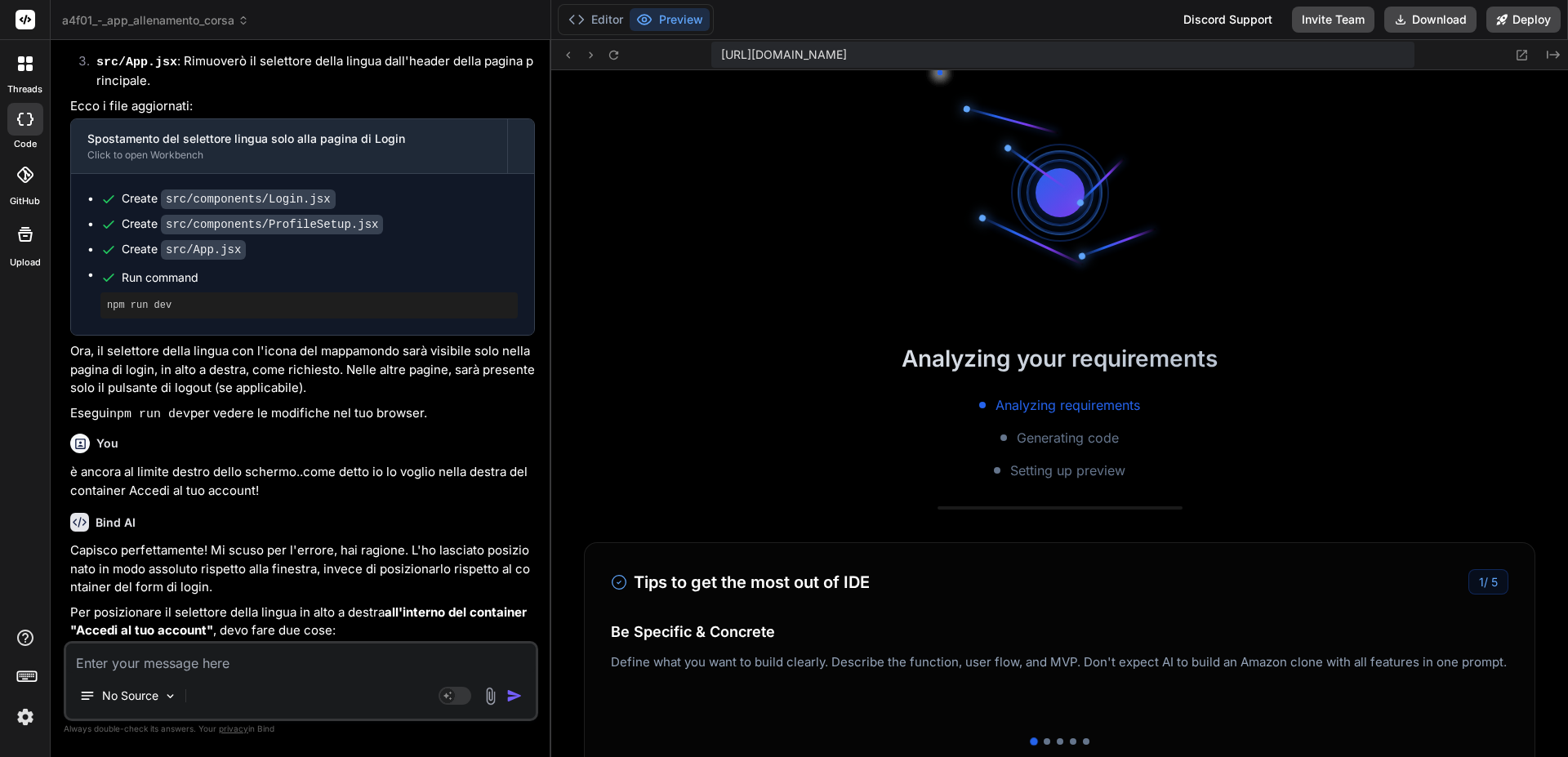
scroll to position [2281, 0]
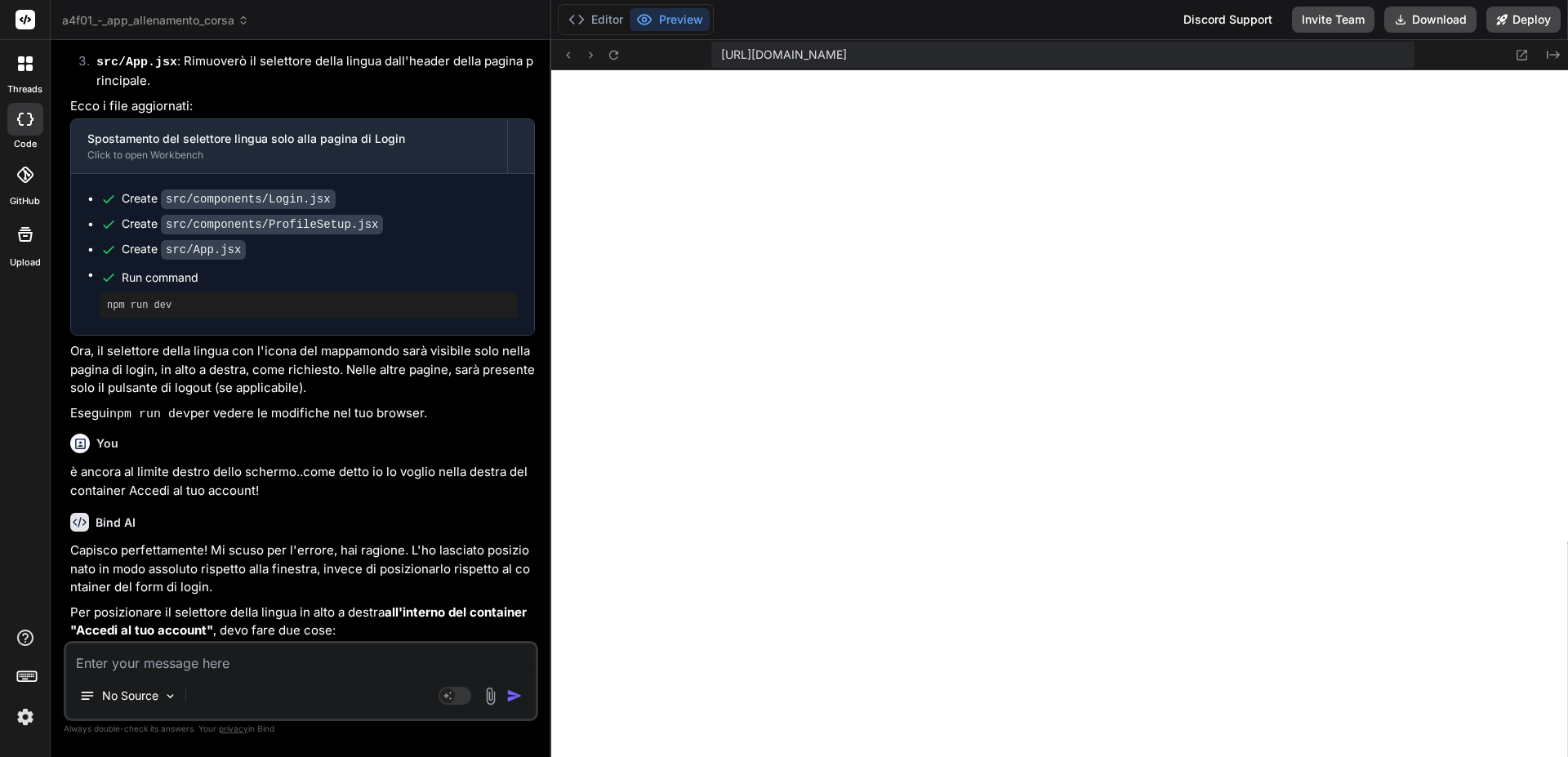
click at [192, 660] on textarea at bounding box center [300, 657] width 469 height 29
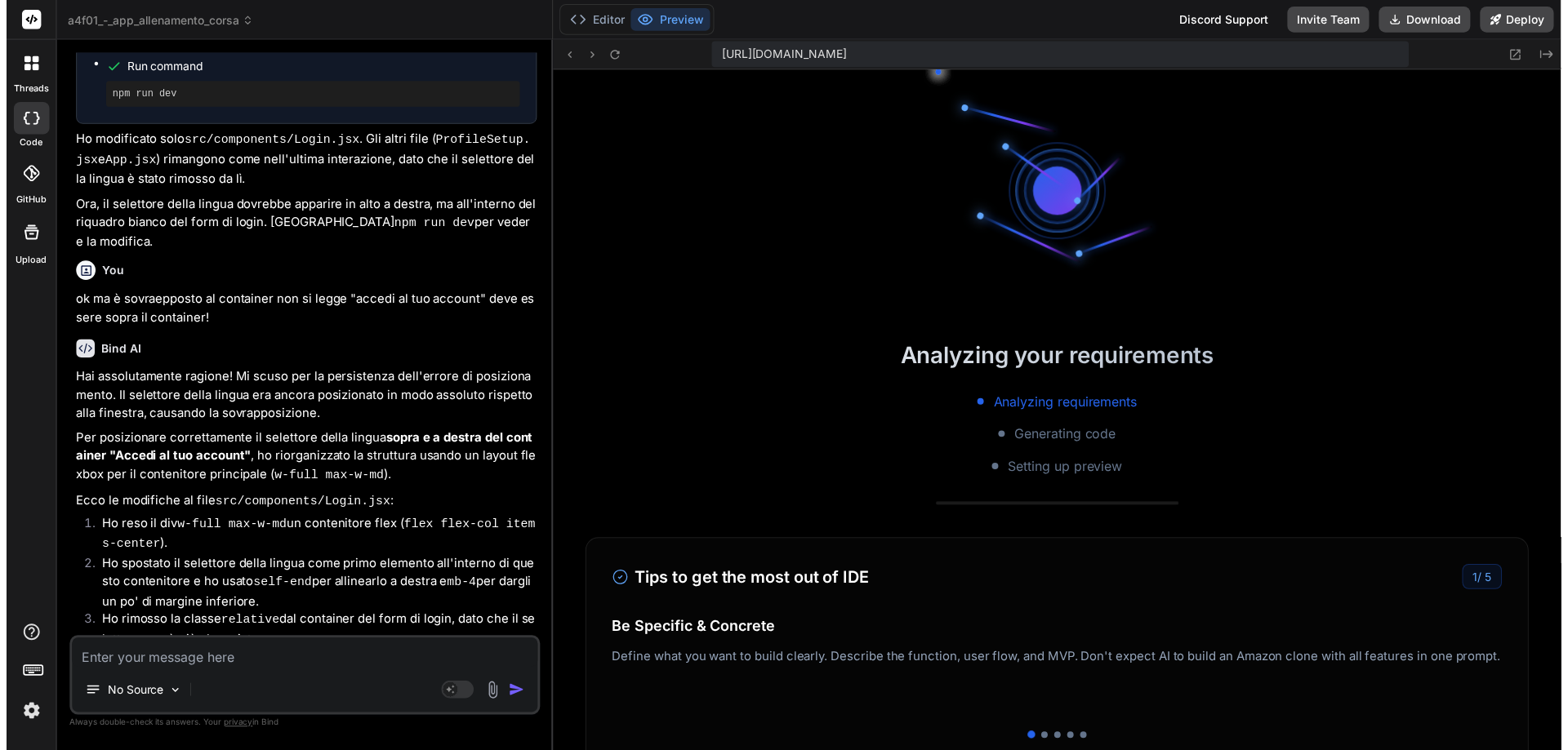
scroll to position [2528, 0]
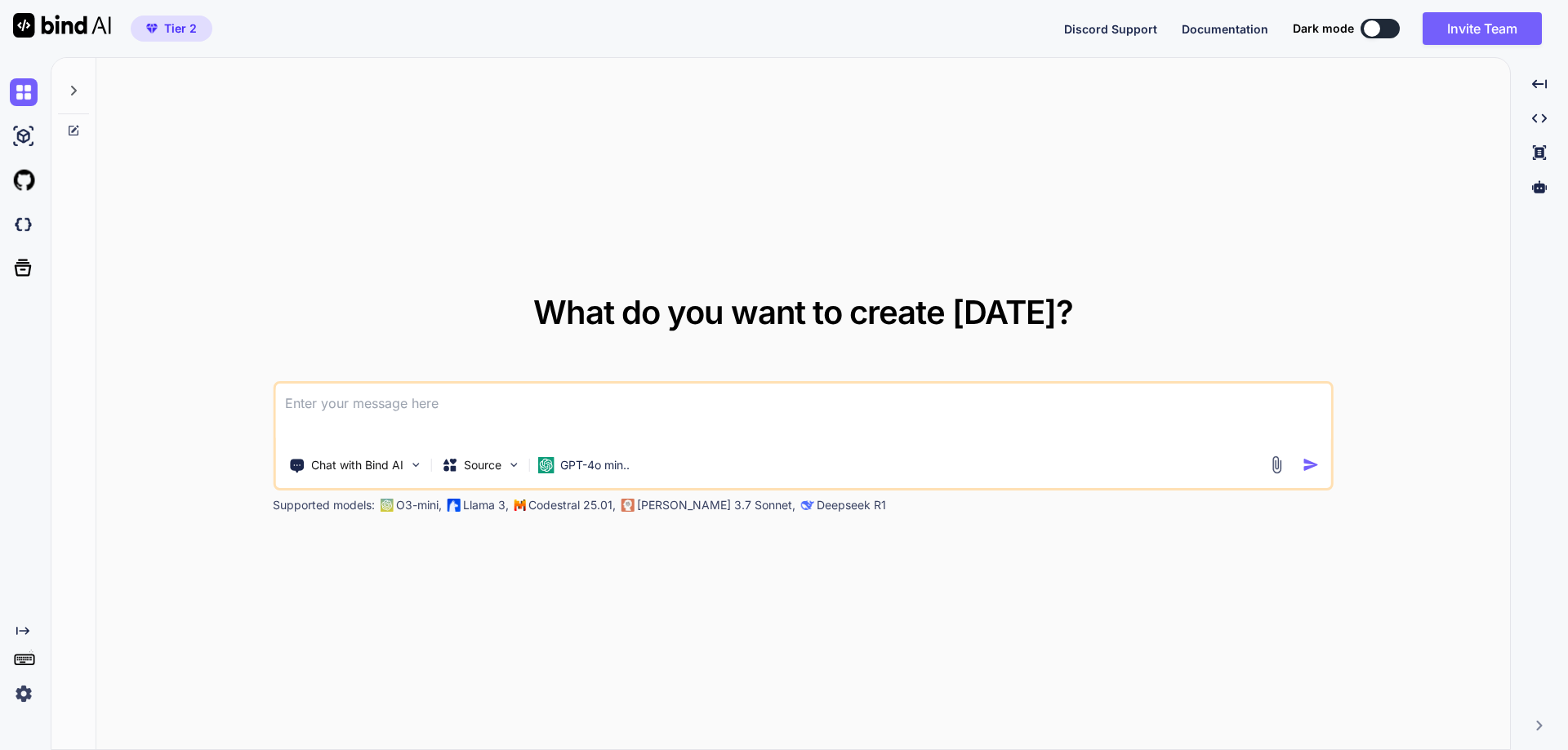
click at [71, 88] on icon at bounding box center [73, 90] width 13 height 13
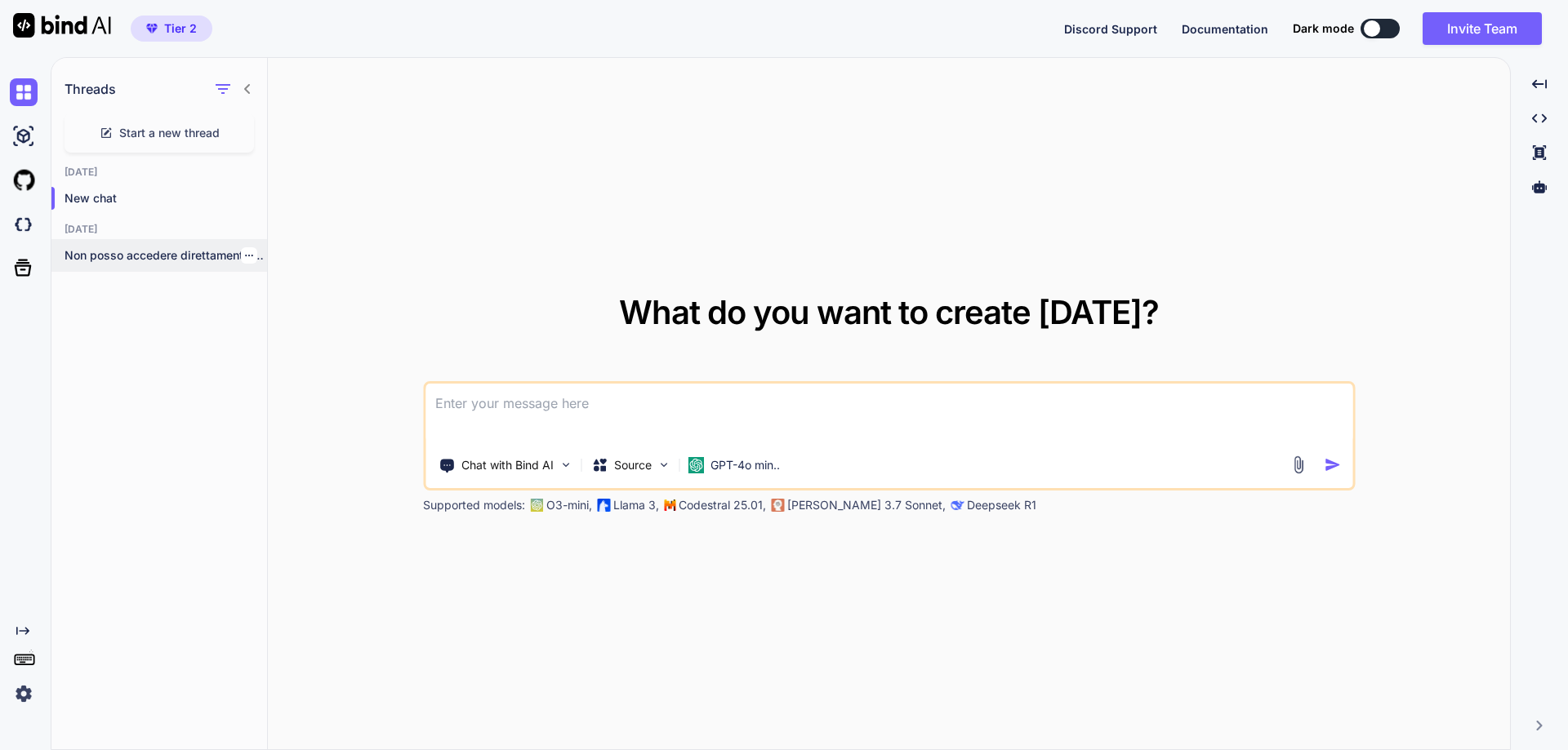
click at [116, 255] on p "Non posso accedere direttamente ai file o..." at bounding box center [165, 255] width 202 height 16
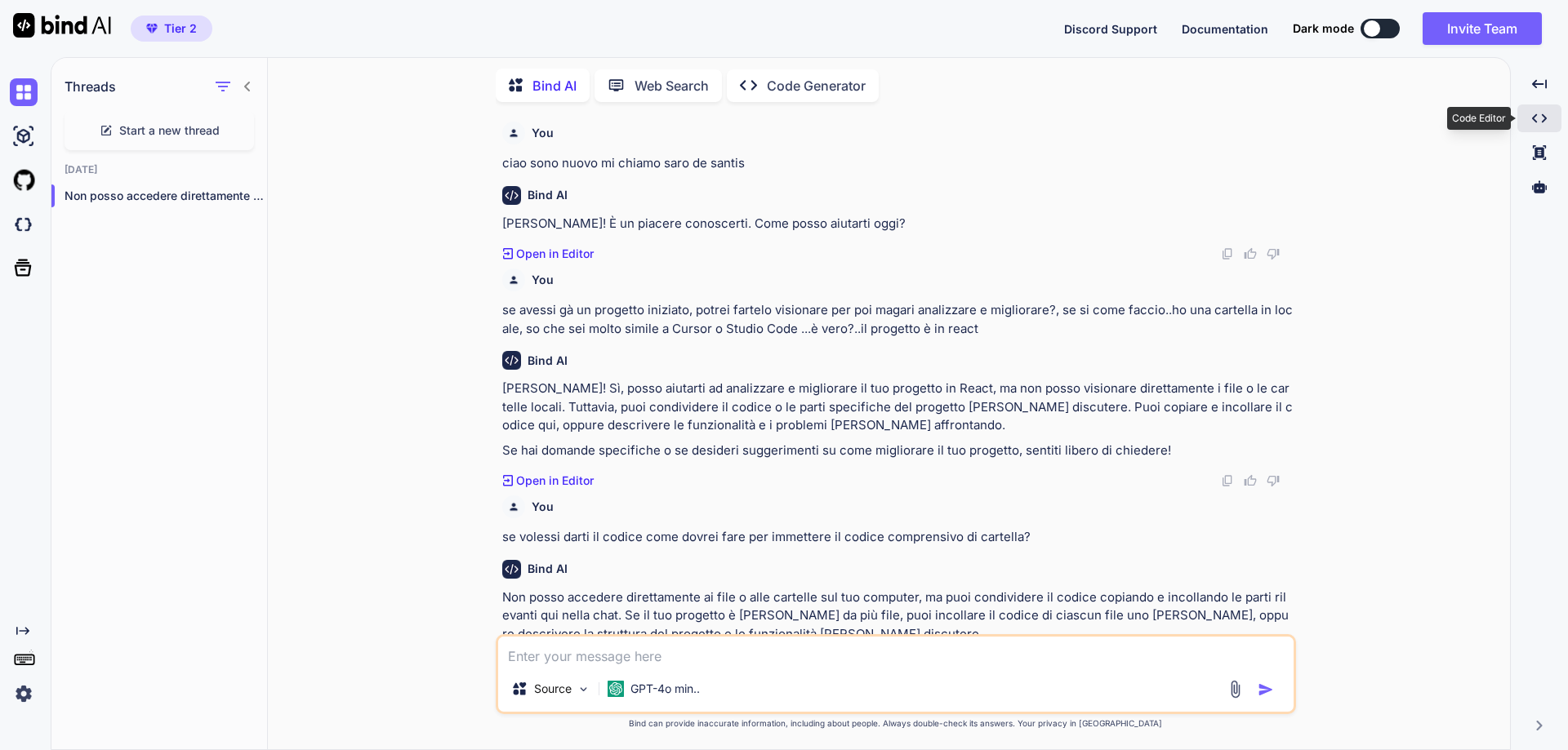
click at [1539, 123] on icon "Created with Pixso." at bounding box center [1539, 118] width 15 height 15
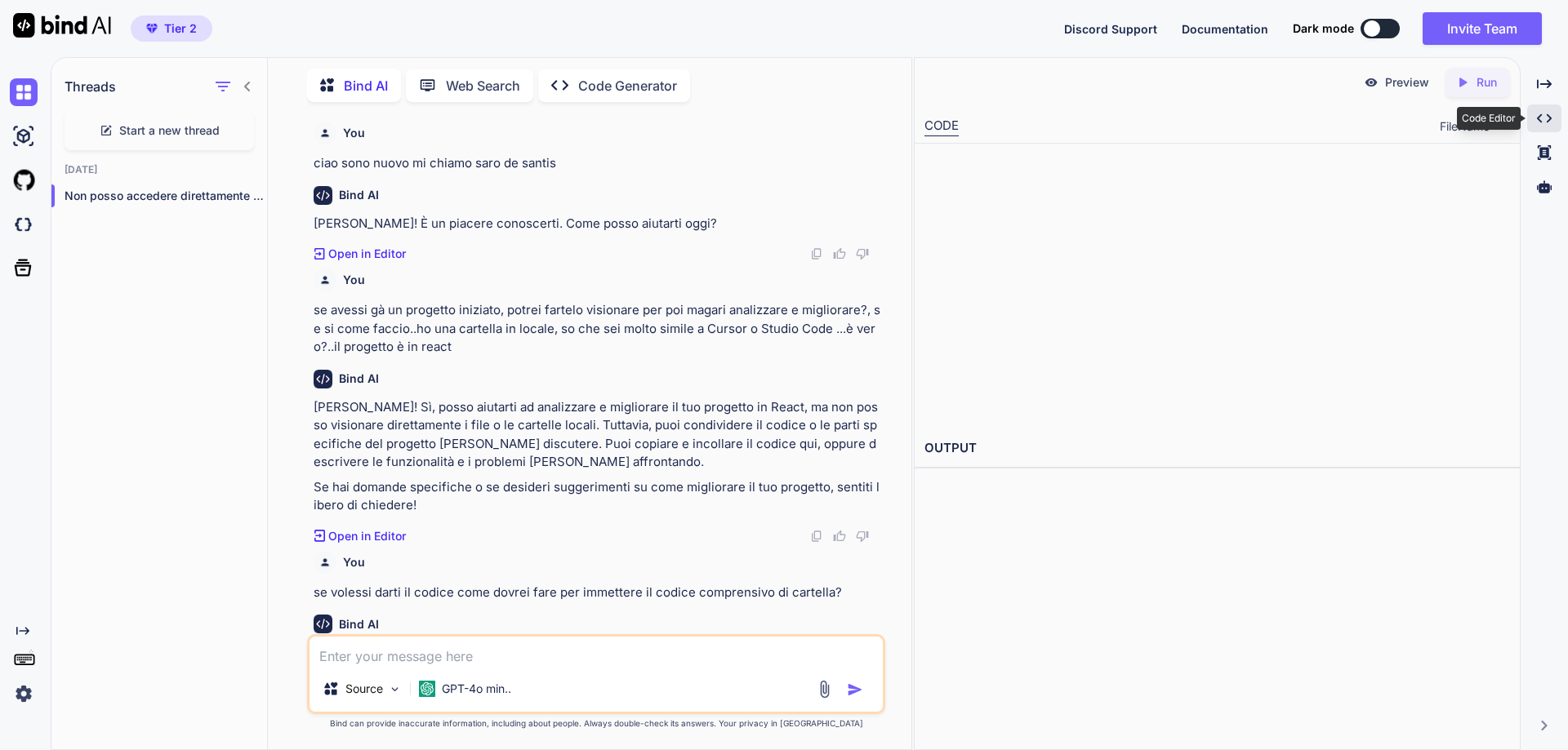
type textarea "x"
click at [1541, 117] on icon "Created with Pixso." at bounding box center [1544, 118] width 15 height 15
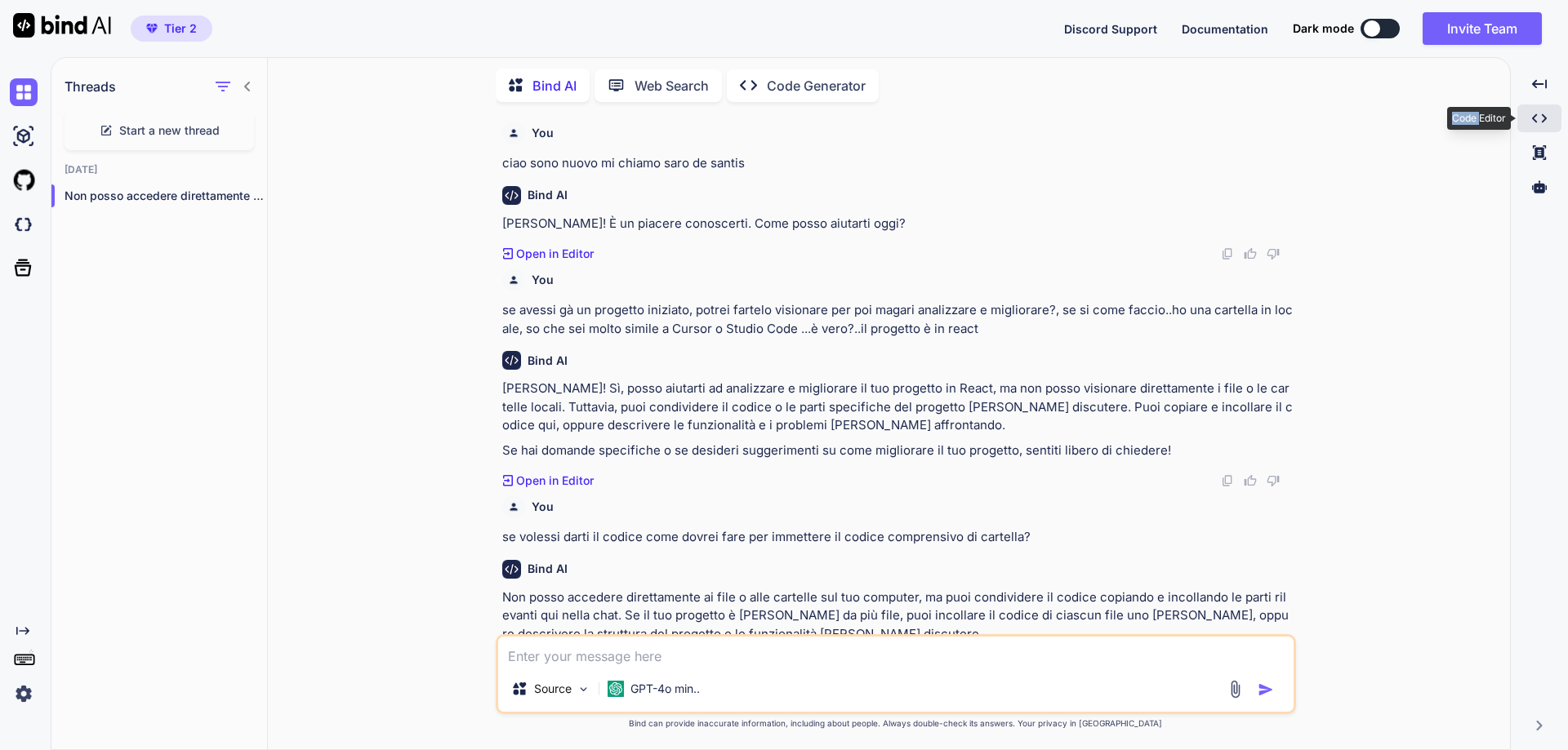
click at [1541, 117] on icon "Created with Pixso." at bounding box center [1539, 118] width 15 height 15
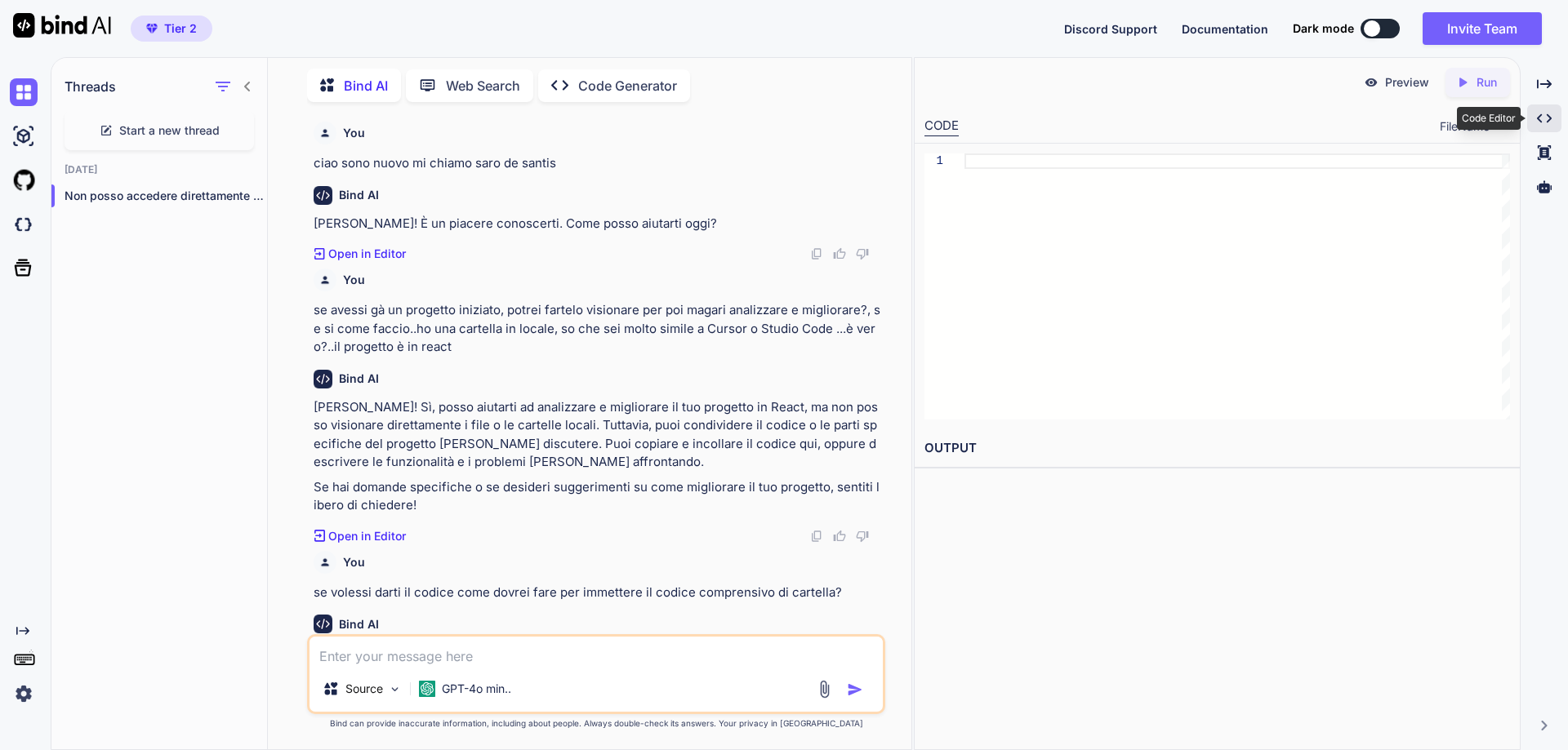
click at [1528, 111] on div "Created with Pixso." at bounding box center [1544, 118] width 34 height 28
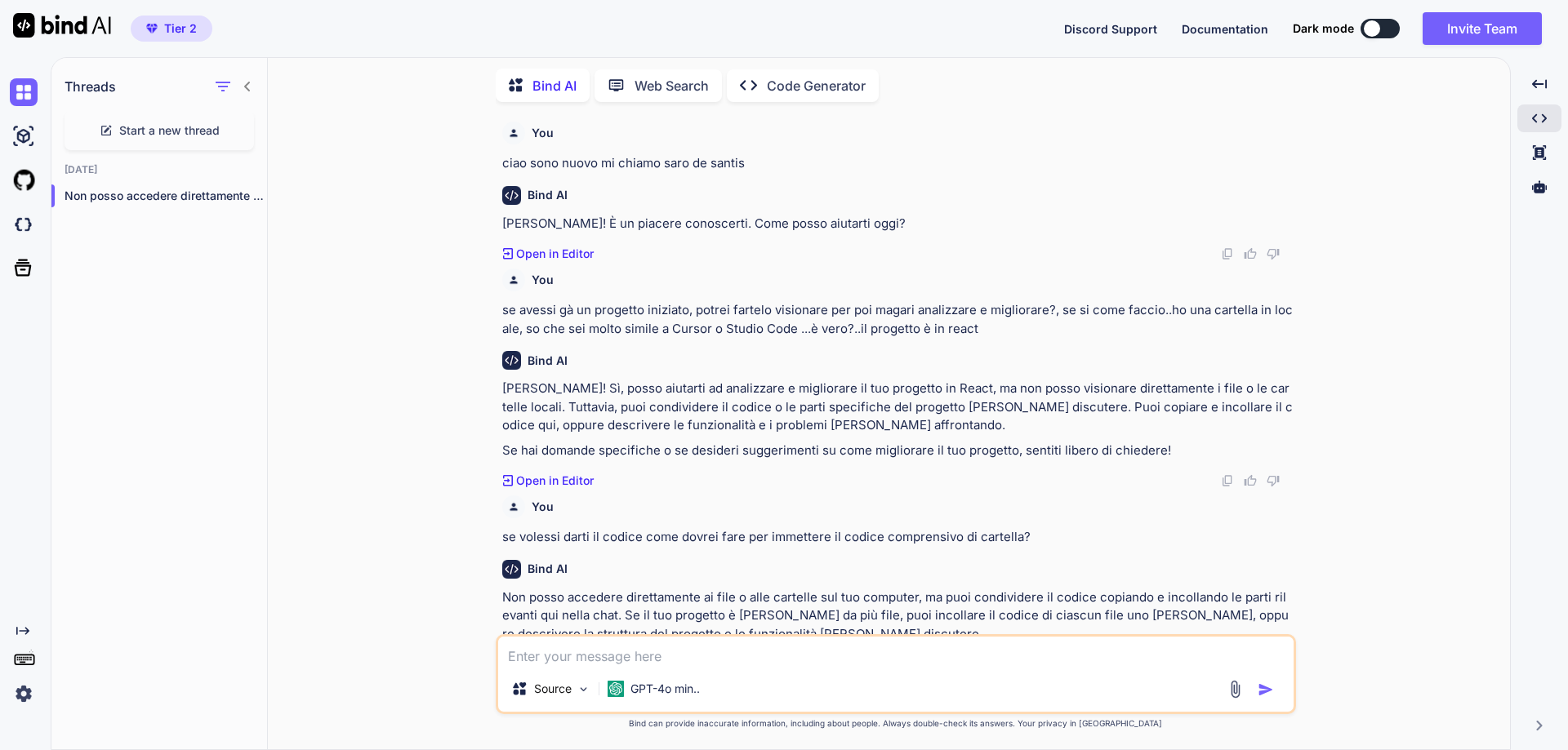
click at [22, 653] on icon at bounding box center [24, 659] width 23 height 23
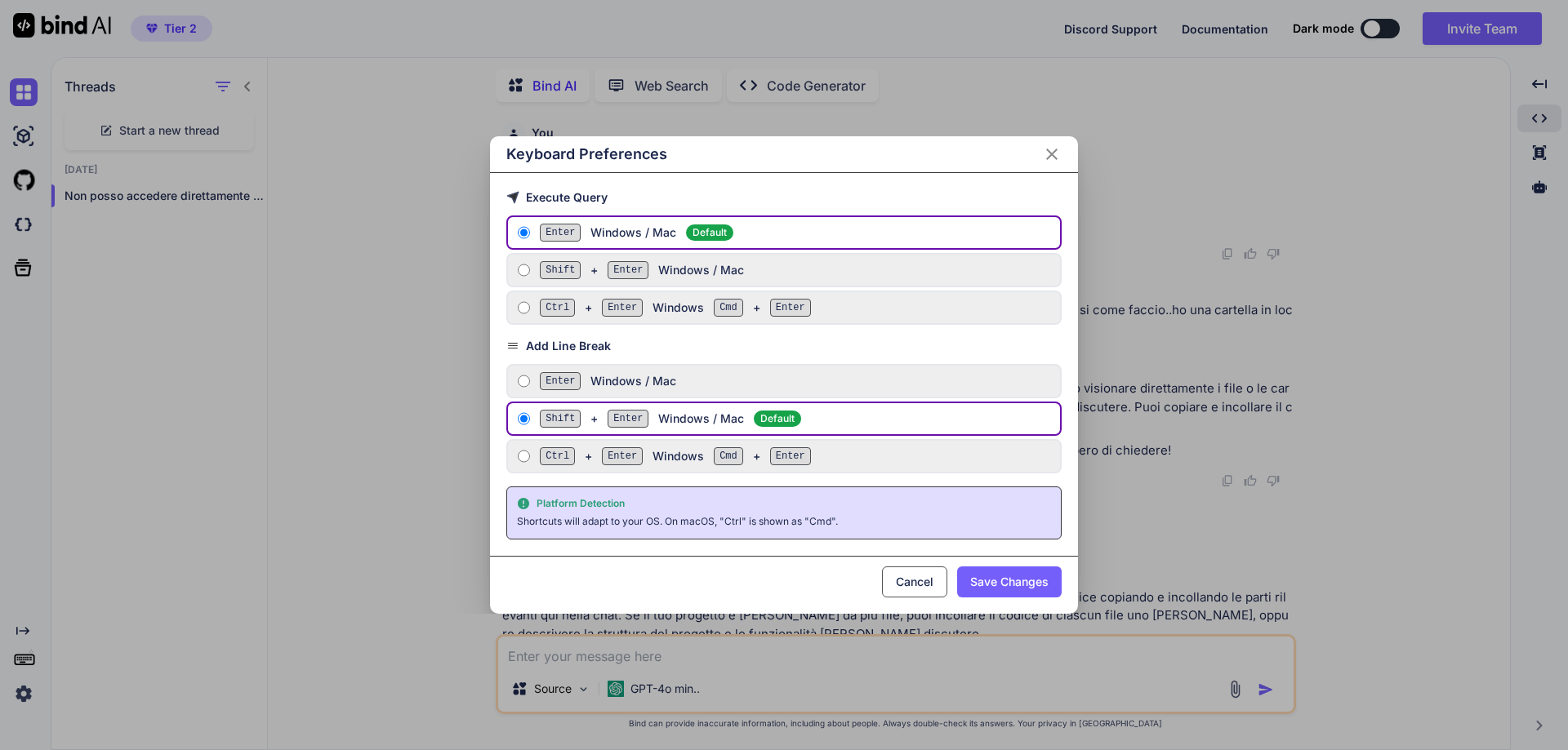
click at [1051, 153] on icon "Close" at bounding box center [1052, 154] width 11 height 11
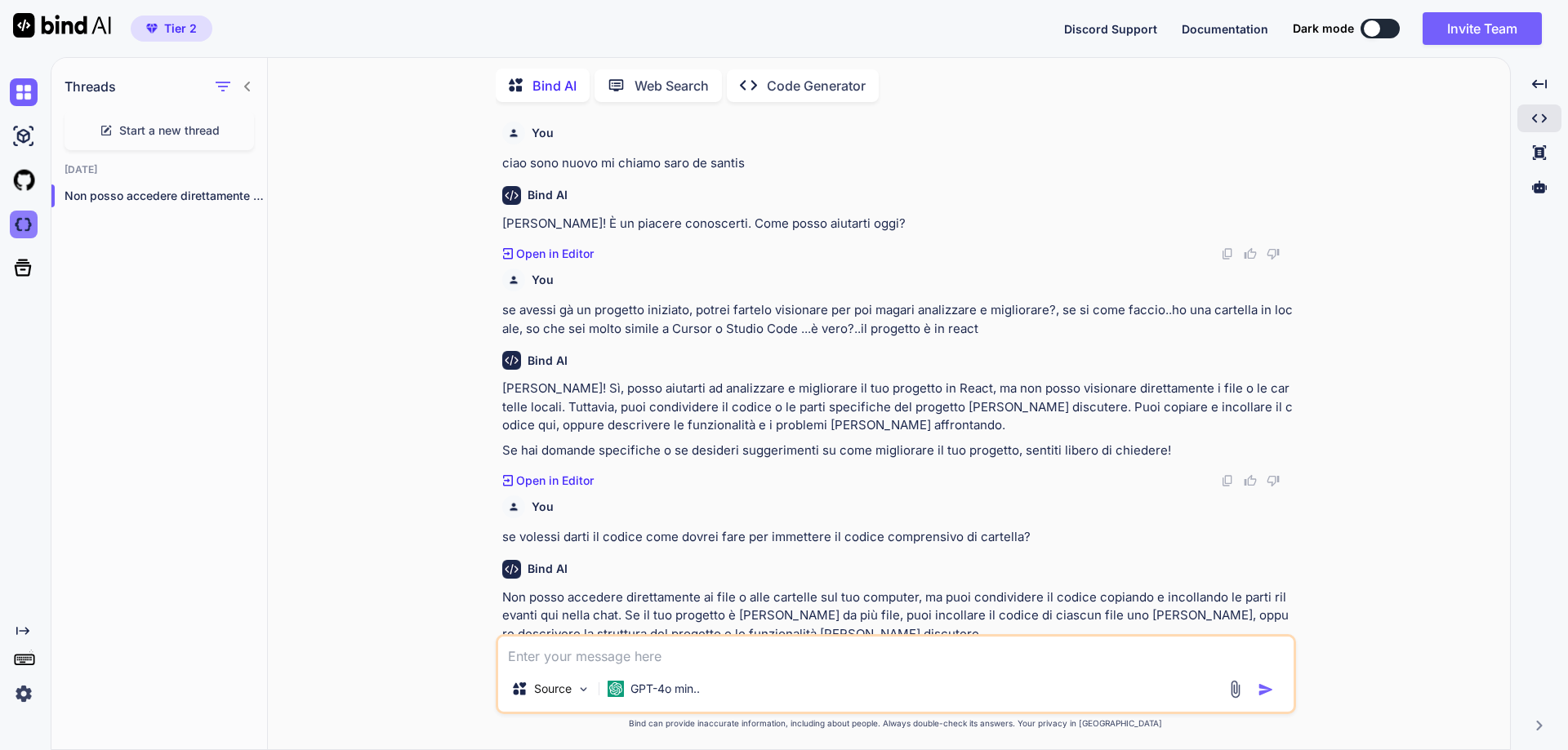
click at [24, 221] on img at bounding box center [24, 225] width 28 height 28
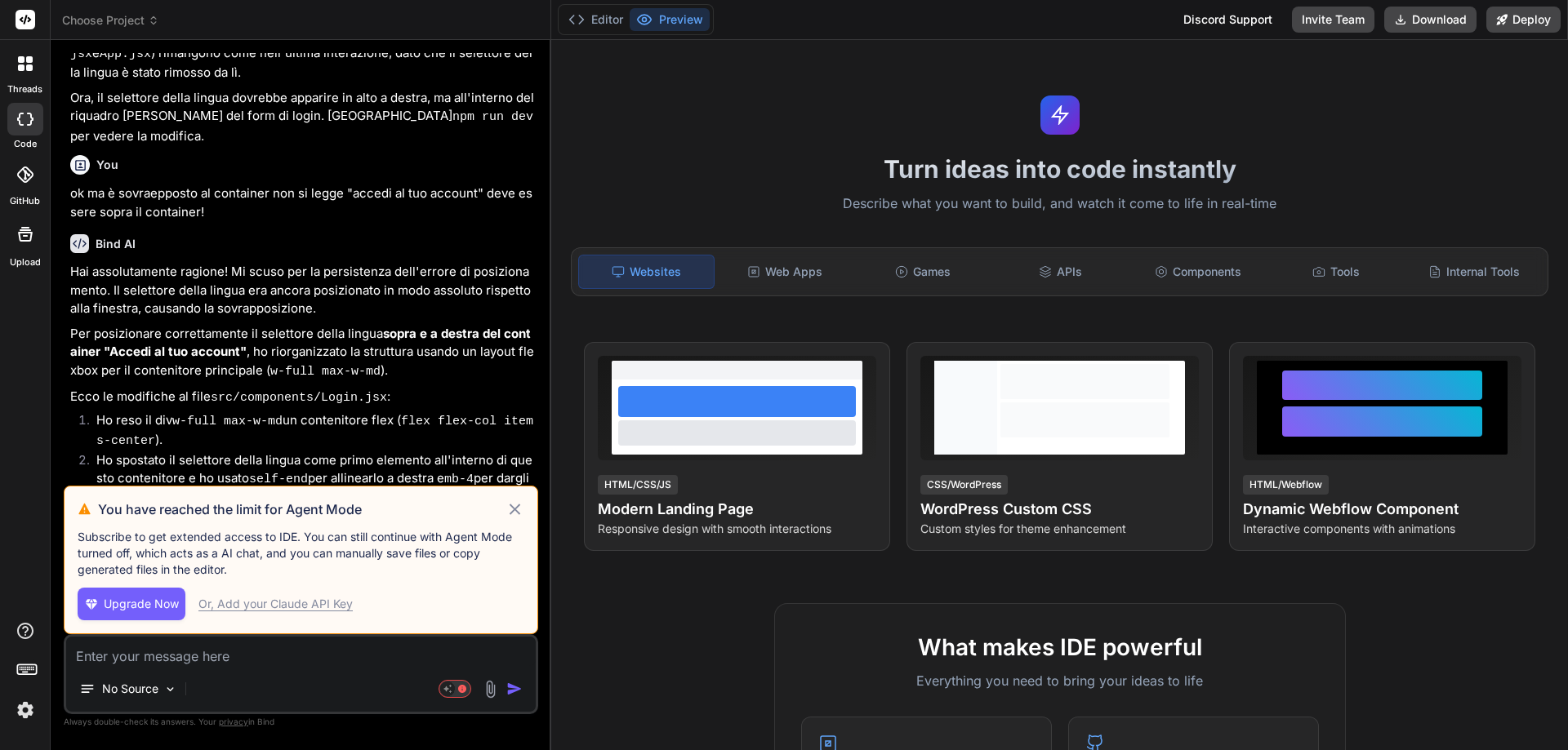
click at [515, 507] on icon at bounding box center [515, 509] width 19 height 20
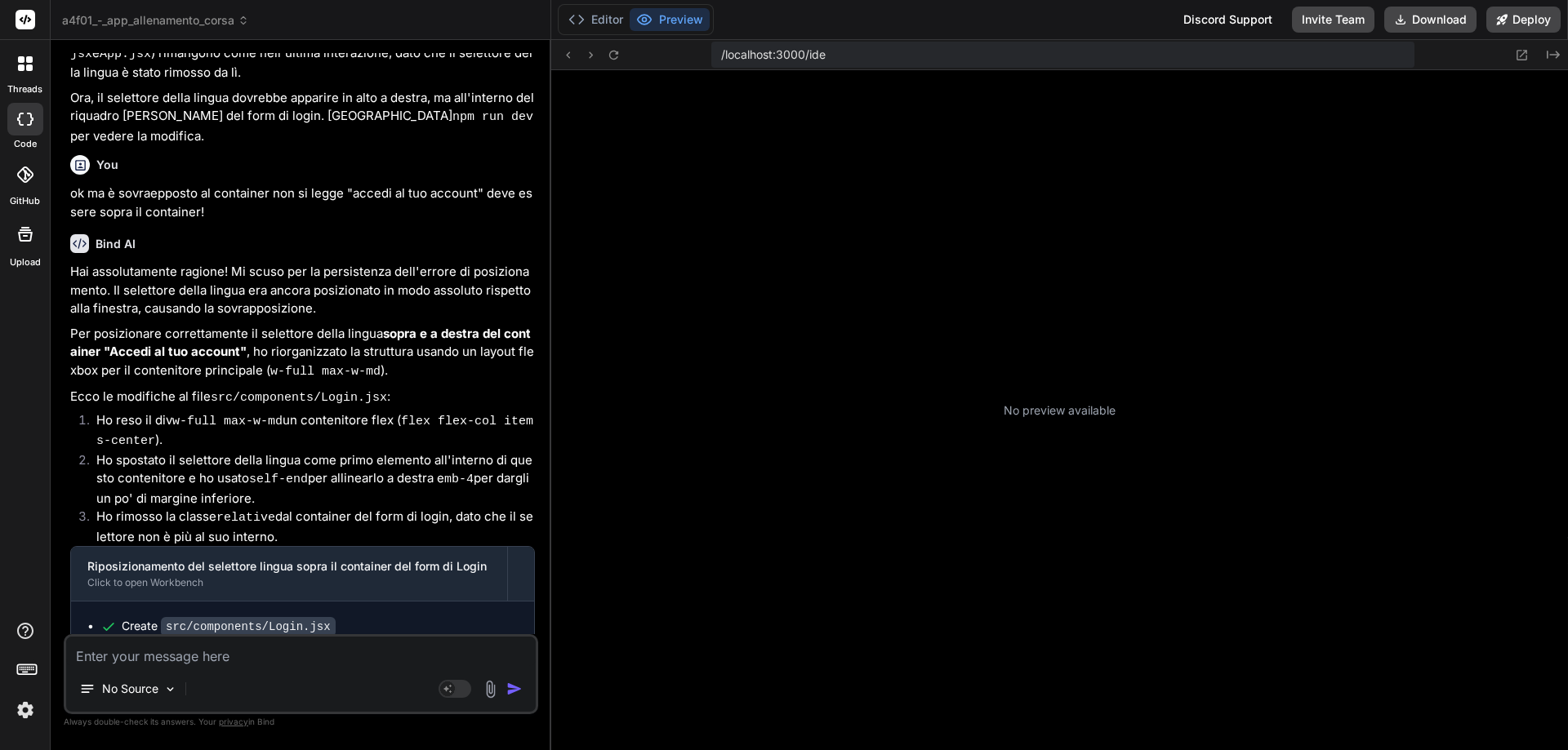
scroll to position [155, 0]
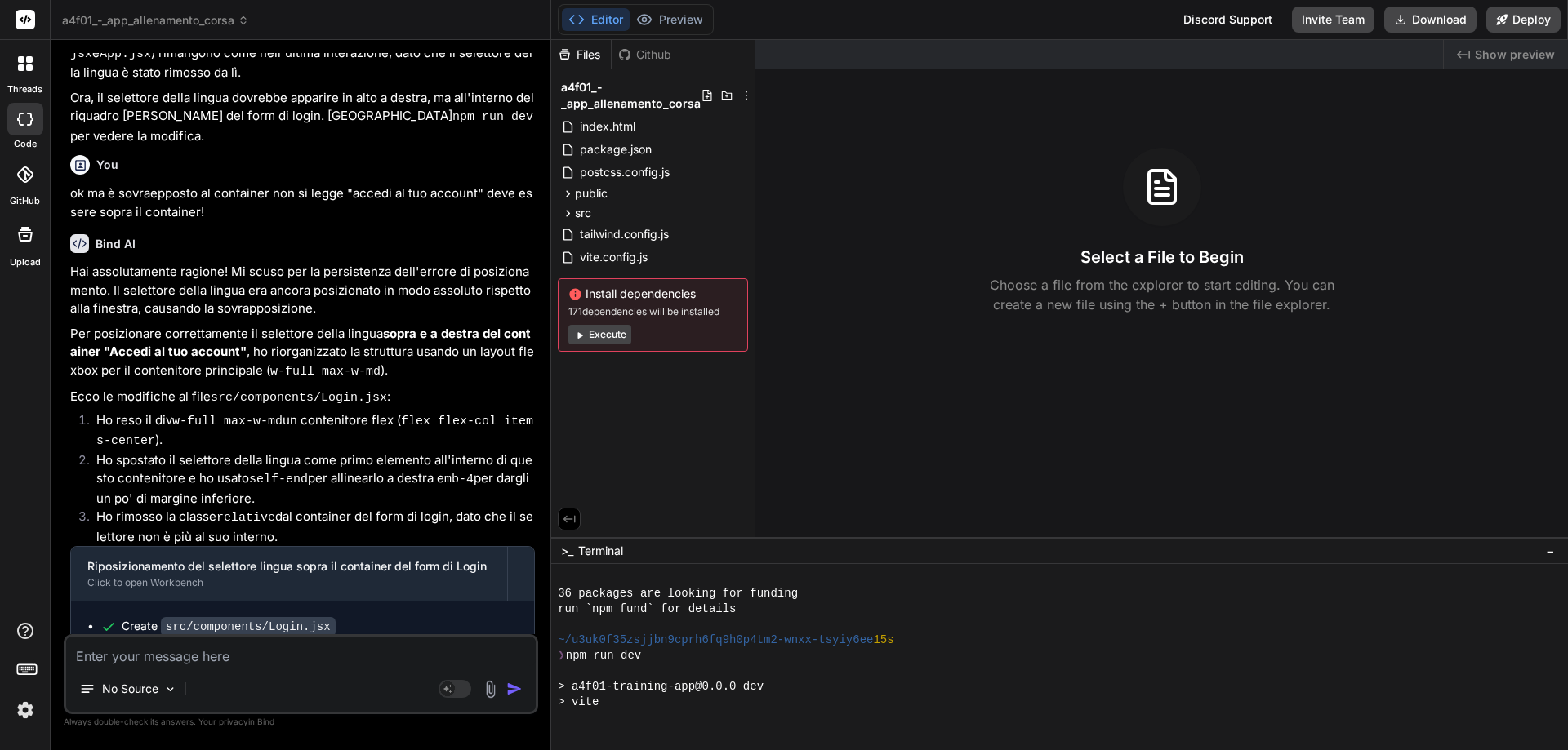
click at [890, 439] on div "Created with Pixso. Show preview Select a File to Begin Choose a file from the …" at bounding box center [1161, 289] width 812 height 497
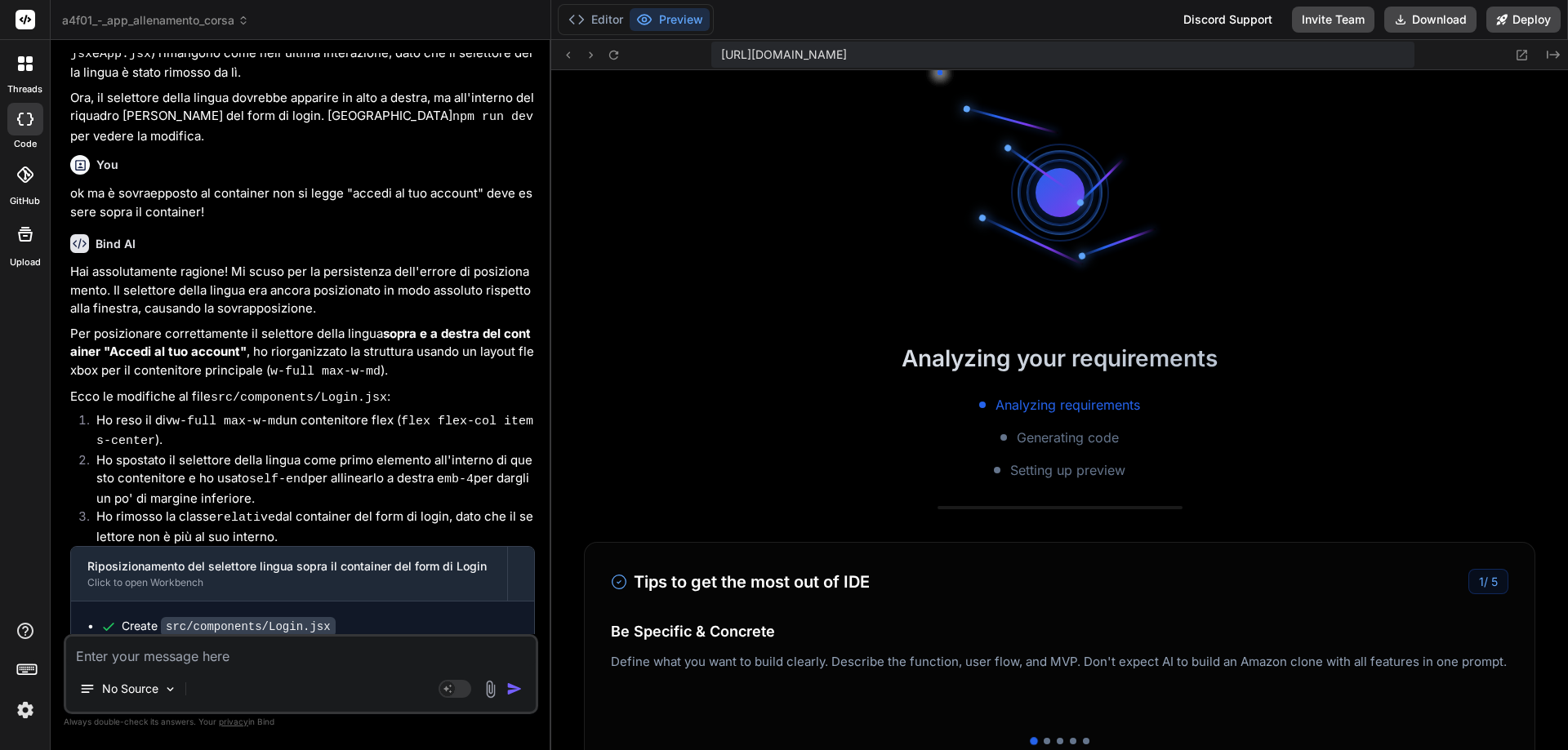
scroll to position [310, 0]
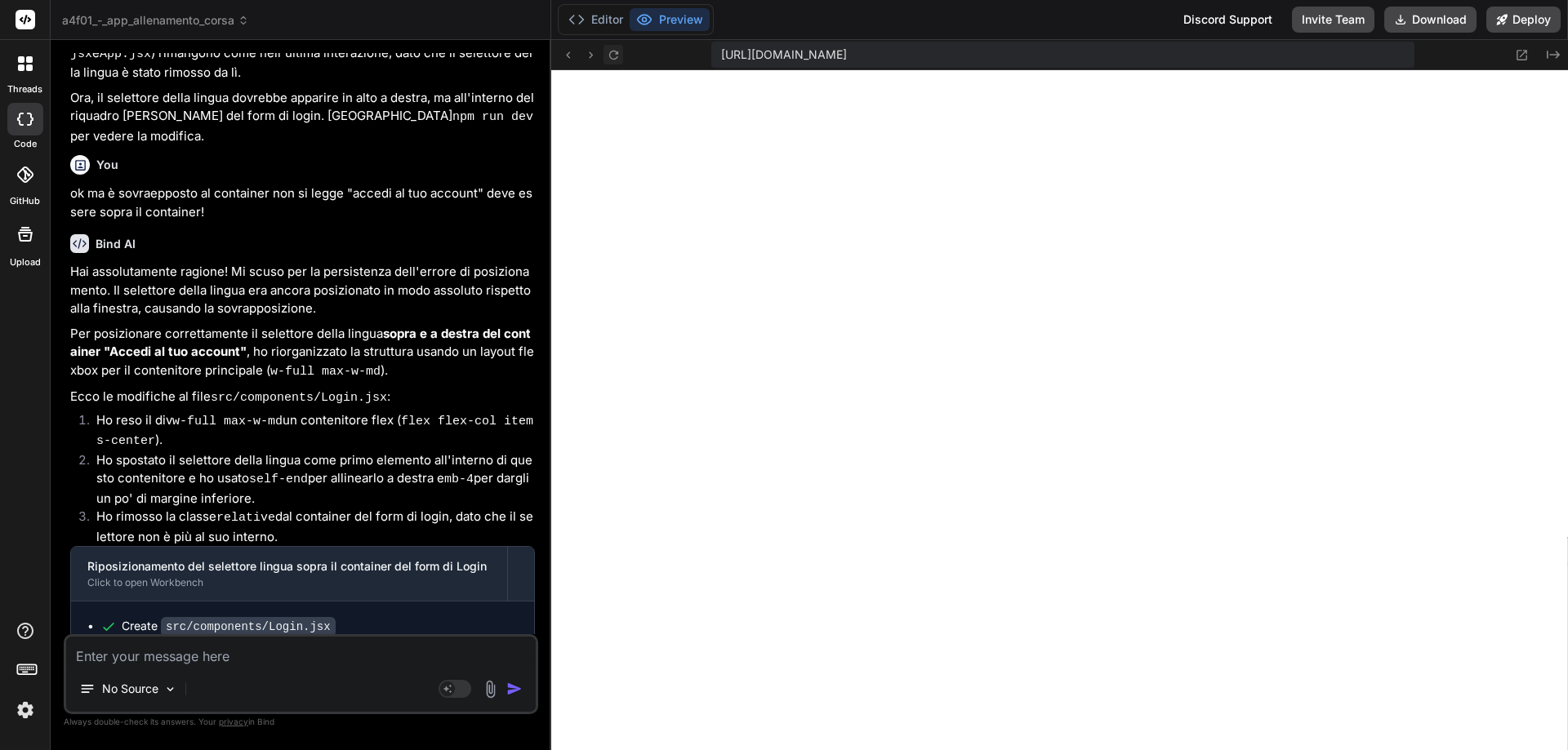
click at [612, 49] on icon at bounding box center [613, 55] width 14 height 14
click at [1231, 17] on div "Discord Support" at bounding box center [1228, 20] width 109 height 26
click at [604, 19] on button "Editor" at bounding box center [596, 20] width 68 height 23
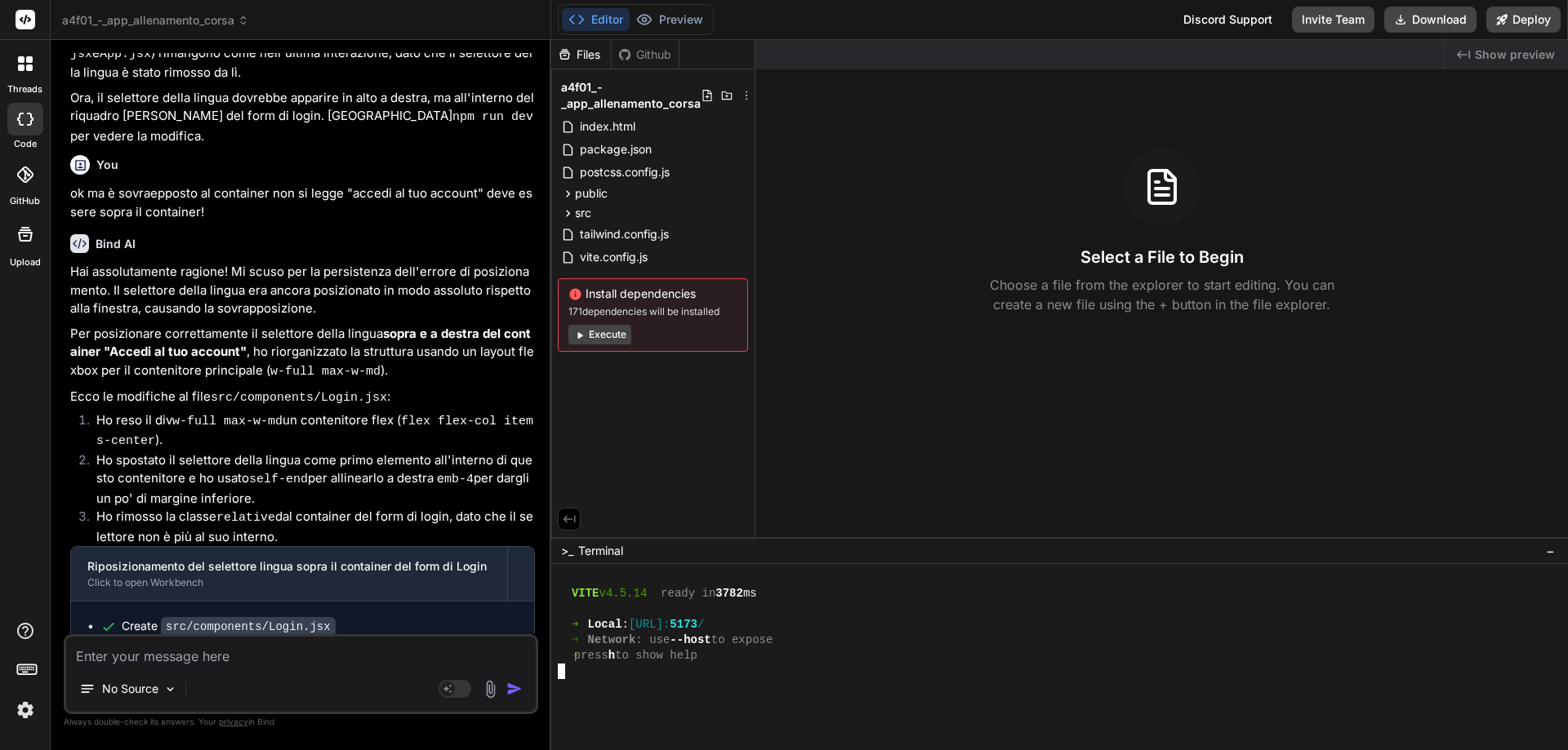
click at [783, 669] on div at bounding box center [1051, 671] width 988 height 16
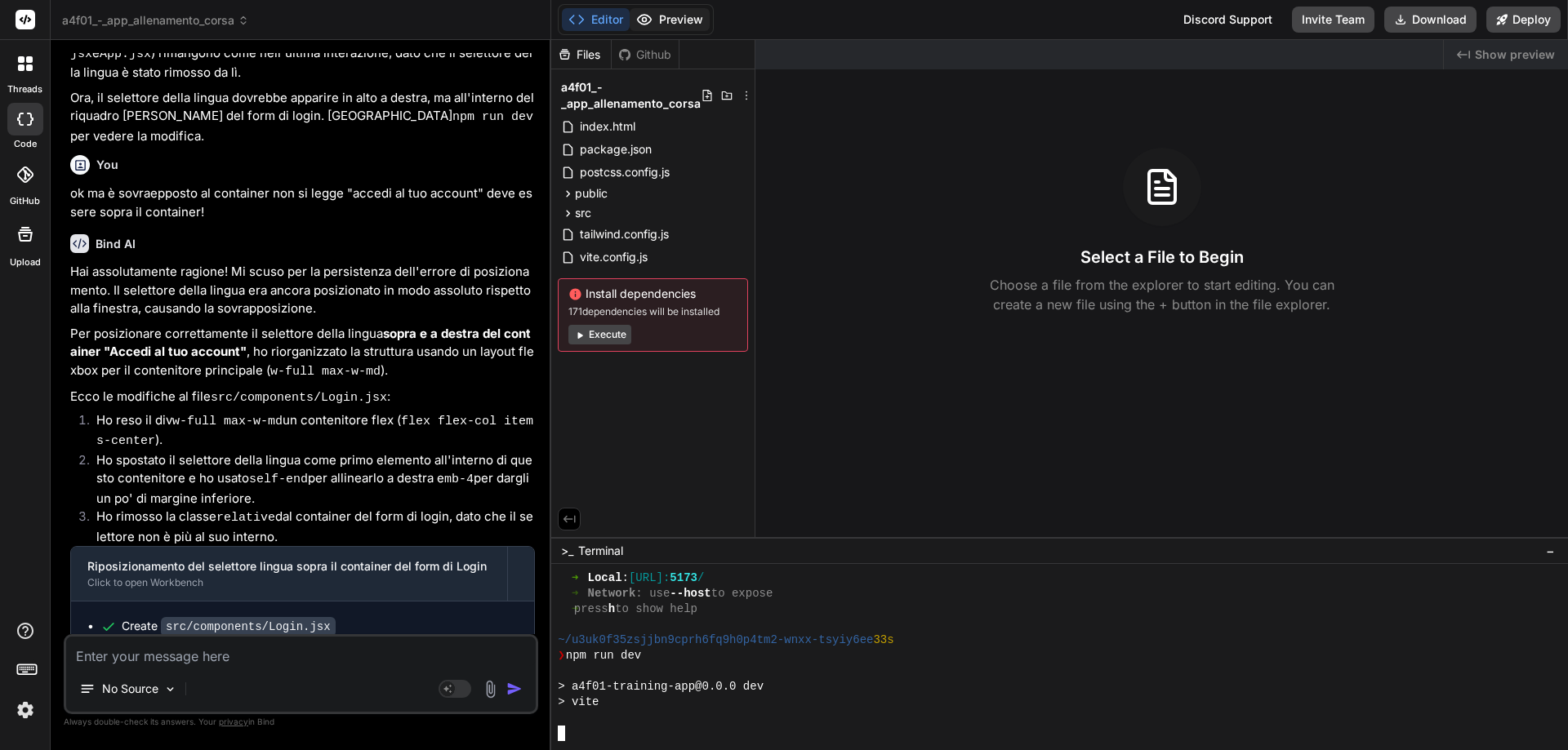
click at [667, 23] on button "Preview" at bounding box center [669, 20] width 80 height 23
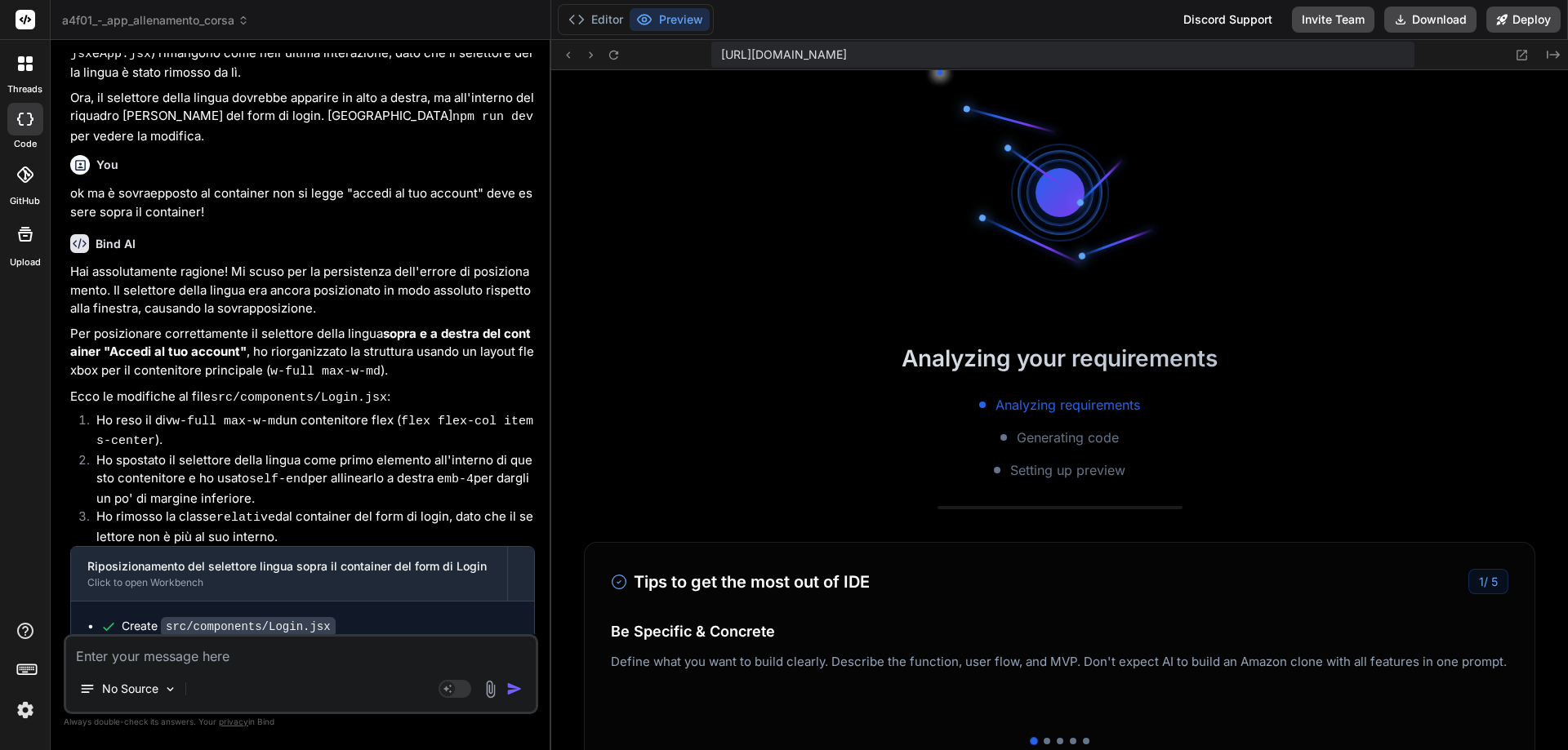
scroll to position [512, 0]
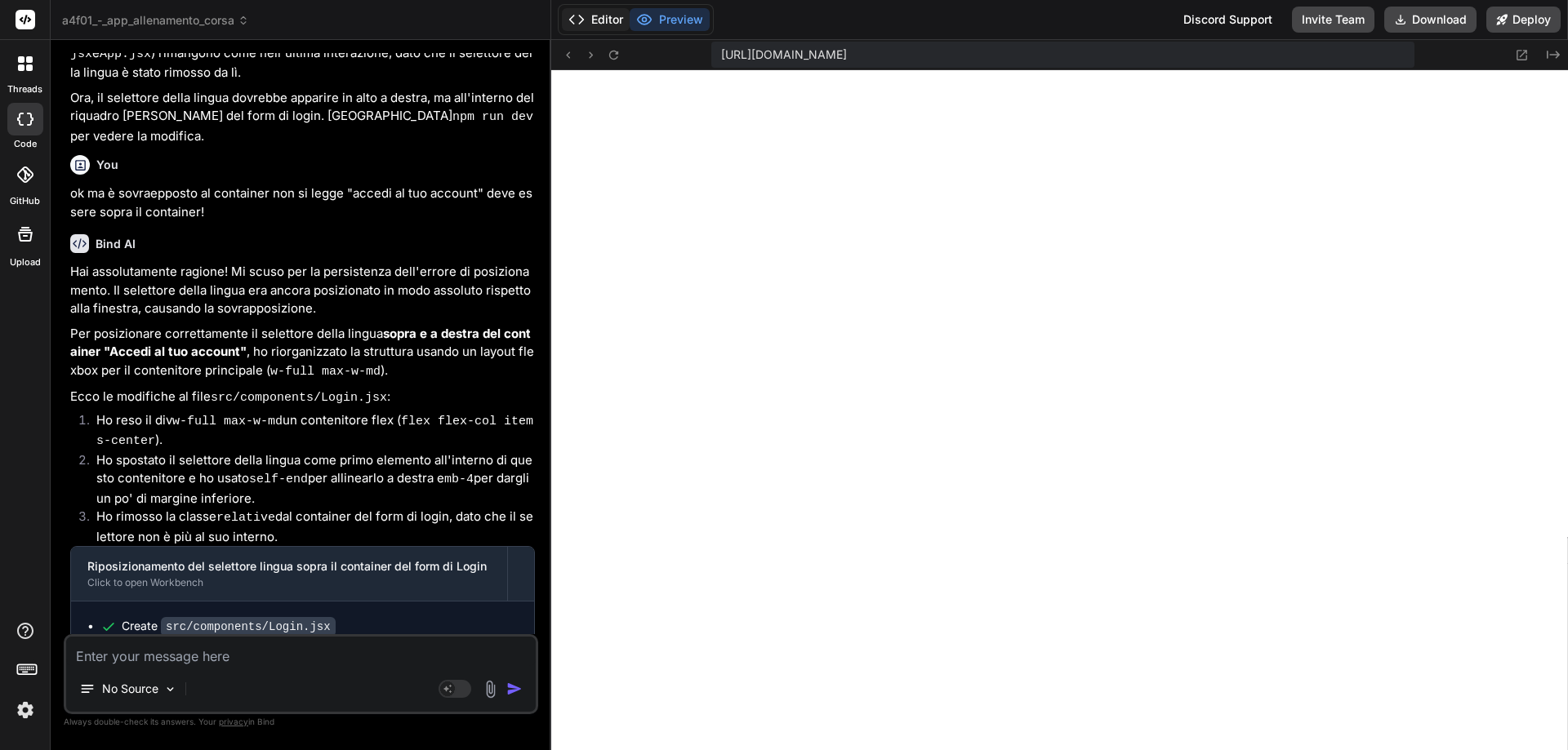
click at [599, 19] on button "Editor" at bounding box center [596, 20] width 68 height 23
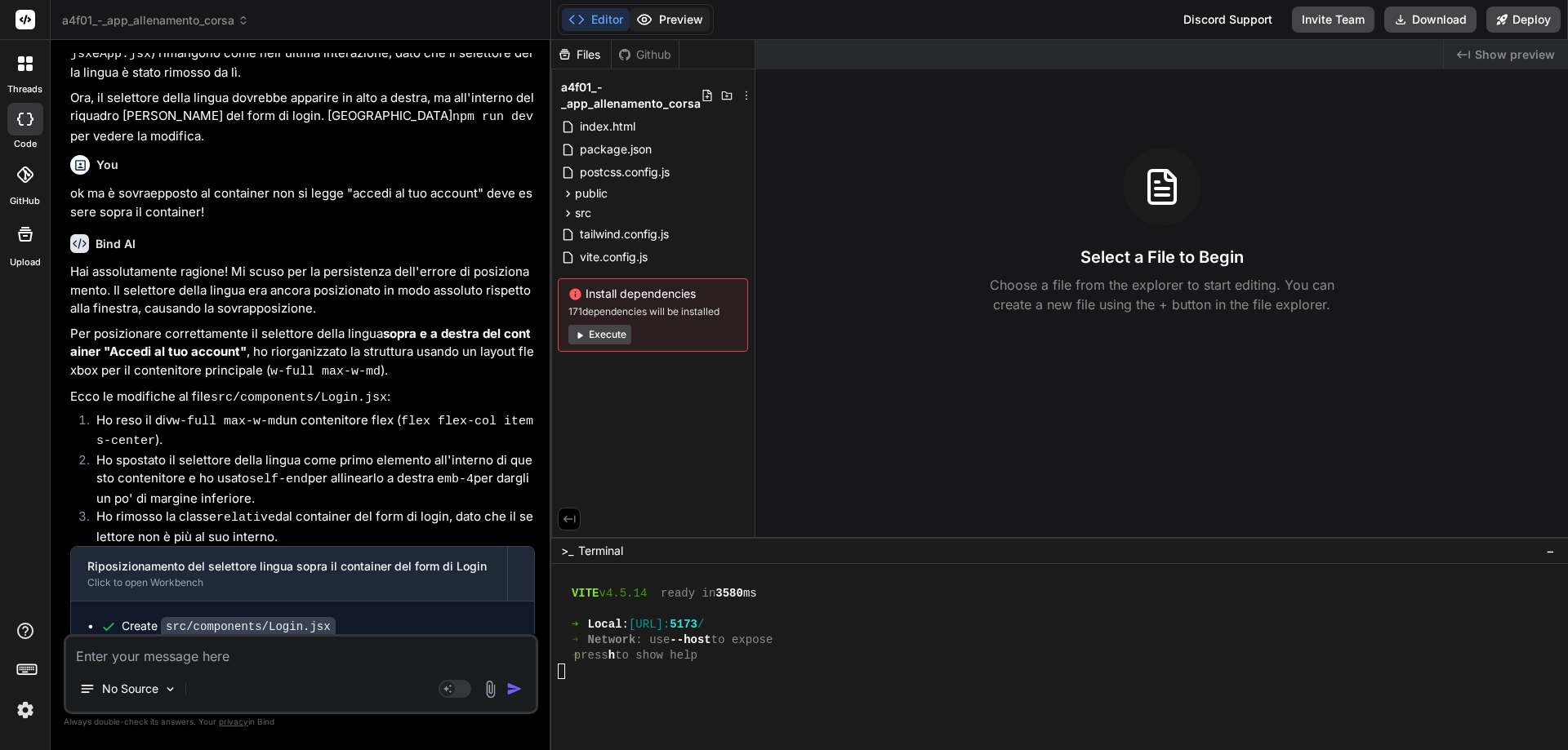
click at [655, 12] on button "Preview" at bounding box center [669, 20] width 80 height 23
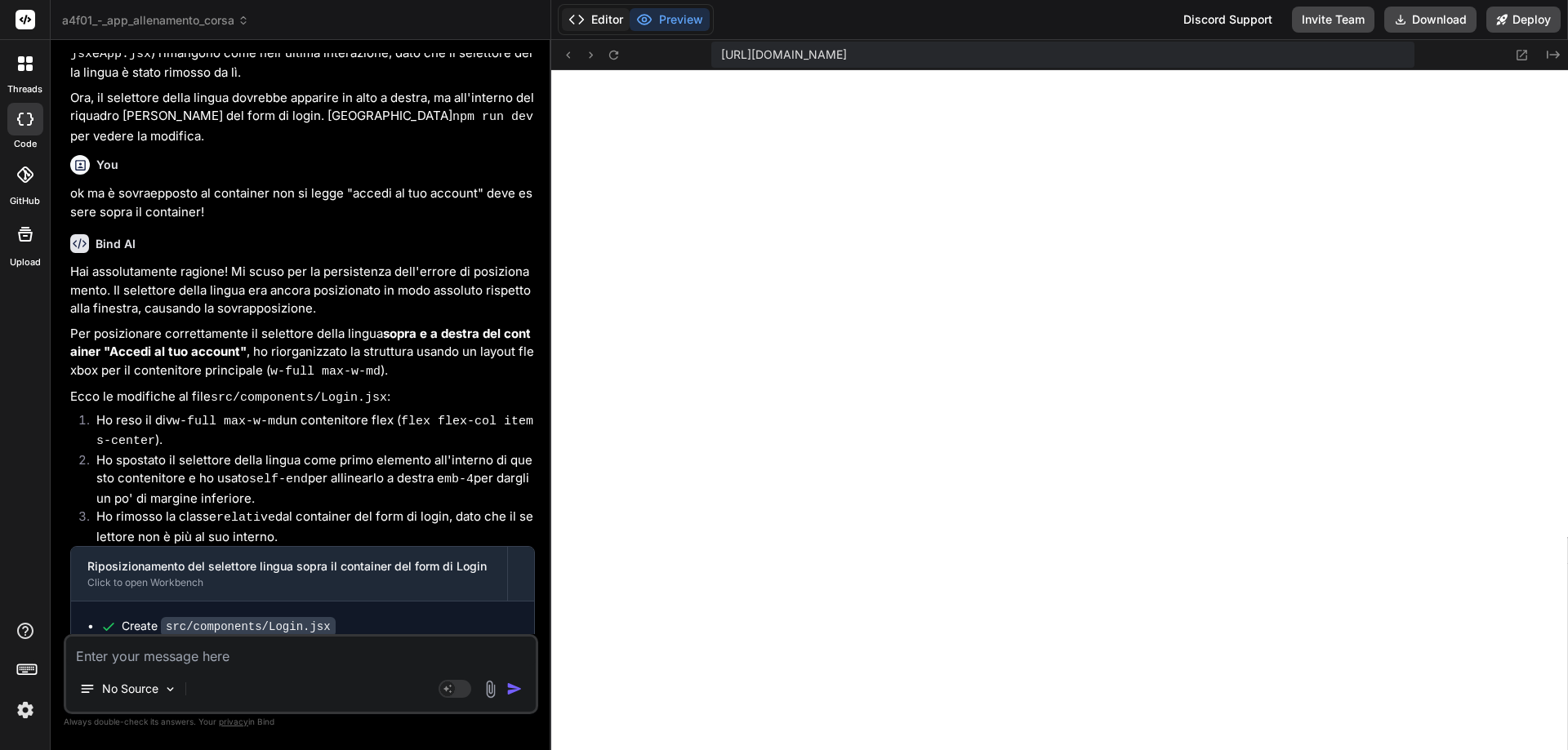
click at [594, 16] on button "Editor" at bounding box center [596, 20] width 68 height 23
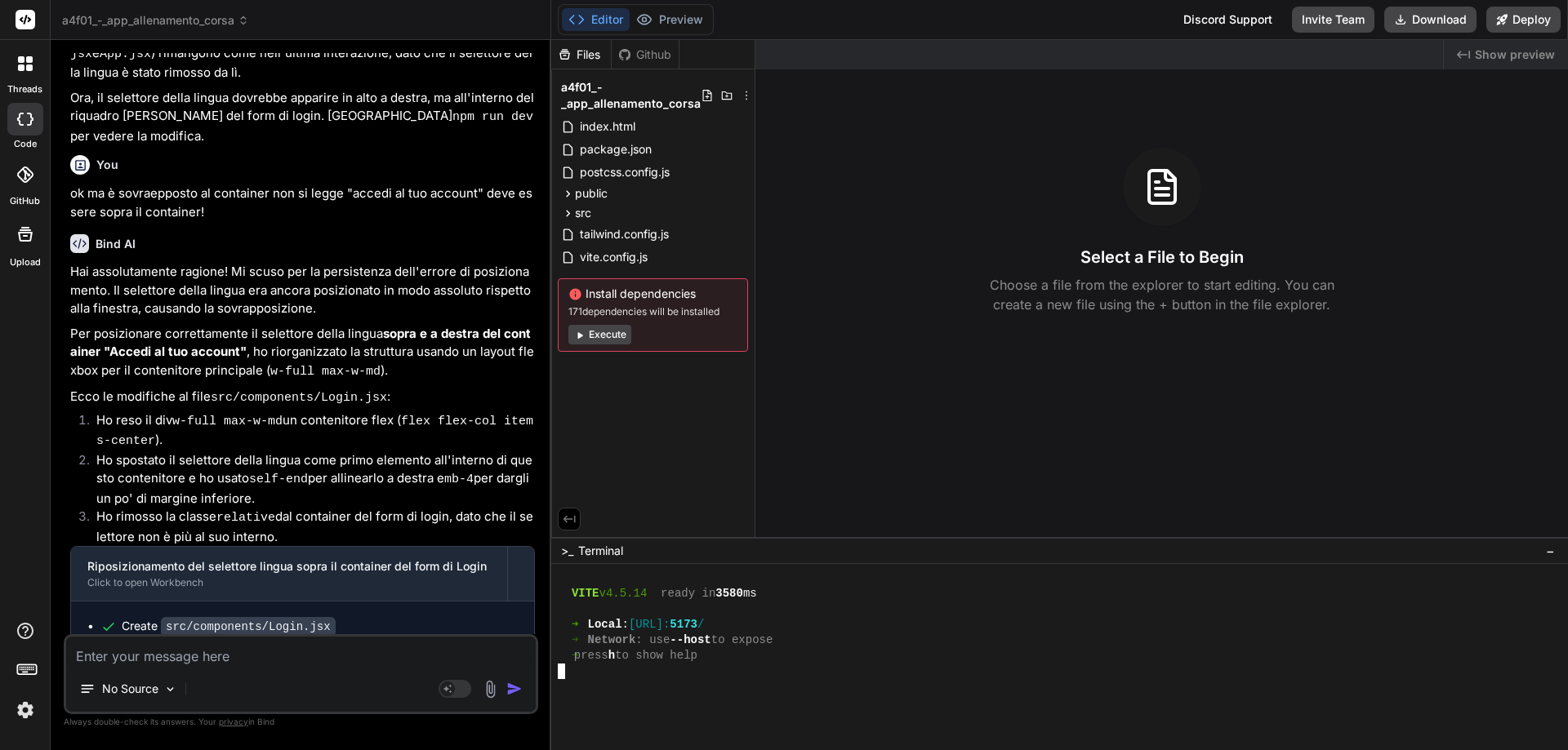
click at [776, 711] on div at bounding box center [1051, 718] width 988 height 16
click at [586, 190] on span "public" at bounding box center [590, 193] width 33 height 16
drag, startPoint x: 588, startPoint y: 192, endPoint x: 1261, endPoint y: 399, distance: 704.1
click at [1261, 399] on div "Created with Pixso. Show preview Select a File to Begin Choose a file from the …" at bounding box center [1161, 289] width 812 height 497
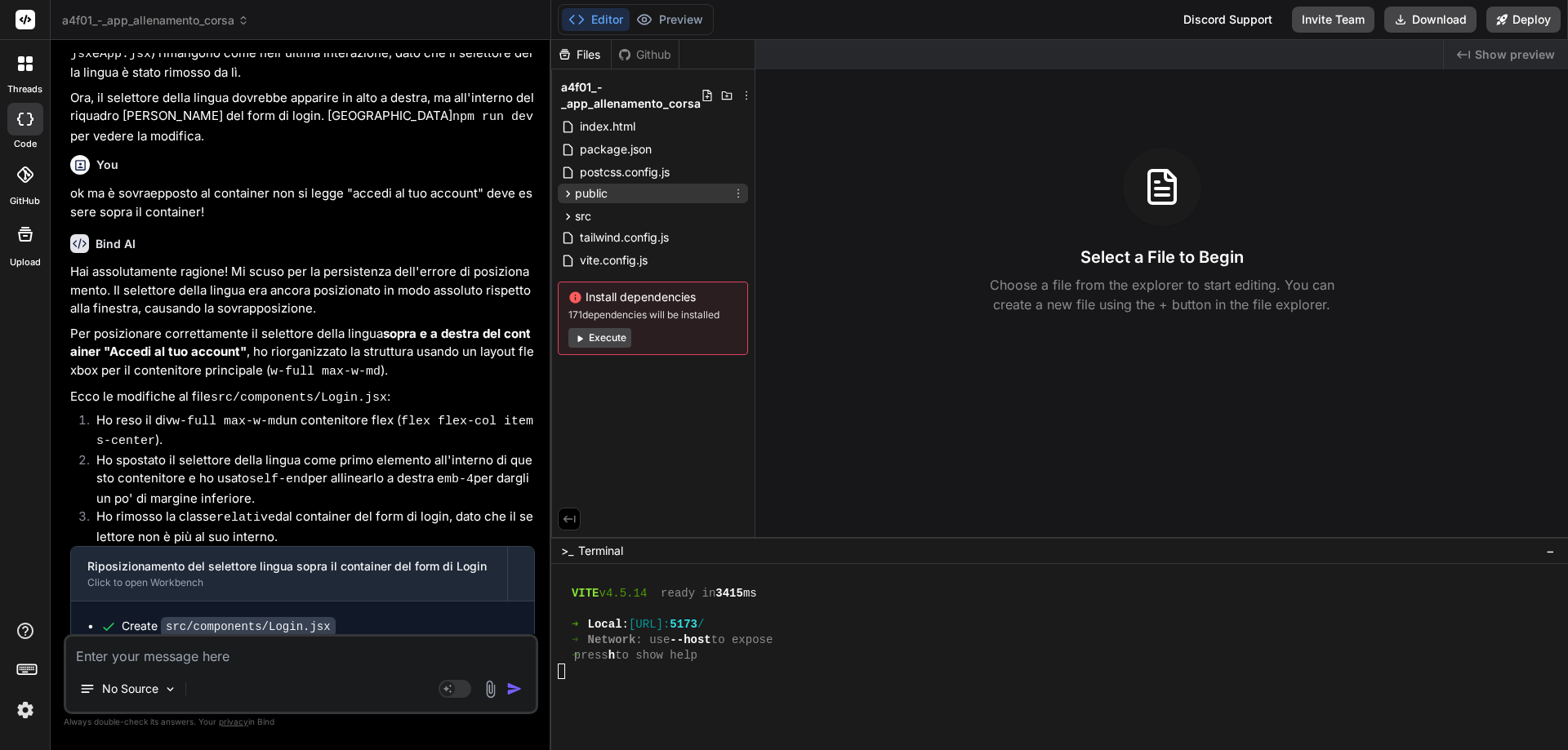
click at [588, 193] on span "public" at bounding box center [590, 193] width 33 height 16
click at [592, 190] on span "public" at bounding box center [590, 193] width 33 height 16
drag, startPoint x: 594, startPoint y: 190, endPoint x: 605, endPoint y: 192, distance: 11.2
click at [588, 192] on span "public" at bounding box center [590, 193] width 33 height 16
click at [1021, 159] on div "Select a File to Begin Choose a file from the explorer to start editing. You ca…" at bounding box center [1161, 230] width 812 height 166
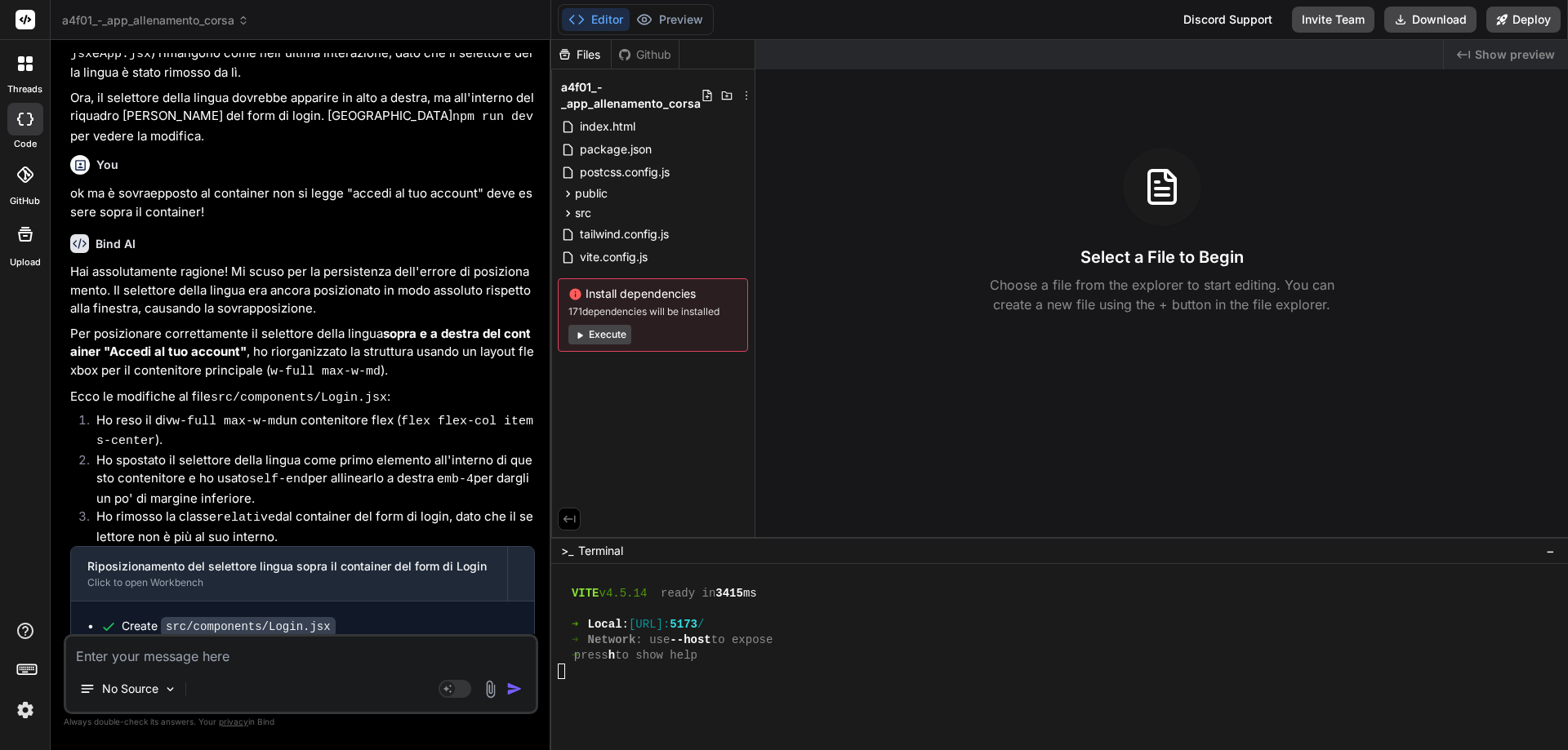
click at [22, 173] on icon at bounding box center [24, 174] width 16 height 16
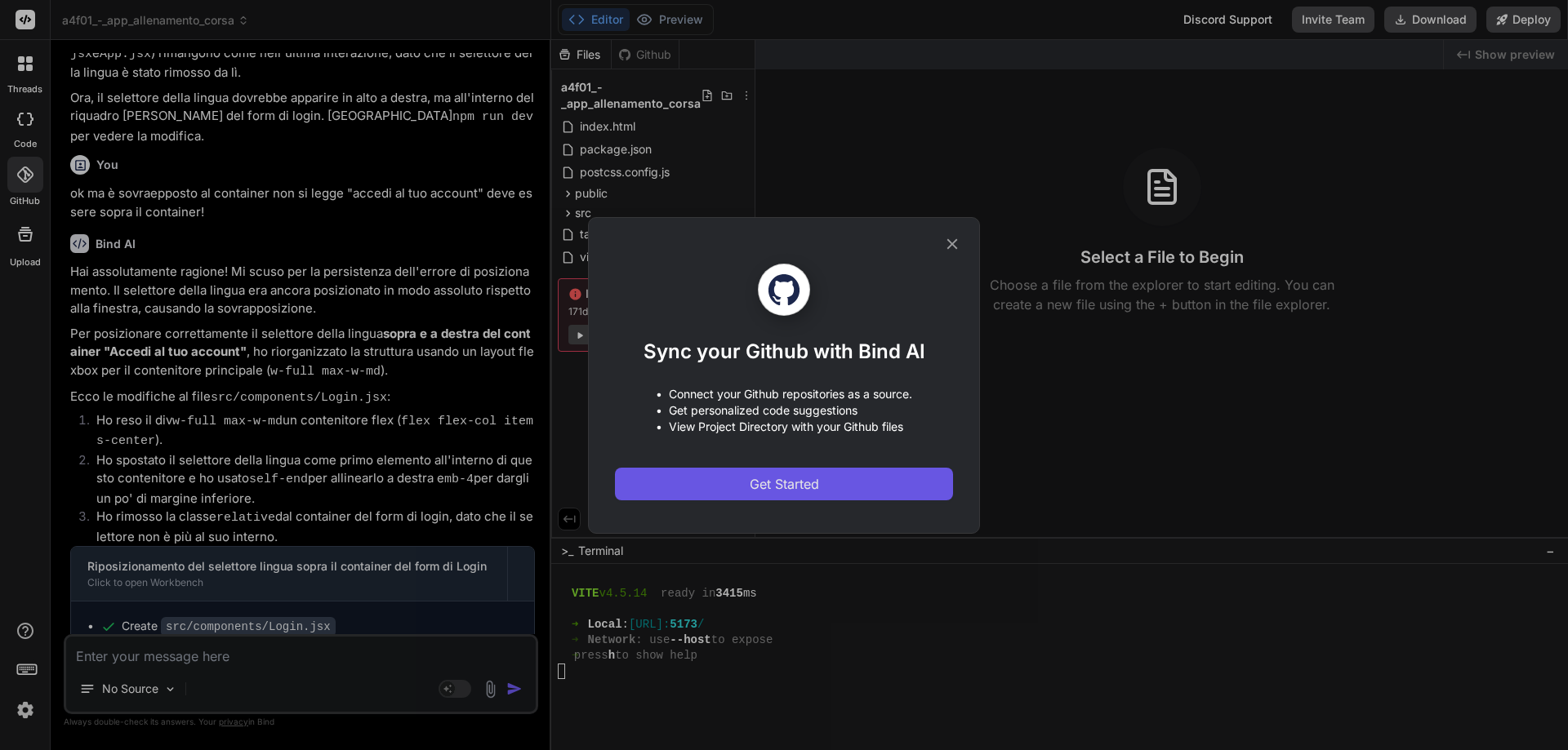
click at [776, 488] on span "Get Started" at bounding box center [784, 484] width 70 height 20
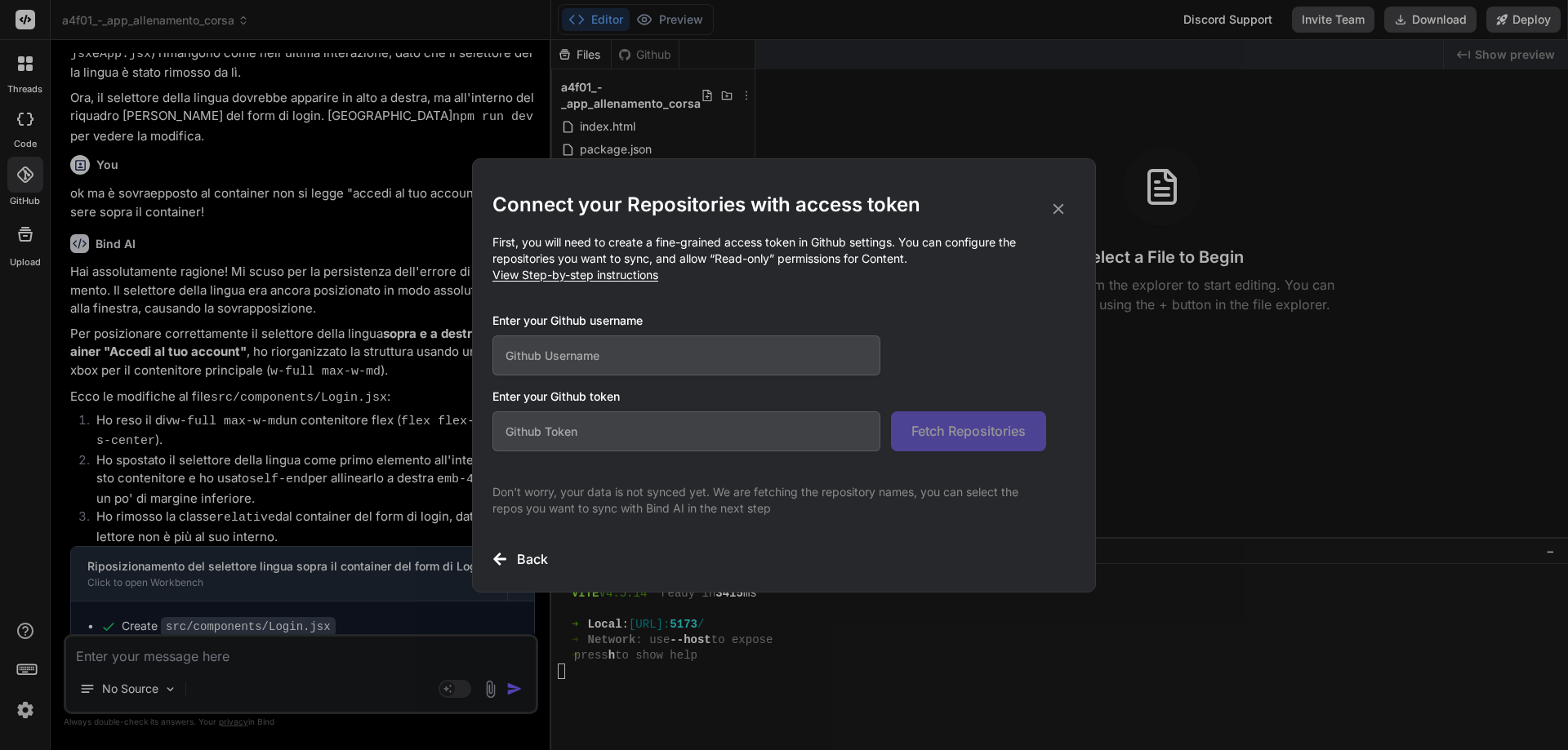
click at [648, 354] on input "text" at bounding box center [686, 355] width 388 height 40
click at [1056, 205] on icon at bounding box center [1058, 209] width 18 height 18
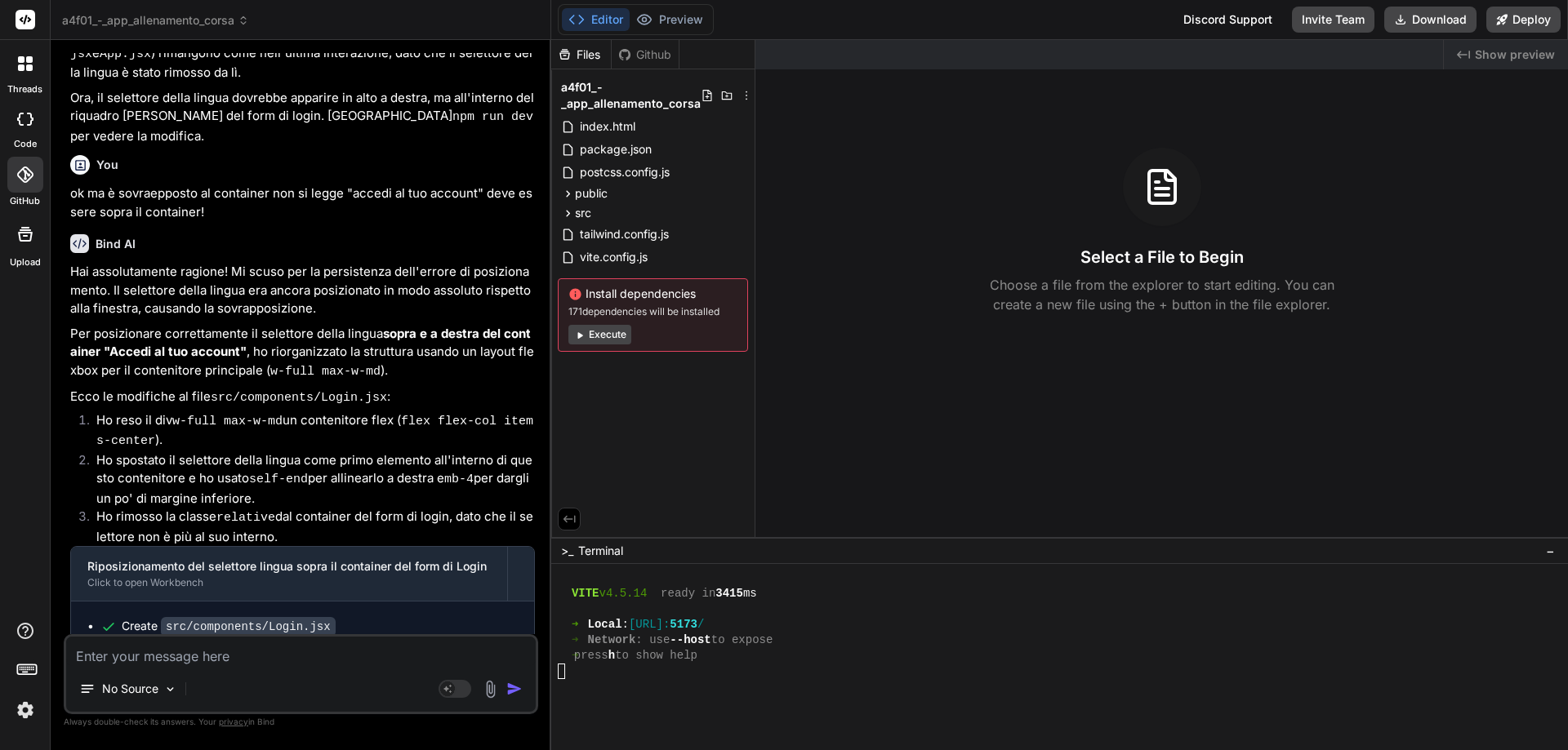
click at [24, 115] on icon at bounding box center [24, 119] width 16 height 13
click at [23, 64] on icon at bounding box center [25, 64] width 15 height 15
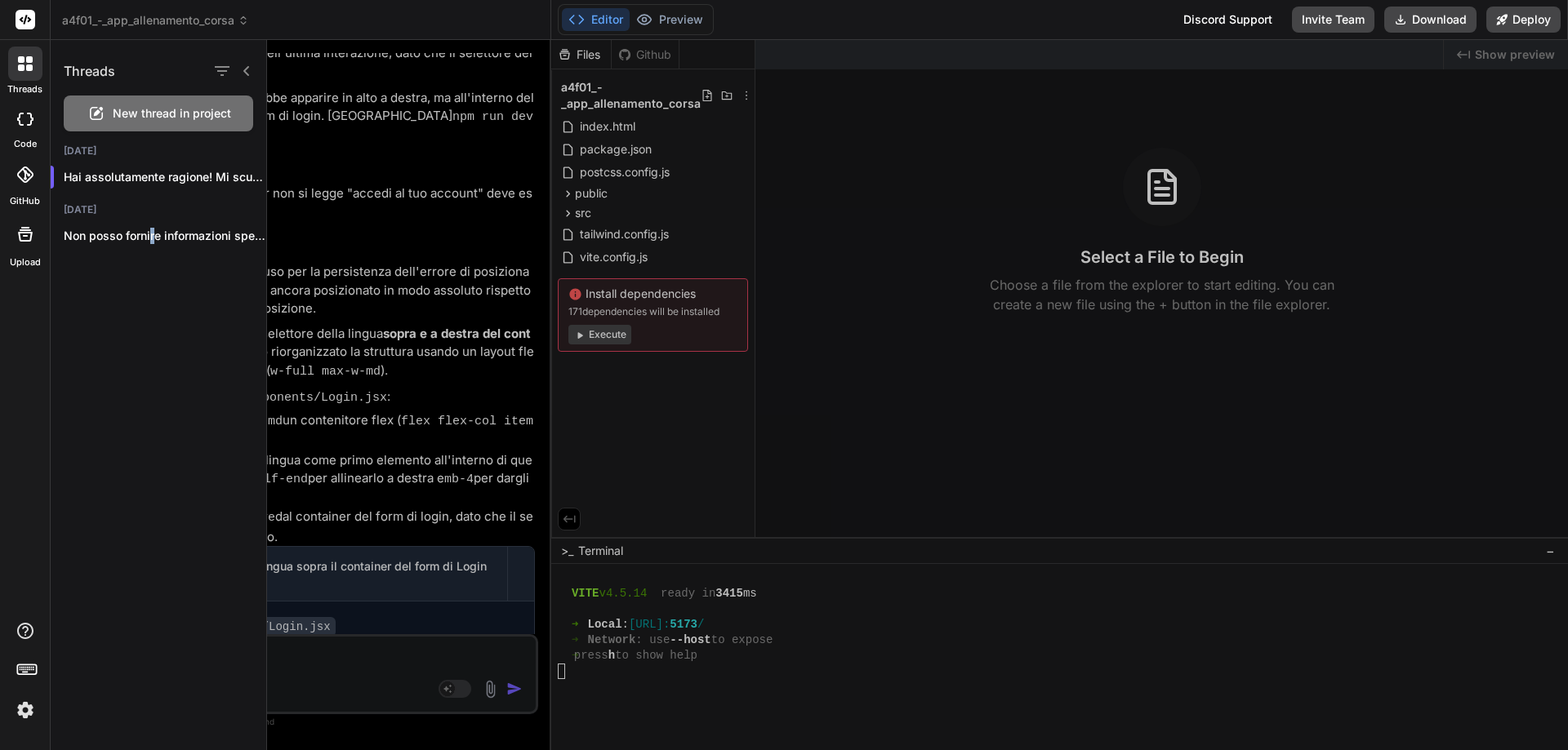
drag, startPoint x: 156, startPoint y: 405, endPoint x: 160, endPoint y: 353, distance: 52.2
click at [156, 404] on div "Threads New thread in project [DATE] Hai assolutamente ragione! Mi scuso per la…" at bounding box center [159, 396] width 216 height 711
click at [220, 70] on icon "button" at bounding box center [222, 70] width 20 height 20
click at [186, 68] on div "Threads" at bounding box center [158, 68] width 215 height 55
click at [244, 71] on icon at bounding box center [246, 70] width 6 height 9
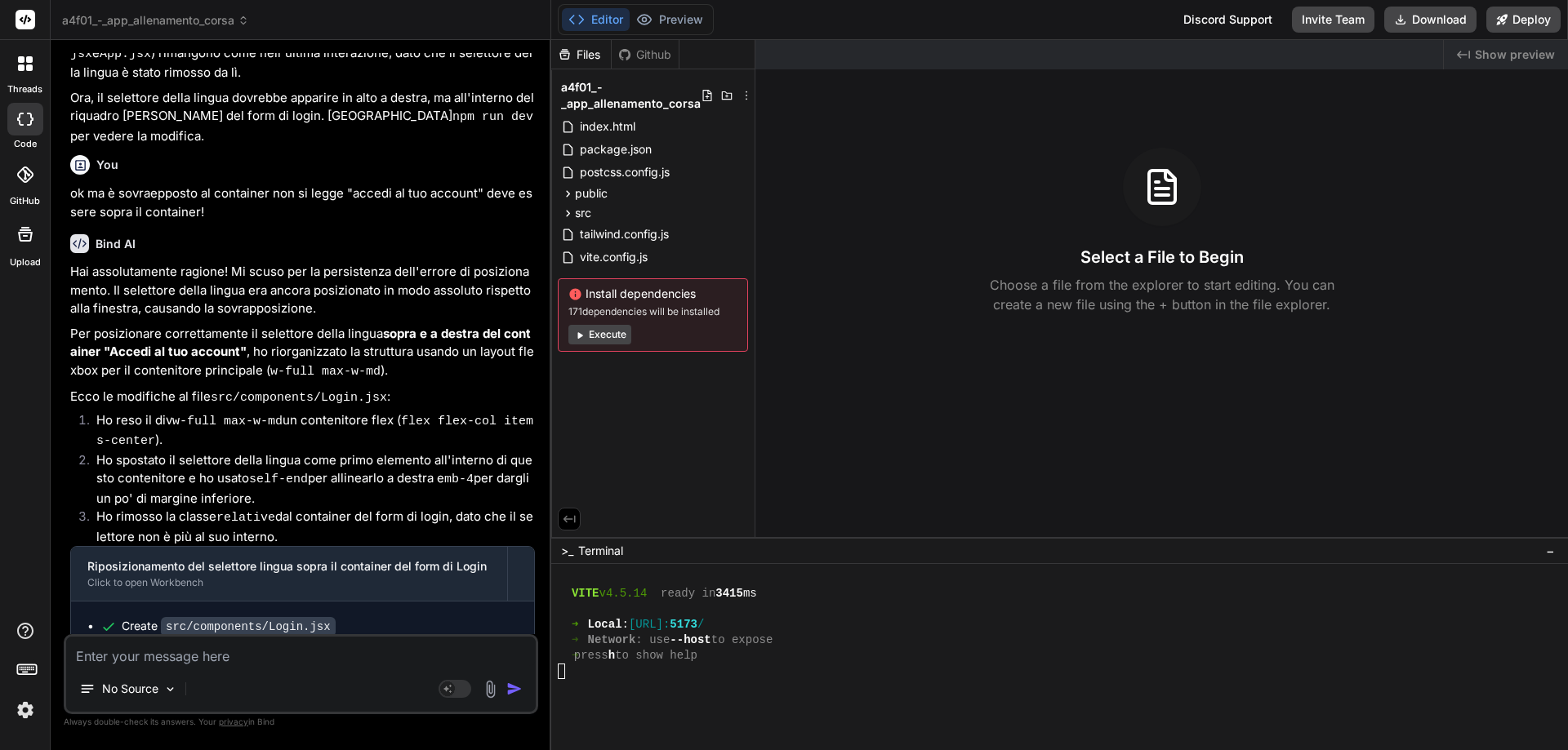
click at [1189, 467] on div "Created with Pixso. Show preview Select a File to Begin Choose a file from the …" at bounding box center [1161, 289] width 812 height 497
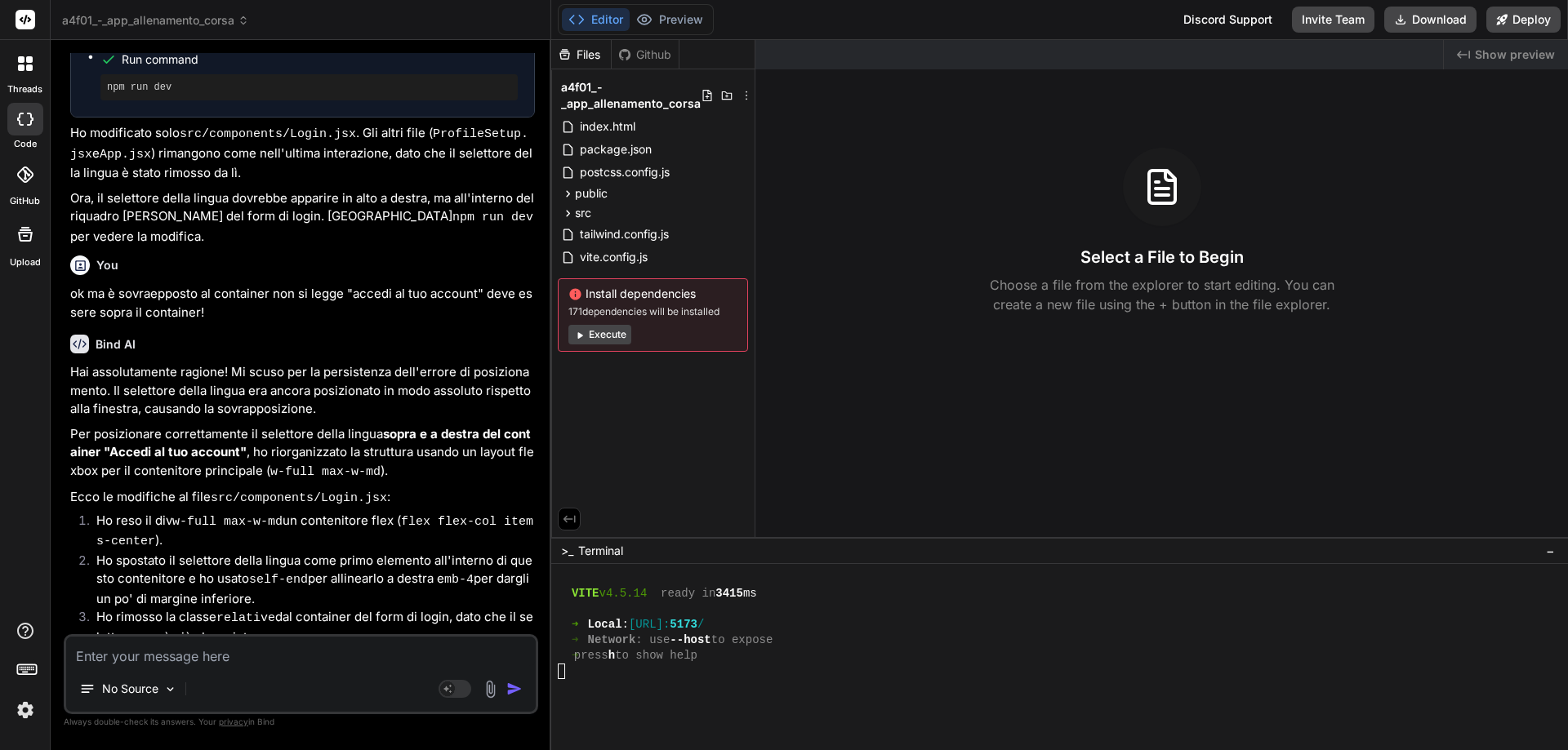
scroll to position [2789, 0]
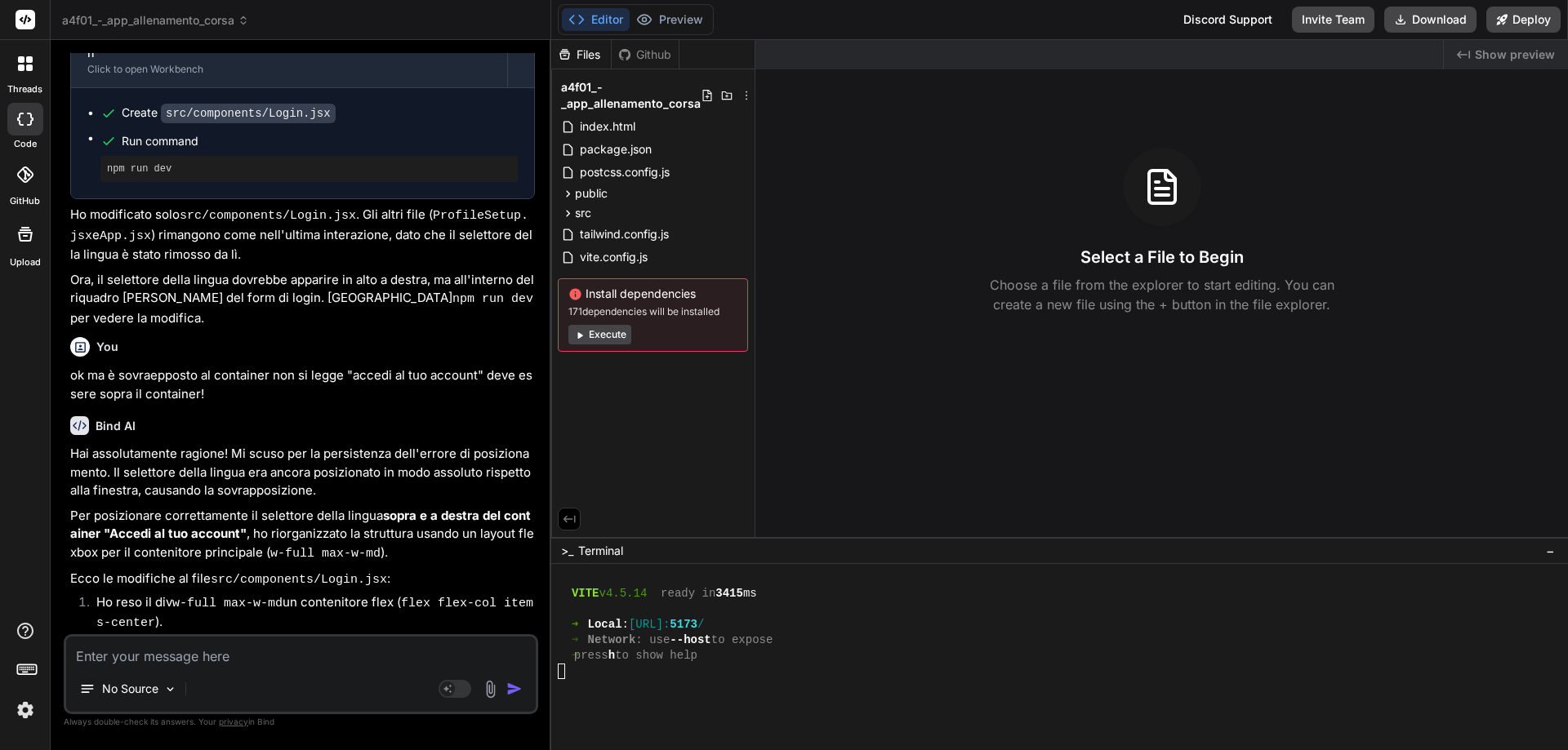
click at [651, 49] on div "Github" at bounding box center [645, 55] width 67 height 16
click at [667, 27] on button "Preview" at bounding box center [669, 20] width 80 height 23
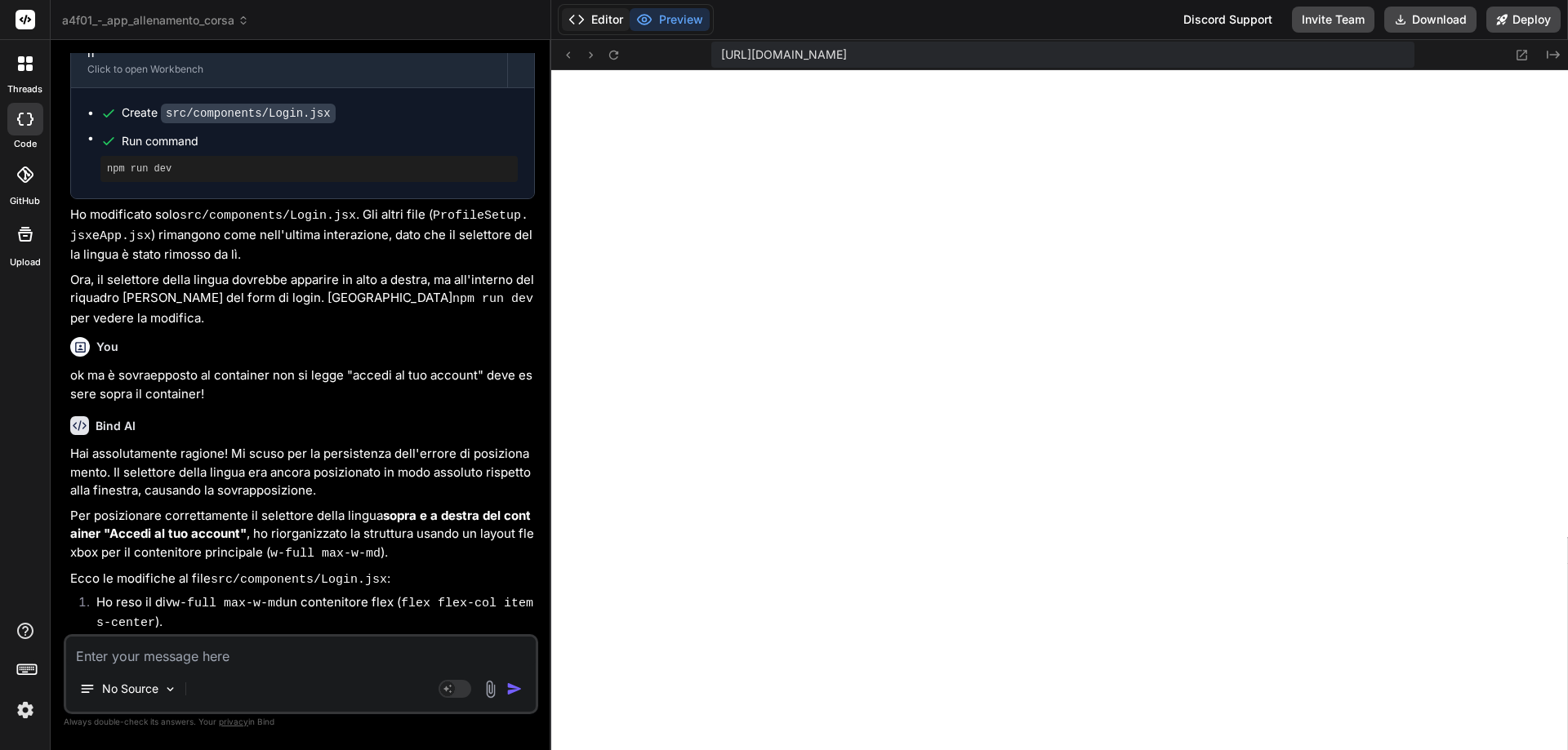
click at [594, 10] on button "Editor" at bounding box center [596, 20] width 68 height 23
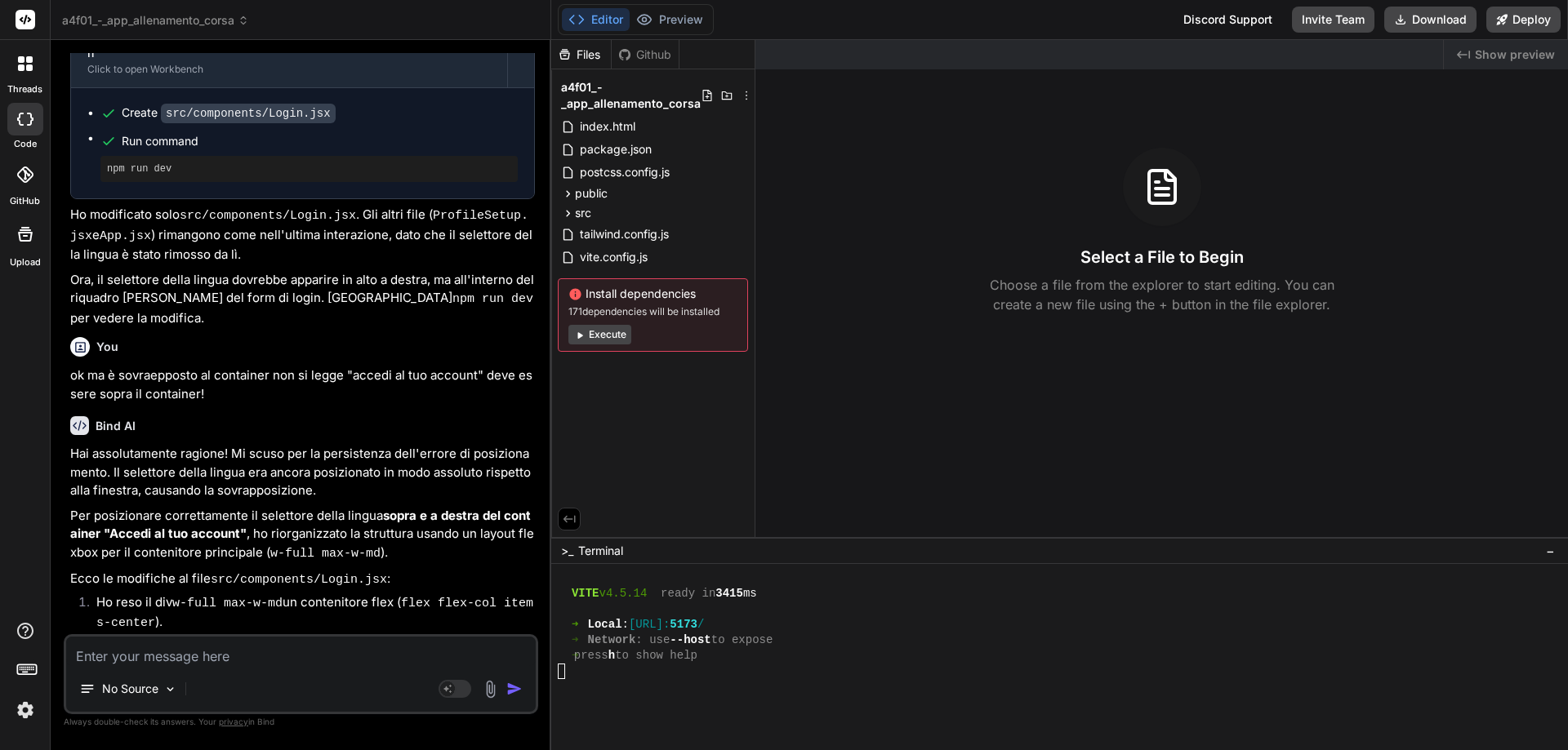
click at [694, 686] on div at bounding box center [1051, 687] width 988 height 16
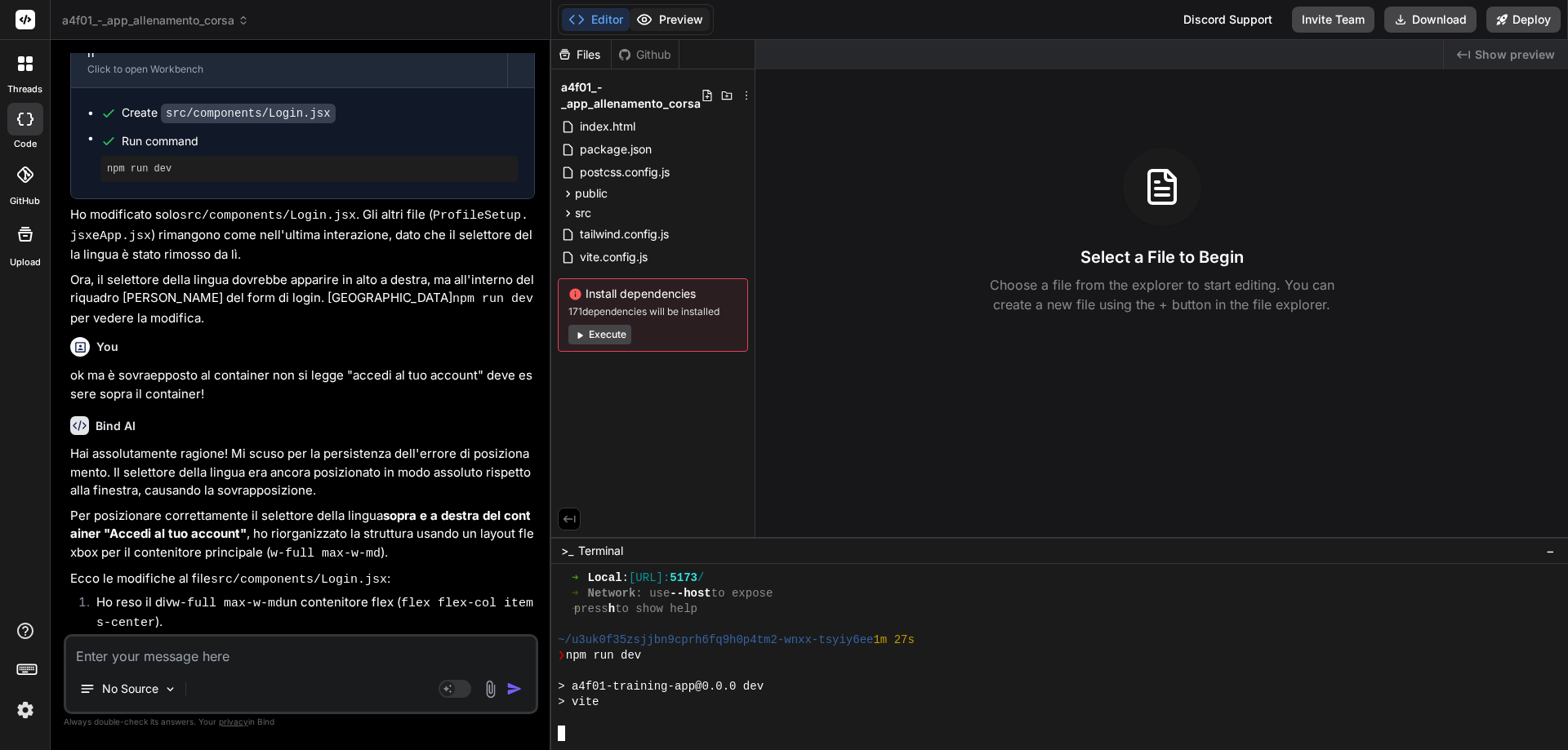
click at [660, 18] on button "Preview" at bounding box center [669, 20] width 80 height 23
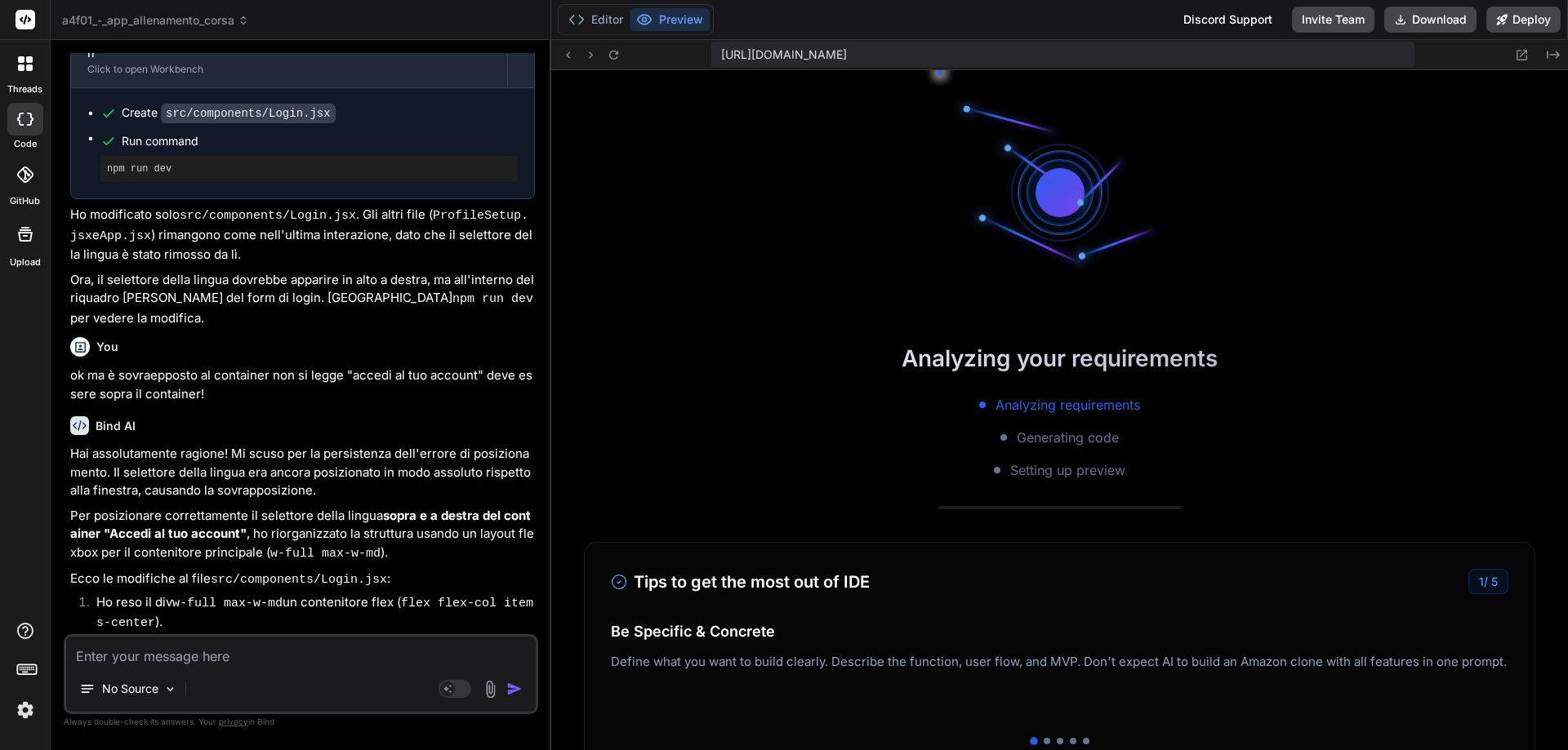
scroll to position [915, 0]
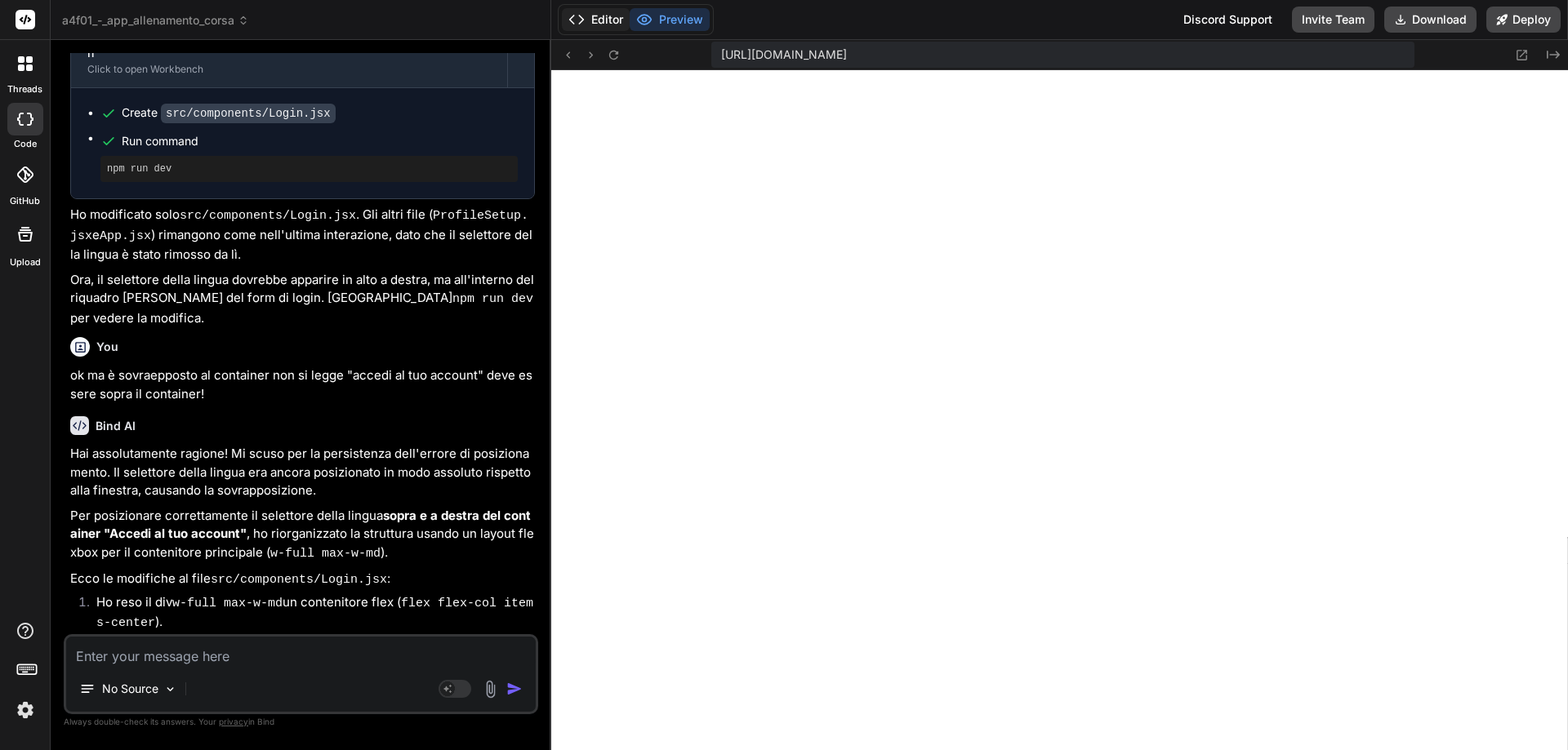
click at [601, 16] on button "Editor" at bounding box center [596, 20] width 68 height 23
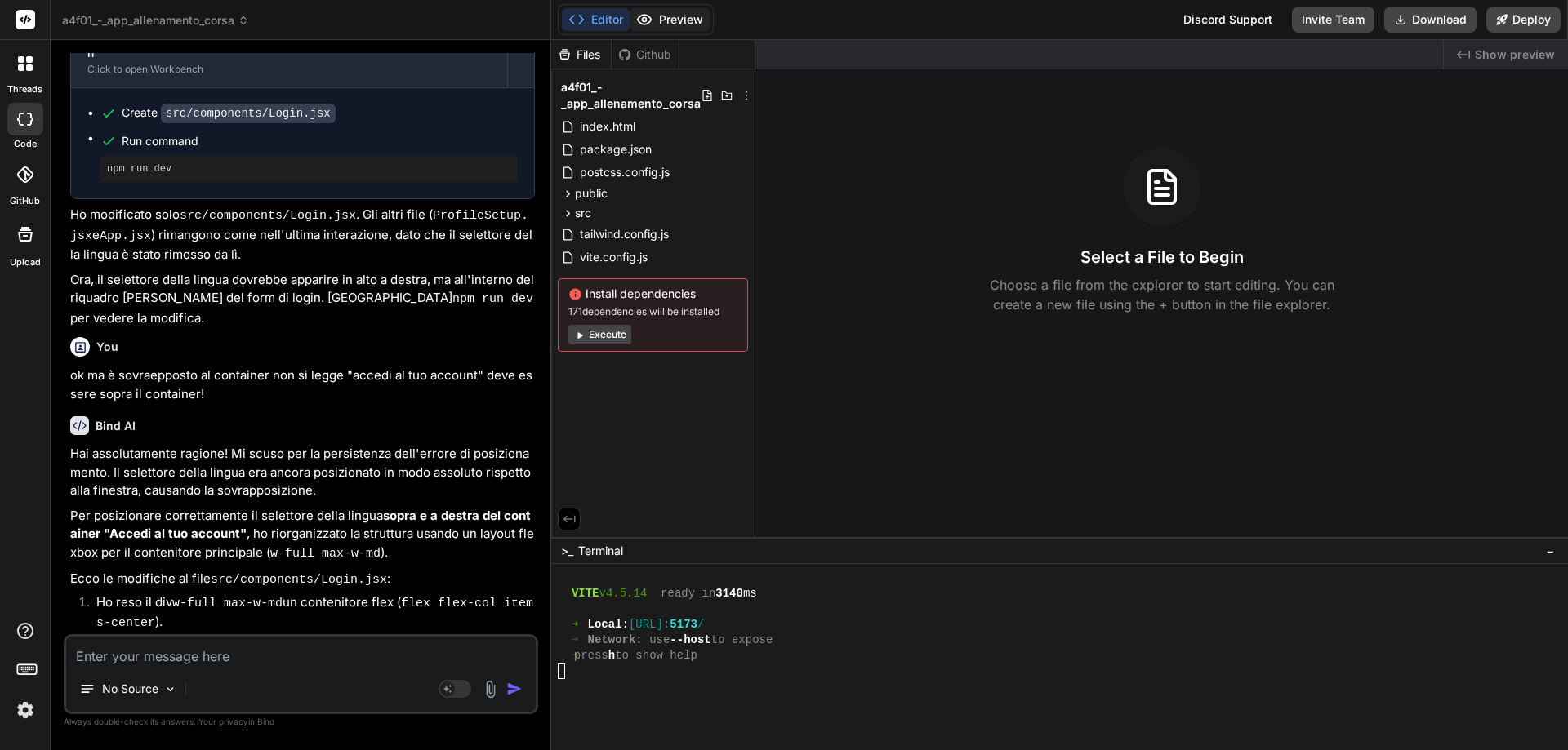
click at [659, 19] on button "Preview" at bounding box center [669, 20] width 80 height 23
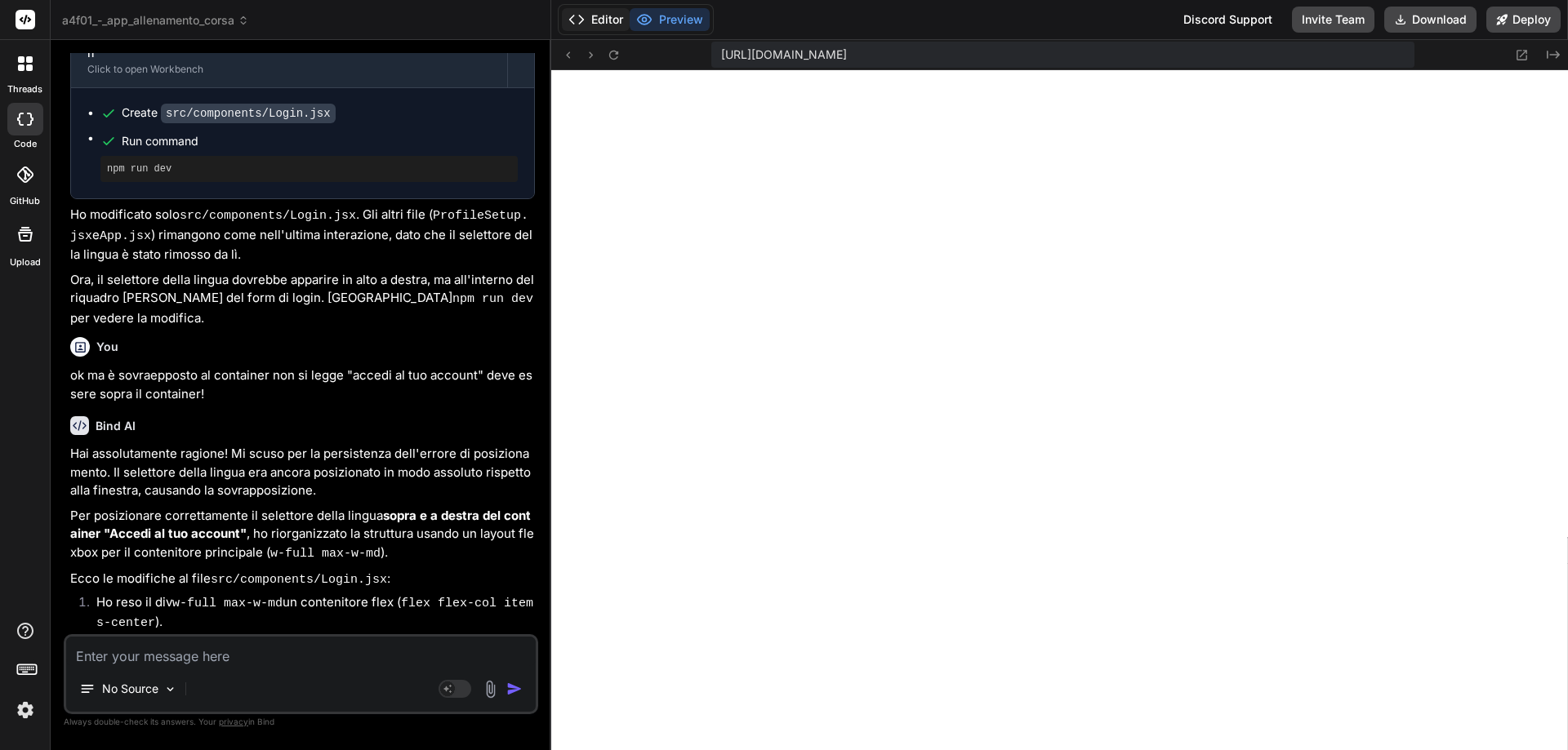
click at [600, 20] on button "Editor" at bounding box center [596, 20] width 68 height 23
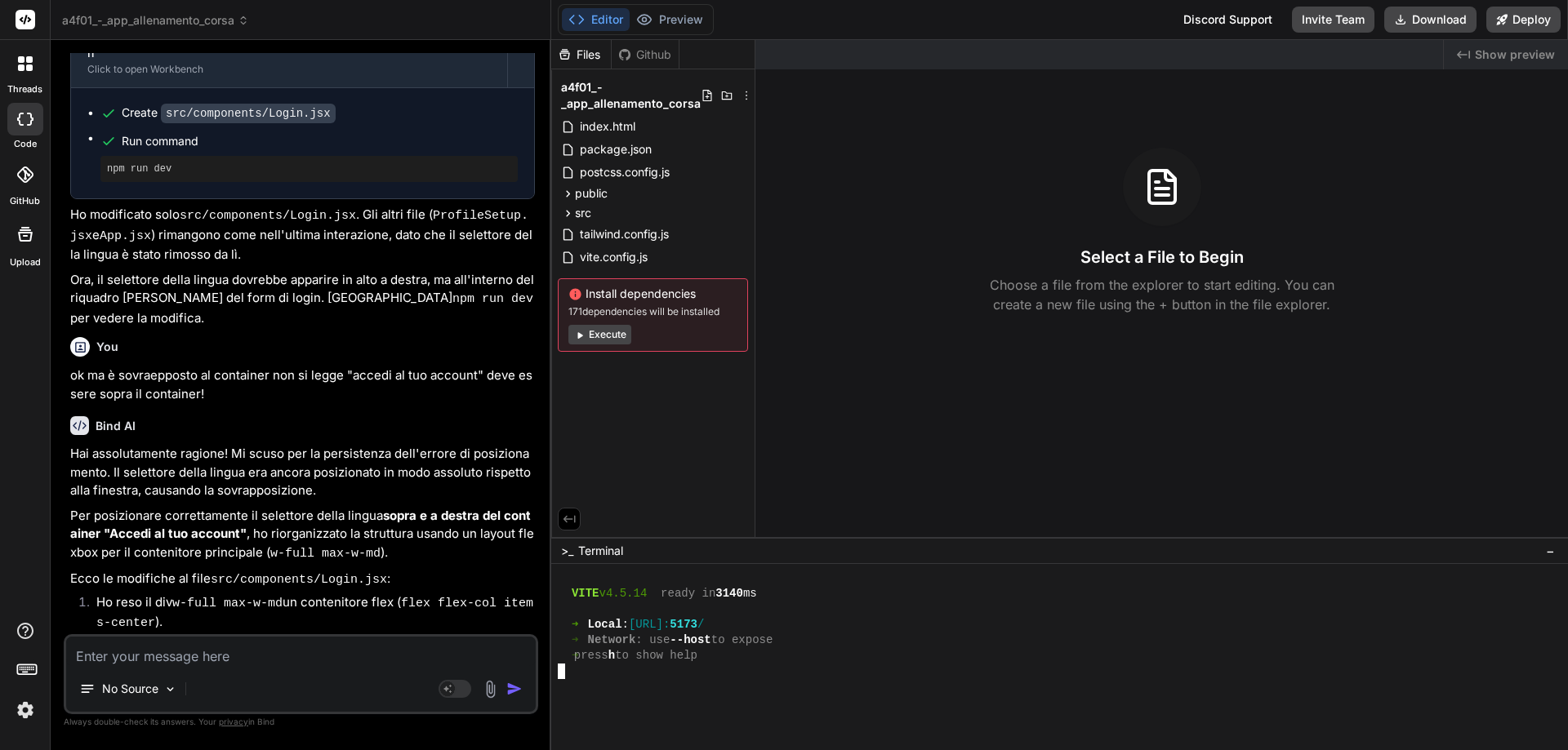
click at [676, 689] on div at bounding box center [1051, 687] width 988 height 16
drag, startPoint x: 677, startPoint y: 687, endPoint x: 961, endPoint y: 665, distance: 284.9
click at [961, 665] on div at bounding box center [1051, 671] width 988 height 16
click at [868, 276] on div "Select a File to Begin Choose a file from the explorer to start editing. You ca…" at bounding box center [1161, 230] width 812 height 166
click at [581, 59] on div "Files" at bounding box center [580, 55] width 59 height 16
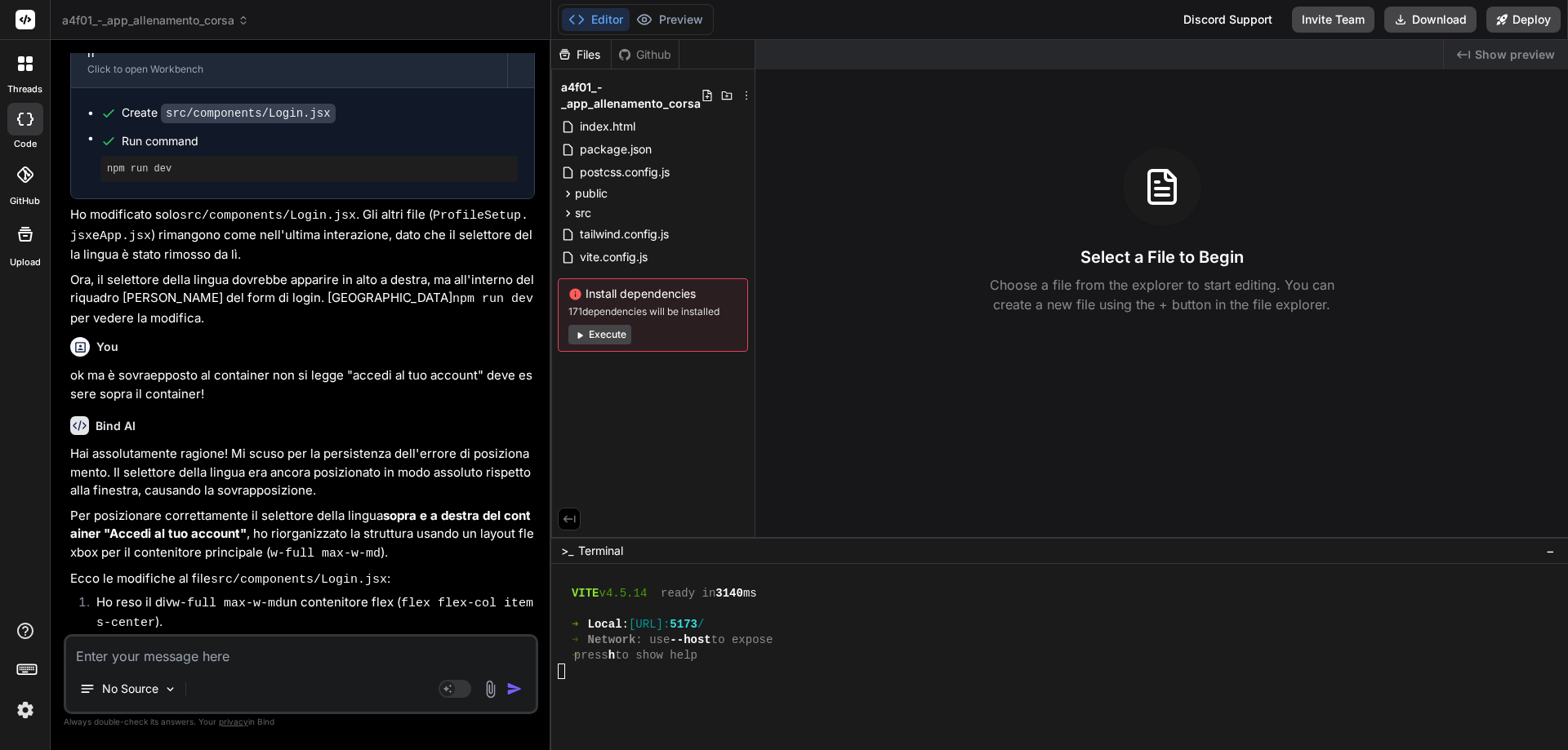
click at [587, 23] on button "Editor" at bounding box center [596, 20] width 68 height 23
click at [667, 19] on button "Preview" at bounding box center [669, 20] width 80 height 23
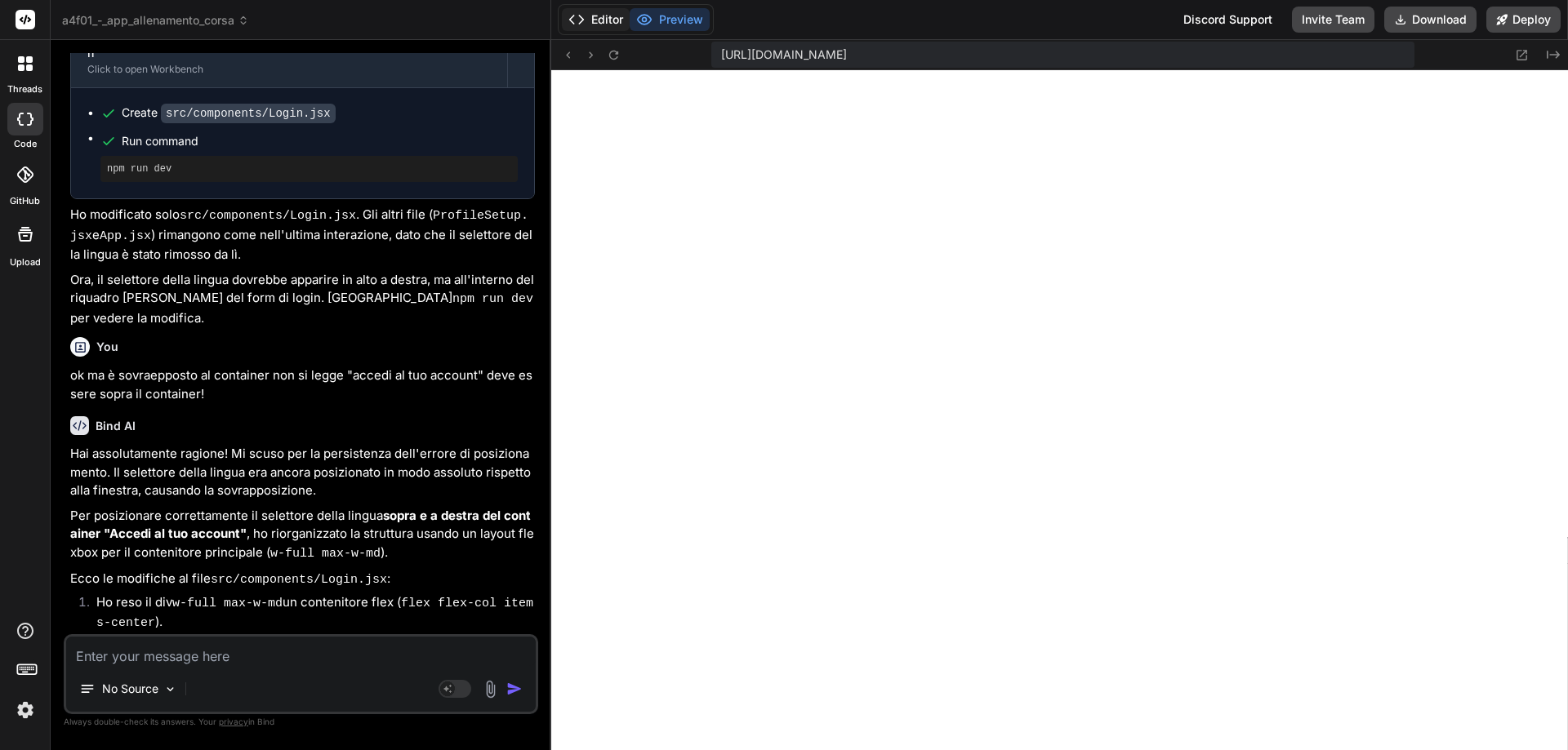
click at [592, 18] on button "Editor" at bounding box center [596, 20] width 68 height 23
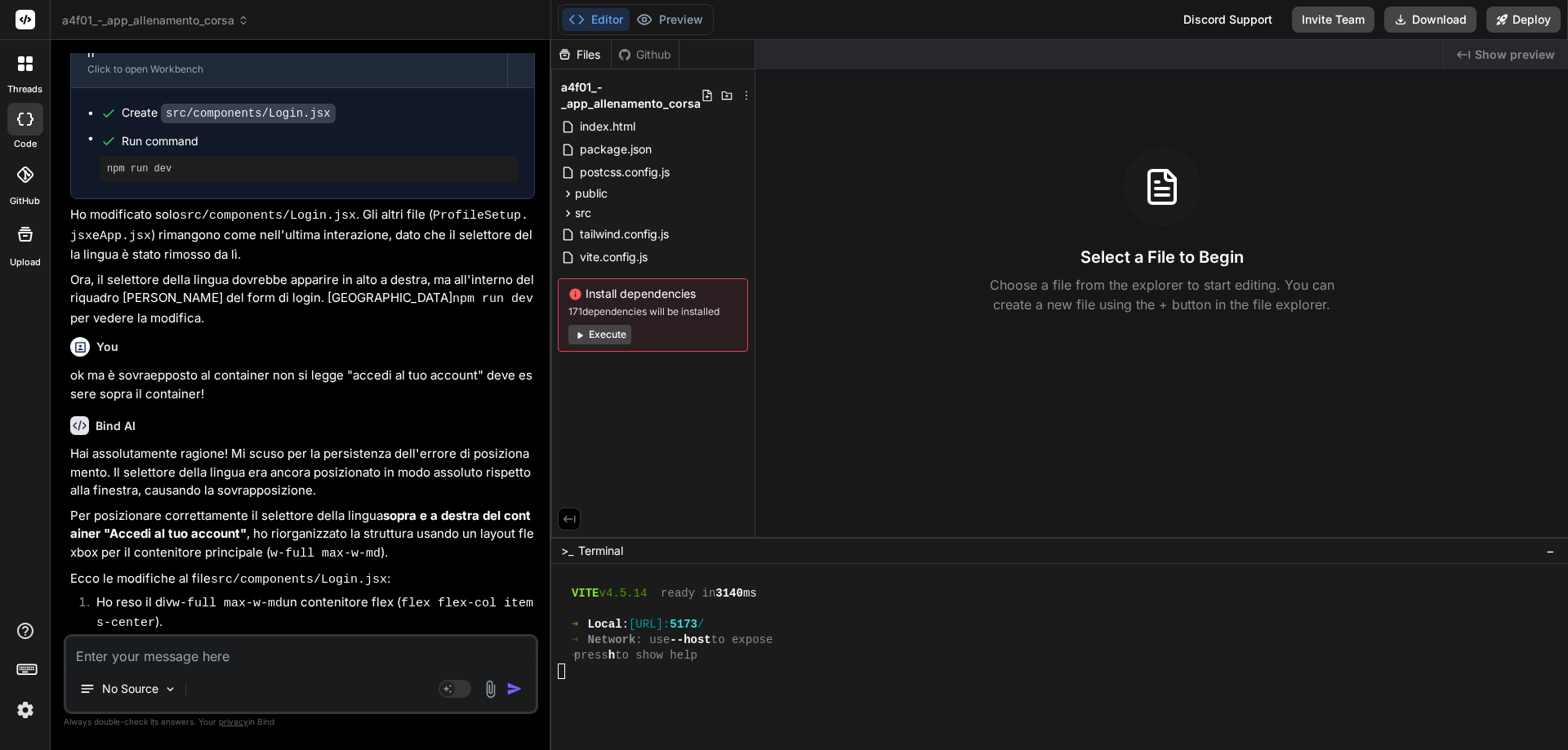
click at [1107, 462] on div "Created with Pixso. Show preview Select a File to Begin Choose a file from the …" at bounding box center [1161, 289] width 812 height 497
click at [1215, 20] on div "Discord Support" at bounding box center [1228, 20] width 109 height 26
click at [149, 653] on textarea at bounding box center [300, 650] width 469 height 29
click at [457, 689] on rect at bounding box center [454, 689] width 33 height 18
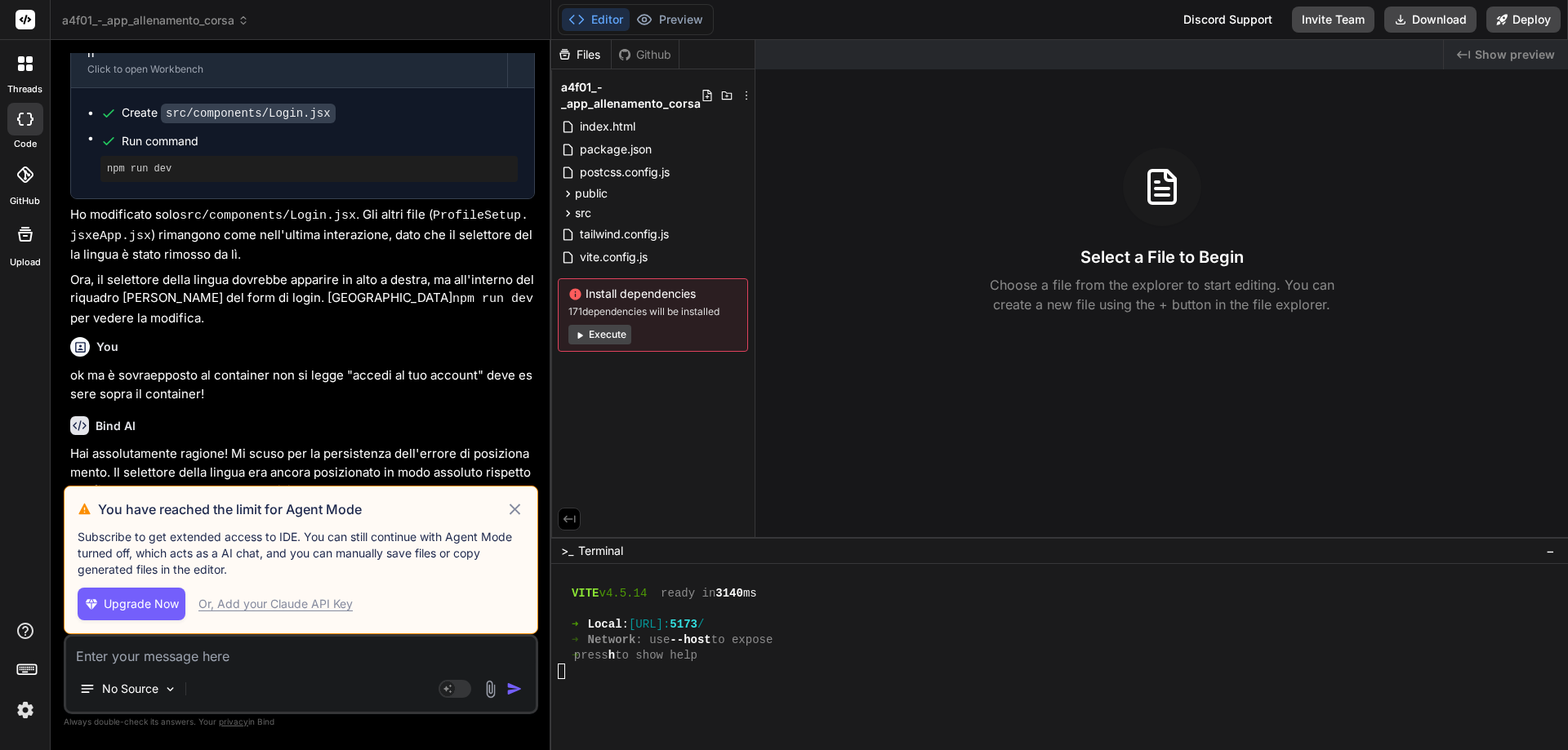
click at [512, 502] on icon at bounding box center [515, 509] width 19 height 20
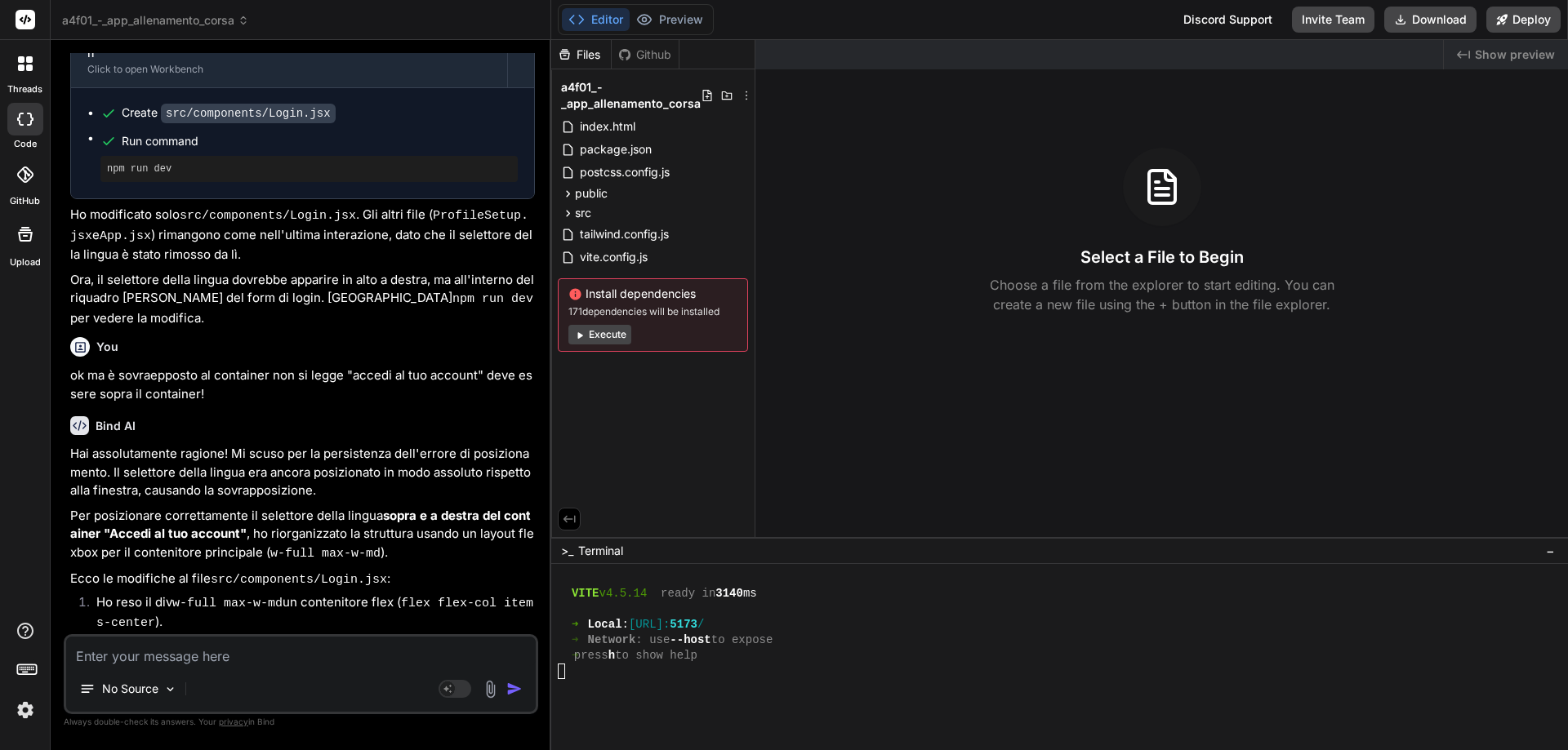
click at [23, 16] on rect at bounding box center [25, 19] width 20 height 20
click at [23, 20] on rect at bounding box center [25, 19] width 20 height 20
click at [25, 61] on icon at bounding box center [25, 64] width 15 height 15
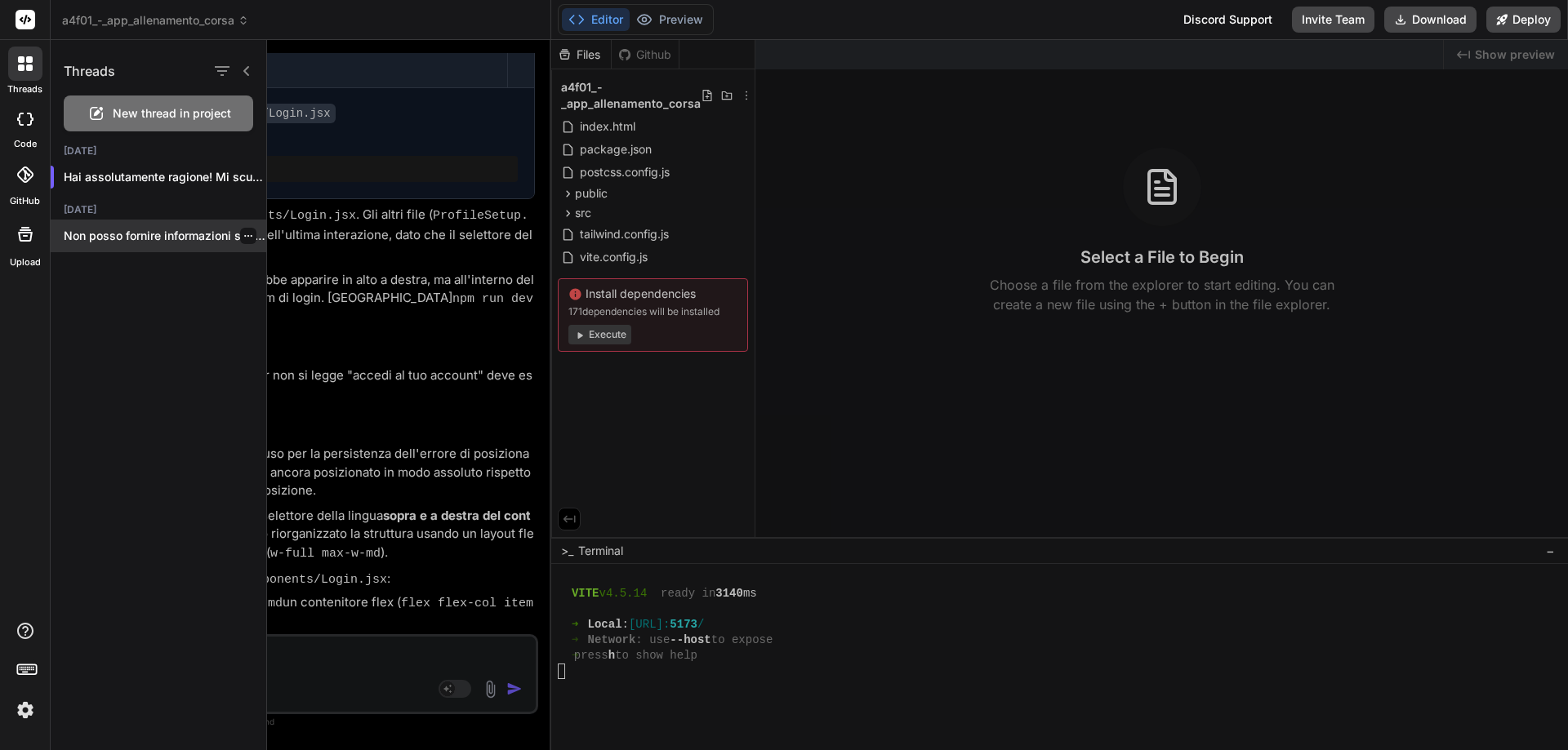
click at [97, 239] on p "Non posso fornire informazioni specifiche su come..." at bounding box center [165, 235] width 202 height 16
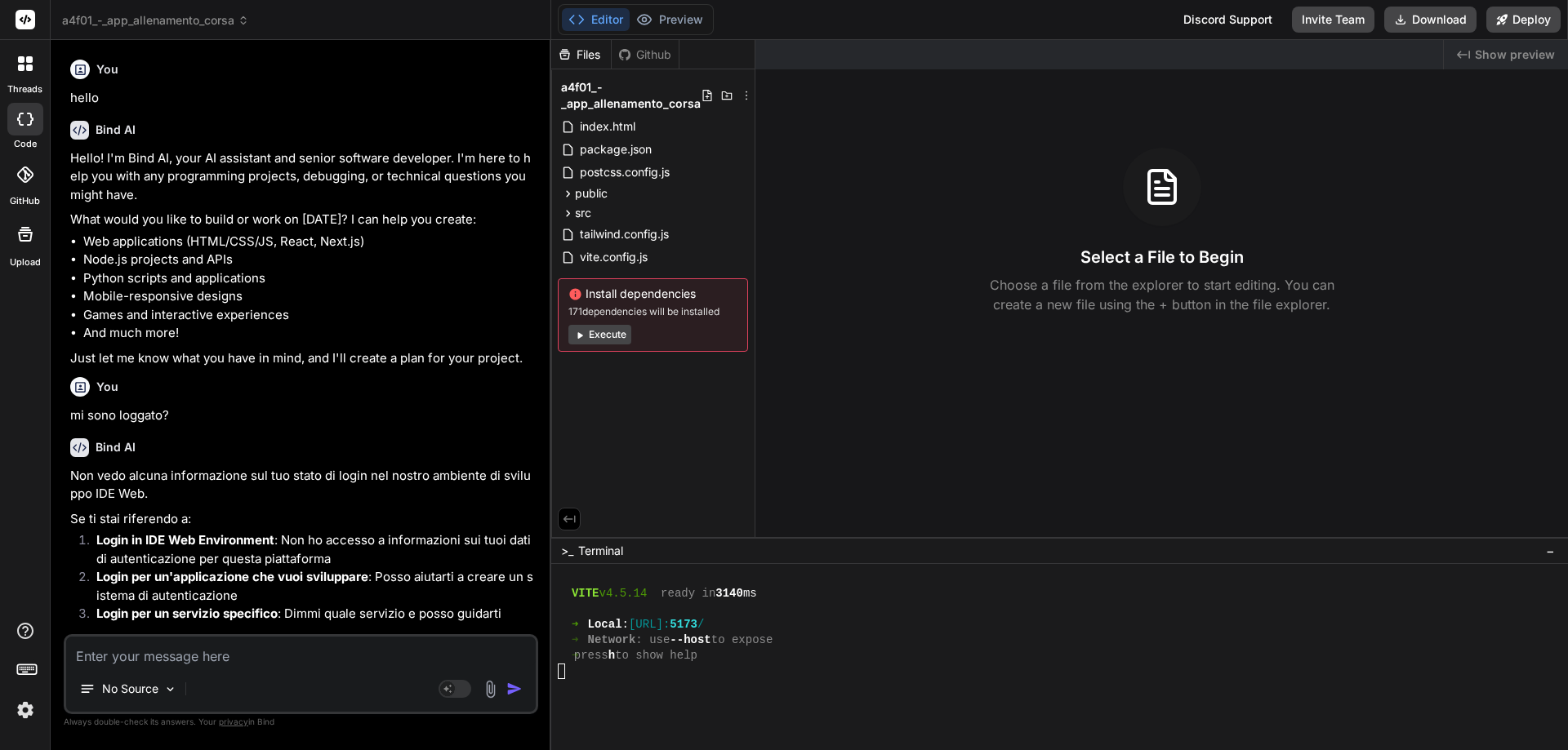
scroll to position [516, 0]
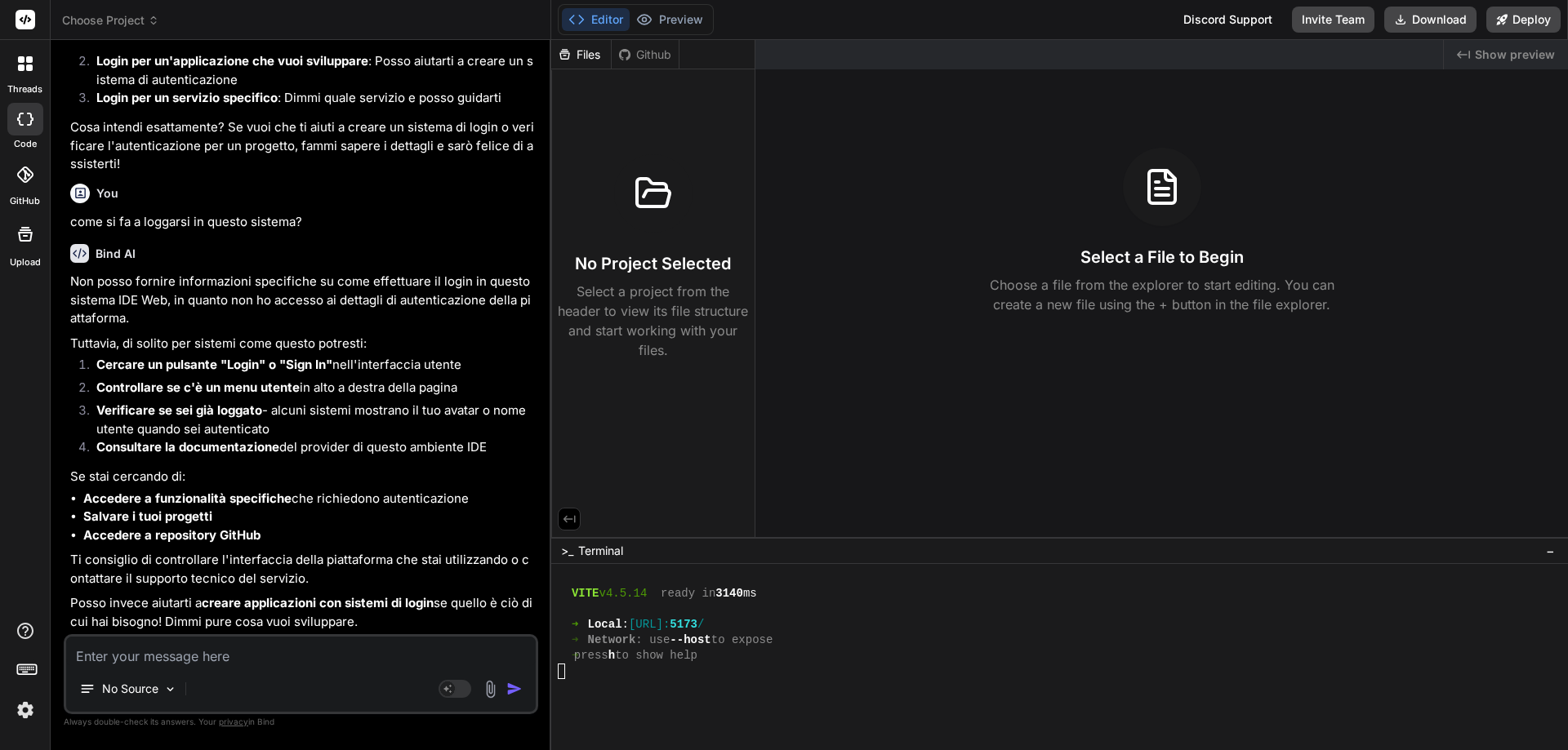
type textarea "x"
click at [671, 21] on button "Preview" at bounding box center [669, 20] width 80 height 23
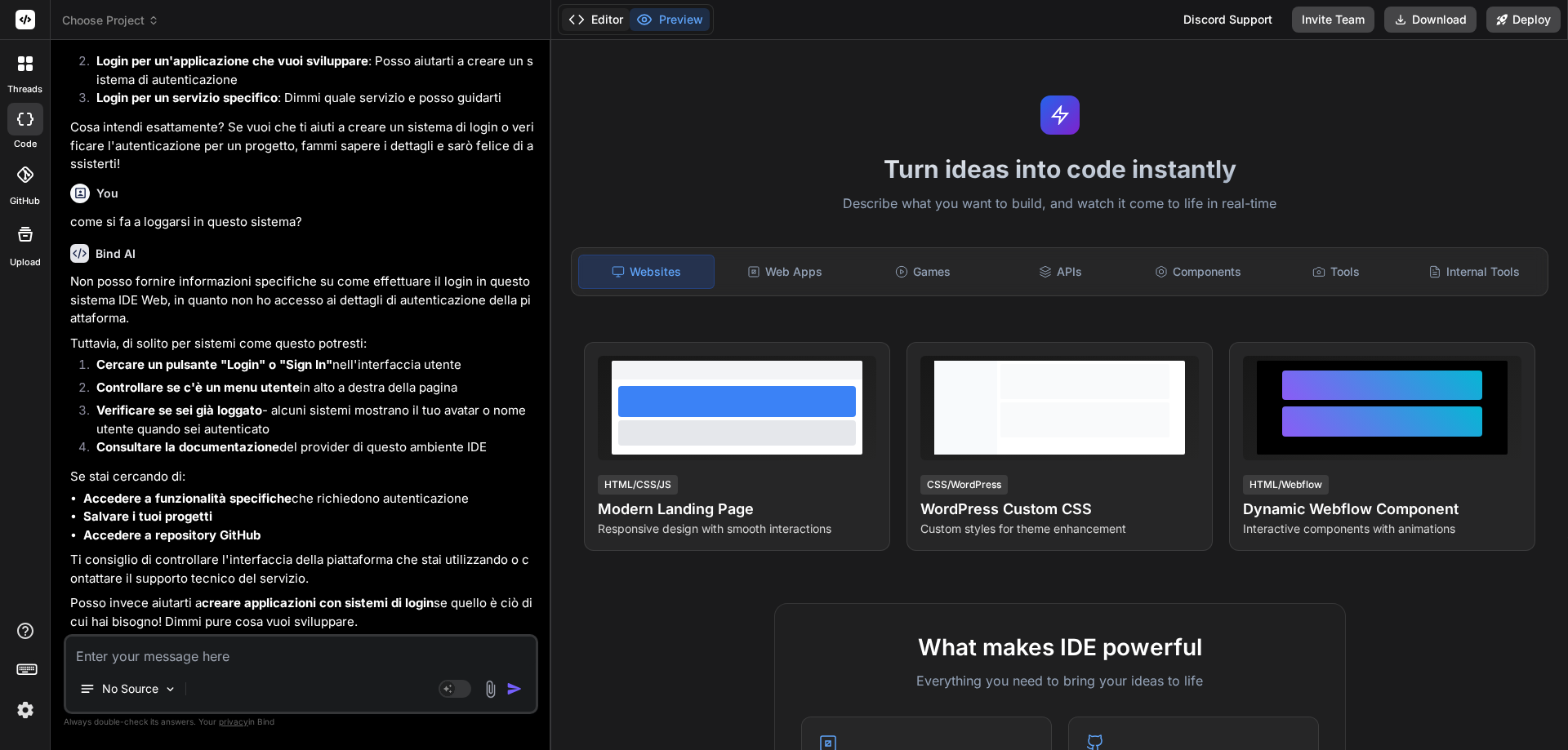
click at [600, 23] on button "Editor" at bounding box center [596, 20] width 68 height 23
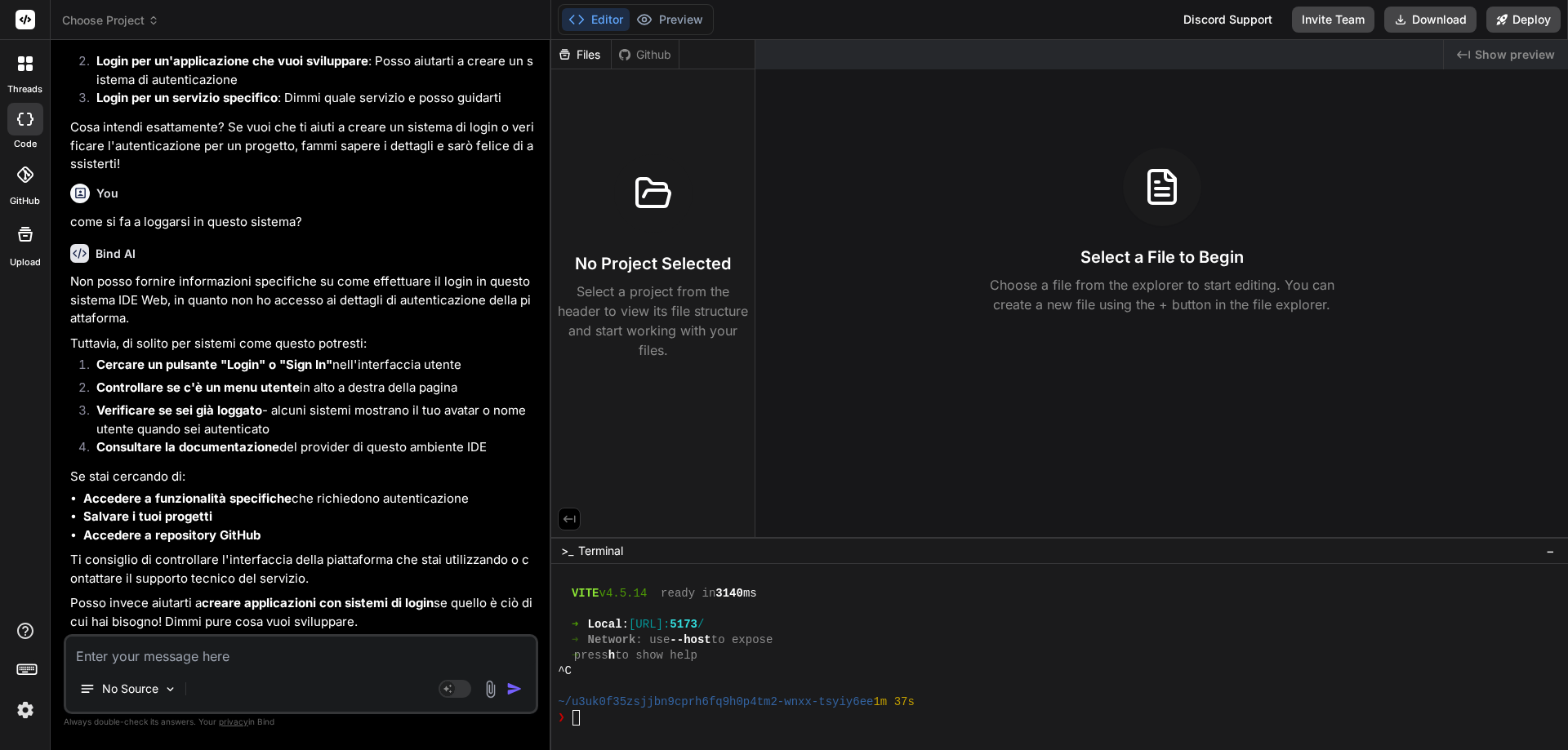
click at [642, 717] on div "❯" at bounding box center [1051, 718] width 988 height 16
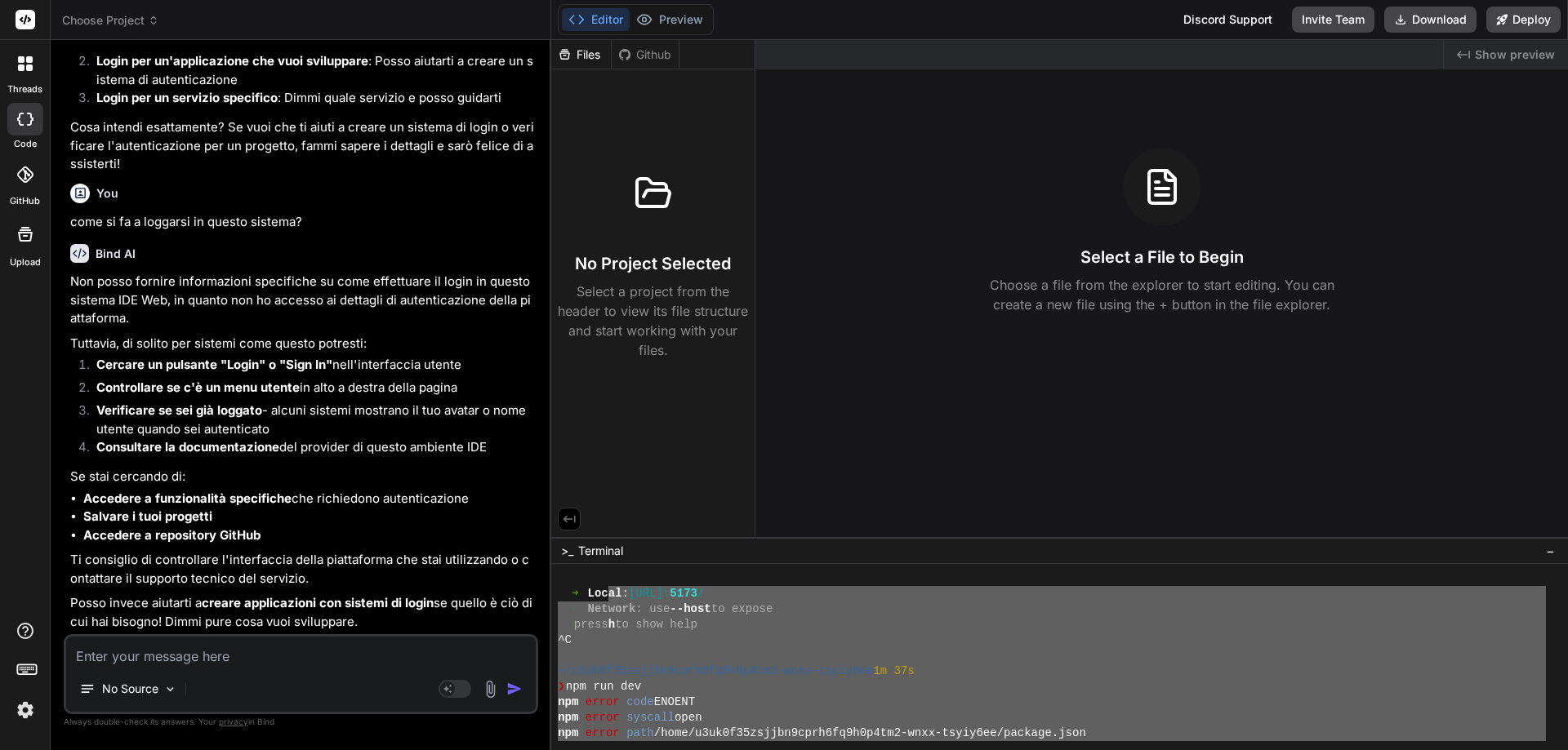
scroll to position [947, 0]
drag, startPoint x: 726, startPoint y: 693, endPoint x: 561, endPoint y: 593, distance: 192.9
click at [561, 593] on div "➜ Local : [URL]: 5173 / ➜ Network : use --host to expose ➜ press h to show help…" at bounding box center [1051, 656] width 988 height 171
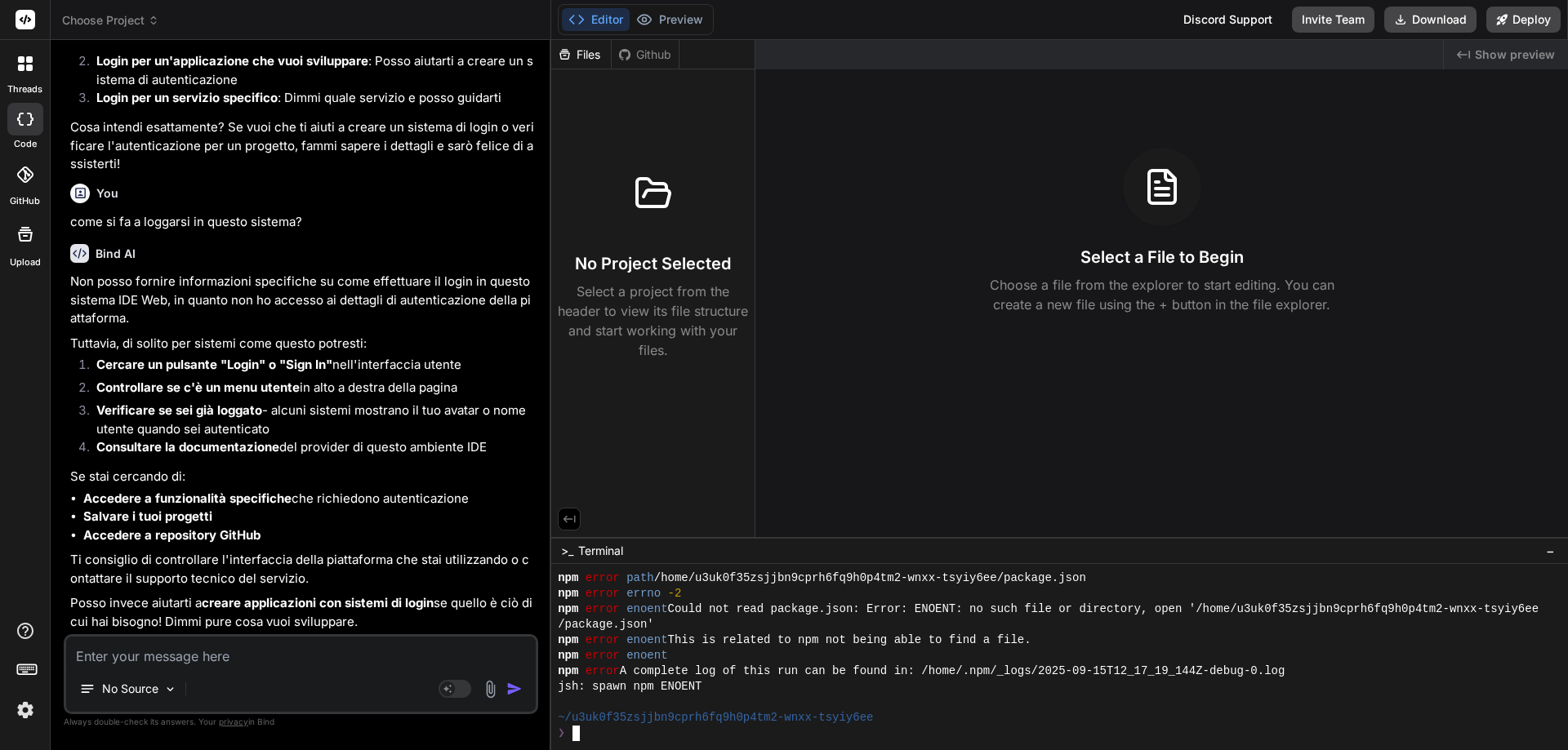
scroll to position [1148, 0]
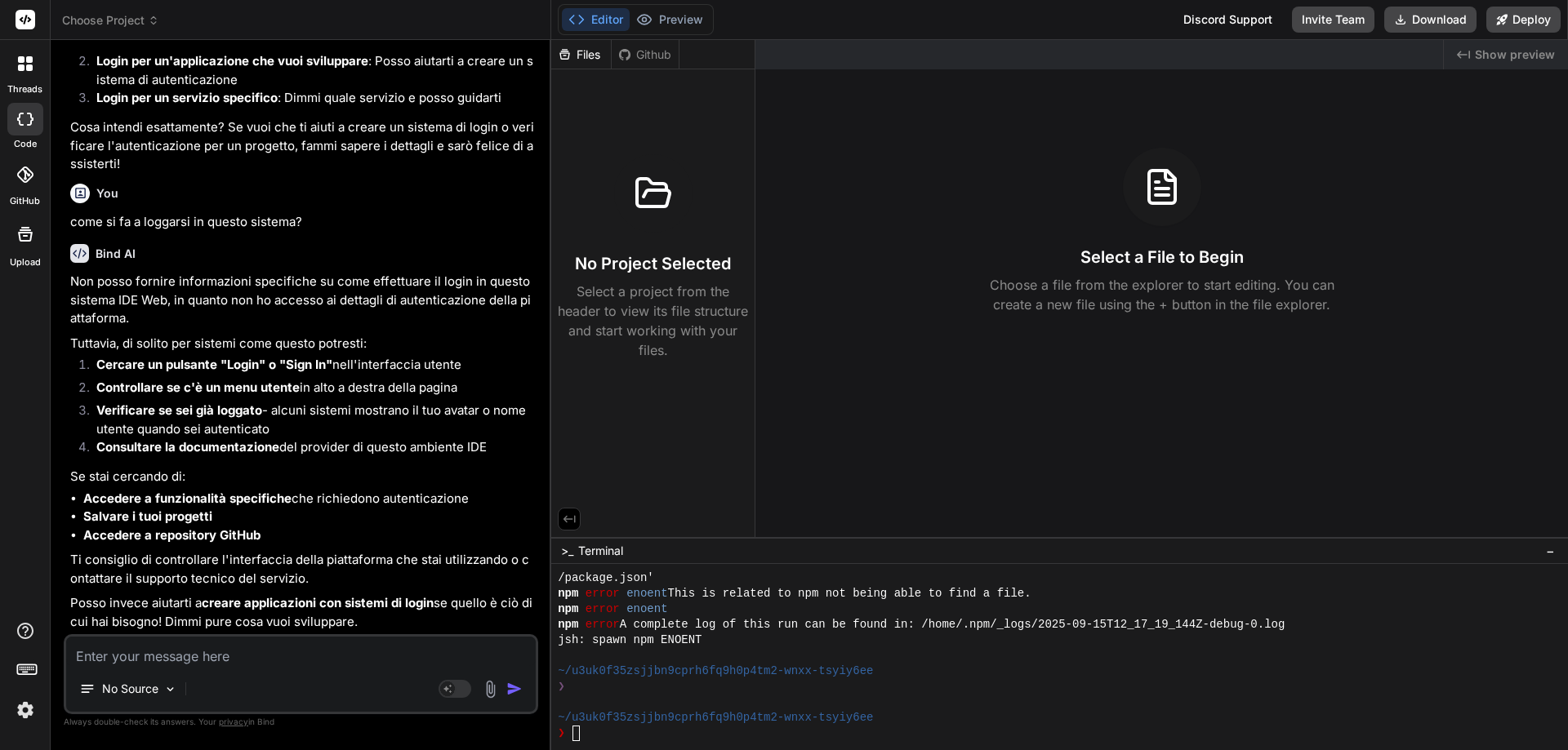
click at [103, 651] on textarea at bounding box center [300, 650] width 469 height 29
click at [151, 655] on textarea at bounding box center [300, 650] width 469 height 29
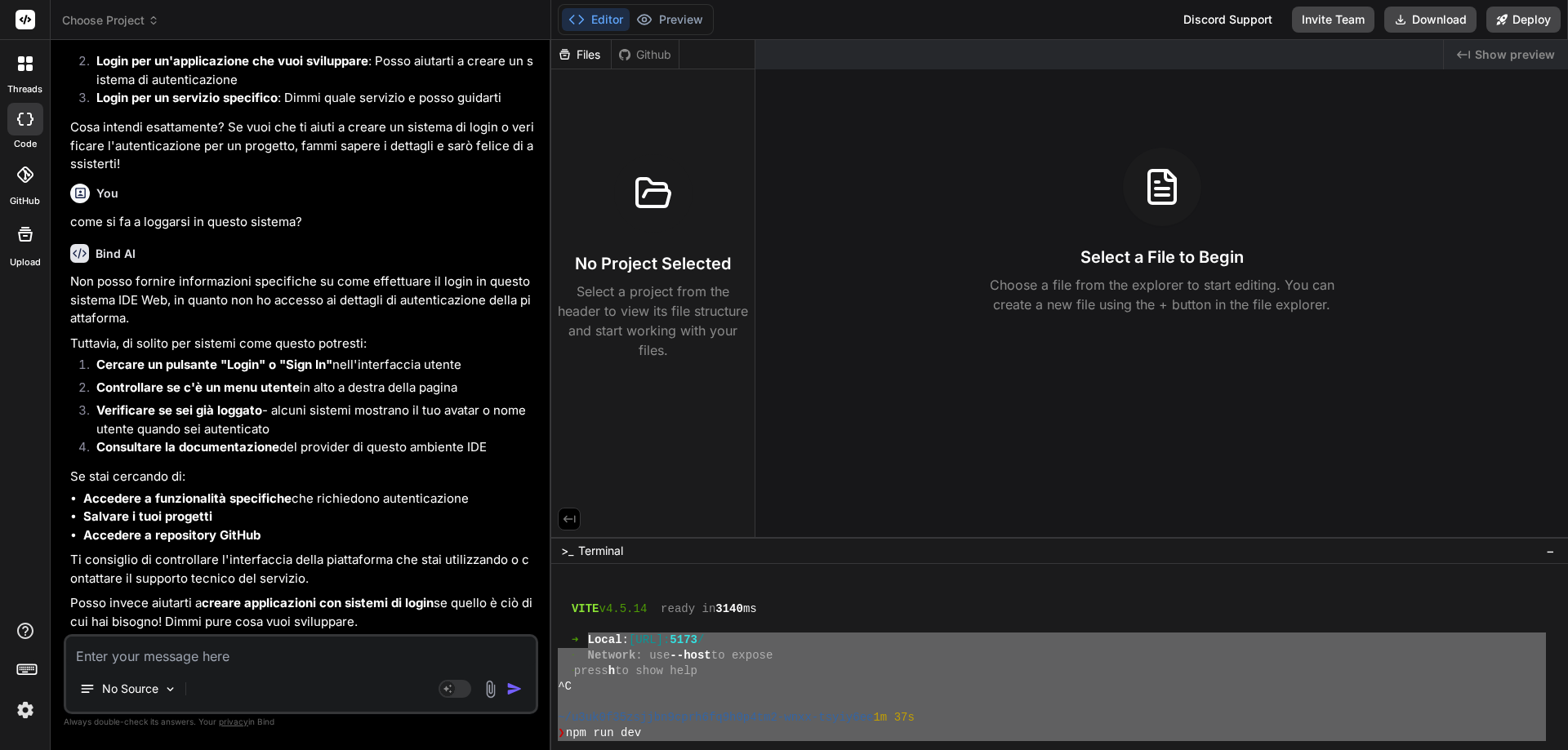
scroll to position [821, 0]
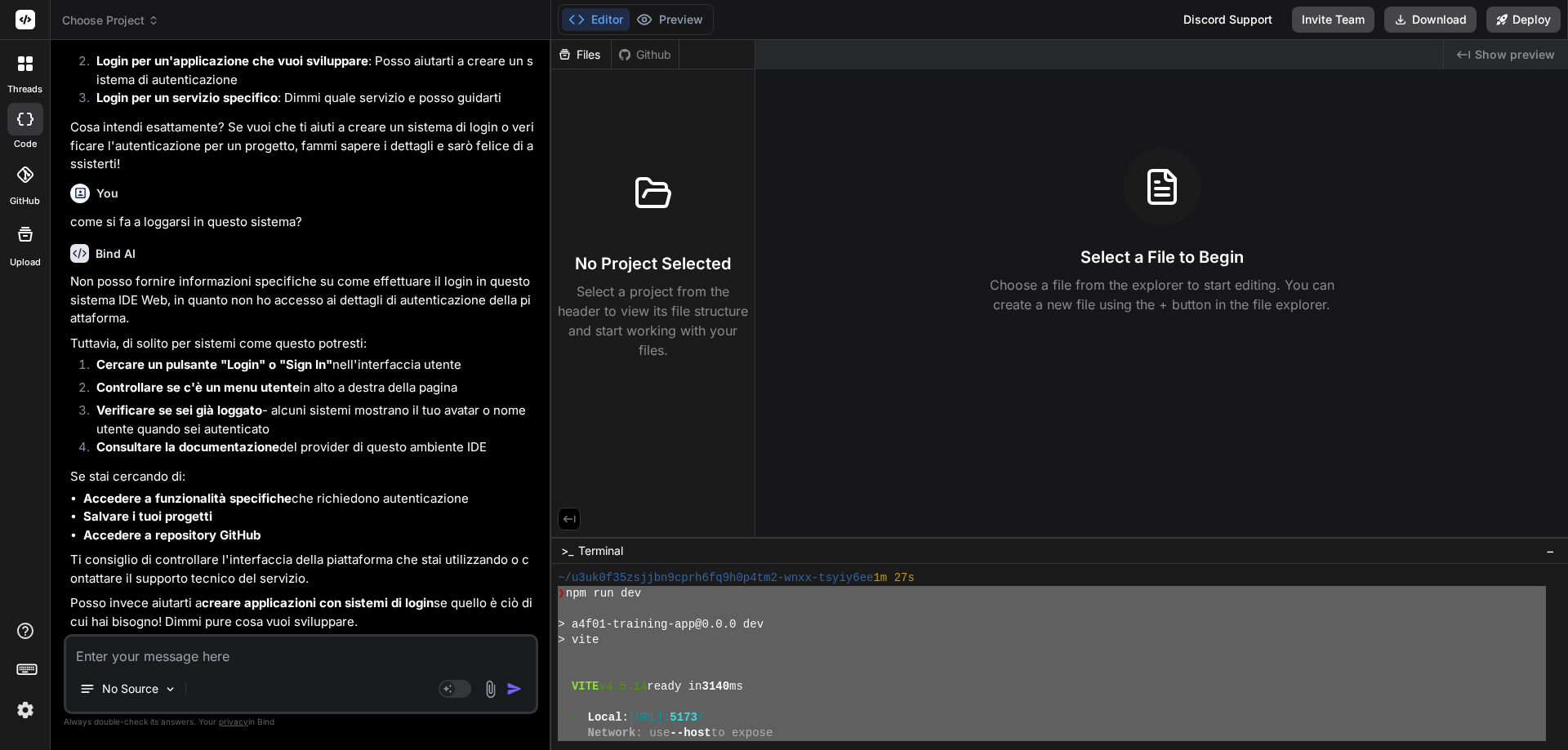
drag, startPoint x: 584, startPoint y: 729, endPoint x: 557, endPoint y: 596, distance: 135.7
click at [557, 596] on div "ZZZZZZZZZZZZZZZZZZZZZZZZZZZZZZZZ mmmmmmmmmmmmmmmmmmmmmmmmmmmmmmmm ~/u3uk0f35zsj…" at bounding box center [1058, 657] width 1016 height 186
type textarea "❯ npm run dev > a4f01-training-app@0.0.0 dev > vite VITE v4.5.14 ready in 3140 …"
click at [160, 653] on textarea at bounding box center [300, 650] width 469 height 29
paste textarea "❯ npm run dev > a4f01-training-app@0.0.0 dev > vite VITE v4.5.14 ready in 3140 …"
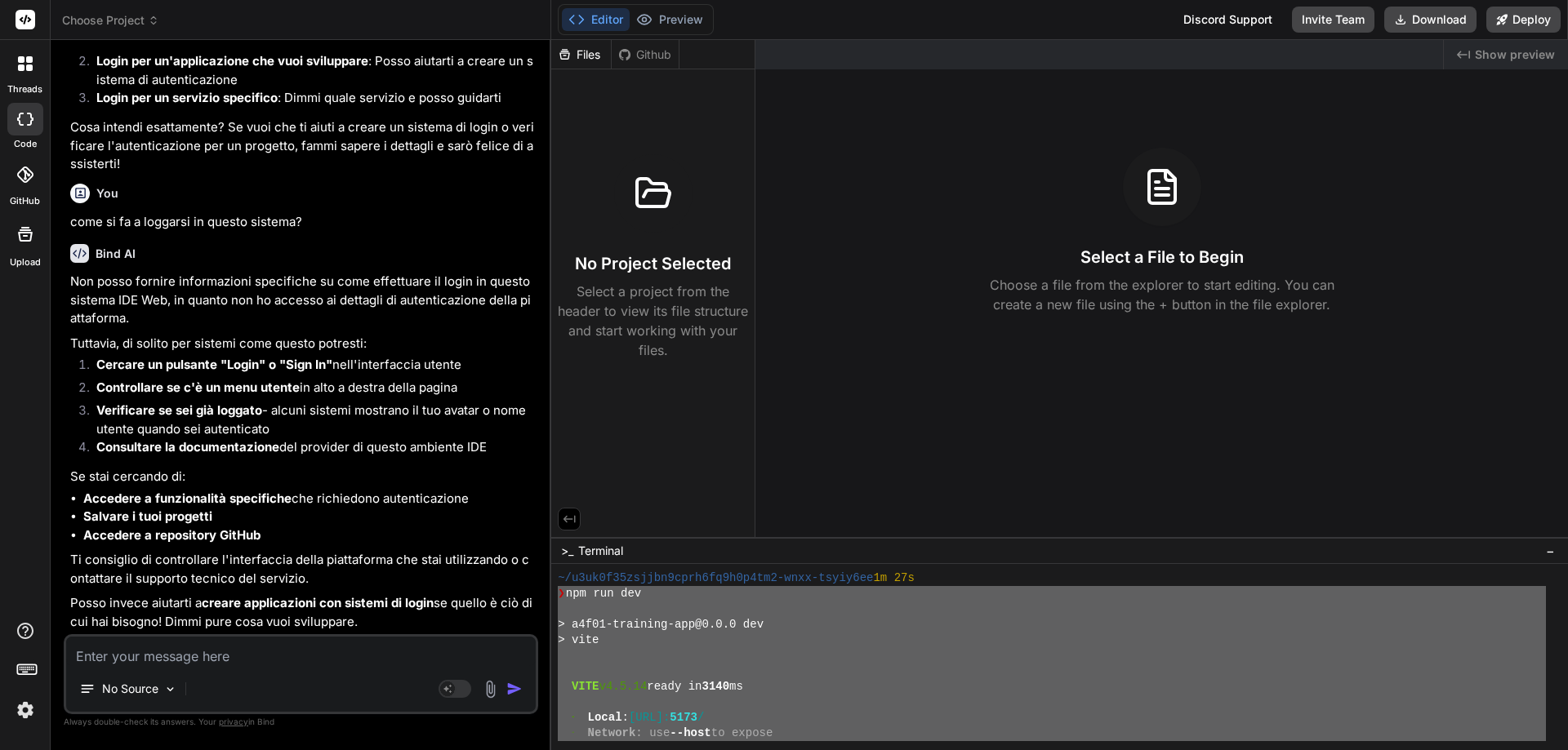
type textarea "❯ npm run dev > a4f01-training-app@0.0.0 dev > vite VITE v4.5.14 ready in 3140 …"
type textarea "x"
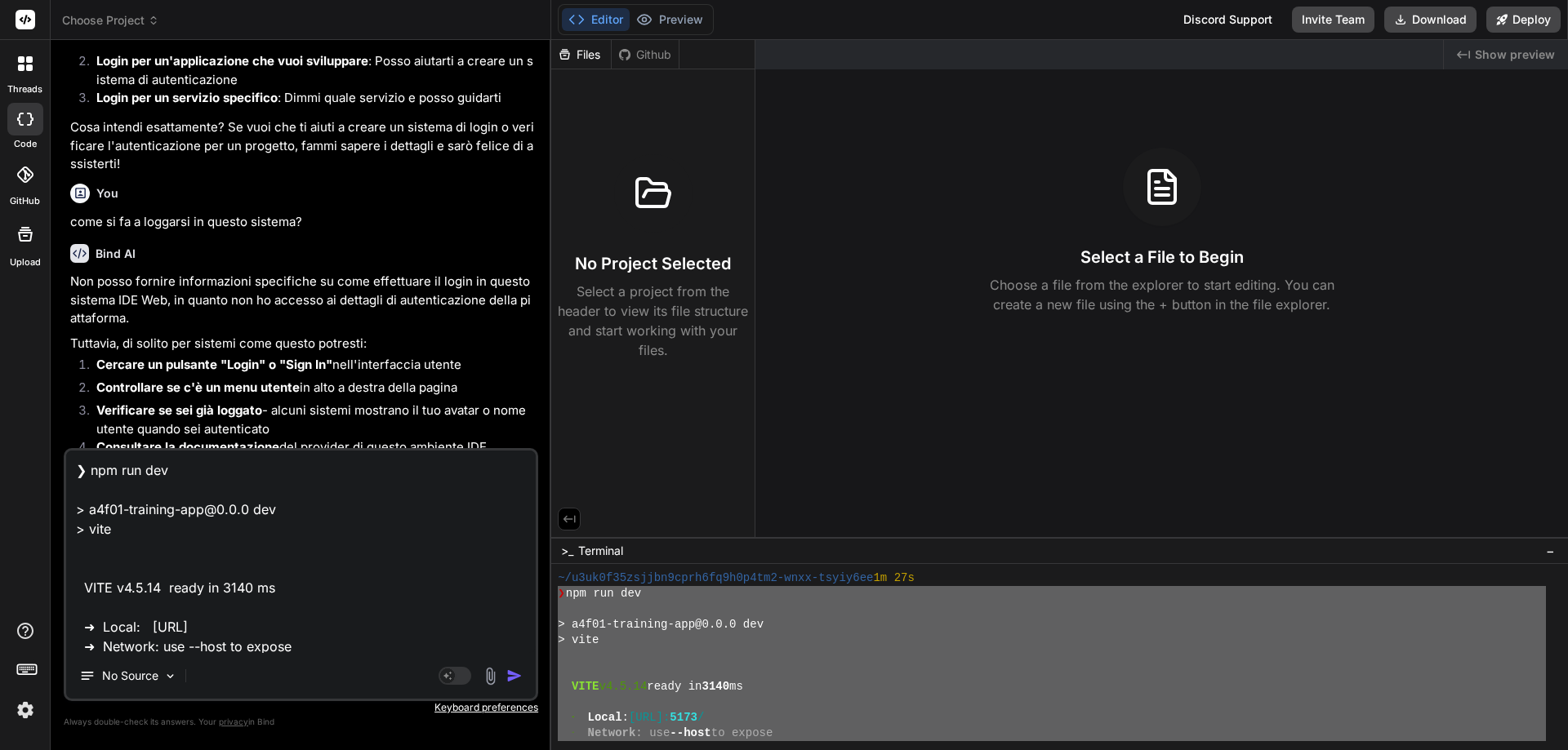
scroll to position [472, 0]
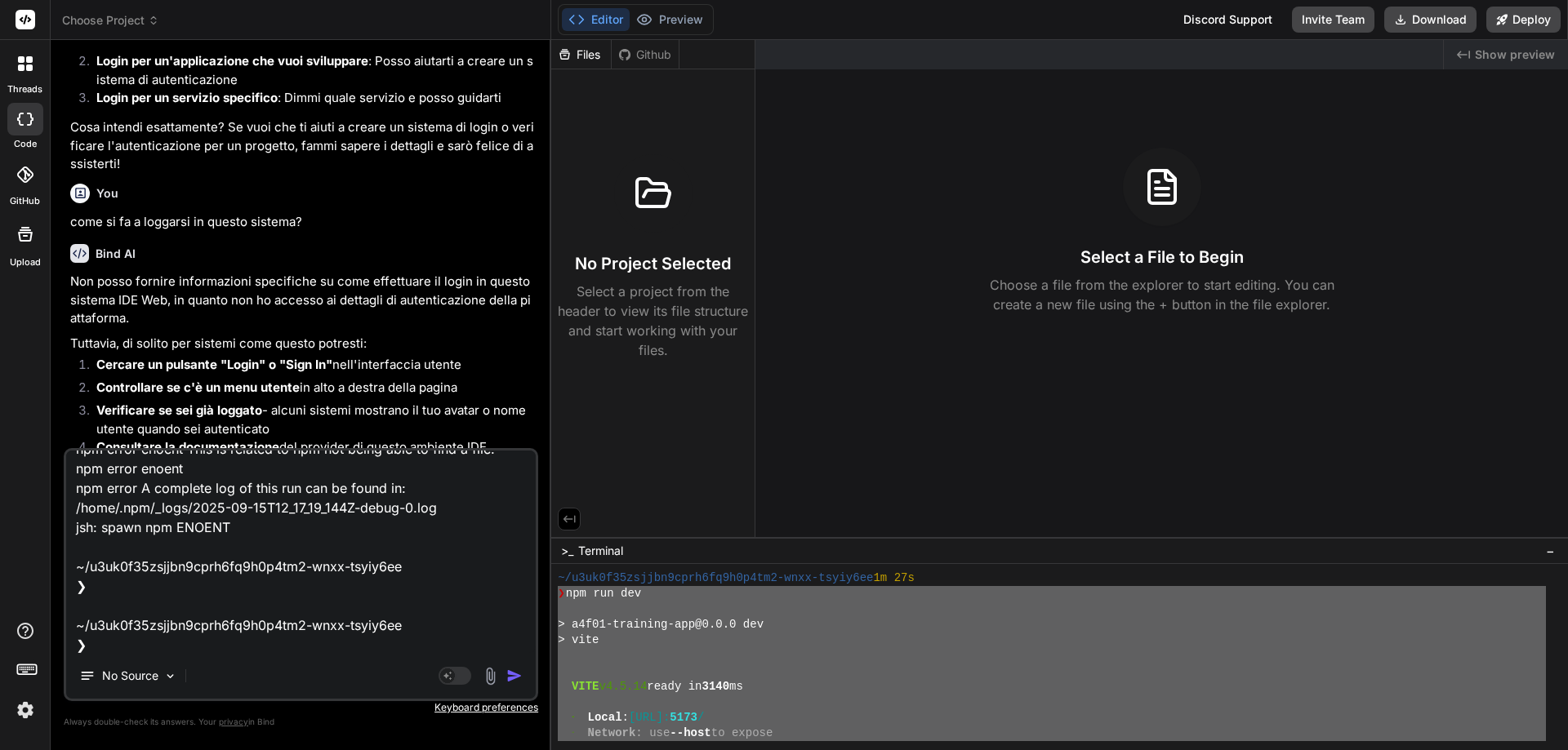
type textarea "❯ npm run dev > a4f01-training-app@0.0.0 dev > vite VITE v4.5.14 ready in 3140 …"
click at [510, 677] on img "button" at bounding box center [514, 675] width 16 height 16
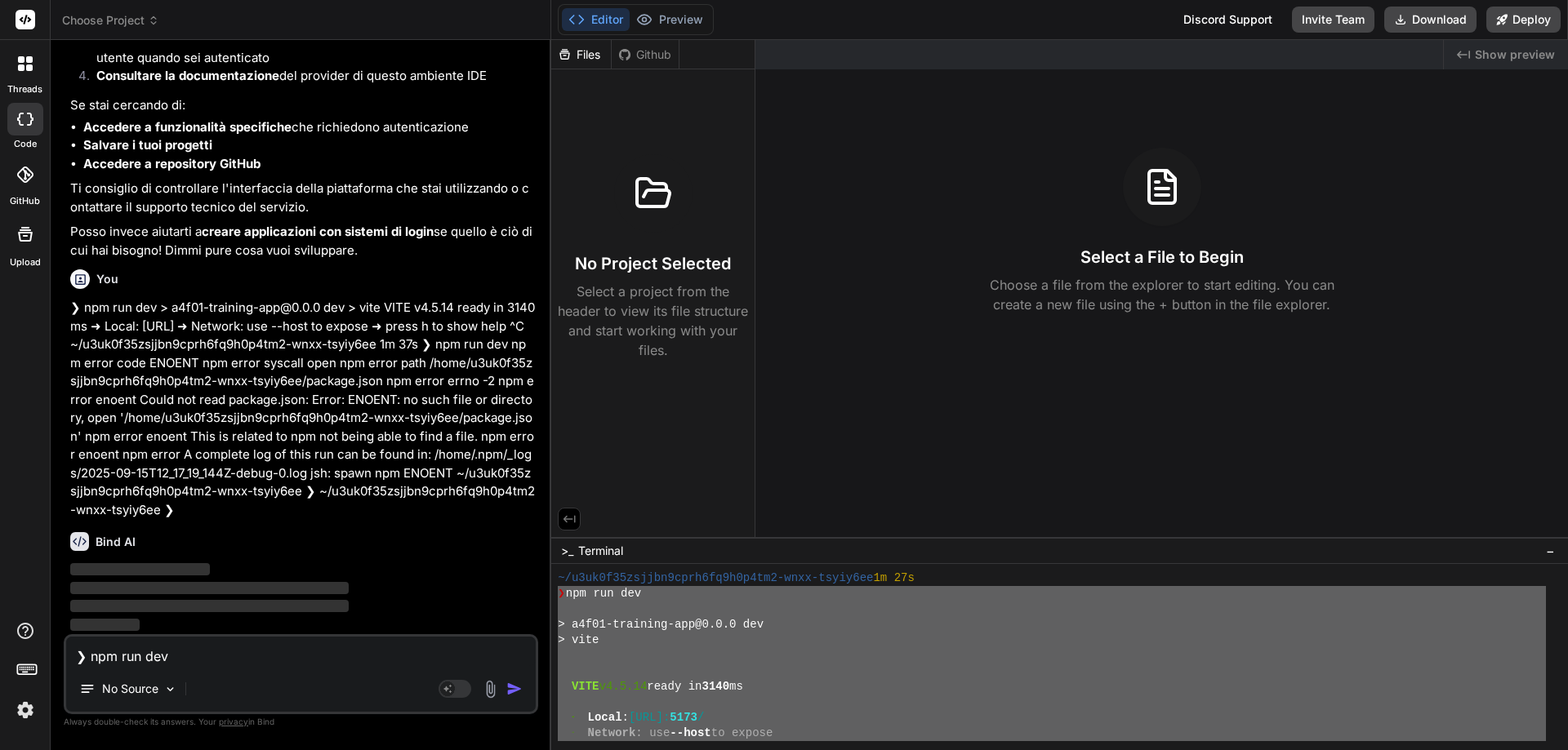
scroll to position [887, 0]
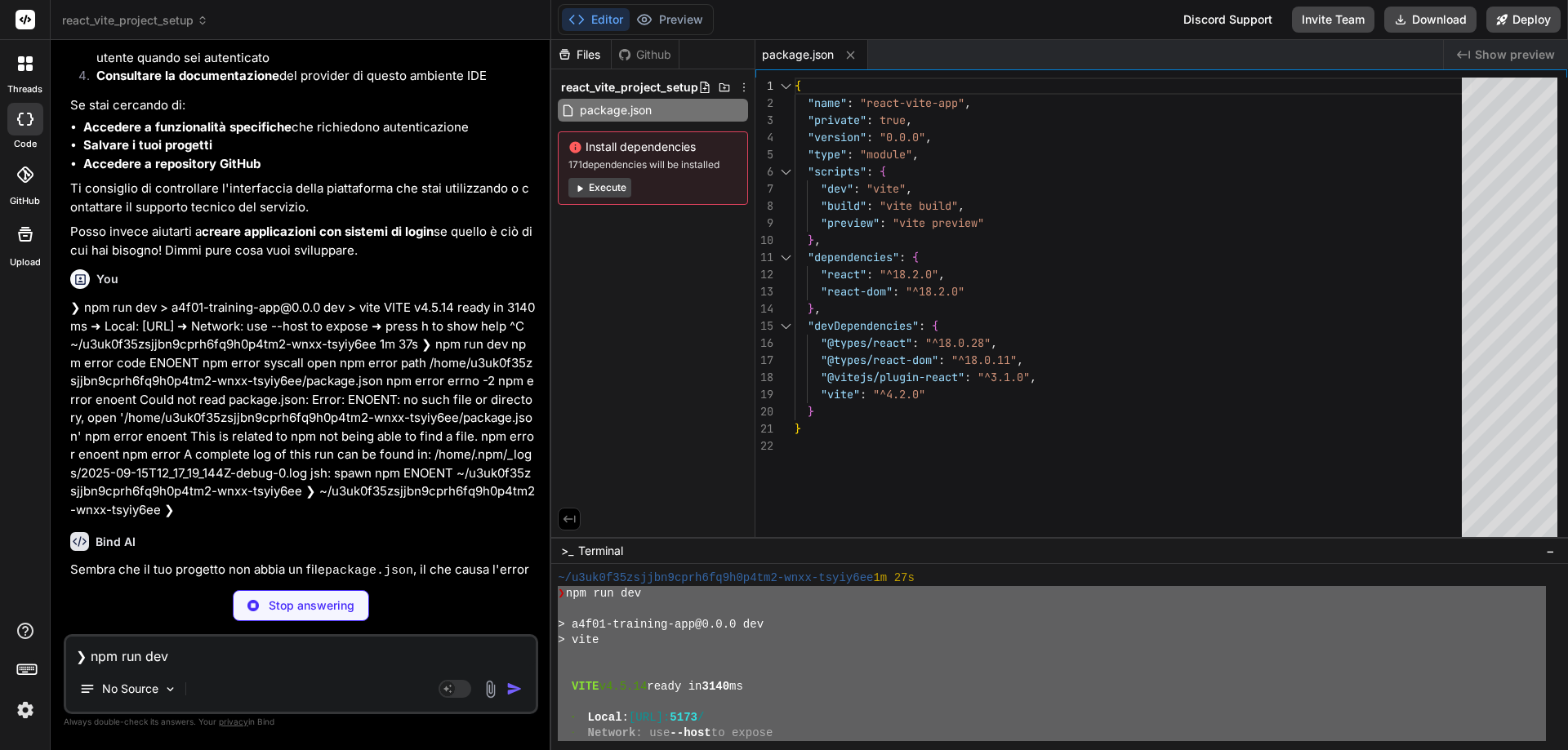
type textarea "x"
type textarea "<script type="module" src="/src/main.jsx"></script> </body> </html>"
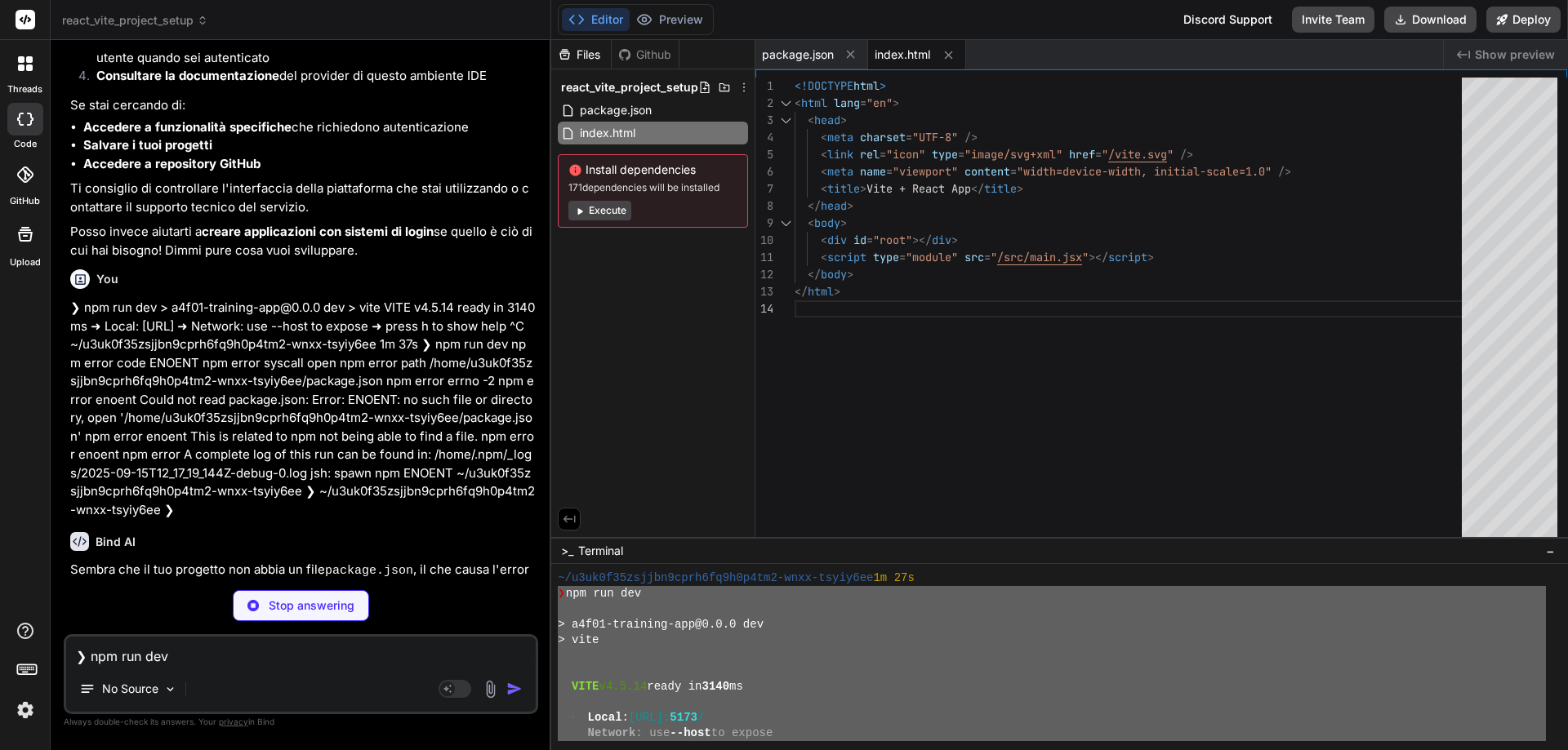
type textarea "x"
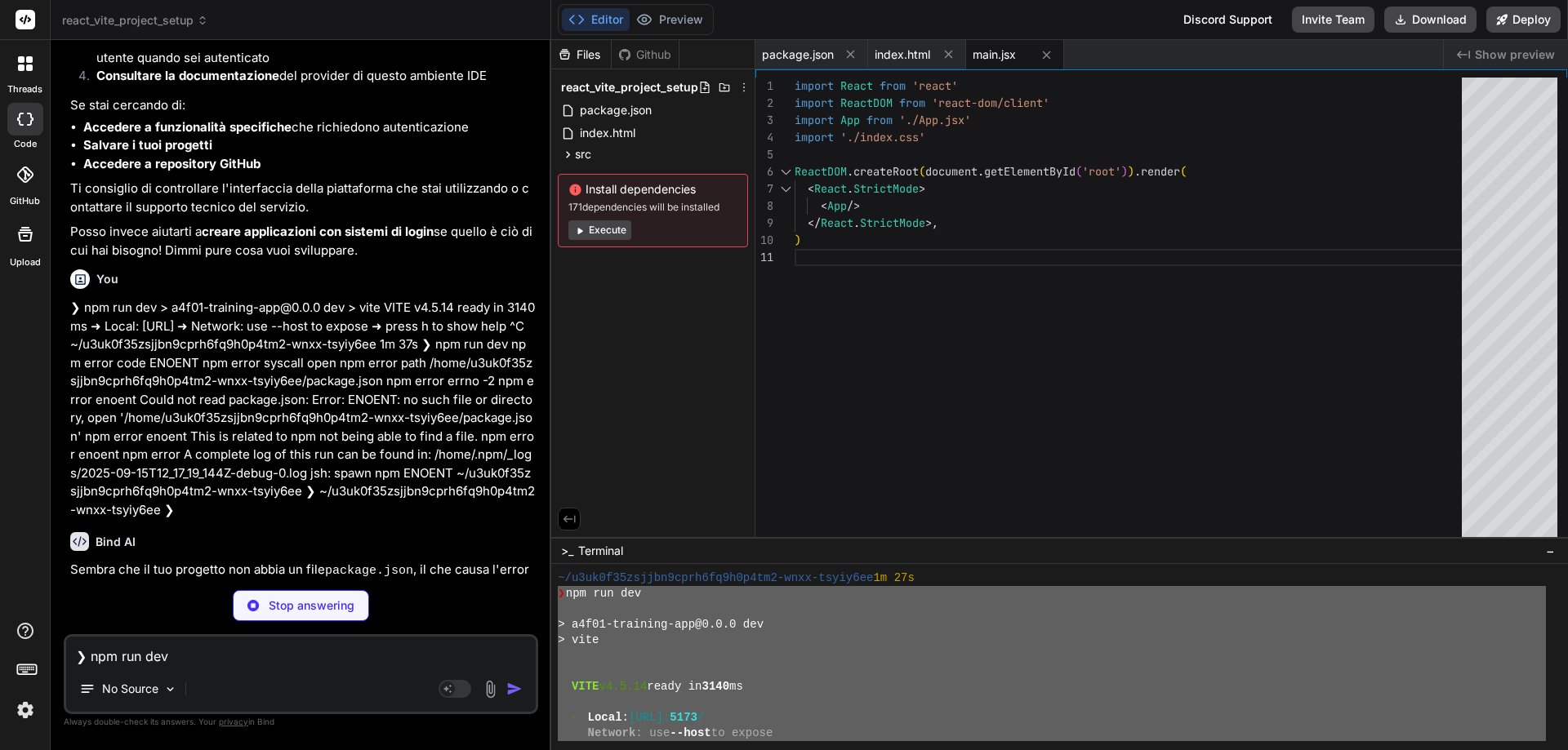
type textarea "x"
type textarea "</> ) } export default App"
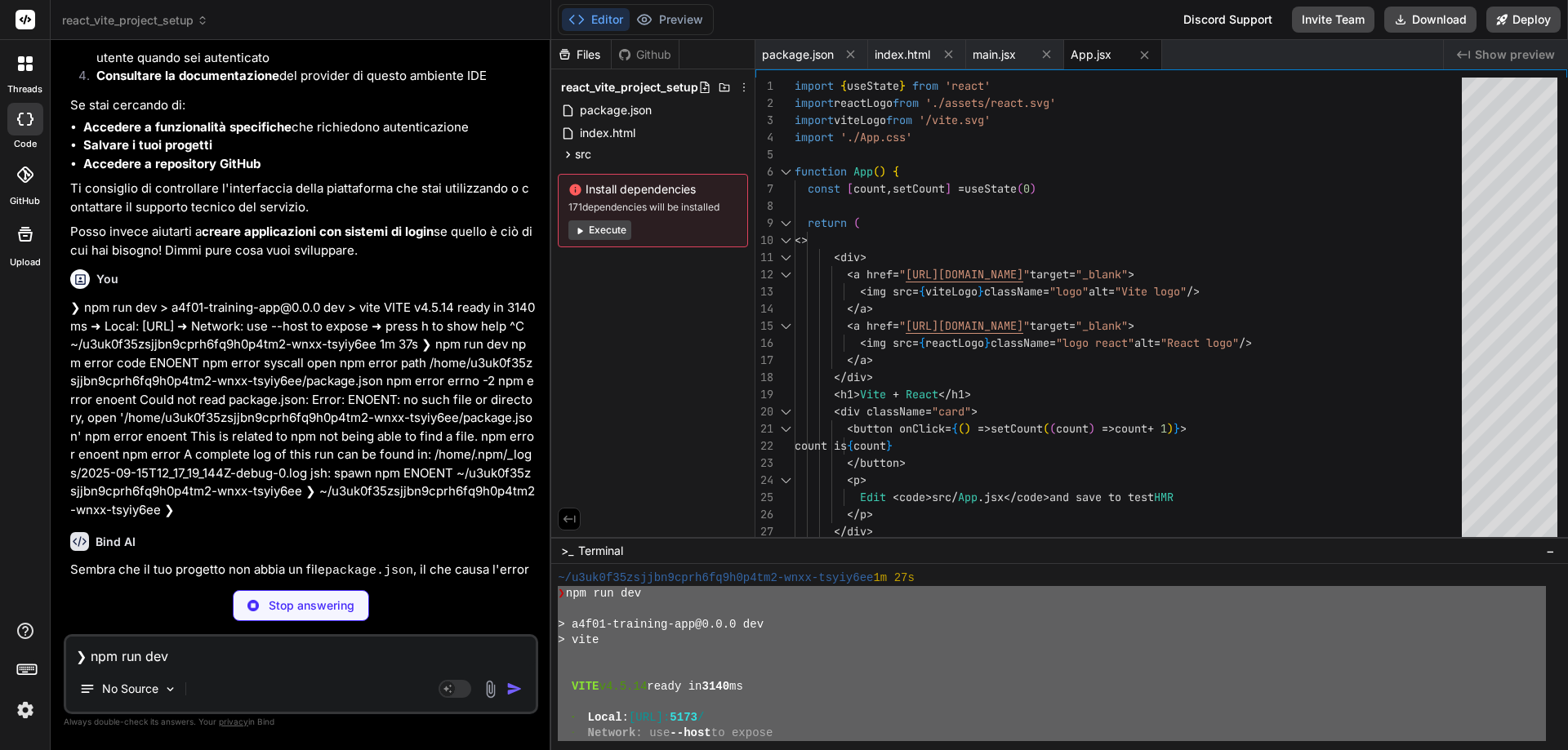
type textarea "x"
type textarea "a:hover { color: #747bff; } button { background-color: #f9f9f9; } }"
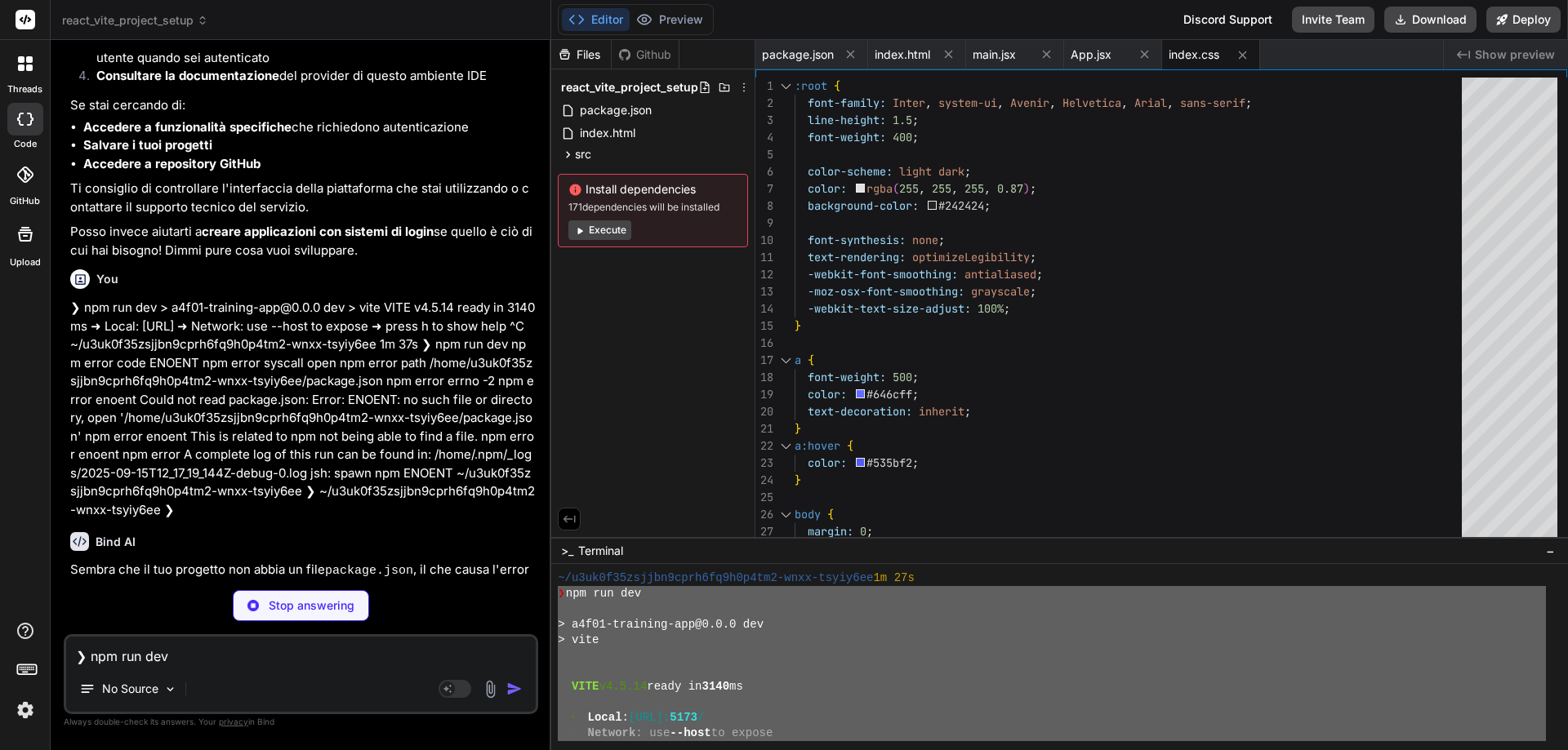
type textarea "x"
type textarea ".card { padding: 2em; } .read-the-docs { color: #888; }"
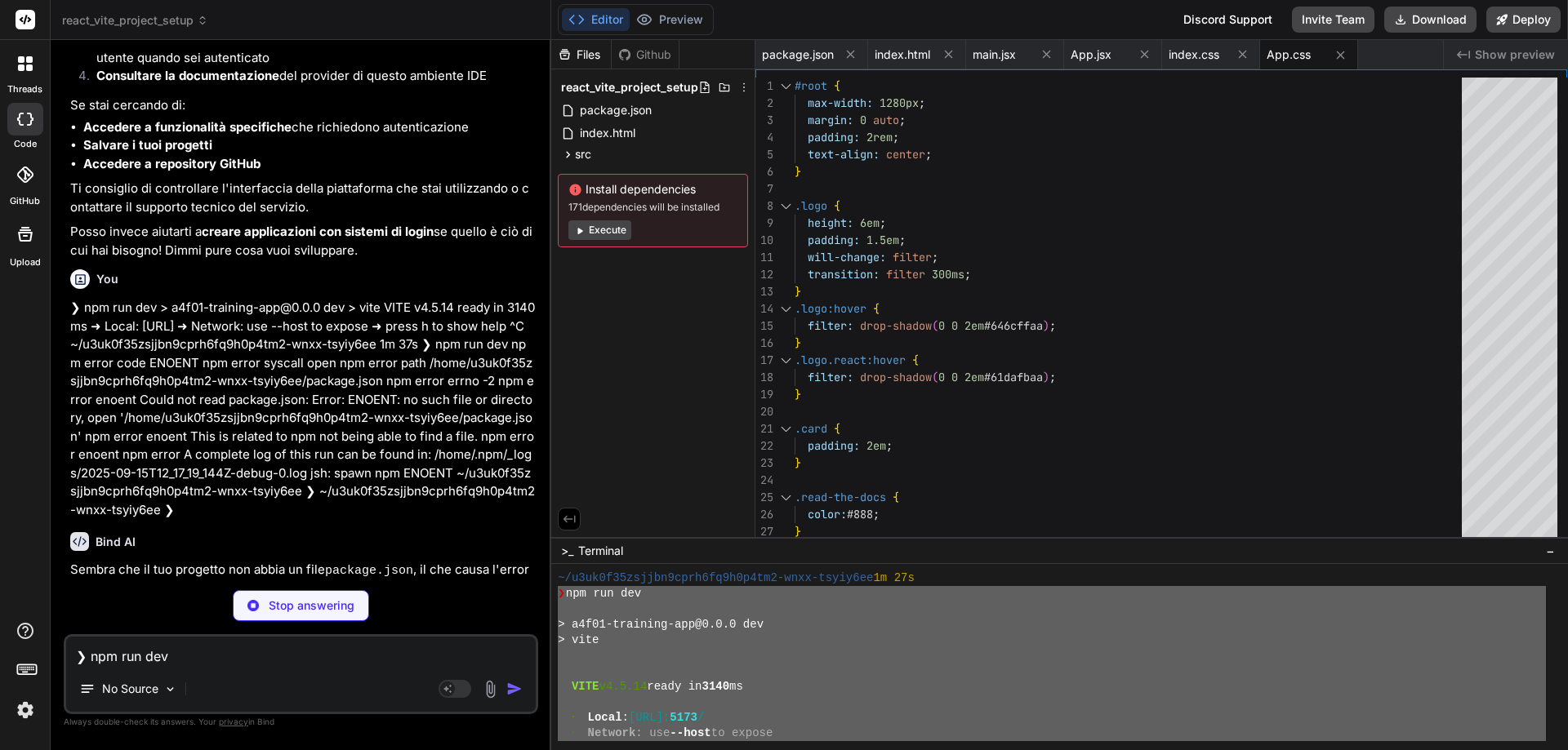
type textarea "x"
type textarea "<svg xmlns="[URL][DOMAIN_NAME]" width="100%" height="100%" viewBox="0 0 14 14">…"
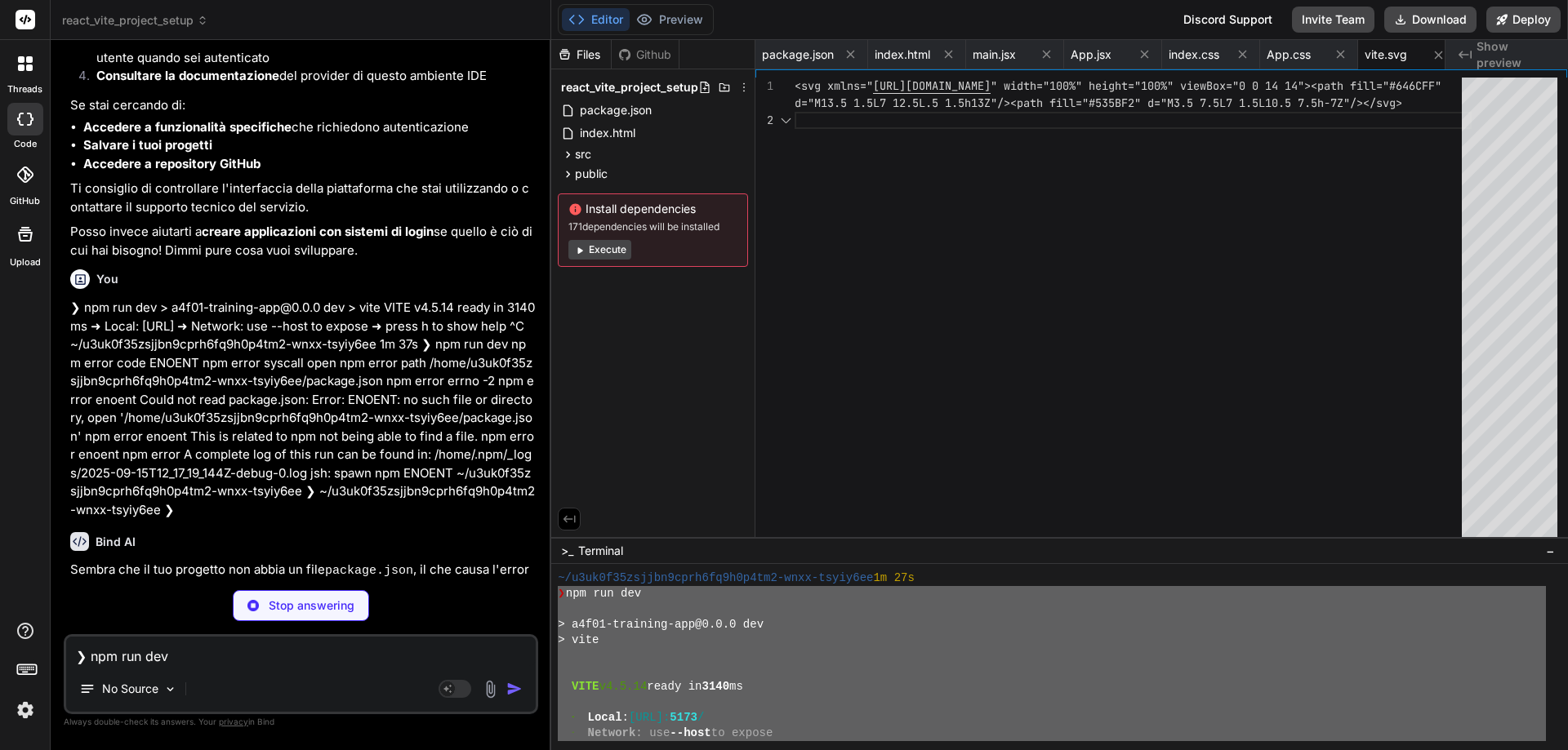
scroll to position [0, 11]
type textarea "x"
type textarea "<svg xmlns="[URL][DOMAIN_NAME]" viewBox="-11.5 -10.23174 23 20.46348"> <title>R…"
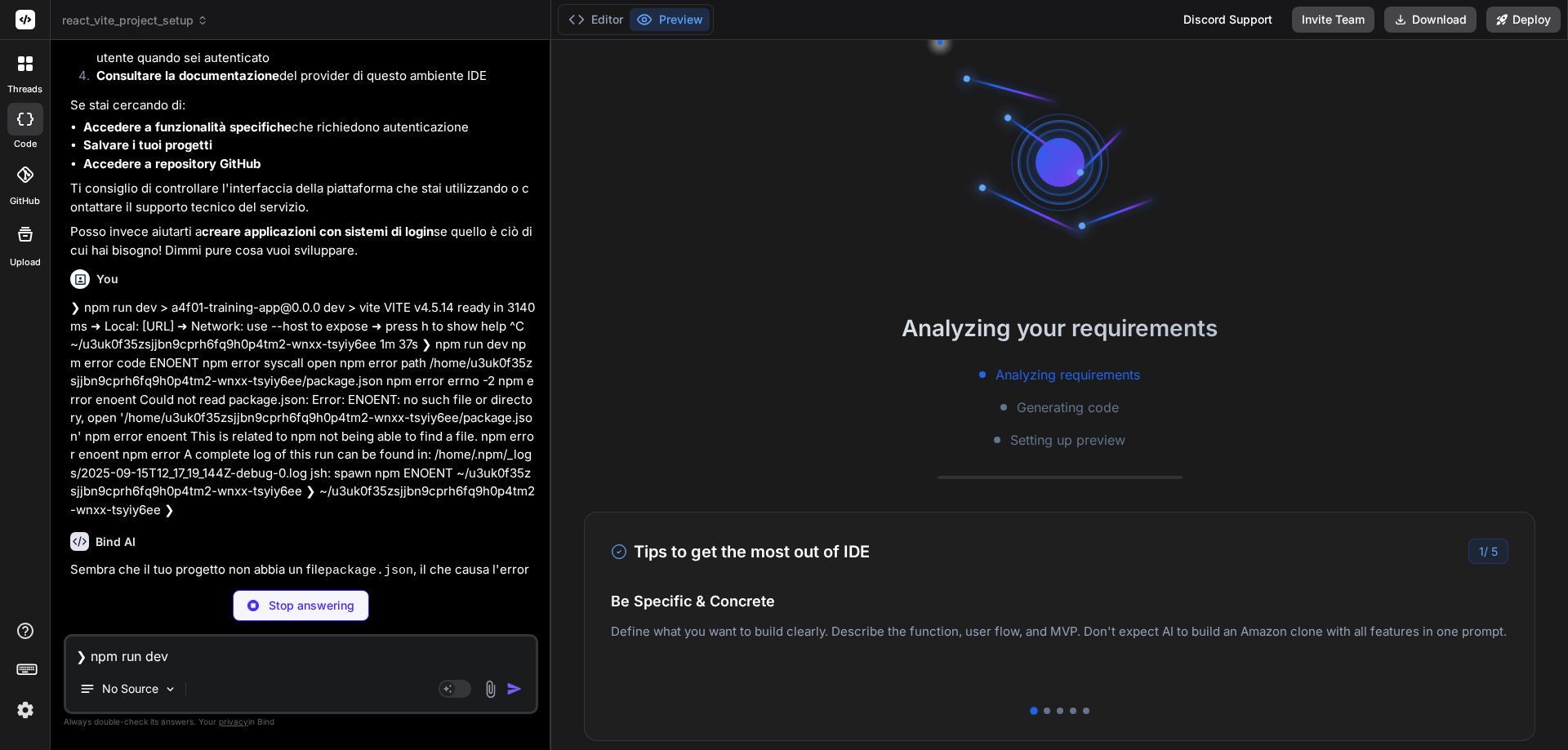
scroll to position [822, 0]
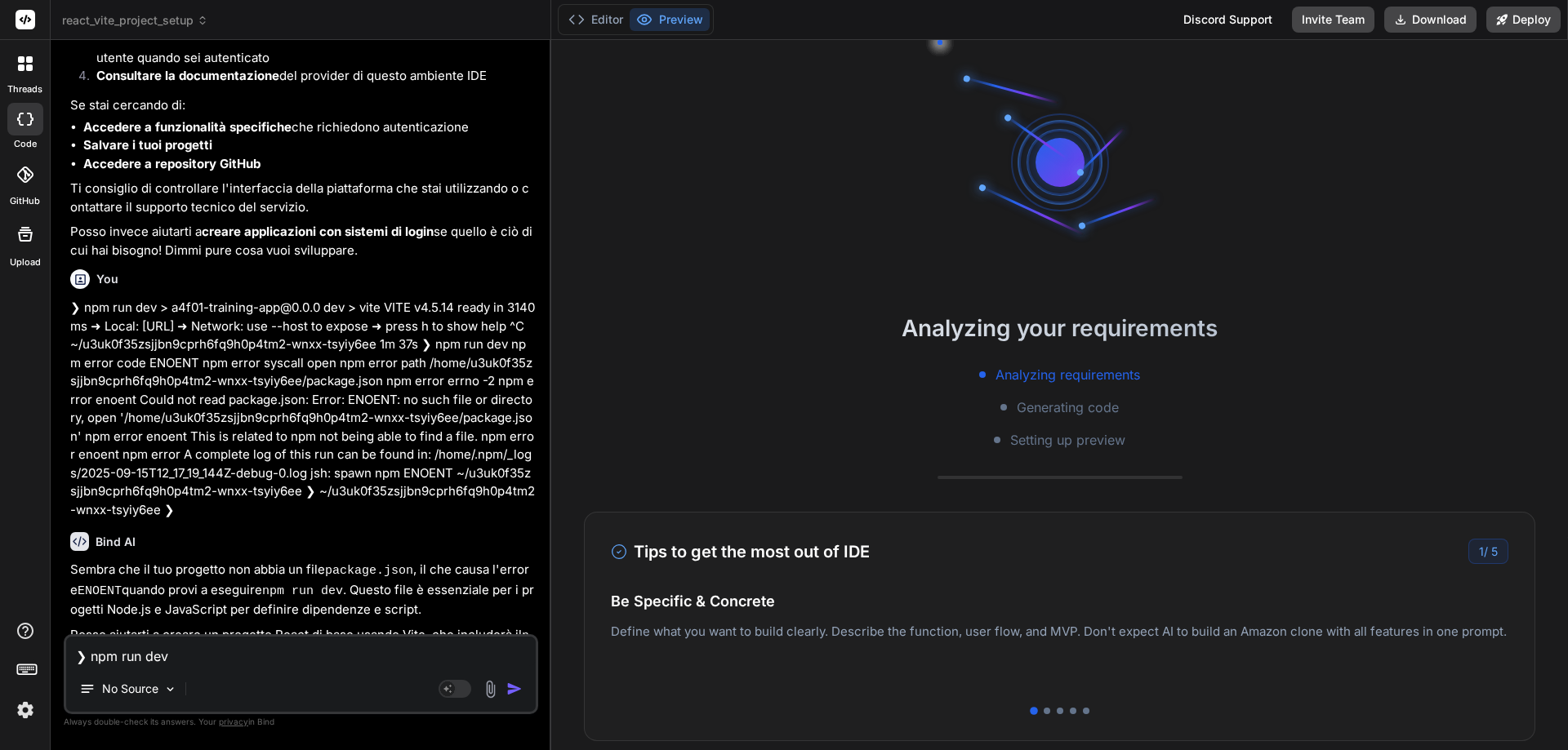
type textarea "x"
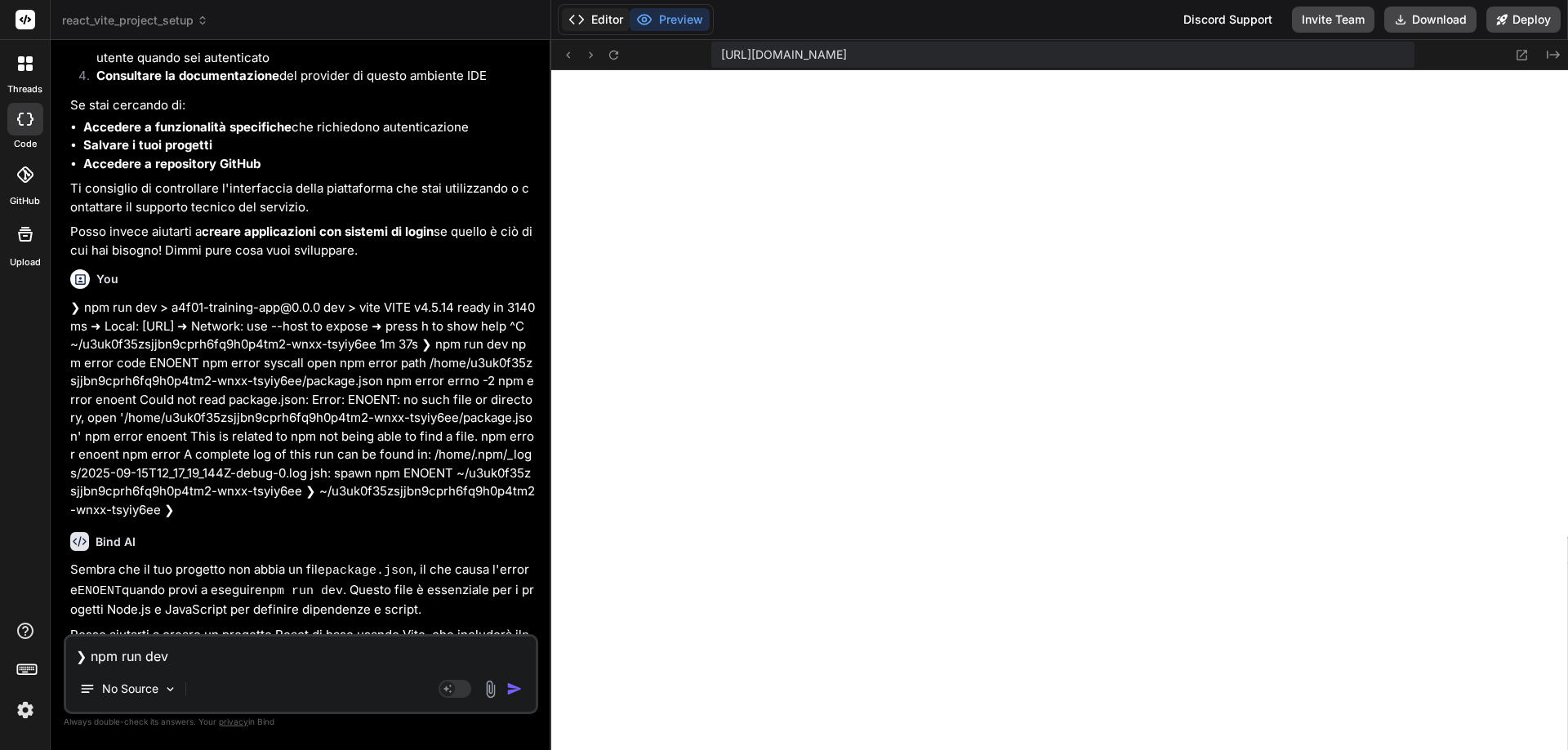
click at [594, 18] on button "Editor" at bounding box center [596, 20] width 68 height 23
